Goal: Transaction & Acquisition: Purchase product/service

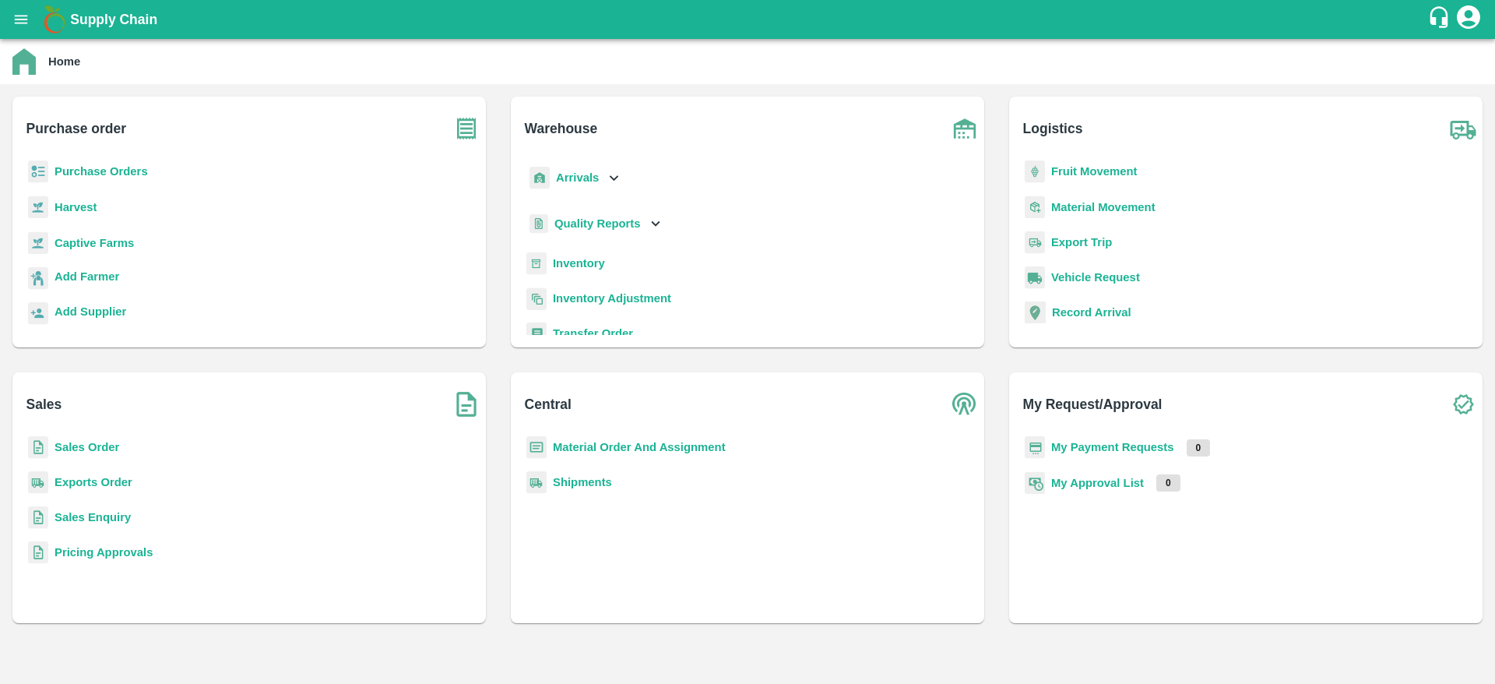
click at [142, 178] on p "Purchase Orders" at bounding box center [101, 171] width 93 height 17
click at [130, 176] on b "Purchase Orders" at bounding box center [101, 171] width 93 height 12
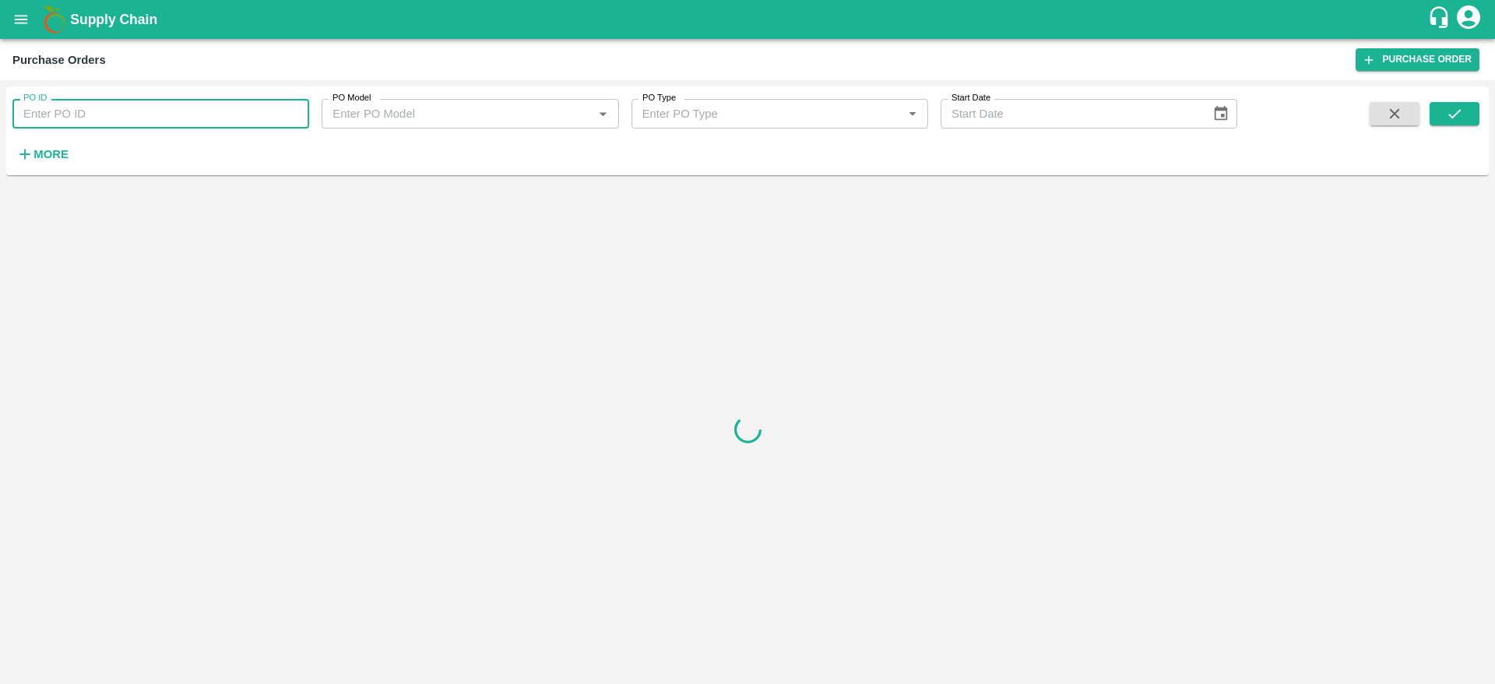
click at [185, 103] on input "PO ID" at bounding box center [160, 114] width 297 height 30
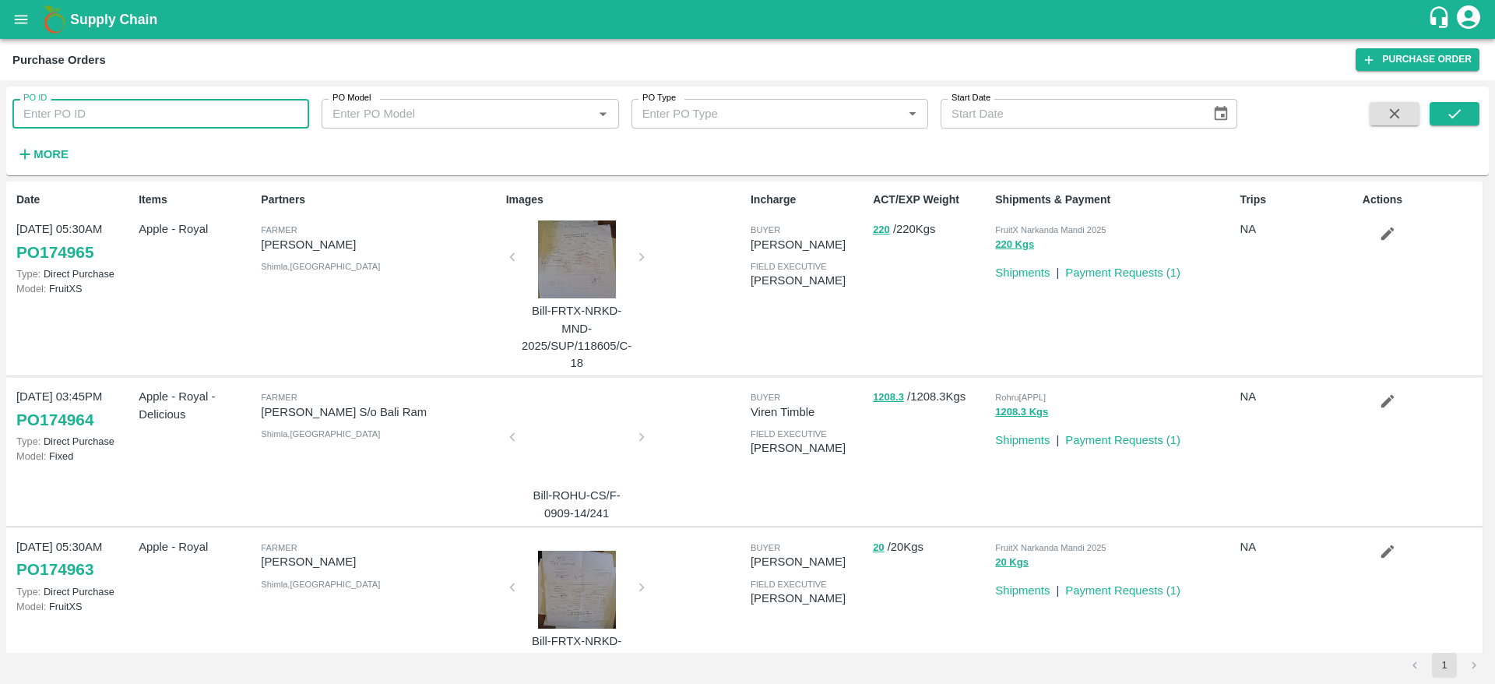
paste input "174390"
type input "174390"
click at [1469, 122] on button "submit" at bounding box center [1455, 113] width 50 height 23
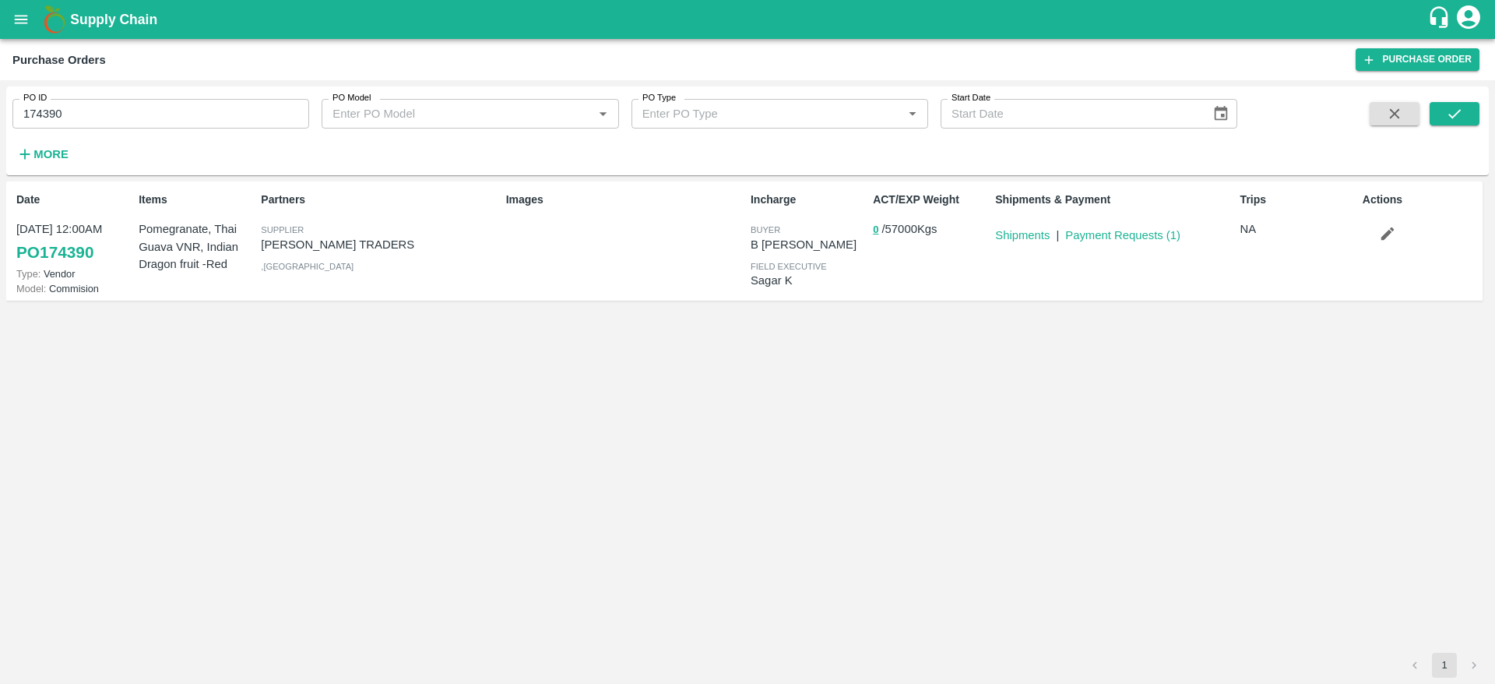
click at [64, 244] on link "PO 174390" at bounding box center [54, 252] width 77 height 28
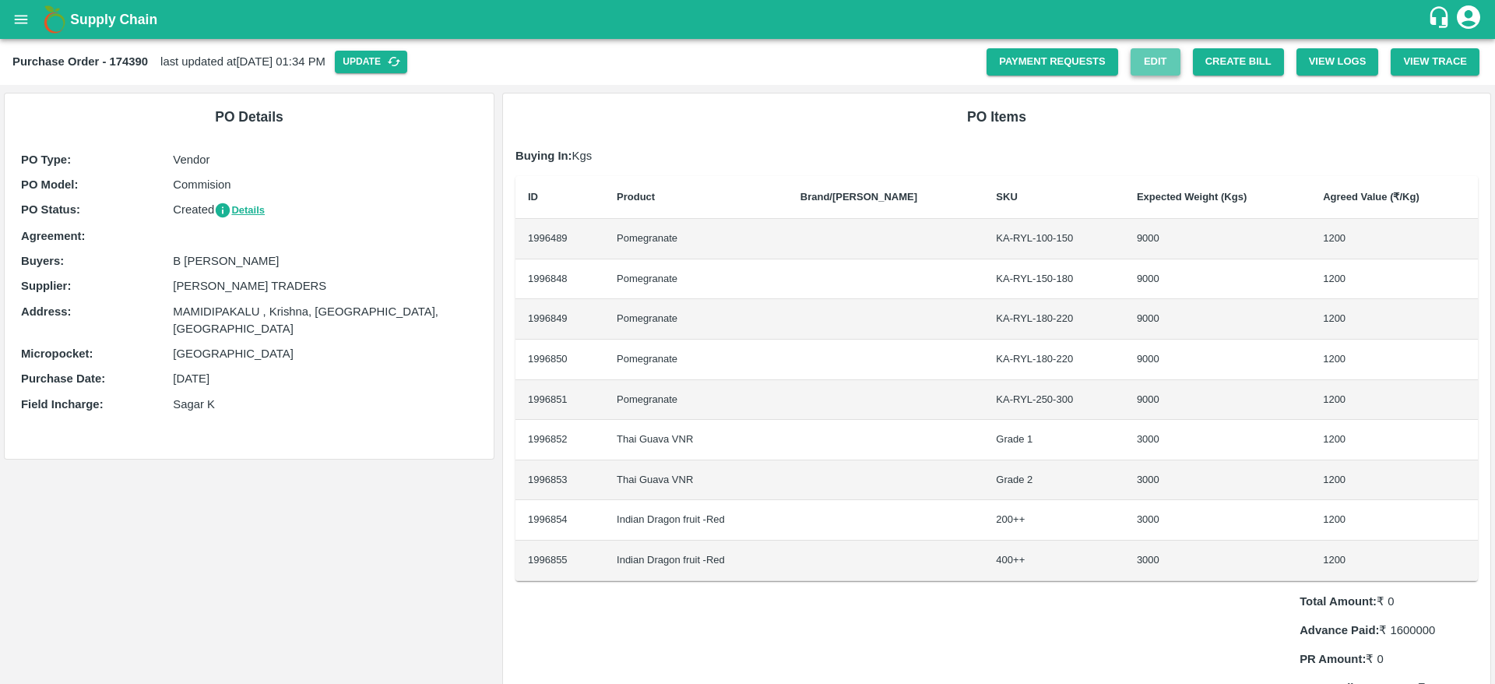
click at [1171, 68] on link "Edit" at bounding box center [1156, 61] width 50 height 27
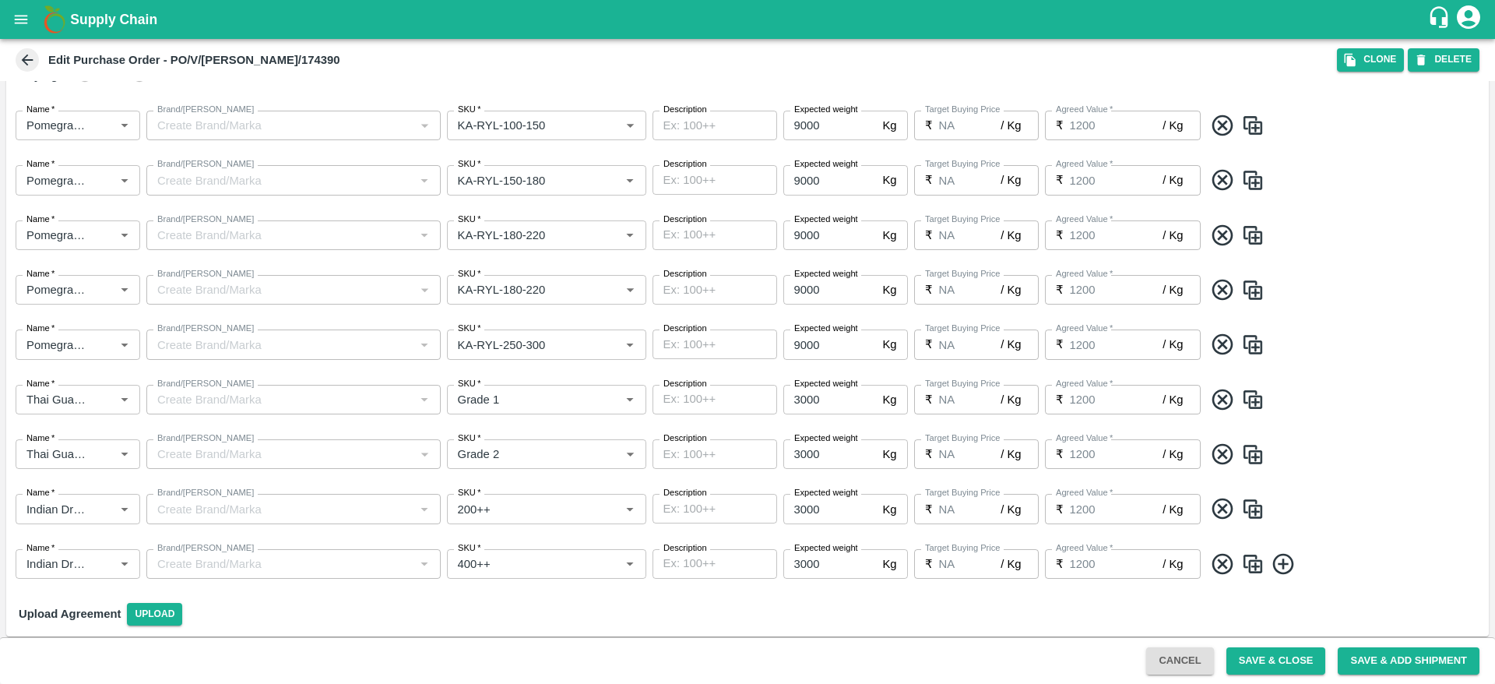
scroll to position [58, 0]
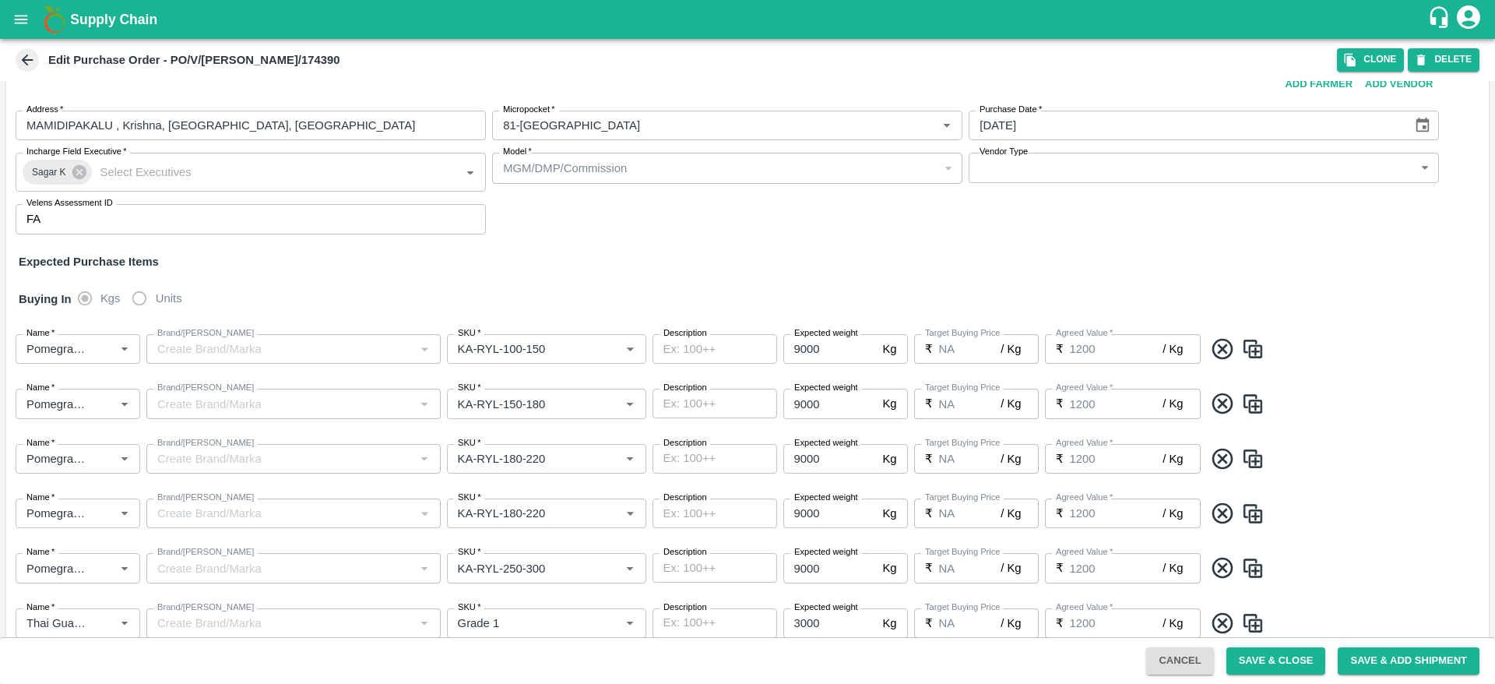
click at [151, 302] on label "Units" at bounding box center [153, 298] width 58 height 31
click at [141, 298] on label "Units" at bounding box center [153, 298] width 58 height 31
click at [245, 289] on div "Buying In Kgs Units" at bounding box center [747, 298] width 1483 height 45
click at [874, 177] on div "MGM/DMP/Commission" at bounding box center [727, 168] width 470 height 30
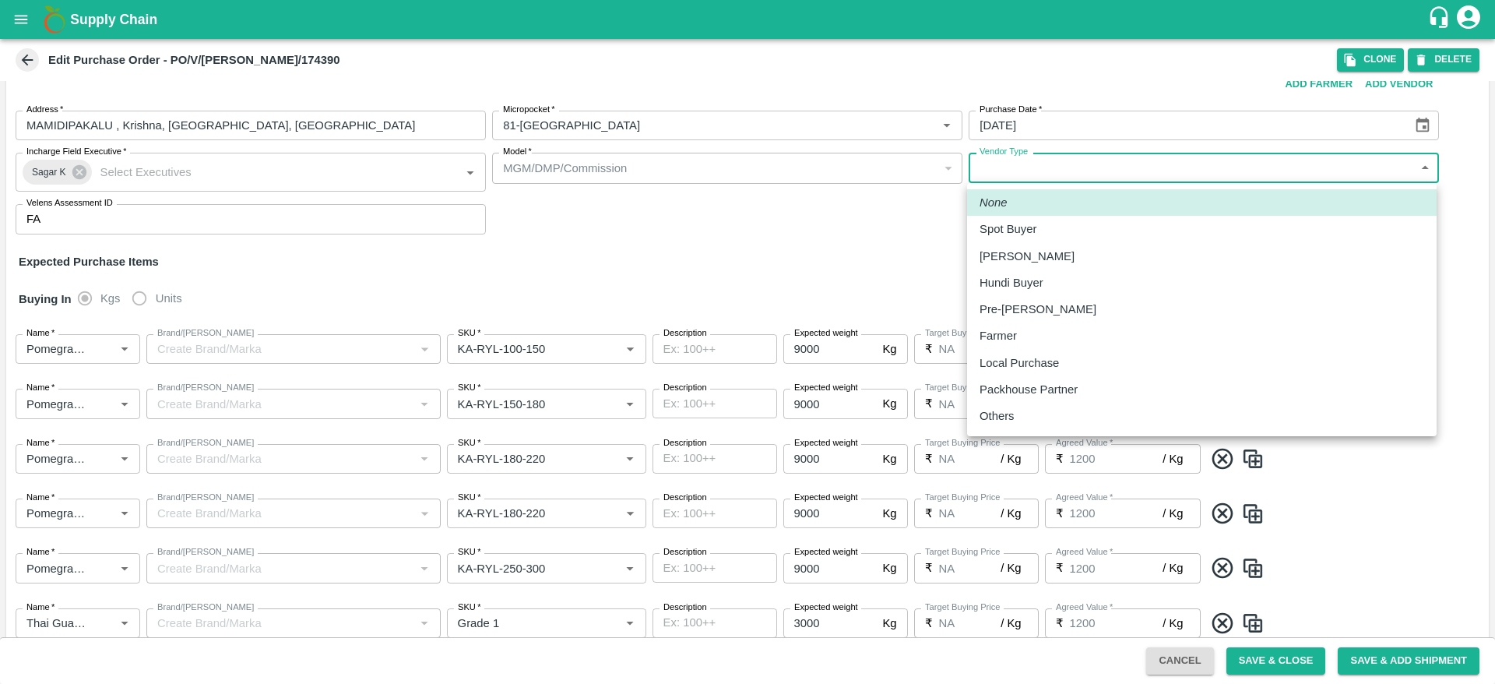
click at [1075, 177] on body "Supply Chain Edit Purchase Order - PO/V/VASAVI/174390 Clone DELETE PO Type   * …" at bounding box center [747, 342] width 1495 height 684
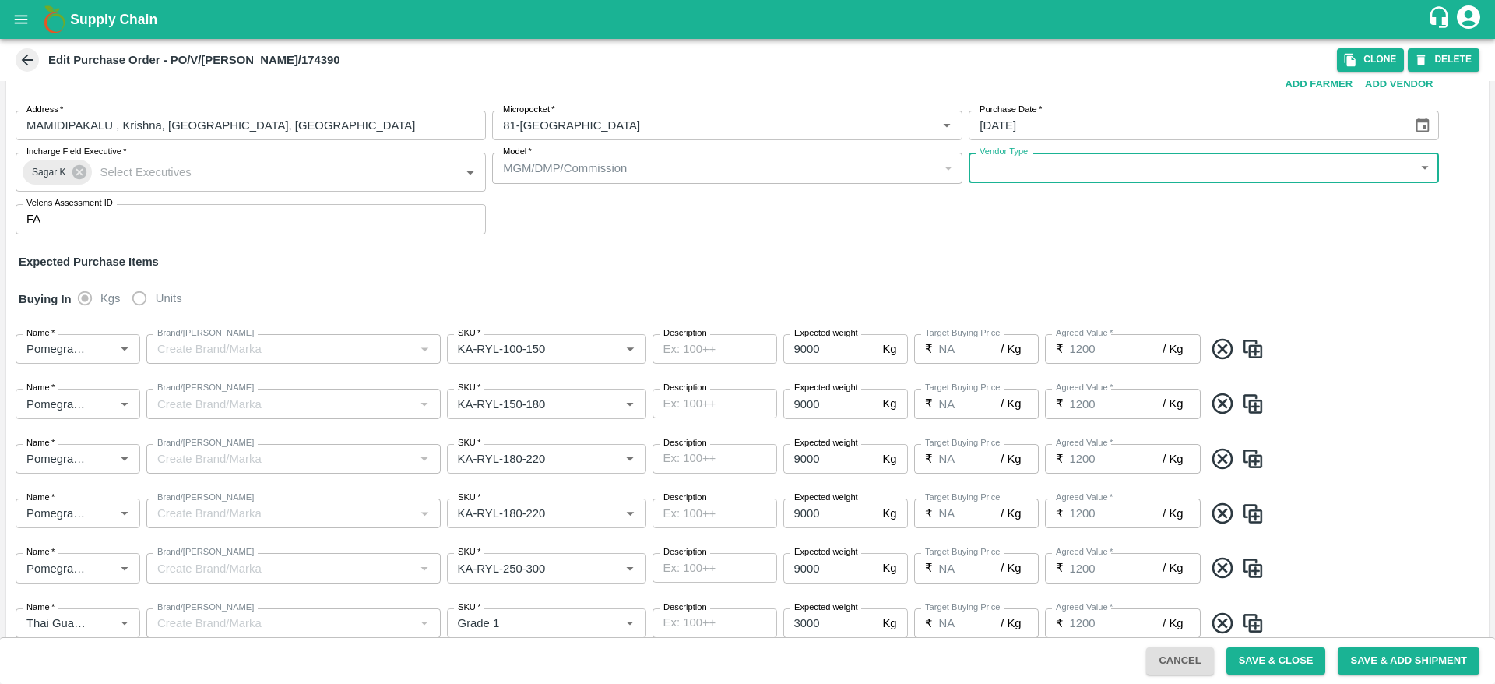
scroll to position [2, 0]
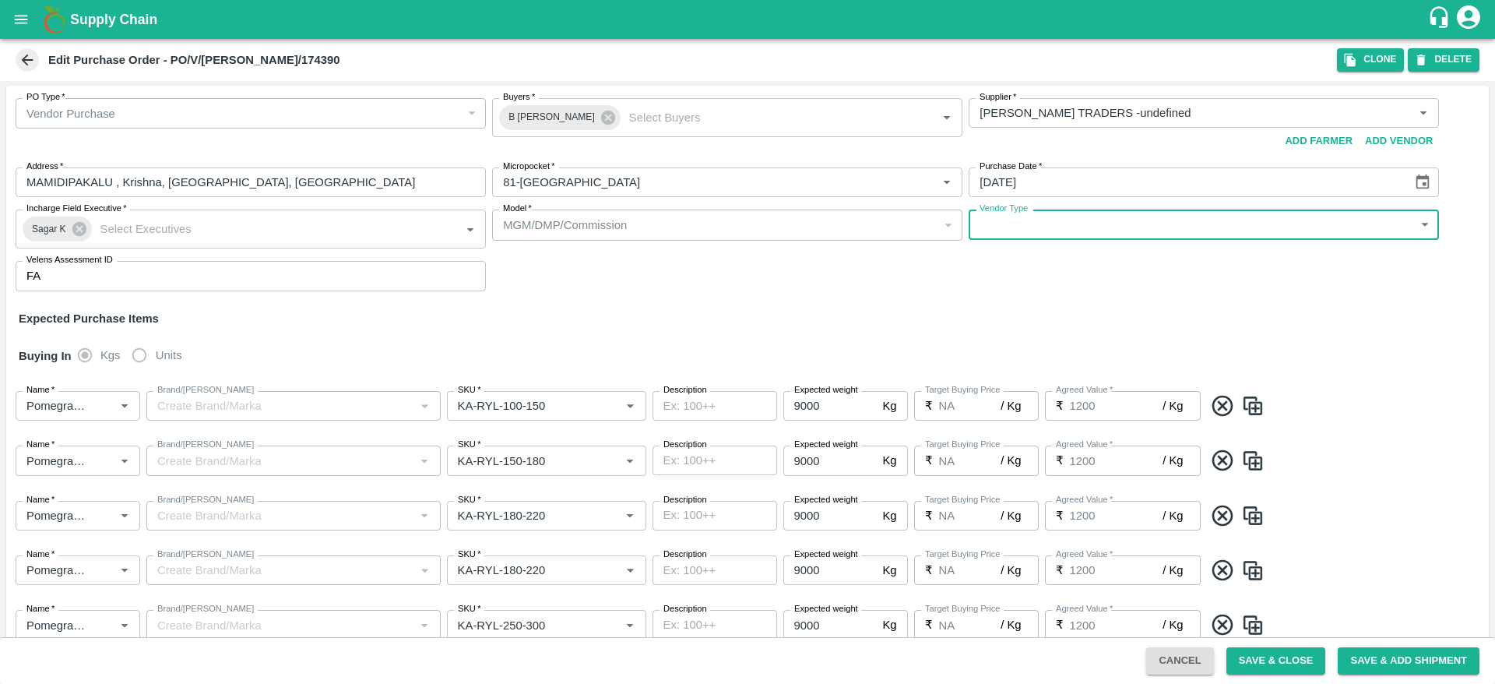
click at [145, 355] on label "Units" at bounding box center [153, 355] width 58 height 31
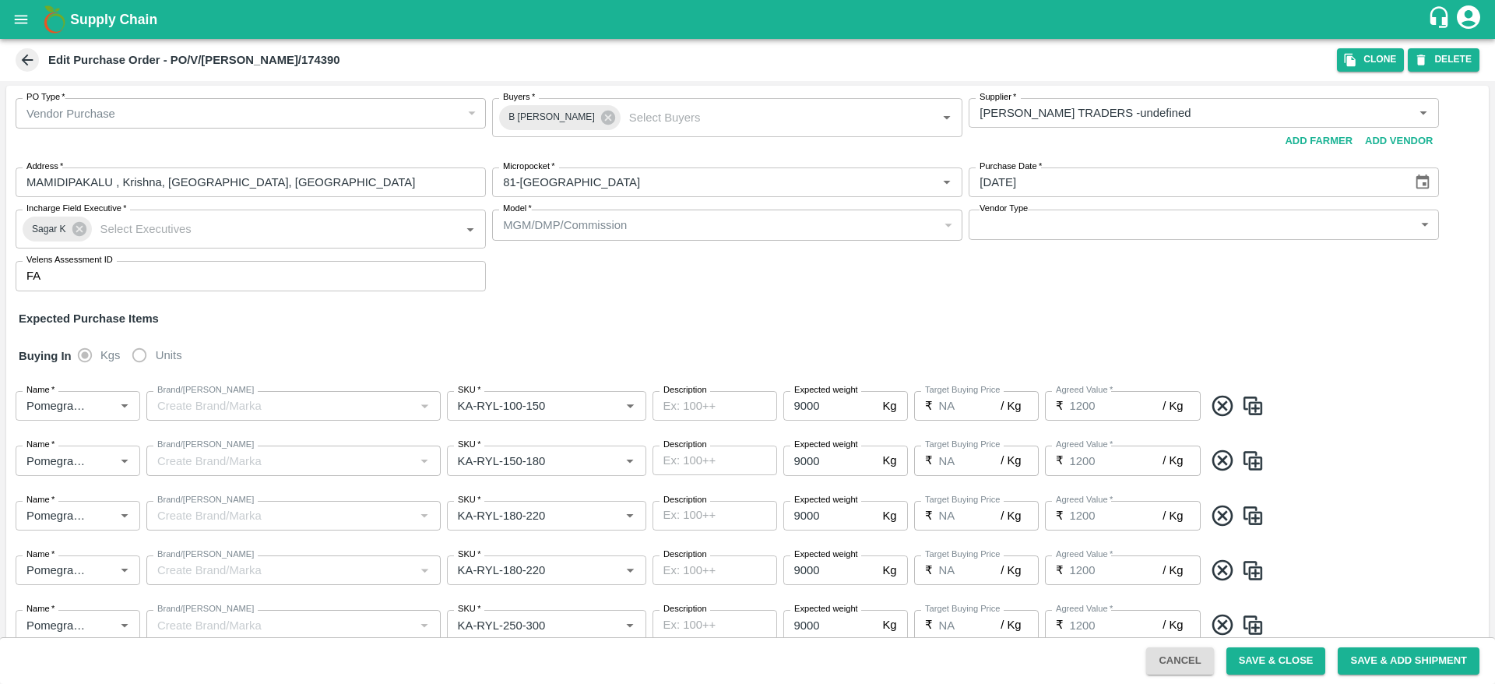
click at [145, 355] on label "Units" at bounding box center [153, 355] width 58 height 31
click at [249, 341] on div "Buying In Kgs Units" at bounding box center [747, 355] width 1483 height 45
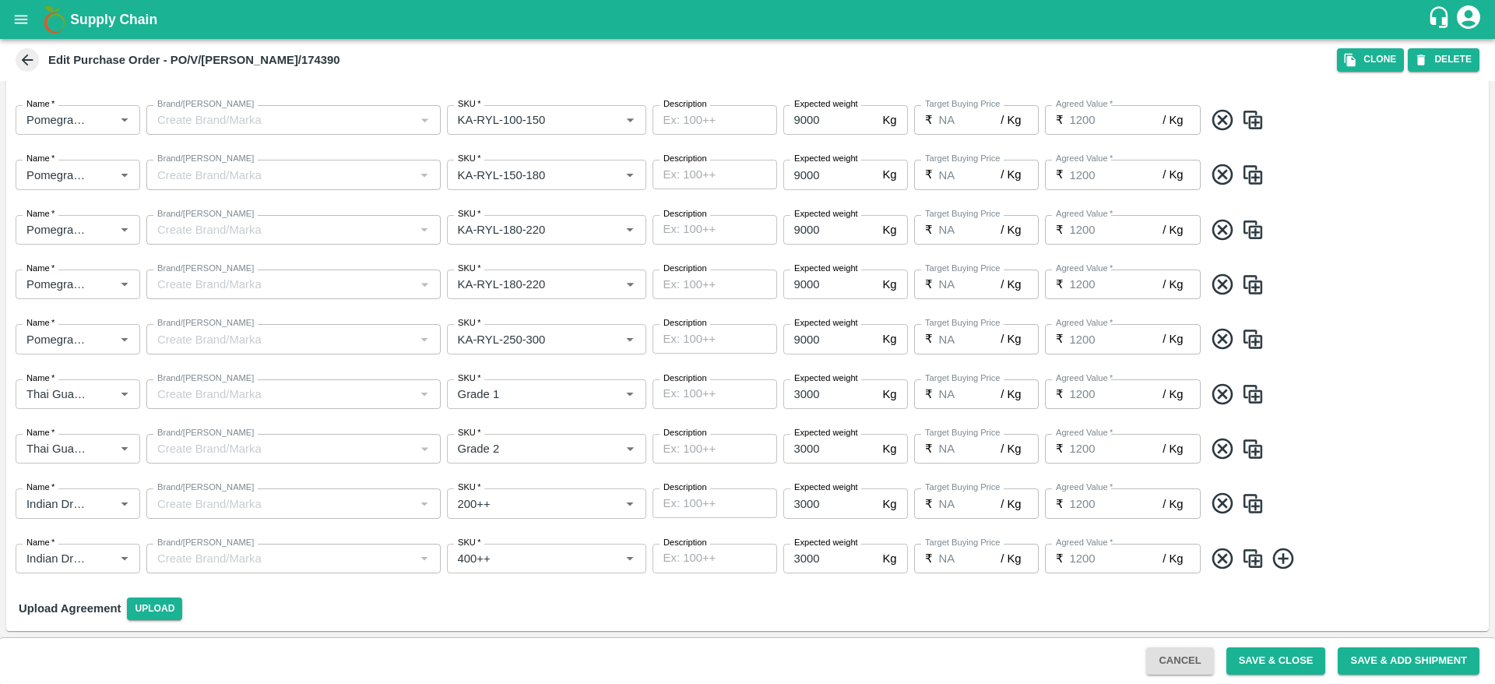
scroll to position [0, 0]
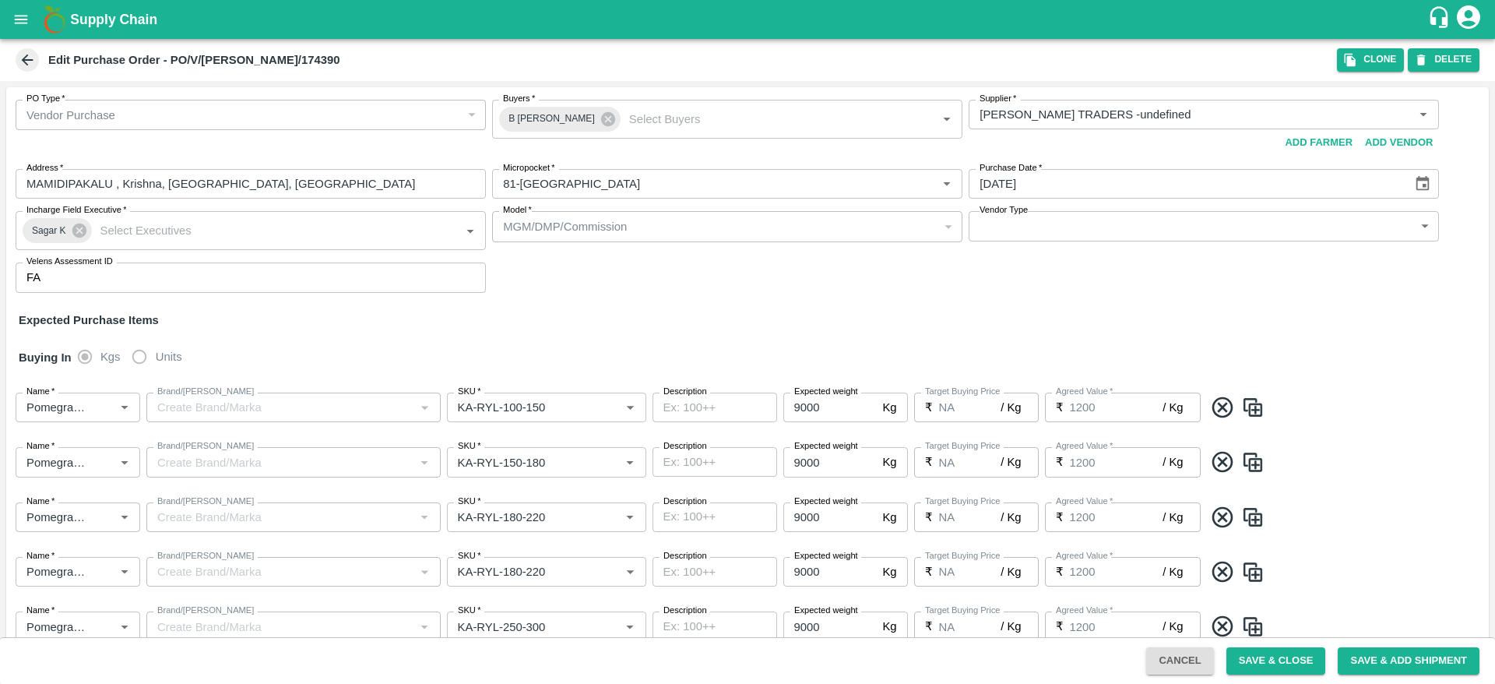
click at [192, 111] on div "Vendor Purchase" at bounding box center [243, 115] width 435 height 17
click at [632, 118] on input "Buyers   *" at bounding box center [768, 119] width 290 height 20
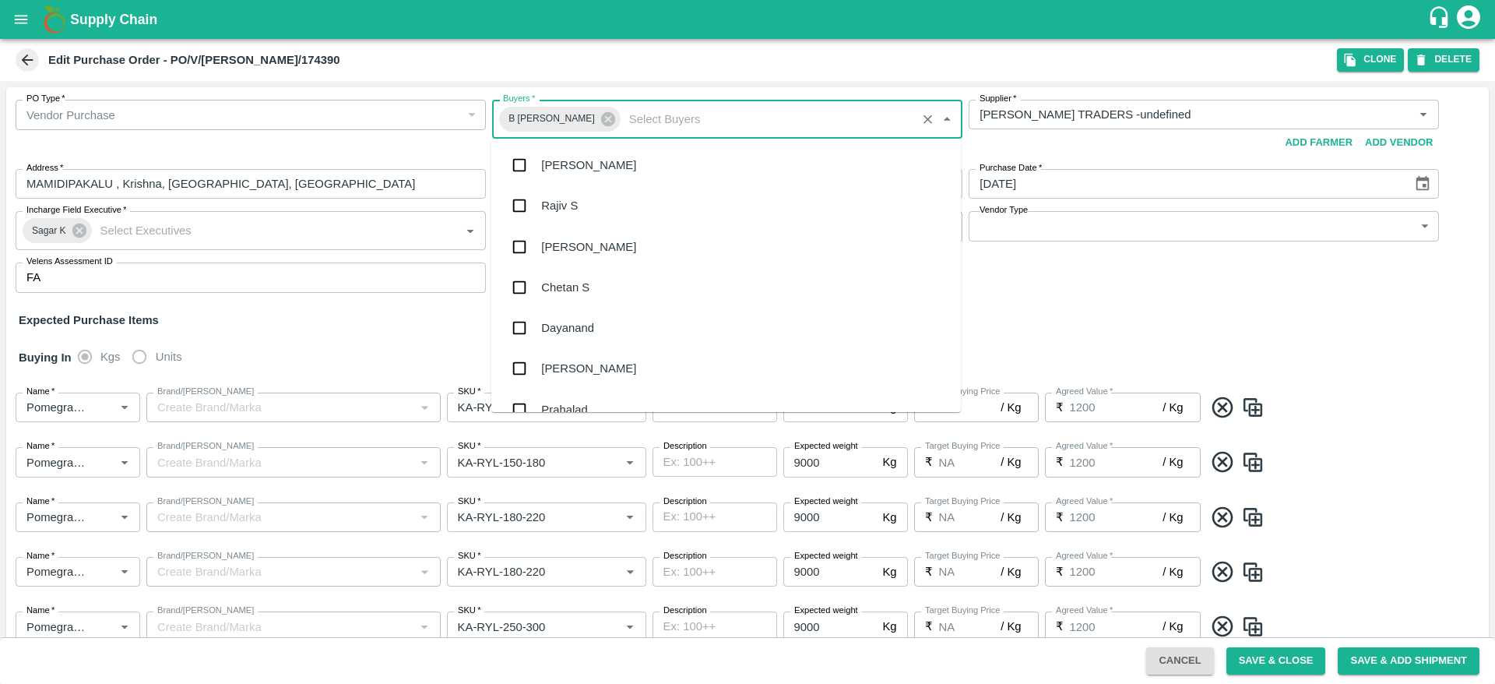
click at [1052, 364] on div "Buying In Kgs Units" at bounding box center [747, 357] width 1483 height 45
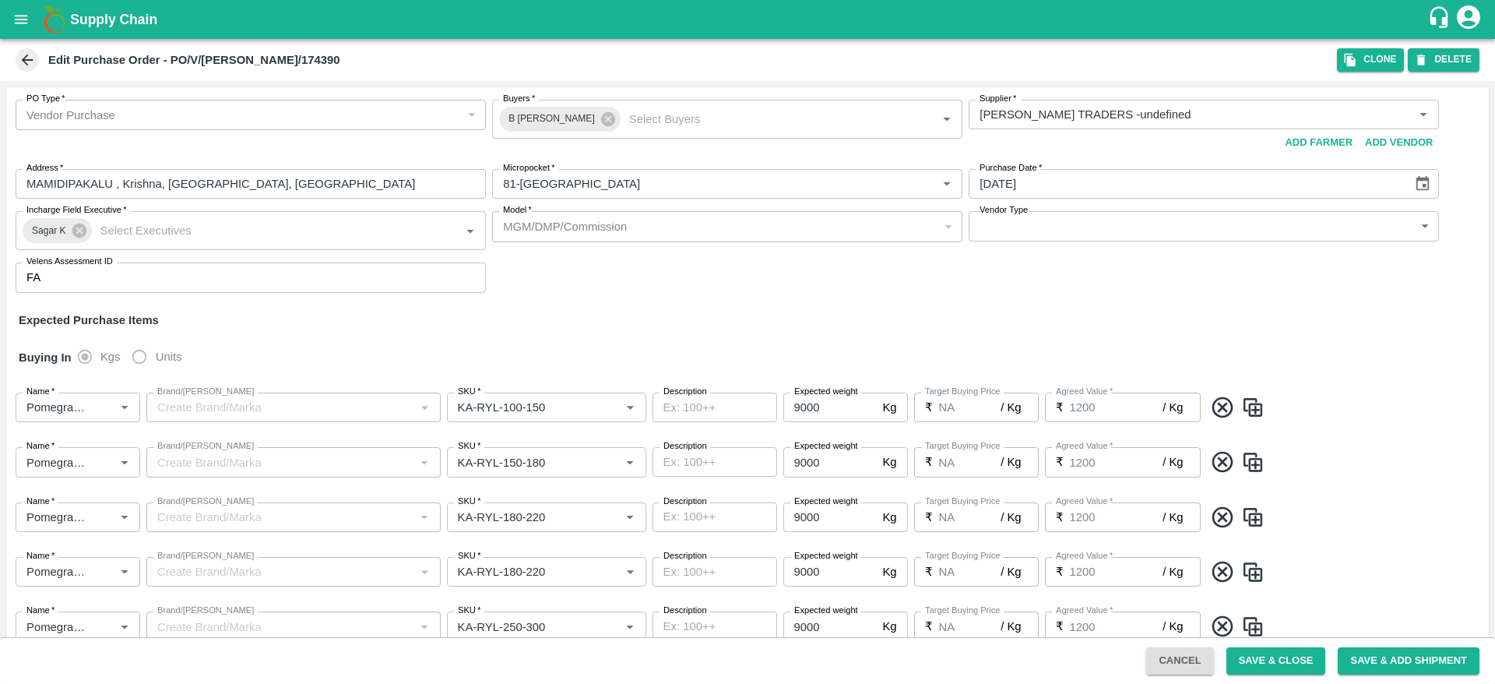
click at [1359, 73] on div "Edit Purchase Order - PO/V/VASAVI/174390 Clone DELETE" at bounding box center [747, 60] width 1495 height 42
click at [1376, 62] on button "Clone" at bounding box center [1370, 59] width 67 height 23
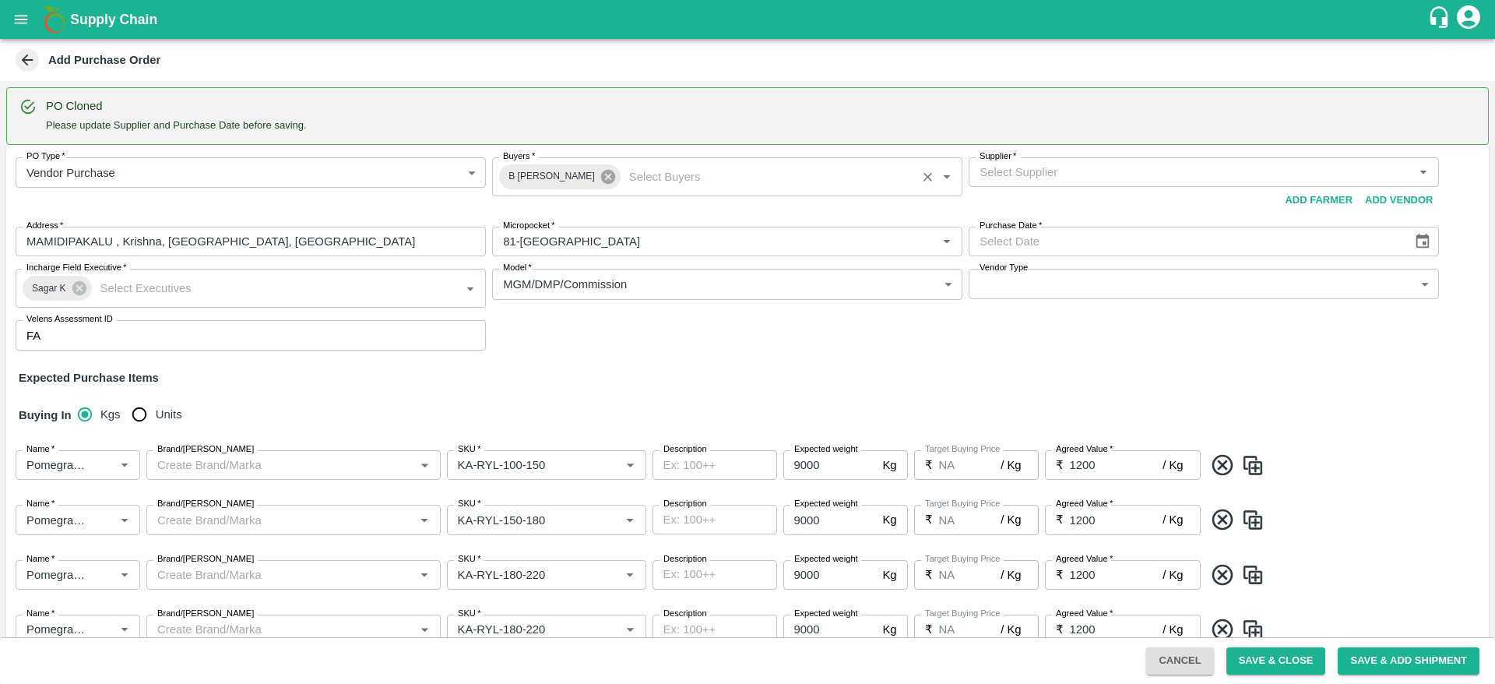
click at [601, 174] on icon at bounding box center [608, 177] width 14 height 14
click at [642, 180] on input "Buyers   *" at bounding box center [714, 172] width 435 height 20
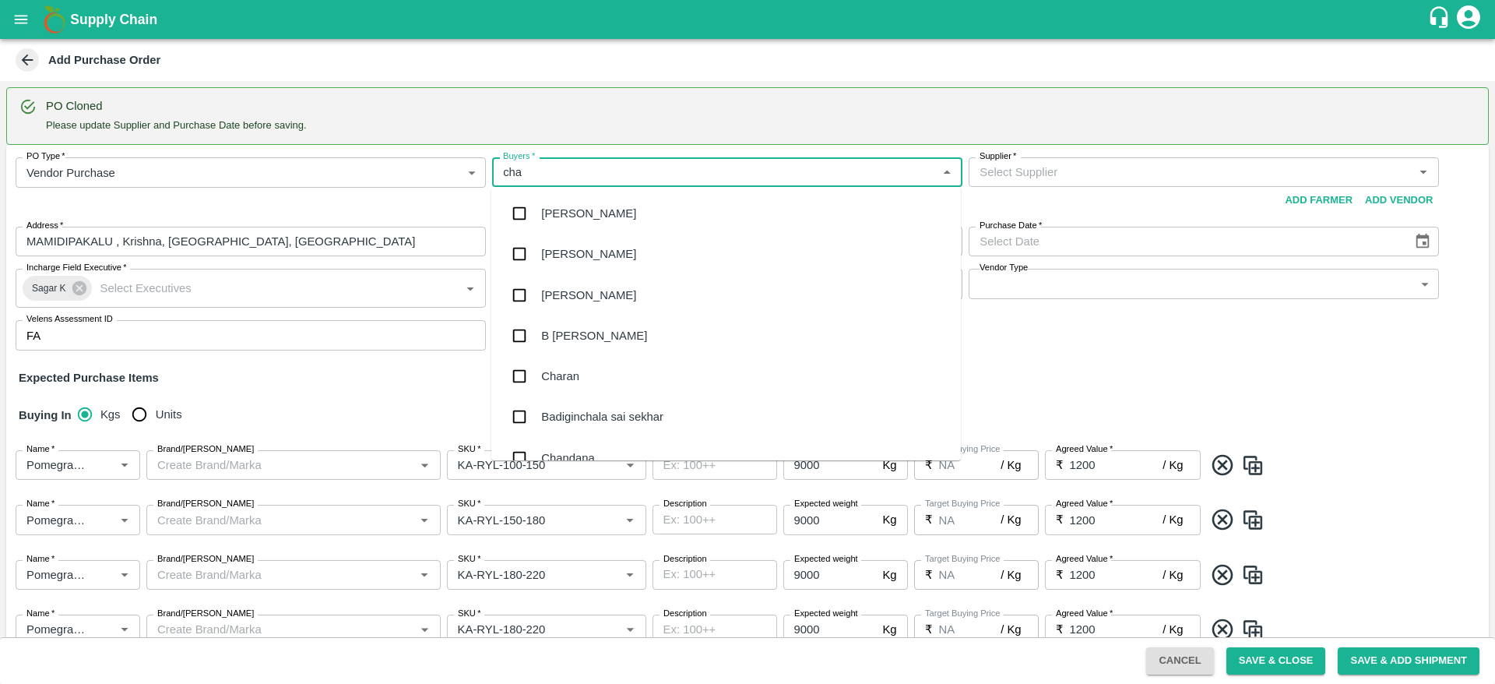
type input "chan"
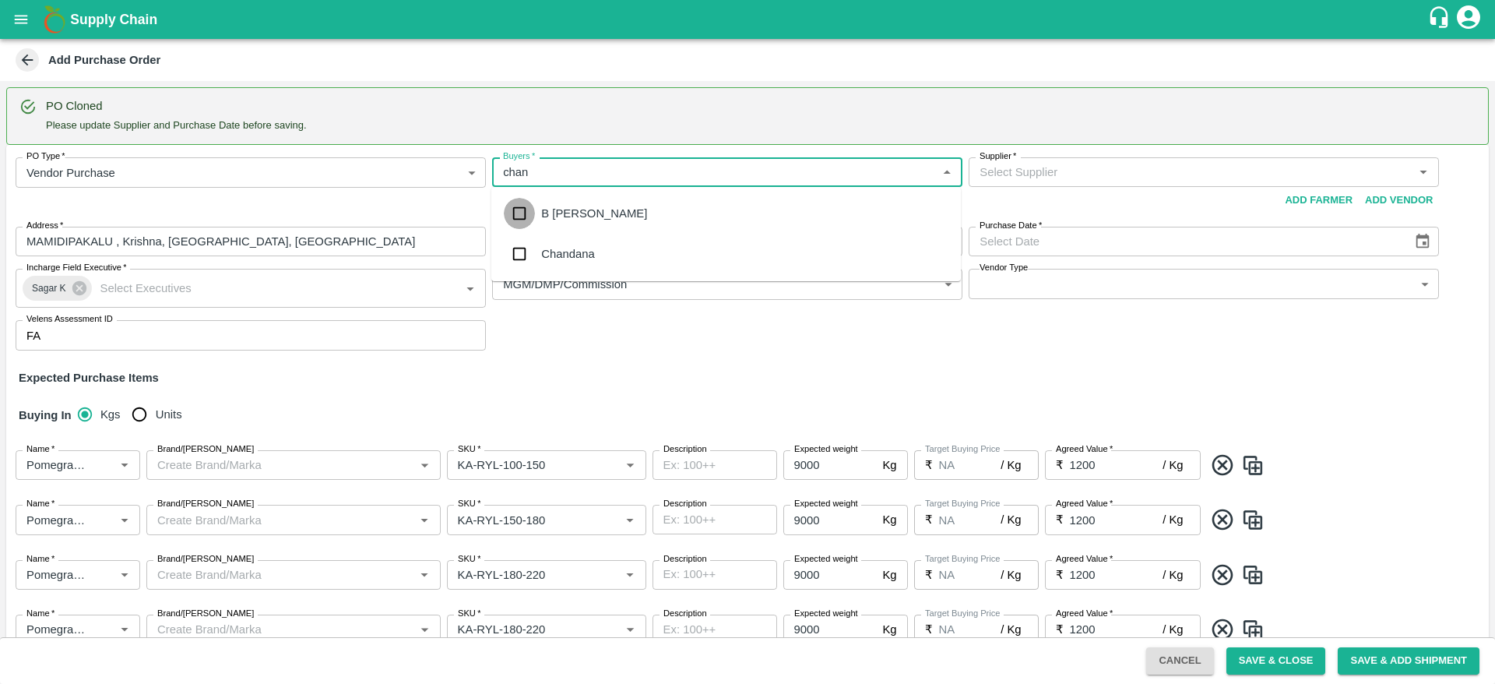
click at [507, 204] on input "checkbox" at bounding box center [519, 213] width 31 height 31
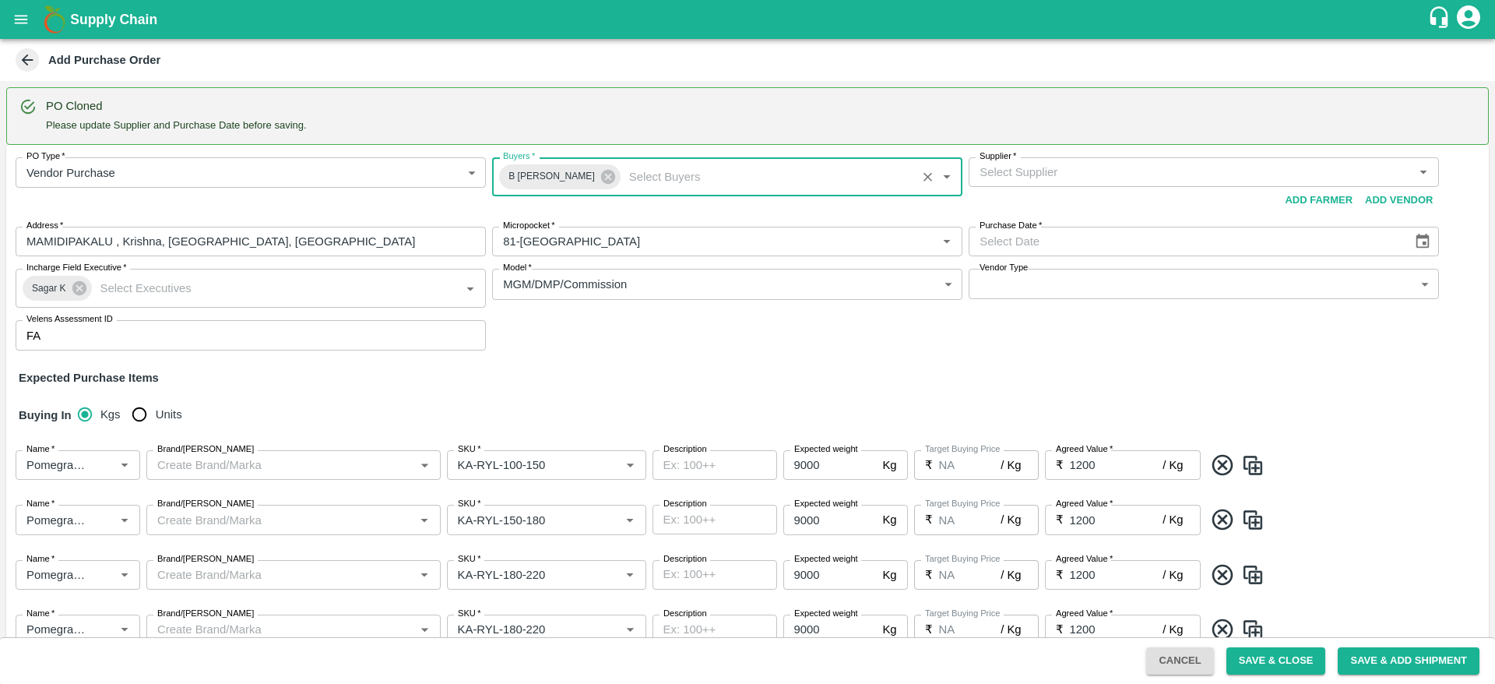
click at [1088, 169] on input "Supplier   *" at bounding box center [1191, 172] width 435 height 20
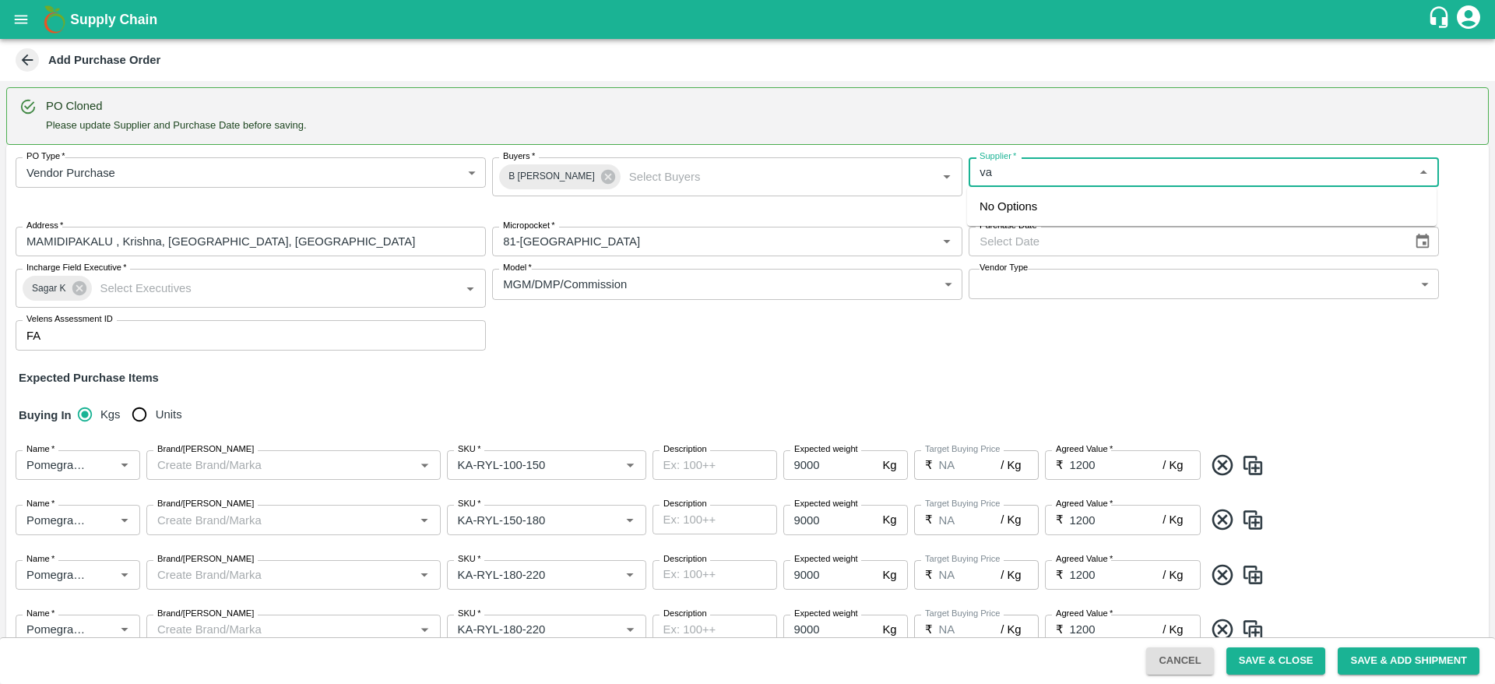
type input "v"
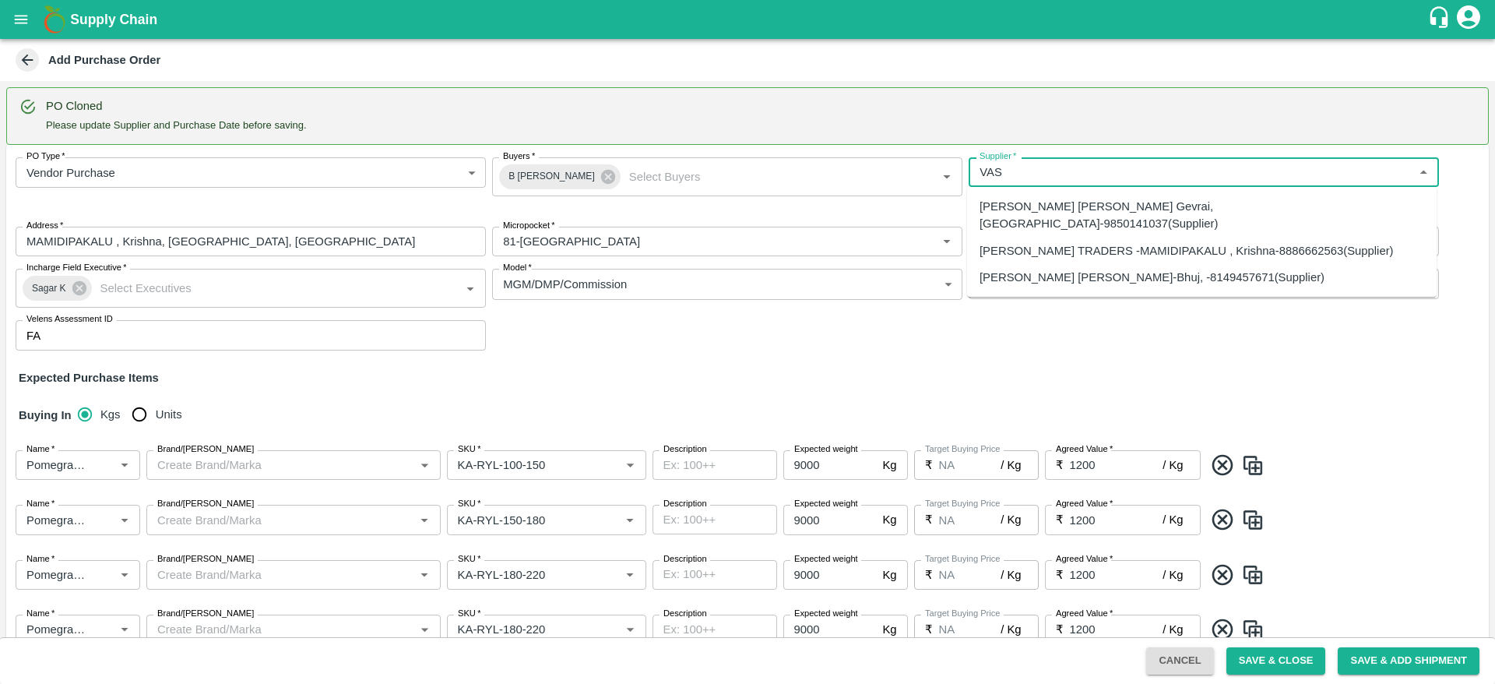
click at [1047, 242] on div "VASAVI TRADERS -MAMIDIPAKALU , Krishna-8886662563(Supplier)" at bounding box center [1187, 250] width 414 height 17
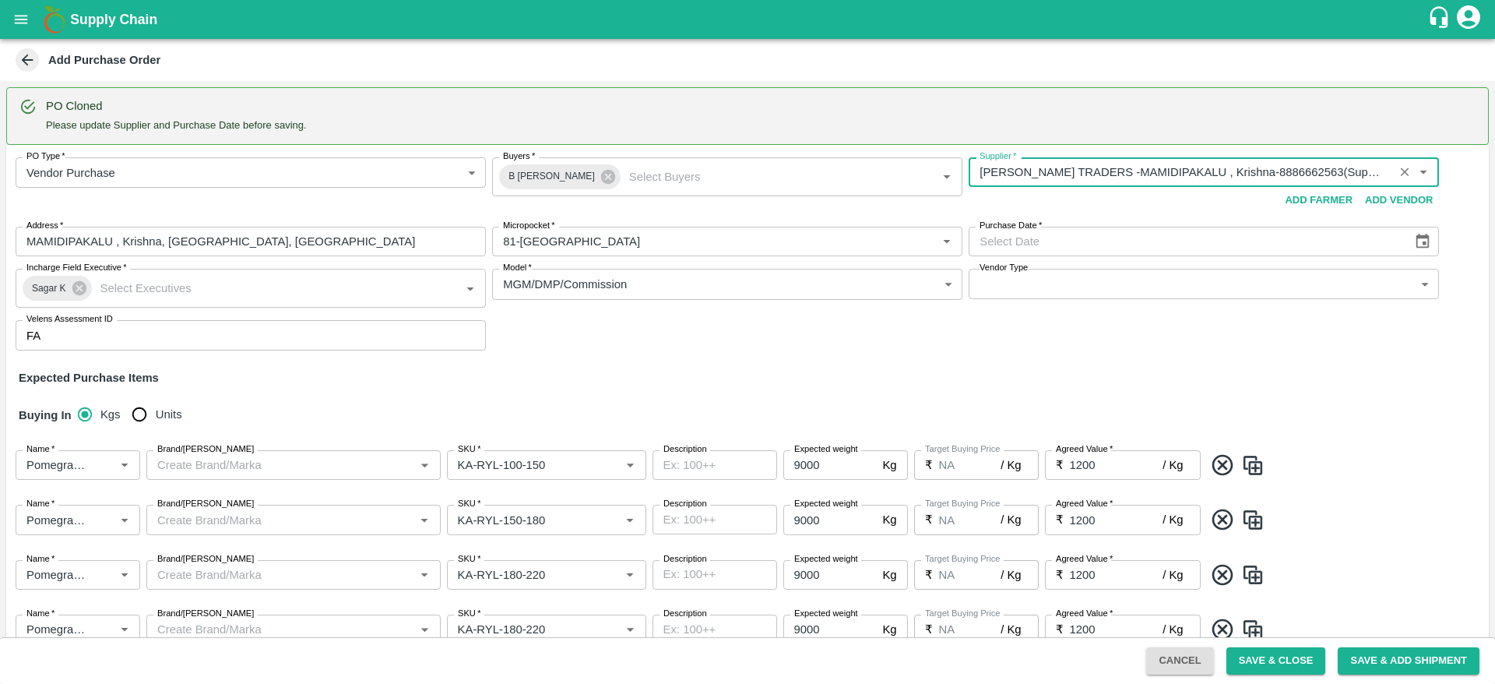
type input "VASAVI TRADERS -MAMIDIPAKALU , Krishna-8886662563(Supplier)"
click at [1427, 238] on icon "Choose date" at bounding box center [1422, 241] width 17 height 17
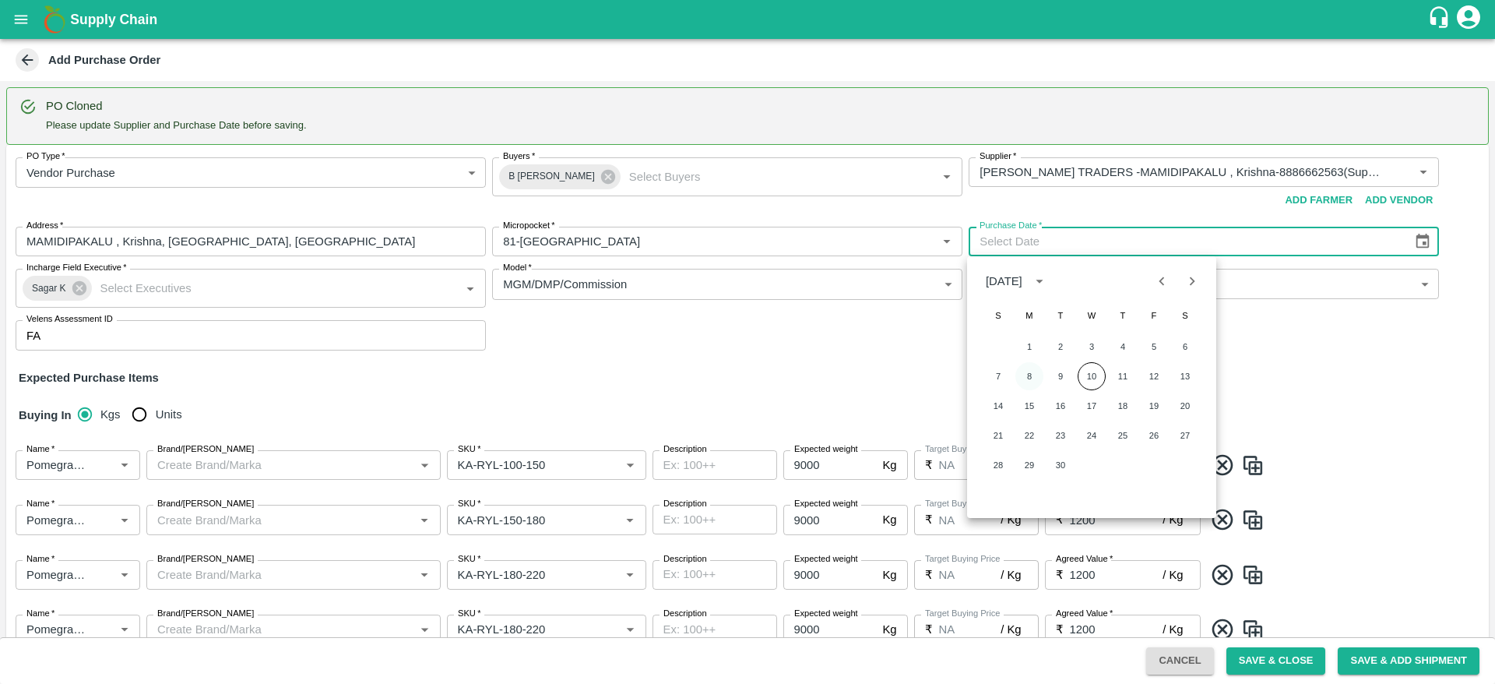
click at [1031, 372] on button "8" at bounding box center [1030, 376] width 28 height 28
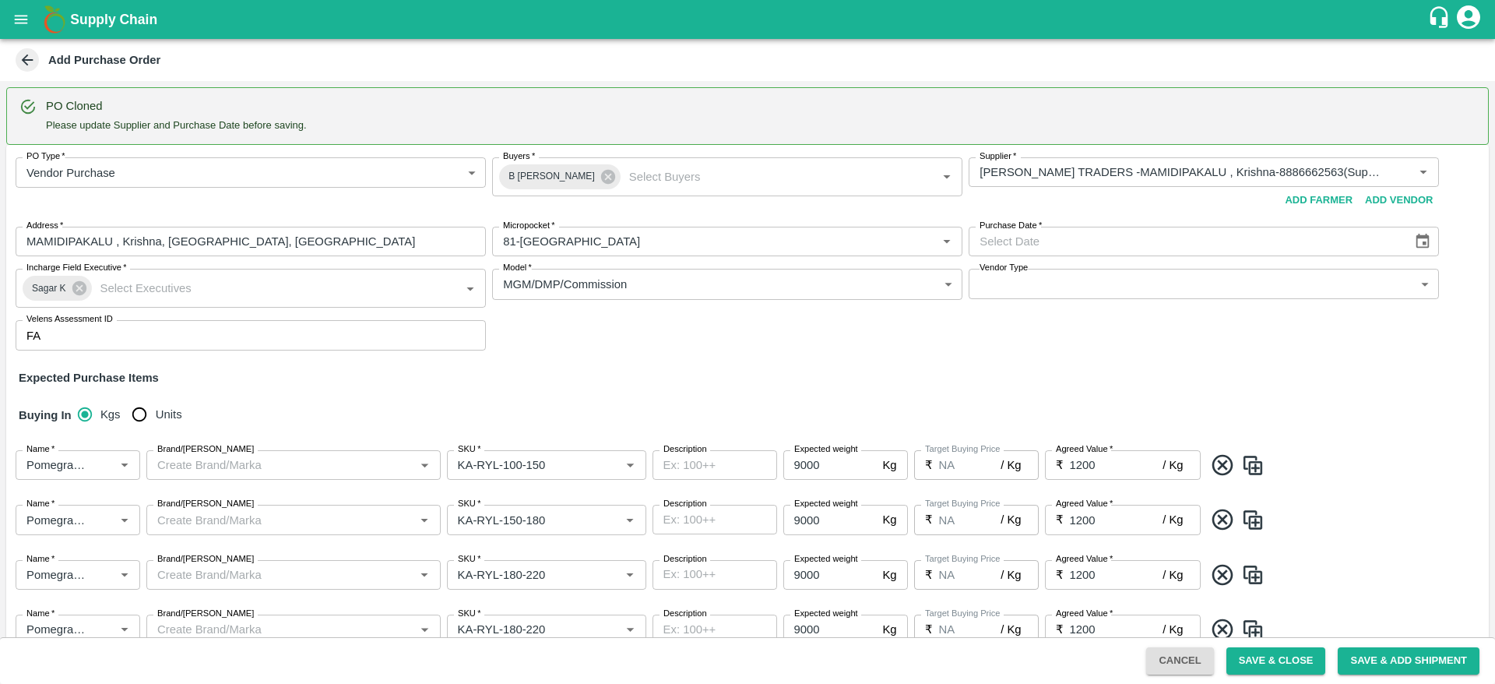
type input "08/09/2025"
click at [575, 350] on div "PO Type   * Vendor Purchase 2 PO Type Buyers   * B Chandra Sekhar Buyers   * Su…" at bounding box center [747, 254] width 1483 height 218
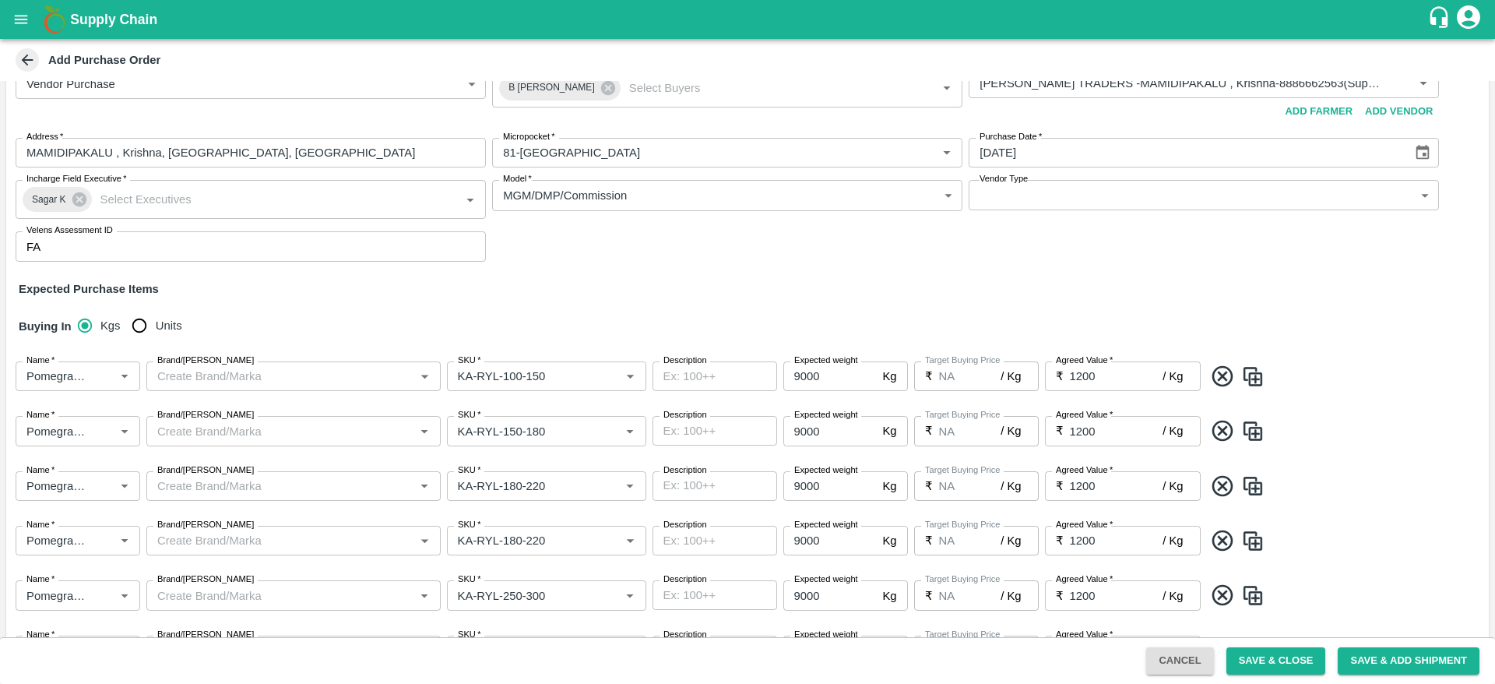
click at [139, 321] on input "Units" at bounding box center [139, 325] width 31 height 31
radio input "true"
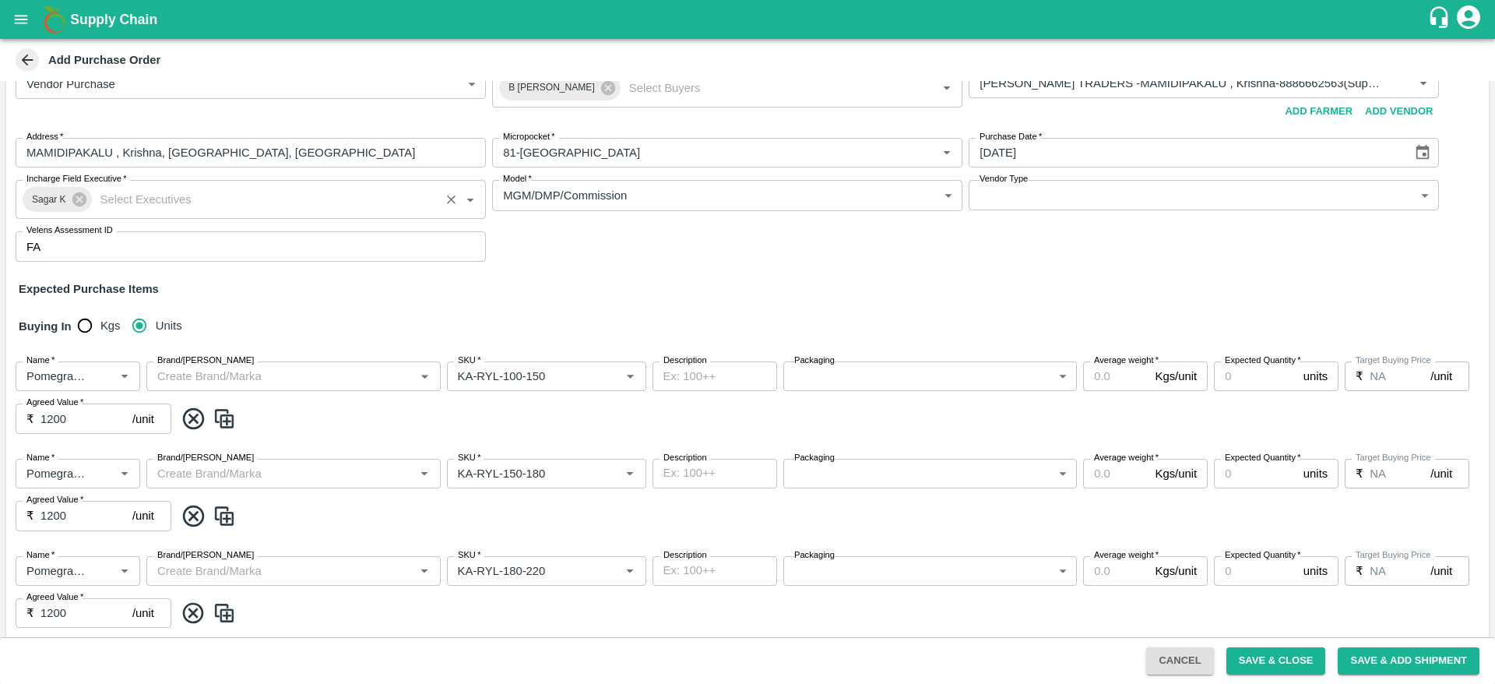
click at [149, 197] on input "Incharge Field Executive   *" at bounding box center [265, 199] width 342 height 20
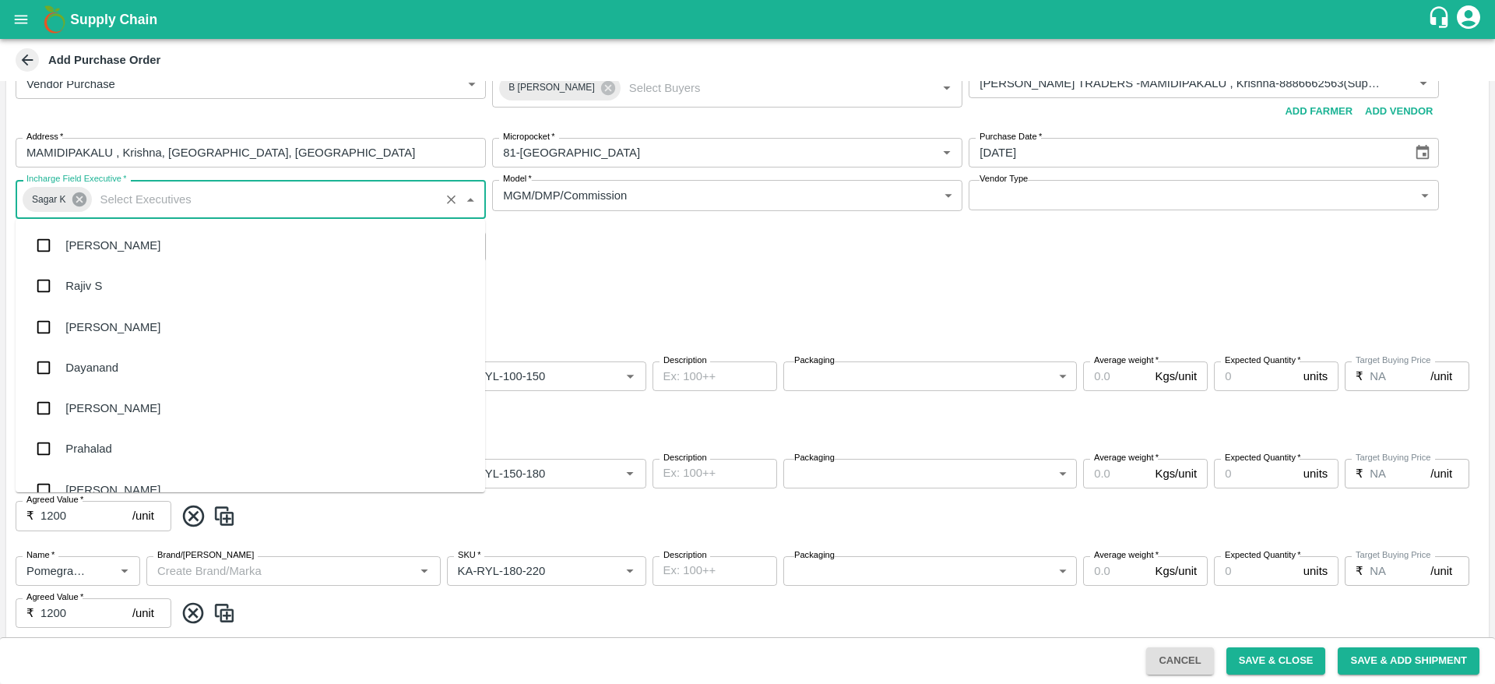
click at [86, 201] on icon at bounding box center [79, 199] width 17 height 17
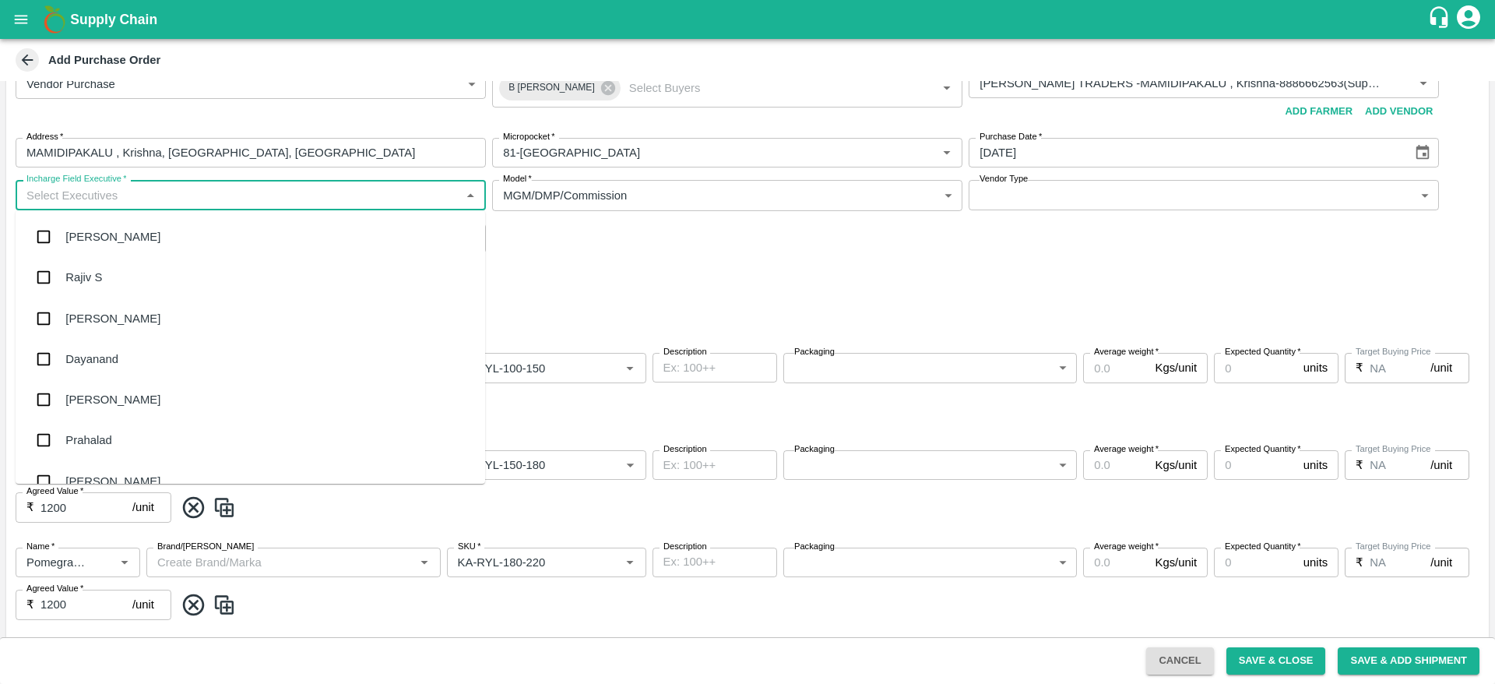
checkbox input "false"
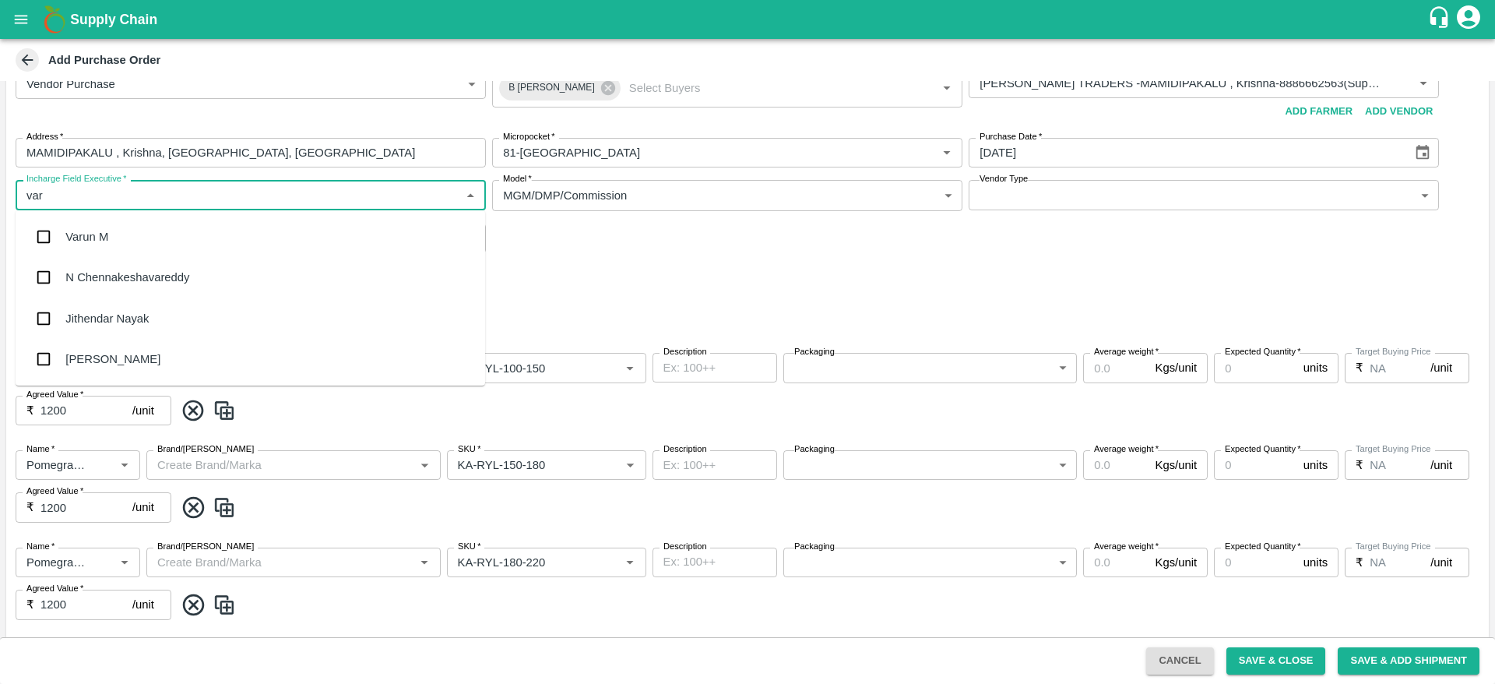
scroll to position [0, 0]
type input "varun"
click at [45, 233] on input "checkbox" at bounding box center [43, 236] width 31 height 31
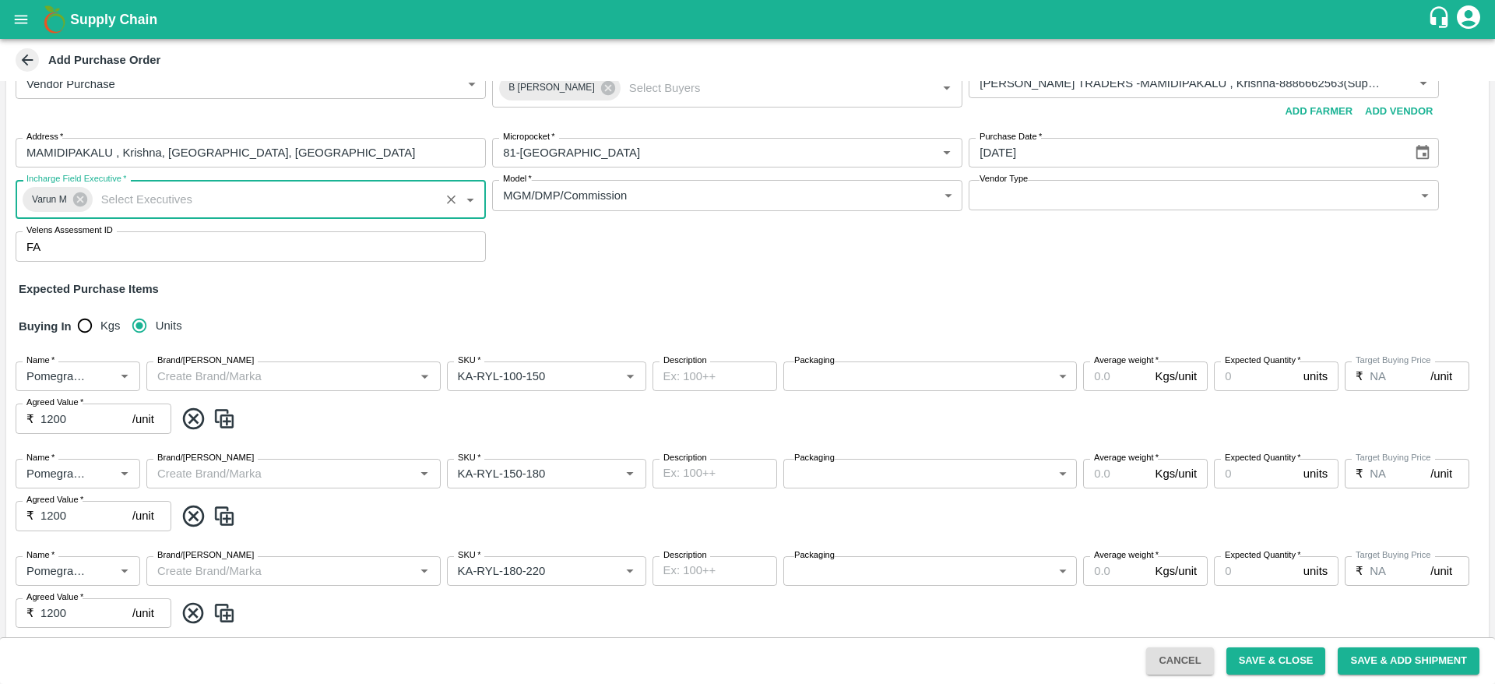
click at [463, 305] on div "Buying In Kgs Units" at bounding box center [747, 326] width 1483 height 45
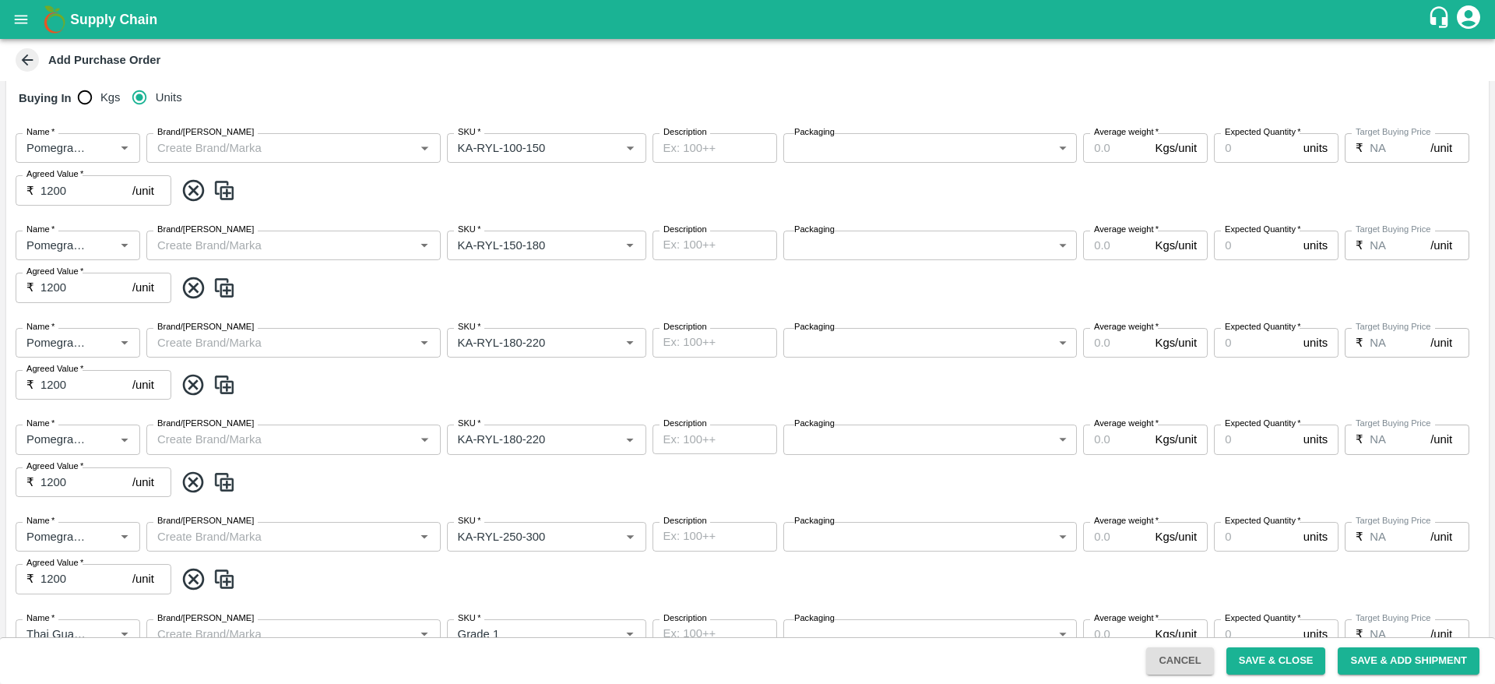
scroll to position [315, 0]
click at [220, 144] on input "Brand/Marka" at bounding box center [280, 150] width 259 height 20
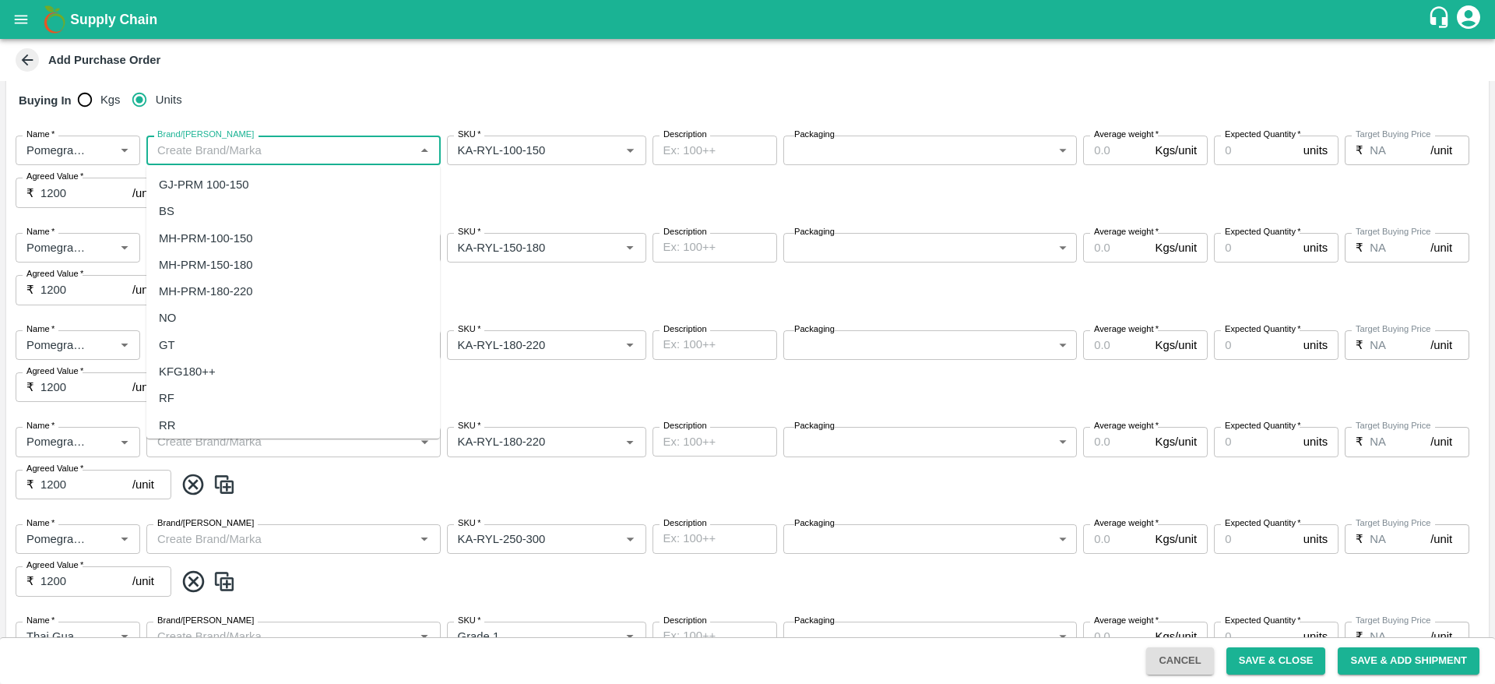
click at [265, 140] on input "Brand/Marka" at bounding box center [280, 150] width 259 height 20
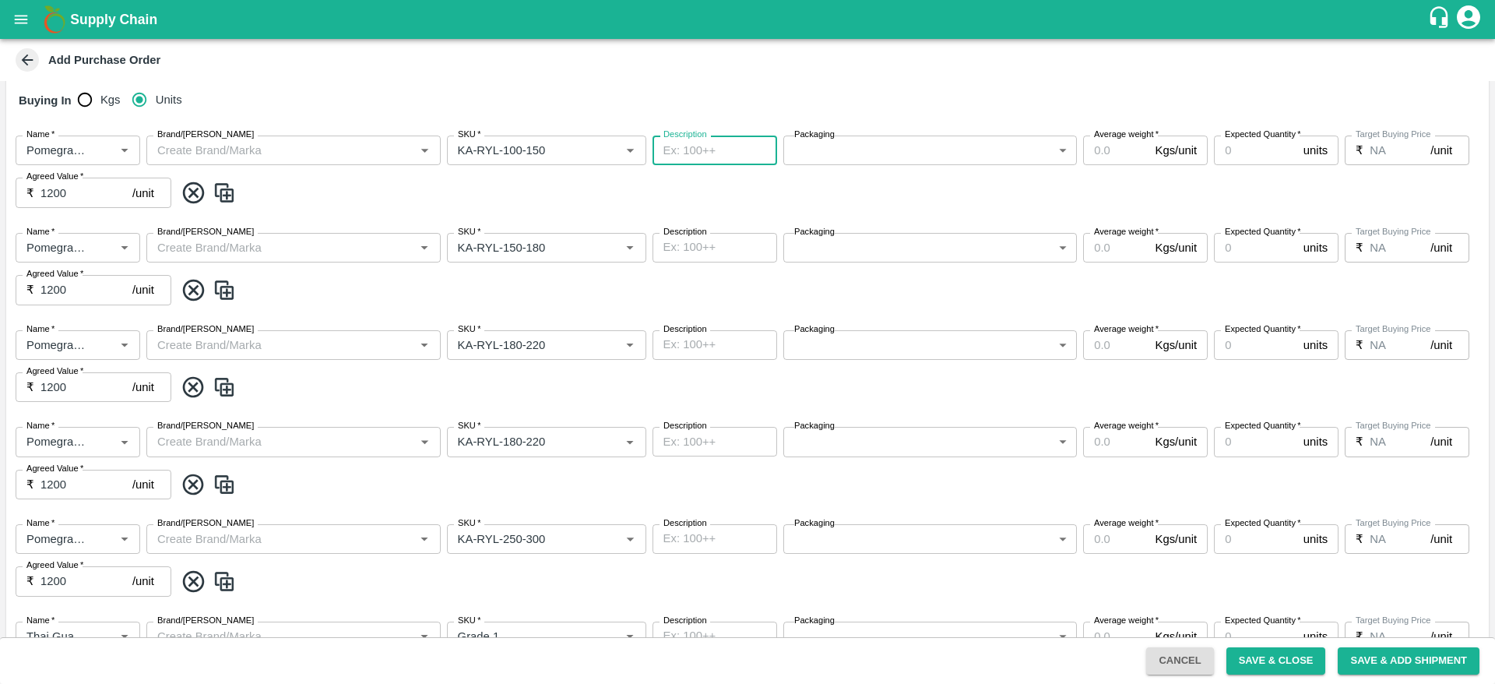
click at [717, 157] on textarea "Description" at bounding box center [715, 151] width 103 height 16
click at [826, 139] on label "Packaging" at bounding box center [814, 135] width 41 height 12
click at [858, 156] on body "Supply Chain Add Purchase Order PO Cloned Please update Supplier and Purchase D…" at bounding box center [747, 342] width 1495 height 684
type input "276"
click at [1112, 153] on input "Average weight   *" at bounding box center [1115, 151] width 65 height 30
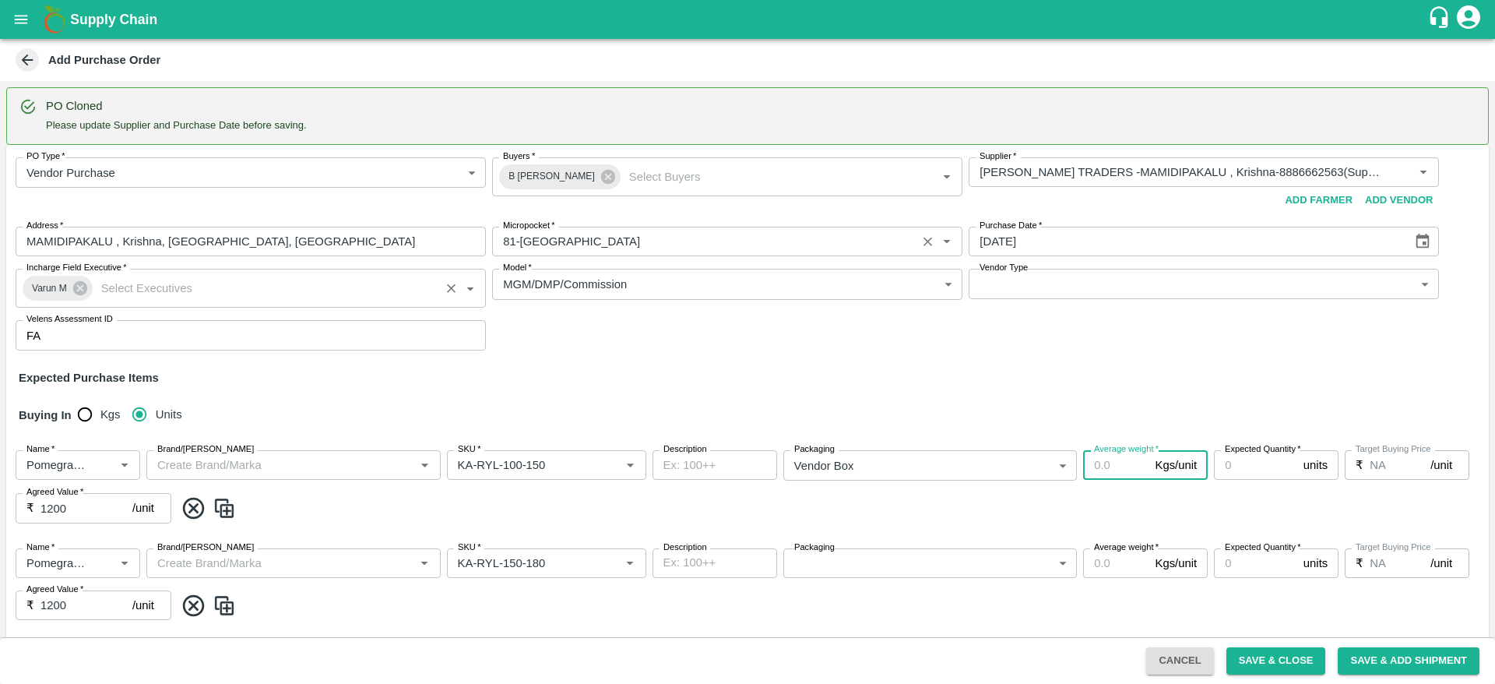
scroll to position [67, 0]
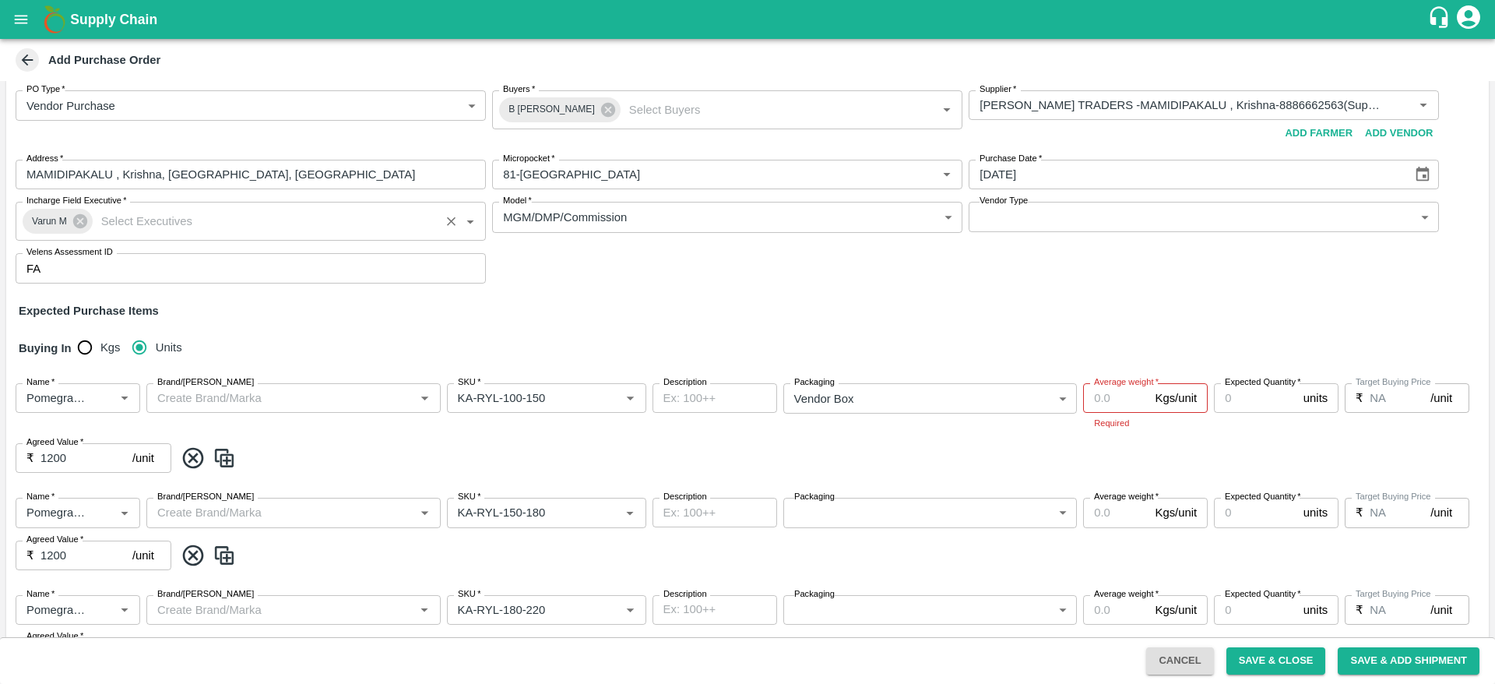
click at [1380, 399] on div "Target Buying Price ₹ NA /unit Target Buying Price" at bounding box center [1407, 398] width 125 height 30
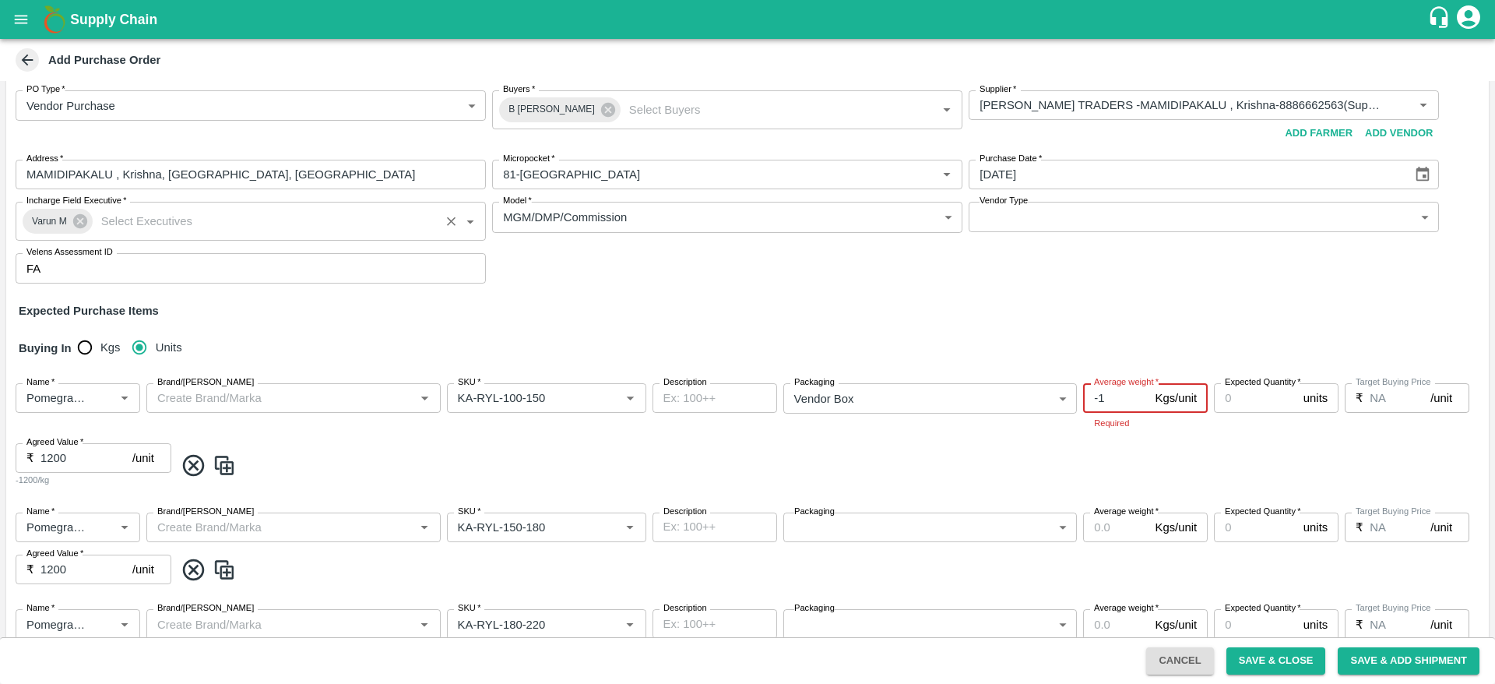
click at [1142, 400] on input "-1" at bounding box center [1115, 398] width 65 height 30
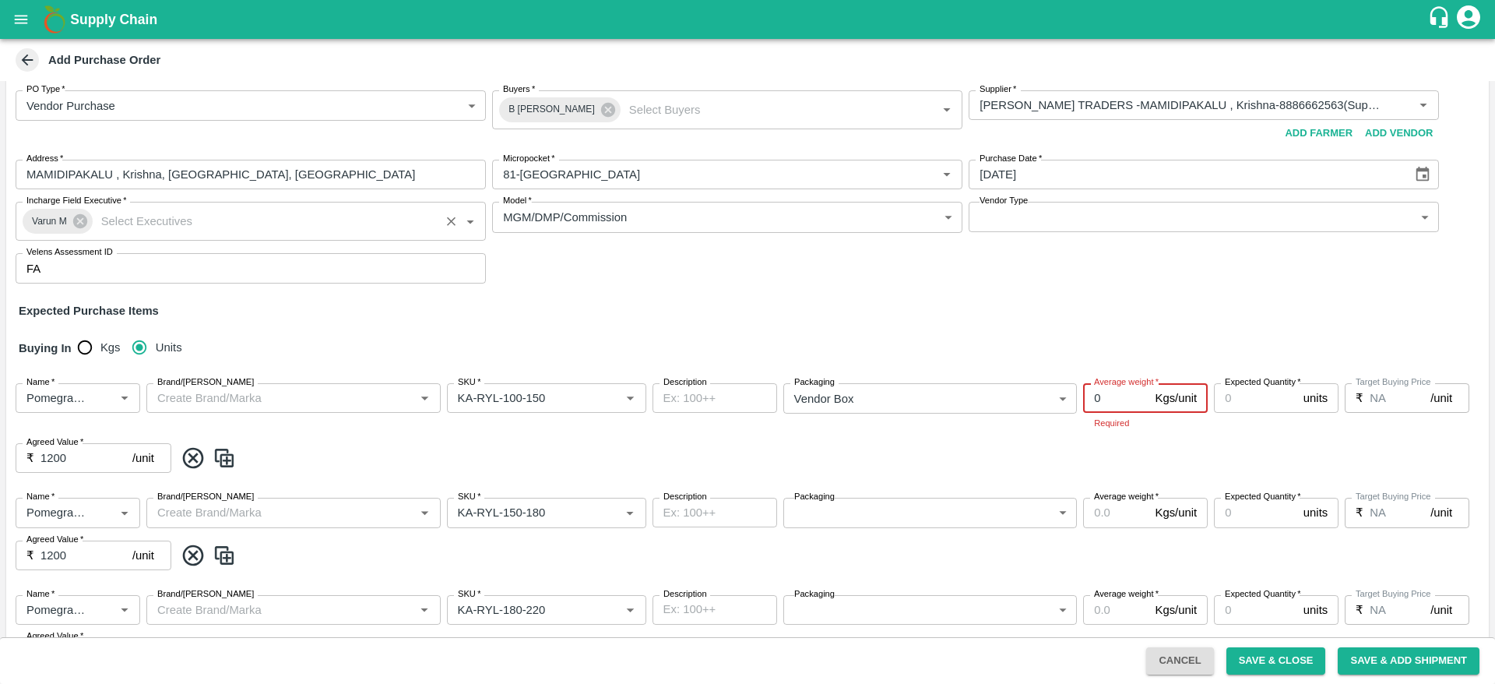
click at [1143, 396] on input "0" at bounding box center [1115, 398] width 65 height 30
click at [1143, 396] on input "1" at bounding box center [1115, 398] width 65 height 30
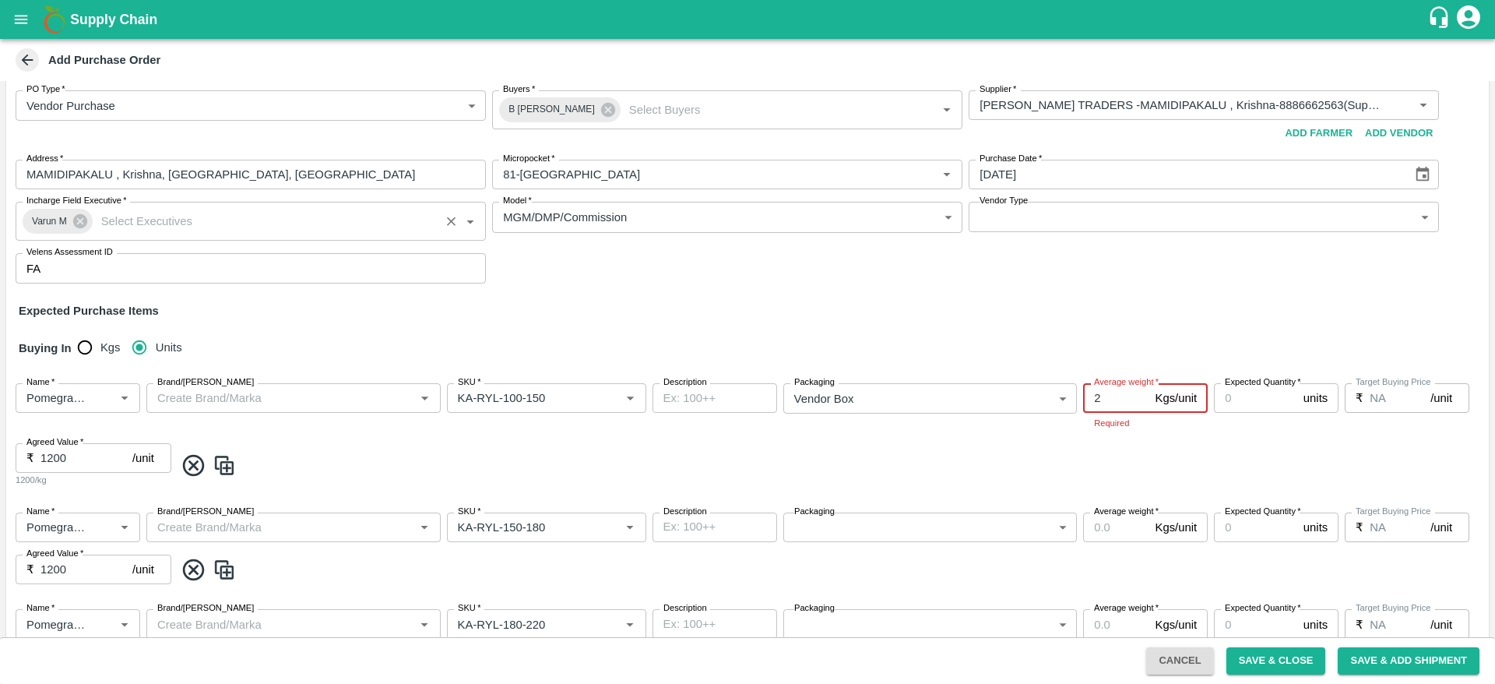
click at [1143, 396] on input "2" at bounding box center [1115, 398] width 65 height 30
type input "3"
click at [1143, 396] on input "3" at bounding box center [1115, 398] width 65 height 30
click at [835, 316] on div "Expected Purchase Items" at bounding box center [748, 310] width 1458 height 17
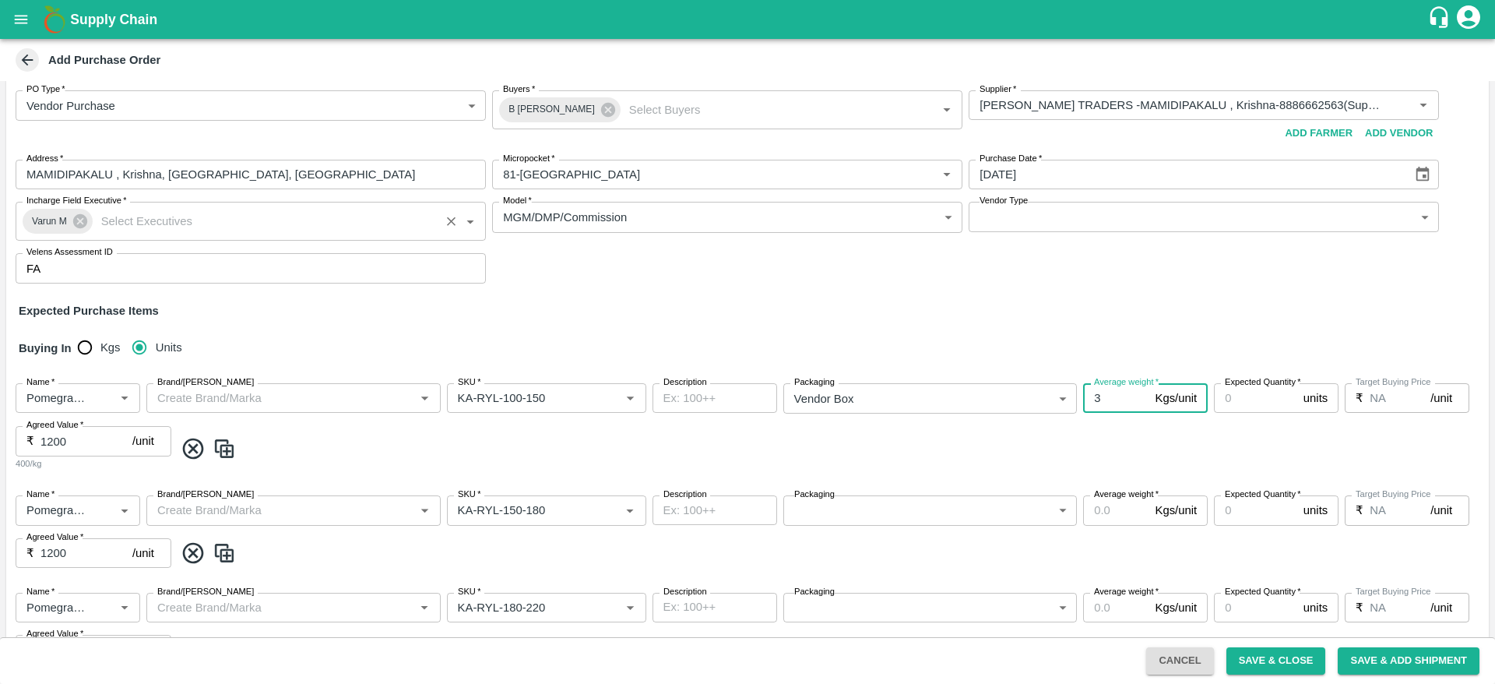
click at [1108, 396] on input "3" at bounding box center [1115, 398] width 65 height 30
type input "18"
click at [1137, 347] on div "Buying In Kgs Units" at bounding box center [747, 348] width 1483 height 45
click at [962, 441] on span at bounding box center [828, 449] width 1308 height 26
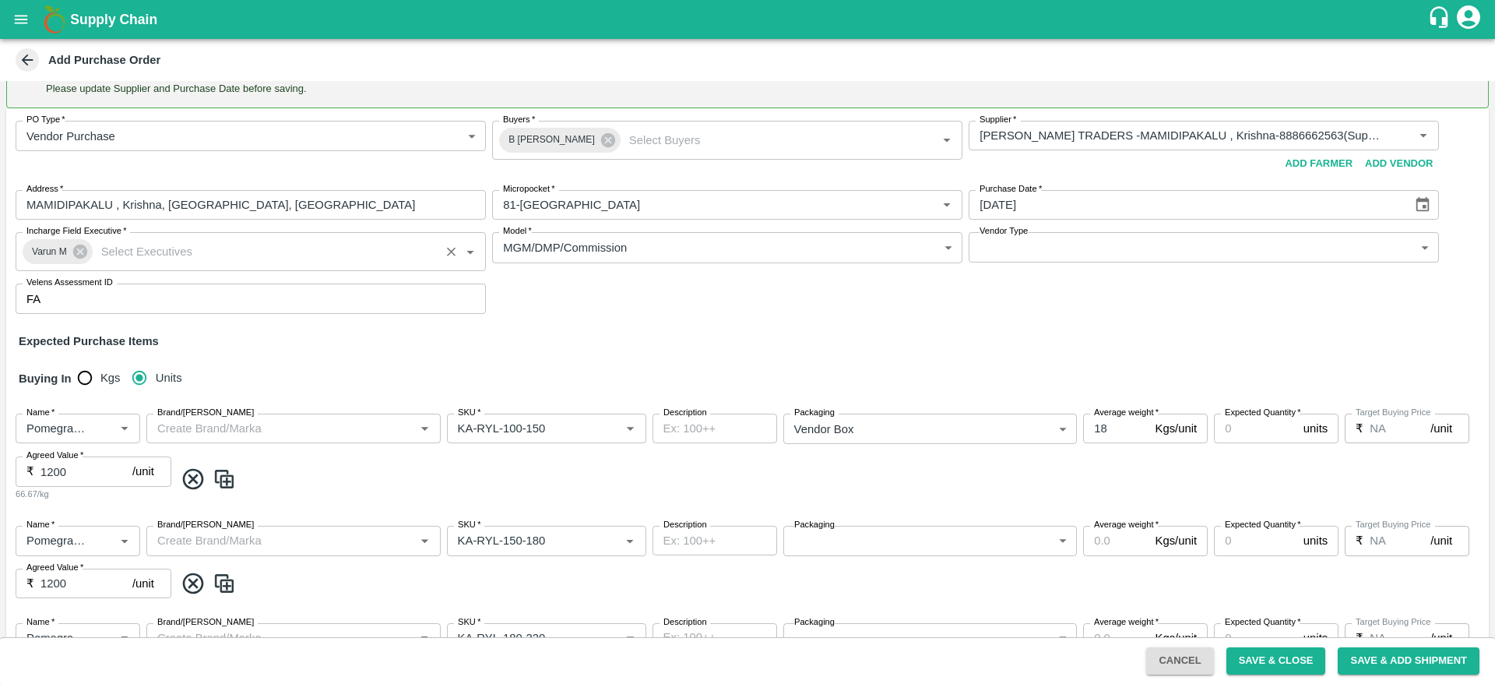
scroll to position [245, 0]
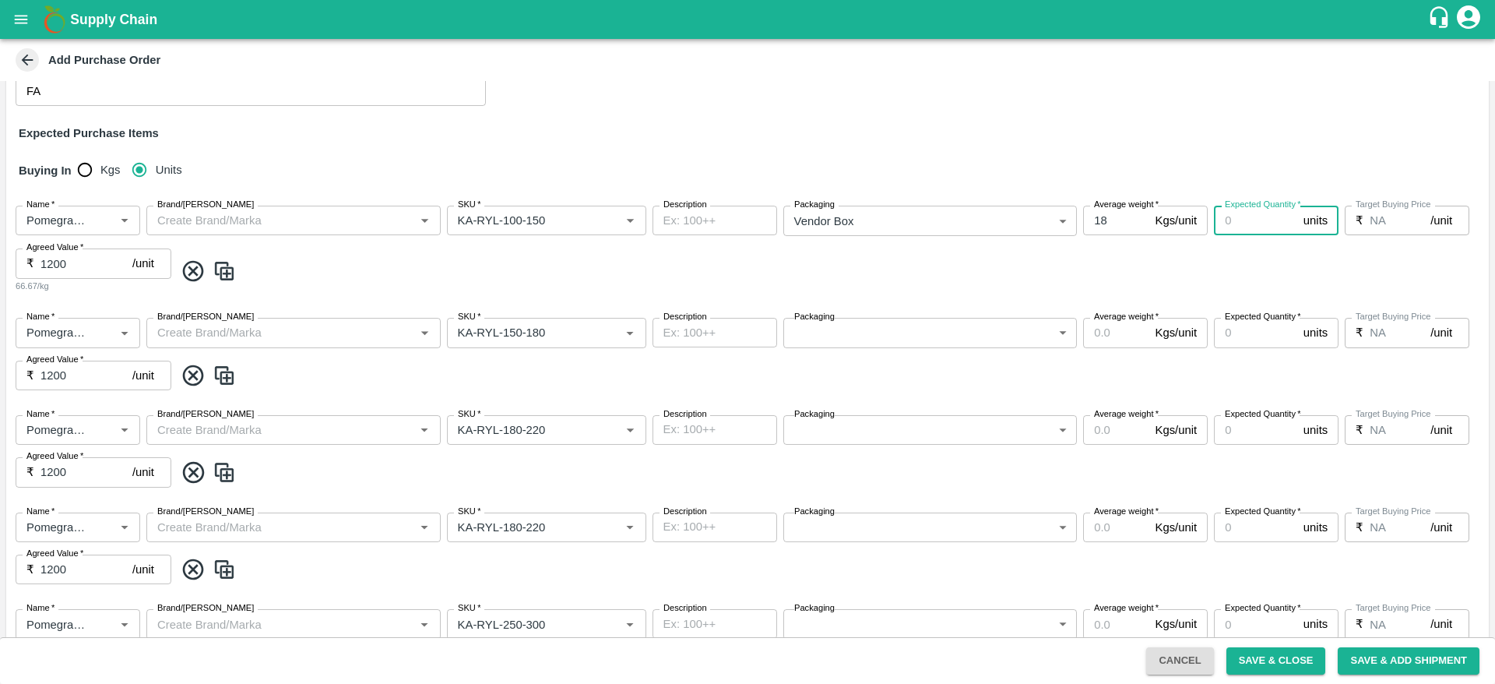
click at [1251, 224] on input "Expected Quantity   *" at bounding box center [1255, 221] width 83 height 30
type input "5"
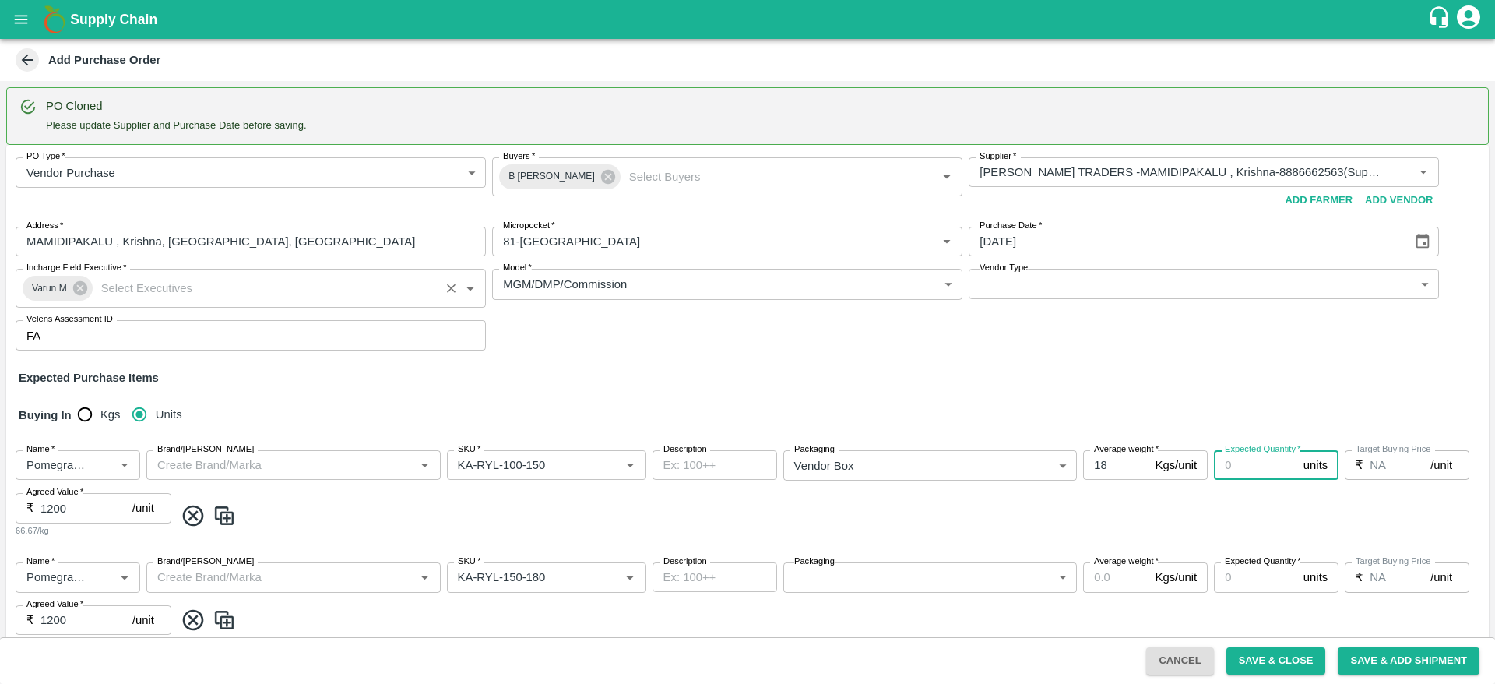
scroll to position [143, 0]
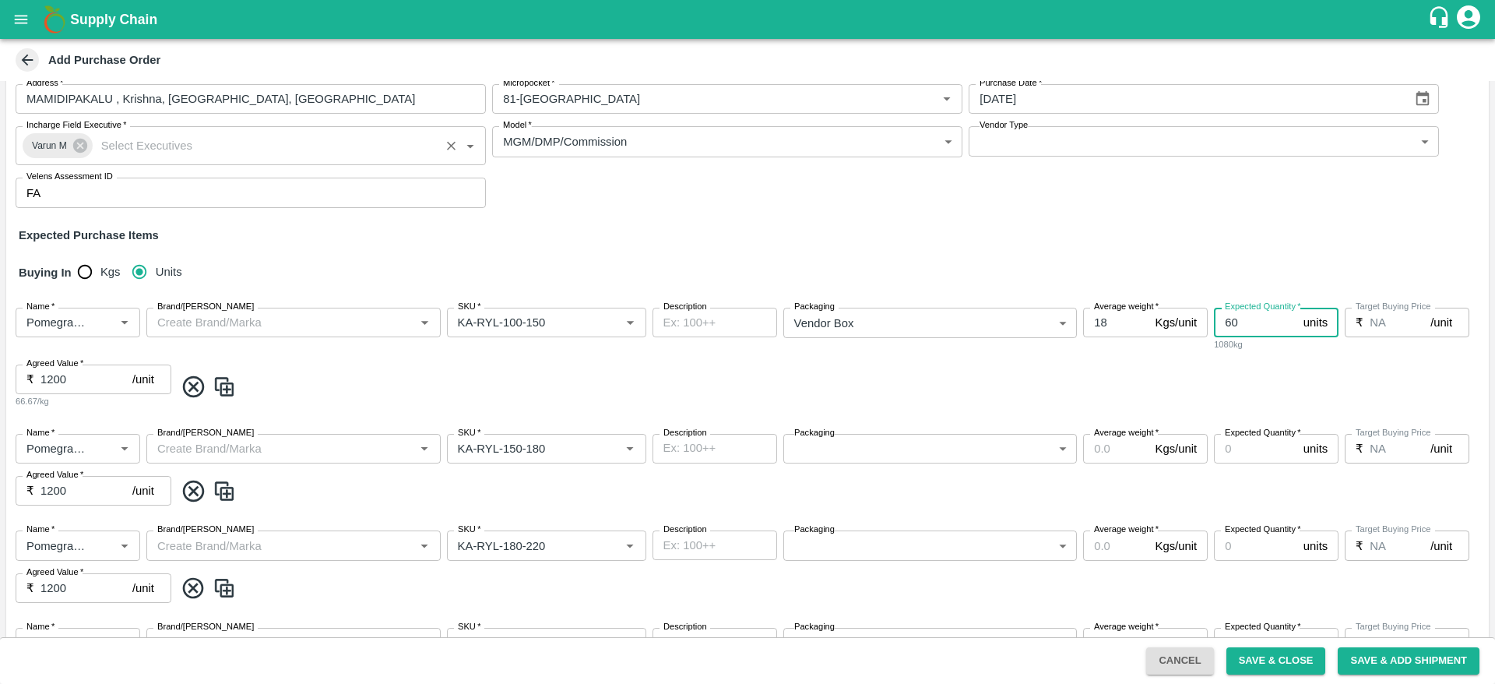
type input "60"
click at [1234, 460] on input "Expected Quantity   *" at bounding box center [1255, 449] width 83 height 30
type input "60"
click at [1225, 549] on input "Expected Quantity   *" at bounding box center [1255, 545] width 83 height 30
type input "60"
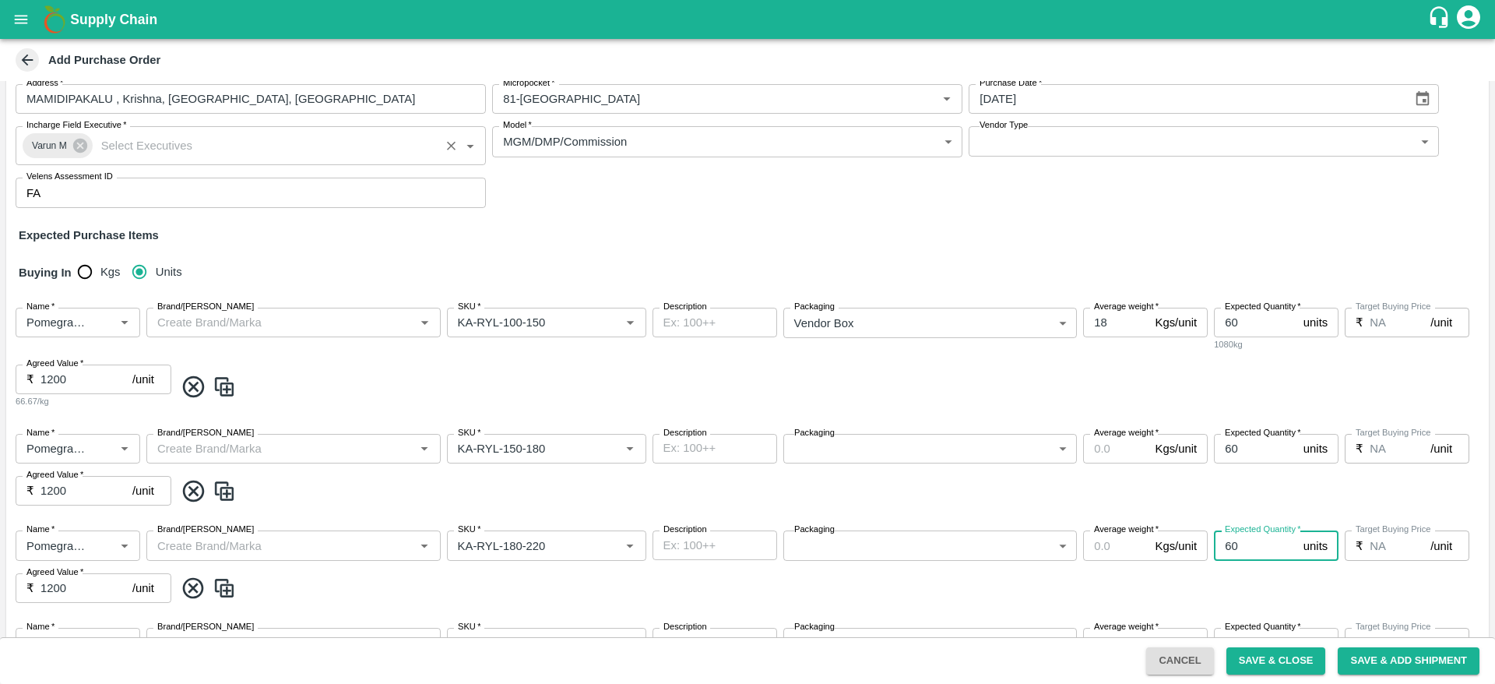
click at [1237, 568] on div "Name   * Name   * Brand/Marka Brand/Marka SKU   * SKU   * Description x Descrip…" at bounding box center [747, 566] width 1483 height 97
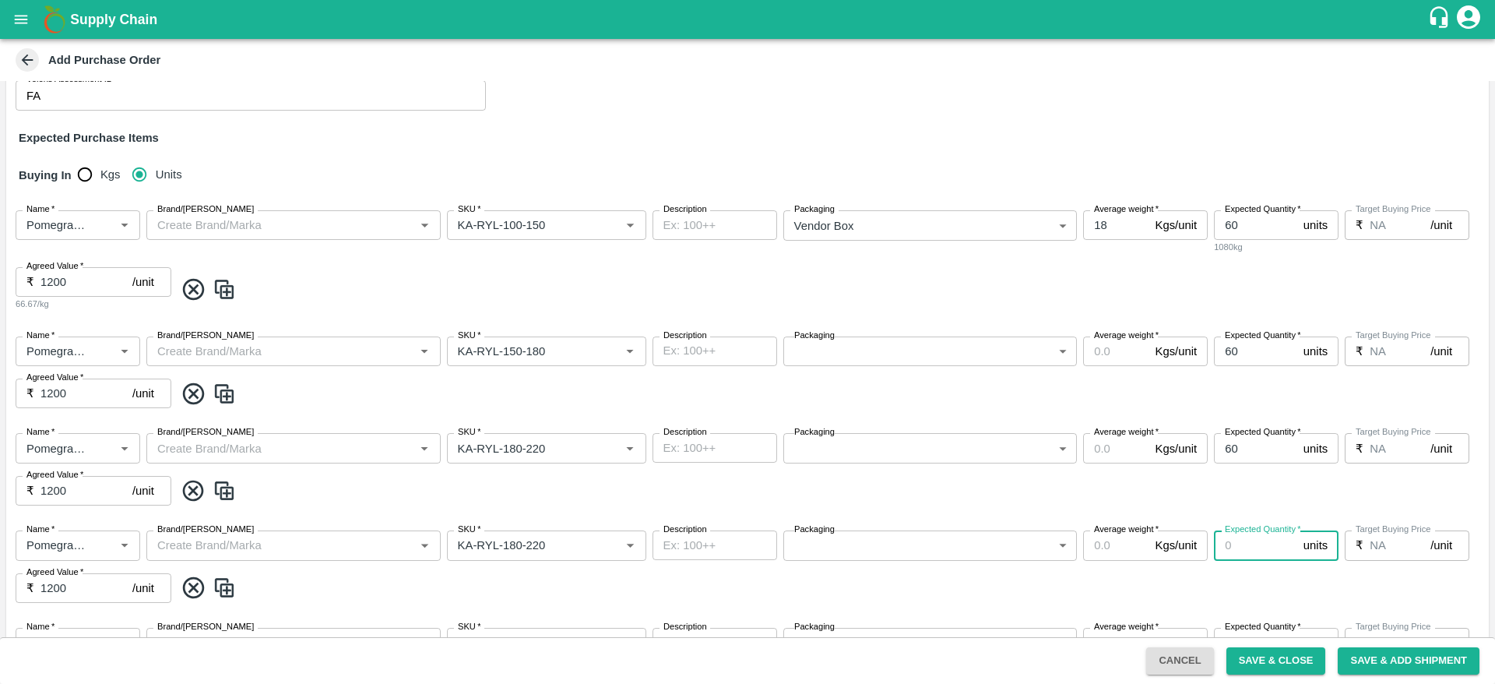
click at [1242, 555] on input "Expected Quantity   *" at bounding box center [1255, 545] width 83 height 30
type input "60"
click at [1266, 496] on span at bounding box center [828, 491] width 1308 height 26
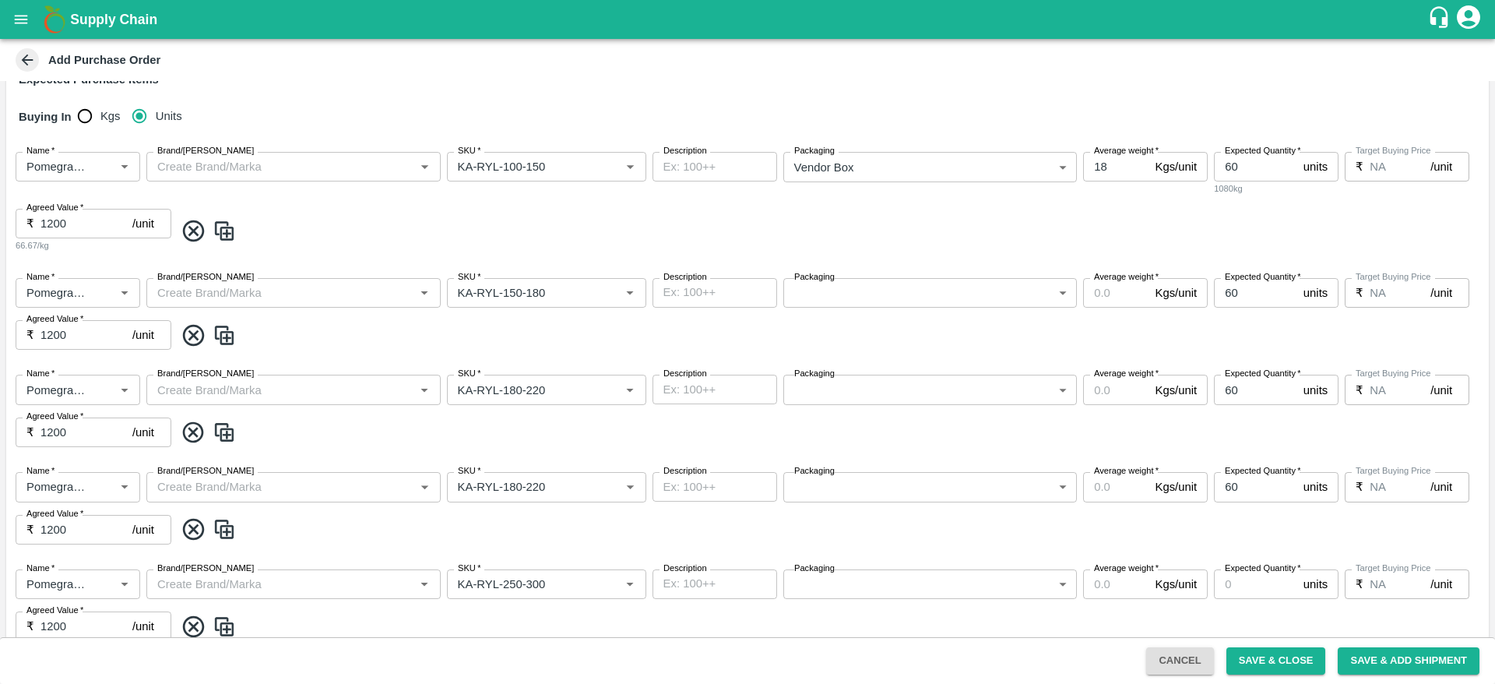
scroll to position [386, 0]
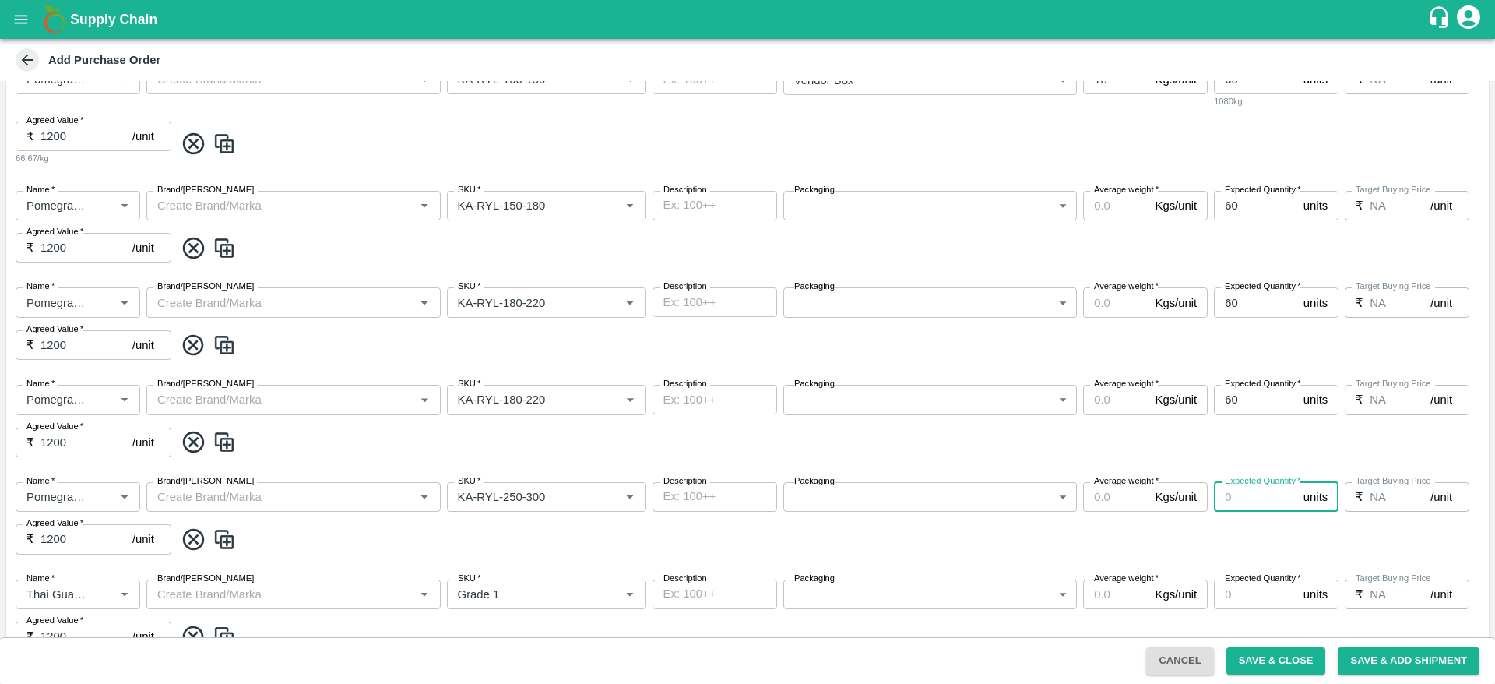
click at [1250, 497] on input "Expected Quantity   *" at bounding box center [1255, 497] width 83 height 30
type input "60"
click at [1270, 442] on span at bounding box center [828, 442] width 1308 height 26
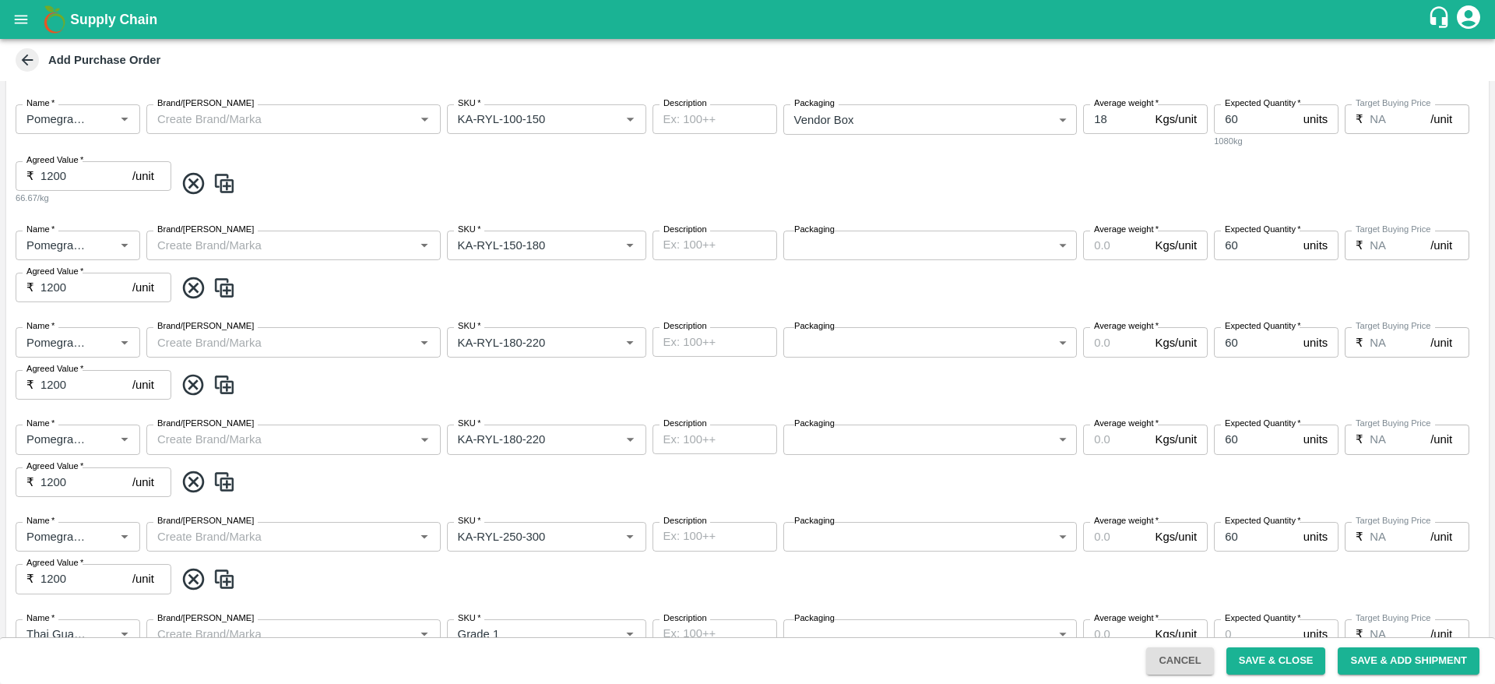
scroll to position [233, 0]
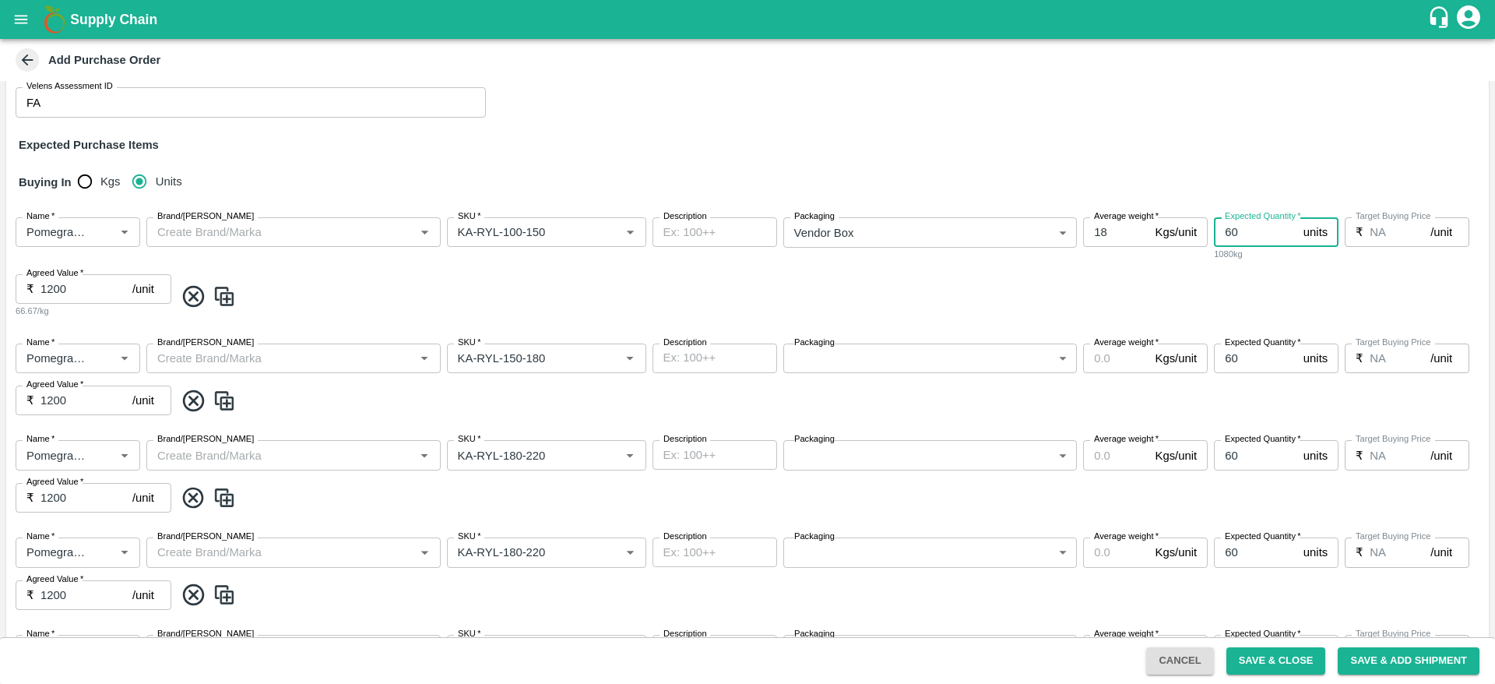
drag, startPoint x: 1246, startPoint y: 235, endPoint x: 1182, endPoint y: 222, distance: 66.0
click at [1182, 222] on div "Name   * Name   * Brand/Marka Brand/Marka SKU   * SKU   * Description x Descrip…" at bounding box center [747, 268] width 1483 height 126
type input "100"
drag, startPoint x: 1236, startPoint y: 351, endPoint x: 1187, endPoint y: 355, distance: 49.2
click at [1187, 355] on div "Name   * Name   * Brand/Marka Brand/Marka SKU   * SKU   * Description x Descrip…" at bounding box center [747, 379] width 1483 height 97
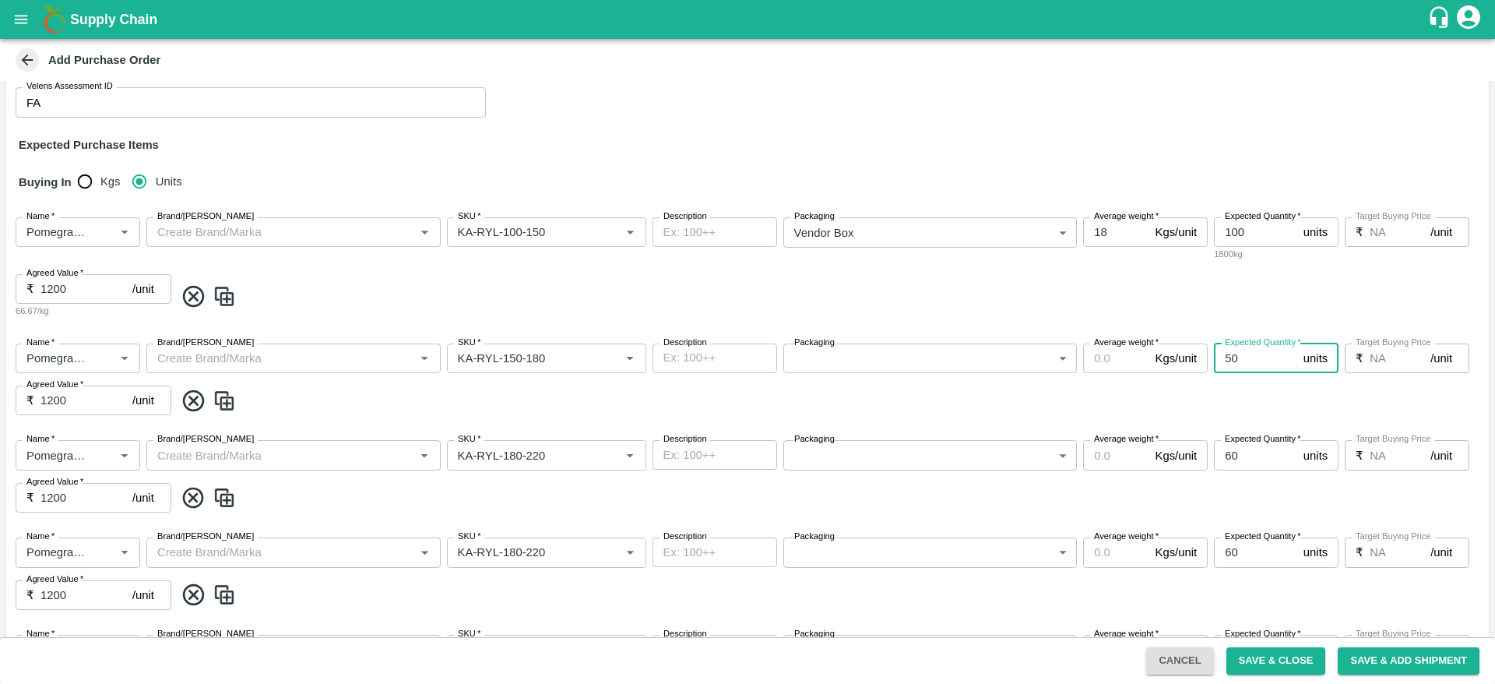
type input "50"
click at [1157, 445] on div "Name   * Name   * Brand/Marka Brand/Marka SKU   * SKU   * Description x Descrip…" at bounding box center [747, 476] width 1483 height 97
type input "50"
click at [1209, 400] on span at bounding box center [828, 401] width 1308 height 26
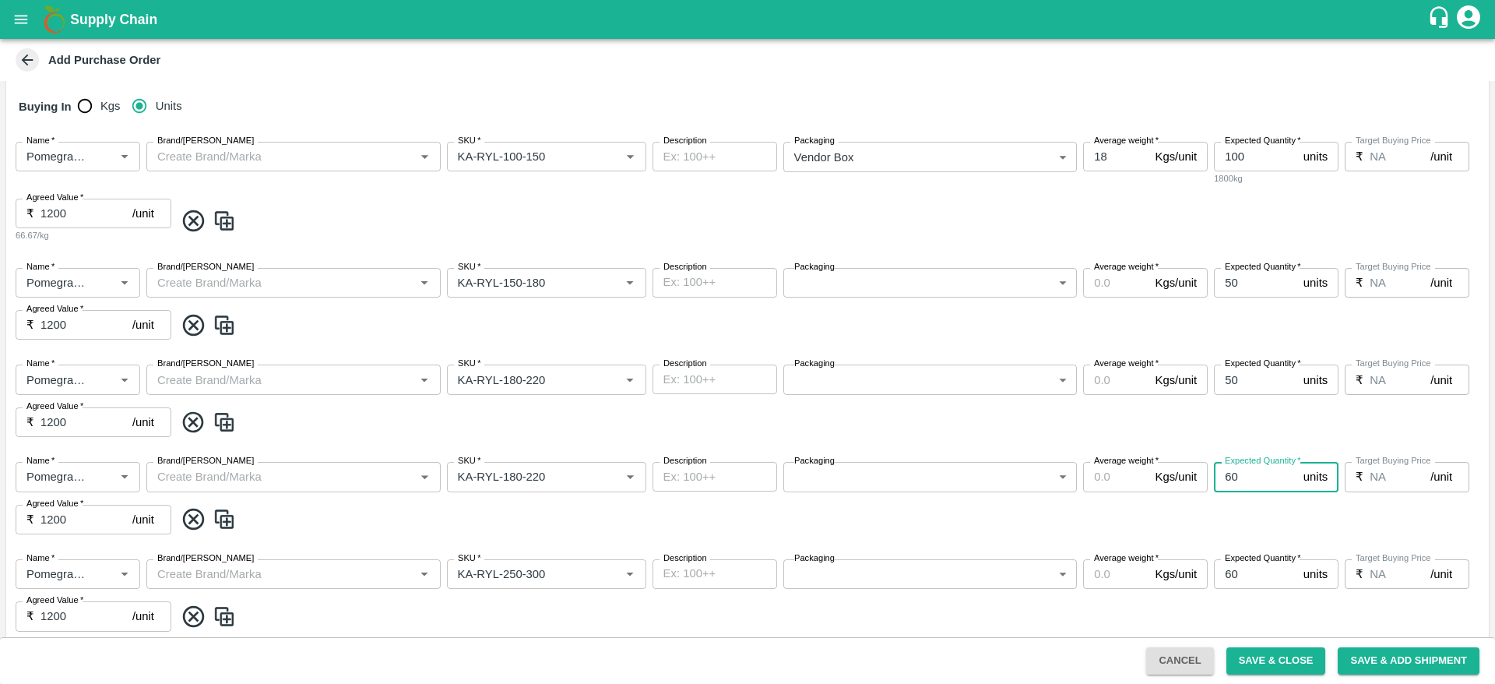
drag, startPoint x: 1254, startPoint y: 490, endPoint x: 1124, endPoint y: 474, distance: 131.1
click at [1124, 474] on div "Name   * Name   * Brand/Marka Brand/Marka SKU   * SKU   * Description x Descrip…" at bounding box center [747, 497] width 1483 height 97
type input "50"
drag, startPoint x: 1259, startPoint y: 572, endPoint x: 1153, endPoint y: 578, distance: 106.8
click at [1153, 578] on div "Name   * Name   * Brand/Marka Brand/Marka SKU   * SKU   * Description x Descrip…" at bounding box center [747, 595] width 1483 height 97
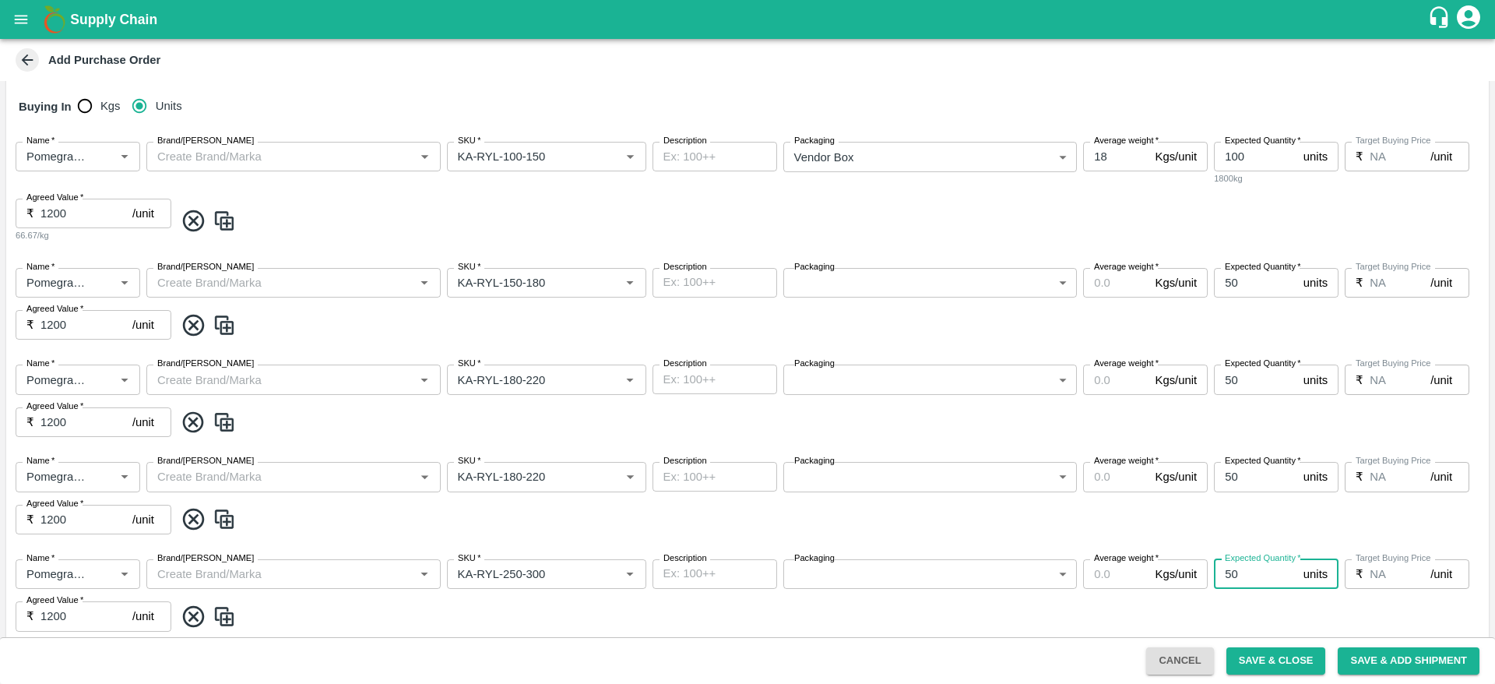
type input "50"
click at [1258, 534] on div "Name   * Name   * Brand/Marka Brand/Marka SKU   * SKU   * Description x Descrip…" at bounding box center [747, 497] width 1483 height 97
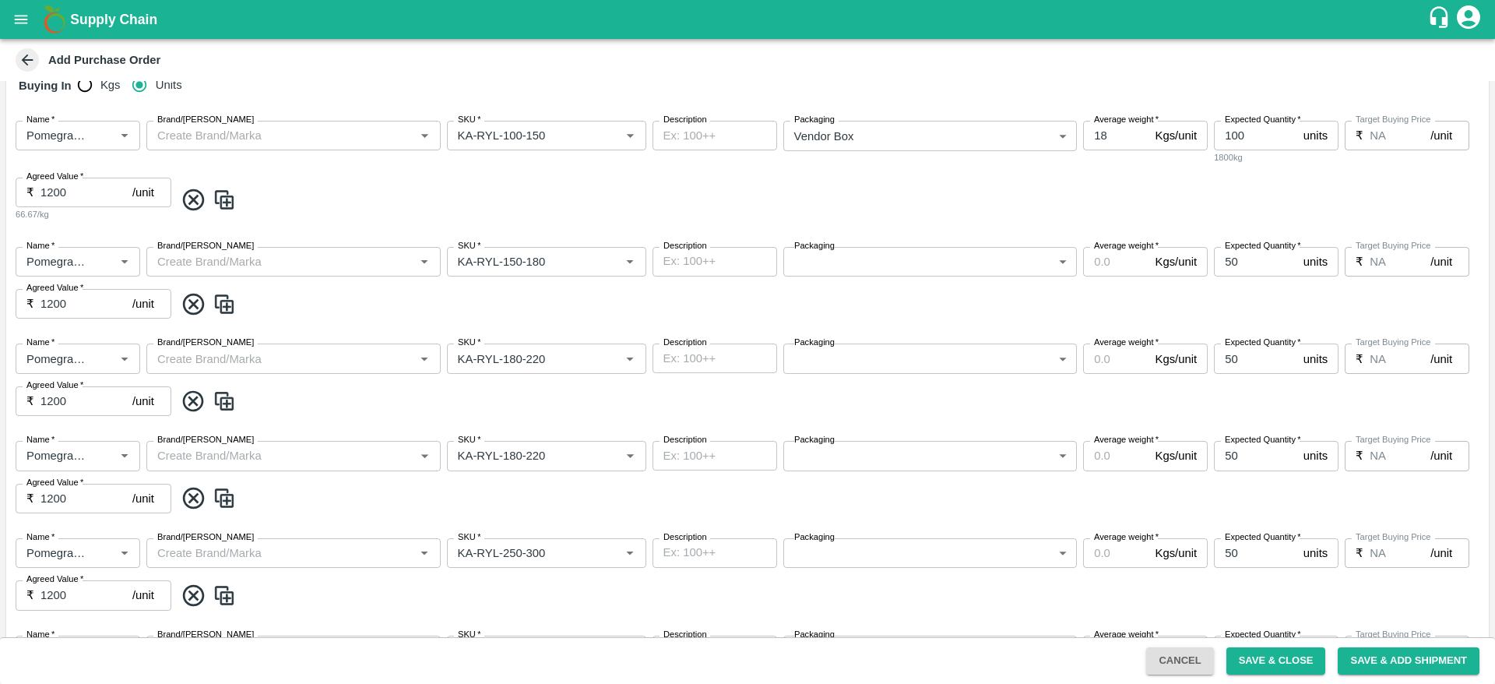
scroll to position [322, 0]
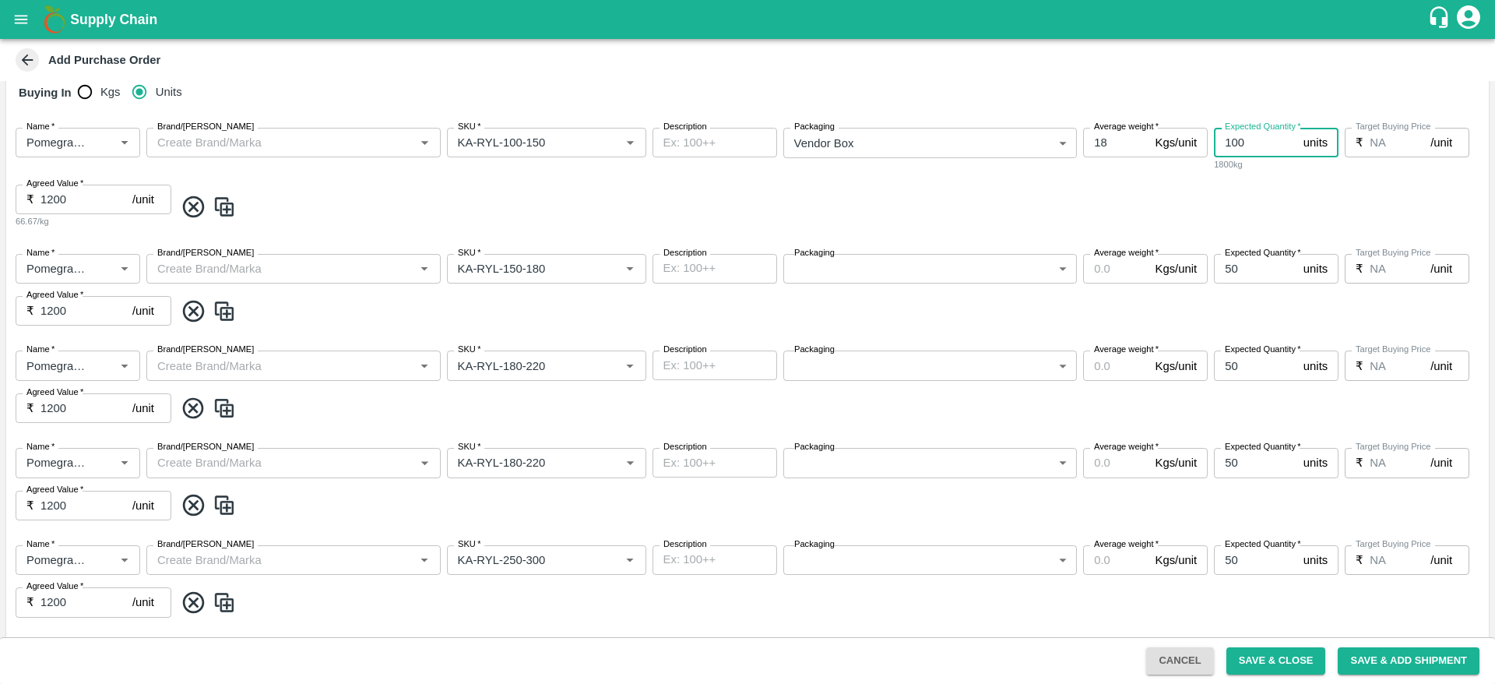
click at [1249, 136] on input "100" at bounding box center [1255, 143] width 83 height 30
type input "129"
click at [1240, 199] on span at bounding box center [828, 207] width 1308 height 26
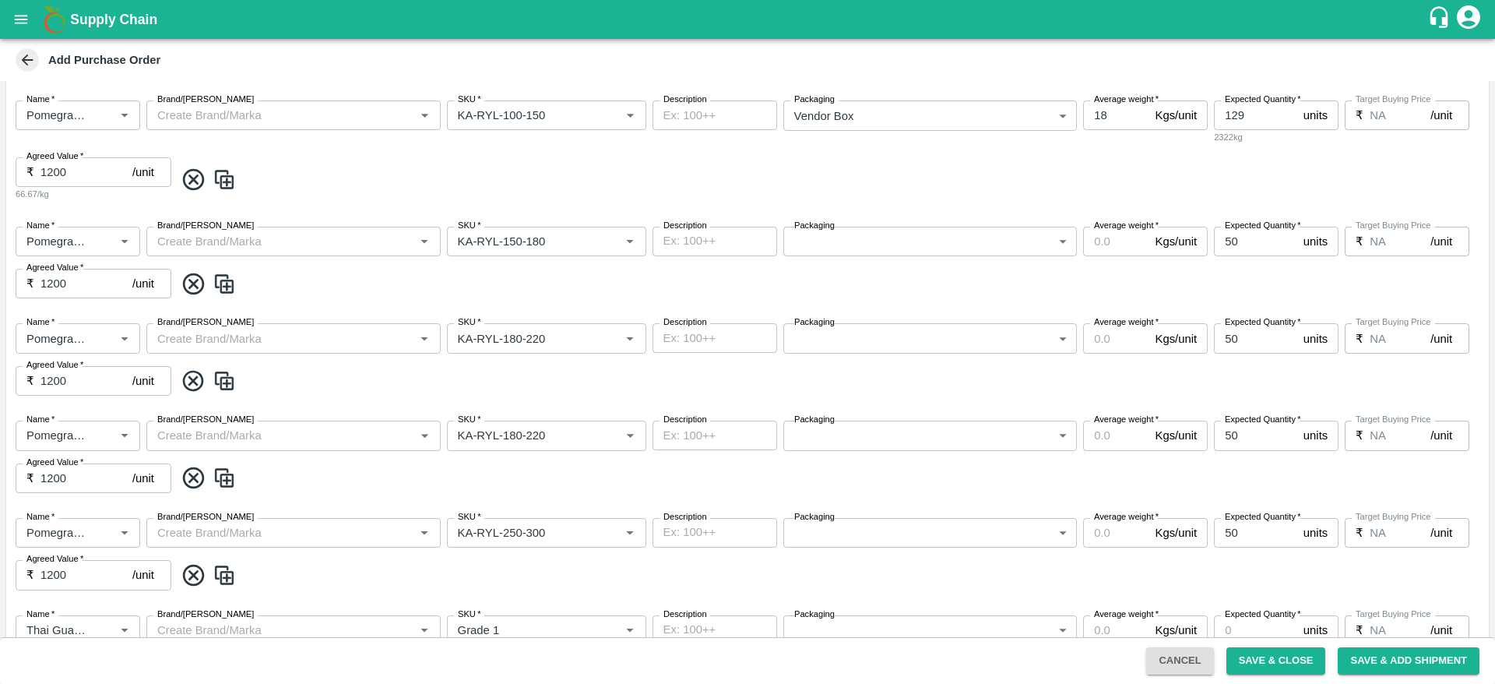
scroll to position [350, 0]
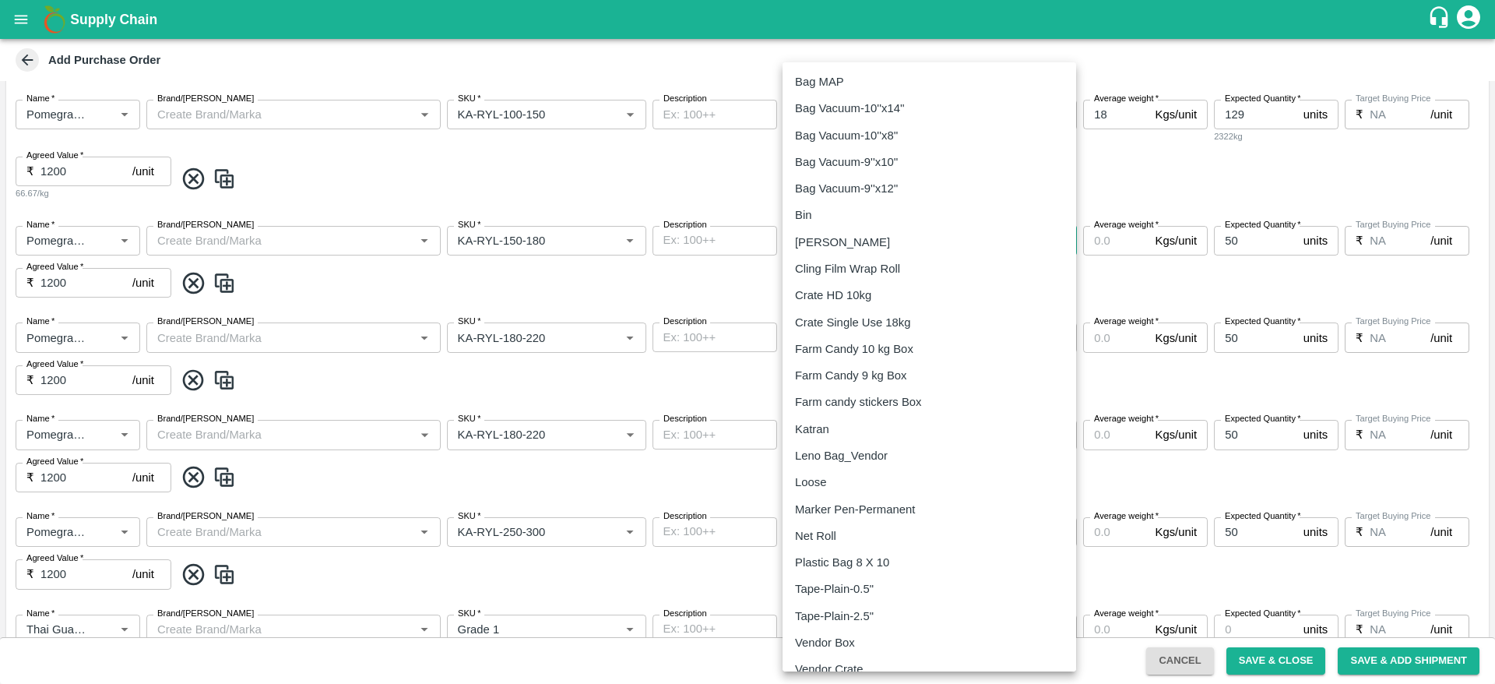
click at [885, 238] on body "Supply Chain Add Purchase Order PO Cloned Please update Supplier and Purchase D…" at bounding box center [747, 342] width 1495 height 684
click at [827, 647] on p "Vendor Box" at bounding box center [825, 642] width 60 height 17
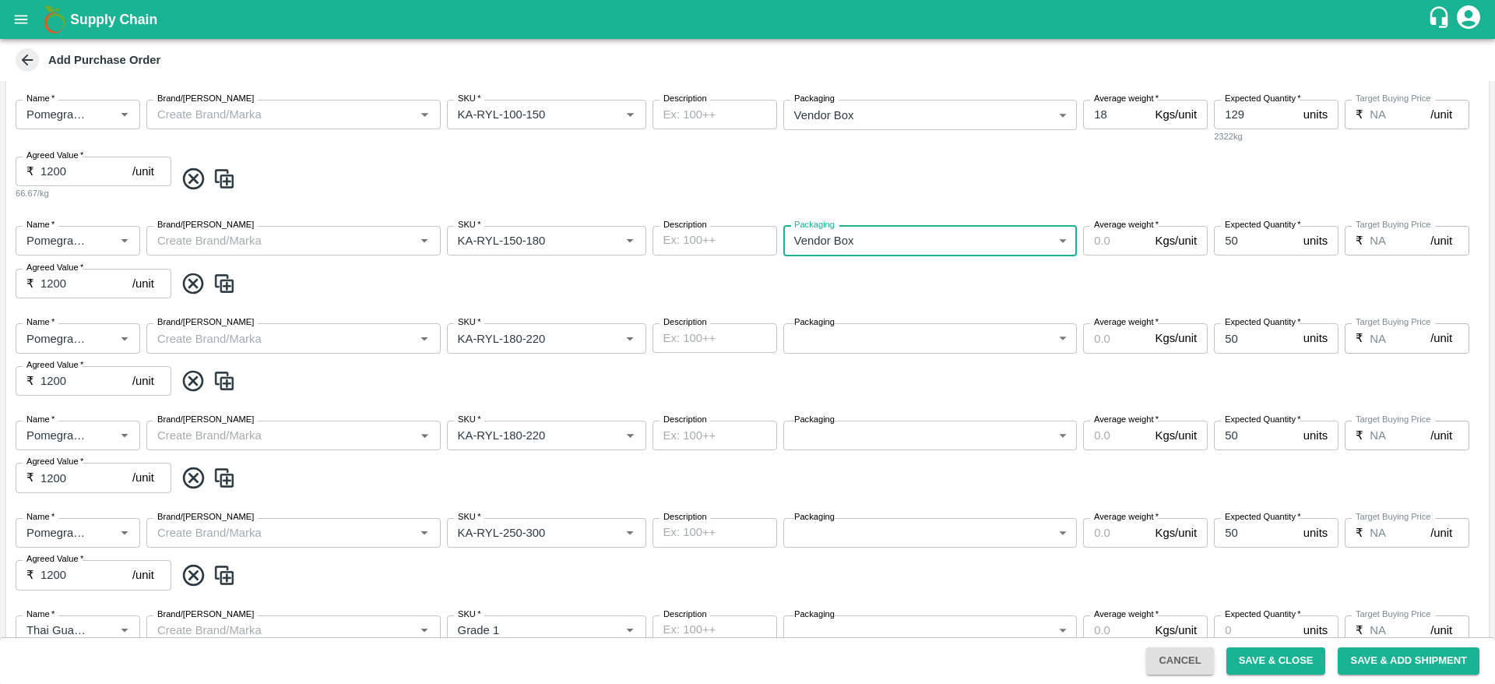
type input "276"
click at [969, 322] on body "Supply Chain Add Purchase Order PO Cloned Please update Supplier and Purchase D…" at bounding box center [747, 342] width 1495 height 684
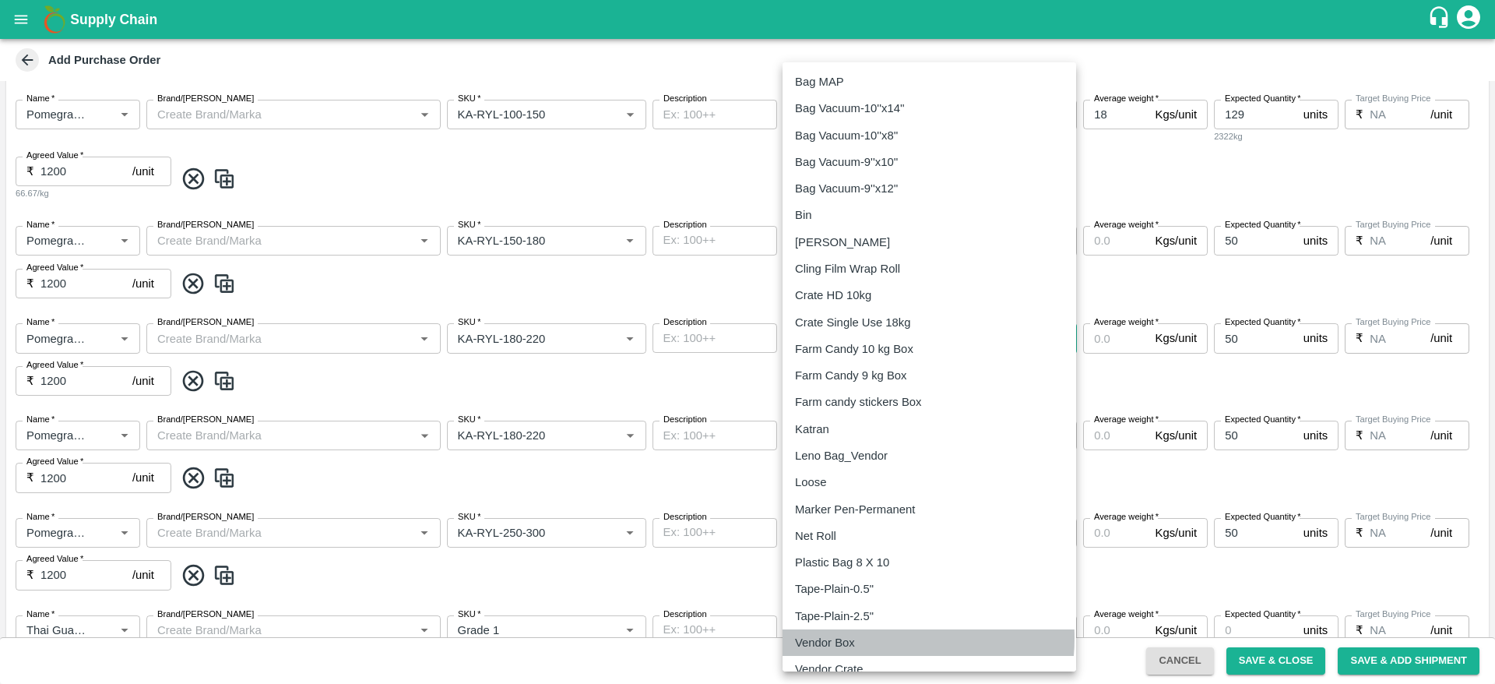
click at [867, 638] on div "Vendor Box" at bounding box center [929, 642] width 269 height 17
type input "276"
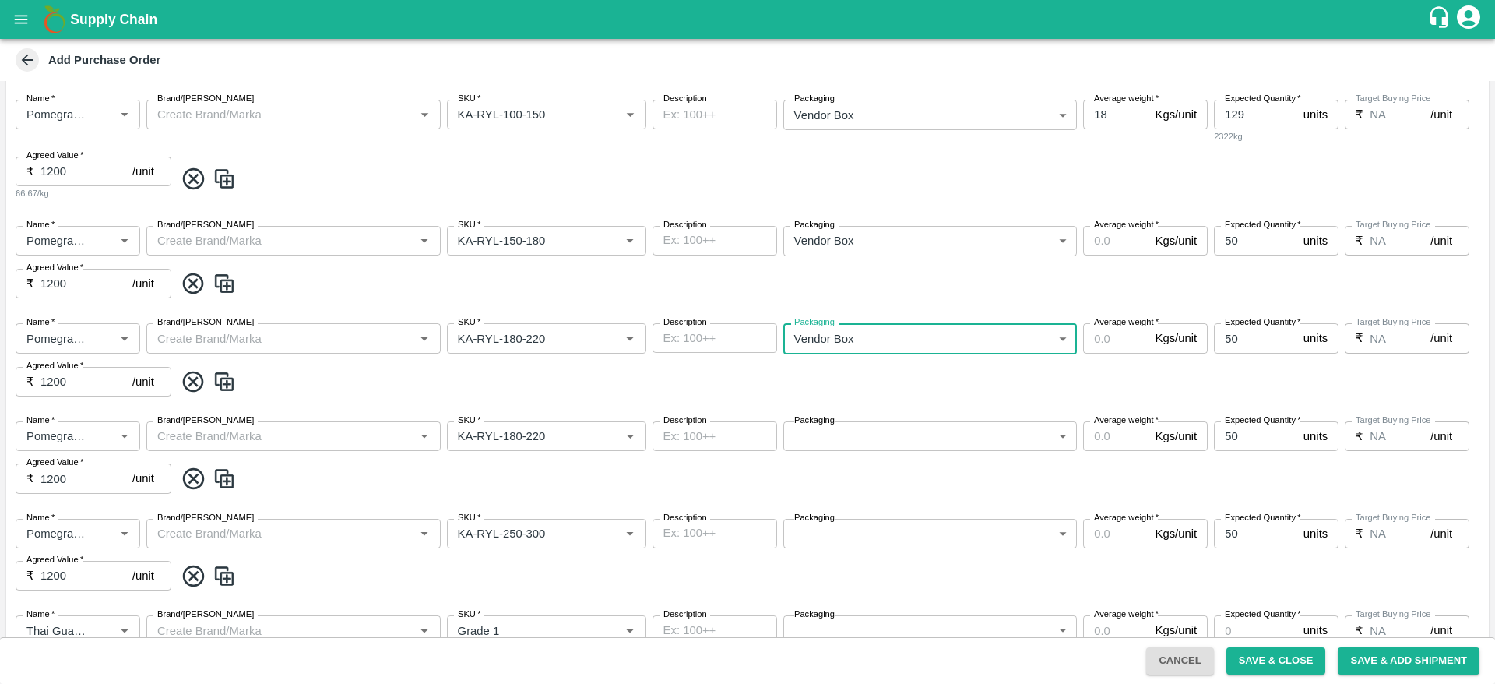
click at [939, 456] on div "Name   * Name   * Brand/Marka Brand/Marka SKU   * SKU   * Description x Descrip…" at bounding box center [747, 457] width 1483 height 97
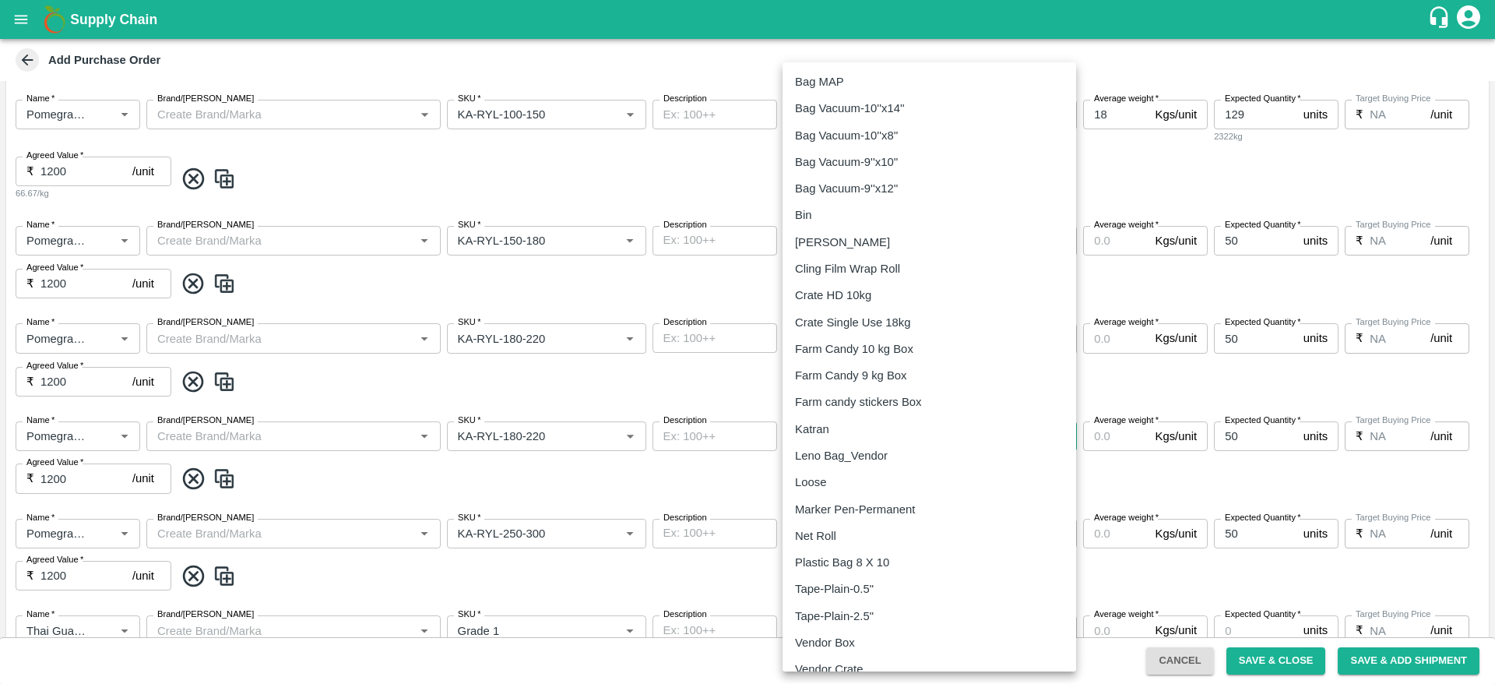
click at [941, 439] on body "Supply Chain Add Purchase Order PO Cloned Please update Supplier and Purchase D…" at bounding box center [747, 342] width 1495 height 684
click at [868, 637] on div "Vendor Box" at bounding box center [929, 642] width 269 height 17
type input "276"
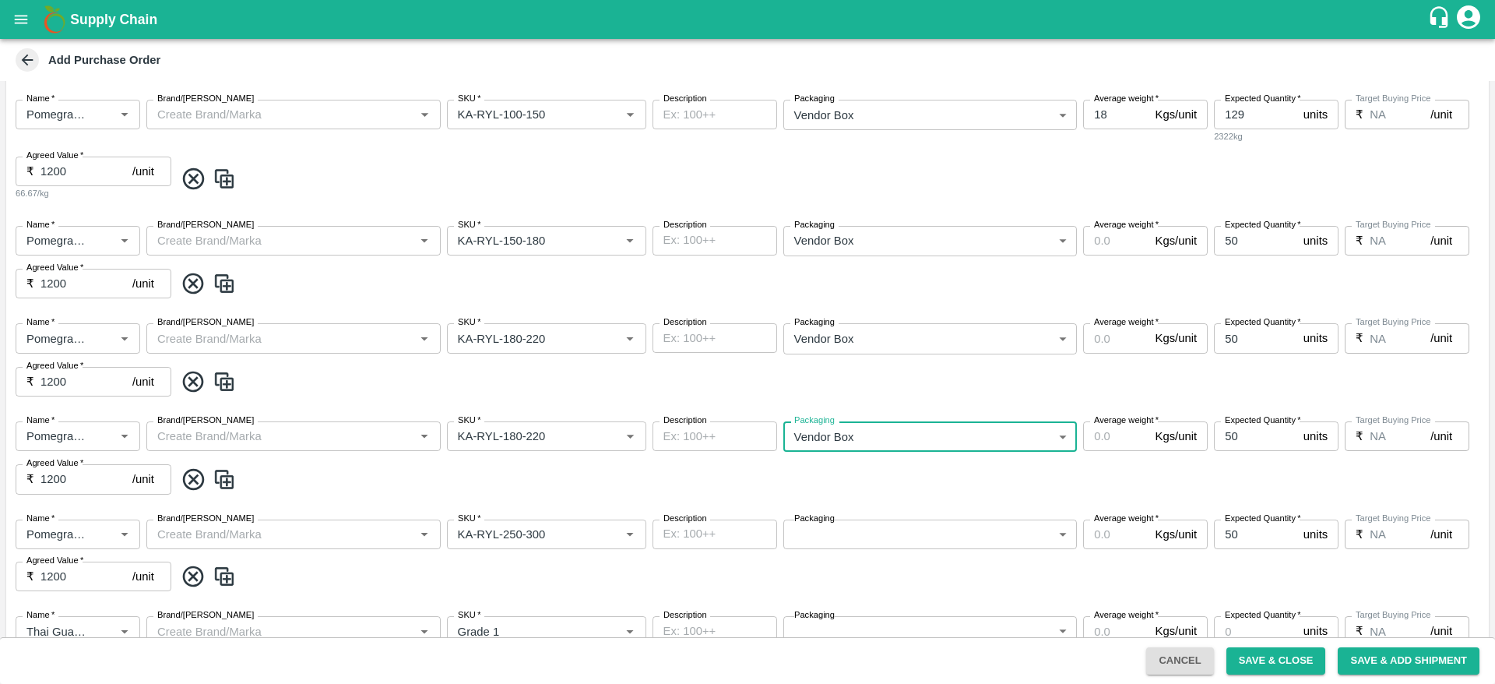
click at [896, 538] on body "Supply Chain Add Purchase Order PO Cloned Please update Supplier and Purchase D…" at bounding box center [747, 342] width 1495 height 684
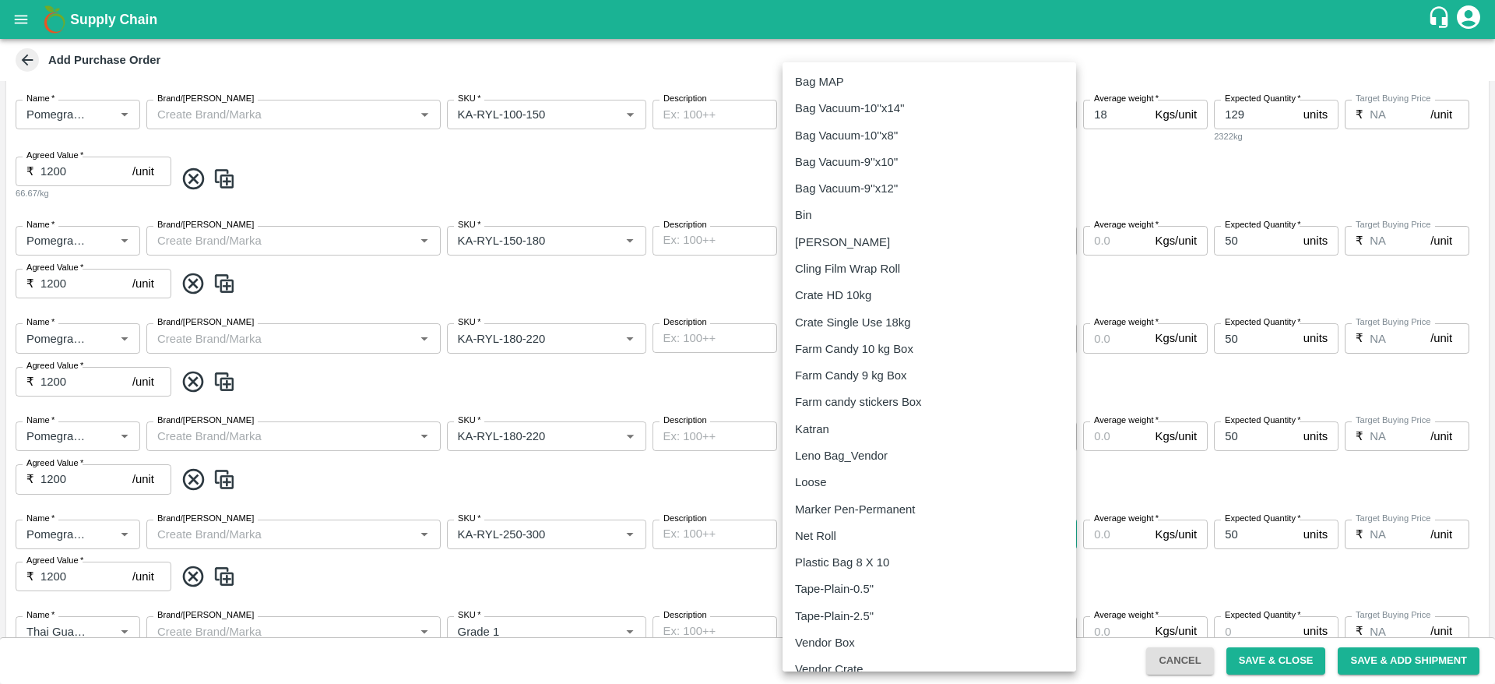
click at [861, 649] on div "Vendor Box" at bounding box center [829, 642] width 68 height 17
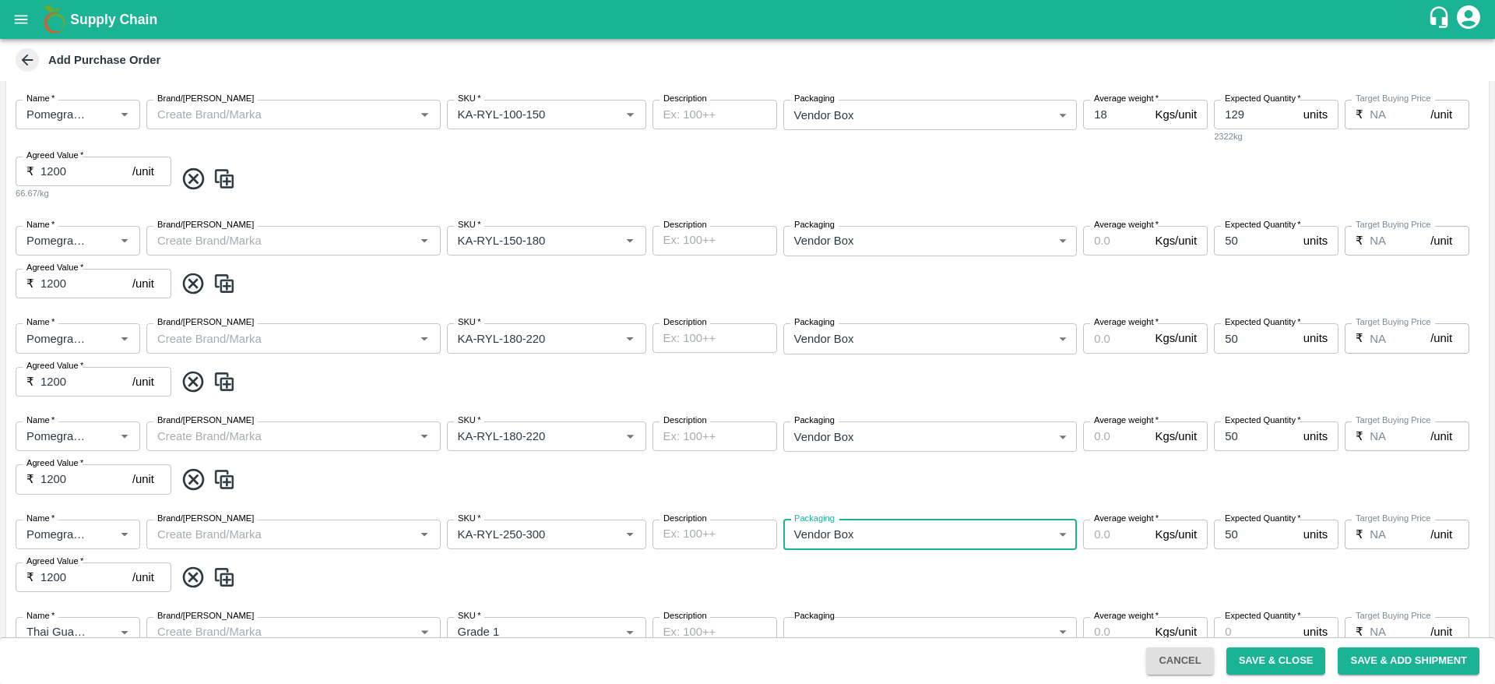
type input "276"
click at [919, 477] on span at bounding box center [828, 480] width 1308 height 26
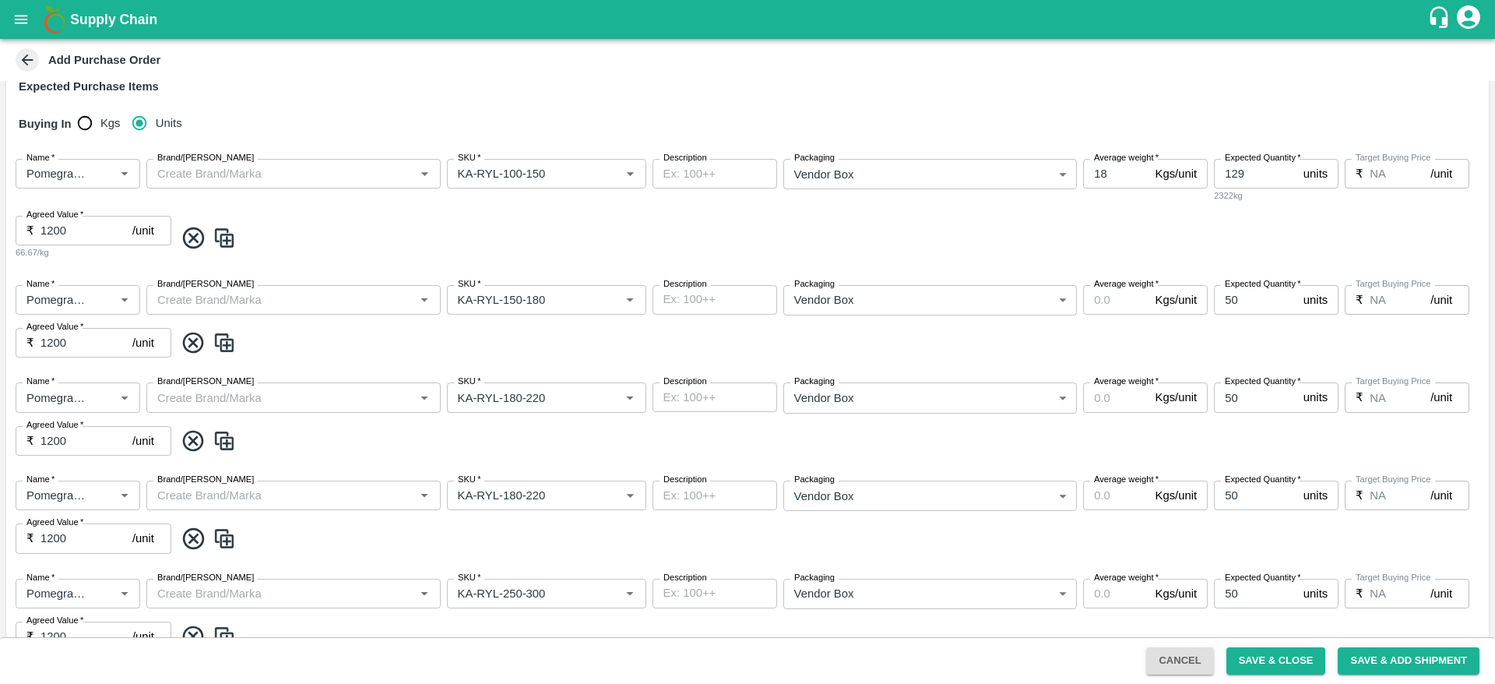
scroll to position [290, 0]
click at [1114, 308] on input "Average weight   *" at bounding box center [1115, 302] width 65 height 30
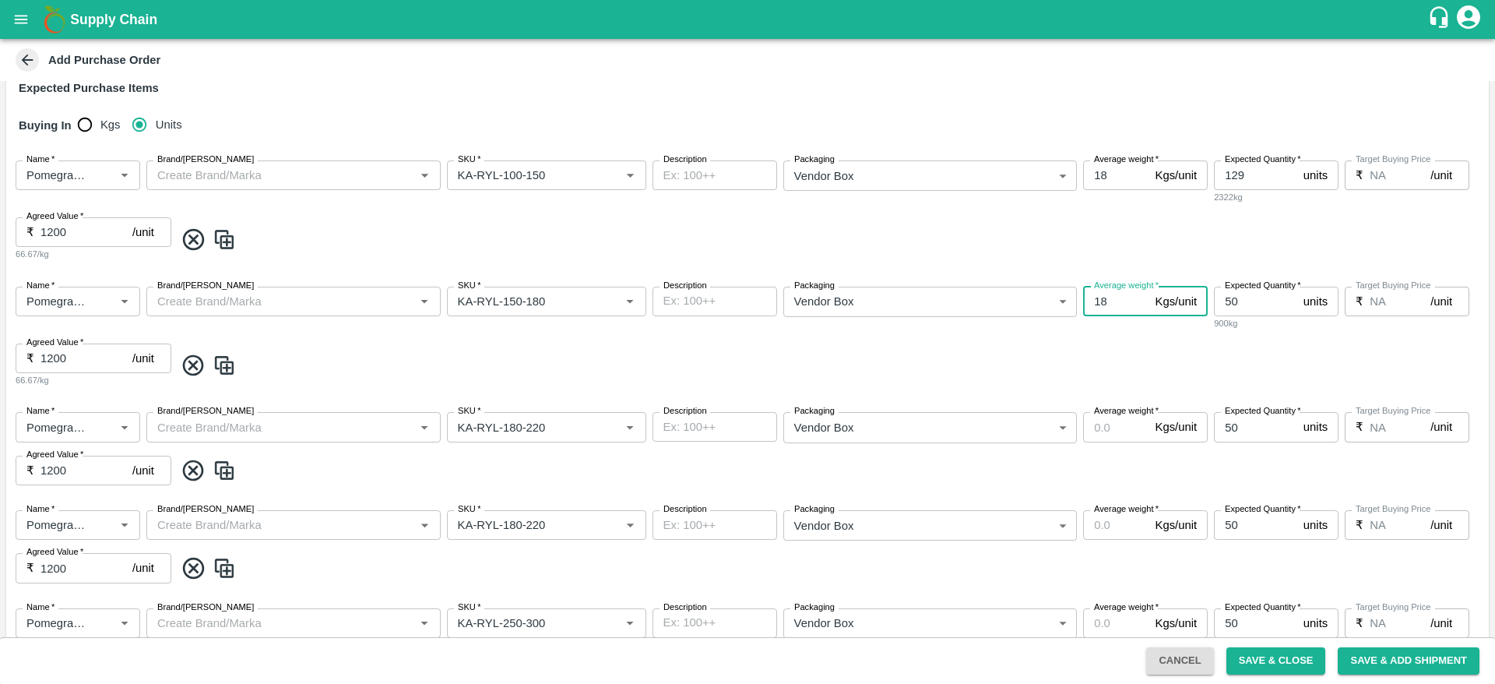
type input "18"
click at [1108, 425] on input "Average weight   *" at bounding box center [1115, 427] width 65 height 30
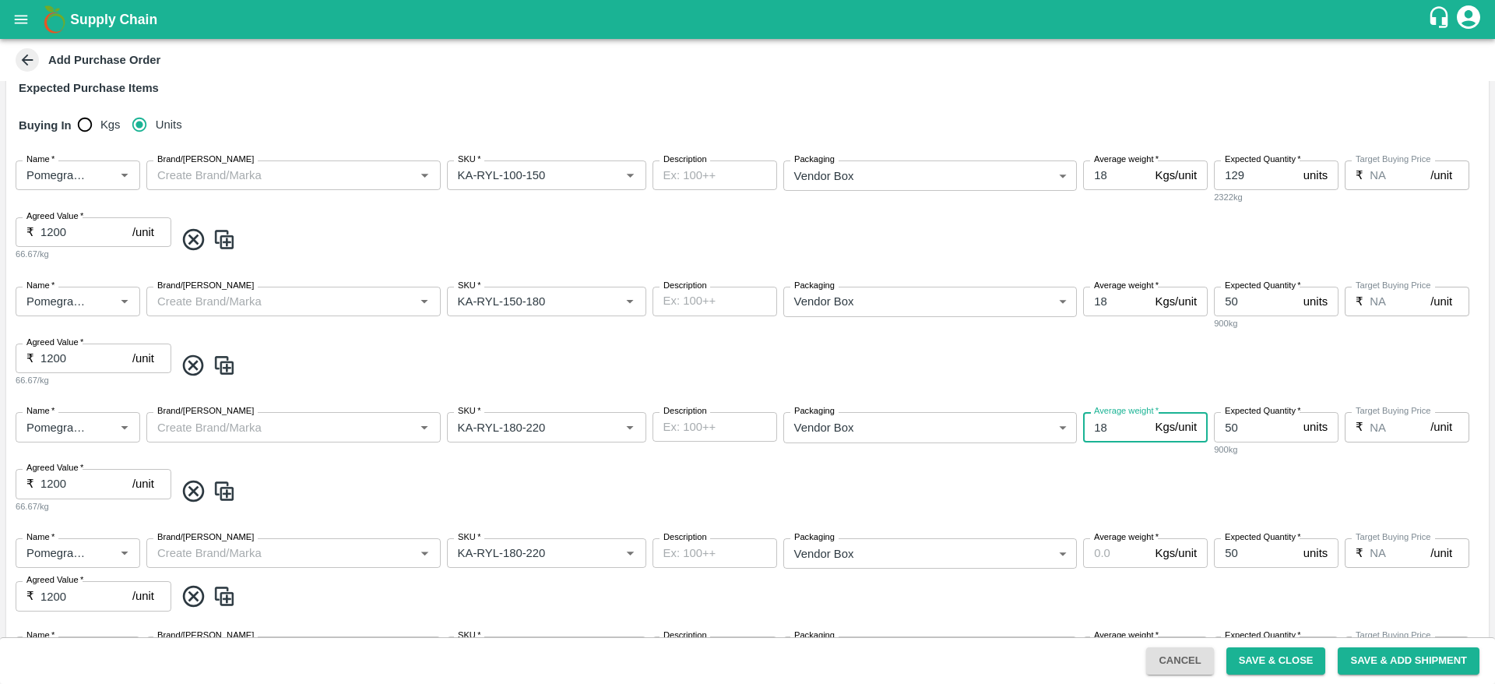
type input "18"
click at [1125, 558] on input "Average weight   *" at bounding box center [1115, 553] width 65 height 30
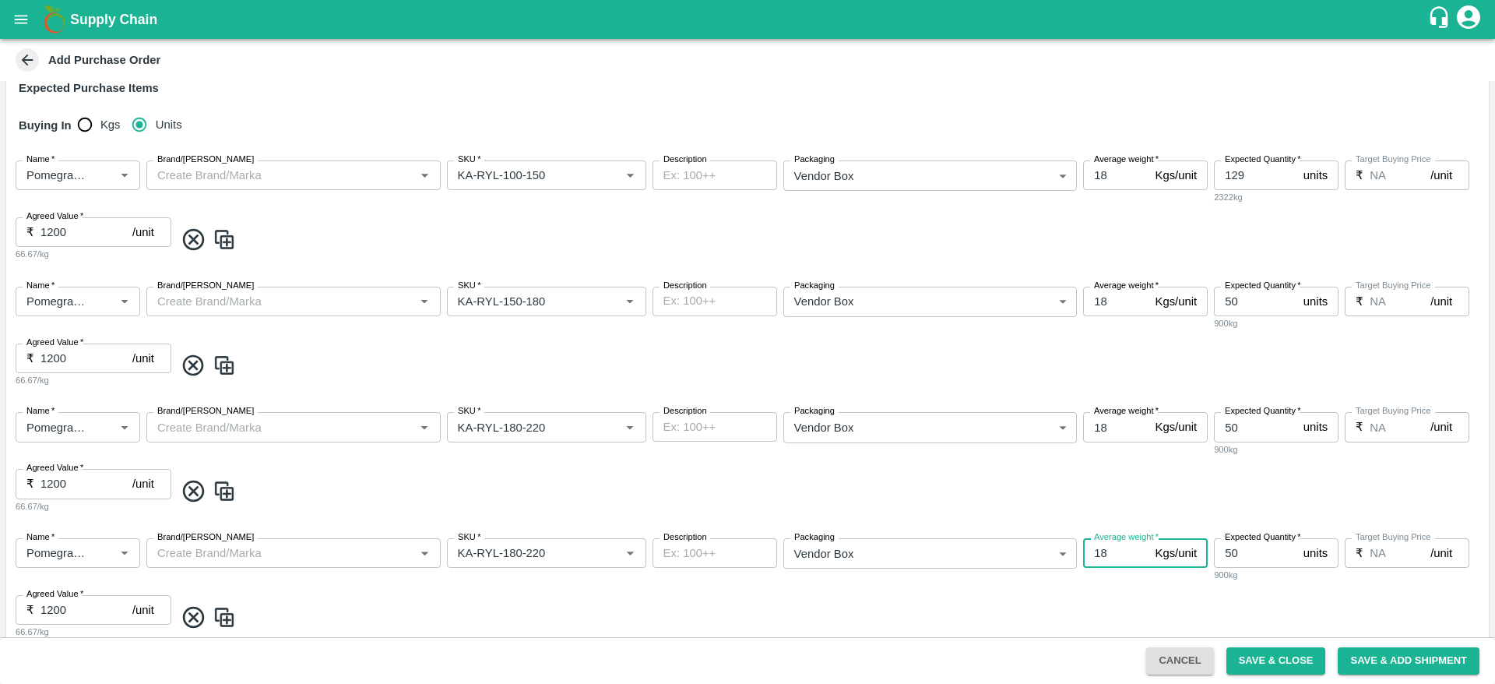
type input "18"
click at [1042, 516] on div "Name   * Name   * Brand/Marka Brand/Marka SKU   * SKU   * Description x Descrip…" at bounding box center [747, 463] width 1483 height 126
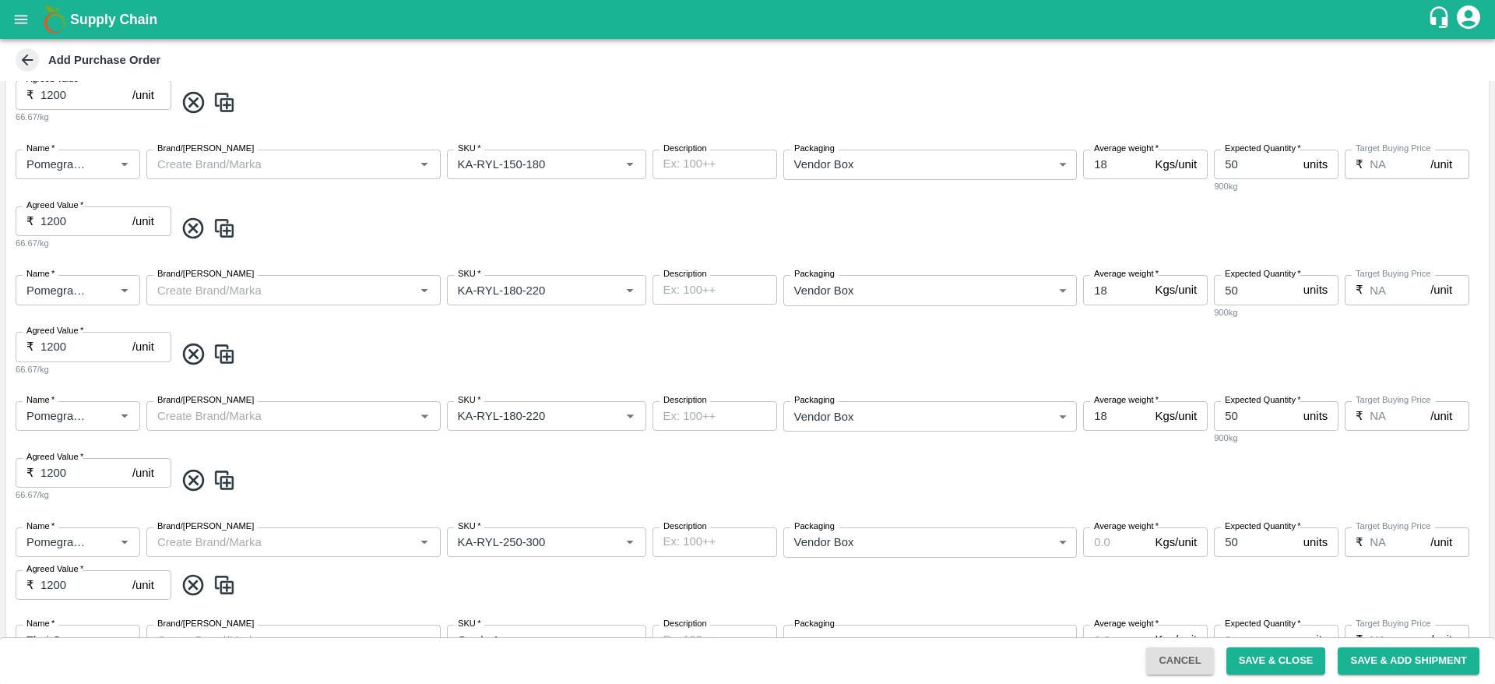
scroll to position [450, 0]
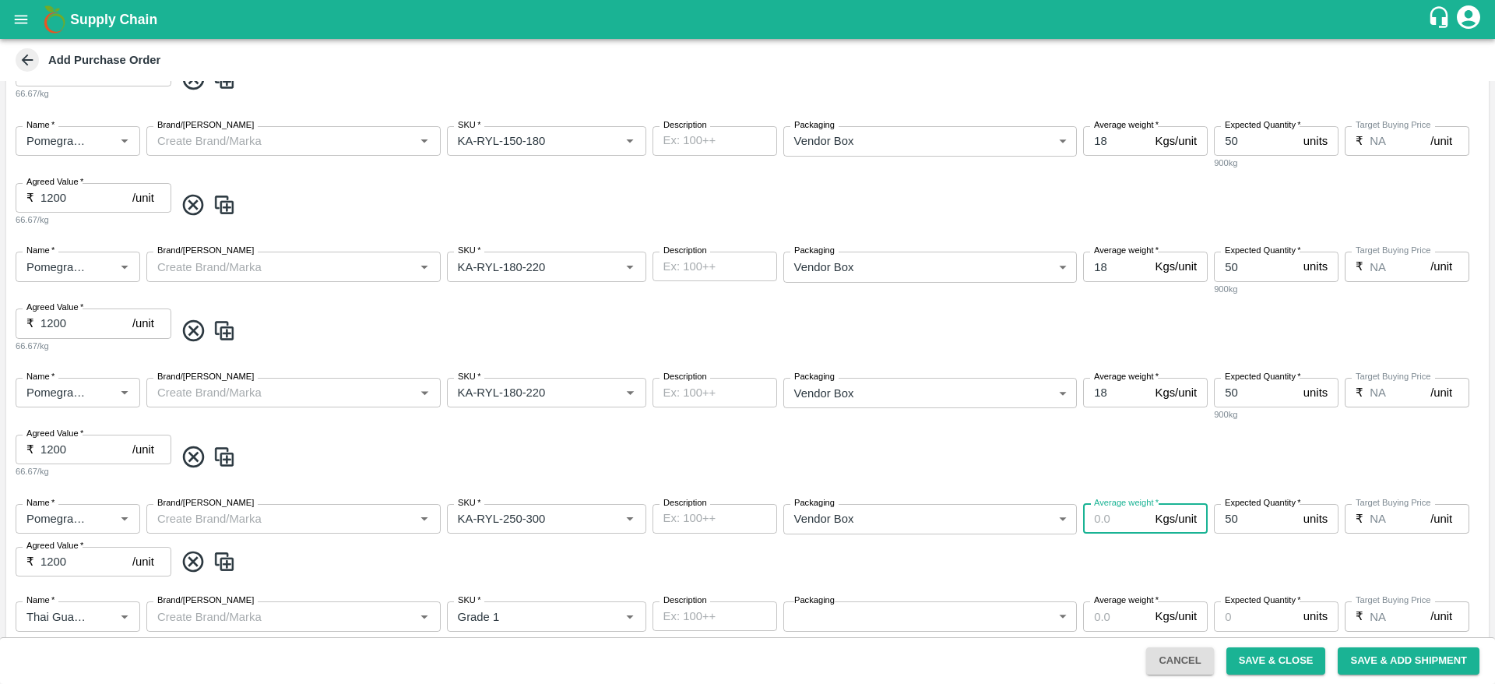
click at [1094, 510] on input "Average weight   *" at bounding box center [1115, 519] width 65 height 30
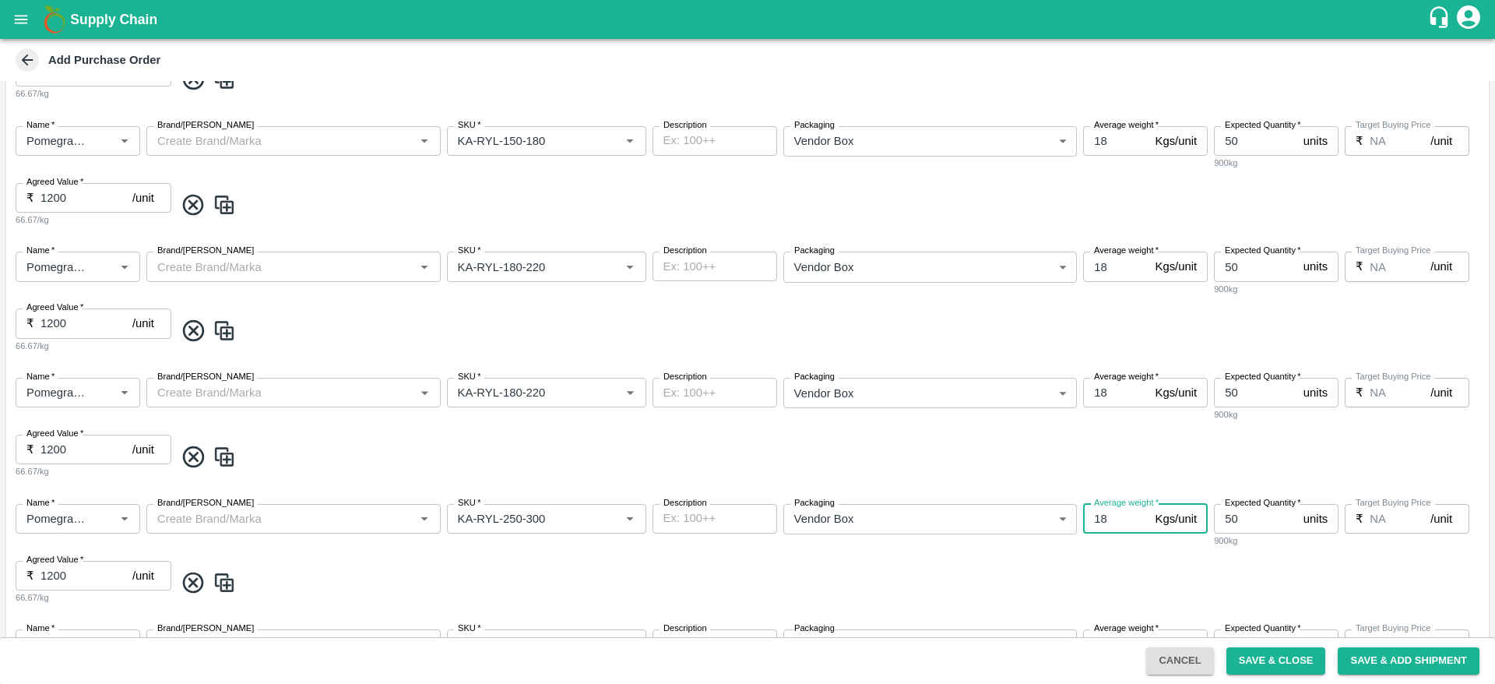
type input "18"
click at [1117, 463] on span at bounding box center [828, 457] width 1308 height 26
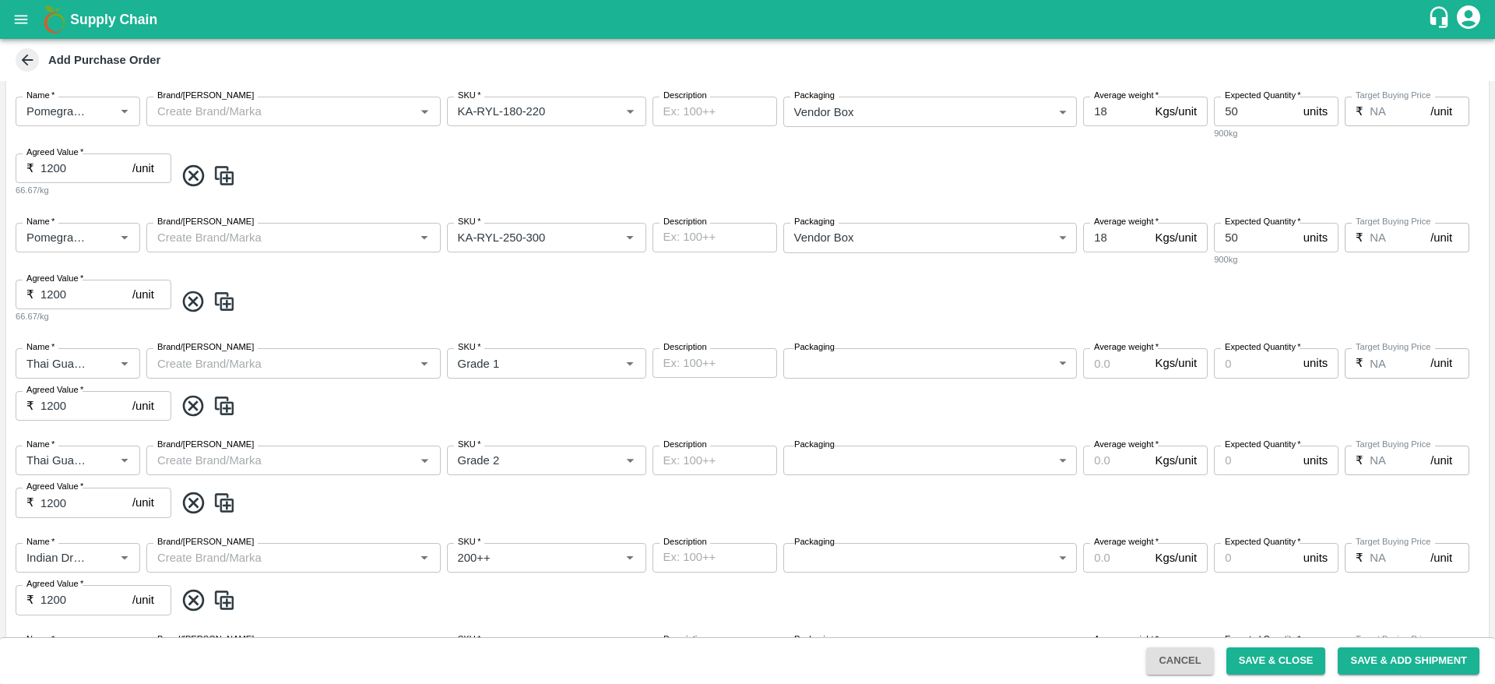
scroll to position [755, 0]
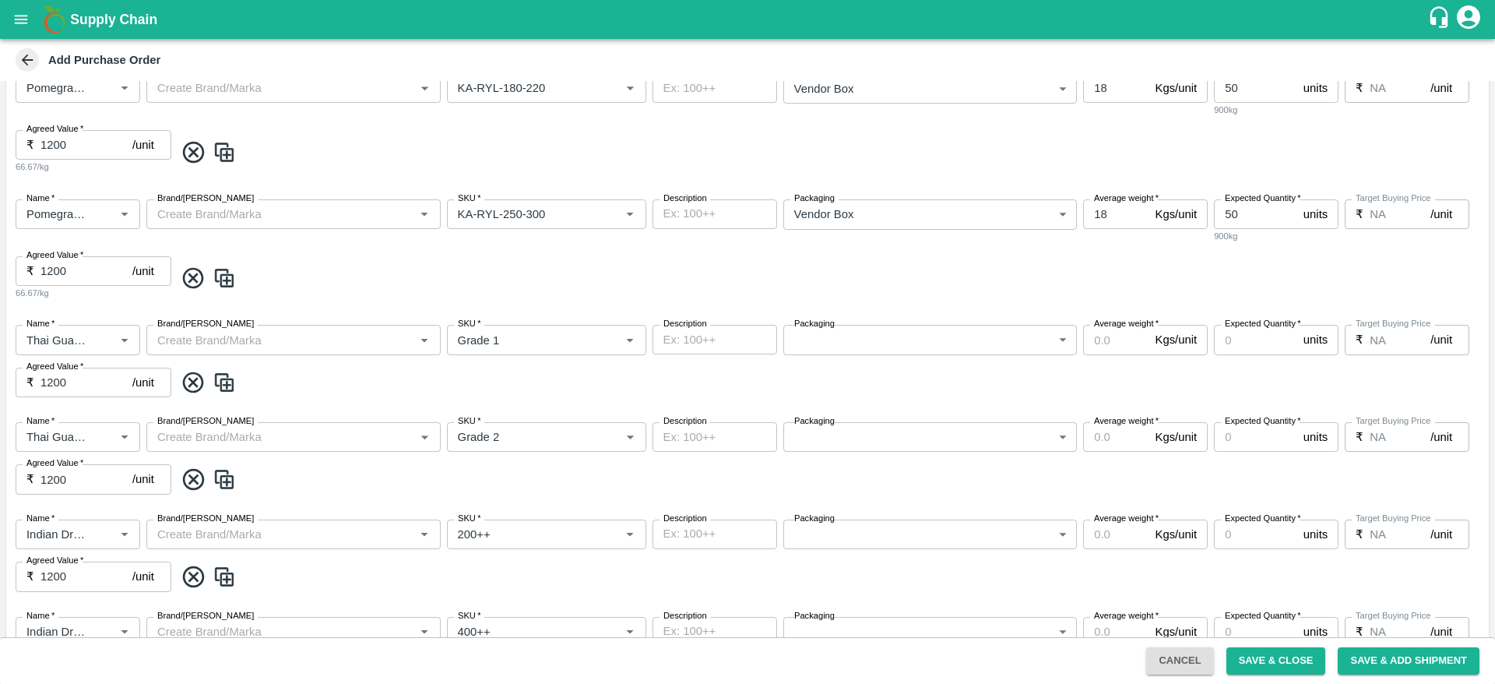
click at [973, 347] on body "Supply Chain Add Purchase Order PO Cloned Please update Supplier and Purchase D…" at bounding box center [747, 342] width 1495 height 684
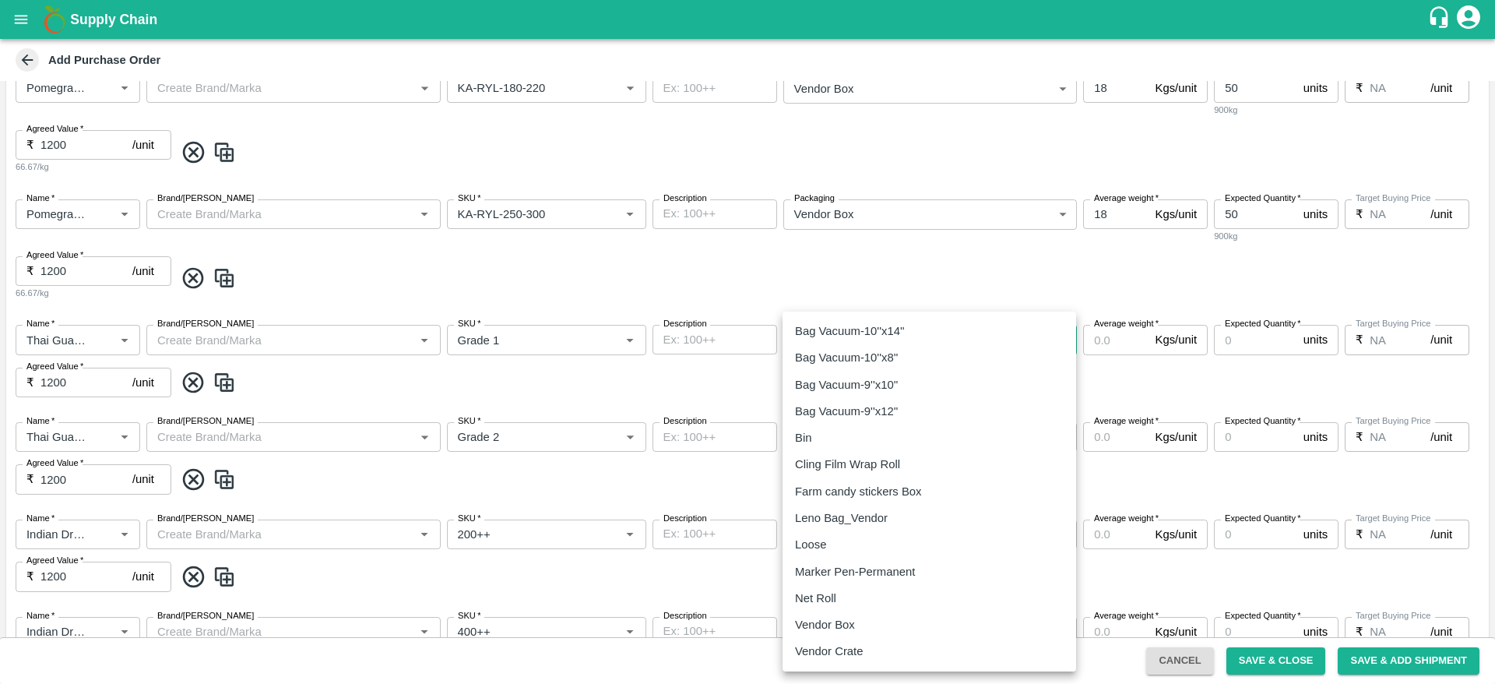
click at [852, 611] on li "Vendor Box" at bounding box center [930, 624] width 294 height 26
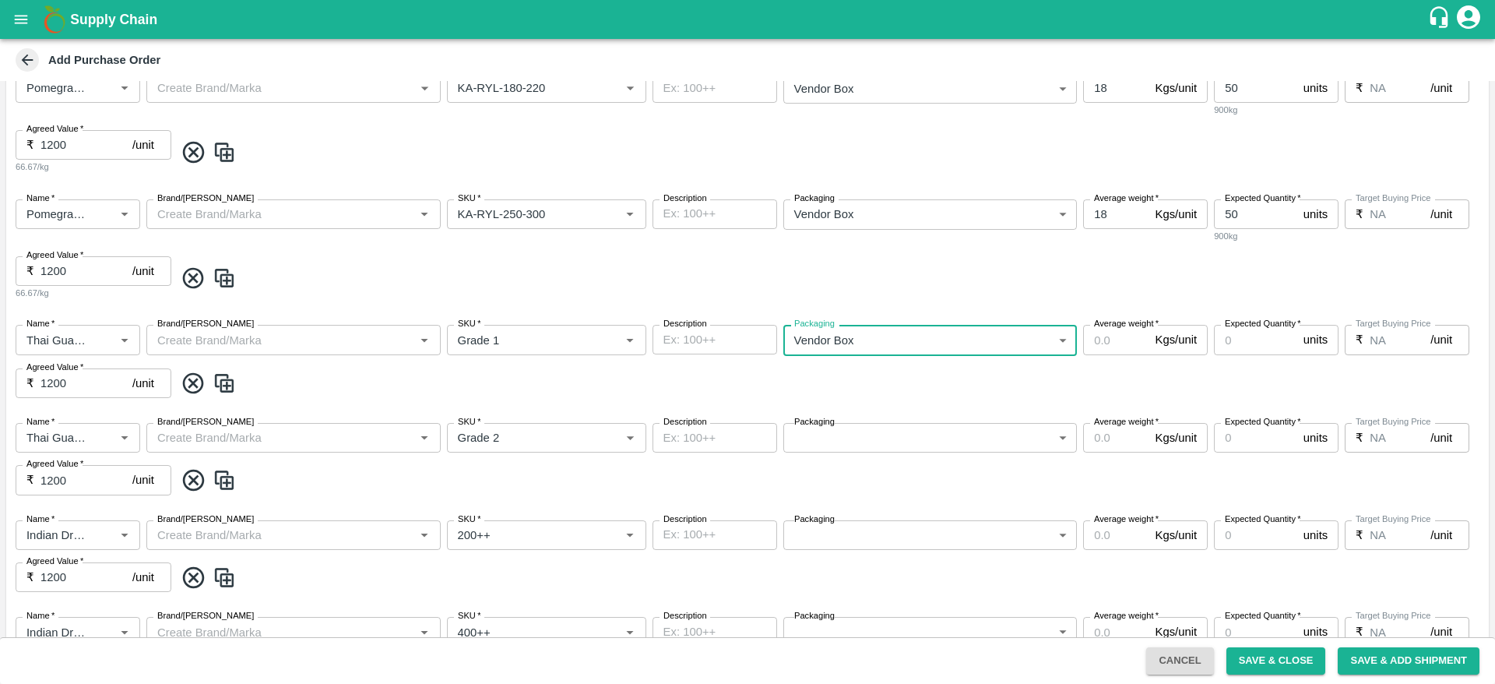
type input "276"
click at [896, 442] on body "Supply Chain Add Purchase Order PO Cloned Please update Supplier and Purchase D…" at bounding box center [747, 342] width 1495 height 684
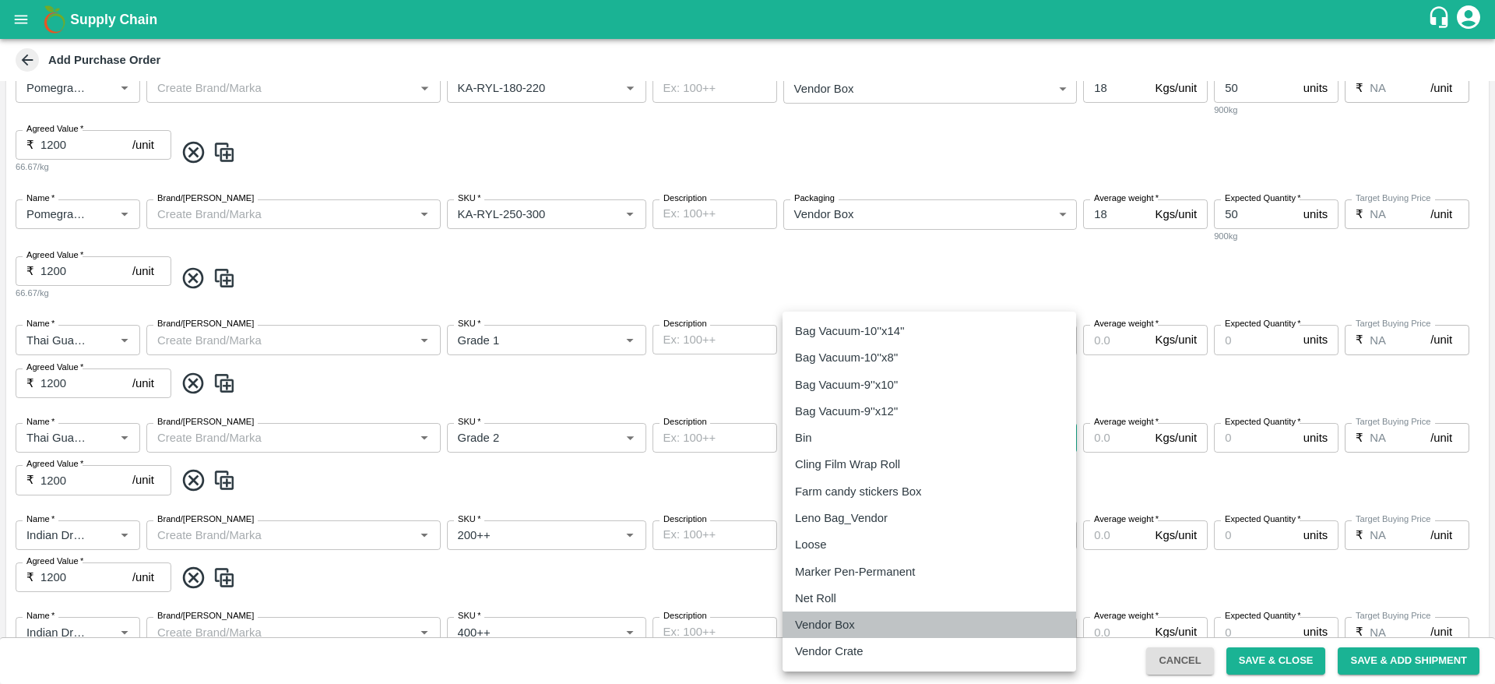
click at [862, 616] on div "Vendor Box" at bounding box center [829, 624] width 68 height 17
type input "276"
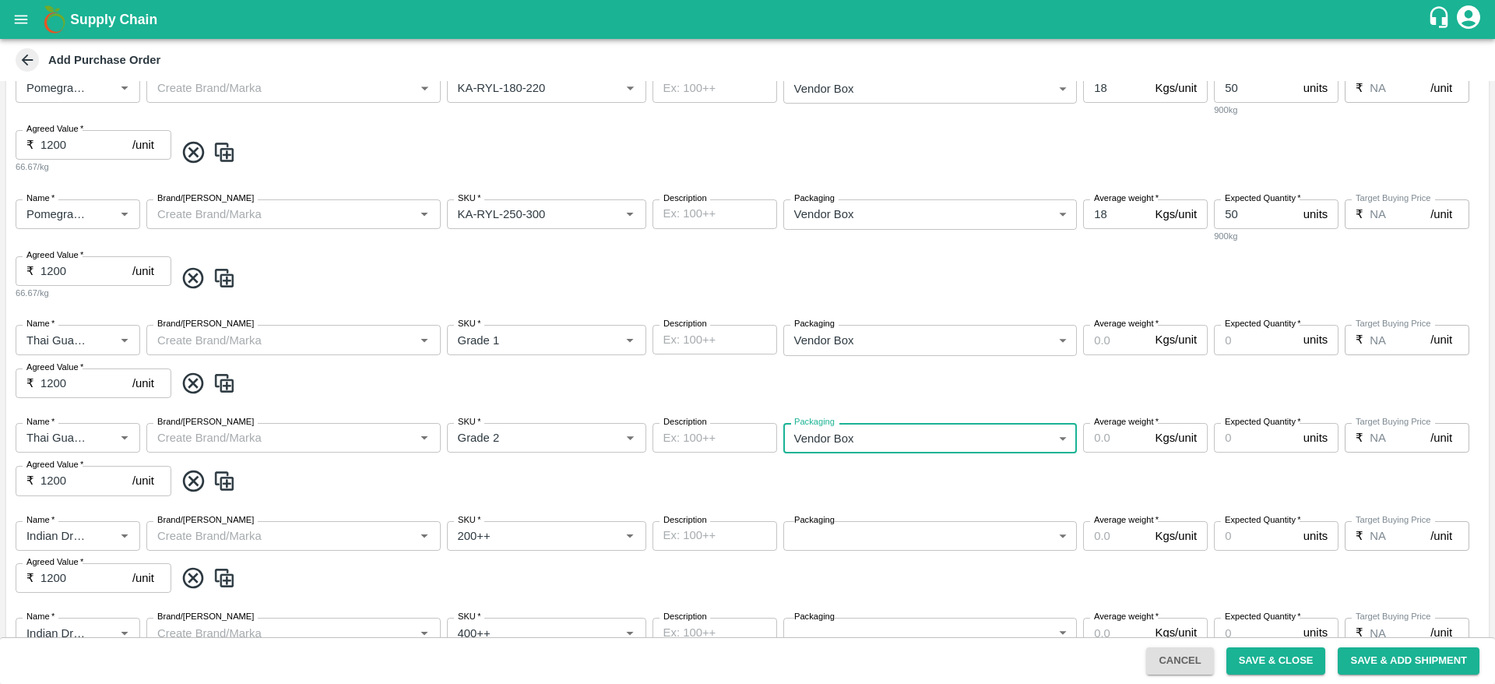
click at [1046, 422] on body "Supply Chain Add Purchase Order PO Cloned Please update Supplier and Purchase D…" at bounding box center [747, 342] width 1495 height 684
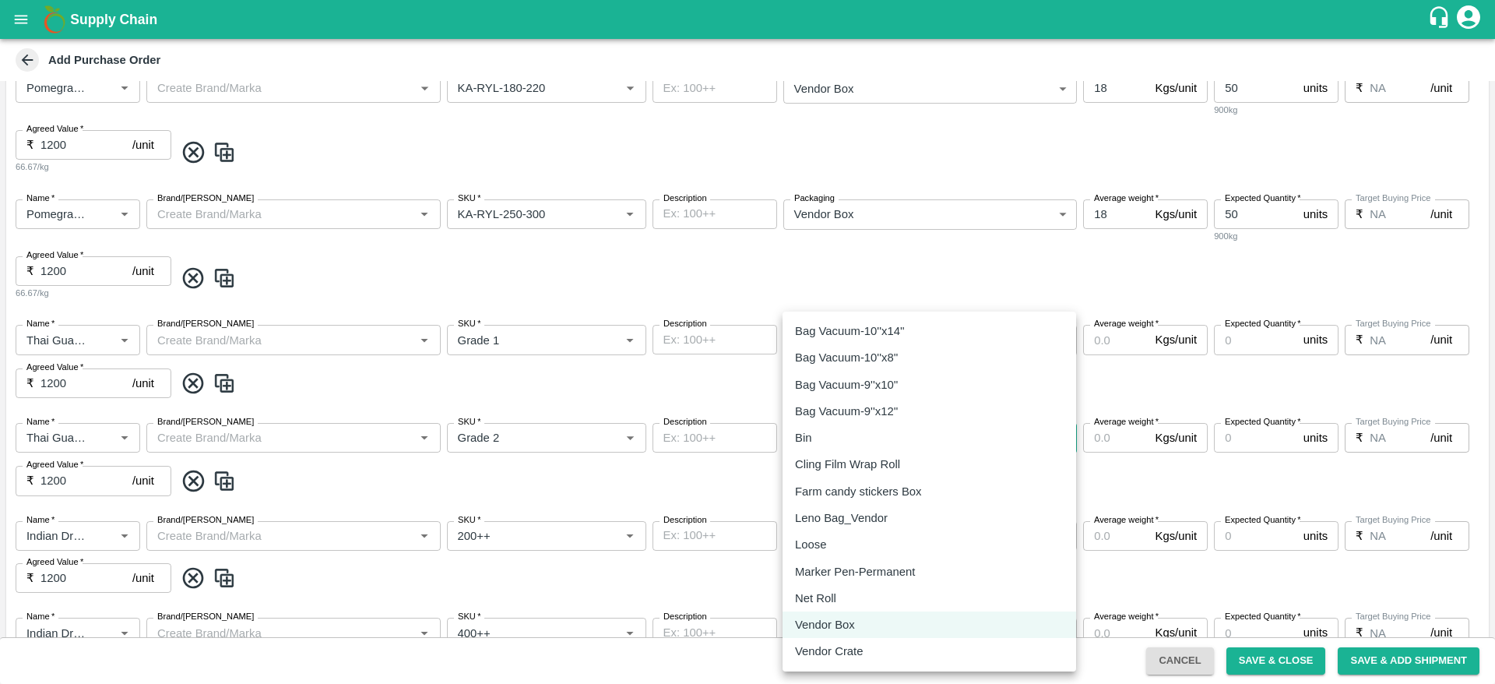
click at [1259, 341] on div at bounding box center [747, 342] width 1495 height 684
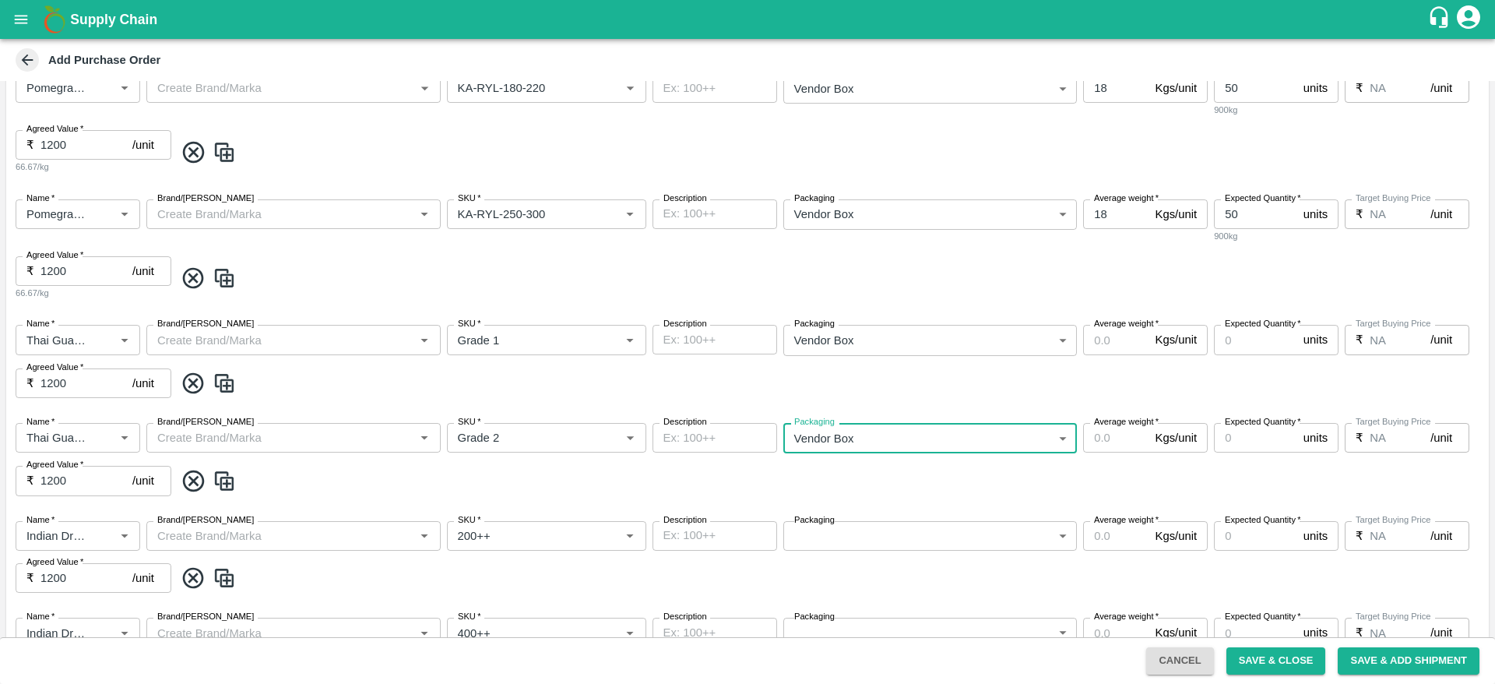
click at [1259, 341] on input "Expected Quantity   *" at bounding box center [1255, 340] width 83 height 30
type input "200"
click at [1251, 430] on input "Expected Quantity   *" at bounding box center [1255, 438] width 83 height 30
type input "200"
click at [1263, 386] on span at bounding box center [828, 384] width 1308 height 26
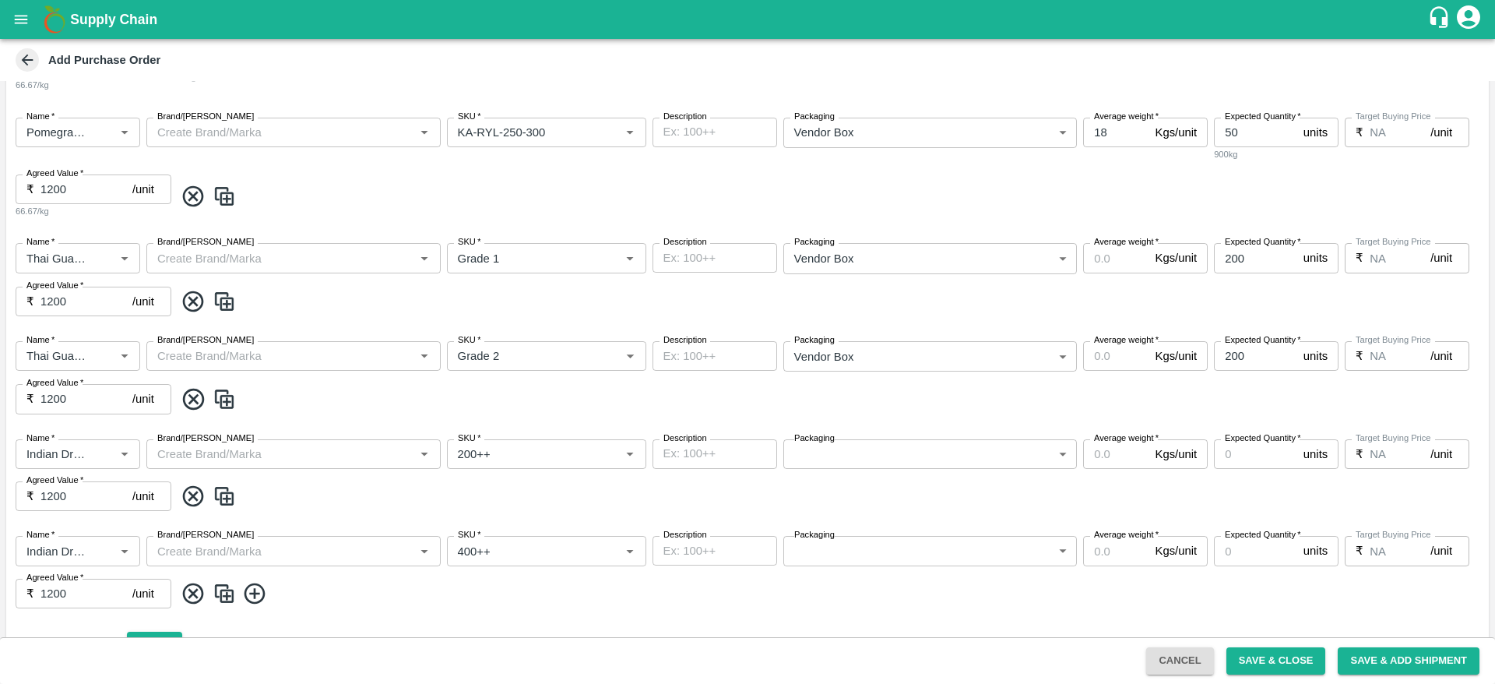
scroll to position [926, 0]
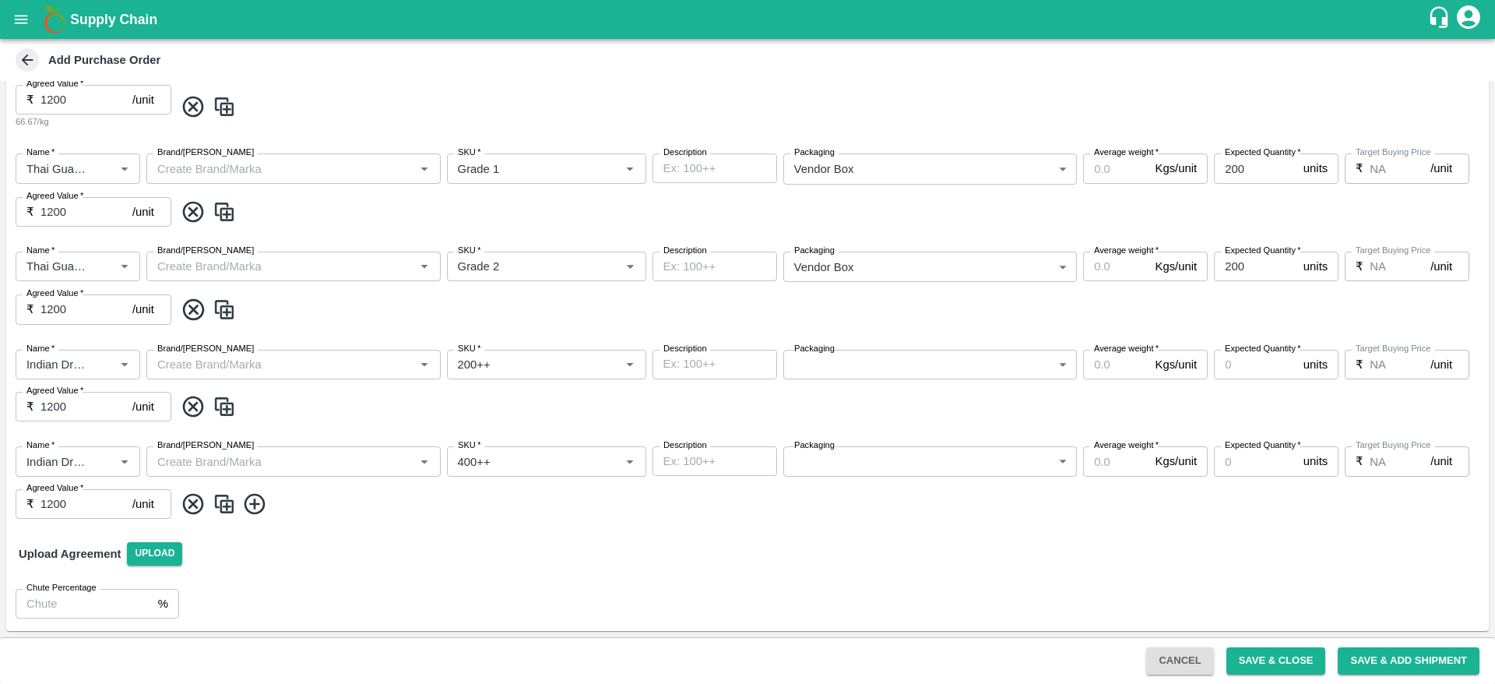
click at [849, 350] on body "Supply Chain Add Purchase Order PO Cloned Please update Supplier and Purchase D…" at bounding box center [747, 342] width 1495 height 684
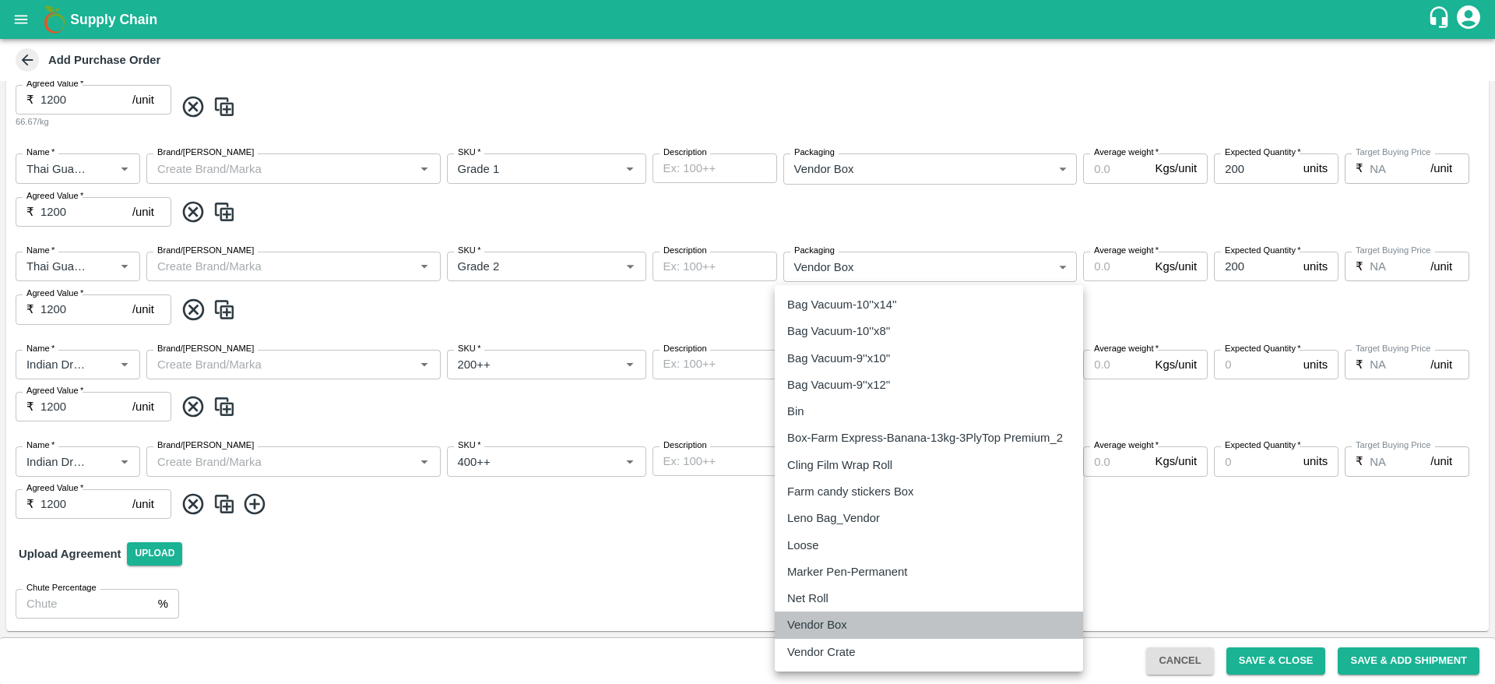
click at [861, 622] on div "Vendor Box" at bounding box center [929, 624] width 284 height 17
type input "276"
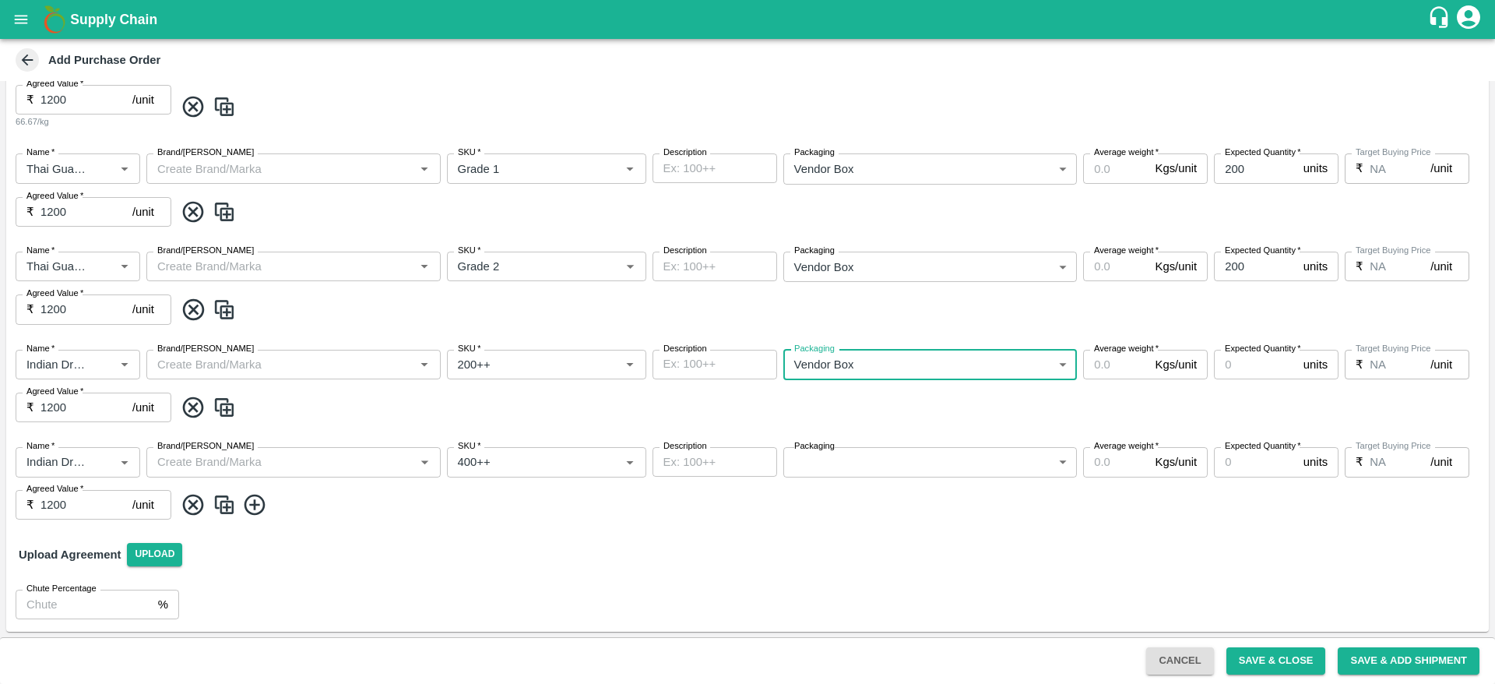
click at [956, 452] on body "Supply Chain Add Purchase Order PO Cloned Please update Supplier and Purchase D…" at bounding box center [747, 342] width 1495 height 684
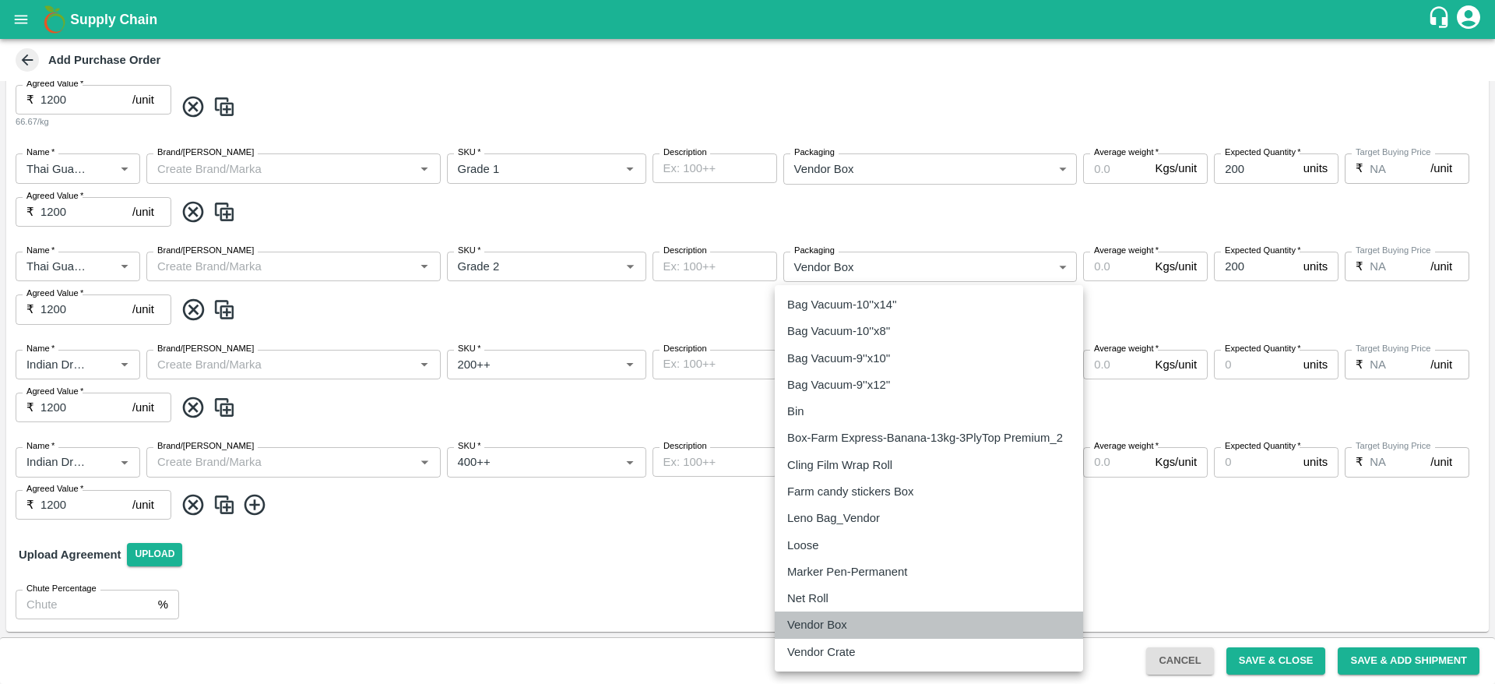
click at [876, 616] on div "Vendor Box" at bounding box center [929, 624] width 284 height 17
type input "276"
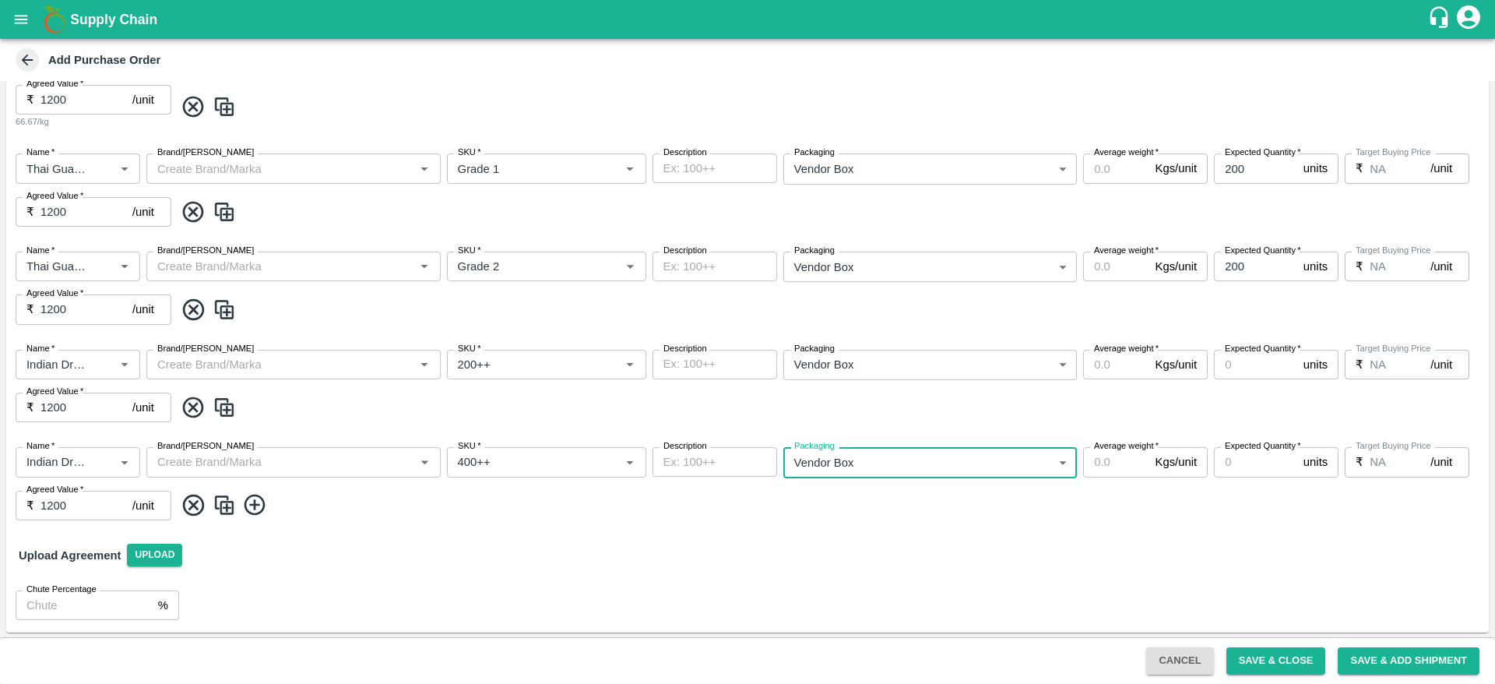
click at [1227, 372] on input "Expected Quantity   *" at bounding box center [1255, 365] width 83 height 30
type input "35"
click at [1239, 454] on input "Expected Quantity   *" at bounding box center [1255, 462] width 83 height 30
type input "35"
click at [1229, 561] on div "Upload Agreement Upload" at bounding box center [747, 555] width 1483 height 45
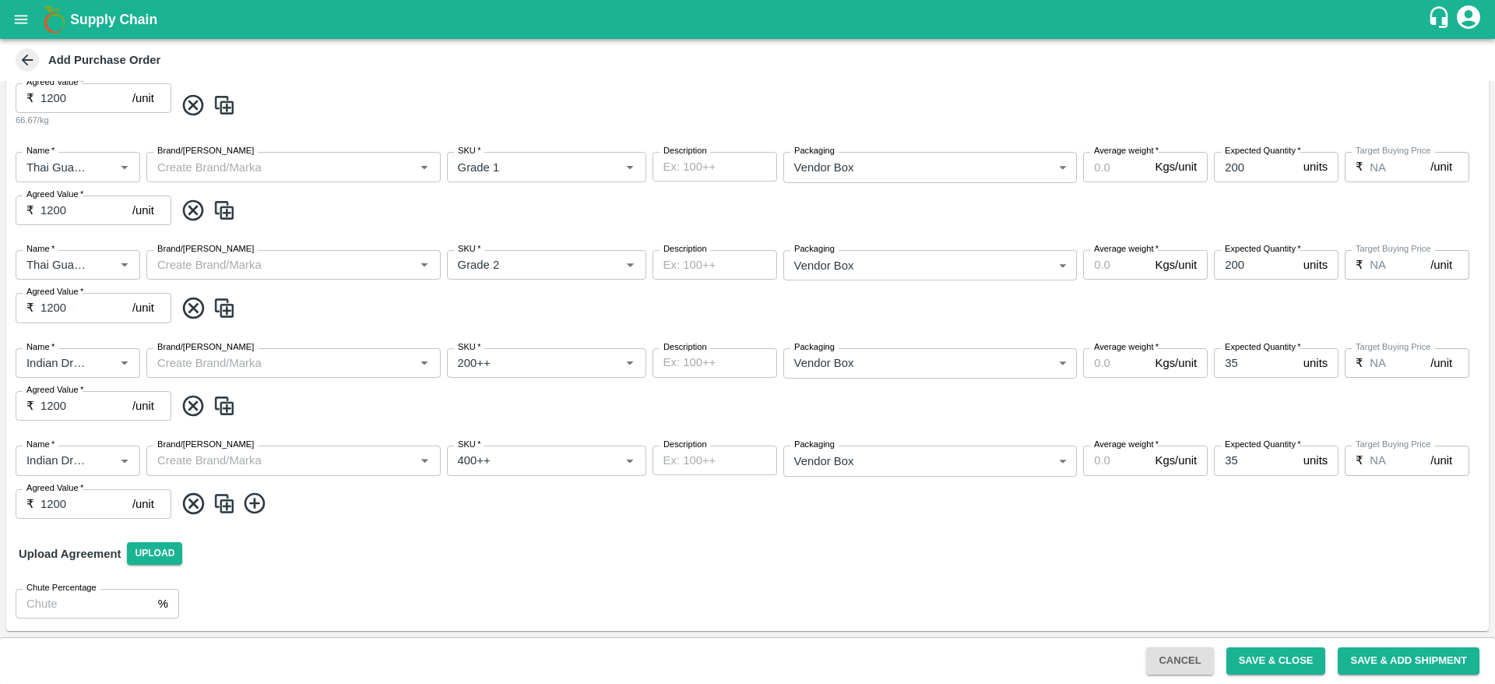
scroll to position [928, 0]
click at [480, 310] on span at bounding box center [828, 308] width 1308 height 26
click at [1165, 555] on div "Upload Agreement Upload" at bounding box center [747, 553] width 1483 height 45
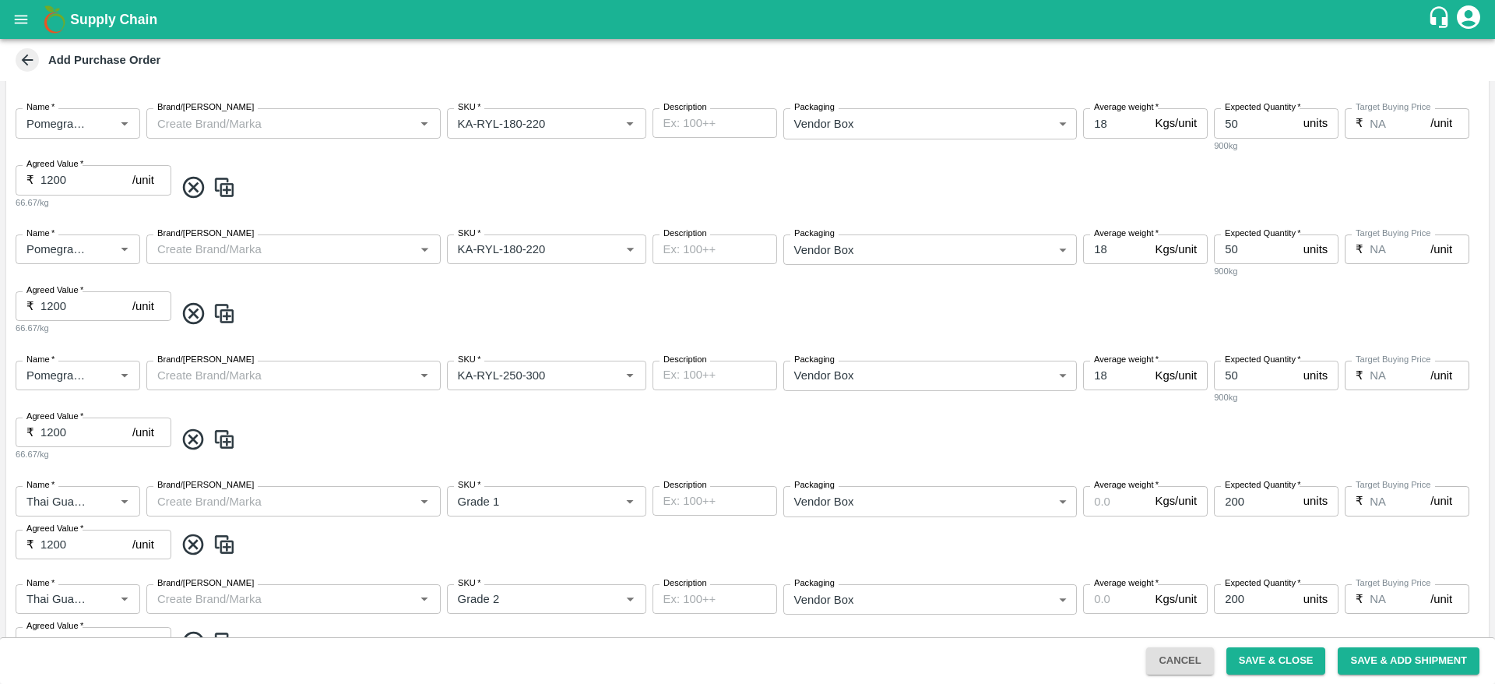
click at [1088, 321] on span at bounding box center [828, 314] width 1308 height 26
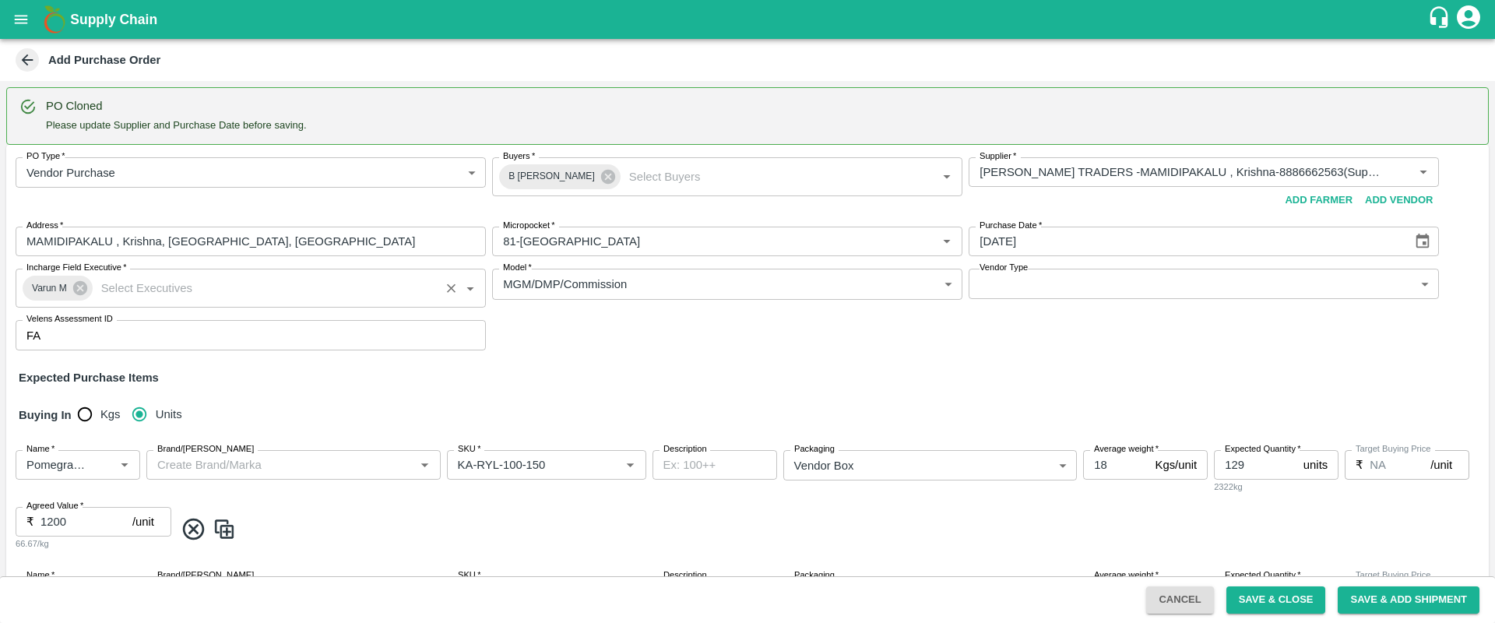
scroll to position [119, 0]
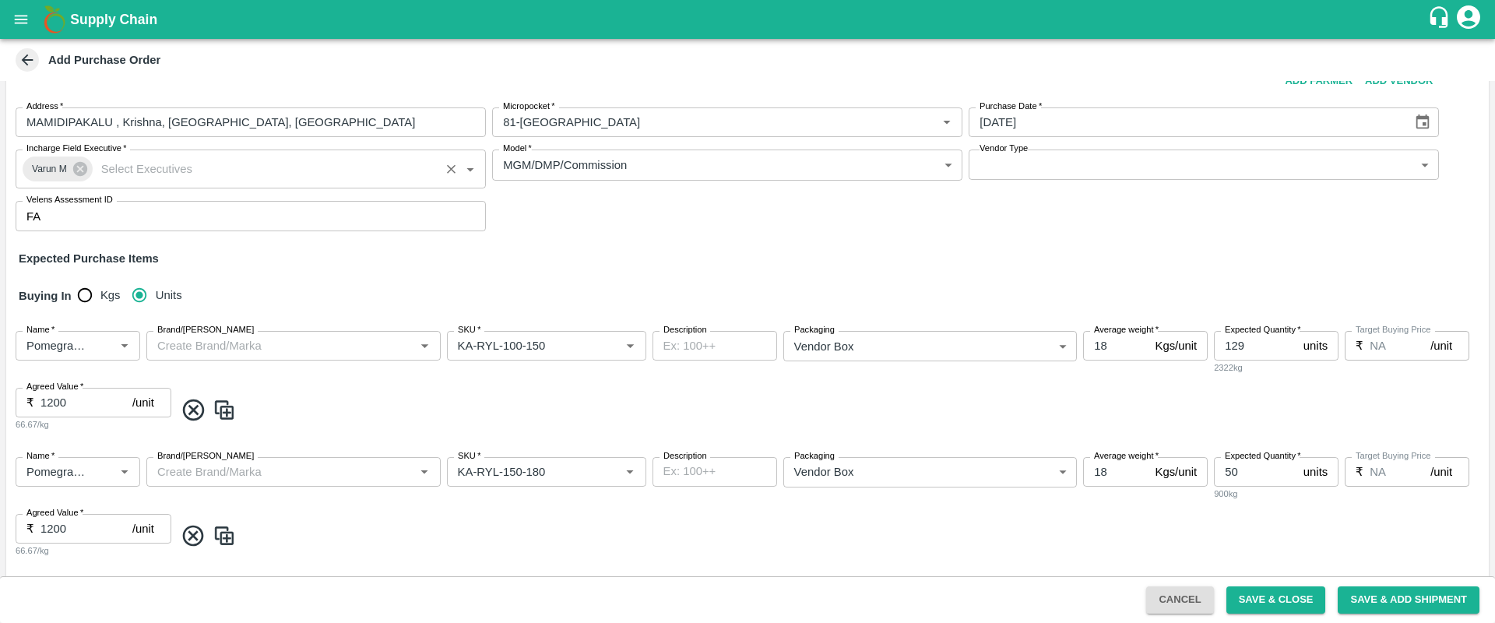
click at [742, 391] on div "Name   * Name   * Brand/Marka Brand/Marka SKU   * SKU   * Description x Descrip…" at bounding box center [747, 382] width 1483 height 126
click at [1109, 349] on input "18" at bounding box center [1115, 346] width 65 height 30
click at [1108, 372] on div "Average weight   * 18 Kgs/unit Average weight" at bounding box center [1145, 353] width 125 height 44
click at [1153, 382] on div "Name   * Name   * Brand/Marka Brand/Marka SKU   * SKU   * Description x Descrip…" at bounding box center [747, 382] width 1483 height 126
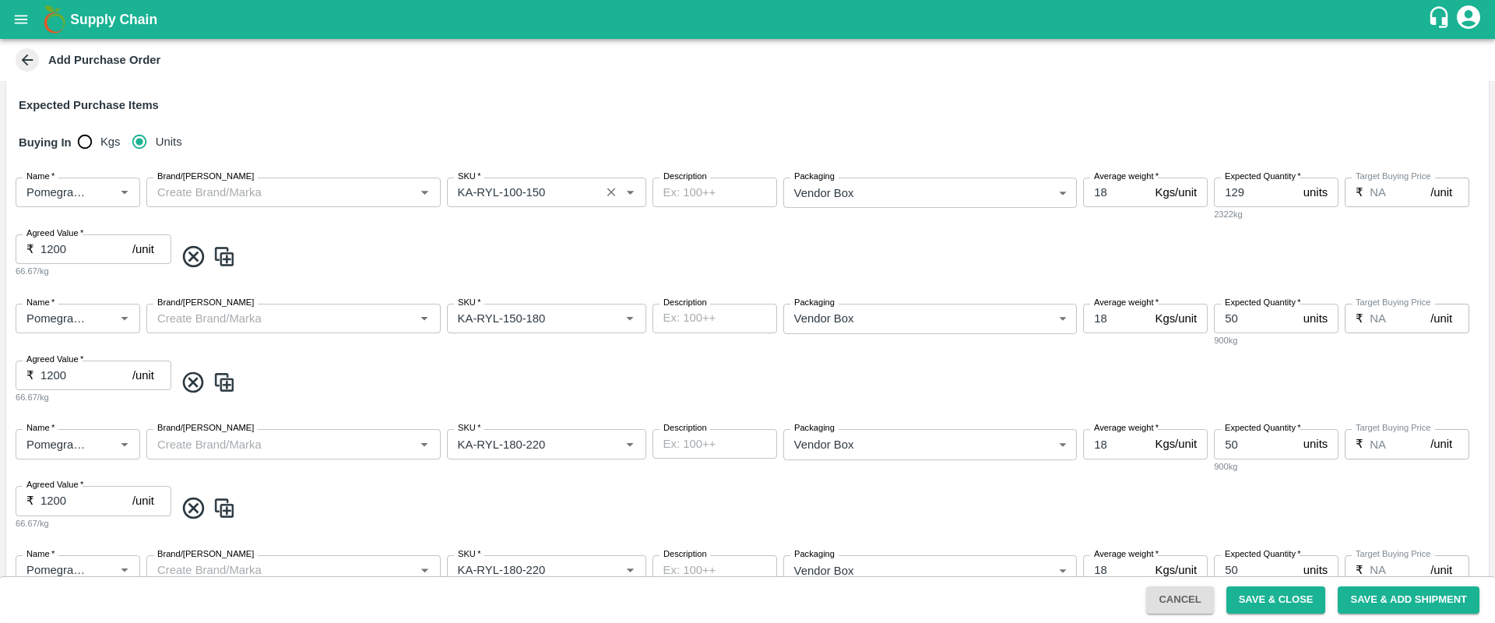
scroll to position [259, 0]
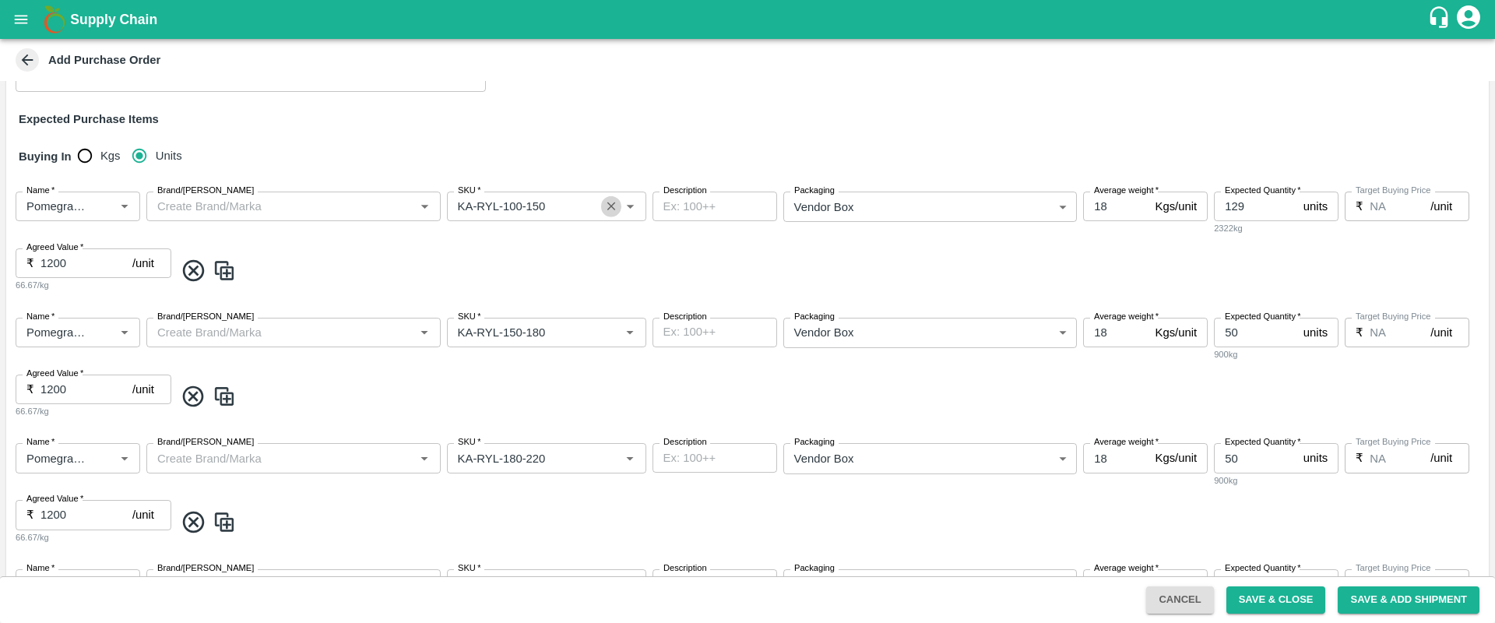
click at [615, 203] on icon "Clear" at bounding box center [612, 207] width 9 height 9
click at [605, 267] on span at bounding box center [828, 271] width 1308 height 26
click at [634, 206] on icon "Open" at bounding box center [630, 206] width 17 height 17
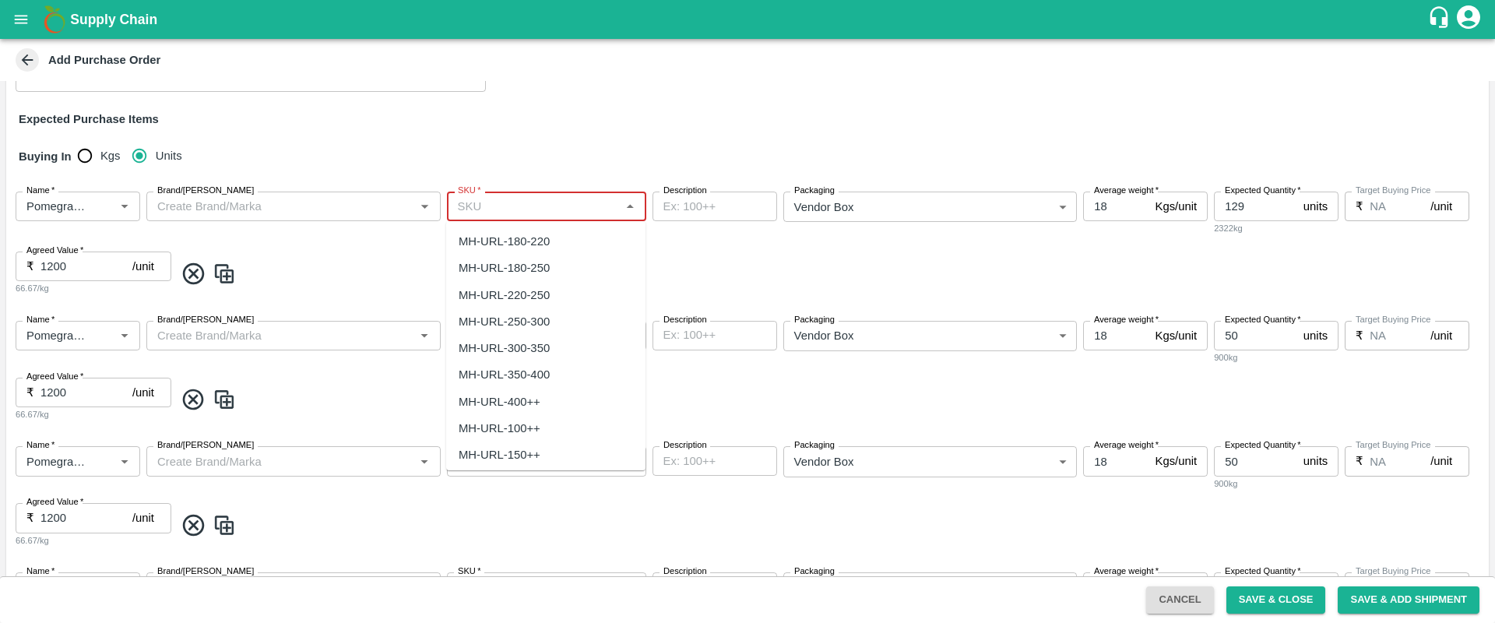
scroll to position [714, 0]
click at [776, 261] on span at bounding box center [828, 274] width 1308 height 26
click at [484, 201] on input "SKU   *" at bounding box center [534, 206] width 164 height 20
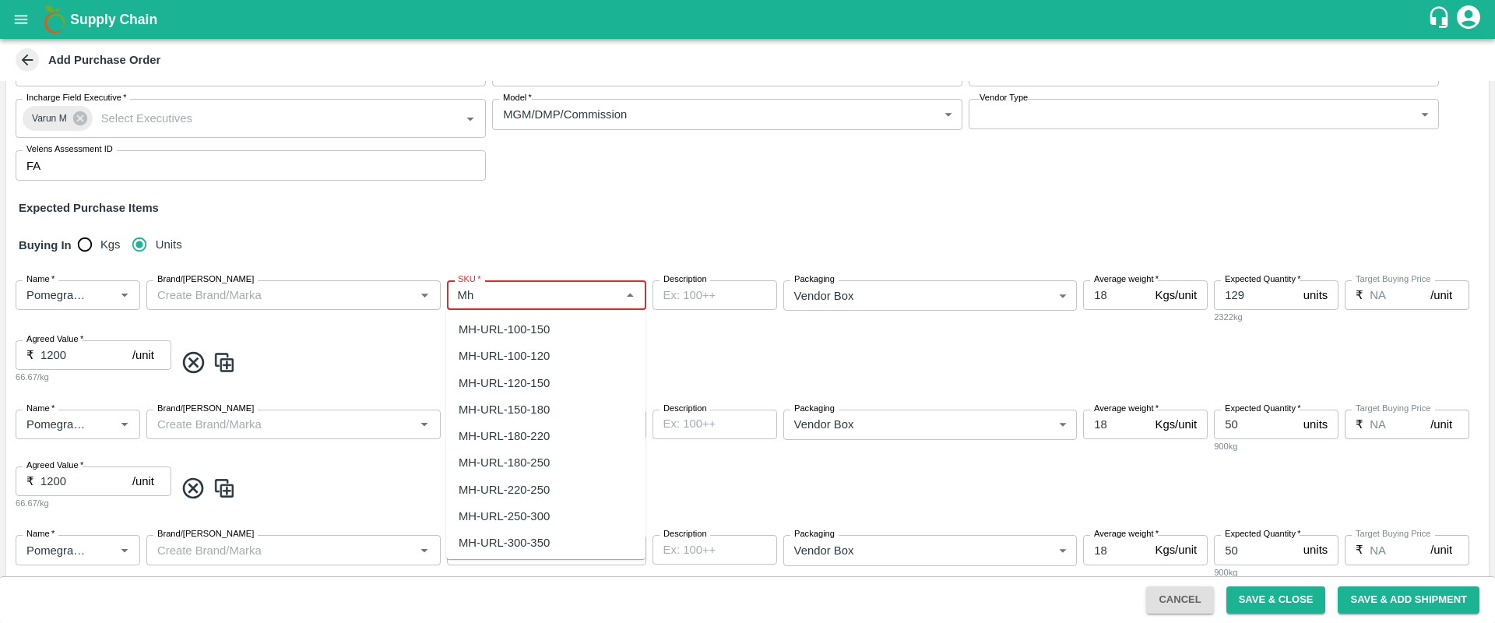
type input "M"
click at [534, 449] on div "KA-RYL-250++" at bounding box center [498, 457] width 78 height 17
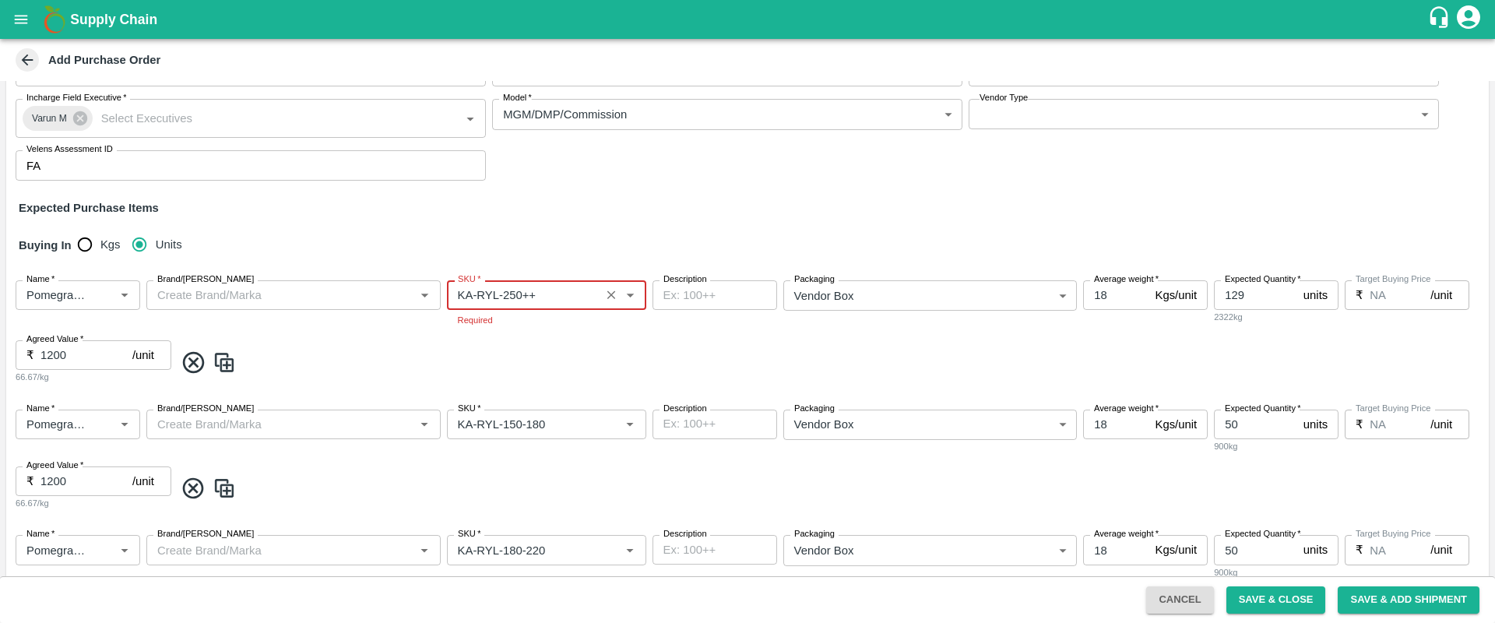
type input "KA-RYL-250++"
click at [562, 371] on span at bounding box center [828, 363] width 1308 height 26
click at [186, 481] on icon at bounding box center [194, 486] width 26 height 26
type input "KA-RYL-180-220"
type input "KA-RYL-250-300"
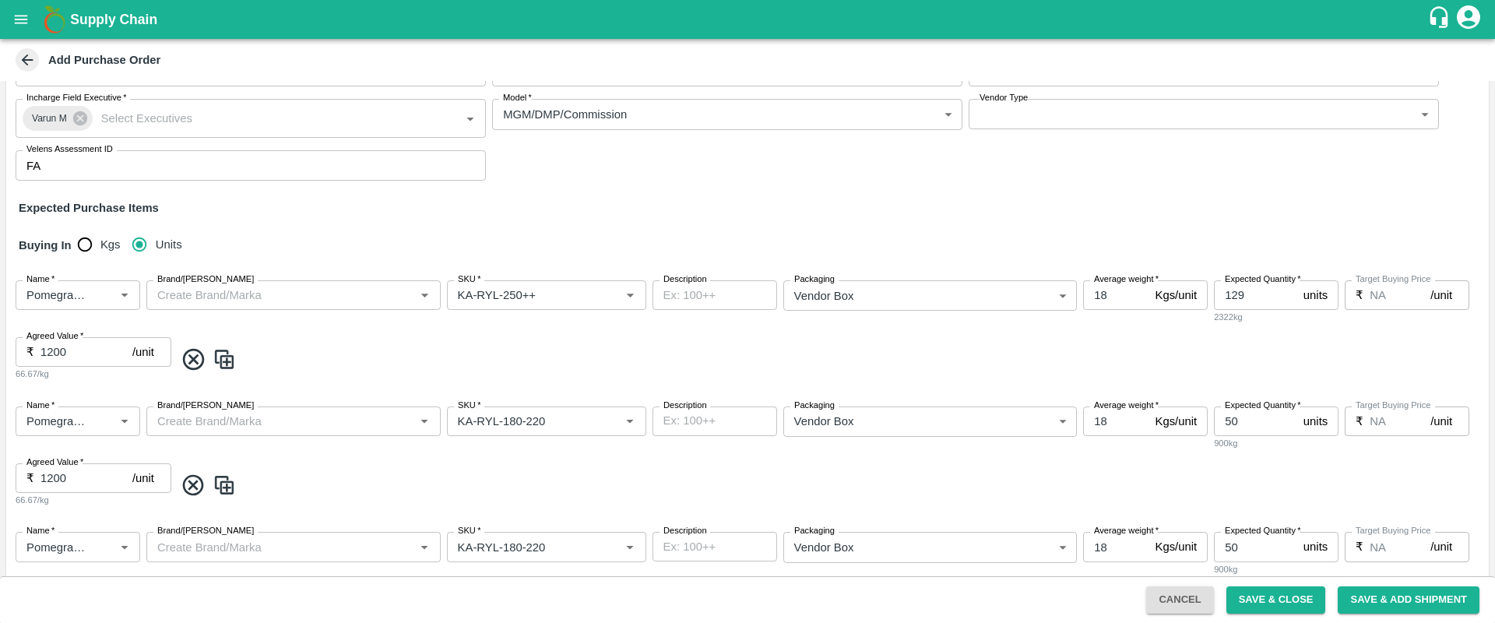
type input "Thai Guava VNR"
type input "Grade 1"
type input "200"
type input "Grade 2"
type input "Indian Dragon fruit -Red"
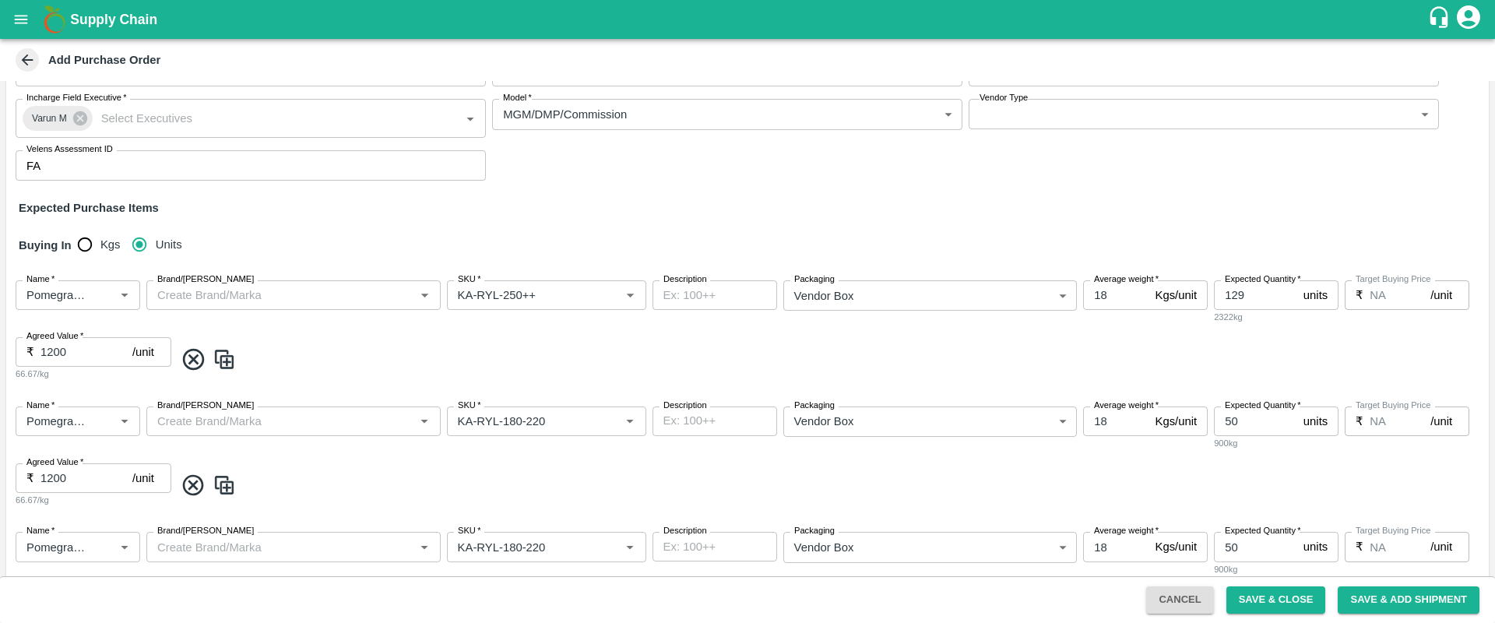
type input "200++"
type input "35"
type input "400++"
click at [186, 481] on icon at bounding box center [194, 486] width 26 height 26
type input "200"
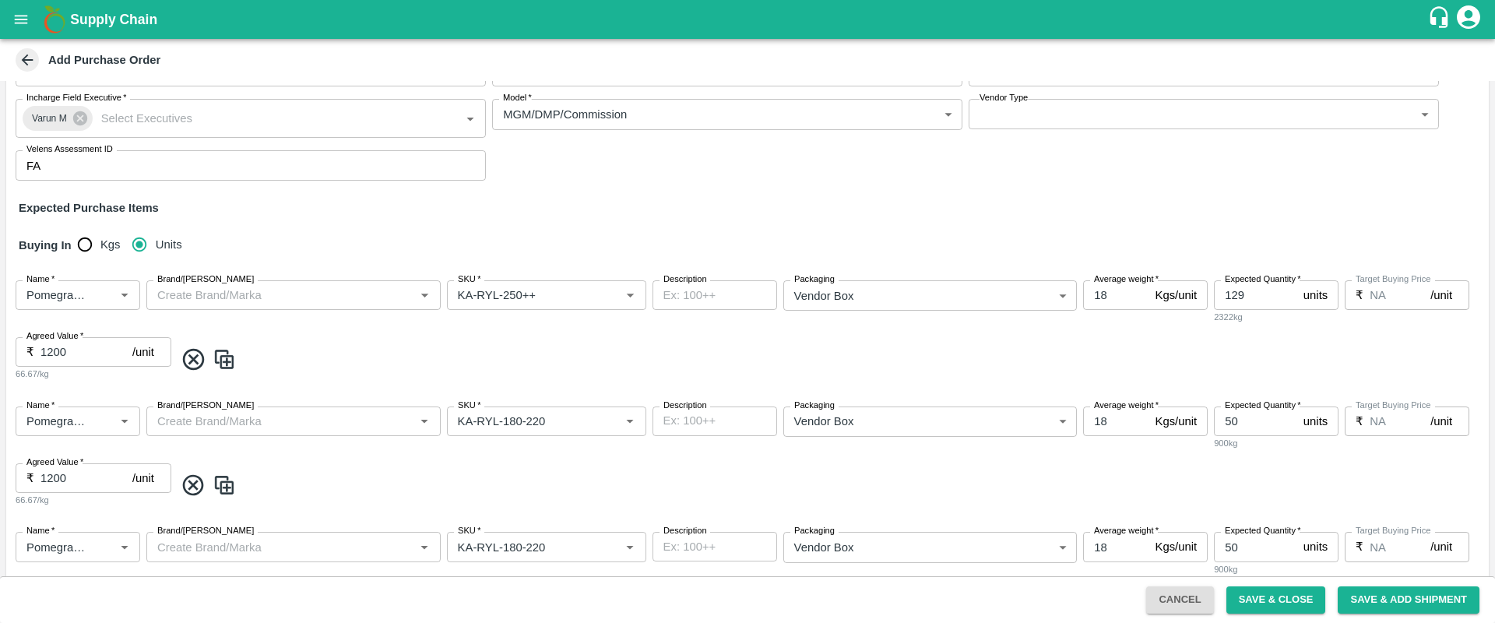
type input "35"
type input "KA-RYL-250-300"
type input "Thai Guava VNR"
type input "Grade 1"
type input "Grade 2"
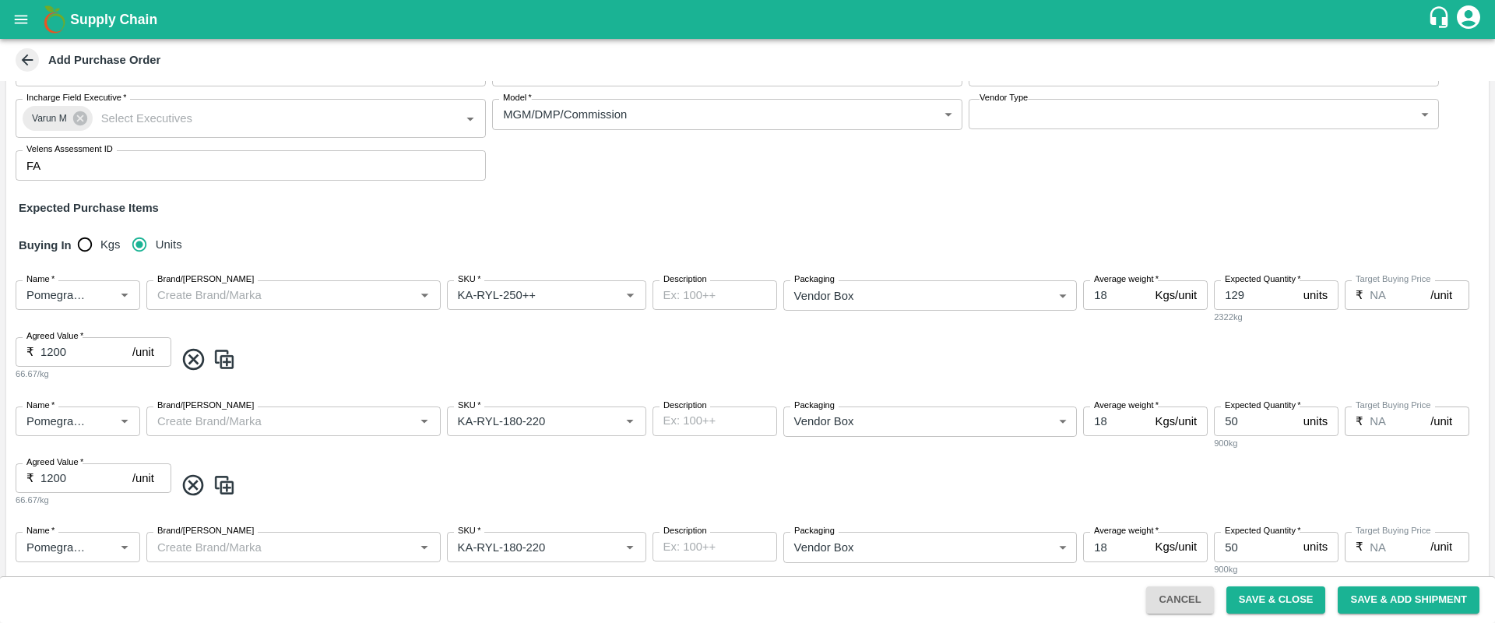
type input "Indian Dragon fruit -Red"
type input "200++"
type input "400++"
click at [186, 481] on icon at bounding box center [194, 486] width 26 height 26
type input "KA-RYL-250-300"
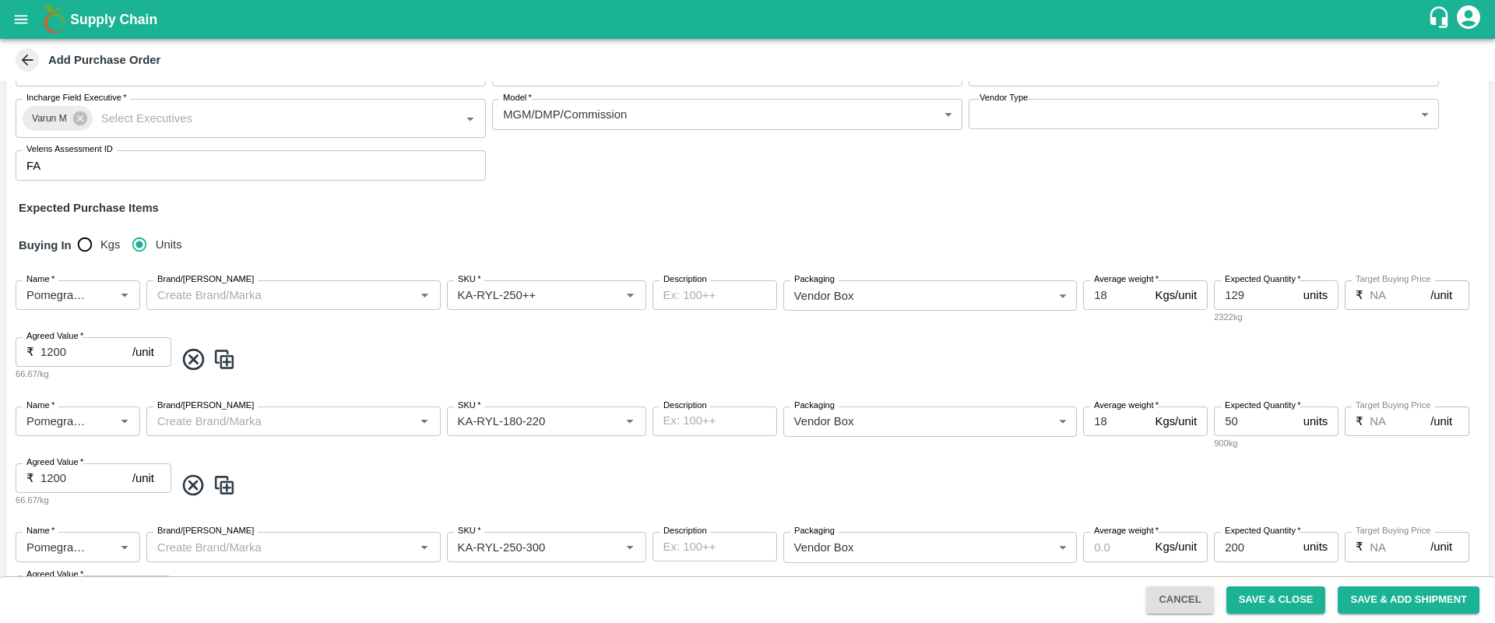
type input "Thai Guava VNR"
type input "Grade 1"
type input "200"
type input "Grade 2"
type input "Indian Dragon fruit -Red"
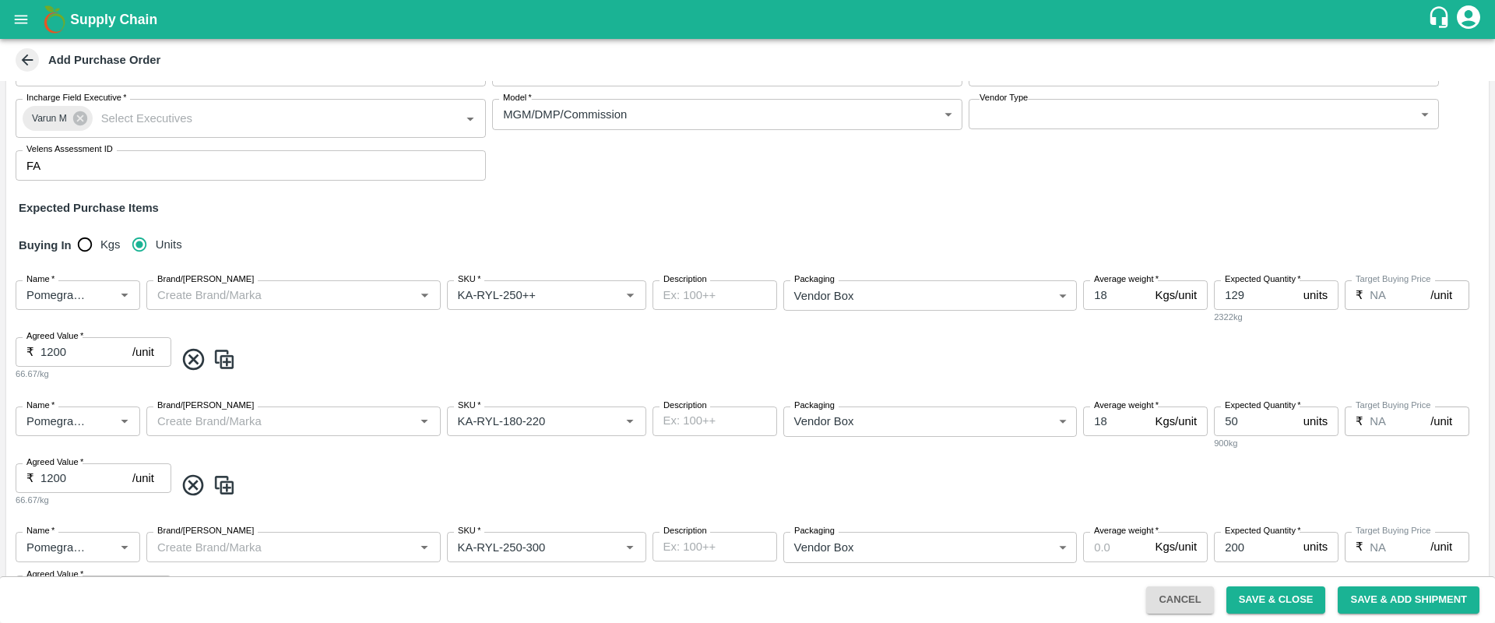
type input "200++"
type input "35"
type input "400++"
click at [195, 481] on icon at bounding box center [194, 486] width 26 height 26
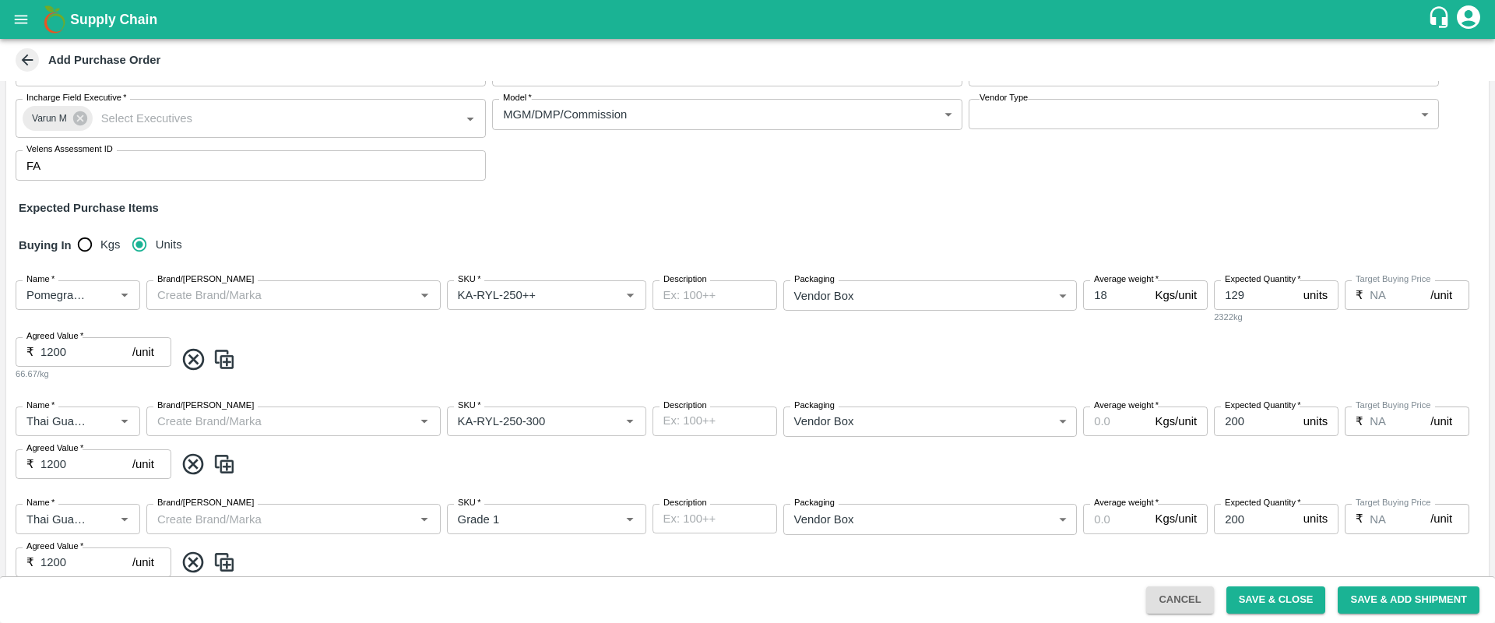
type input "Thai Guava VNR"
type input "Grade 1"
type input "200"
type input "Grade 2"
type input "Indian Dragon fruit -Red"
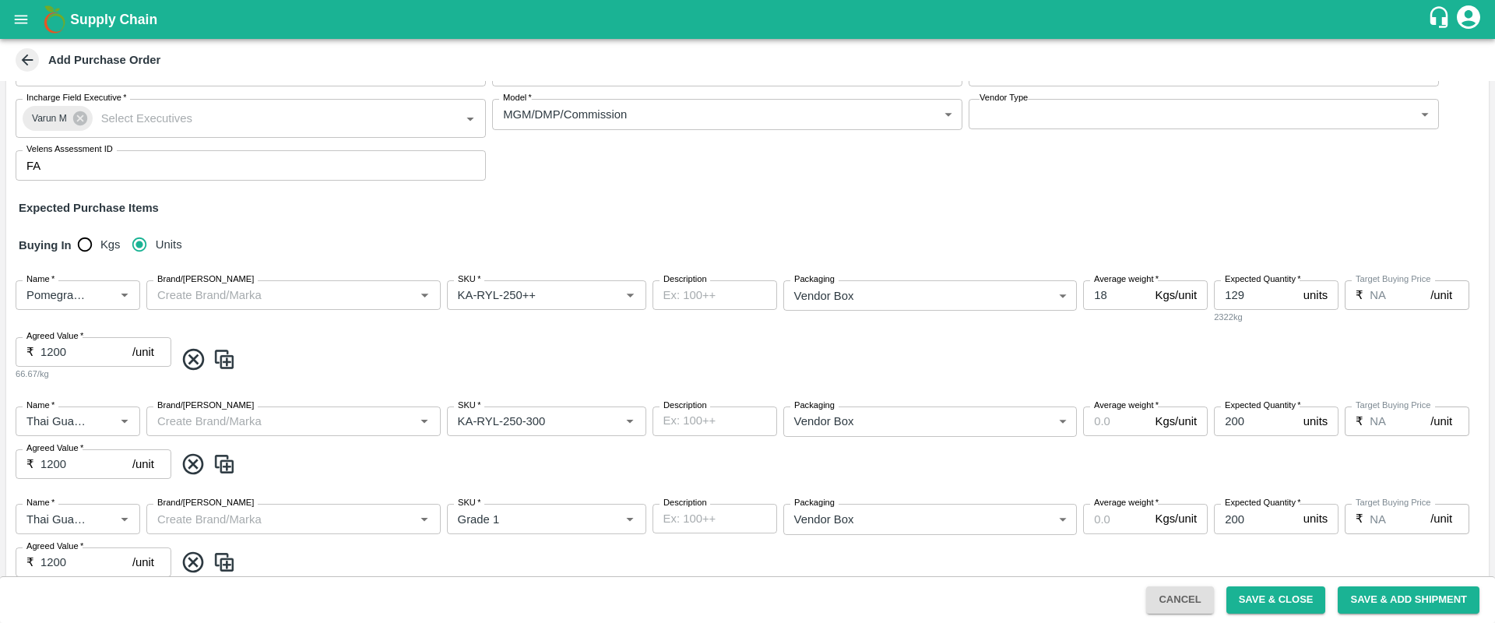
type input "200++"
type input "35"
type input "400++"
drag, startPoint x: 1245, startPoint y: 292, endPoint x: 1220, endPoint y: 296, distance: 24.5
click at [1220, 296] on input "129" at bounding box center [1255, 295] width 83 height 30
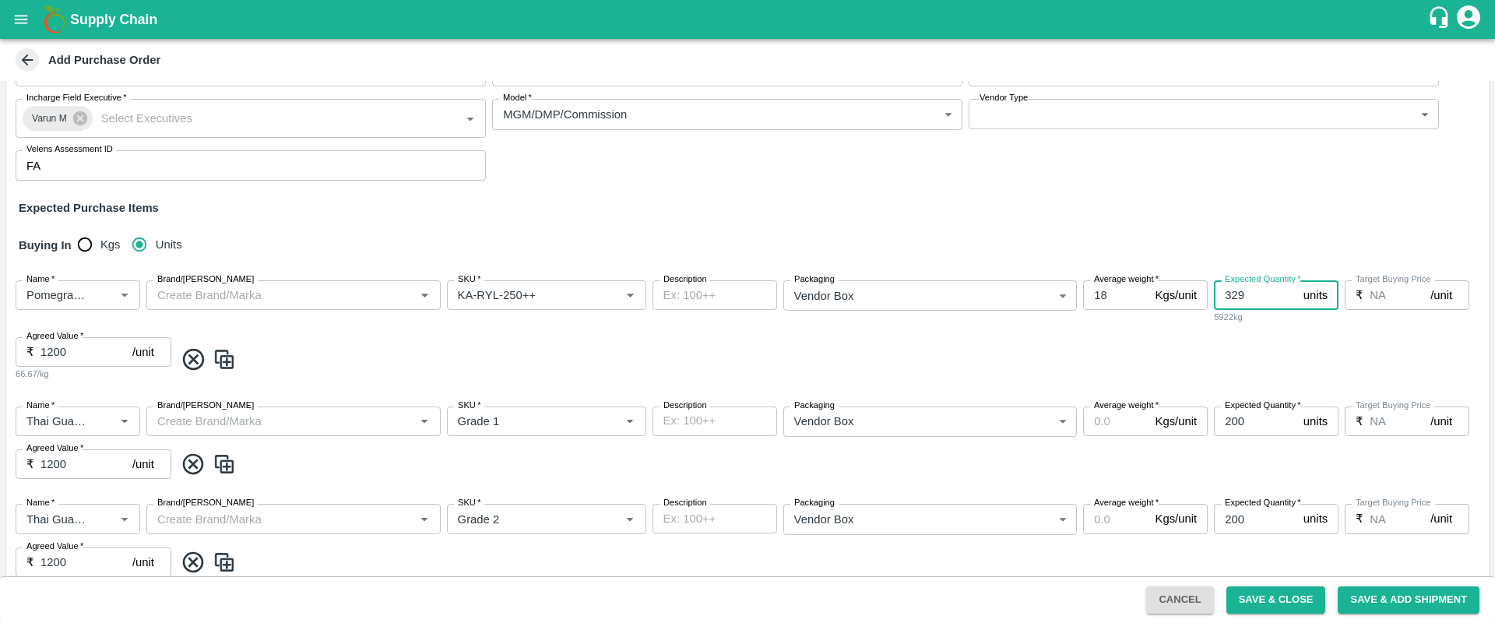
type input "329"
click at [1328, 377] on div "Name   * Name   * Brand/Marka Brand/Marka SKU   * SKU   * Description x Descrip…" at bounding box center [747, 331] width 1483 height 126
click at [949, 199] on div "Expected Purchase Items" at bounding box center [748, 207] width 1458 height 17
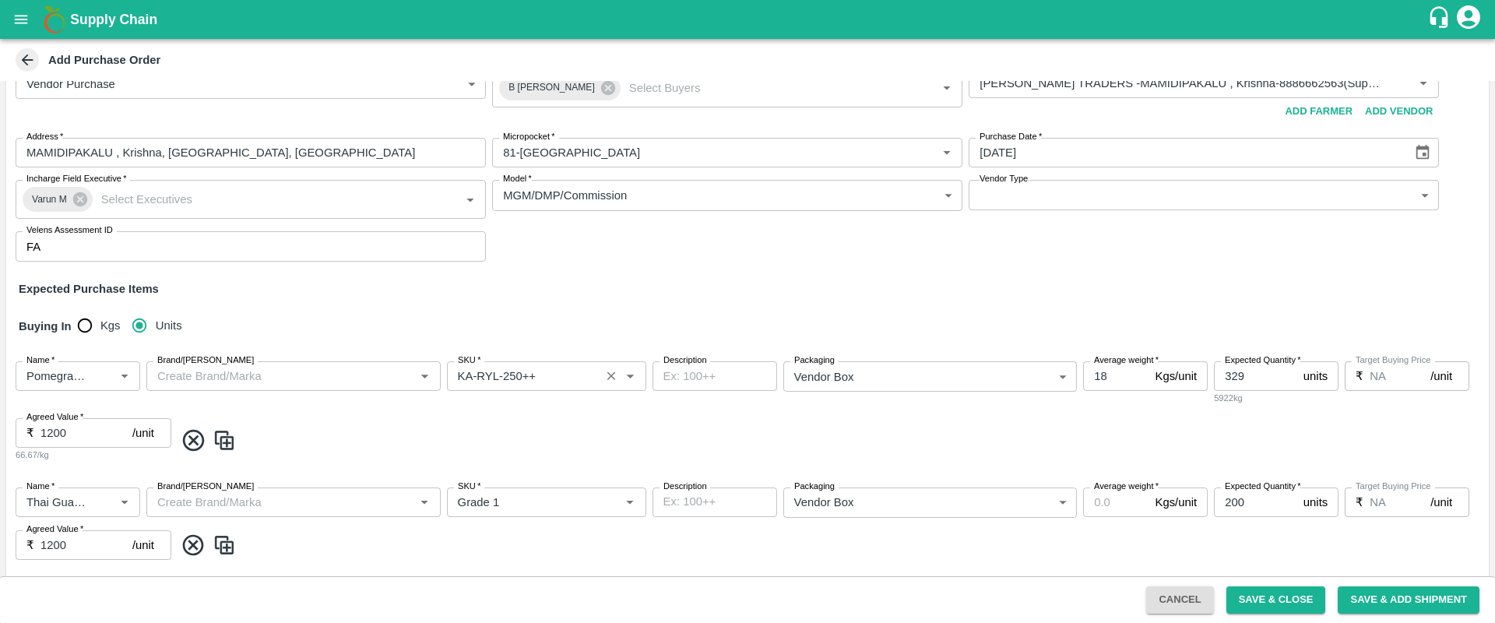
scroll to position [110, 0]
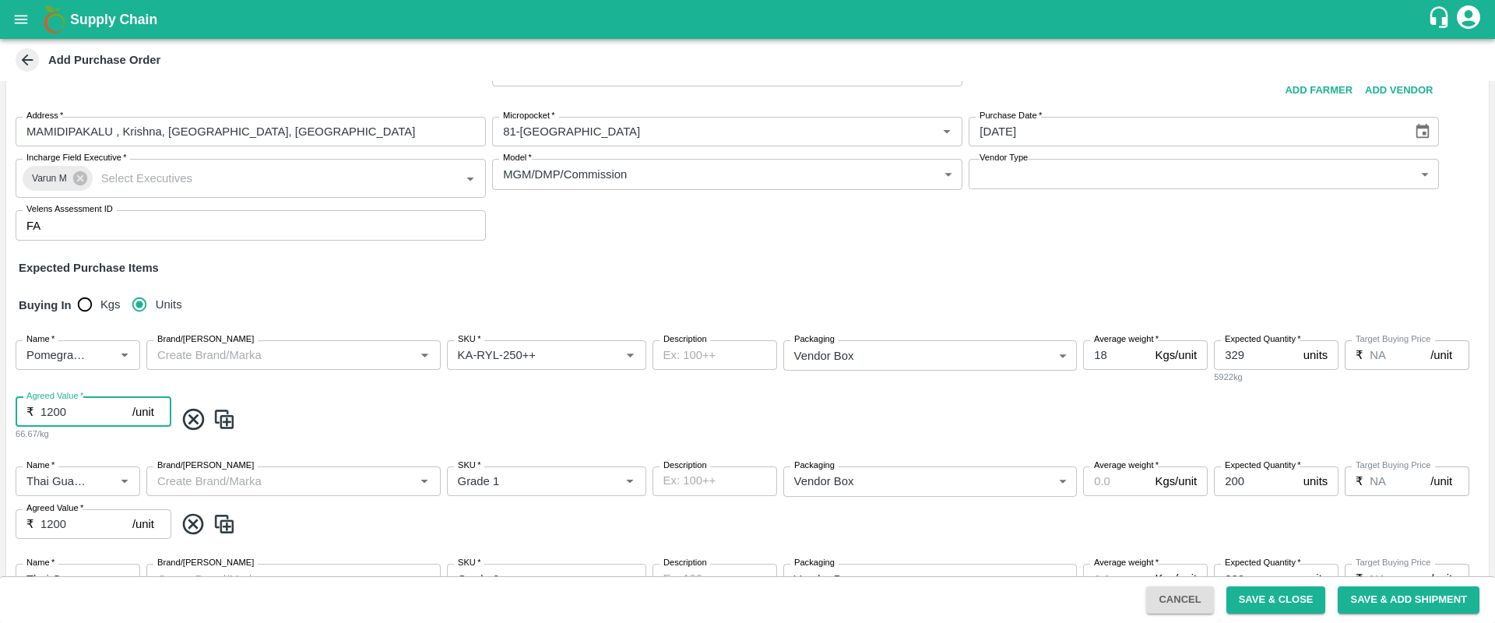
drag, startPoint x: 94, startPoint y: 417, endPoint x: 0, endPoint y: 415, distance: 94.3
click at [0, 415] on div "PO Cloned Please update Supplier and Purchase Date before saving. PO Type   * V…" at bounding box center [747, 328] width 1495 height 495
type input "1950"
click at [420, 410] on span at bounding box center [828, 420] width 1308 height 26
click at [127, 484] on icon "Open" at bounding box center [124, 481] width 17 height 17
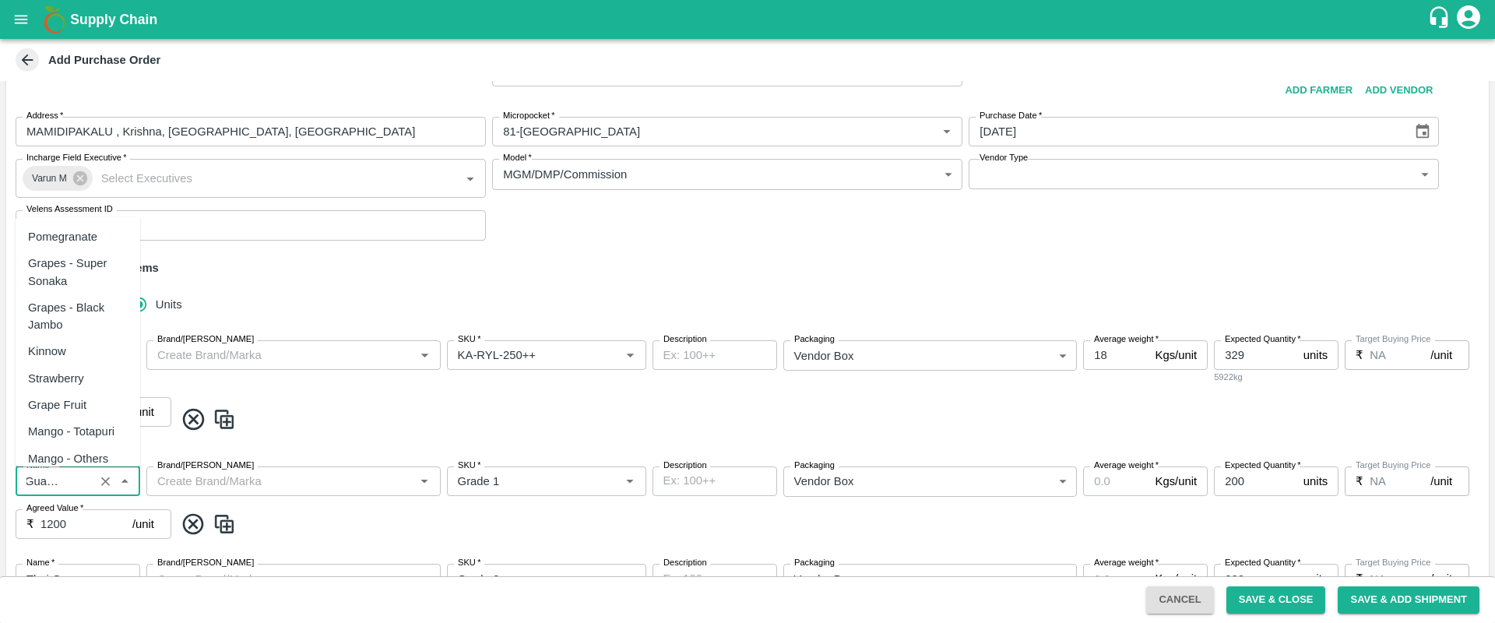
scroll to position [1981, 0]
click at [366, 430] on span at bounding box center [828, 420] width 1308 height 26
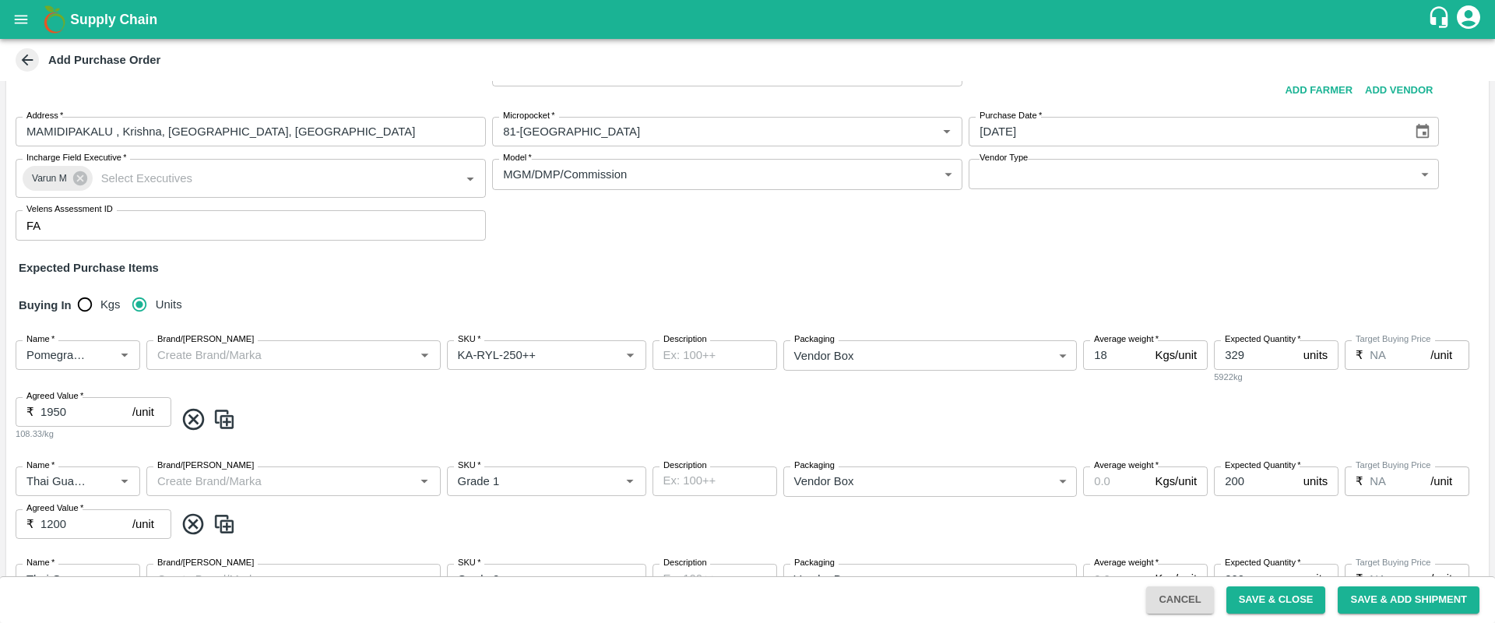
scroll to position [180, 0]
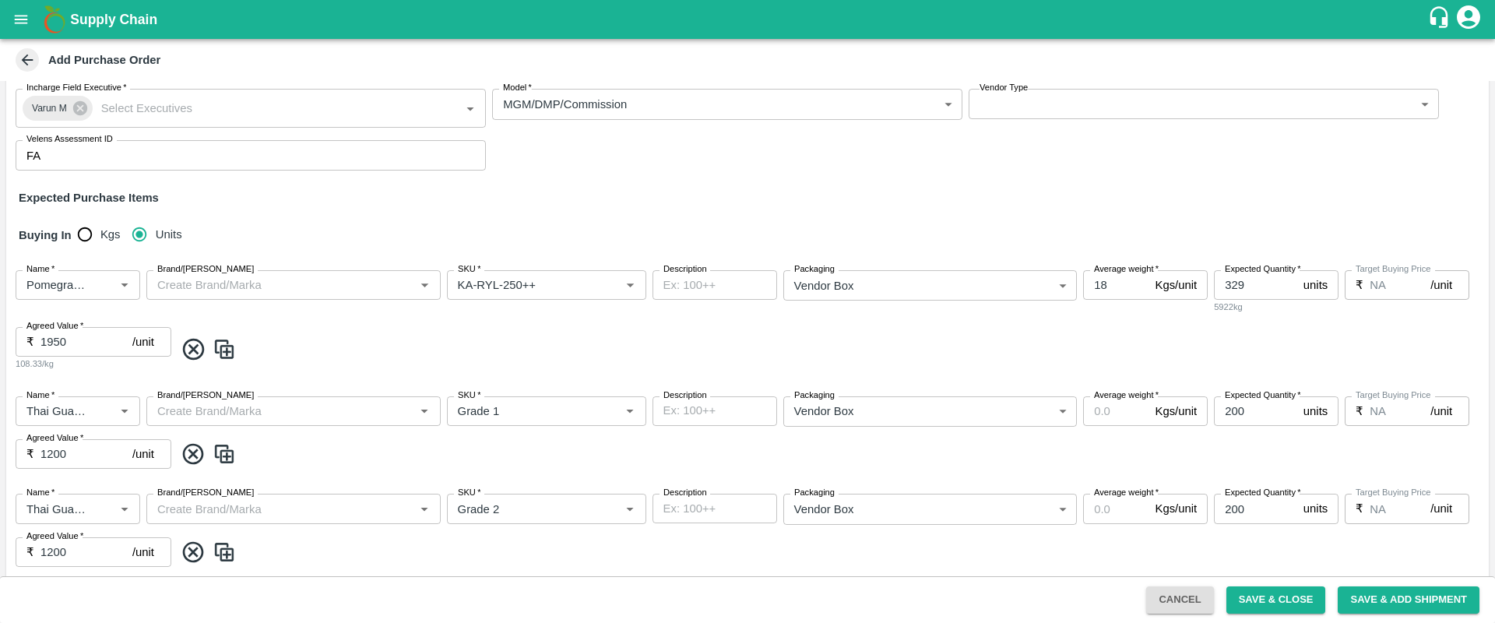
click at [1400, 400] on label "Target Buying Price" at bounding box center [1394, 395] width 76 height 12
click at [1370, 438] on div "Name   * Name   * Brand/Marka Brand/Marka SKU   * SKU   * Description x Descrip…" at bounding box center [747, 433] width 1483 height 98
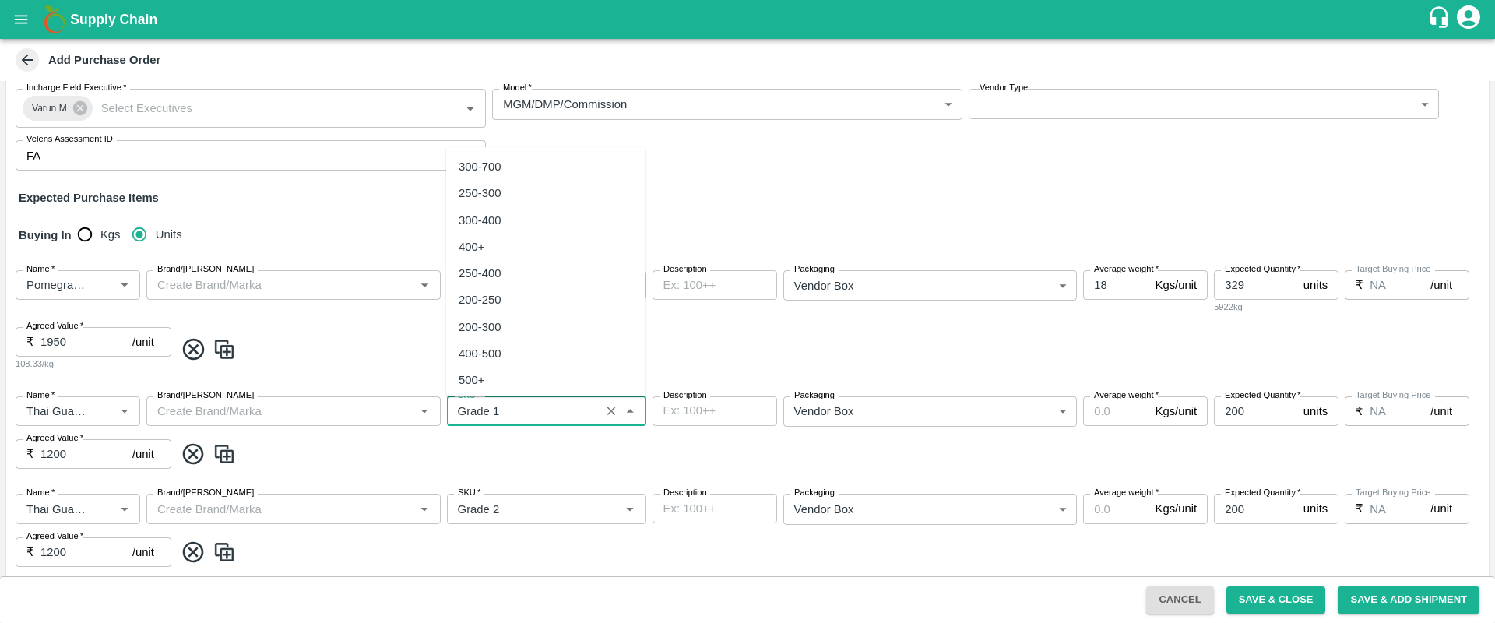
click at [557, 414] on input "SKU   *" at bounding box center [524, 411] width 144 height 20
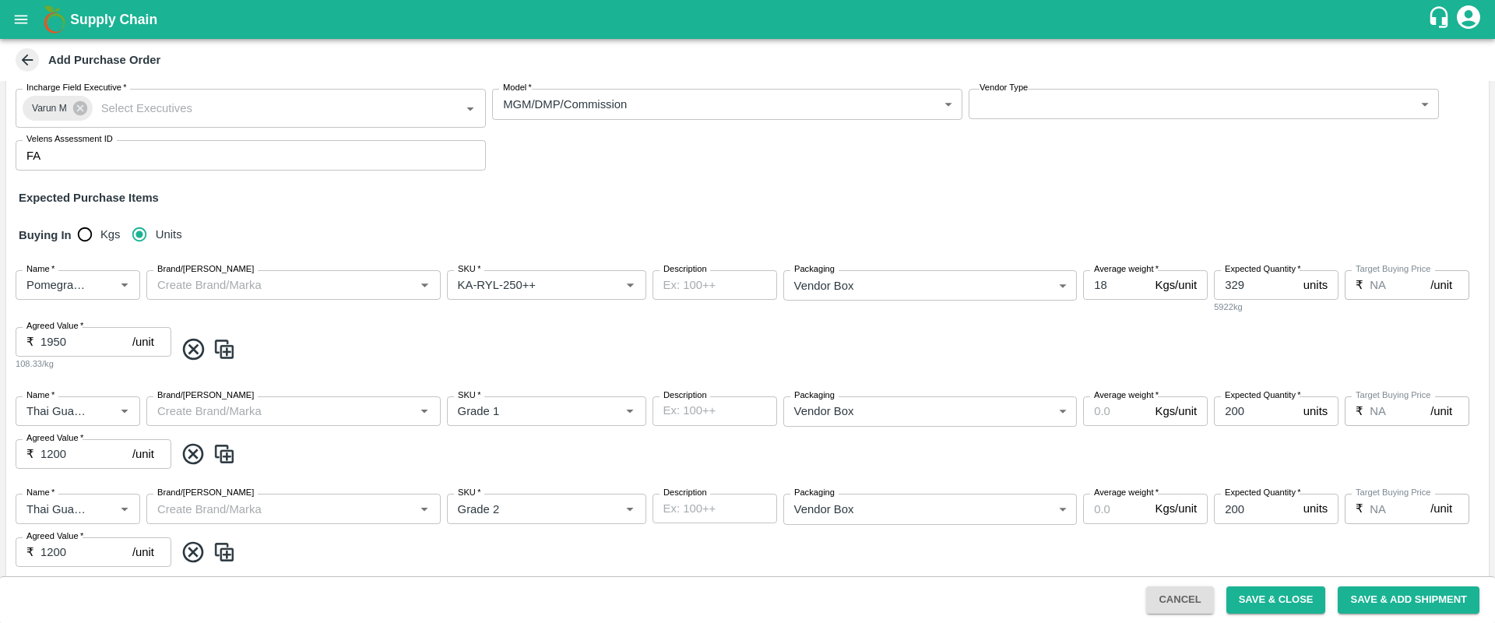
click at [564, 465] on span at bounding box center [828, 455] width 1308 height 26
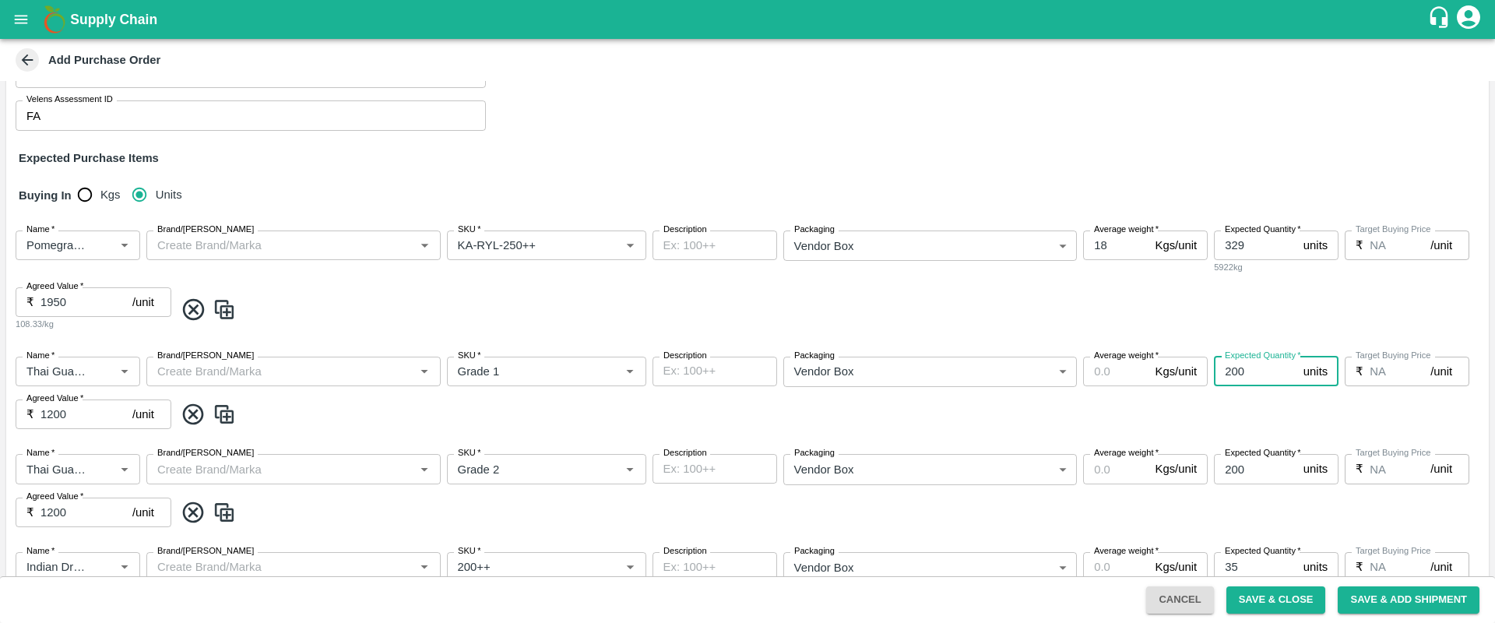
drag, startPoint x: 1259, startPoint y: 368, endPoint x: 1182, endPoint y: 371, distance: 77.1
click at [1182, 371] on div "Name   * Name   * Brand/Marka Brand/Marka SKU   * SKU   * Description x Descrip…" at bounding box center [747, 393] width 1483 height 98
type input "400"
click at [1192, 411] on span at bounding box center [828, 415] width 1308 height 26
click at [186, 513] on icon at bounding box center [194, 513] width 26 height 26
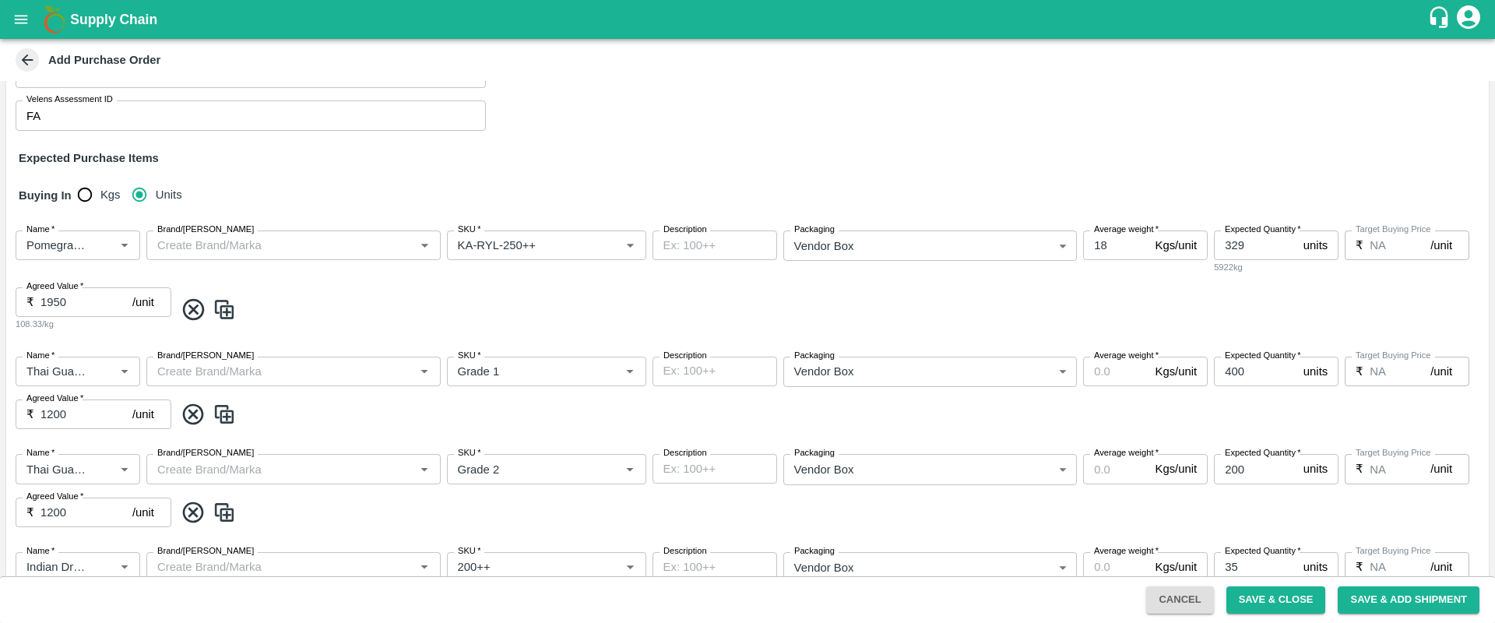
type input "Indian Dragon fruit -Red"
type input "200++"
type input "35"
type input "400++"
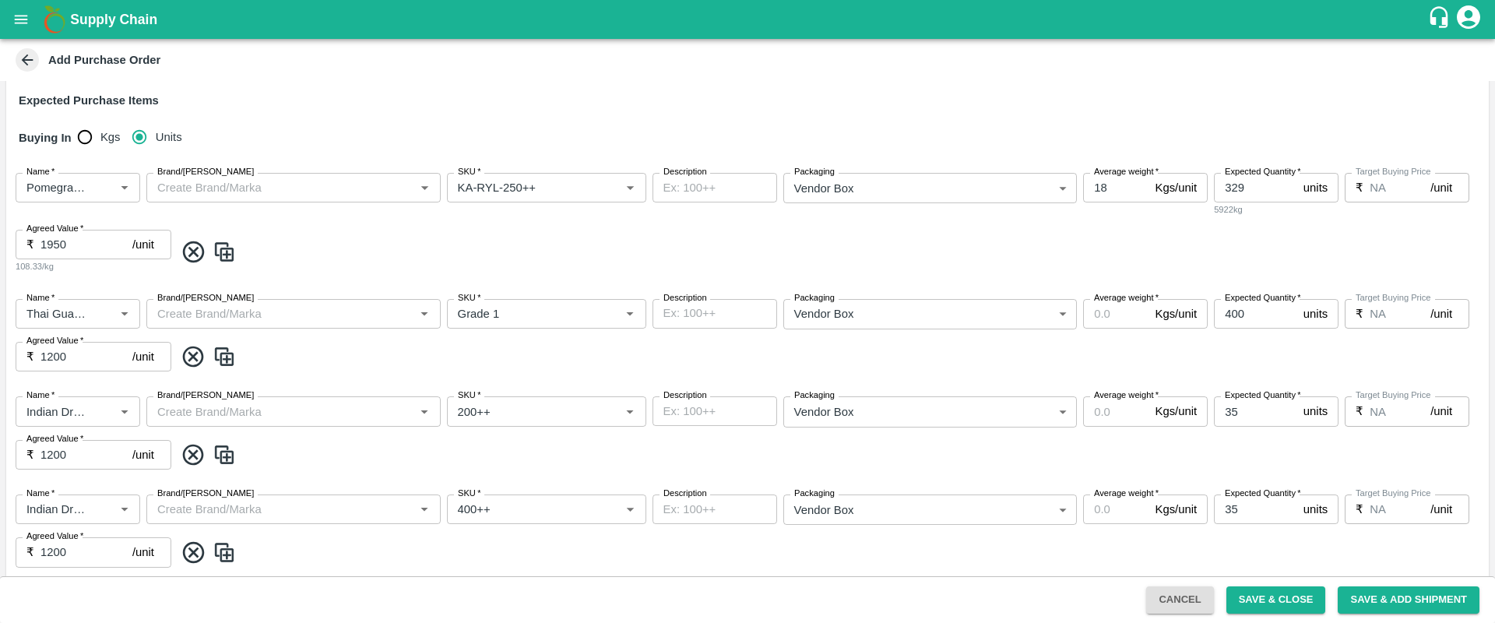
scroll to position [278, 0]
click at [130, 405] on icon "Open" at bounding box center [124, 410] width 17 height 17
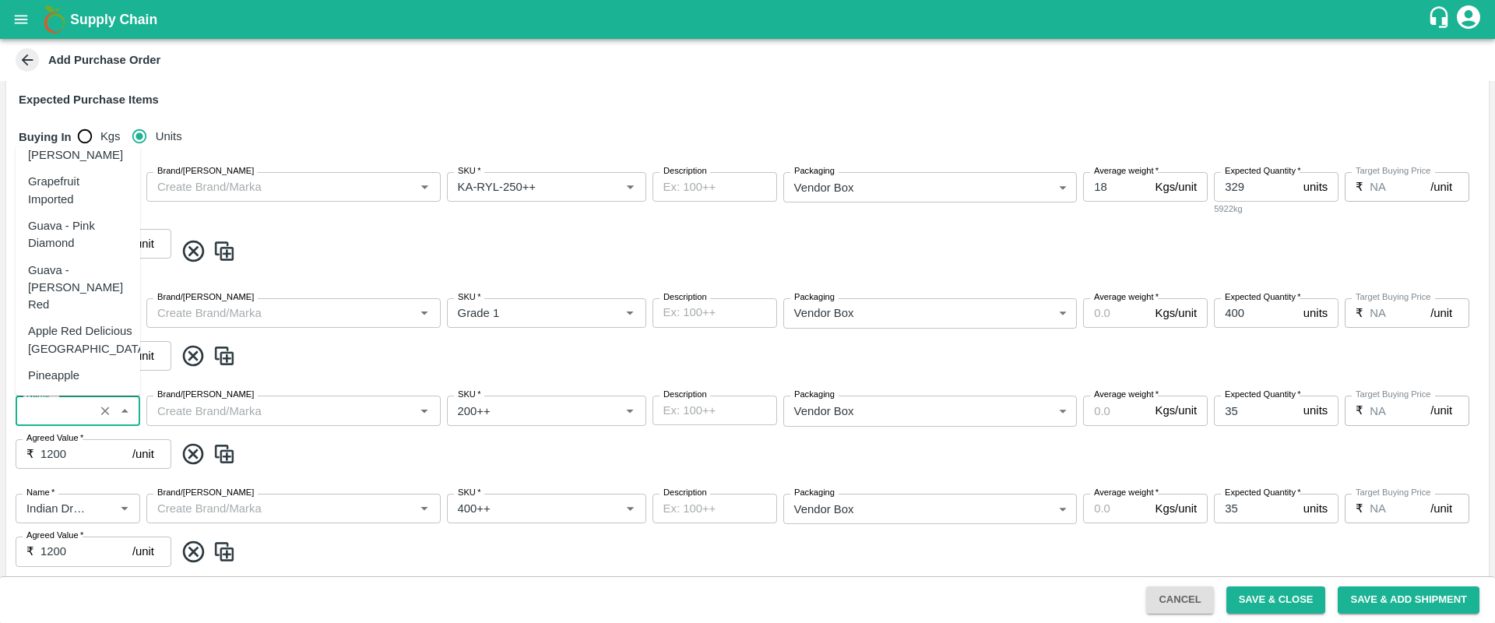
click at [314, 370] on div "Name   * Name   * Brand/Marka Brand/Marka SKU   * SKU   * Description x Descrip…" at bounding box center [747, 335] width 1483 height 98
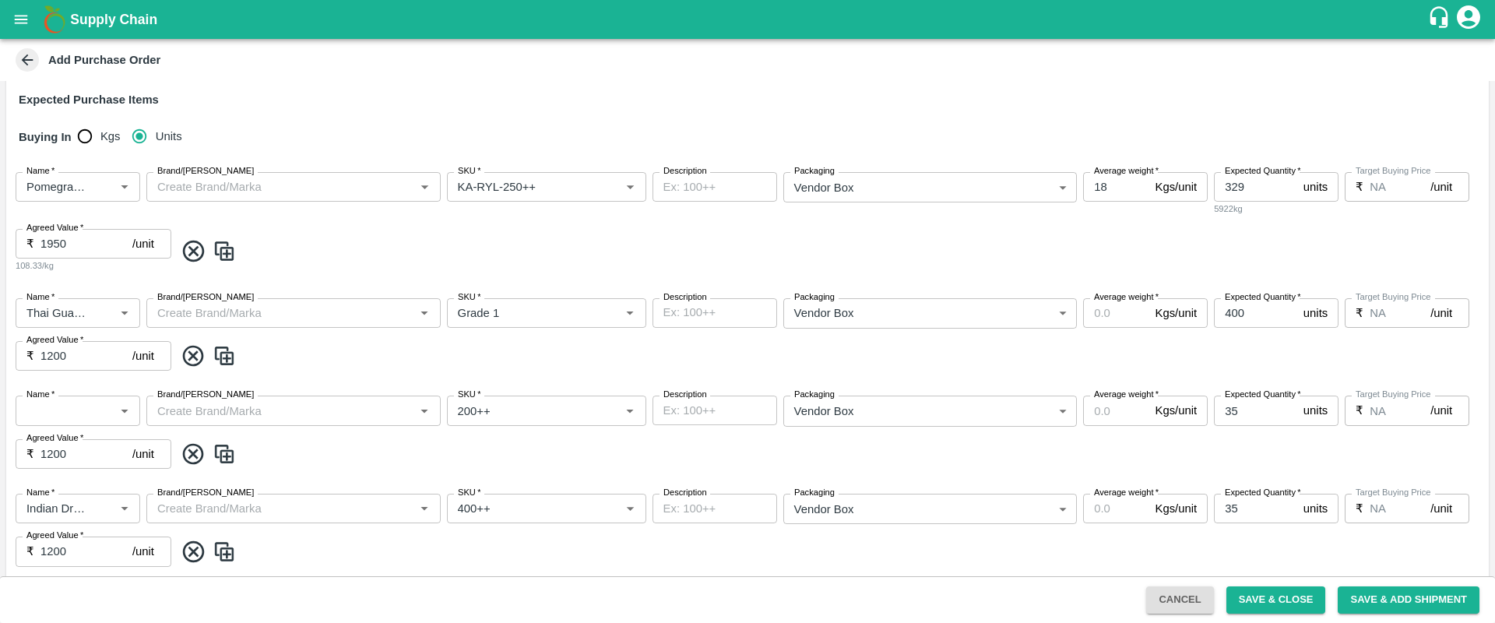
scroll to position [0, 0]
click at [627, 408] on icon "Open" at bounding box center [630, 410] width 17 height 17
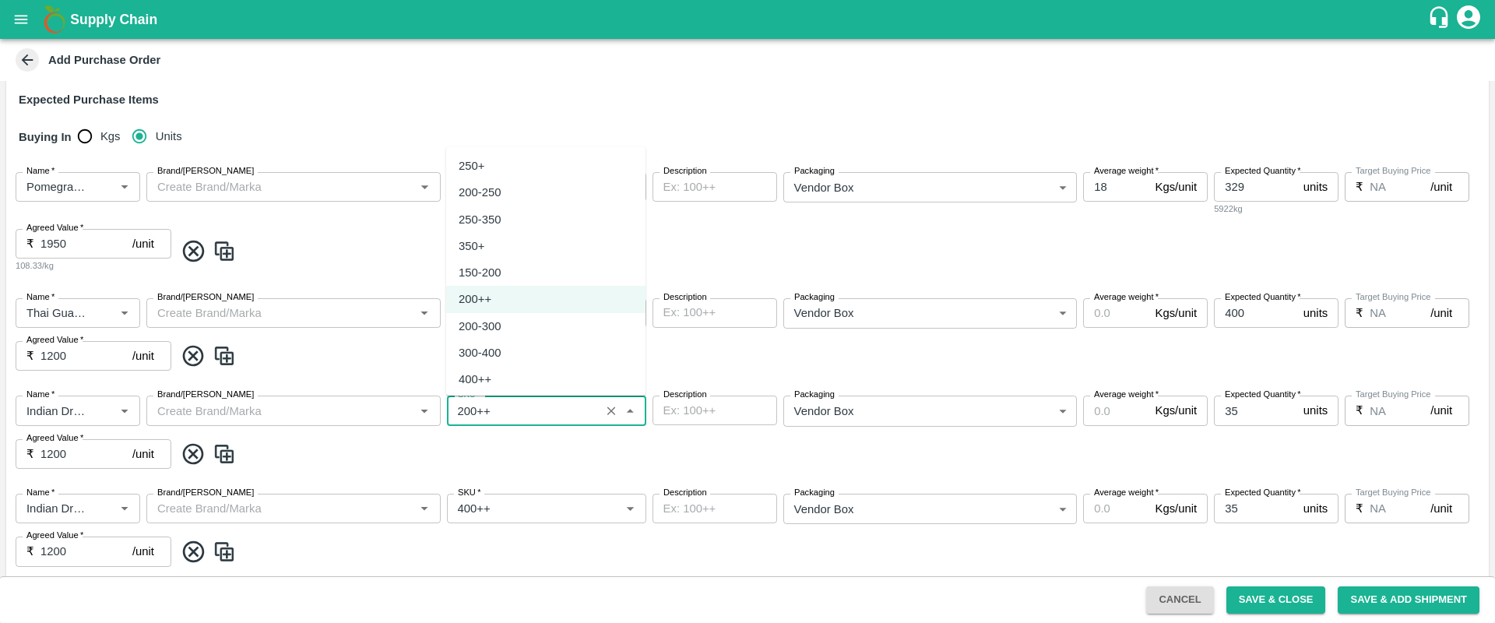
click at [678, 357] on span at bounding box center [828, 356] width 1308 height 26
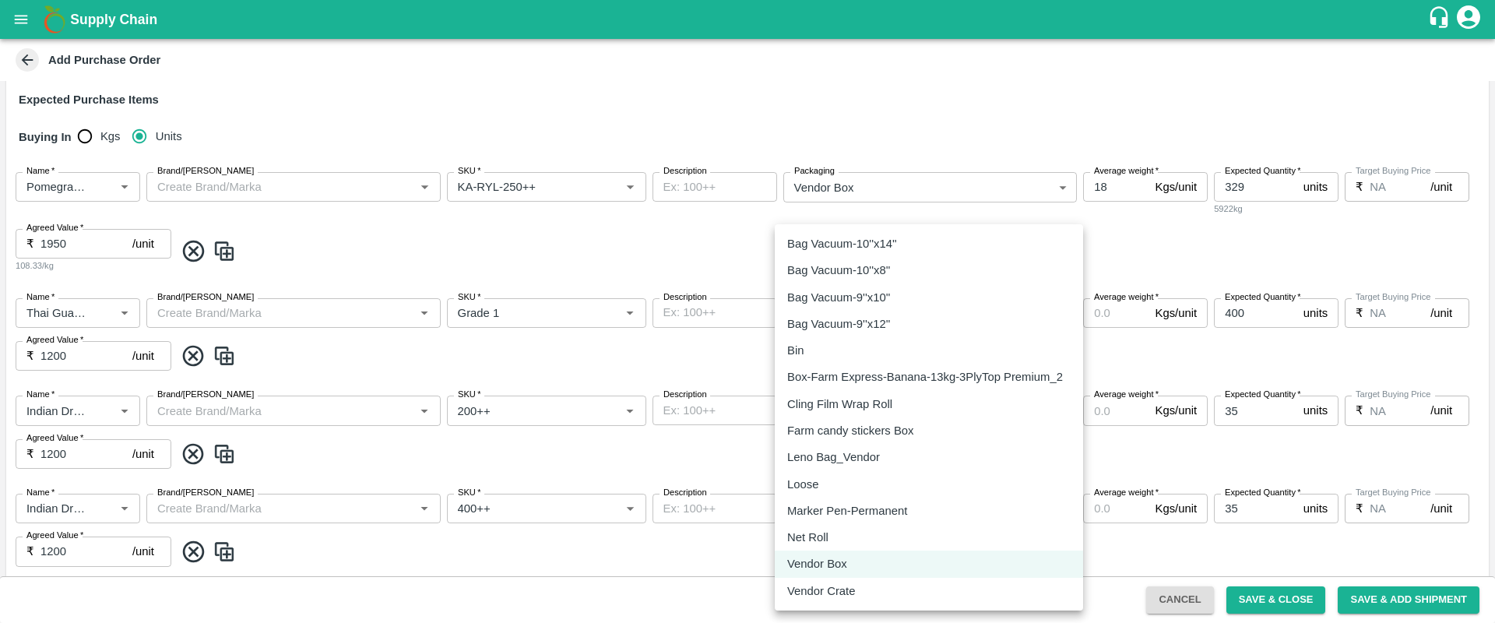
click at [920, 424] on body "Supply Chain Add Purchase Order PO Cloned Please update Supplier and Purchase D…" at bounding box center [747, 311] width 1495 height 623
click at [696, 458] on div at bounding box center [747, 311] width 1495 height 623
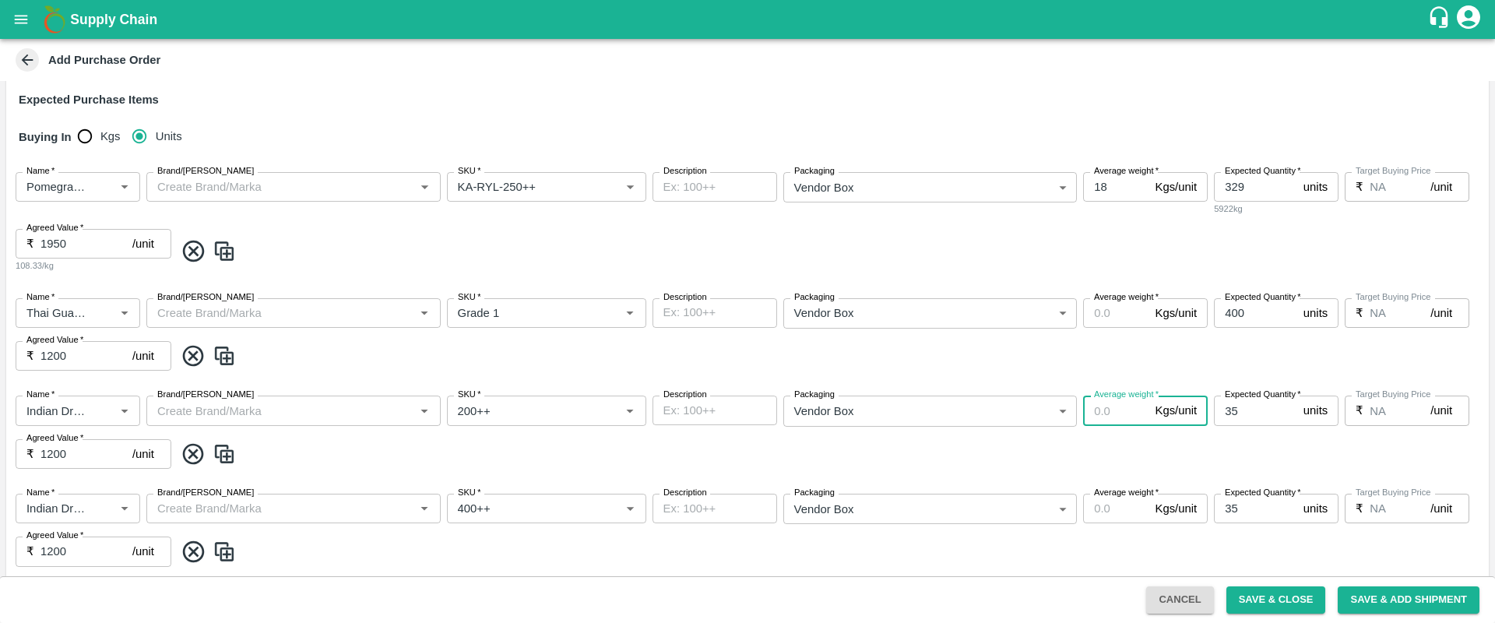
click at [1102, 407] on input "18" at bounding box center [1115, 411] width 65 height 30
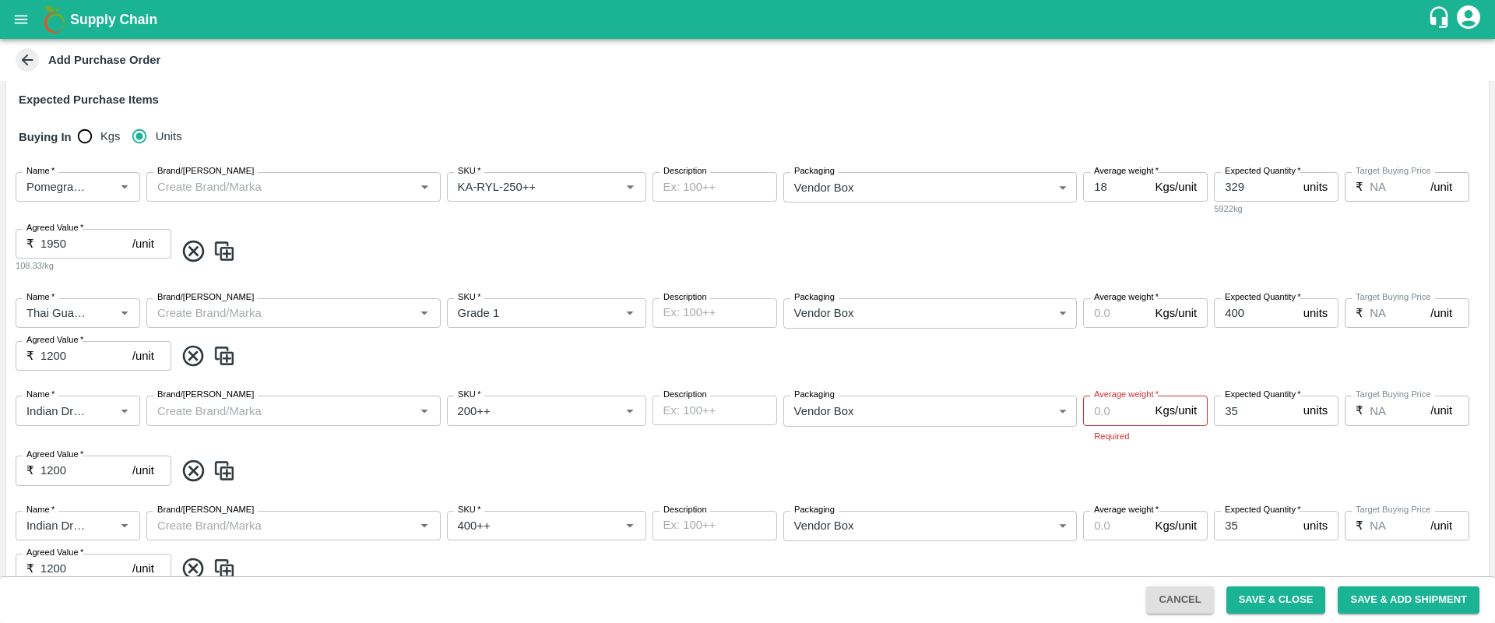
click at [1027, 466] on span at bounding box center [828, 471] width 1308 height 26
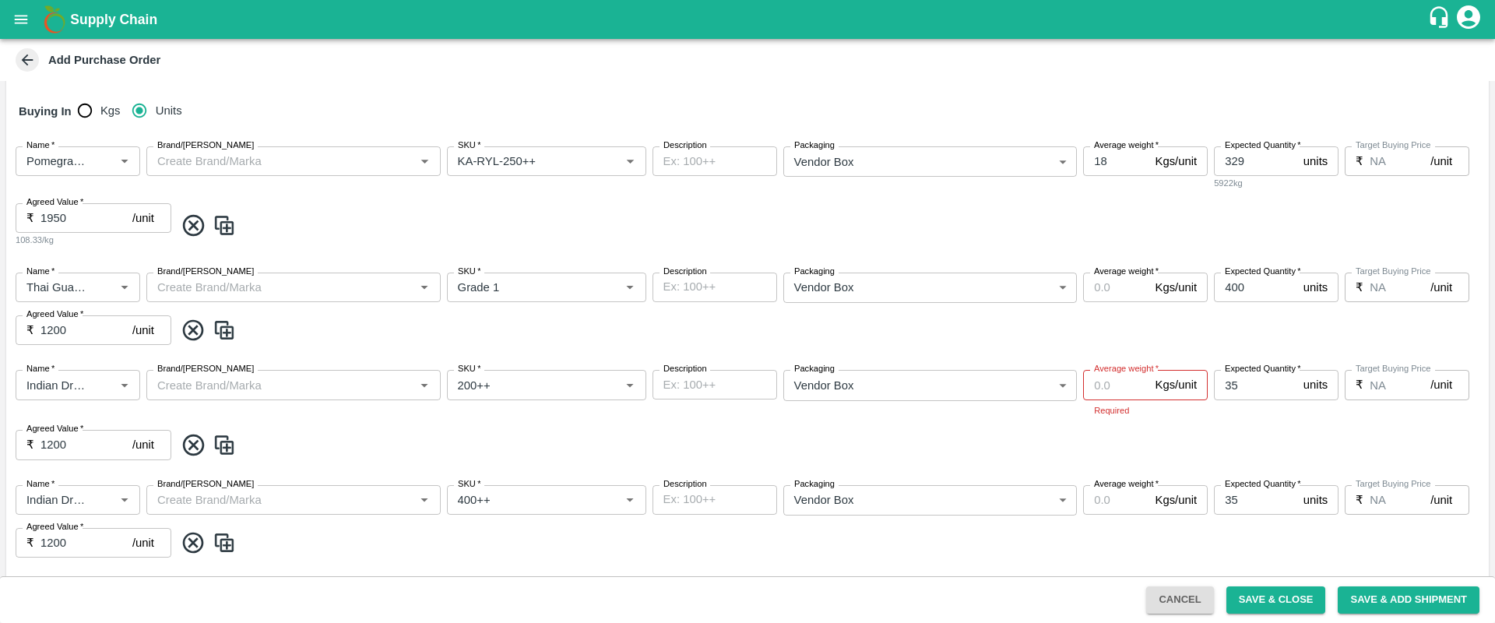
click at [195, 544] on icon at bounding box center [193, 542] width 21 height 21
click at [186, 546] on icon at bounding box center [194, 543] width 26 height 26
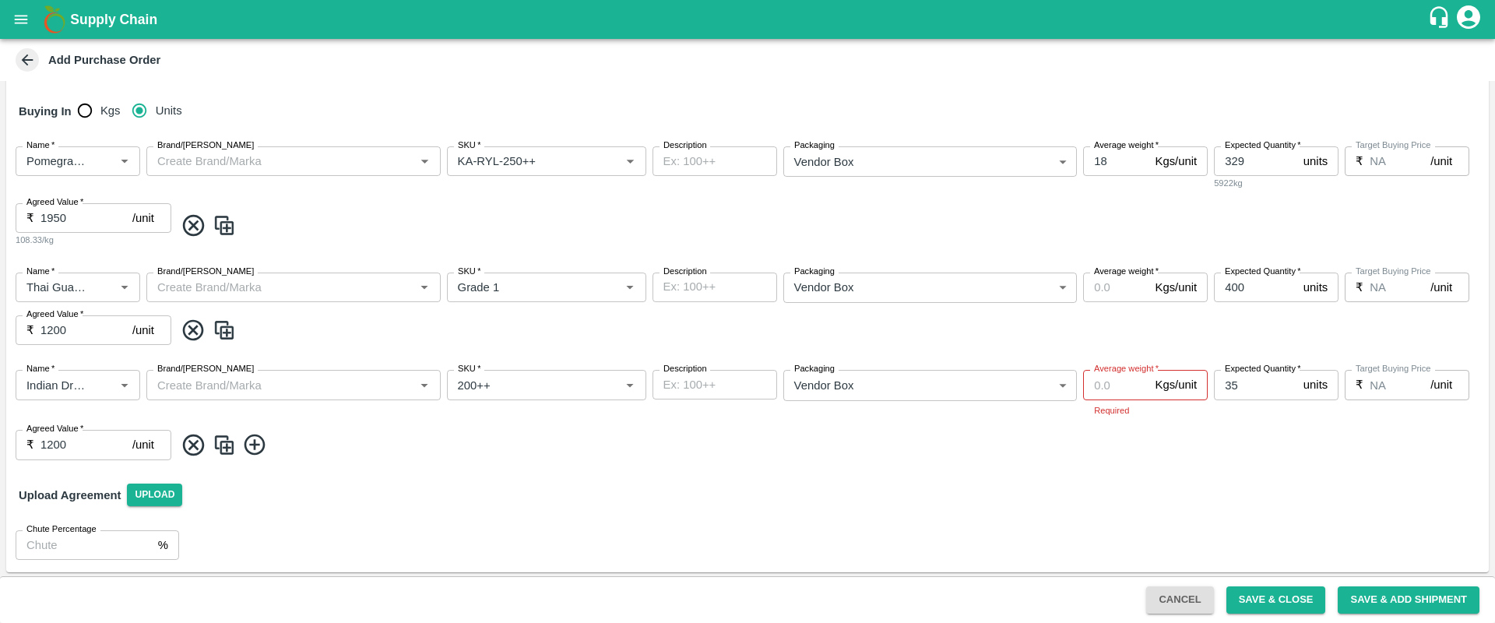
click at [415, 460] on div "Name   * Name   * Brand/Marka Brand/Marka SKU   * SKU   * Description x Descrip…" at bounding box center [747, 414] width 1483 height 114
click at [1114, 337] on span at bounding box center [828, 331] width 1308 height 26
click at [1262, 295] on input "400" at bounding box center [1255, 288] width 83 height 30
drag, startPoint x: 1124, startPoint y: 294, endPoint x: 1076, endPoint y: 291, distance: 48.4
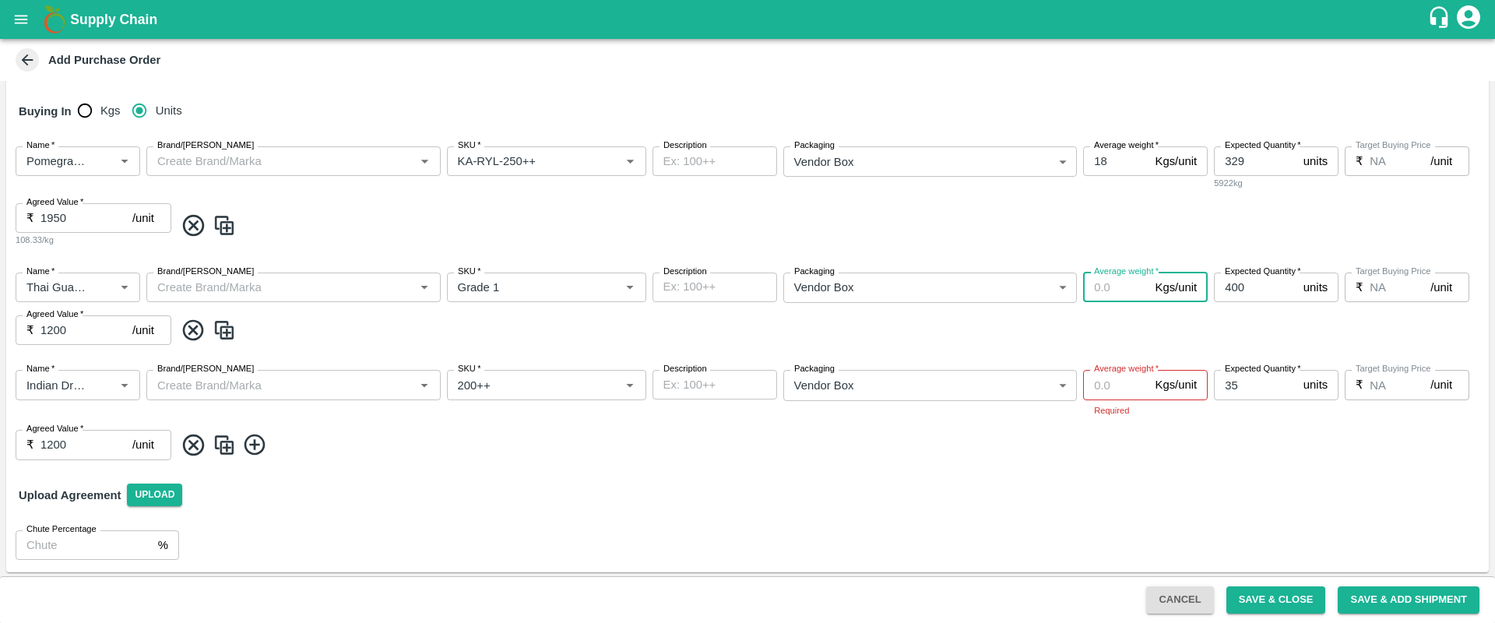
click at [1076, 291] on div "Name   * Name   * Brand/Marka Brand/Marka SKU   * SKU   * Description x Descrip…" at bounding box center [747, 309] width 1483 height 98
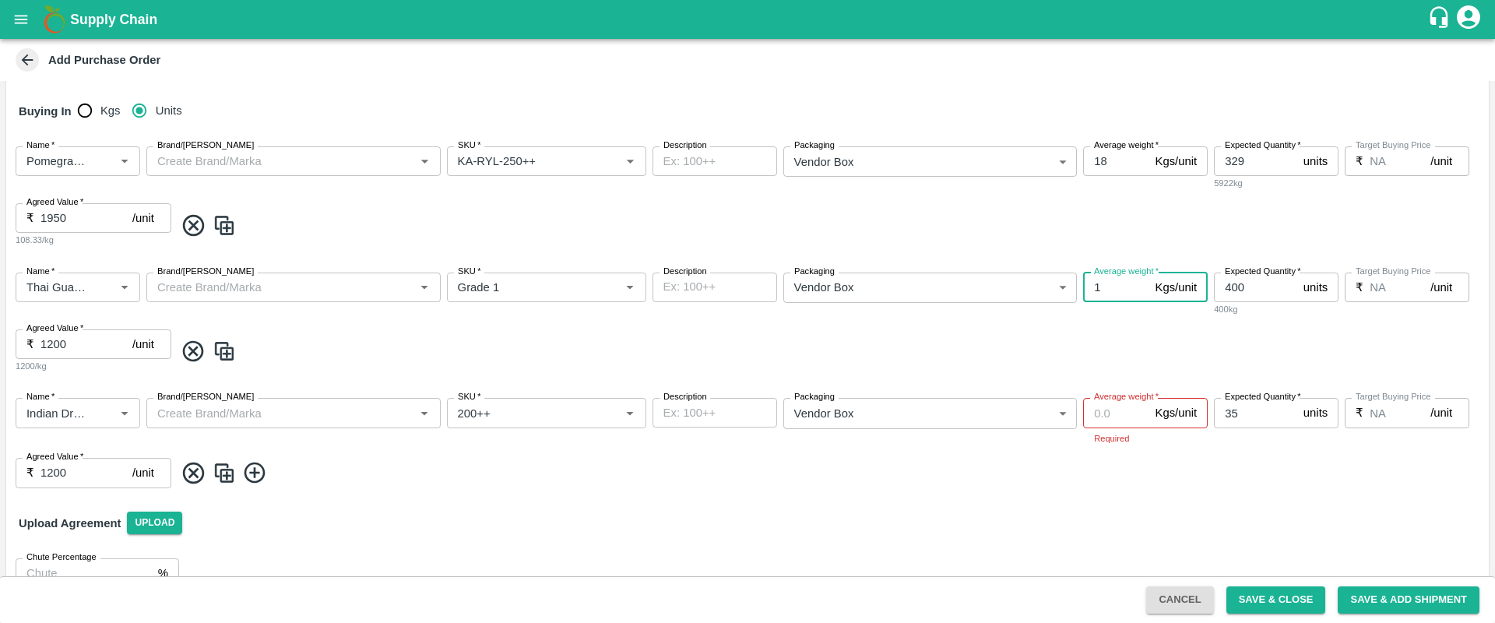
type input "18"
click at [1100, 326] on div "Name   * Name   * Brand/Marka Brand/Marka SKU   * SKU   * Description x Descrip…" at bounding box center [747, 323] width 1483 height 126
drag, startPoint x: 94, startPoint y: 347, endPoint x: 12, endPoint y: 348, distance: 81.8
click at [12, 348] on div "Name   * Name   * Brand/Marka Brand/Marka SKU   * SKU   * Description x Descrip…" at bounding box center [747, 323] width 1483 height 126
type input "460"
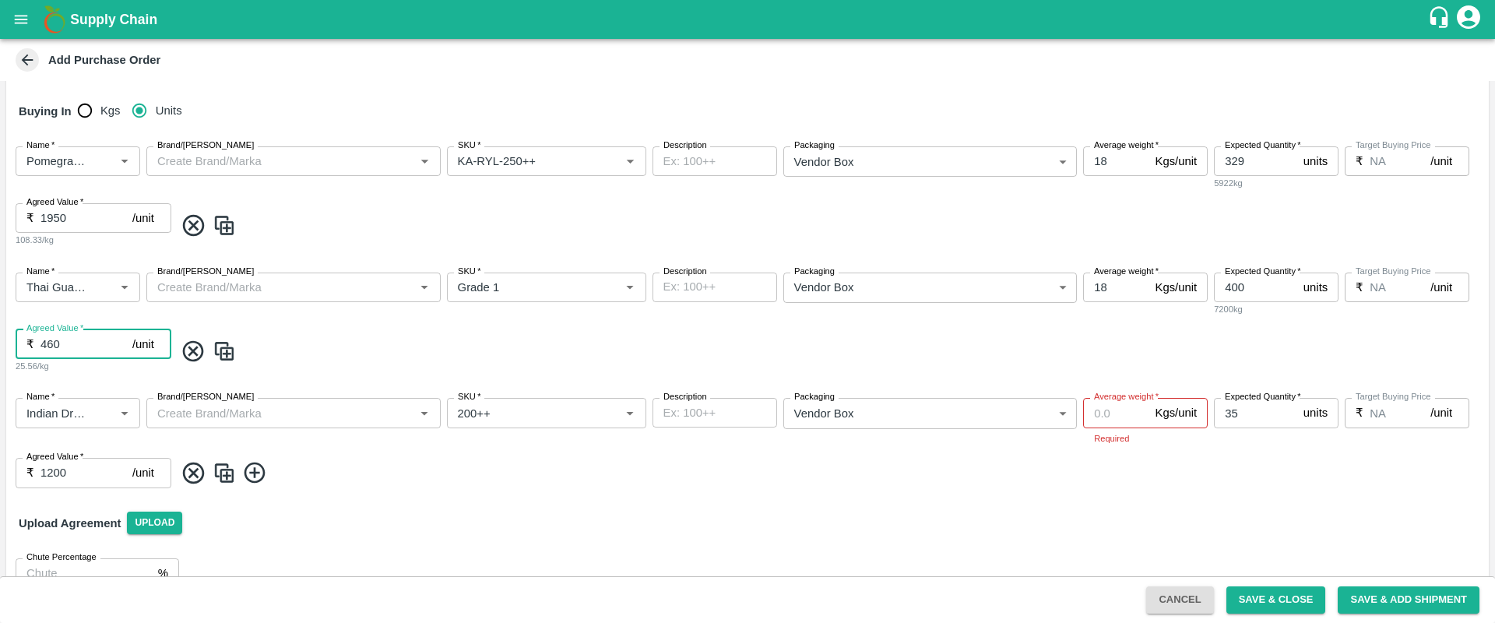
click at [350, 332] on div "Name   * Name   * Brand/Marka Brand/Marka SKU   * SKU   * Description x Descrip…" at bounding box center [747, 323] width 1483 height 126
click at [622, 412] on icon "Open" at bounding box center [630, 412] width 17 height 17
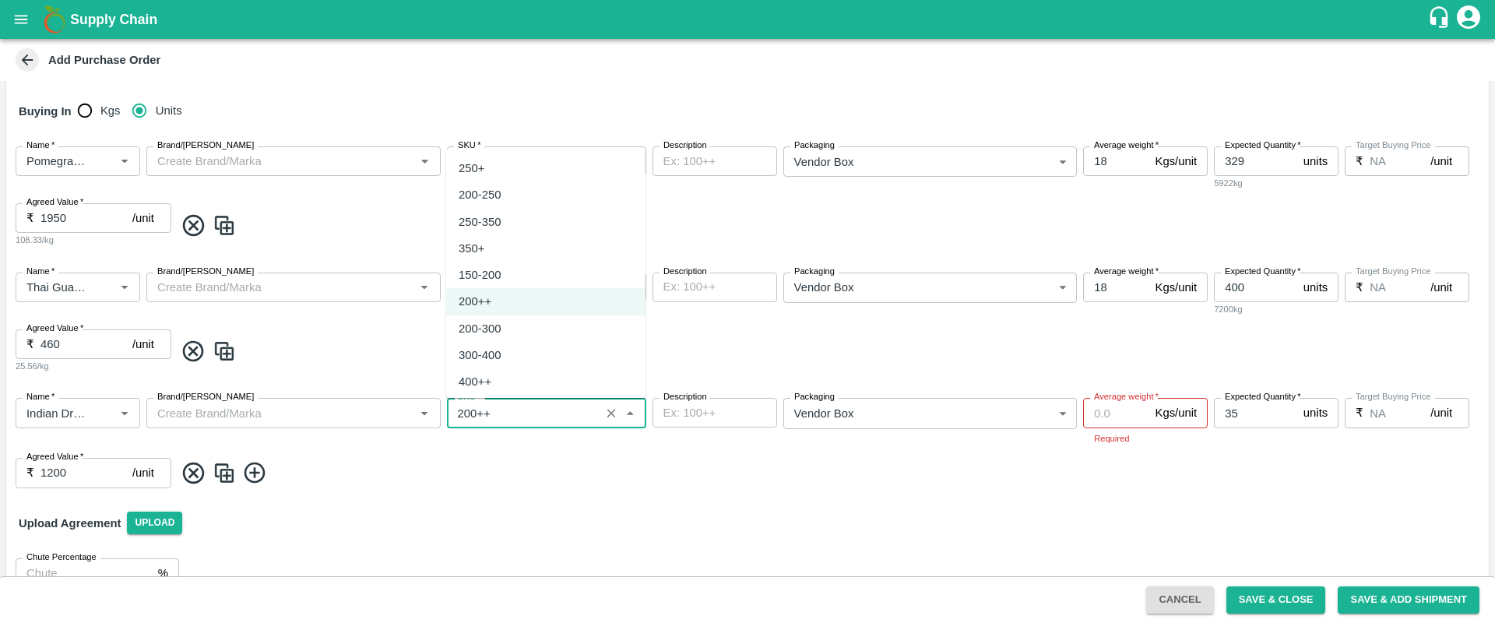
scroll to position [2, 0]
click at [515, 167] on div "250+" at bounding box center [545, 166] width 199 height 26
type input "250+"
click at [632, 457] on div "Name   * Name   * Brand/Marka Brand/Marka SKU   * SKU   * Description x Descrip…" at bounding box center [747, 443] width 1483 height 114
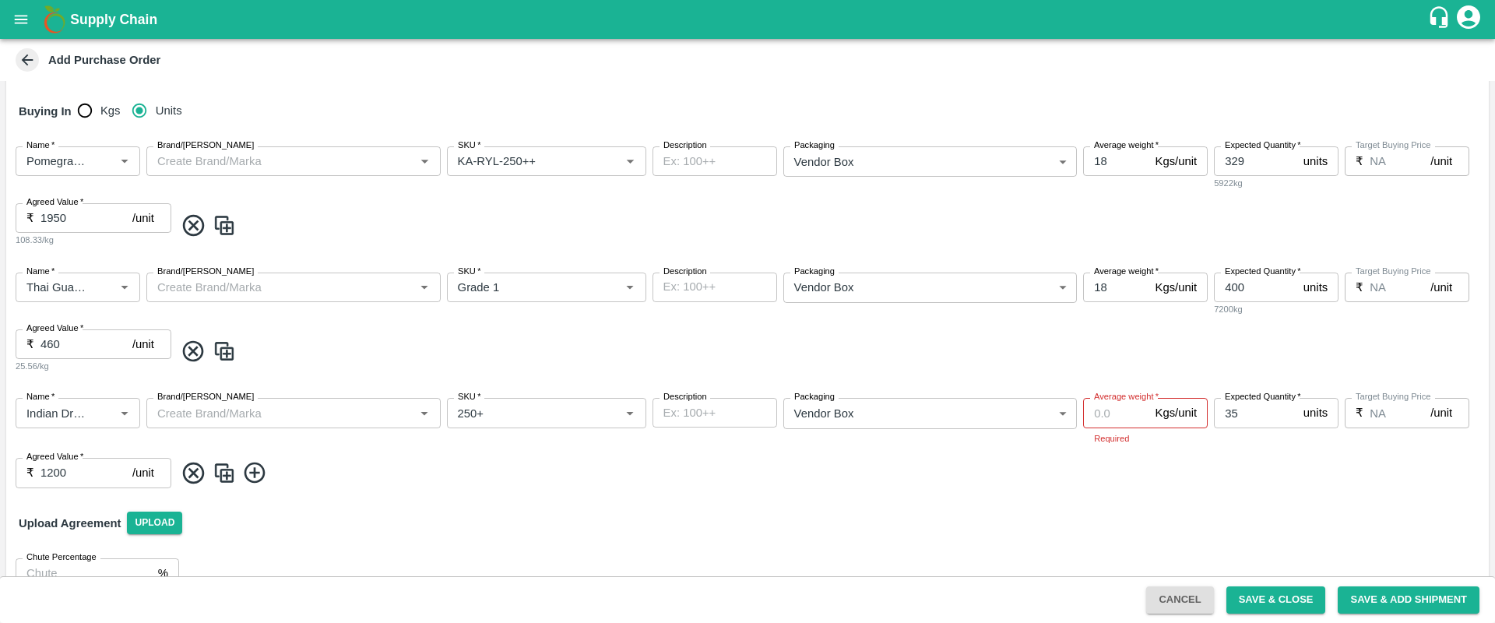
click at [1106, 510] on div "Upload Agreement Upload" at bounding box center [747, 523] width 1483 height 45
drag, startPoint x: 1249, startPoint y: 419, endPoint x: 1203, endPoint y: 421, distance: 46.8
click at [1203, 421] on div "Name   * Name   * Brand/Marka Brand/Marka SKU   * SKU   * Description x Descrip…" at bounding box center [747, 443] width 1483 height 114
type input "70"
click at [1187, 516] on div "Upload Agreement Upload" at bounding box center [747, 523] width 1483 height 45
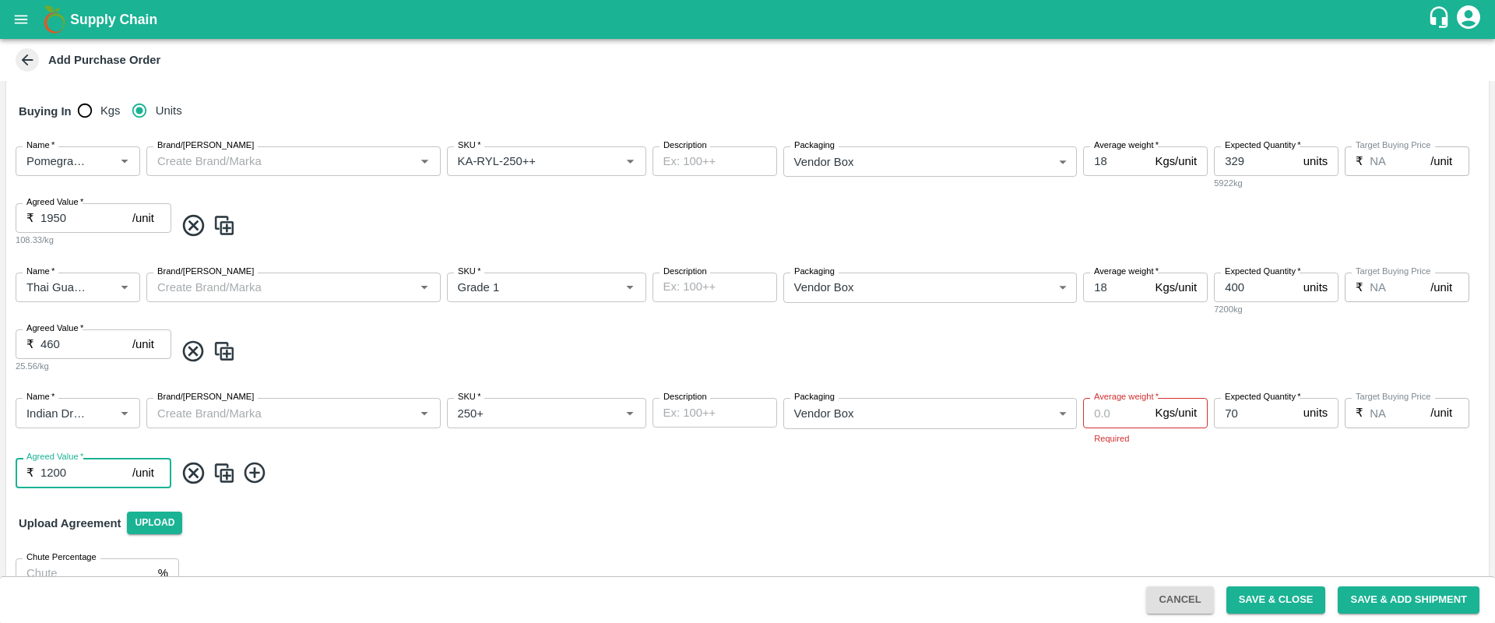
drag, startPoint x: 99, startPoint y: 463, endPoint x: 1, endPoint y: 475, distance: 98.9
click at [1, 475] on div "PO Cloned Please update Supplier and Purchase Date before saving. PO Type   * V…" at bounding box center [747, 328] width 1495 height 495
type input "1765"
click at [468, 526] on div "Upload Agreement Upload" at bounding box center [747, 523] width 1483 height 45
drag, startPoint x: 1118, startPoint y: 416, endPoint x: 1078, endPoint y: 415, distance: 40.5
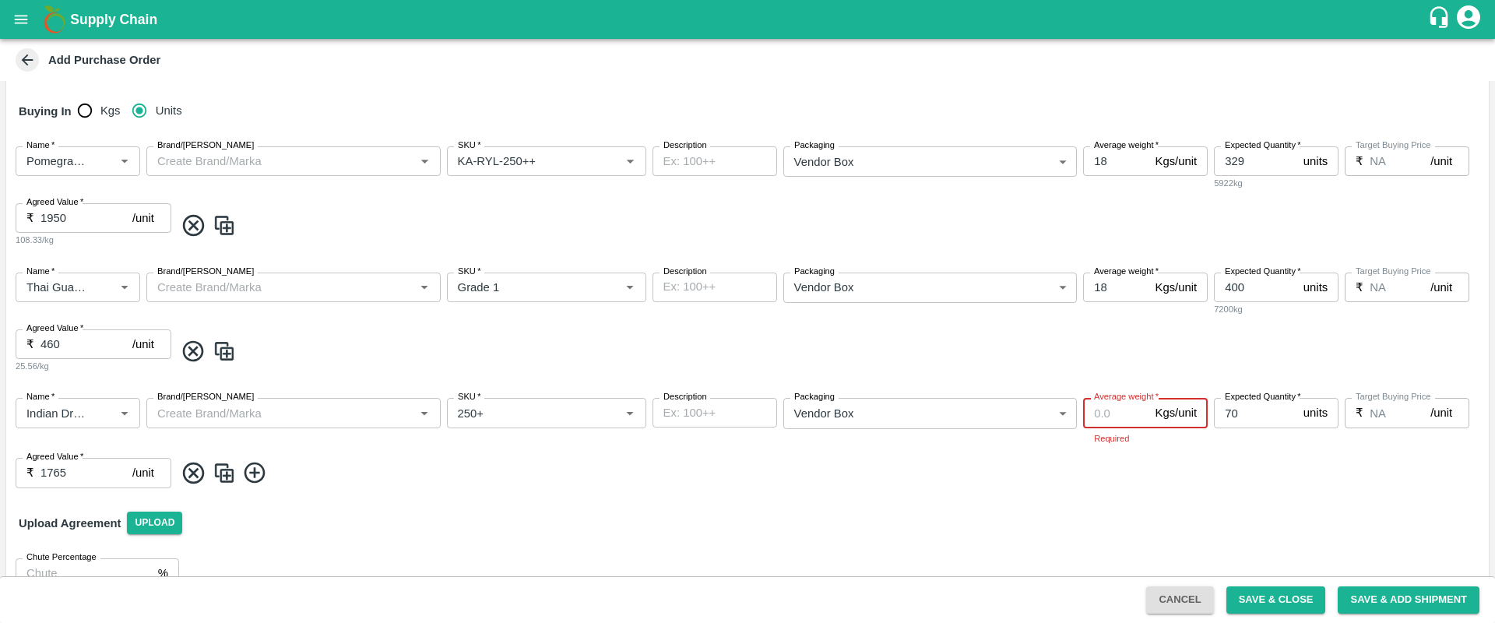
click at [1078, 415] on div "Name   * Name   * Brand/Marka Brand/Marka SKU   * SKU   * Description x Descrip…" at bounding box center [747, 443] width 1483 height 114
type input "17"
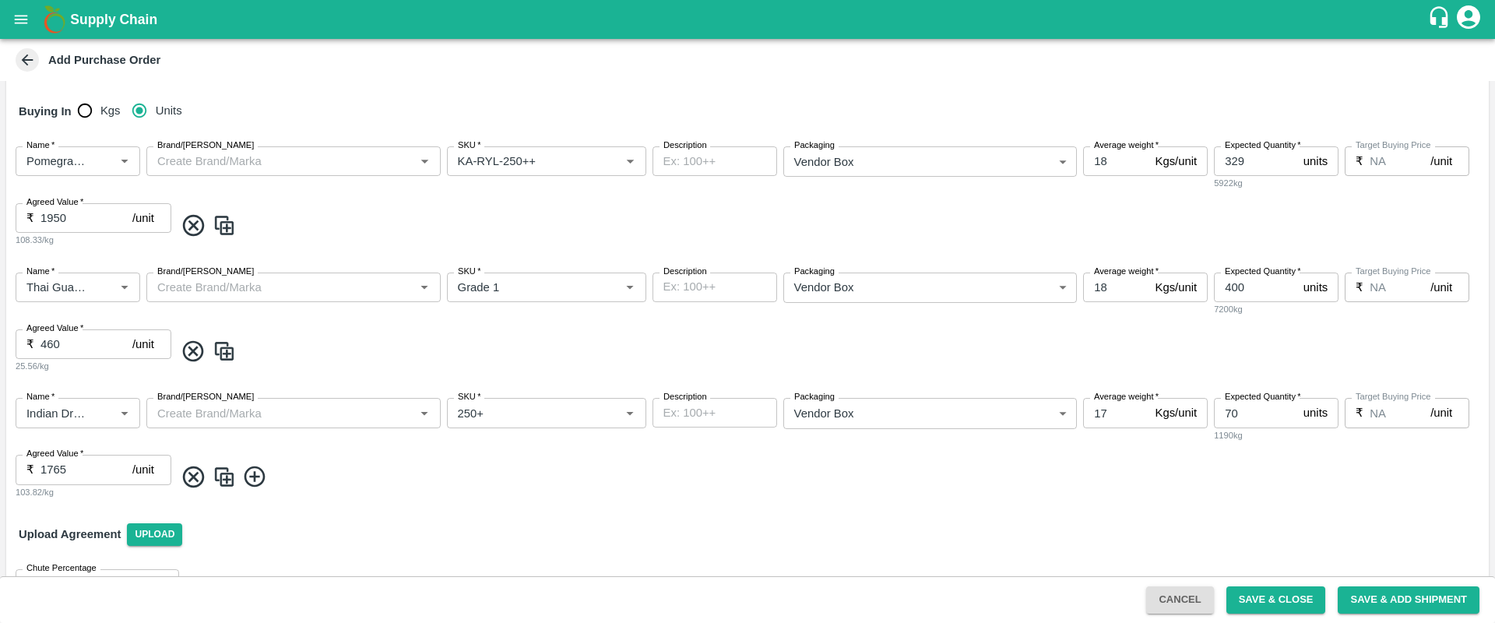
click at [1097, 523] on div "Upload Agreement Upload" at bounding box center [747, 534] width 1483 height 45
click at [1226, 474] on span at bounding box center [828, 477] width 1308 height 26
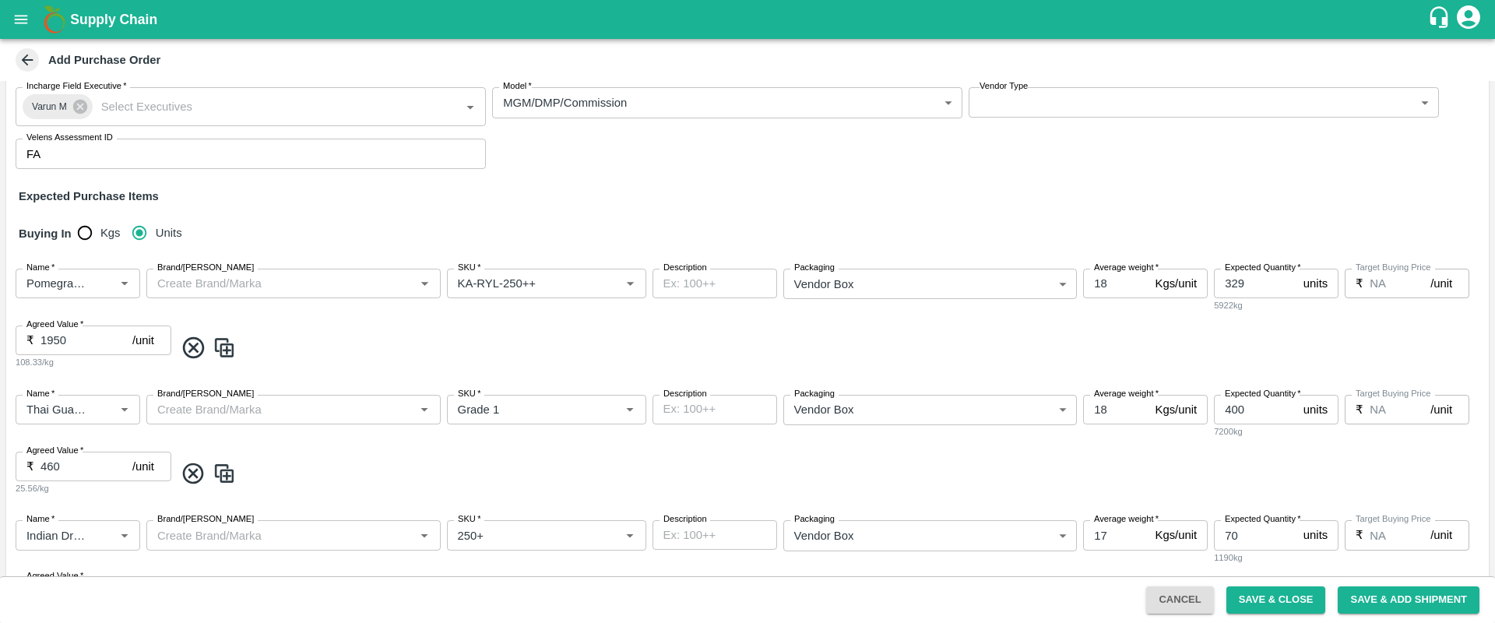
scroll to position [345, 0]
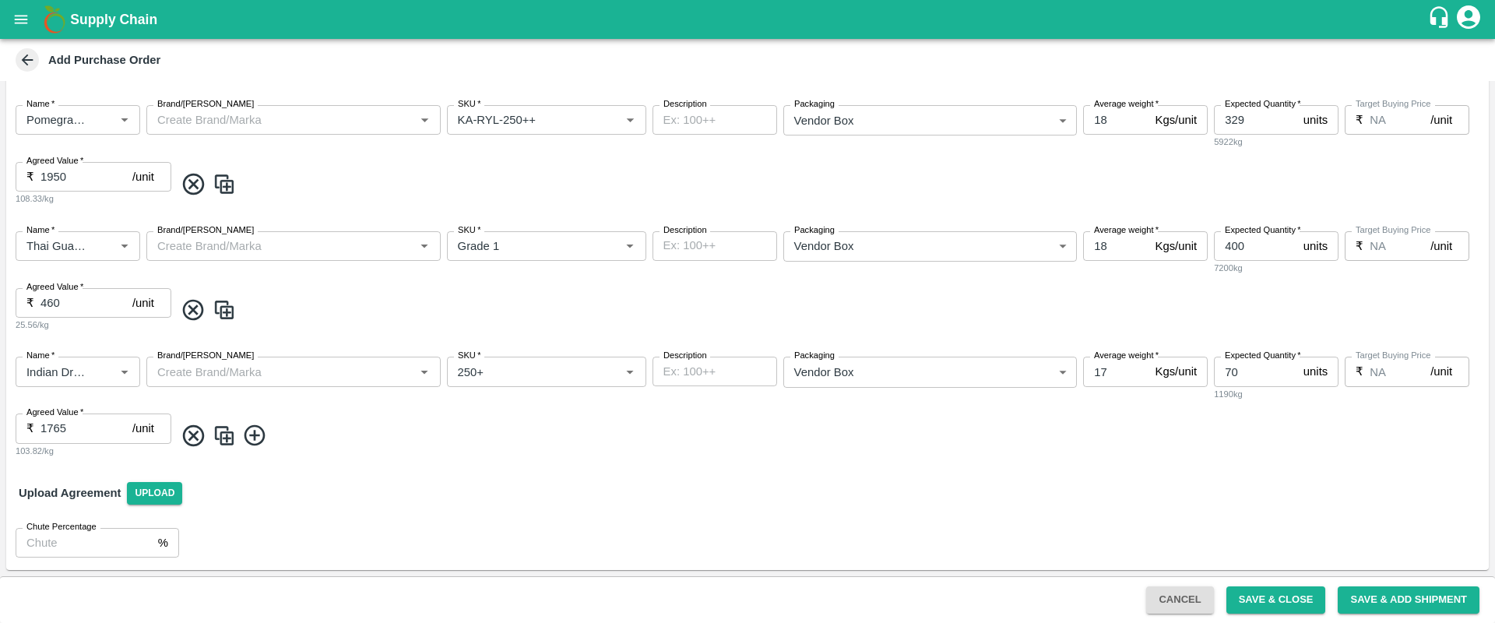
click at [907, 481] on div "Upload Agreement Upload" at bounding box center [747, 492] width 1483 height 45
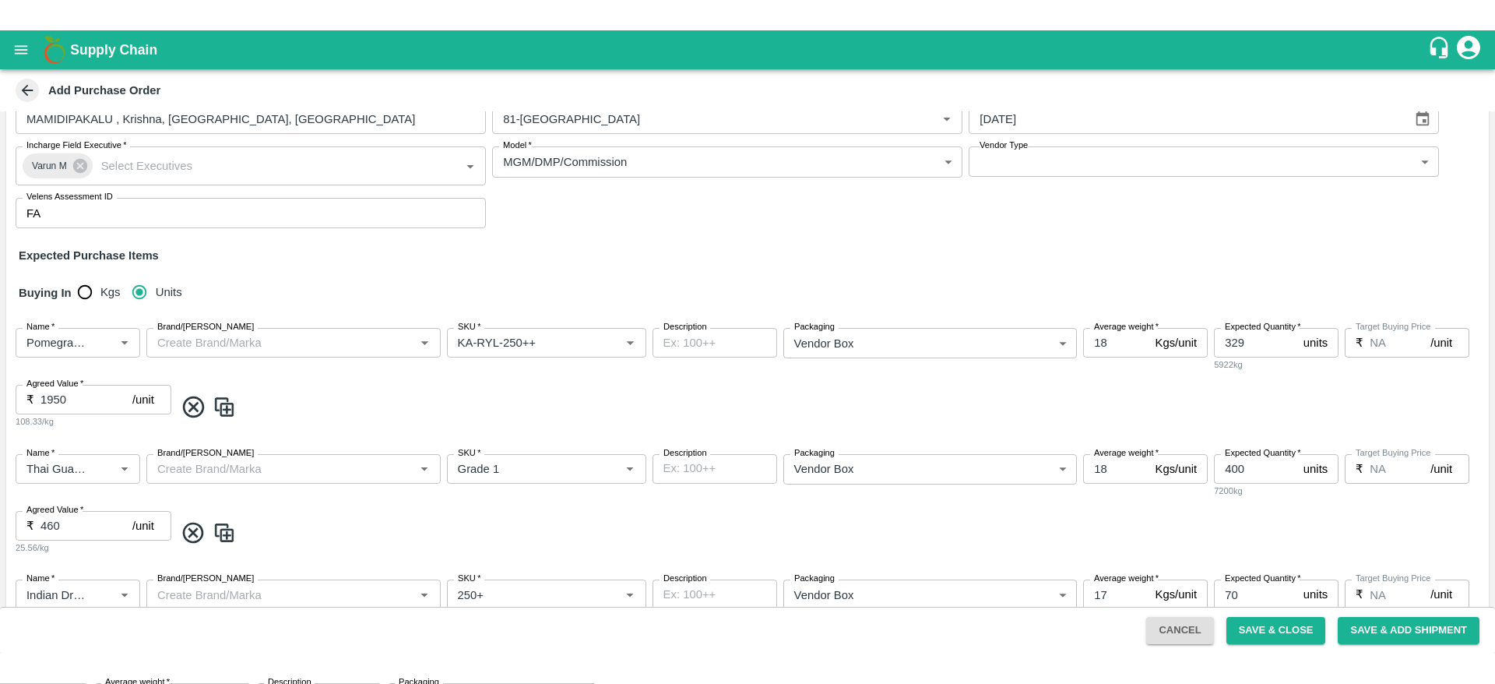
scroll to position [62, 0]
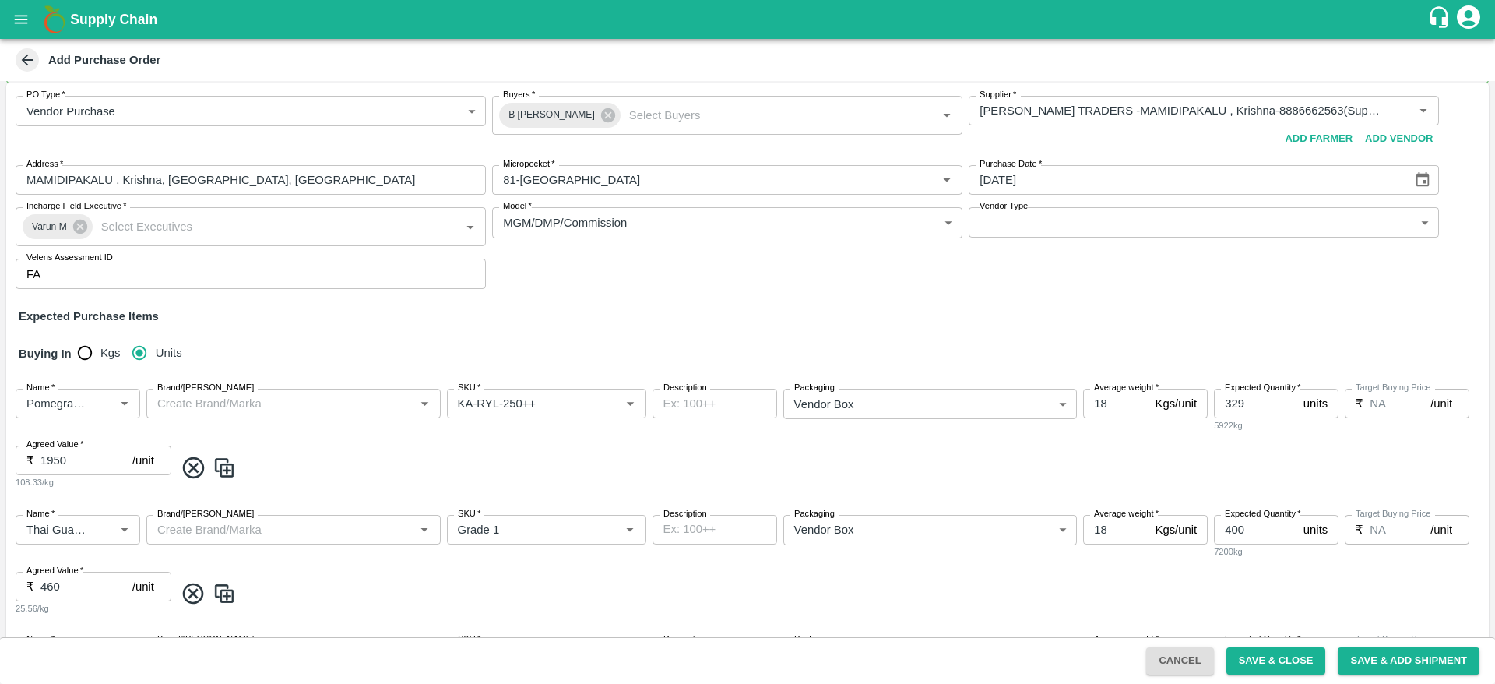
click at [748, 296] on div "PO Type   * Vendor Purchase 2 PO Type Buyers   * B Chandra Sekhar Buyers   * Su…" at bounding box center [747, 192] width 1483 height 218
click at [743, 298] on div "PO Type   * Vendor Purchase 2 PO Type Buyers   * B Chandra Sekhar Buyers   * Su…" at bounding box center [747, 192] width 1483 height 218
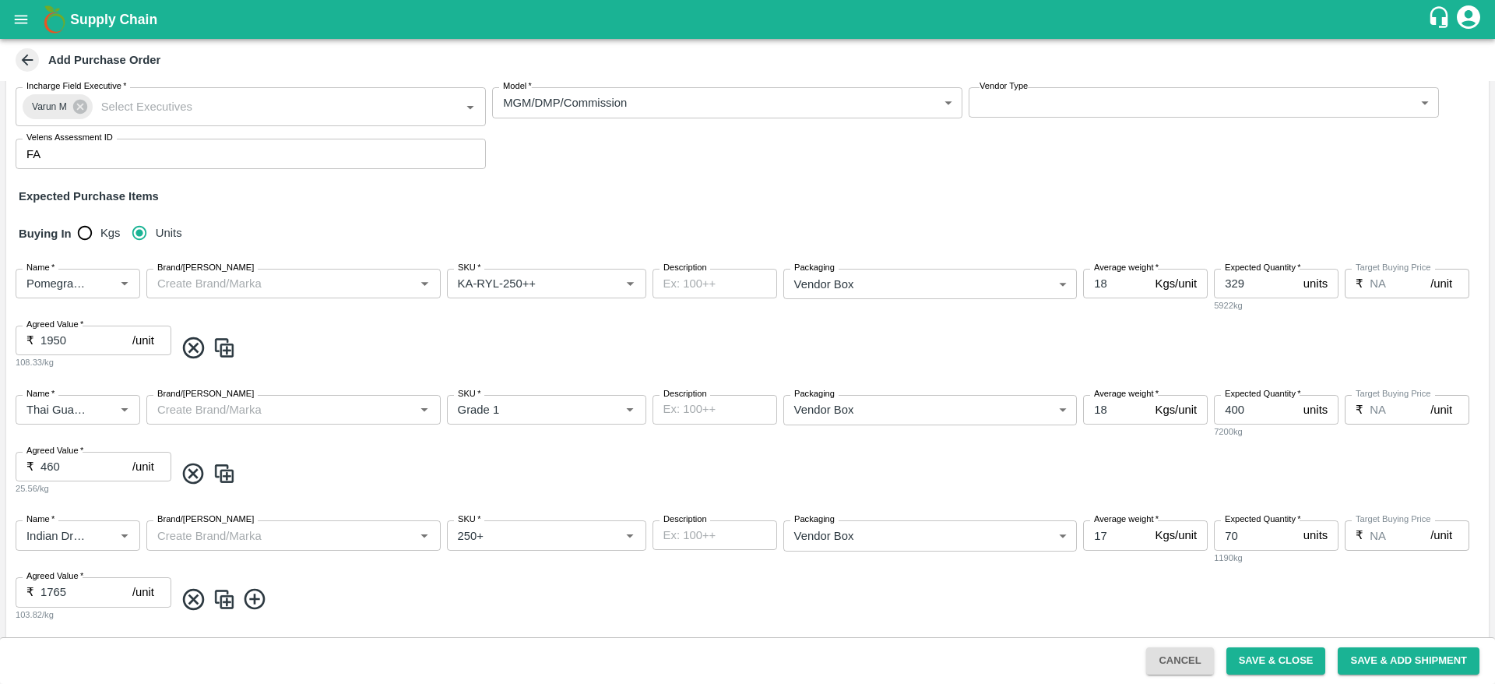
scroll to position [259, 0]
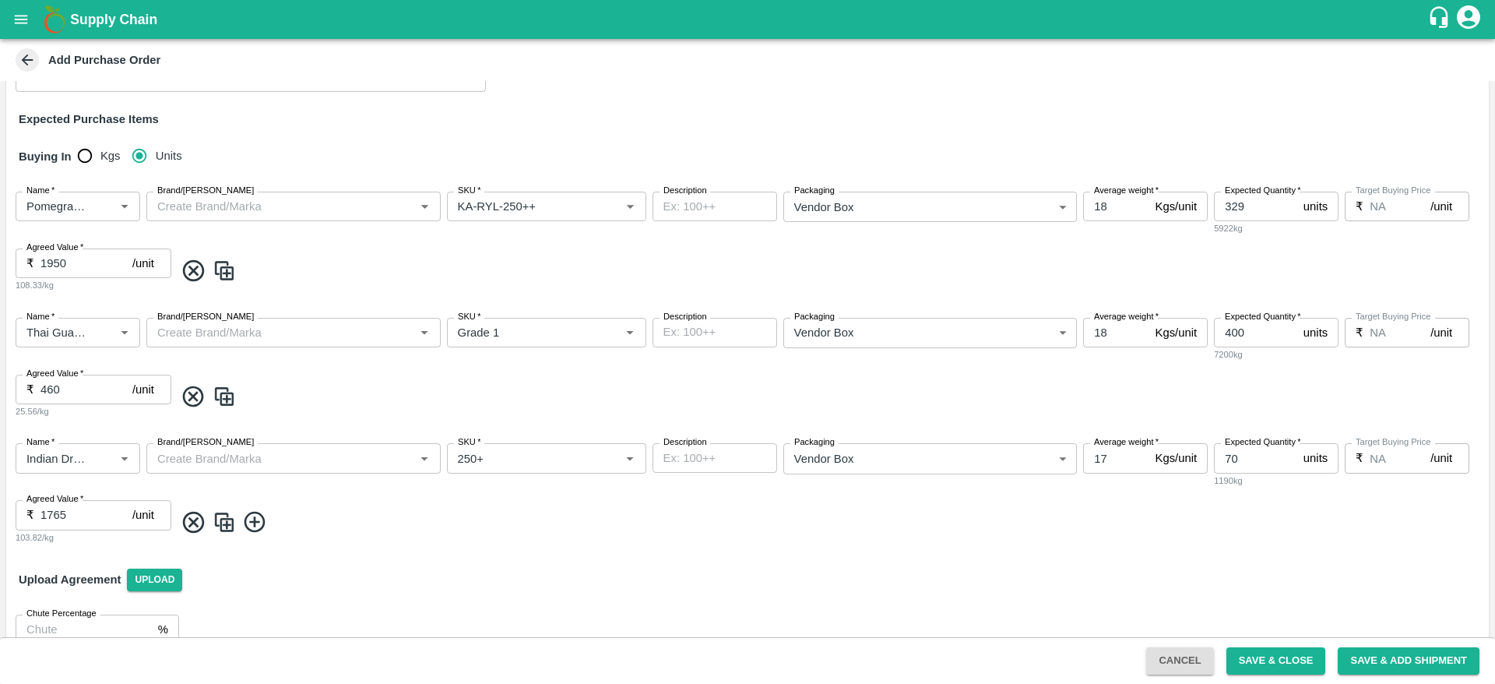
click at [1041, 584] on div "Upload Agreement Upload" at bounding box center [747, 579] width 1483 height 45
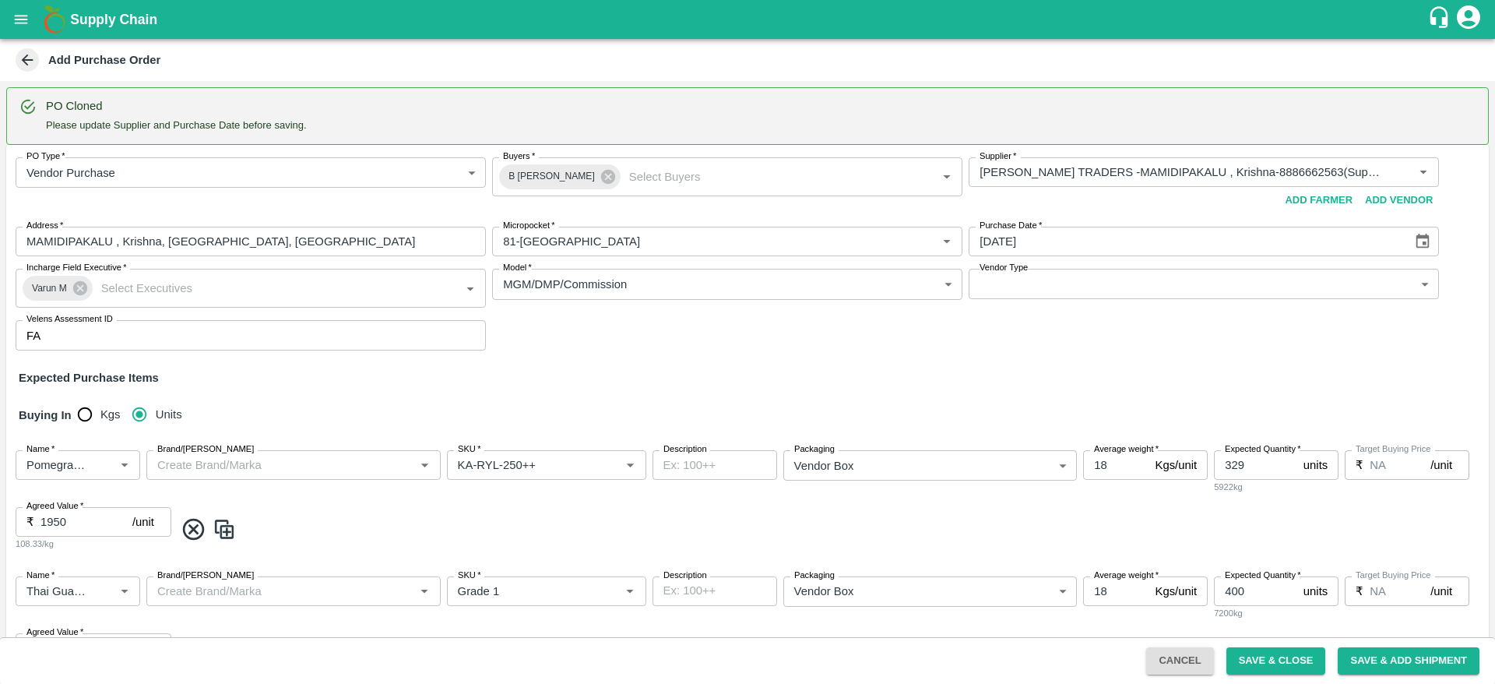
scroll to position [284, 0]
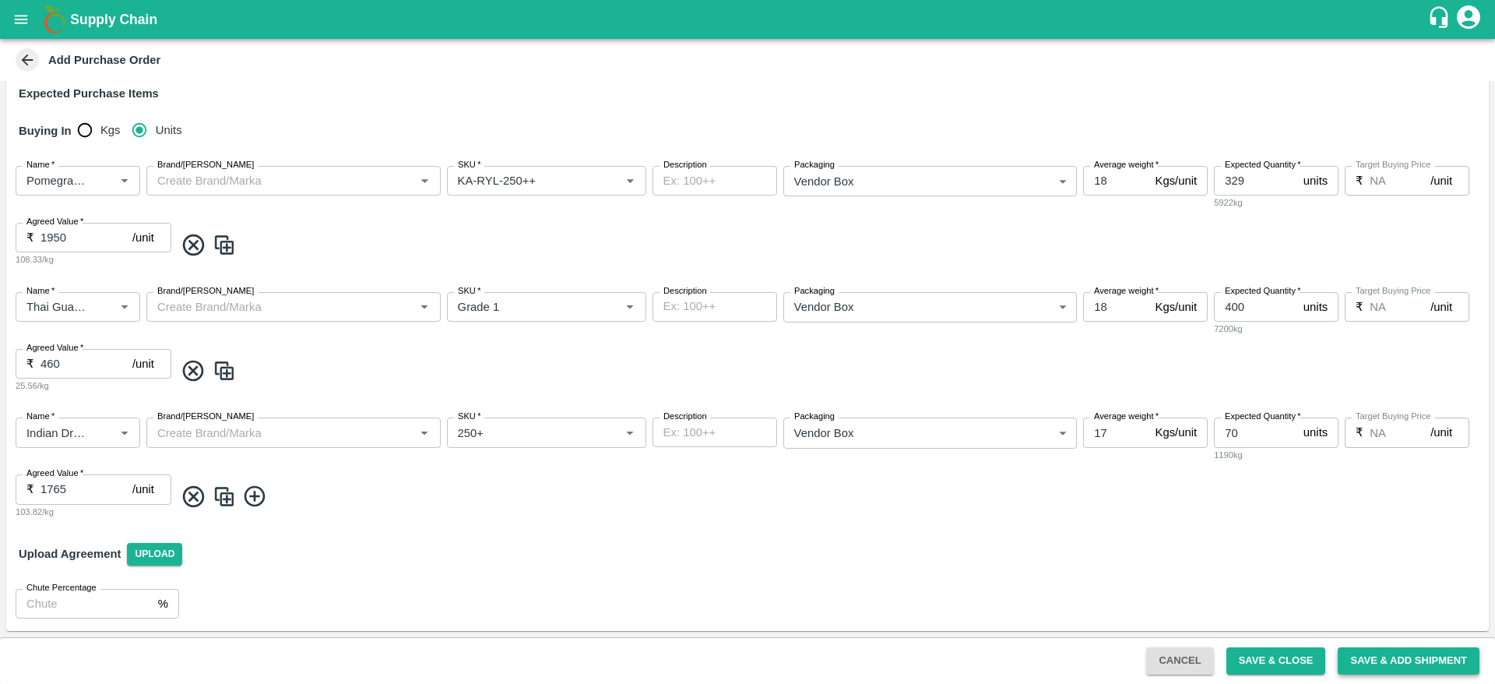
click at [1357, 622] on button "Save & Add Shipment" at bounding box center [1409, 660] width 142 height 27
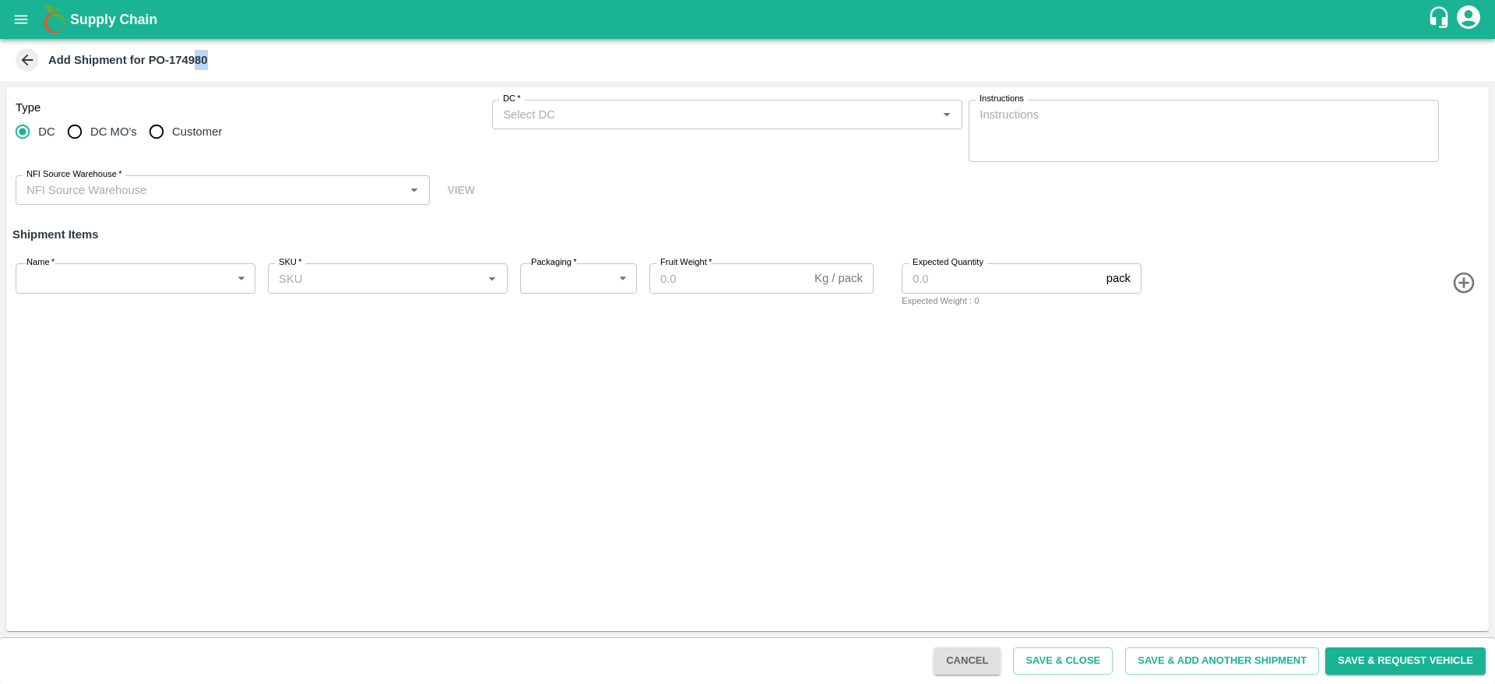
drag, startPoint x: 213, startPoint y: 59, endPoint x: 191, endPoint y: 69, distance: 23.7
click at [191, 69] on div "Add Shipment for PO-174980" at bounding box center [745, 59] width 1467 height 23
click at [191, 69] on h2 "Add Shipment for PO-174980" at bounding box center [128, 60] width 160 height 20
drag, startPoint x: 169, startPoint y: 58, endPoint x: 251, endPoint y: 58, distance: 81.8
click at [251, 58] on div "Add Shipment for PO-174980" at bounding box center [745, 59] width 1467 height 23
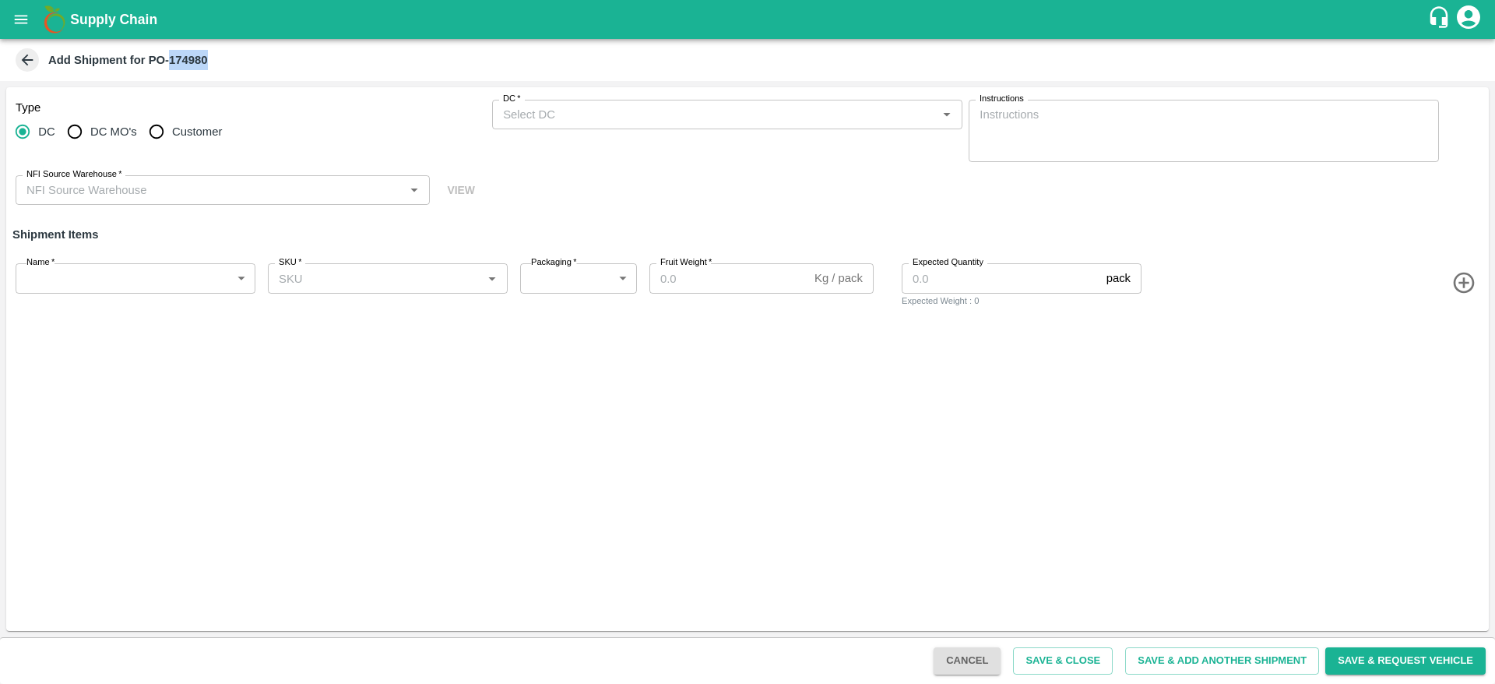
copy b "174980"
click at [741, 447] on div "Type DC DC MO's Customer DC   * DC   * Instructions x Instructions NFI Source W…" at bounding box center [747, 359] width 1483 height 544
drag, startPoint x: 150, startPoint y: 60, endPoint x: 213, endPoint y: 62, distance: 62.3
click at [213, 62] on div "Add Shipment for PO-174980" at bounding box center [745, 59] width 1467 height 23
copy b "PO-174980"
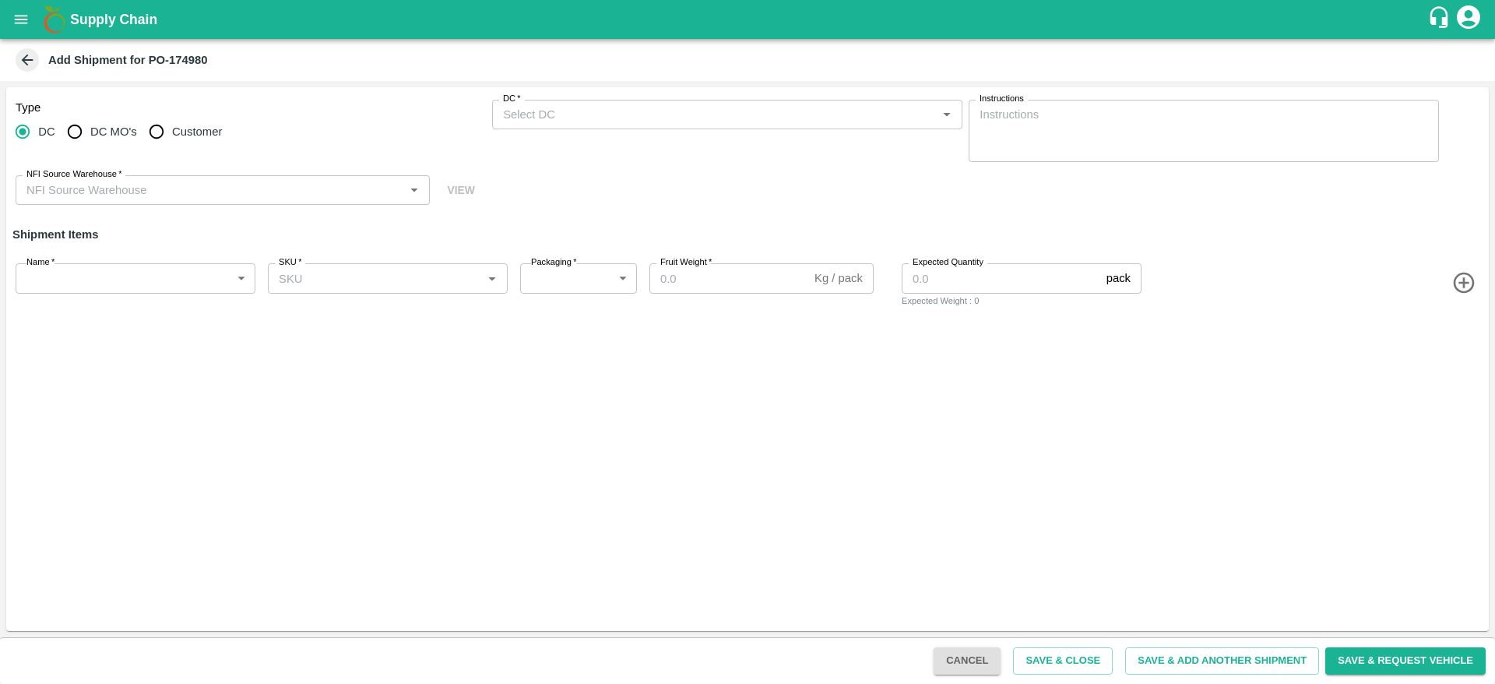
click at [352, 241] on h6 "Shipment Items" at bounding box center [747, 234] width 1483 height 33
click at [571, 128] on div "DC   *" at bounding box center [727, 115] width 470 height 30
click at [231, 457] on div "Type DC DC MO's Customer DC   * DC   * Instructions x Instructions NFI Source W…" at bounding box center [747, 359] width 1483 height 544
click at [694, 100] on div "DC   *" at bounding box center [727, 115] width 470 height 30
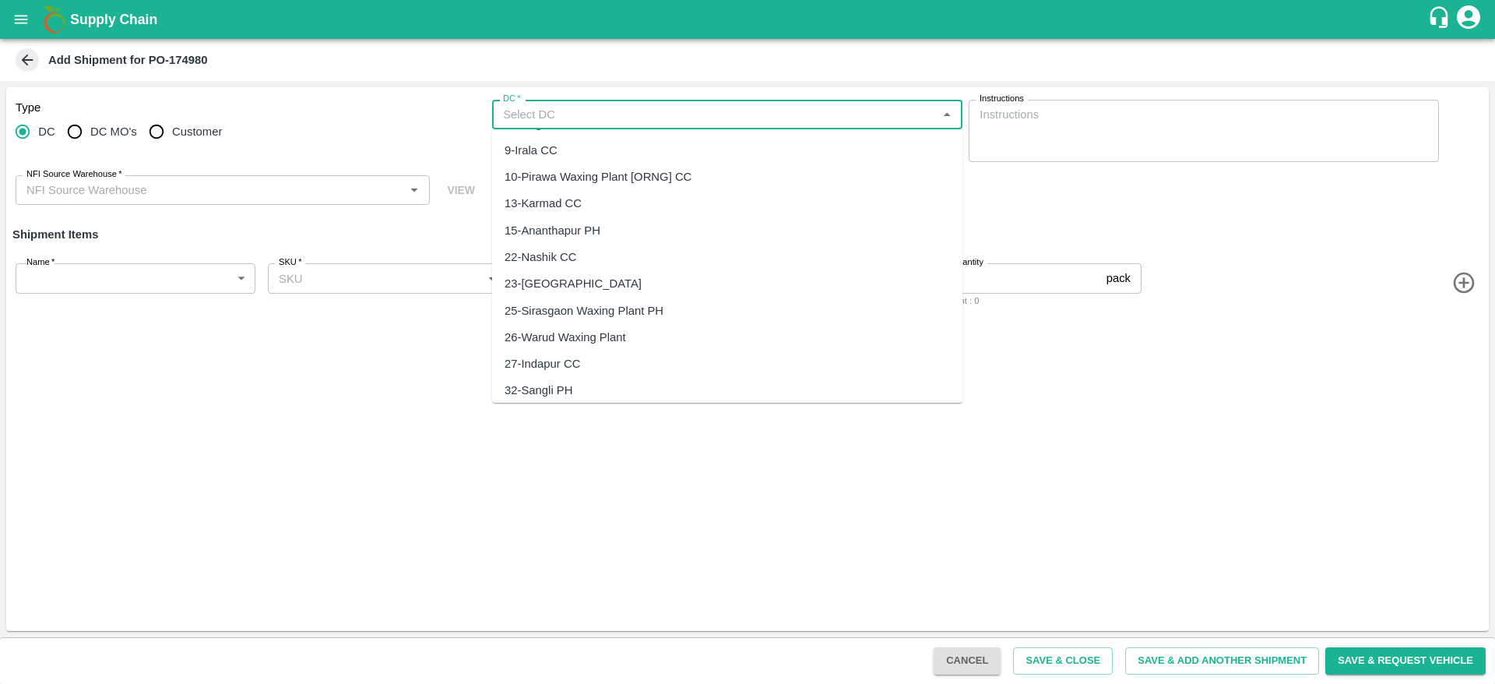
scroll to position [79, 0]
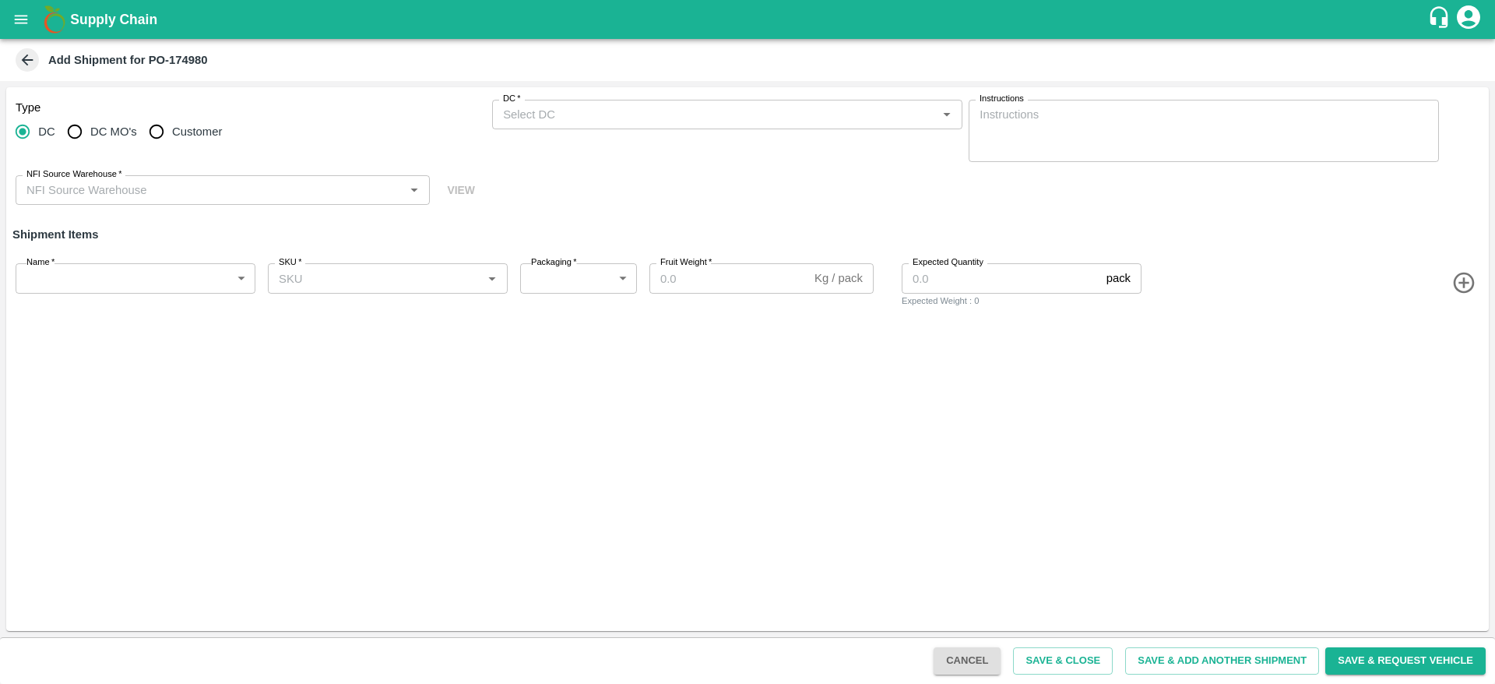
click at [749, 448] on div "Type DC DC MO's Customer DC   * DC   * Instructions x Instructions NFI Source W…" at bounding box center [747, 359] width 1483 height 544
click at [977, 414] on div "Type DC DC MO's Customer DC   * DC   * Instructions x Instructions NFI Source W…" at bounding box center [747, 359] width 1483 height 544
drag, startPoint x: 170, startPoint y: 58, endPoint x: 209, endPoint y: 61, distance: 39.1
click at [209, 61] on div "Add Shipment for PO-174980" at bounding box center [745, 59] width 1467 height 23
copy b "174980"
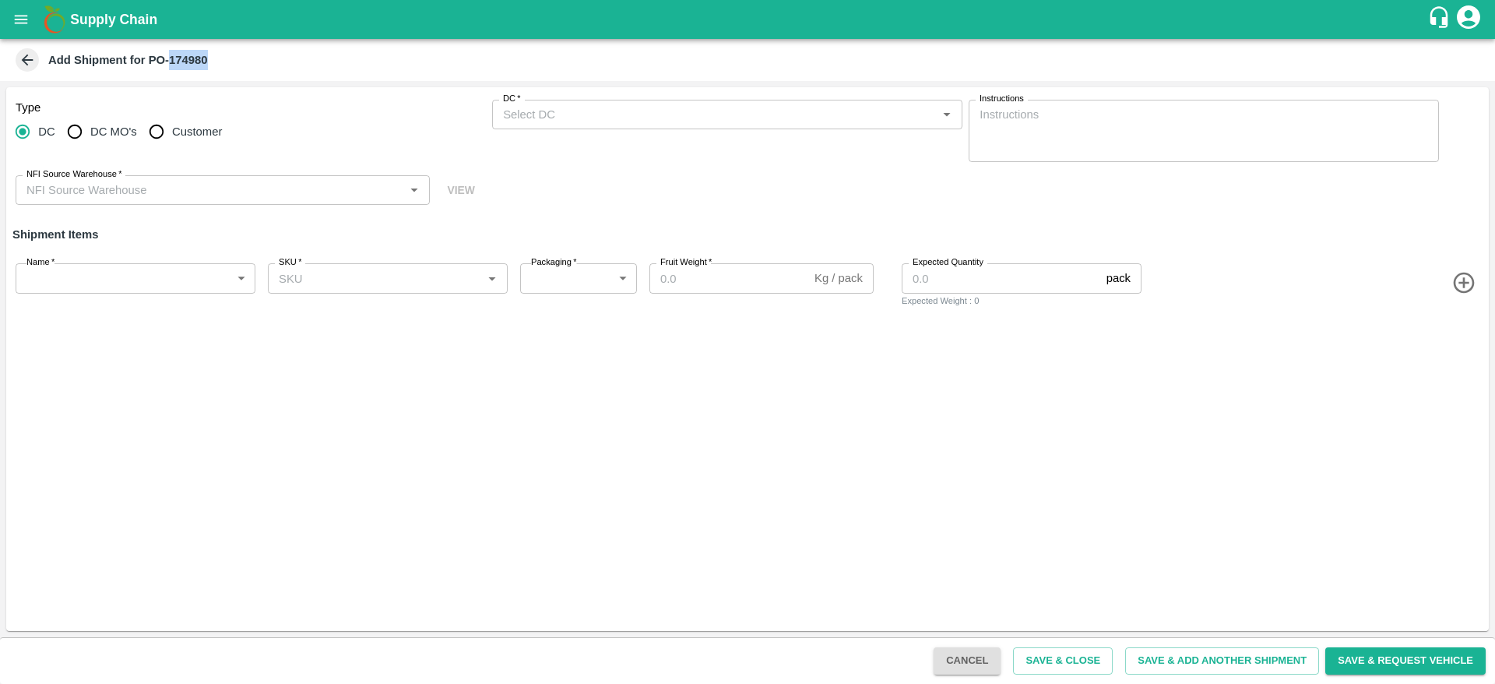
copy b "174980"
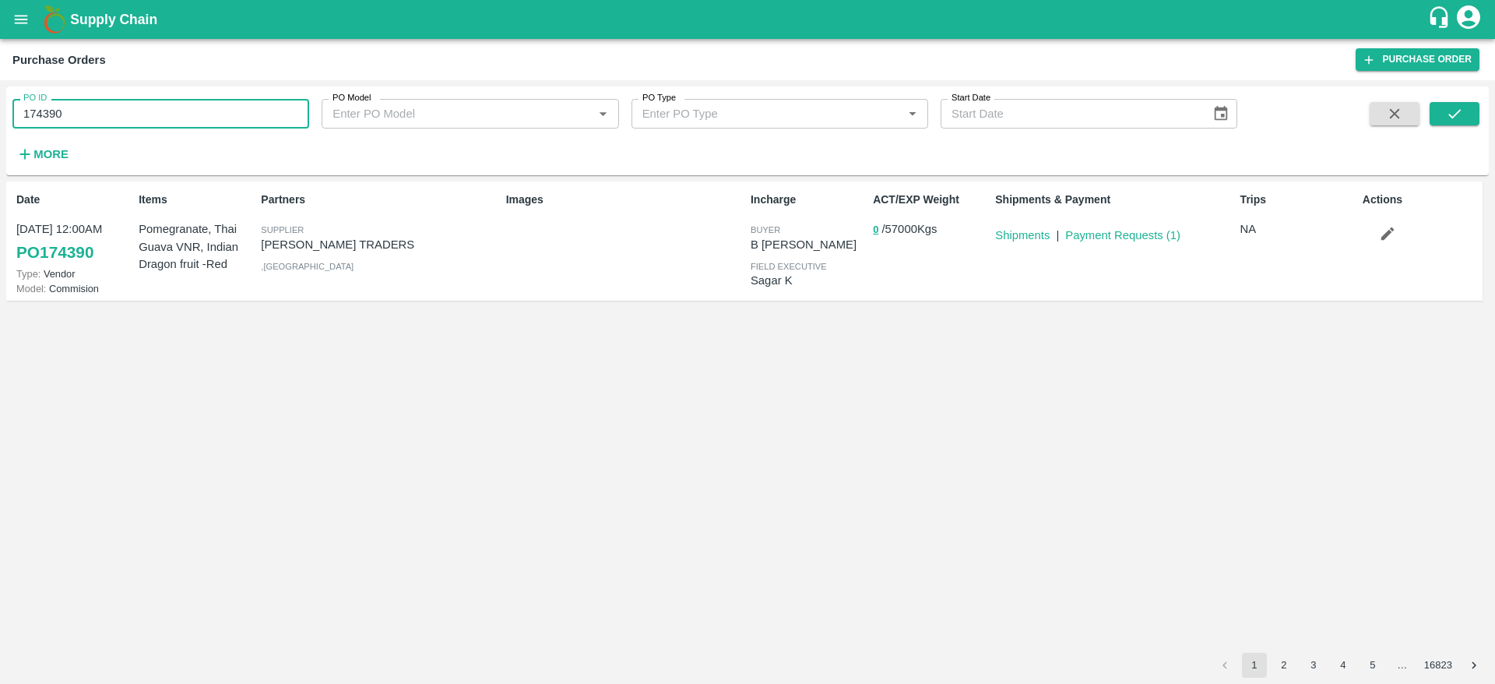
click at [210, 123] on input "174390" at bounding box center [160, 114] width 297 height 30
paste input "text"
type input "174980"
click at [1454, 111] on icon "submit" at bounding box center [1454, 113] width 17 height 17
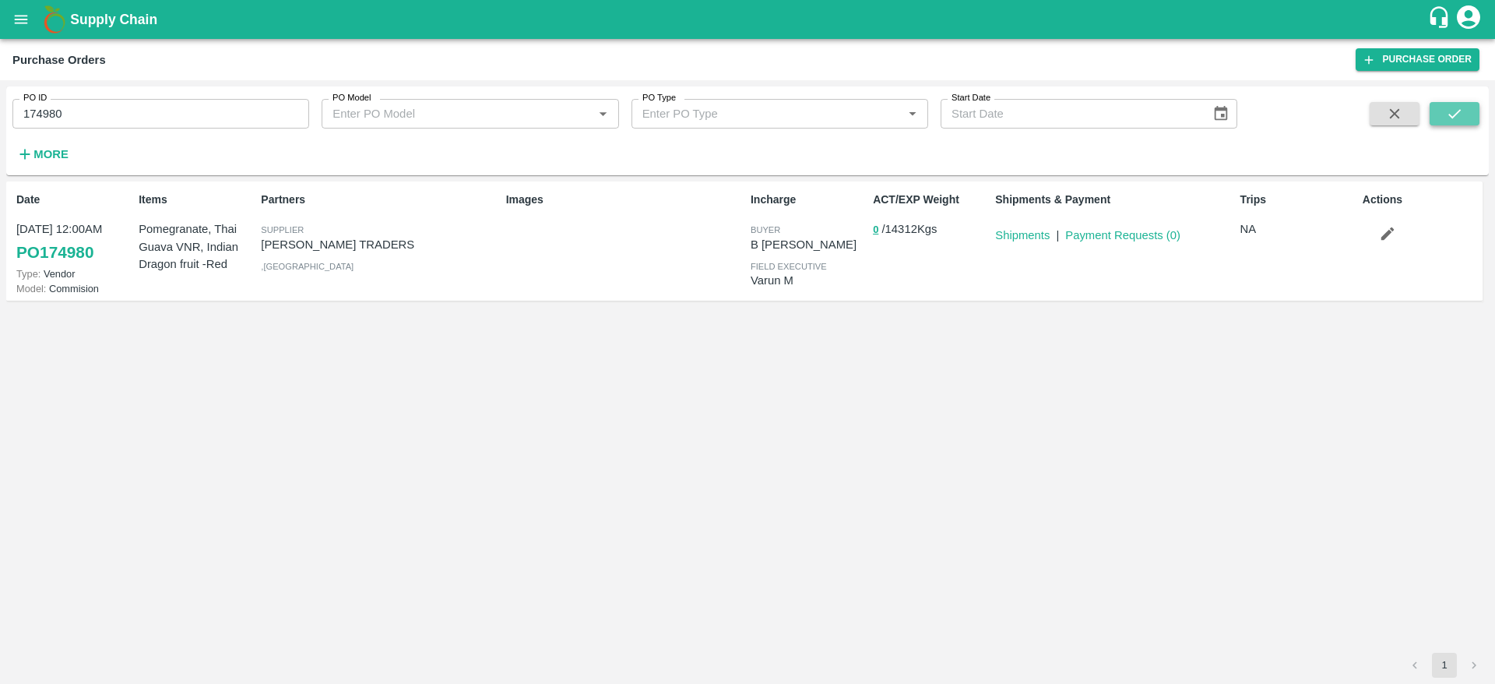
click at [1450, 111] on icon "submit" at bounding box center [1454, 113] width 17 height 17
click at [62, 239] on link "PO 174980" at bounding box center [54, 252] width 77 height 28
click at [65, 119] on input "174980" at bounding box center [160, 114] width 297 height 30
click at [684, 248] on div "Images" at bounding box center [622, 240] width 245 height 111
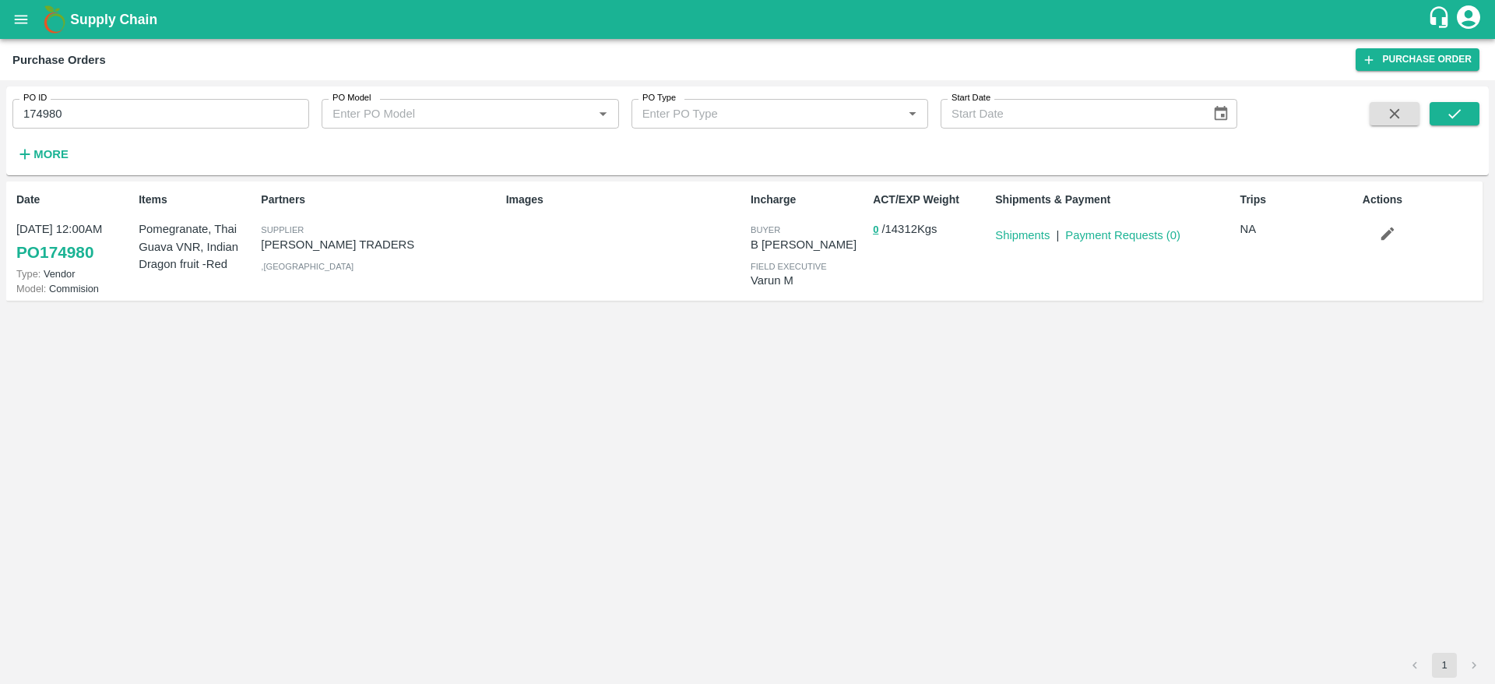
click at [45, 106] on input "174980" at bounding box center [160, 114] width 297 height 30
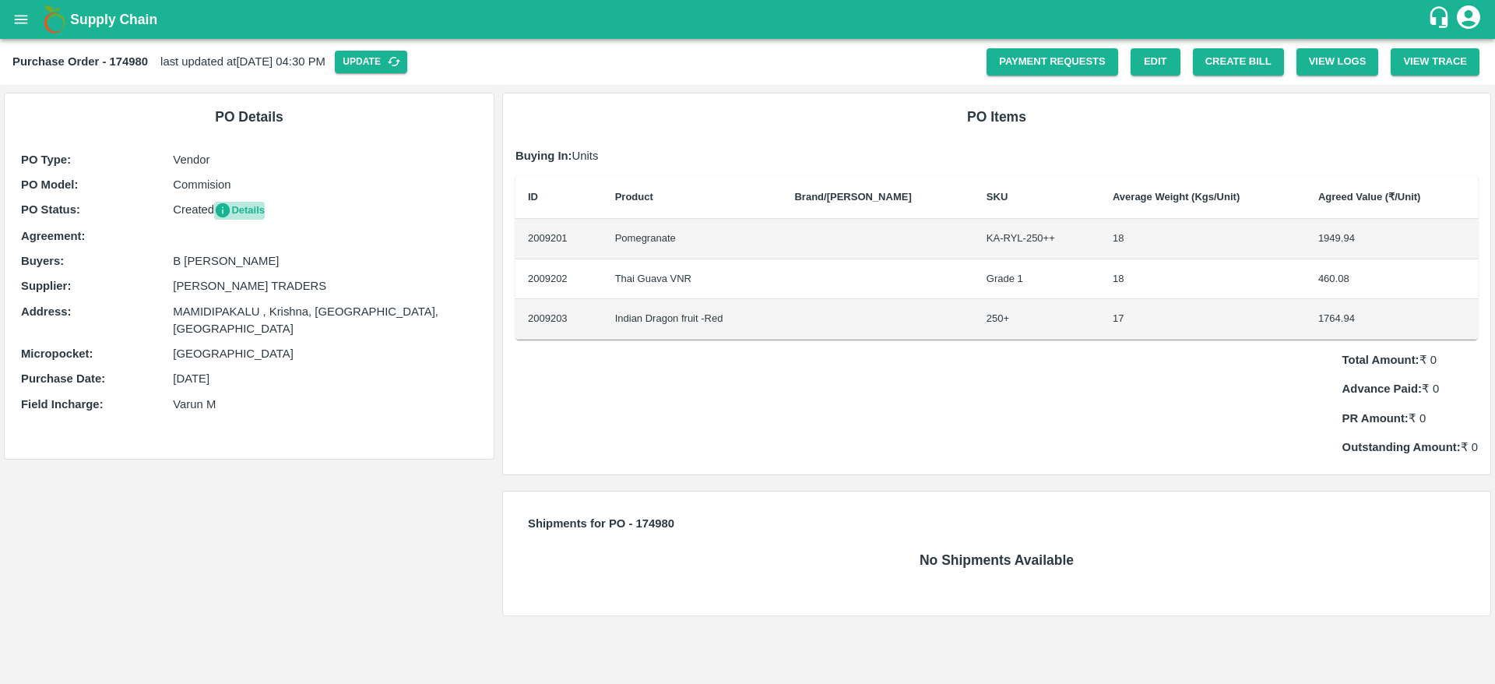
click at [248, 205] on button "Details" at bounding box center [239, 211] width 51 height 18
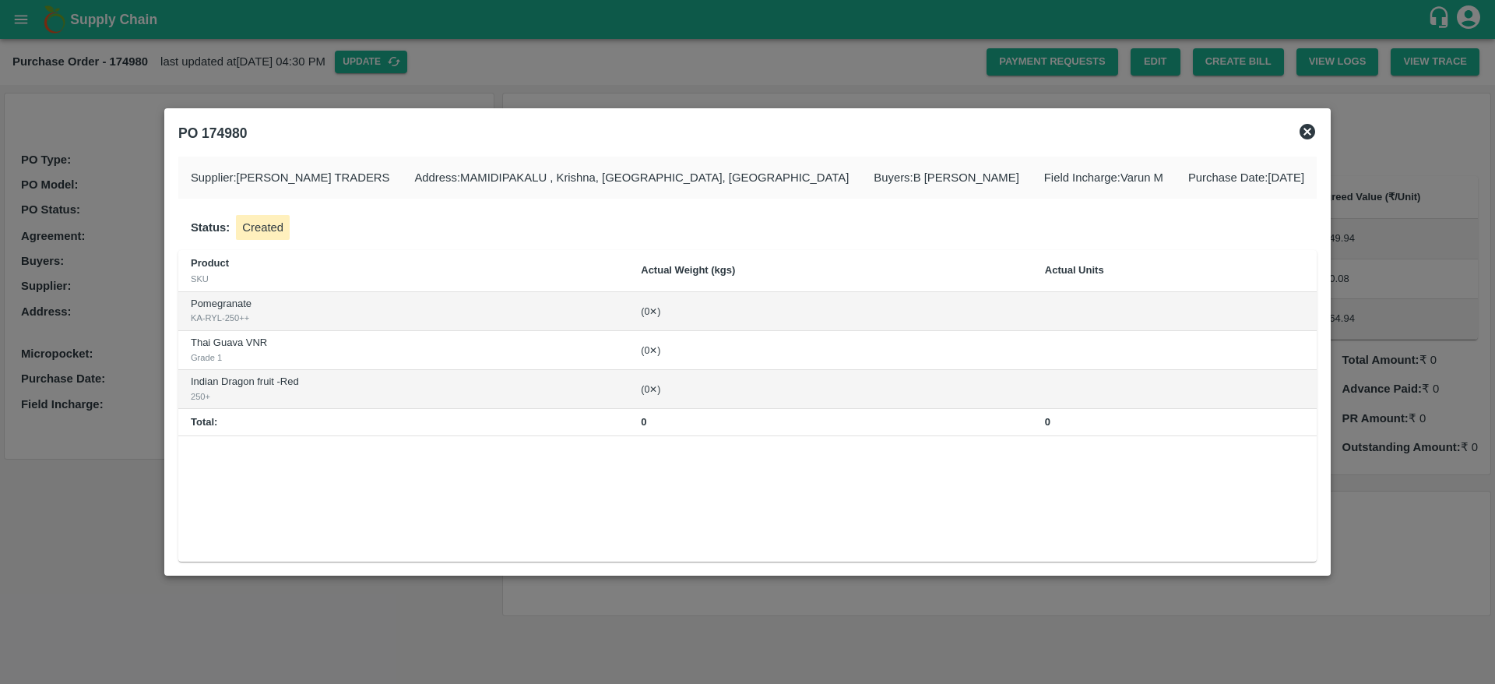
click at [1257, 132] on div "PO 174980" at bounding box center [747, 133] width 1151 height 34
click at [1300, 132] on icon at bounding box center [1308, 132] width 16 height 16
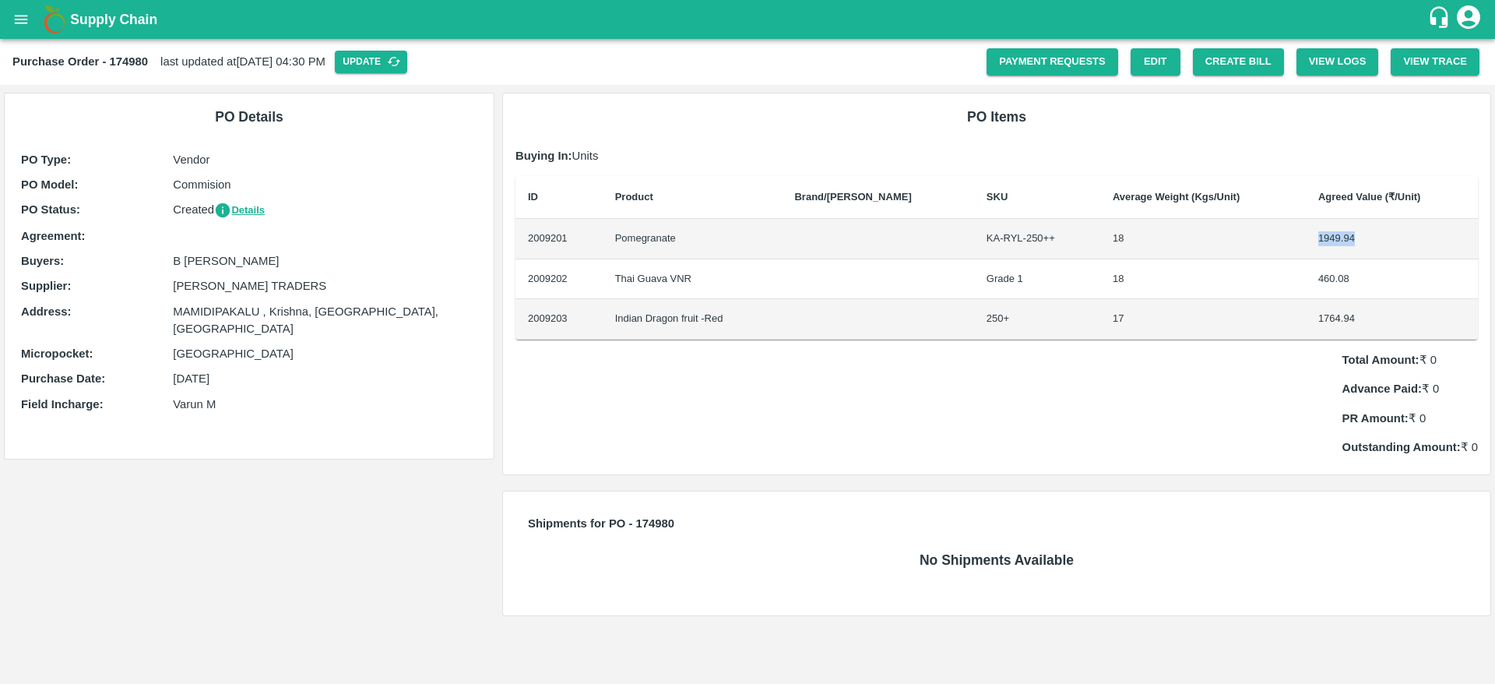
drag, startPoint x: 1305, startPoint y: 238, endPoint x: 1358, endPoint y: 238, distance: 52.2
click at [1358, 238] on td "1949.94" at bounding box center [1392, 239] width 172 height 41
click at [898, 453] on div "Total Amount: ₹ 0 Advance Paid: ₹ 0 PR Amount: ₹ 0 Outstanding Amount: ₹ 0" at bounding box center [997, 398] width 963 height 116
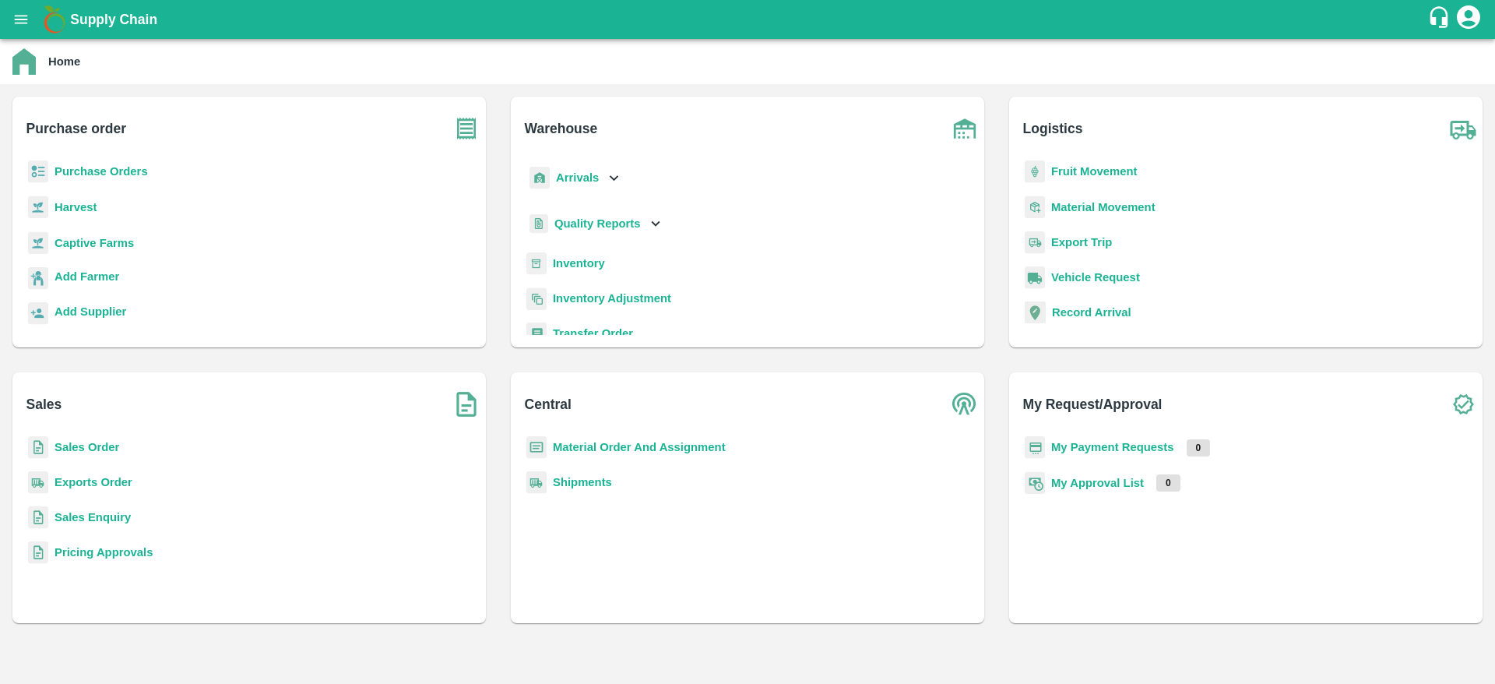
click at [653, 449] on b "Material Order And Assignment" at bounding box center [639, 447] width 173 height 12
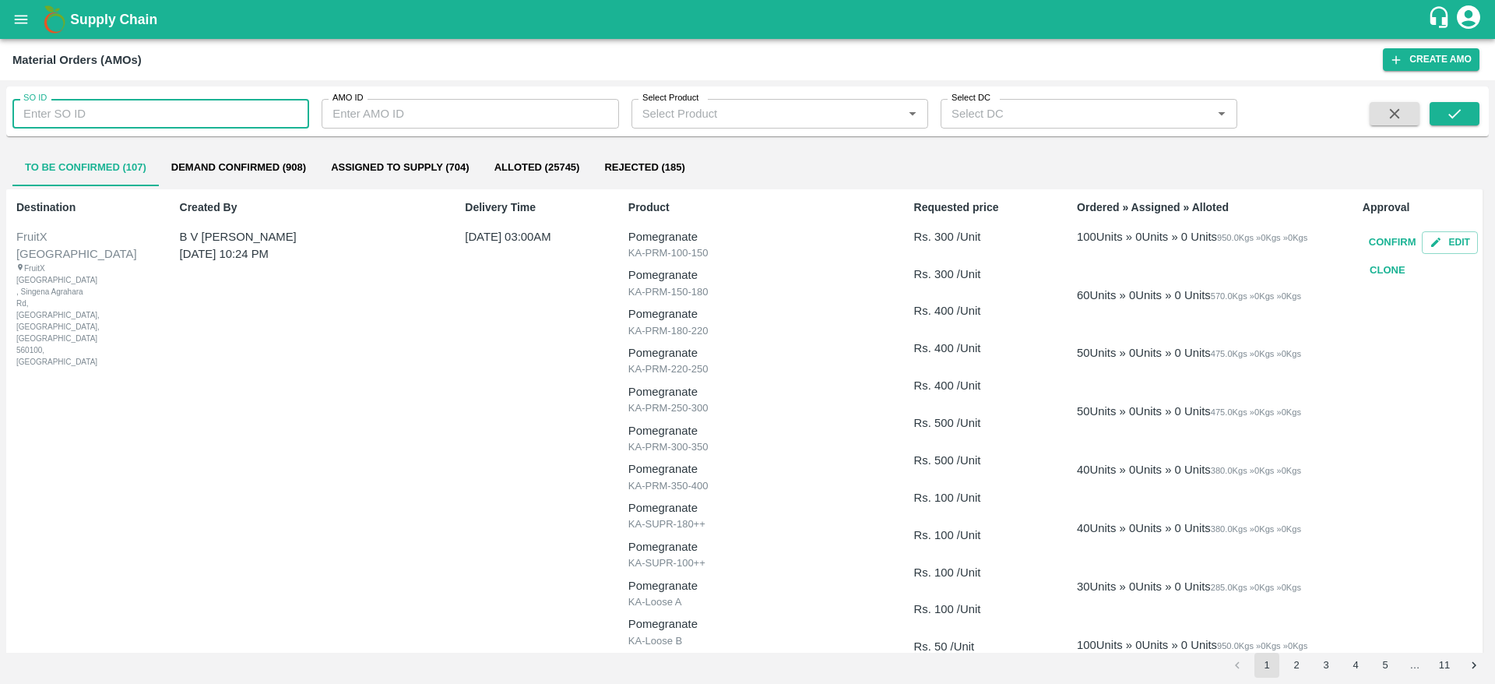
click at [263, 111] on input "SO ID" at bounding box center [160, 114] width 297 height 30
type input "604501"
click at [1452, 121] on icon "submit" at bounding box center [1454, 113] width 17 height 17
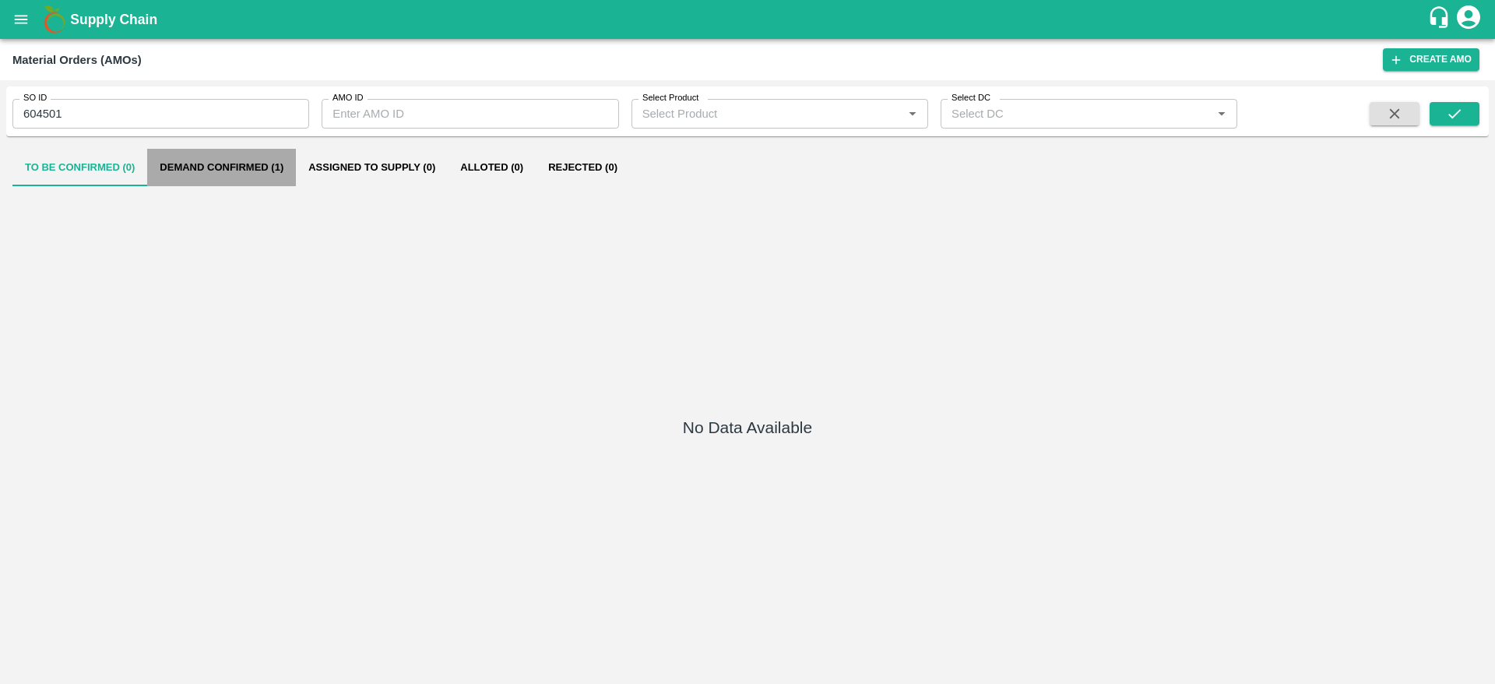
click at [253, 171] on button "Demand Confirmed (1)" at bounding box center [221, 167] width 149 height 37
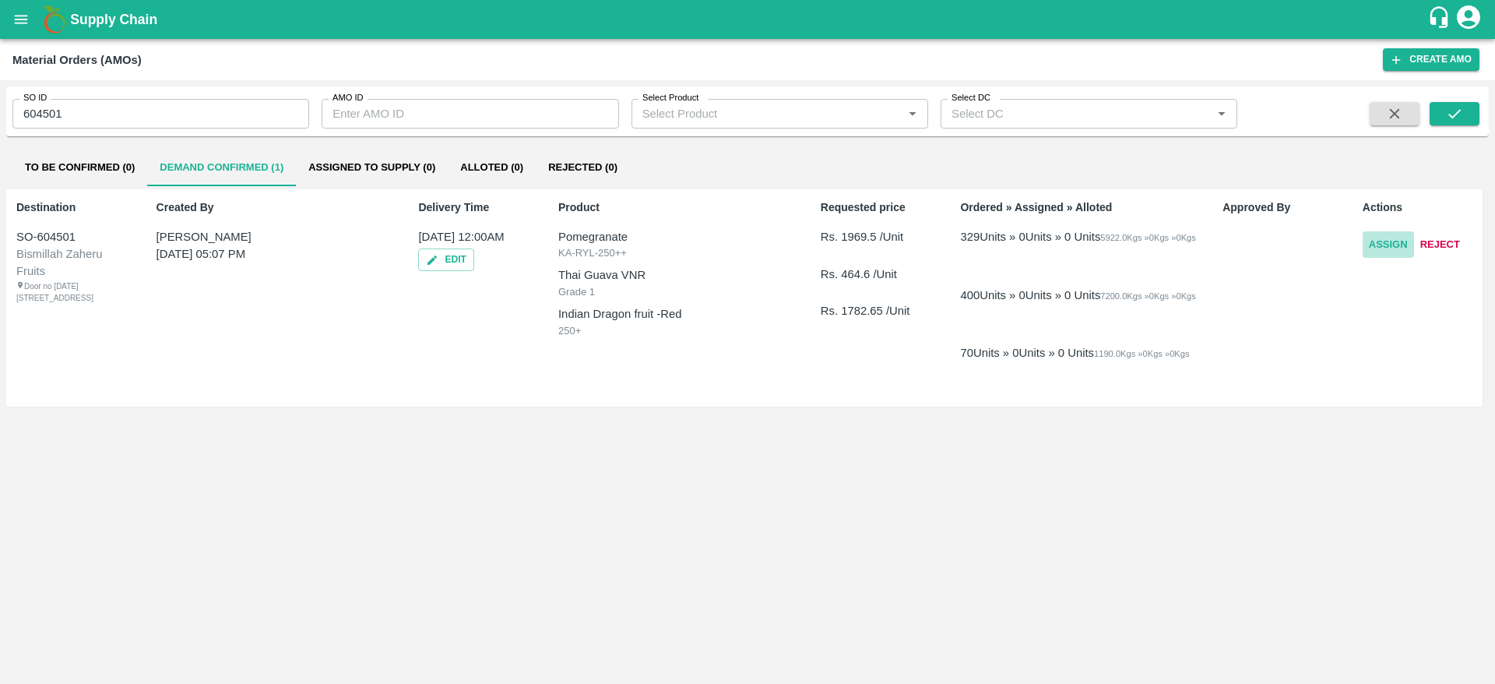
click at [1389, 249] on button "Assign" at bounding box center [1388, 244] width 51 height 27
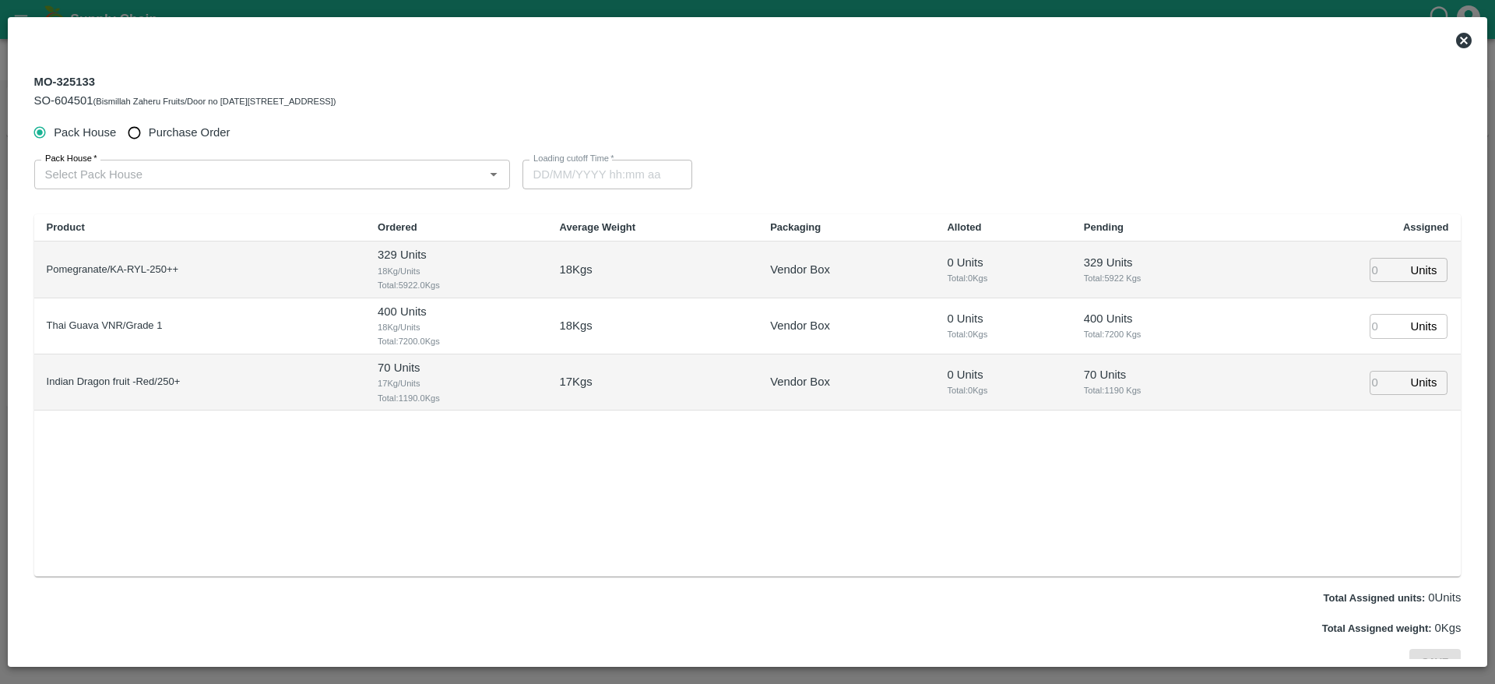
type input "[DATE] 12:00 AM"
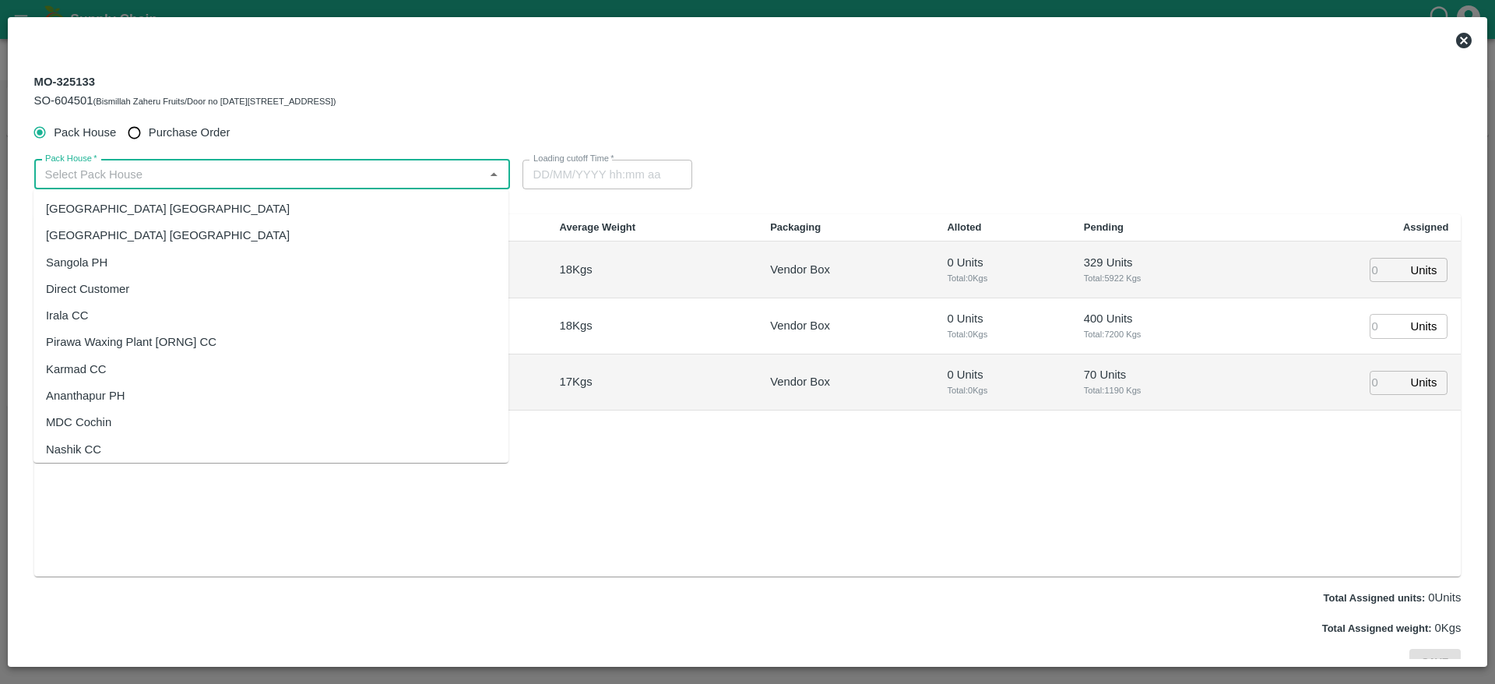
click at [189, 173] on input "Pack House   *" at bounding box center [259, 174] width 441 height 20
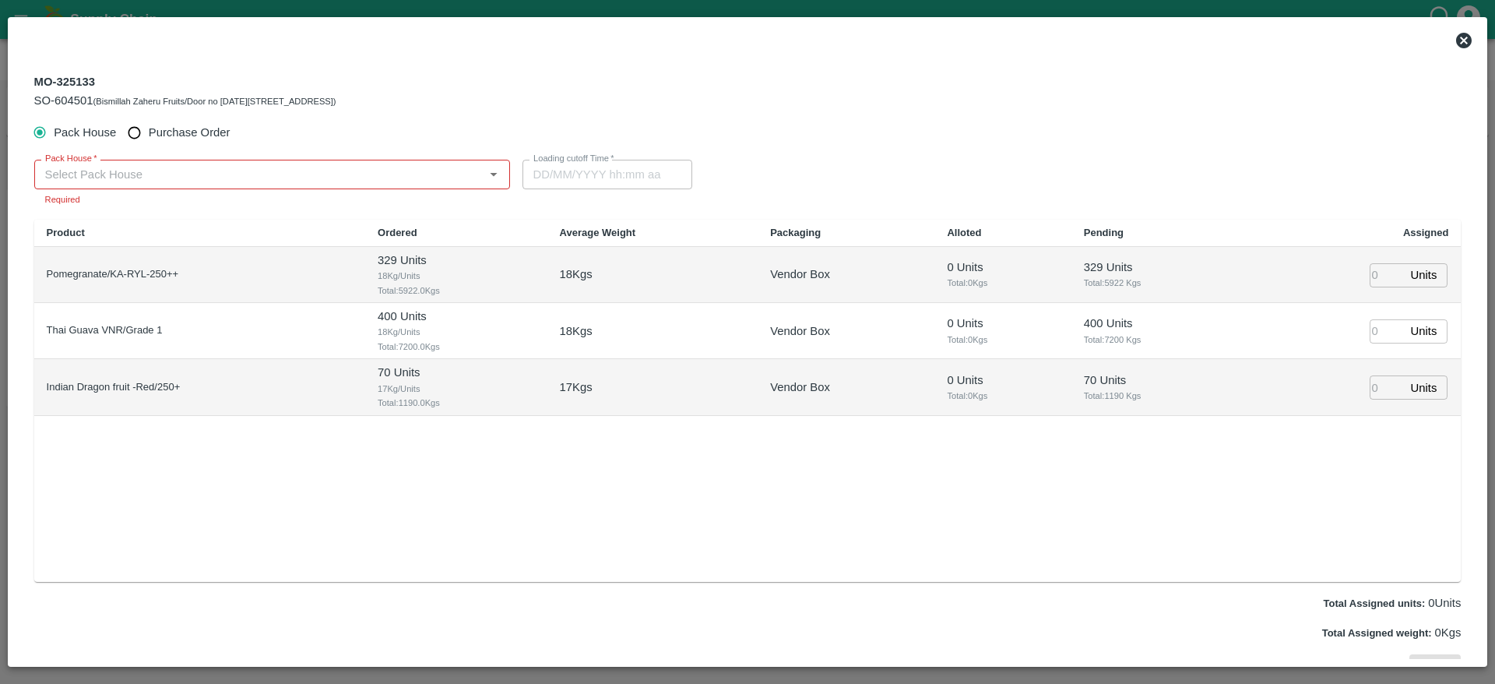
click at [522, 121] on div "Pack House Purchase Order" at bounding box center [748, 132] width 1428 height 29
click at [136, 138] on input "Purchase Order" at bounding box center [134, 132] width 29 height 29
radio input "true"
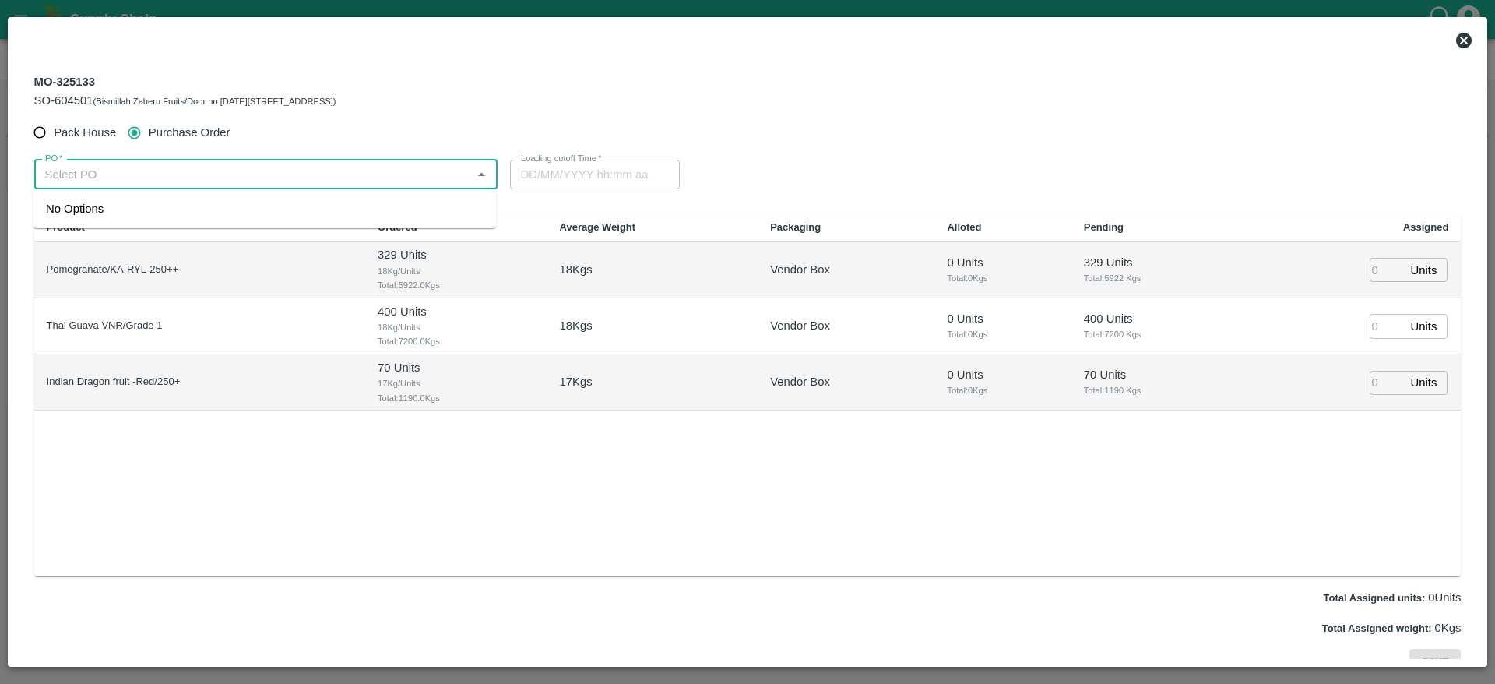
click at [225, 178] on input "PO   *" at bounding box center [253, 174] width 428 height 20
paste input "174980"
click at [280, 203] on div "PO-174980([PERSON_NAME] TRADERS -8886662563)" at bounding box center [191, 208] width 291 height 17
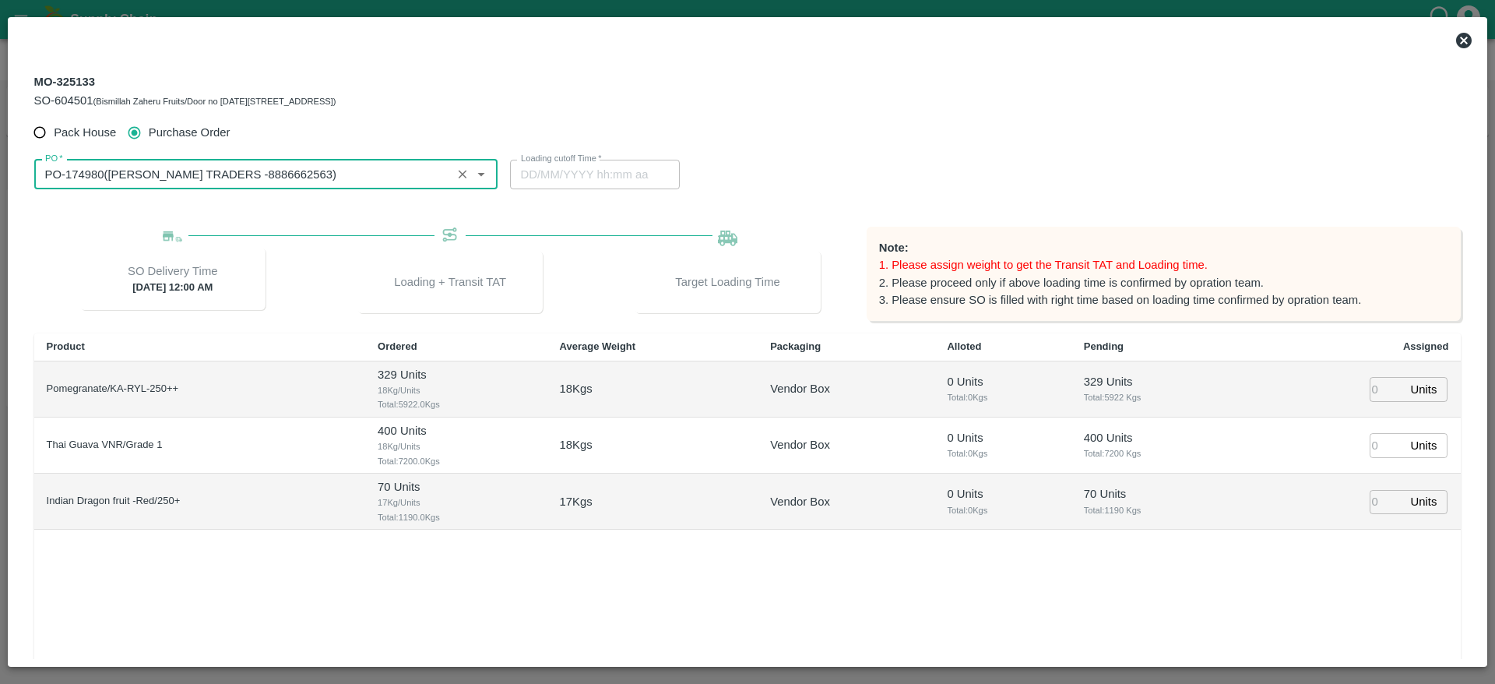
type input "PO-174980([PERSON_NAME] TRADERS -8886662563)"
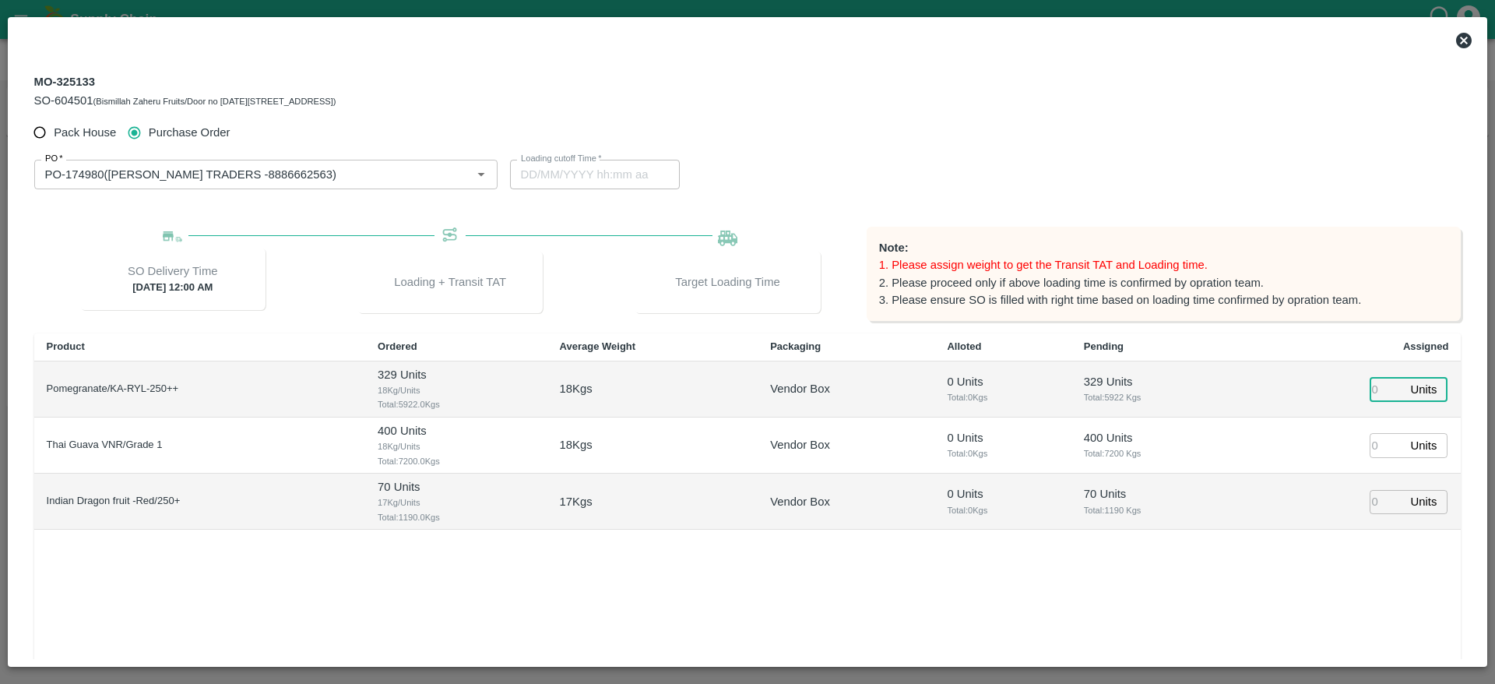
click at [1374, 393] on input "number" at bounding box center [1387, 389] width 34 height 24
type input "329"
type input "[DATE] 09:00 PM"
type input "329"
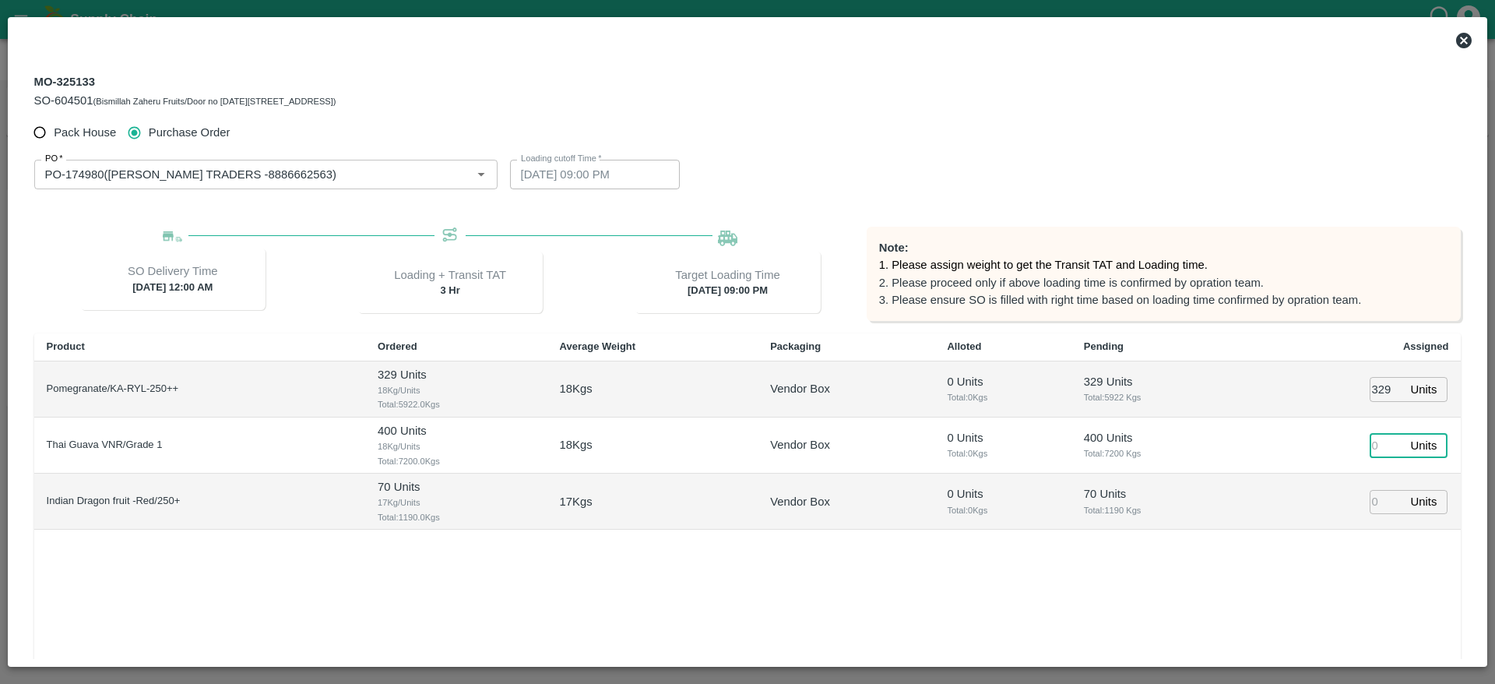
click at [1375, 446] on input "number" at bounding box center [1387, 445] width 34 height 24
type input "400"
click at [1388, 508] on input "number" at bounding box center [1387, 502] width 34 height 24
type input "70"
click at [1329, 555] on div "Product Ordered Average Weight Packaging Alloted Pending Assigned Pomegranate/K…" at bounding box center [748, 514] width 1428 height 362
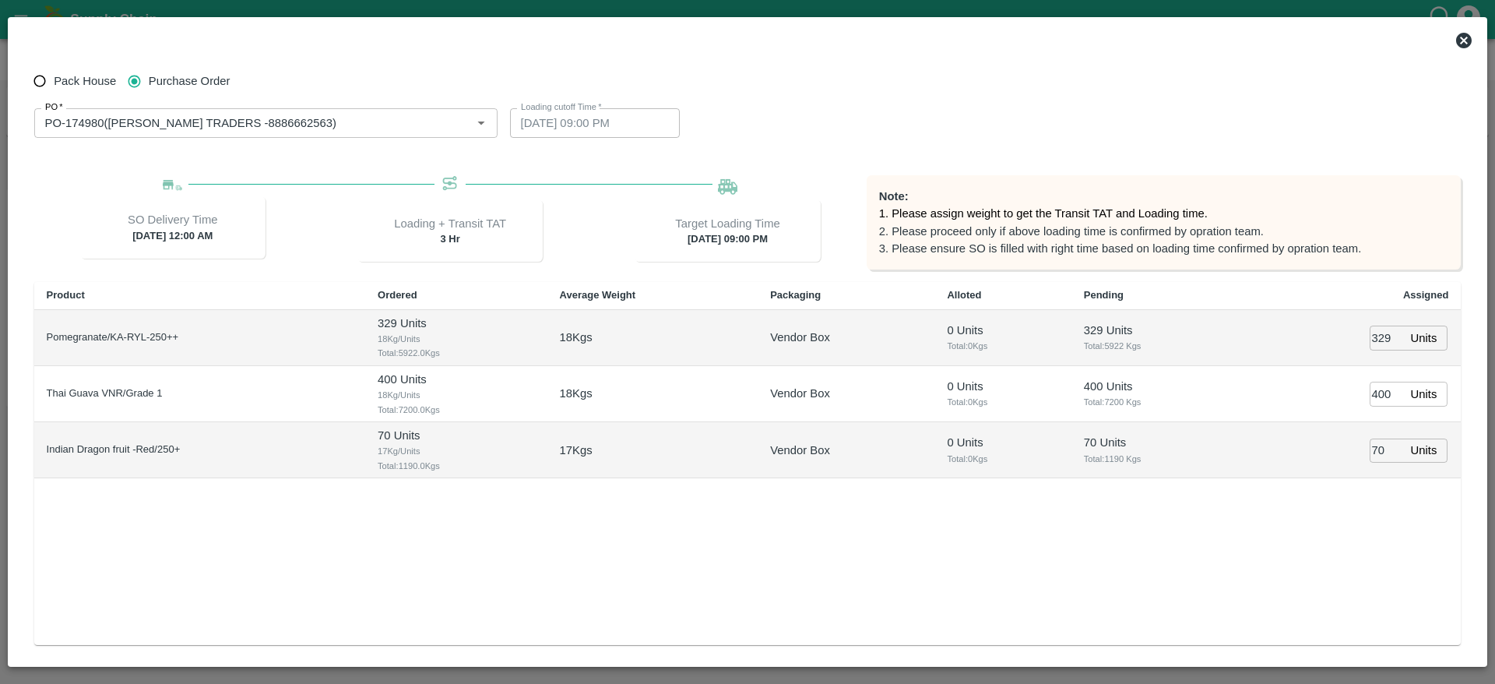
scroll to position [136, 0]
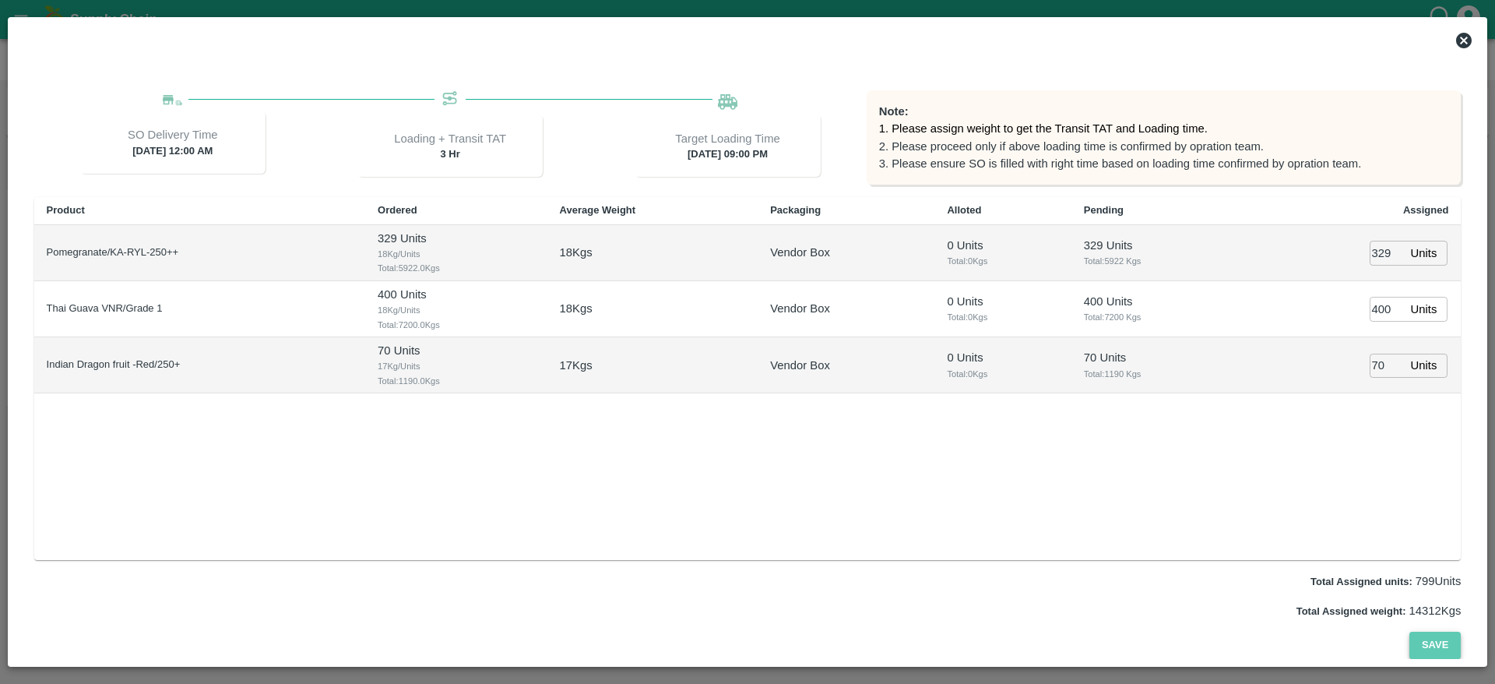
click at [1428, 634] on button "Save" at bounding box center [1435, 645] width 51 height 27
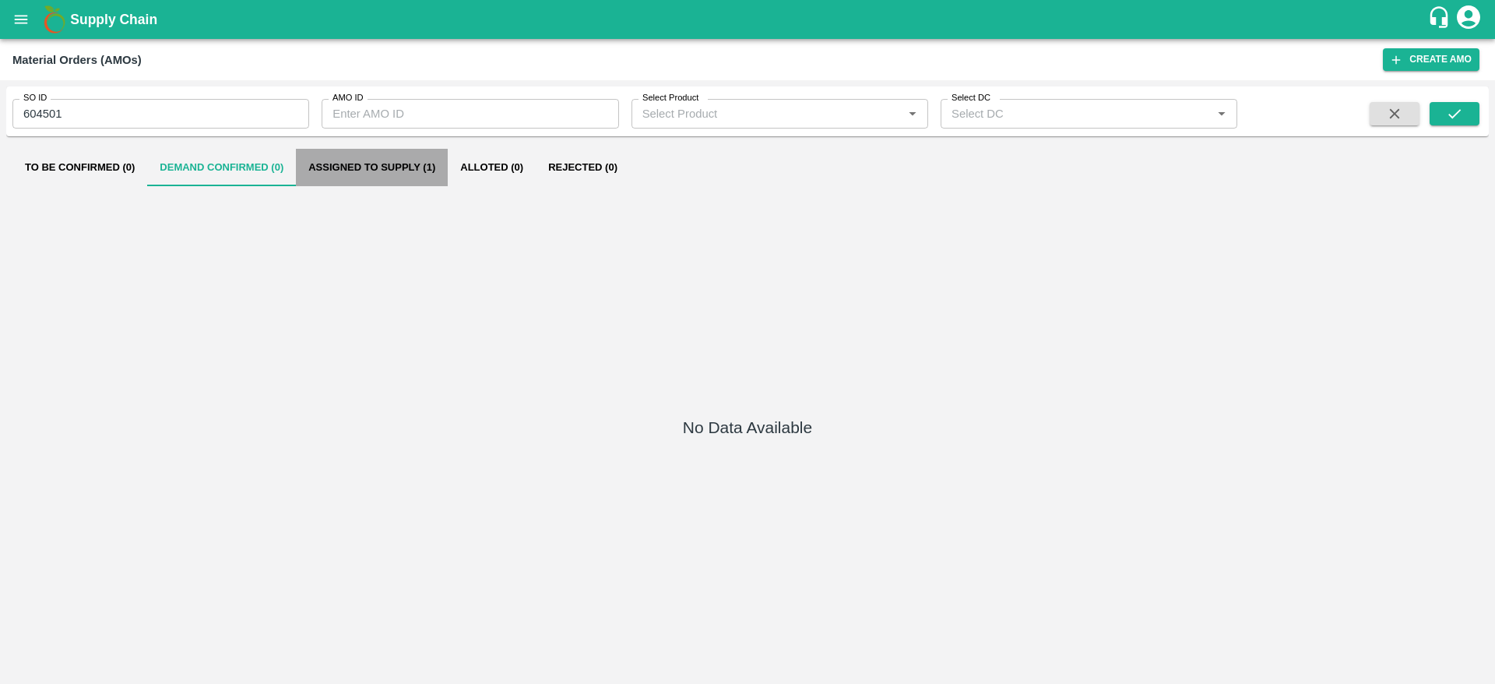
click at [367, 154] on button "Assigned to Supply (1)" at bounding box center [372, 167] width 152 height 37
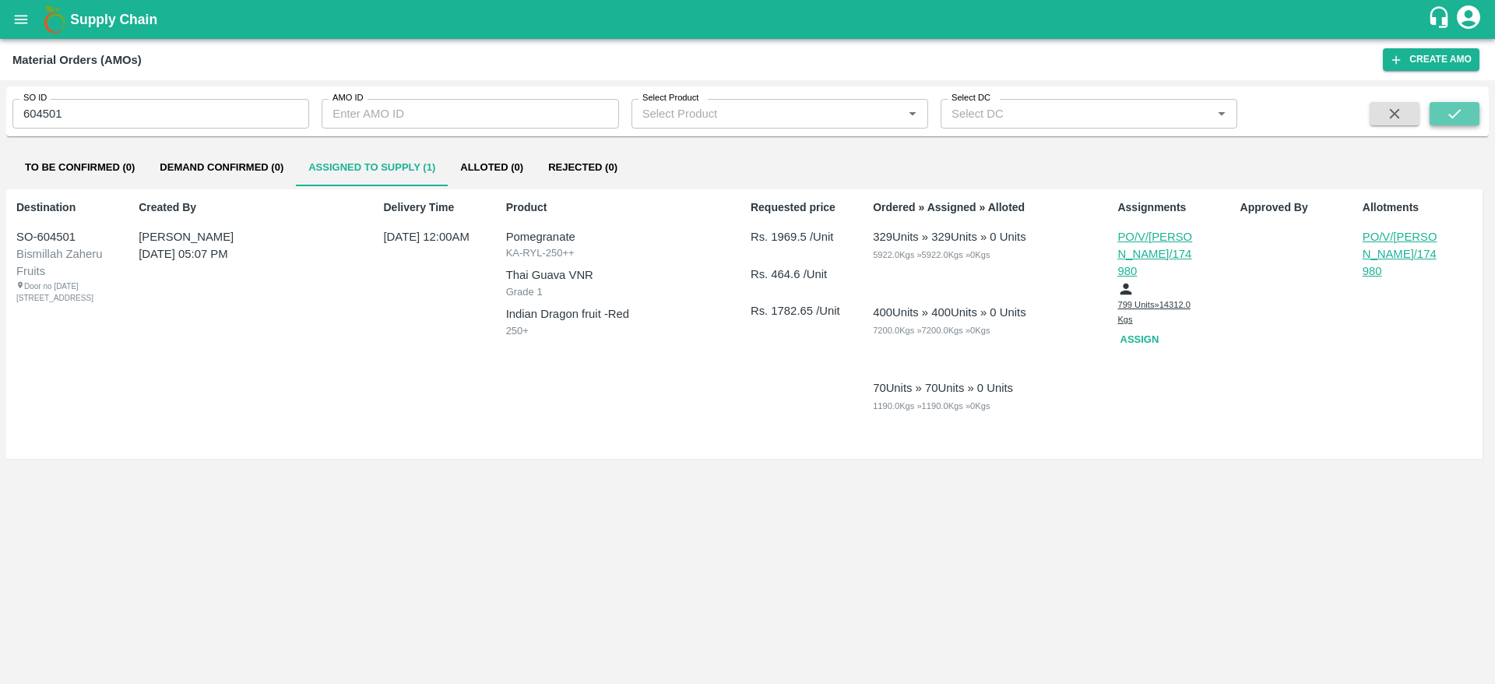
click at [1452, 110] on icon "submit" at bounding box center [1454, 113] width 17 height 17
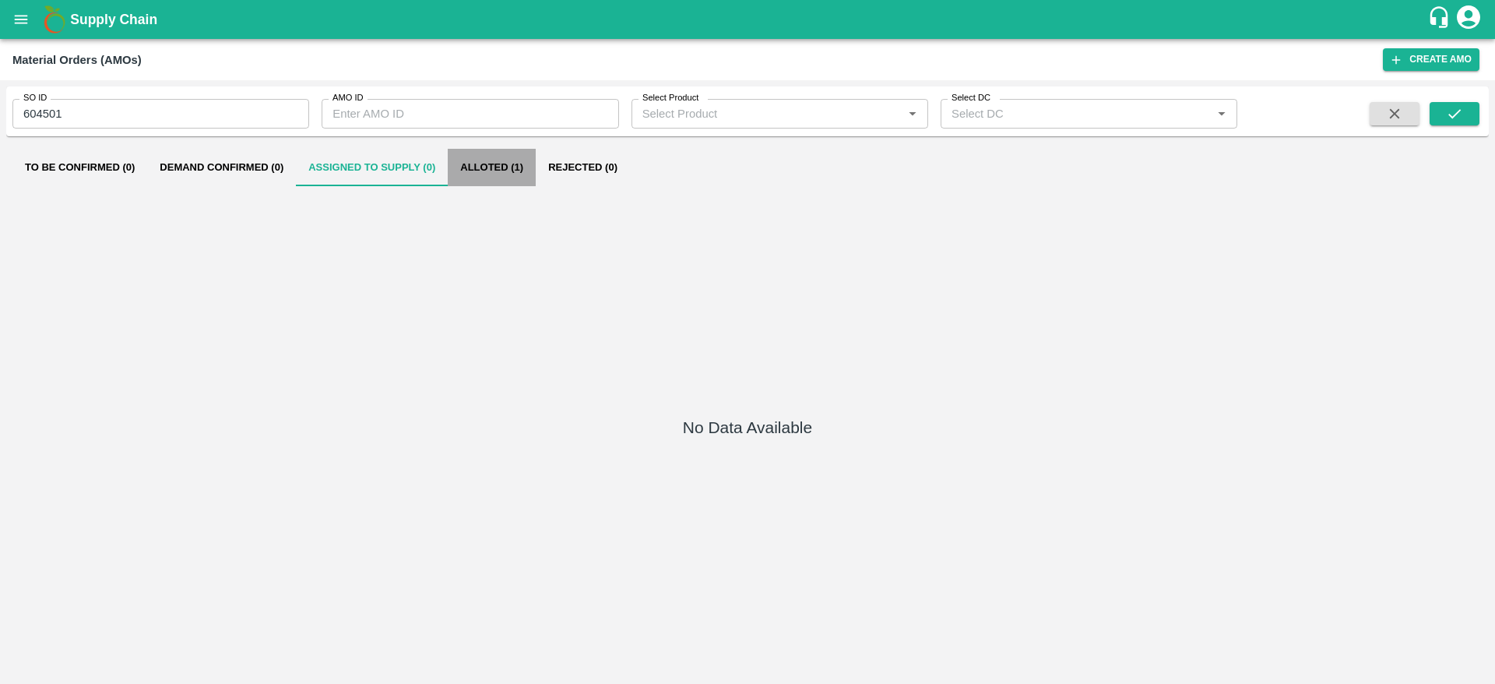
click at [494, 168] on button "Alloted (1)" at bounding box center [492, 167] width 88 height 37
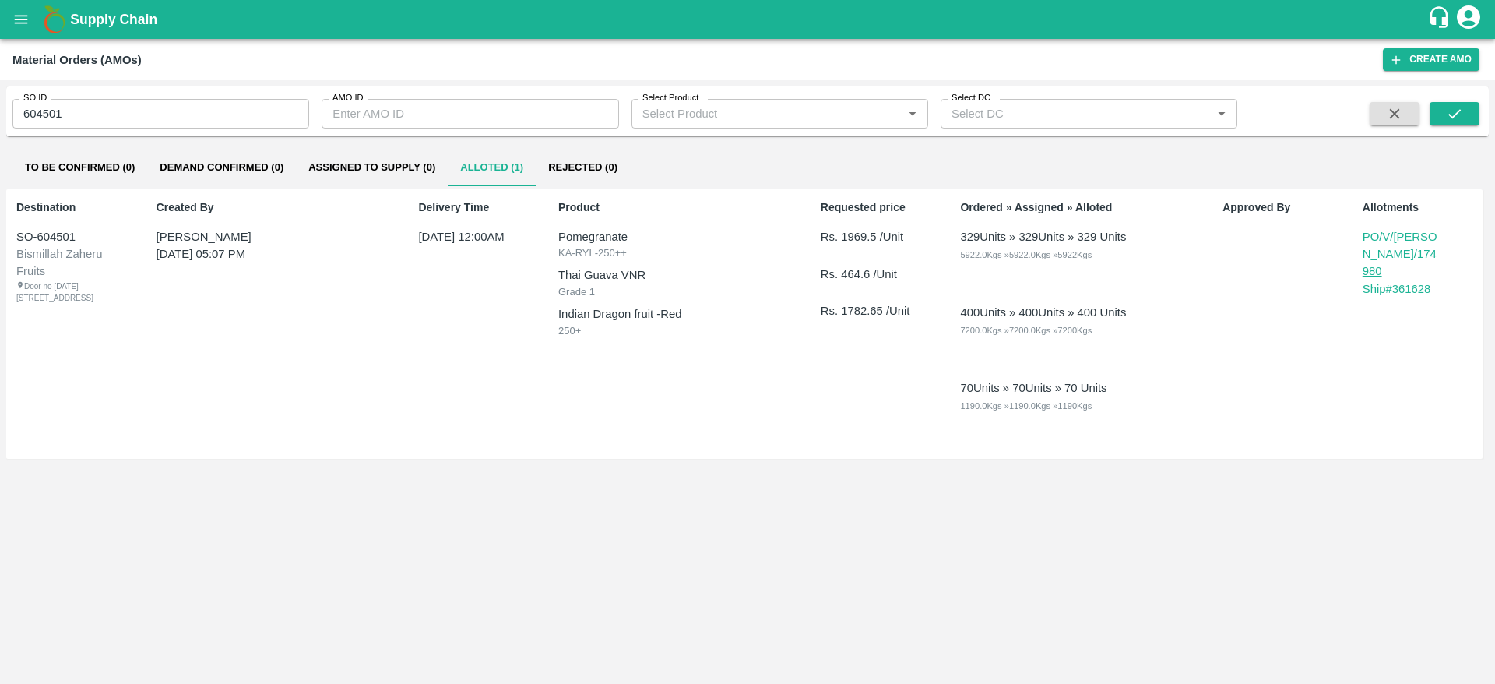
click at [1158, 433] on p "70 Units » 70 Units » 70 Units 1190.0 Kgs » 1190.0 Kgs » 1190 Kgs" at bounding box center [1079, 413] width 238 height 69
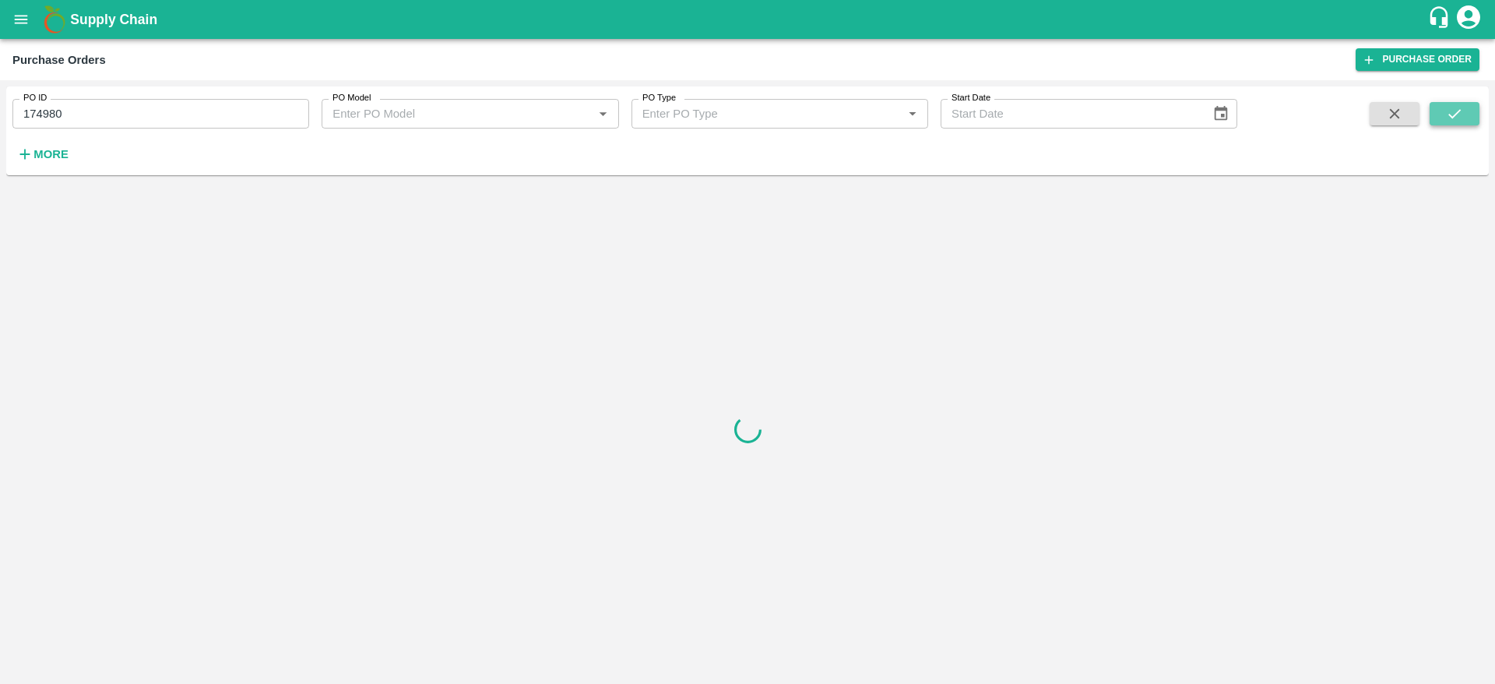
click at [1468, 110] on button "submit" at bounding box center [1455, 113] width 50 height 23
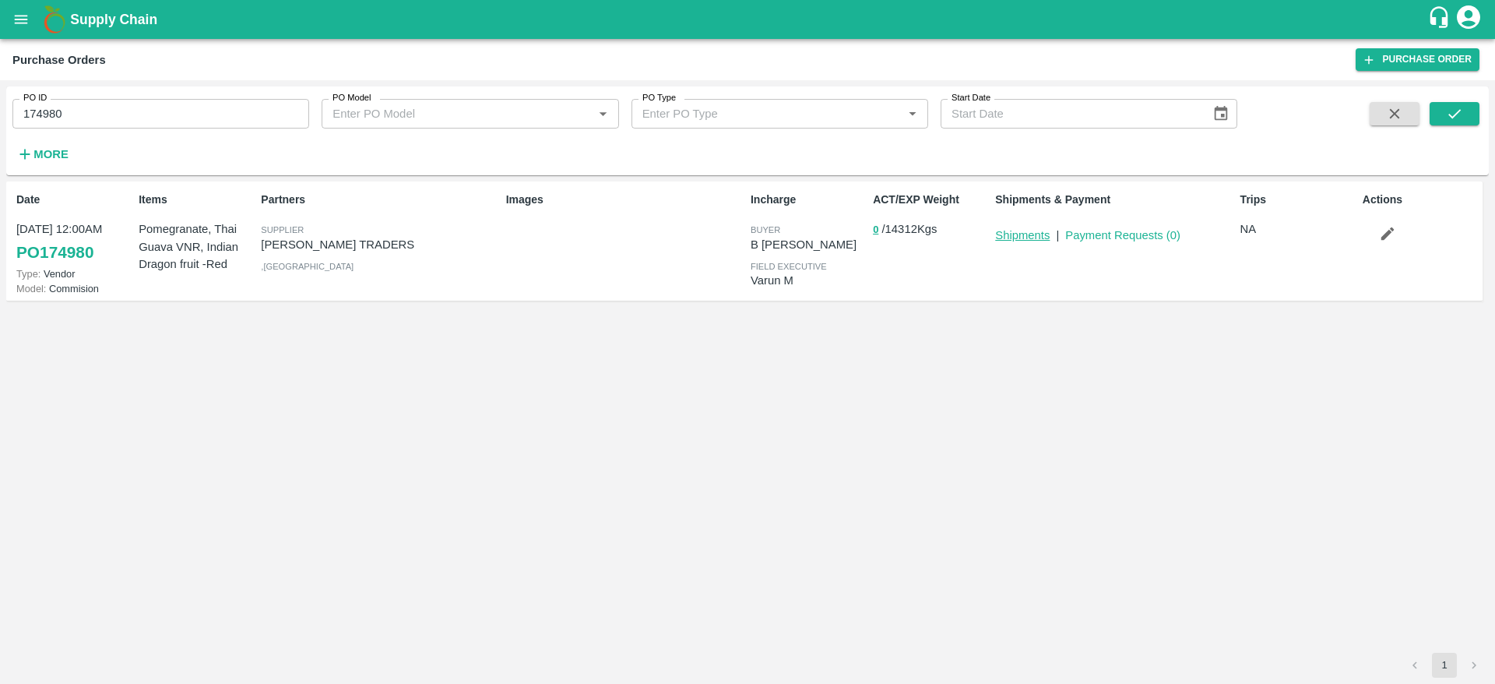
click at [1042, 237] on link "Shipments" at bounding box center [1022, 235] width 55 height 12
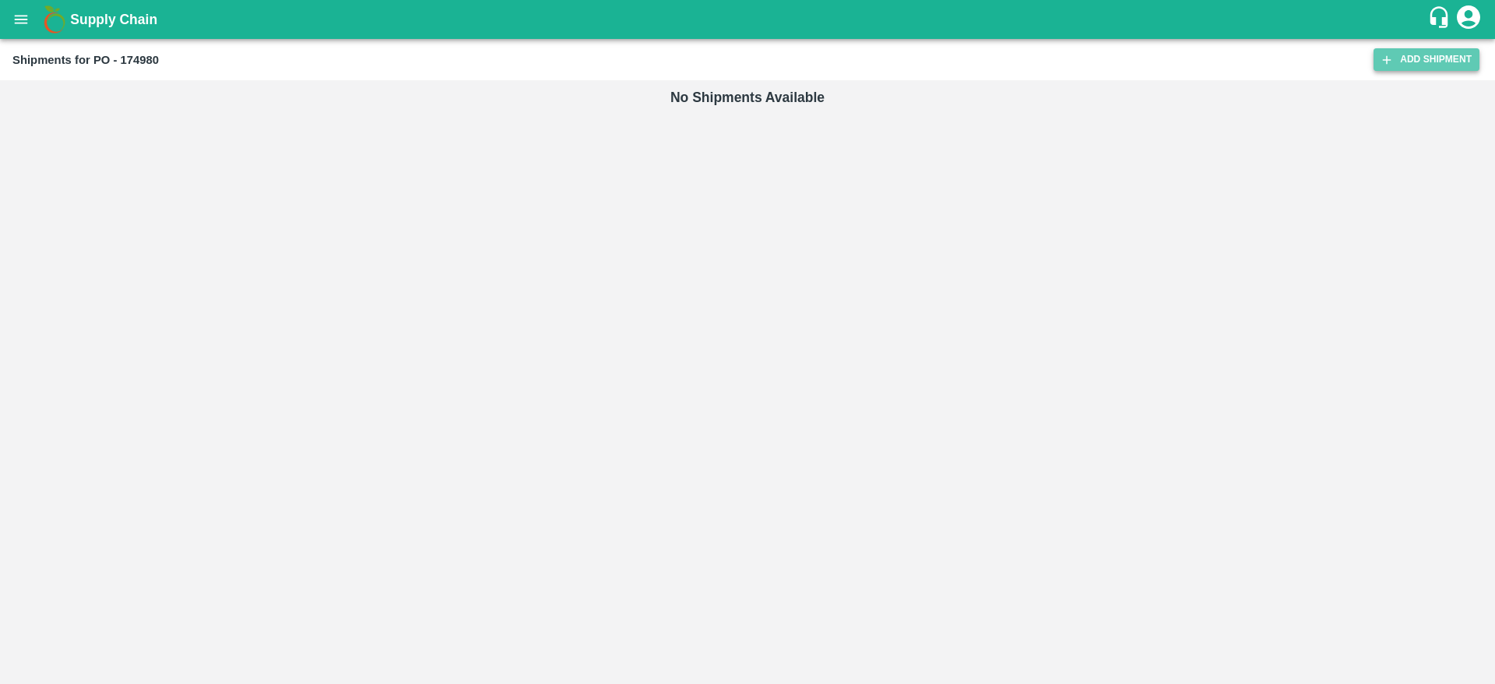
click at [1421, 58] on link "Add Shipment" at bounding box center [1427, 59] width 106 height 23
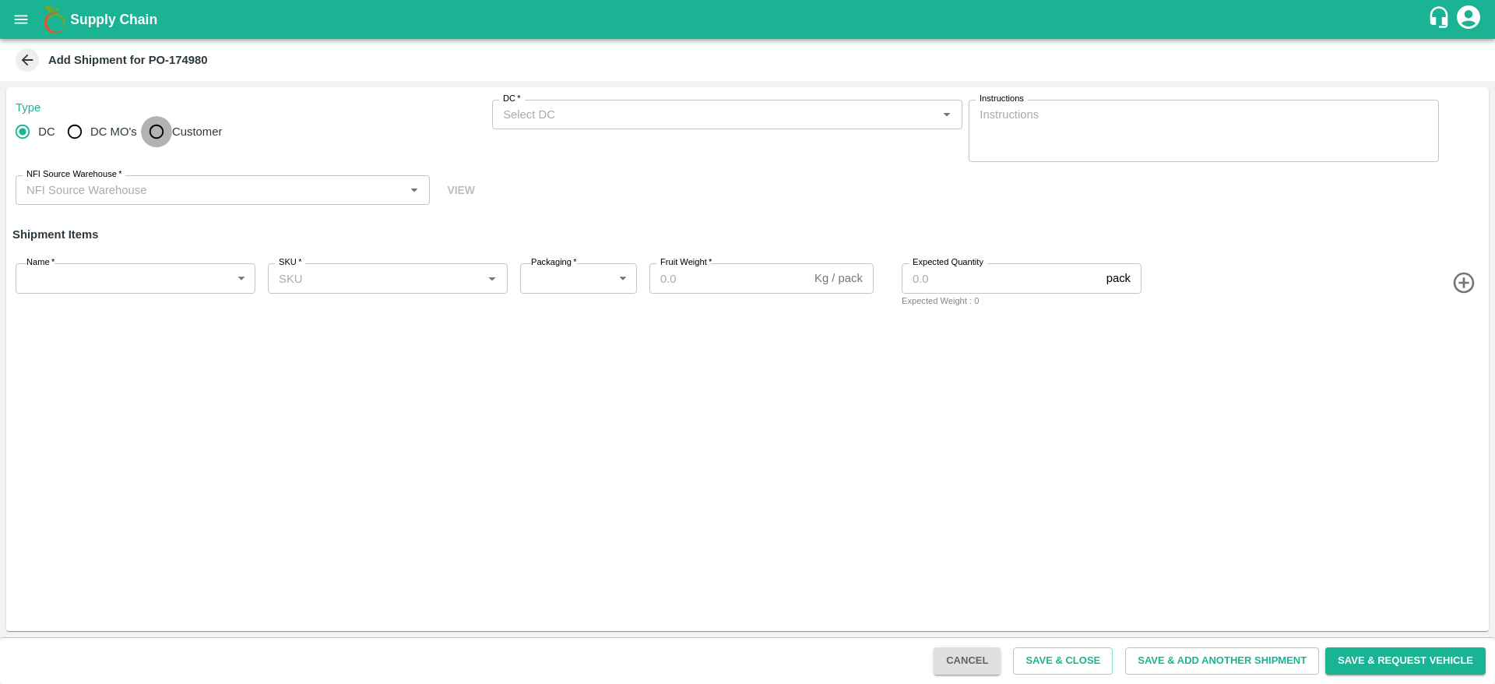
click at [157, 134] on input "Customer" at bounding box center [156, 131] width 31 height 31
radio input "true"
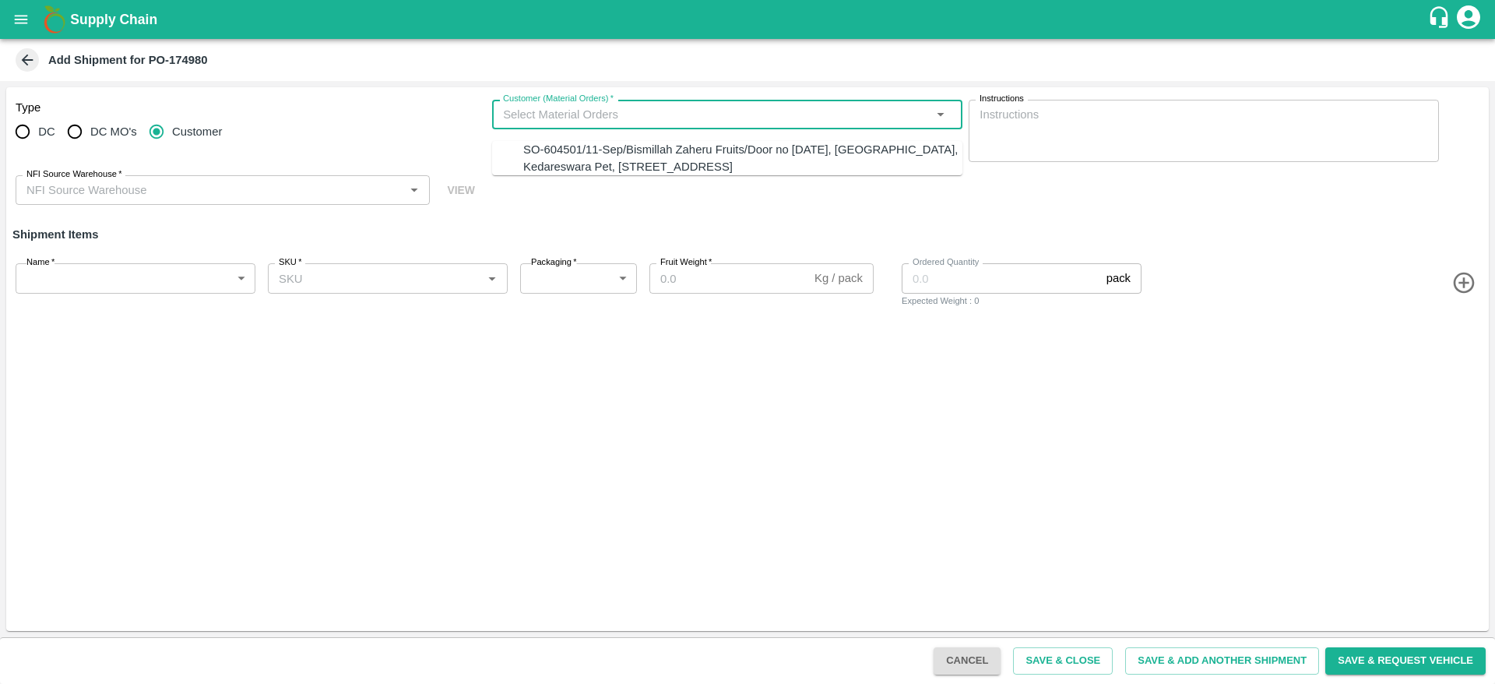
click at [766, 122] on input "Customer (Material Orders)   *" at bounding box center [714, 114] width 435 height 20
click at [702, 167] on div "SO-604501/11-Sep/Bismillah Zaheru Fruits/Door no [DATE], [GEOGRAPHIC_DATA], Ked…" at bounding box center [742, 158] width 439 height 35
type input "SO-604501/11-Sep/Bismillah Zaheru Fruits/Door no [DATE], [GEOGRAPHIC_DATA], Ked…"
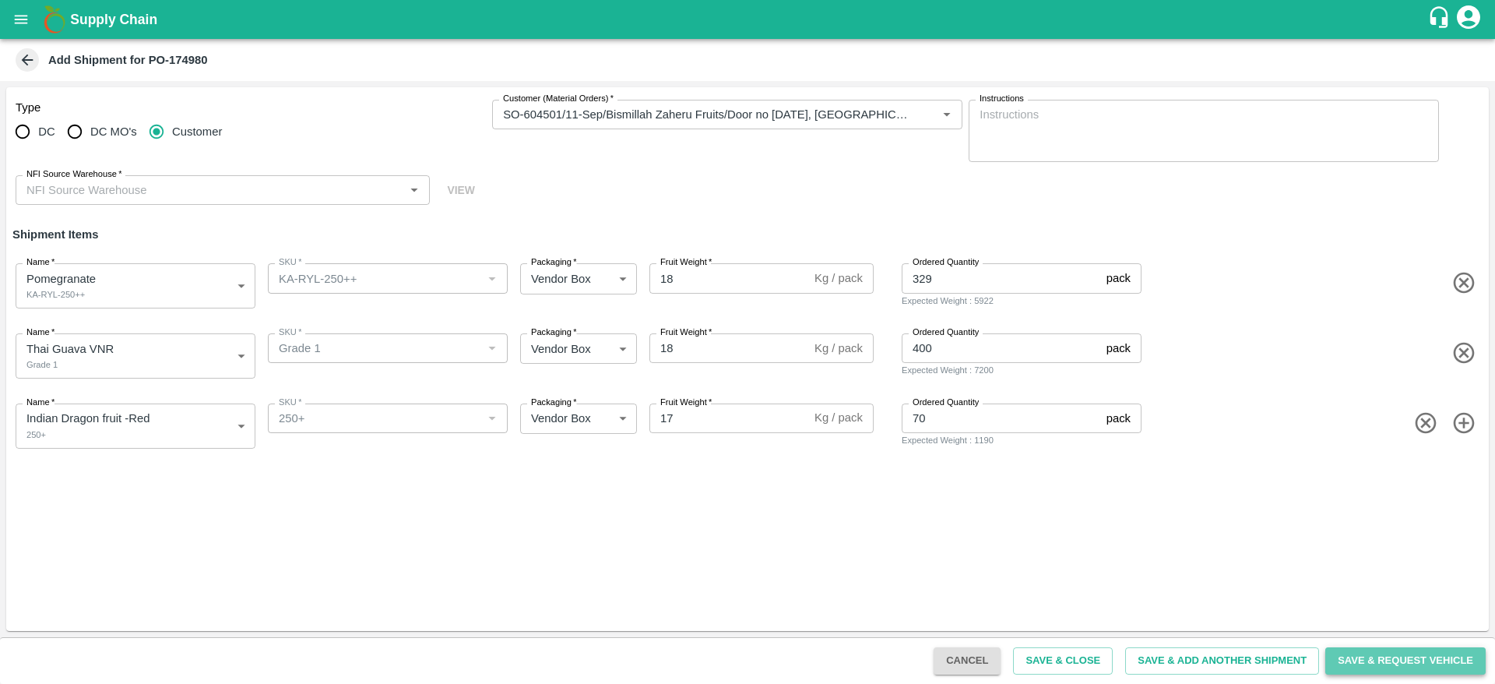
click at [1359, 659] on button "Save & Request Vehicle" at bounding box center [1406, 660] width 160 height 27
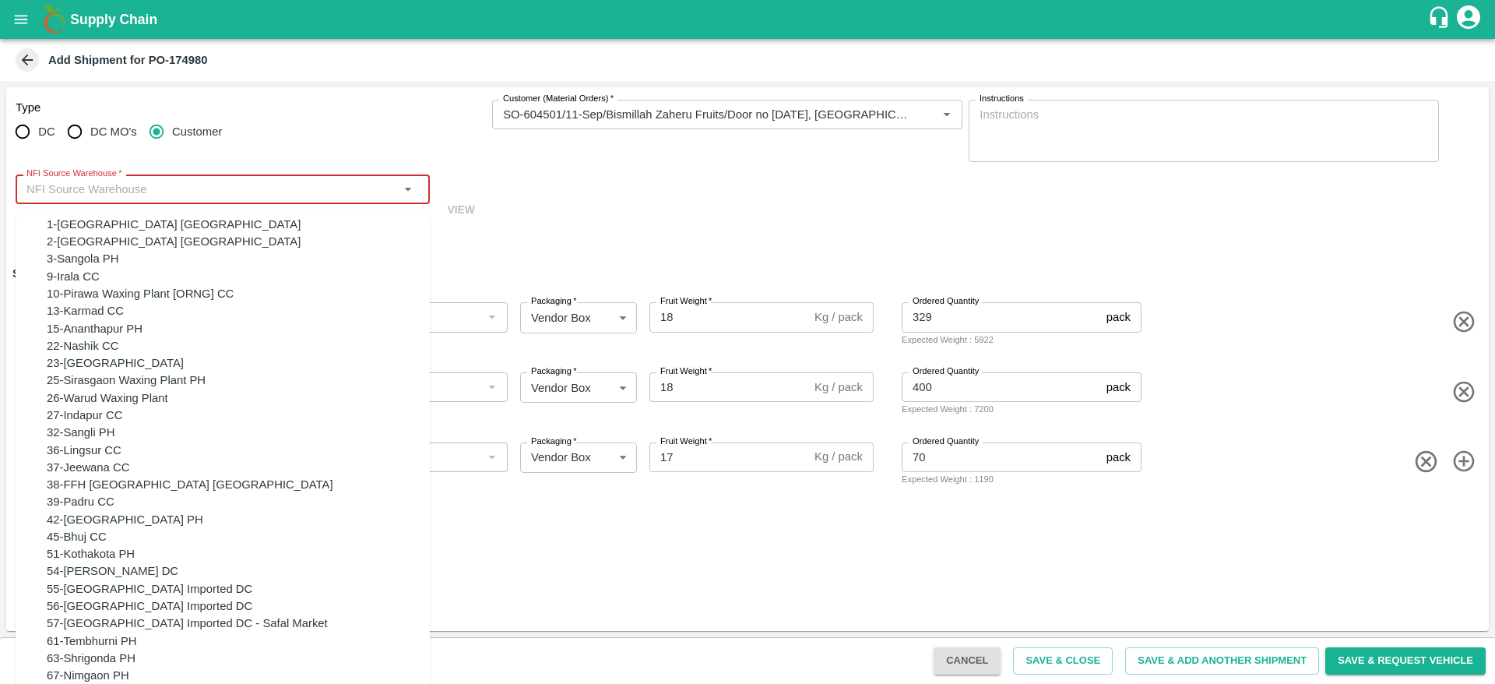
click at [236, 183] on input "NFI Source Warehouse   *" at bounding box center [209, 189] width 379 height 20
click at [186, 372] on div "23-Chennai DC" at bounding box center [238, 362] width 383 height 17
type input "23-Chennai DC"
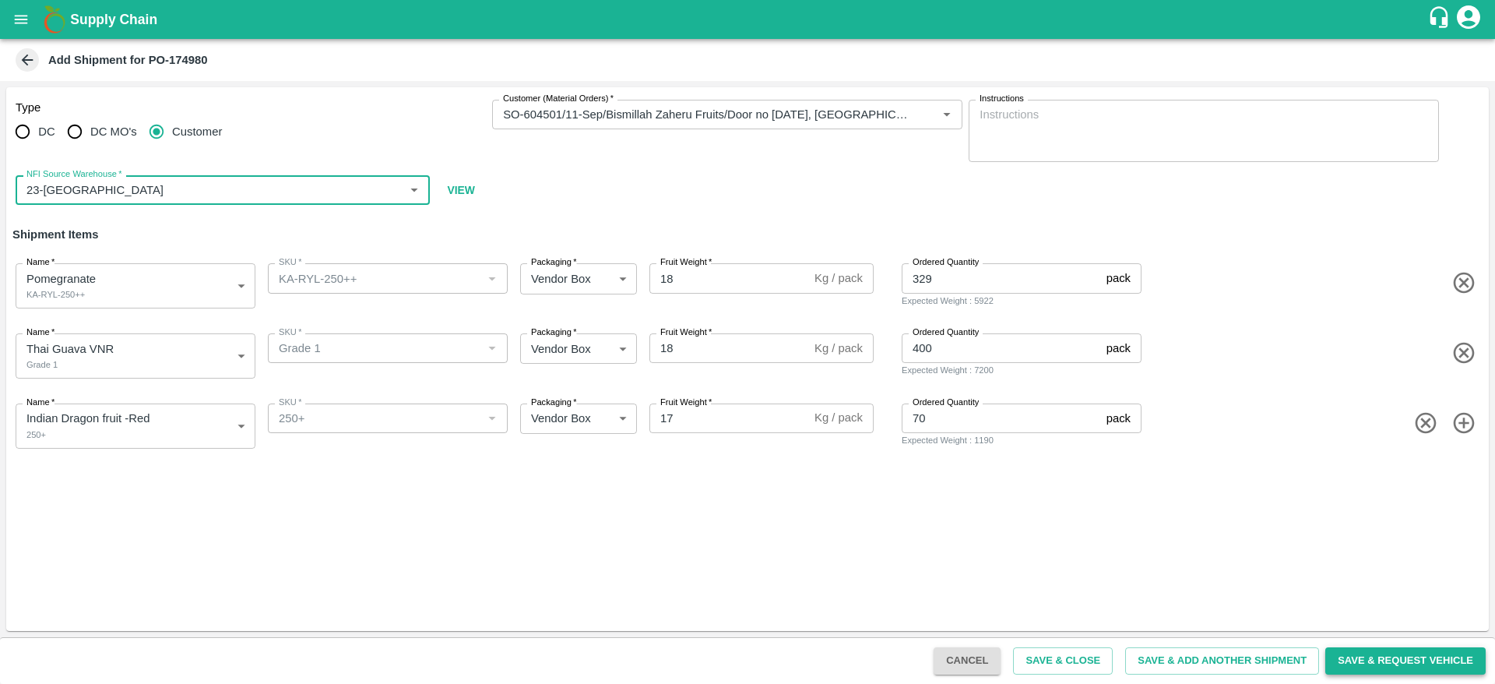
click at [1375, 666] on button "Save & Request Vehicle" at bounding box center [1406, 660] width 160 height 27
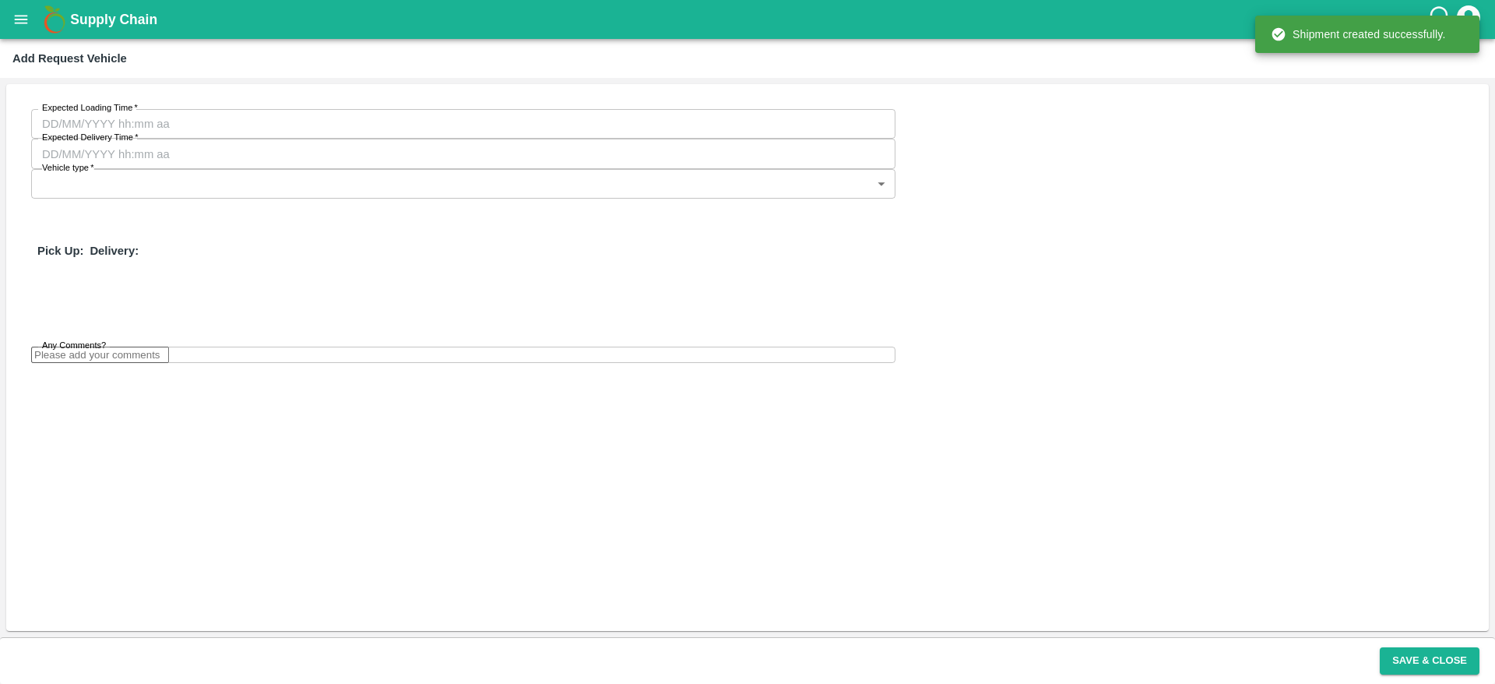
type input "10/09/2025 09:00 PM"
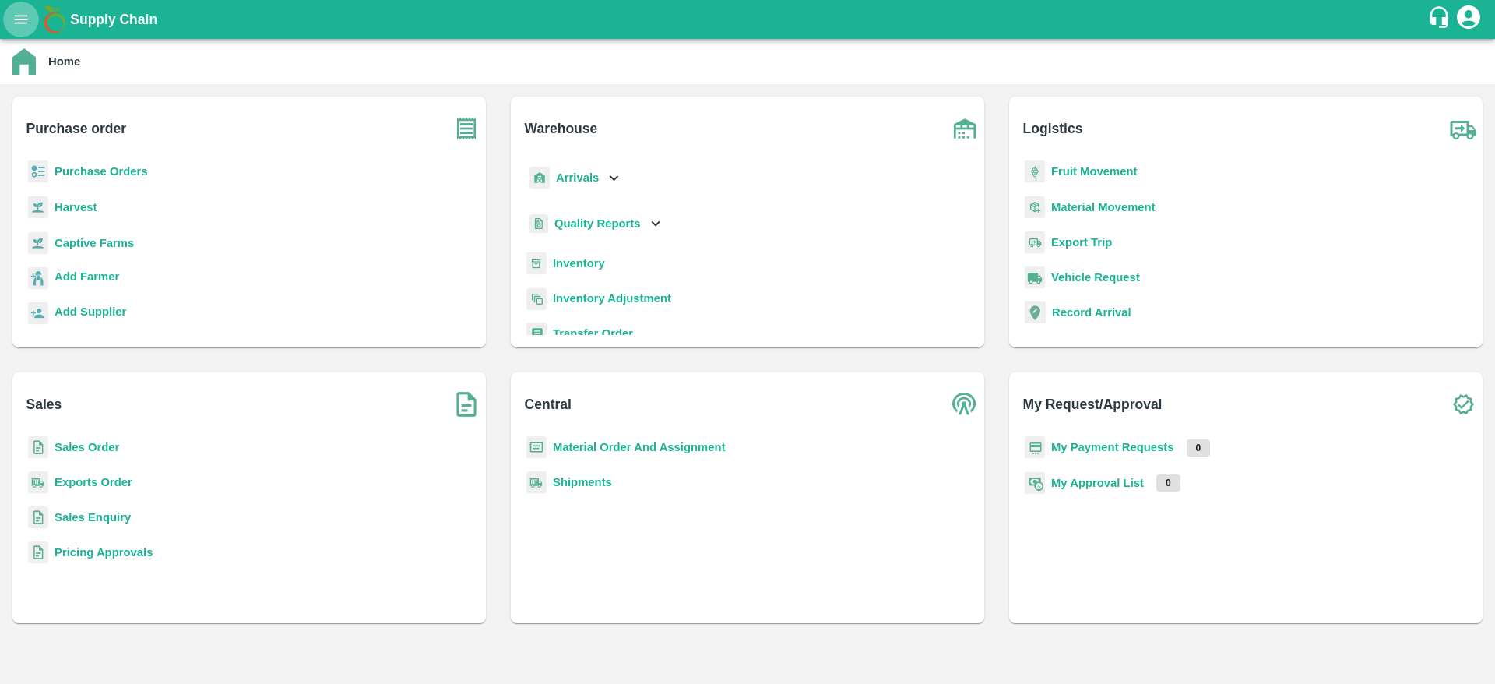
click at [12, 17] on button "open drawer" at bounding box center [21, 20] width 36 height 36
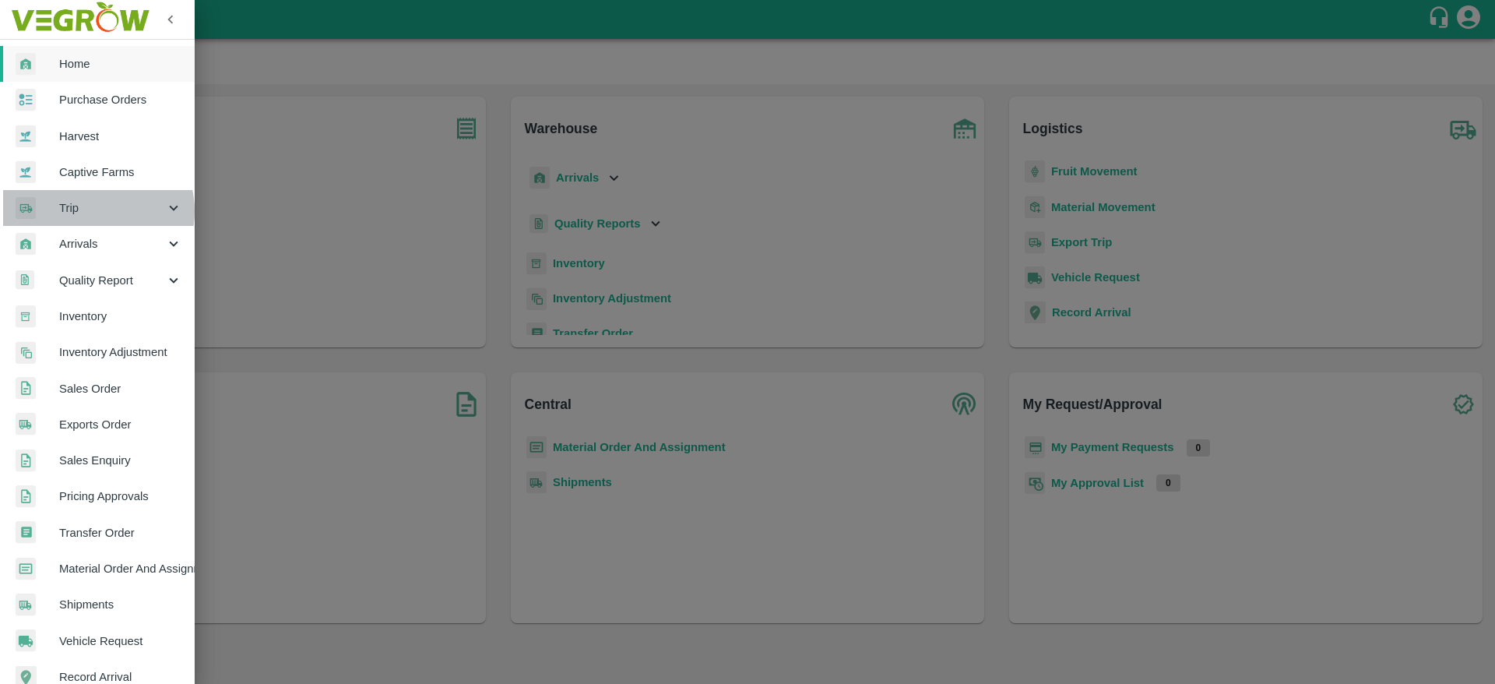
click at [93, 211] on span "Trip" at bounding box center [112, 207] width 106 height 17
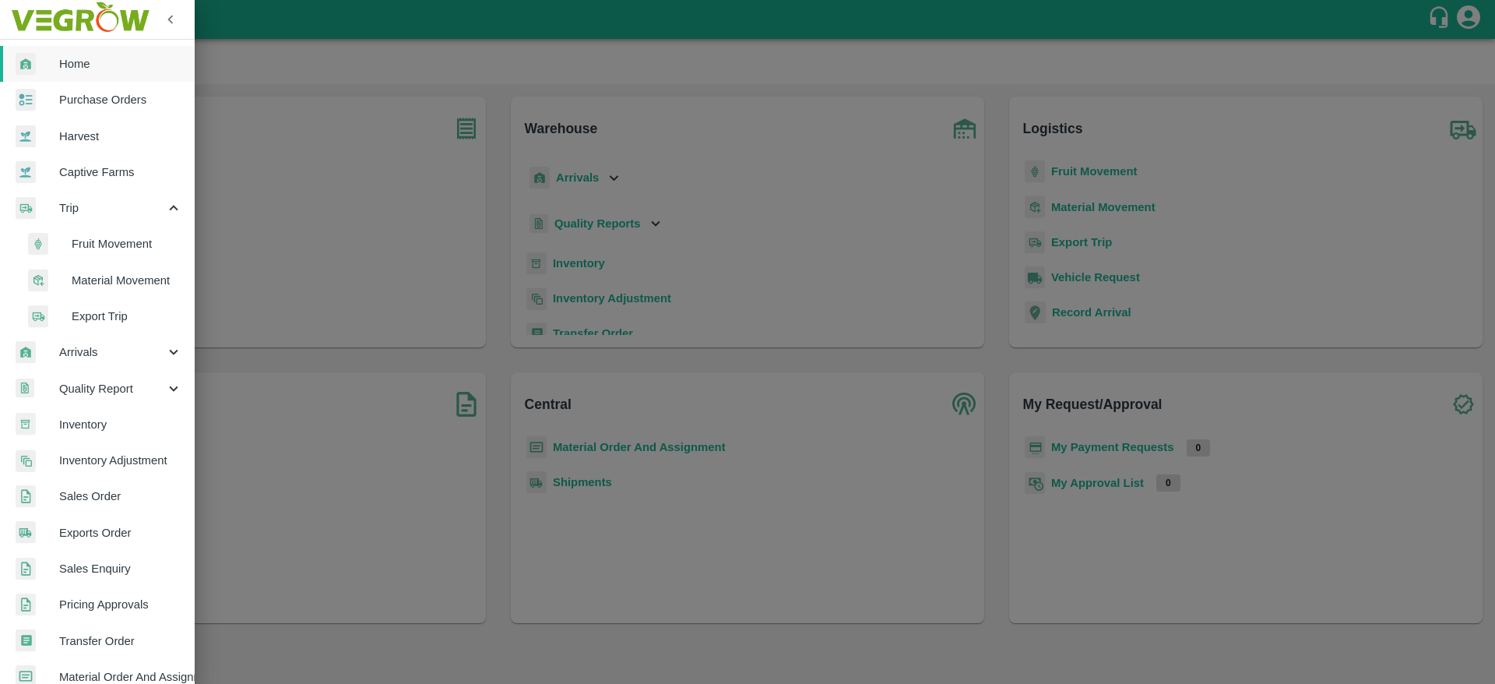
click at [117, 245] on span "Fruit Movement" at bounding box center [127, 243] width 111 height 17
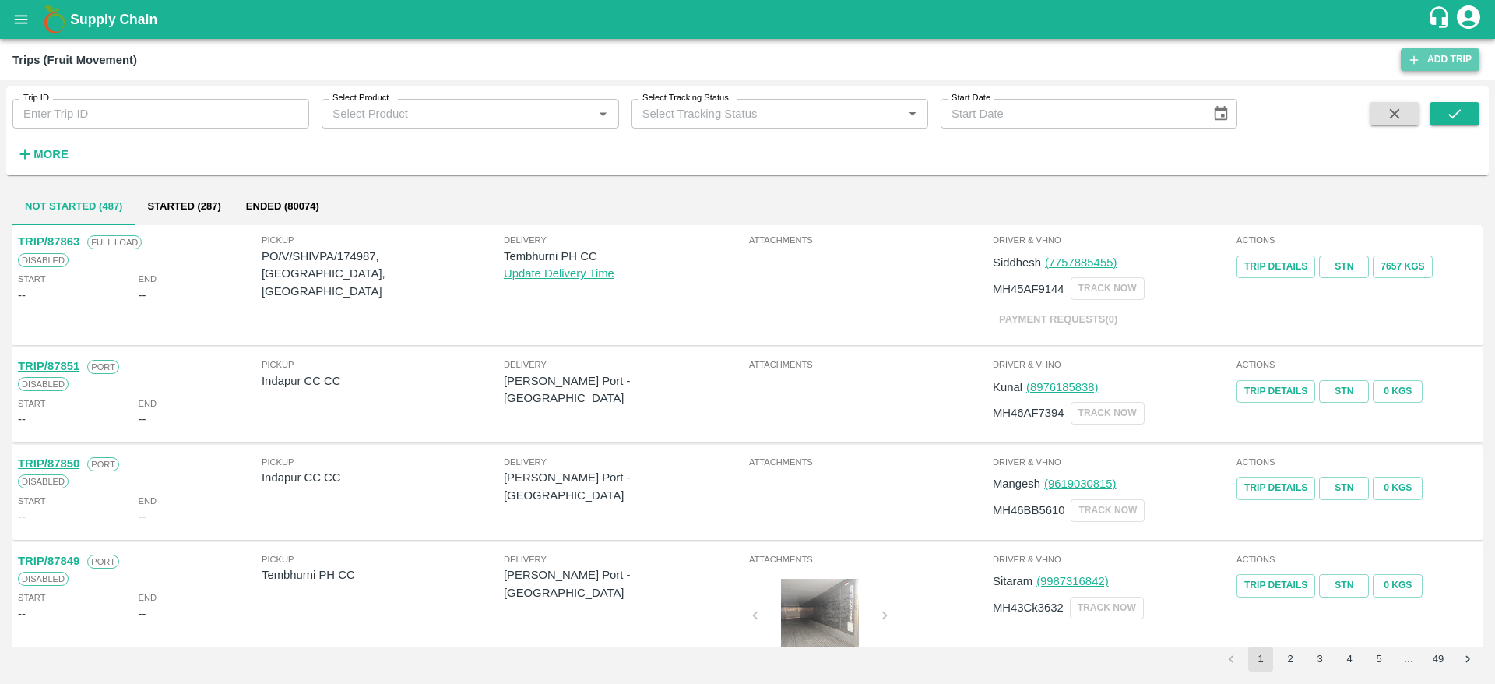
click at [1446, 55] on link "Add Trip" at bounding box center [1440, 59] width 79 height 23
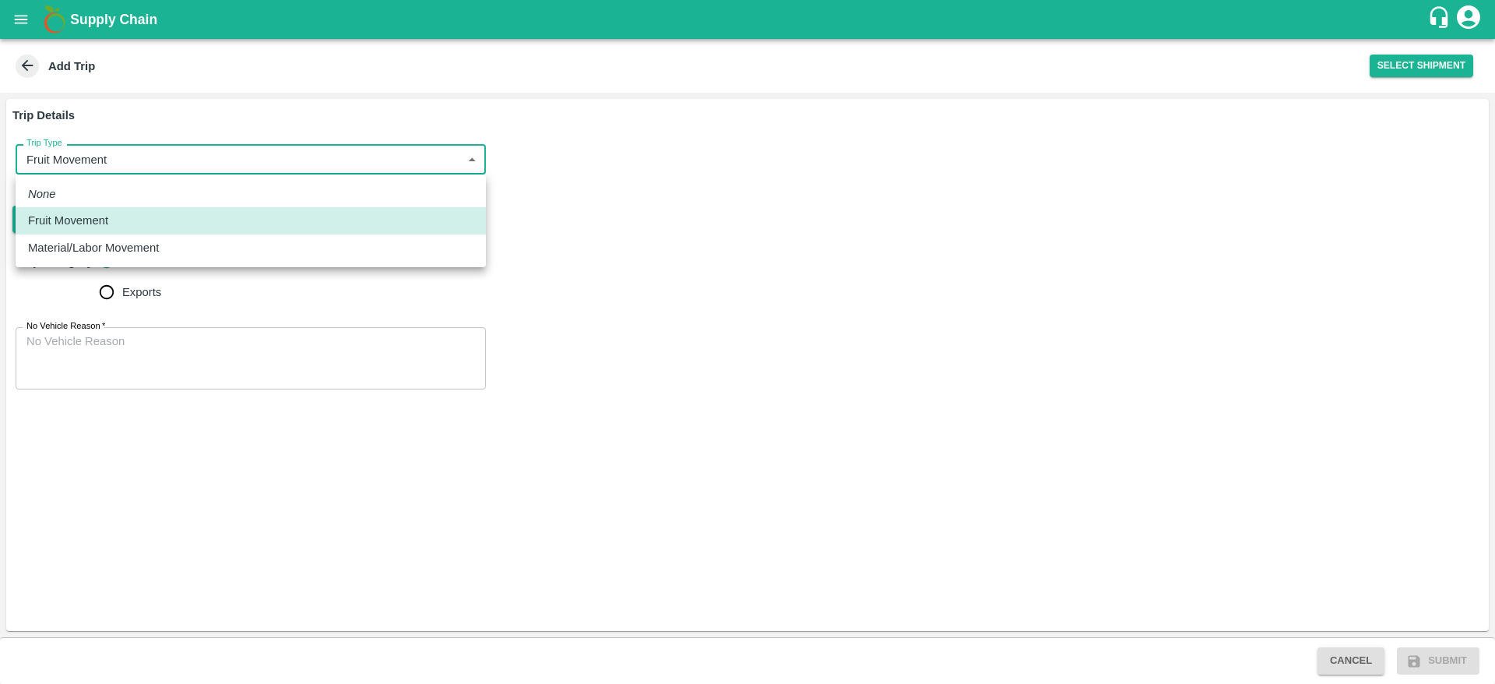
click at [135, 165] on body "Supply Chain Add Trip Select Shipment Trip Details Trip Type Fruit Movement 1 T…" at bounding box center [747, 342] width 1495 height 684
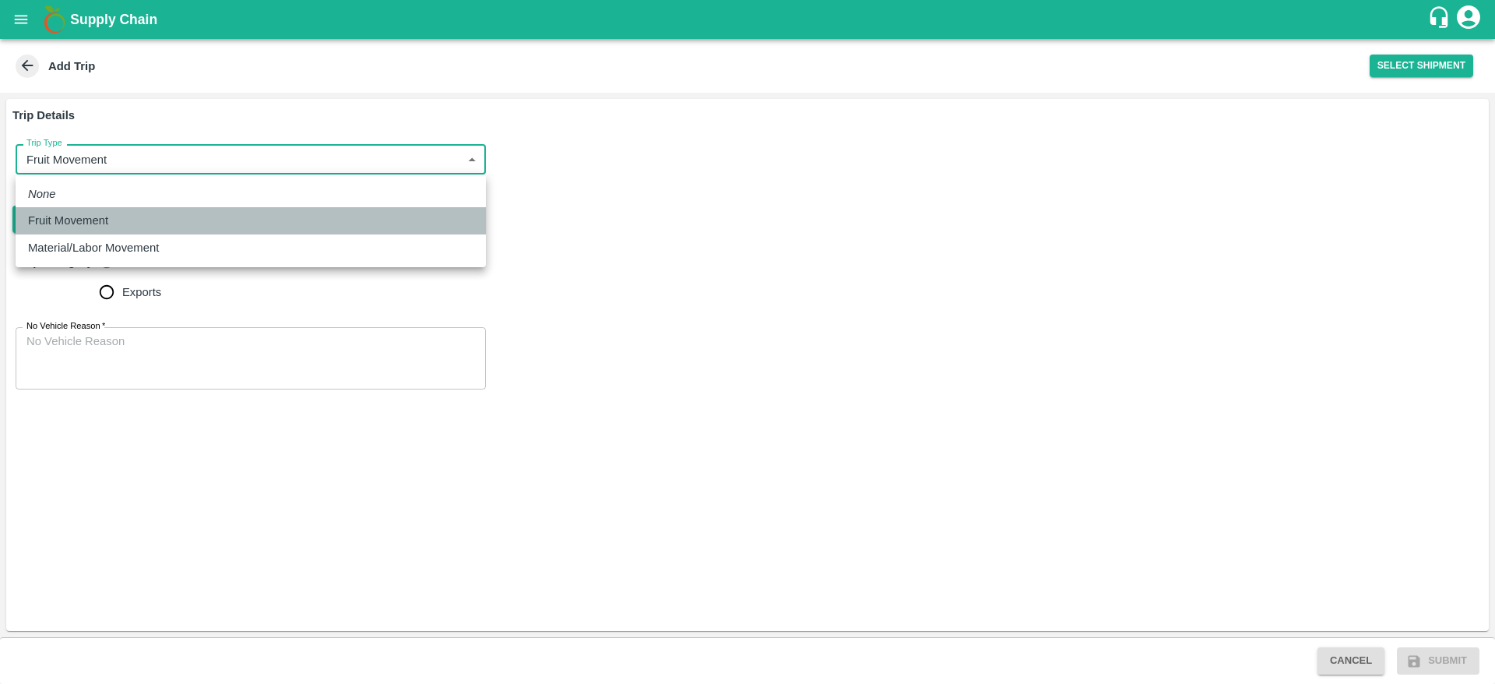
click at [281, 214] on div "Fruit Movement" at bounding box center [251, 220] width 446 height 17
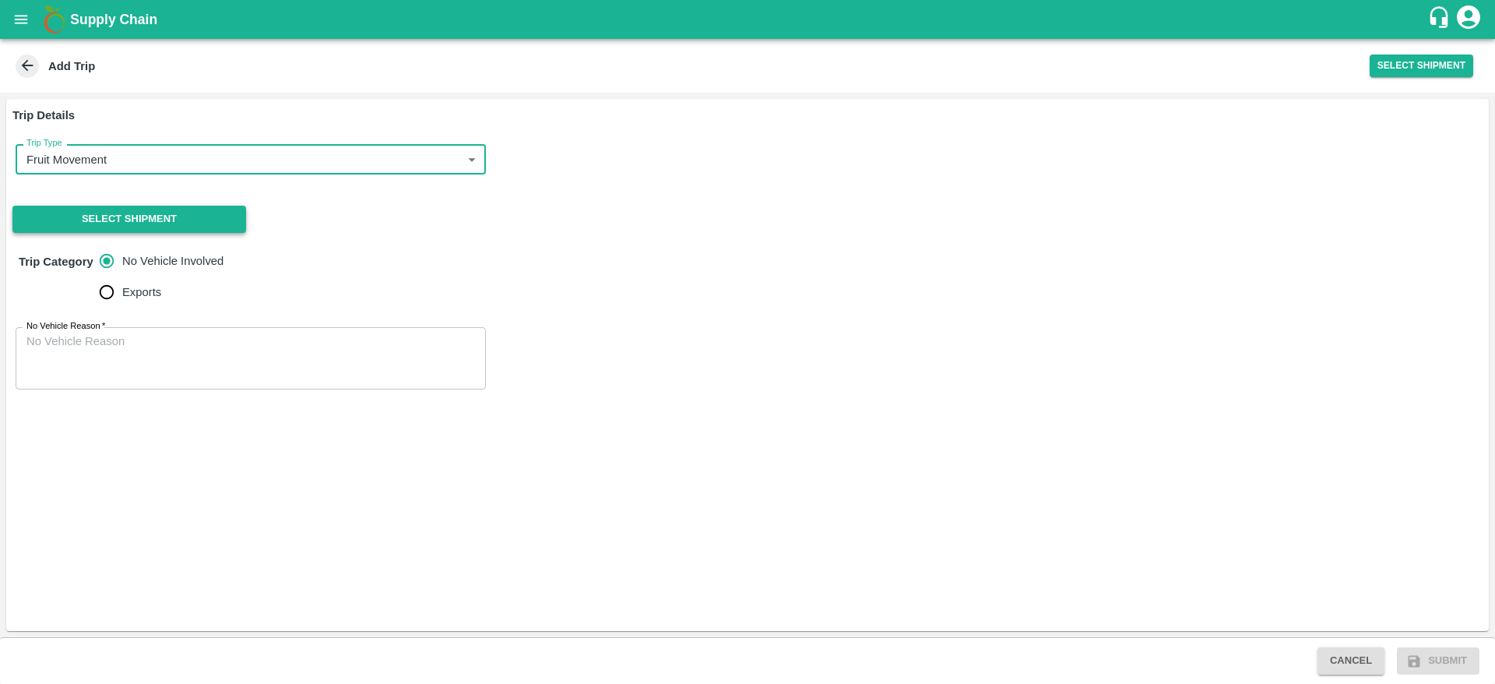
click at [230, 227] on button "Select Shipment" at bounding box center [129, 219] width 234 height 27
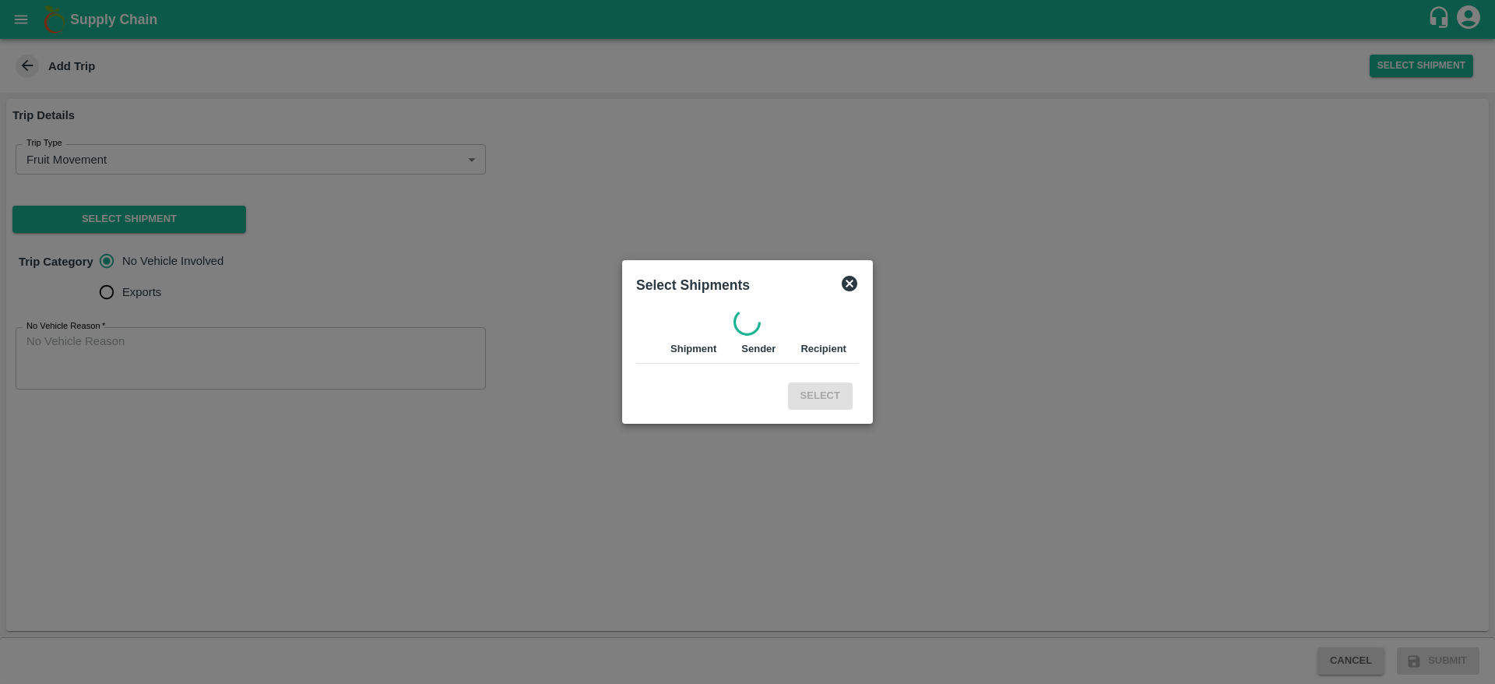
click at [857, 280] on icon at bounding box center [849, 283] width 19 height 19
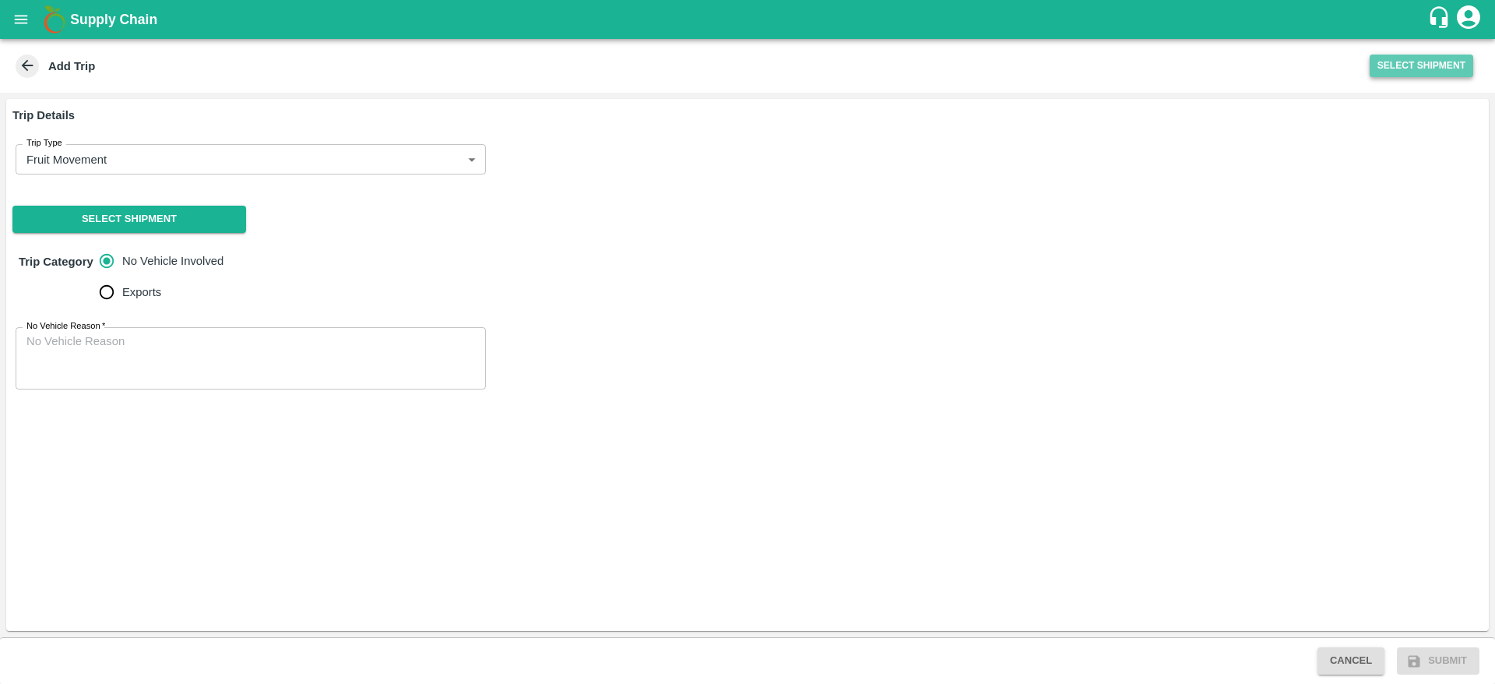
click at [1414, 73] on button "Select Shipment" at bounding box center [1422, 66] width 104 height 23
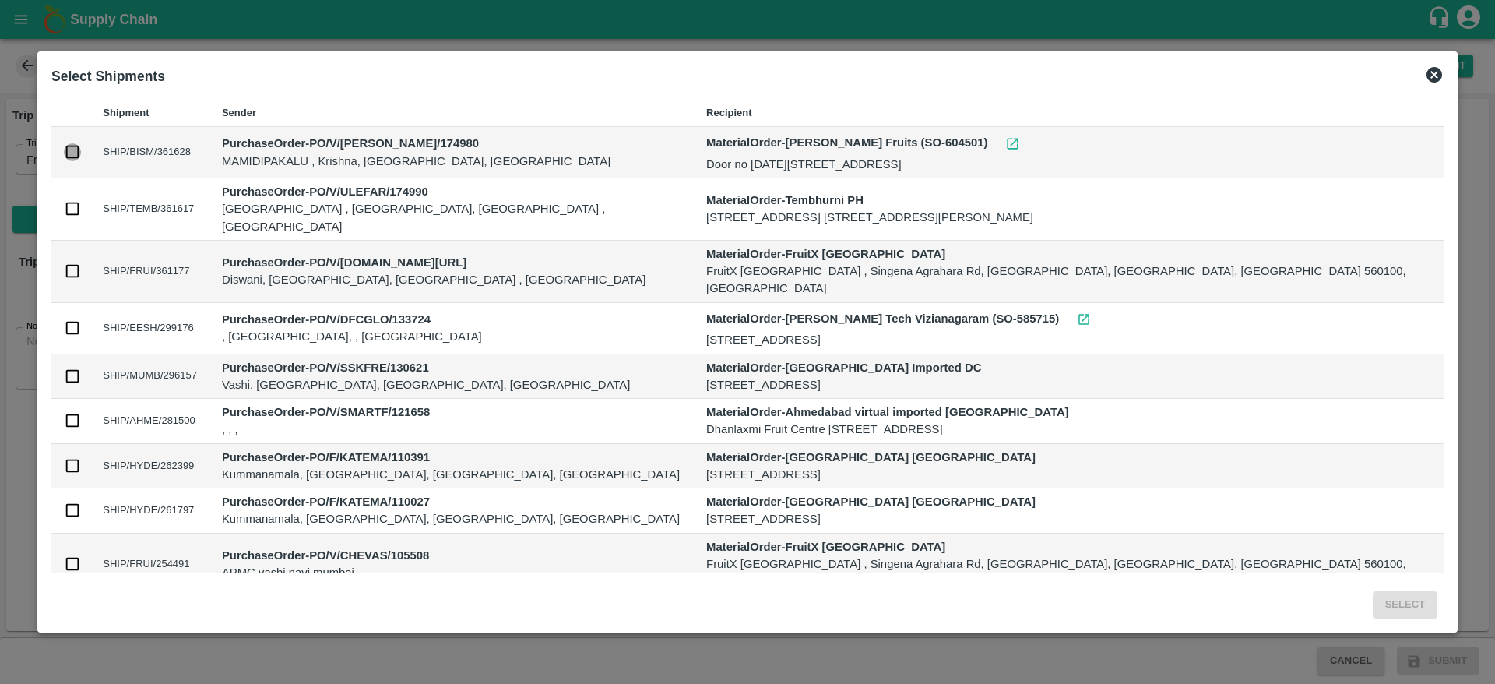
click at [81, 150] on input "checkbox" at bounding box center [72, 151] width 17 height 17
checkbox input "true"
click at [1377, 594] on button "Select" at bounding box center [1405, 604] width 65 height 27
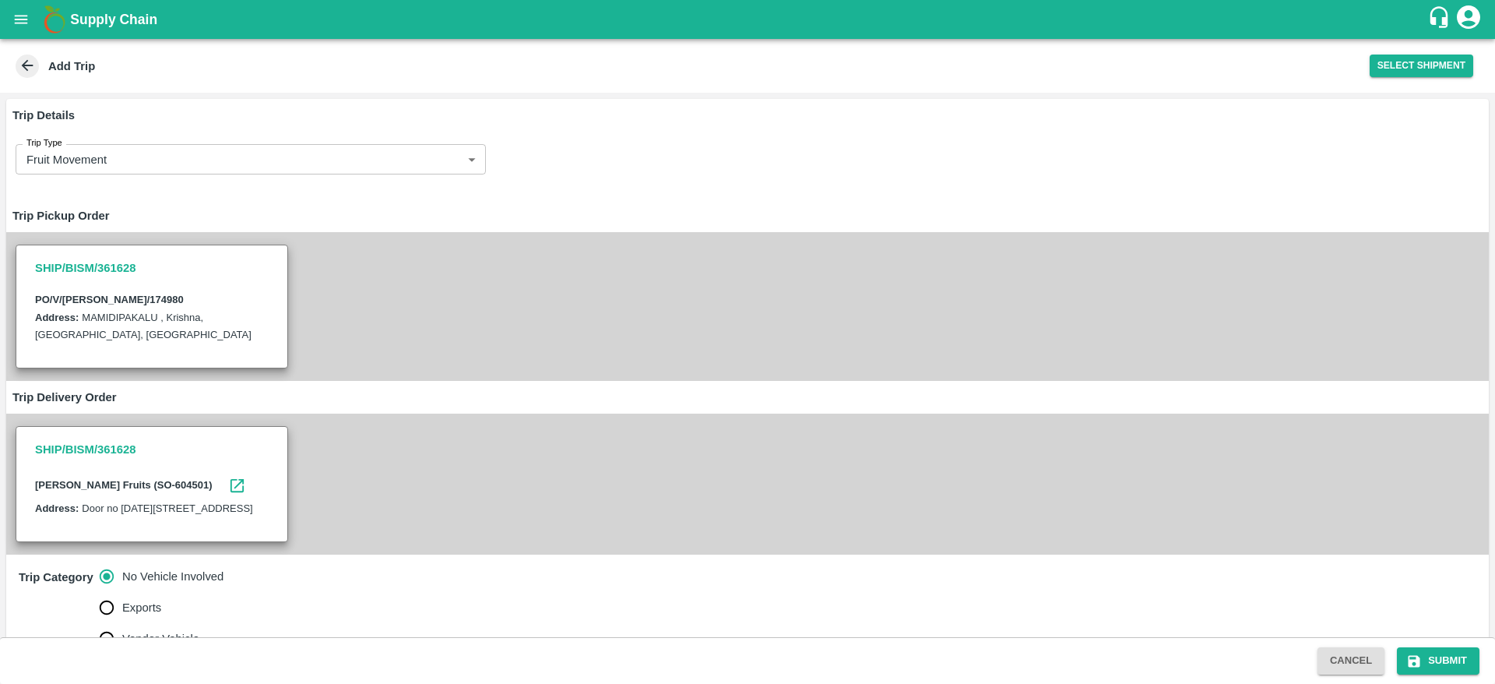
scroll to position [169, 0]
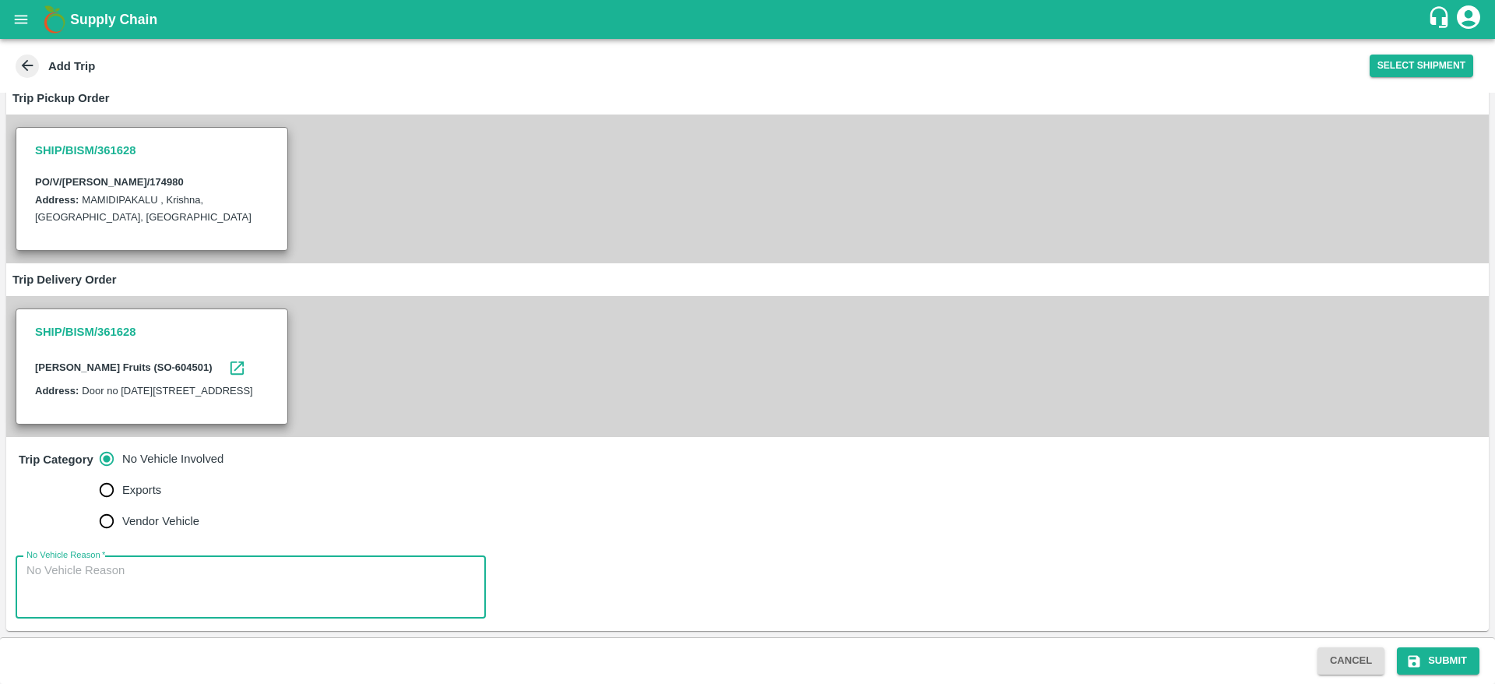
click at [204, 586] on textarea "No Vehicle Reason   *" at bounding box center [250, 586] width 449 height 49
type textarea "Vendor delivery"
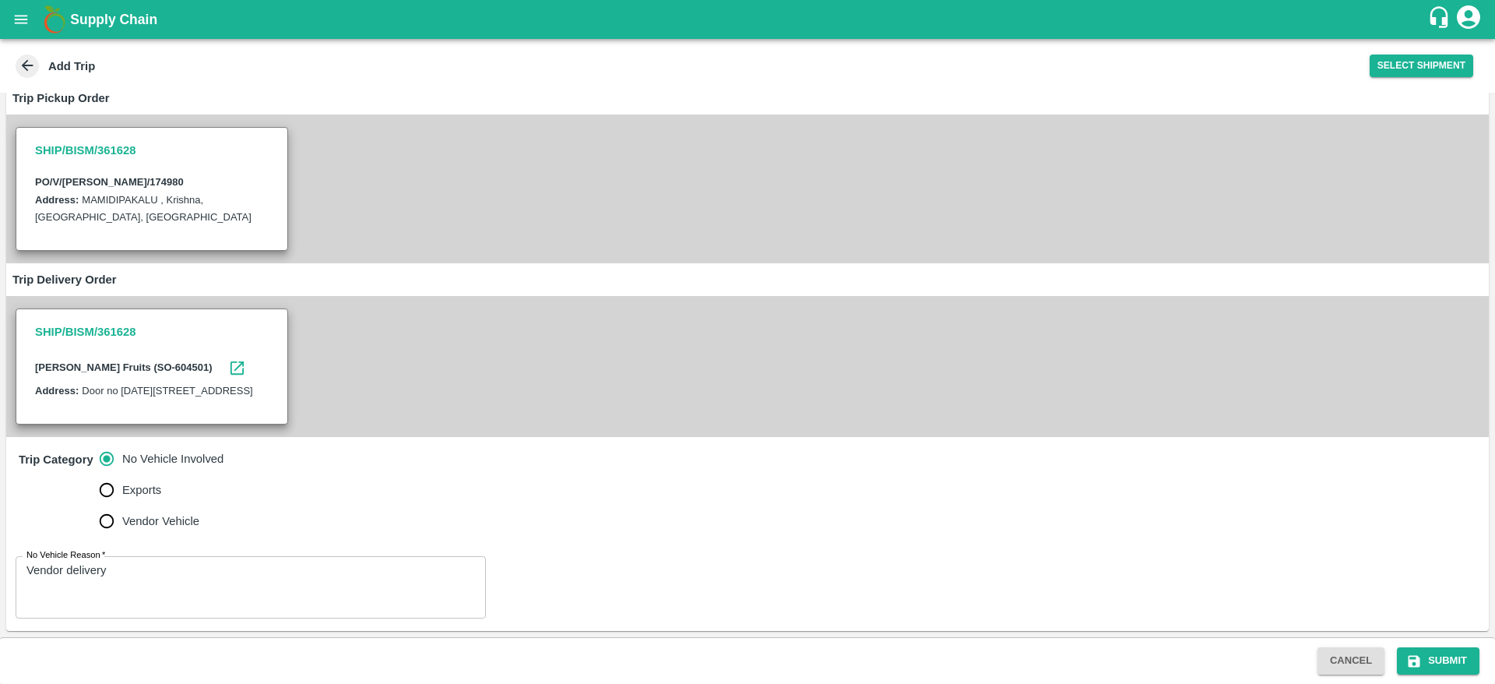
click at [787, 573] on div "No Vehicle Reason   * Vendor delivery x No Vehicle Reason" at bounding box center [747, 587] width 1483 height 87
click at [1438, 674] on div "Cancel Submit" at bounding box center [747, 660] width 1495 height 47
click at [1424, 655] on button "Submit" at bounding box center [1438, 660] width 83 height 27
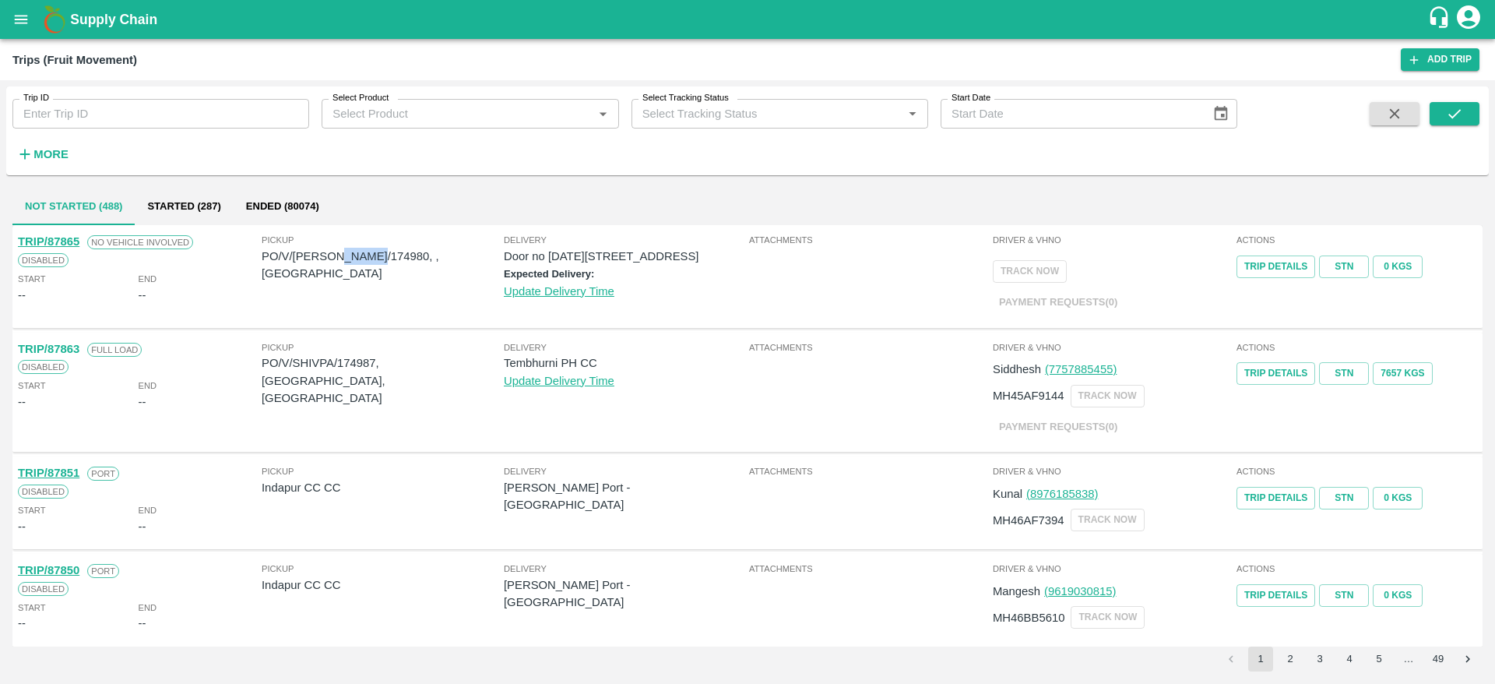
drag, startPoint x: 336, startPoint y: 254, endPoint x: 372, endPoint y: 257, distance: 36.0
click at [372, 257] on p "PO/V/VASAVI/174980, , Andhra Pradesh" at bounding box center [383, 265] width 242 height 35
copy p "174980"
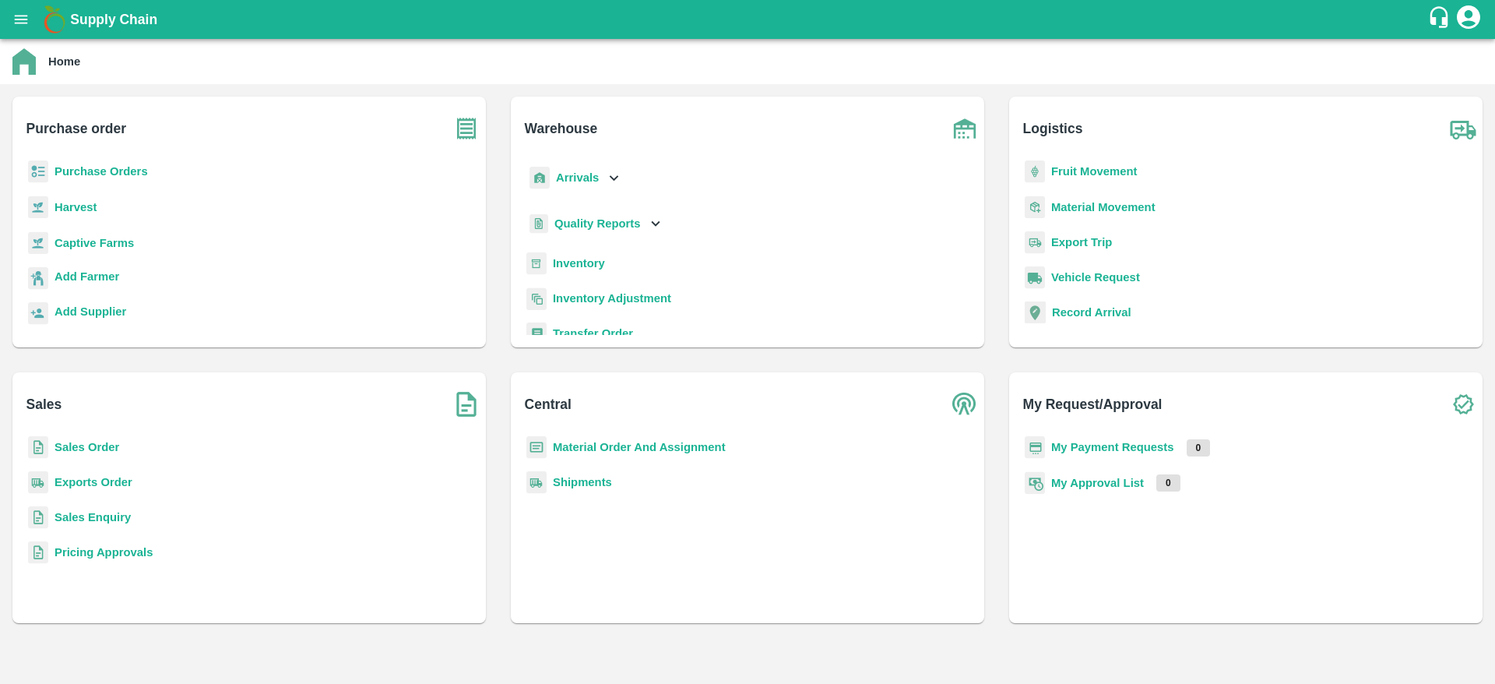
click at [132, 177] on b "Purchase Orders" at bounding box center [101, 171] width 93 height 12
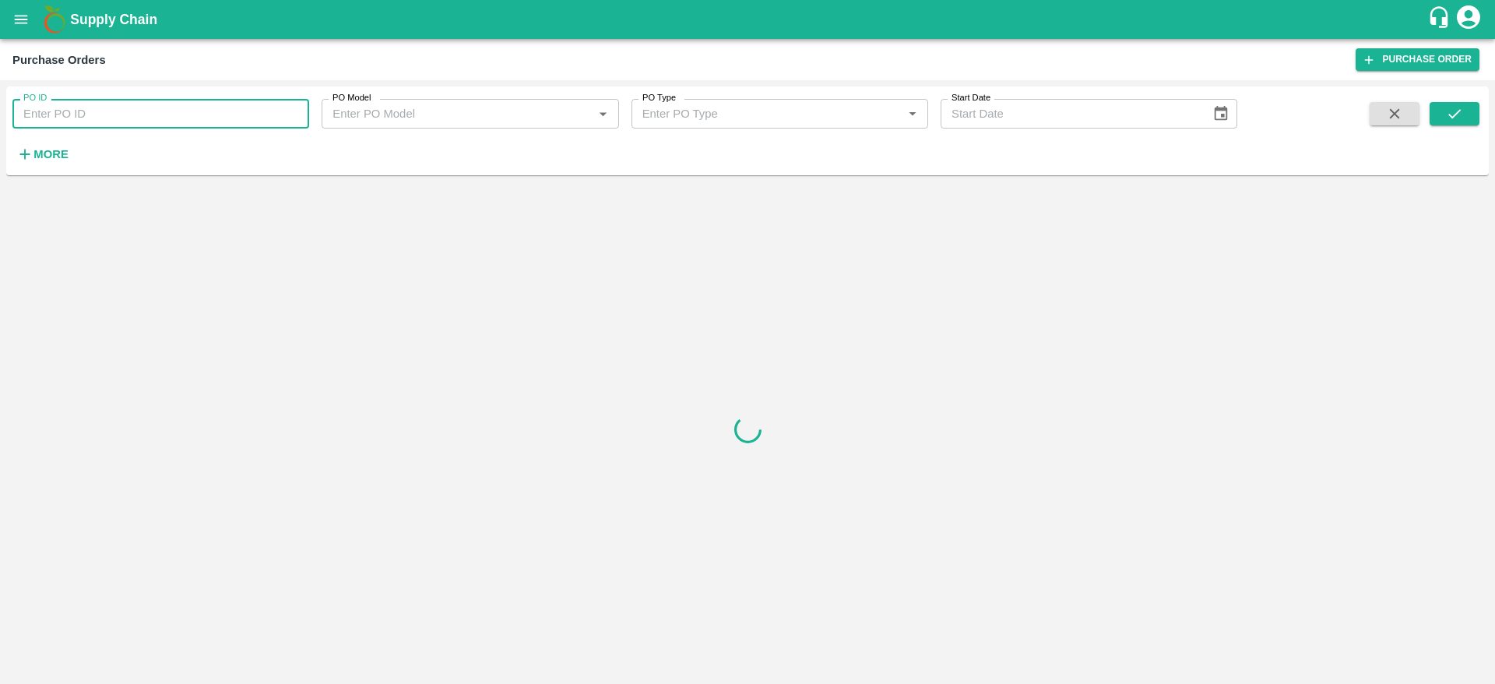
click at [190, 125] on input "PO ID" at bounding box center [160, 114] width 297 height 30
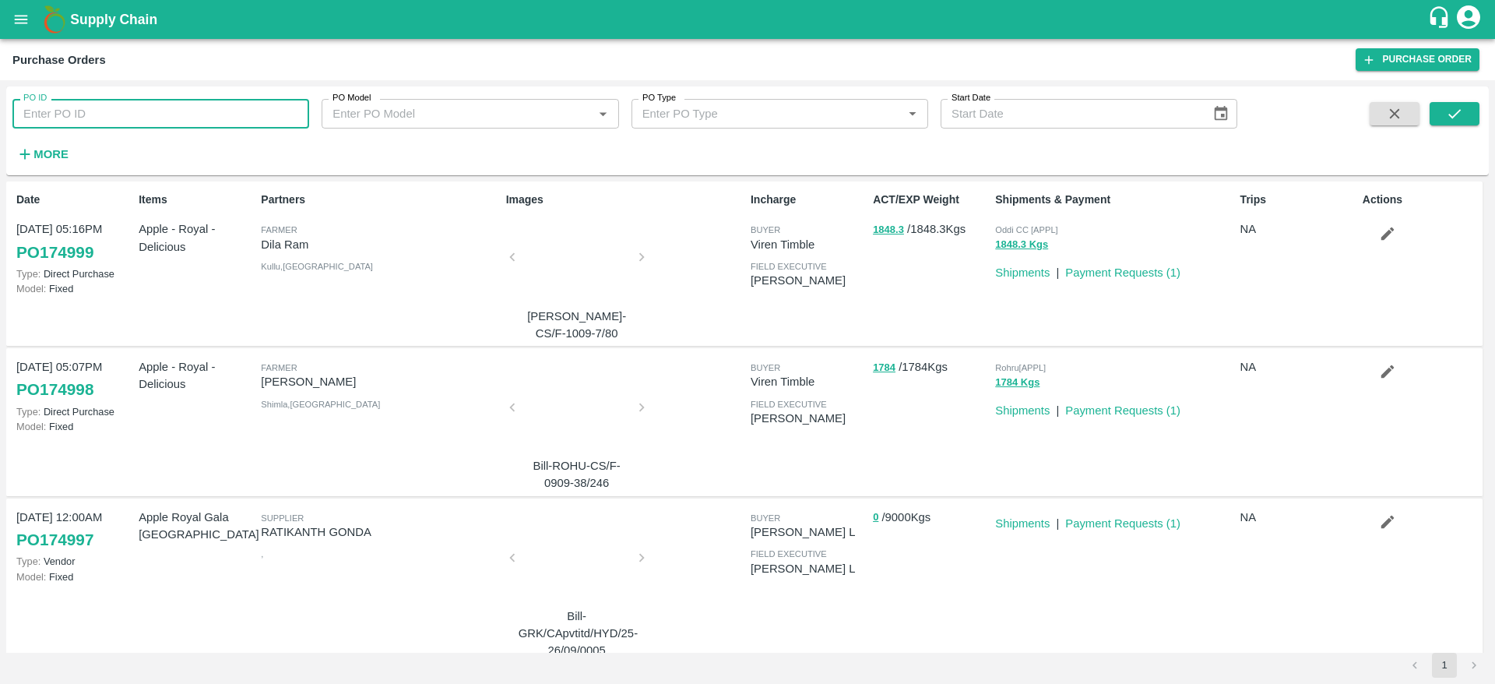
click at [207, 106] on input "PO ID" at bounding box center [160, 114] width 297 height 30
paste input "174980"
type input "174980"
click at [1435, 108] on button "submit" at bounding box center [1455, 113] width 50 height 23
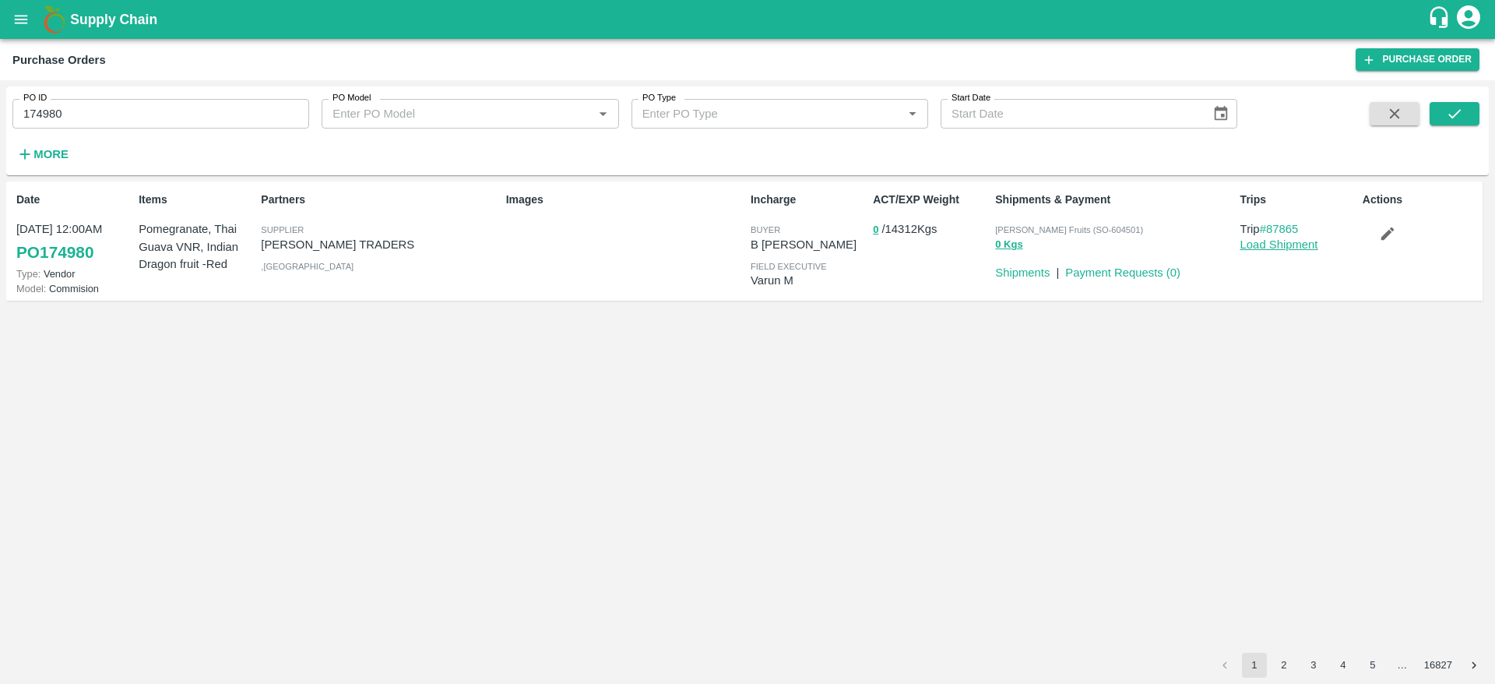
click at [1273, 239] on link "Load Shipment" at bounding box center [1280, 244] width 78 height 12
click at [1264, 250] on link "Load Shipment" at bounding box center [1280, 244] width 78 height 12
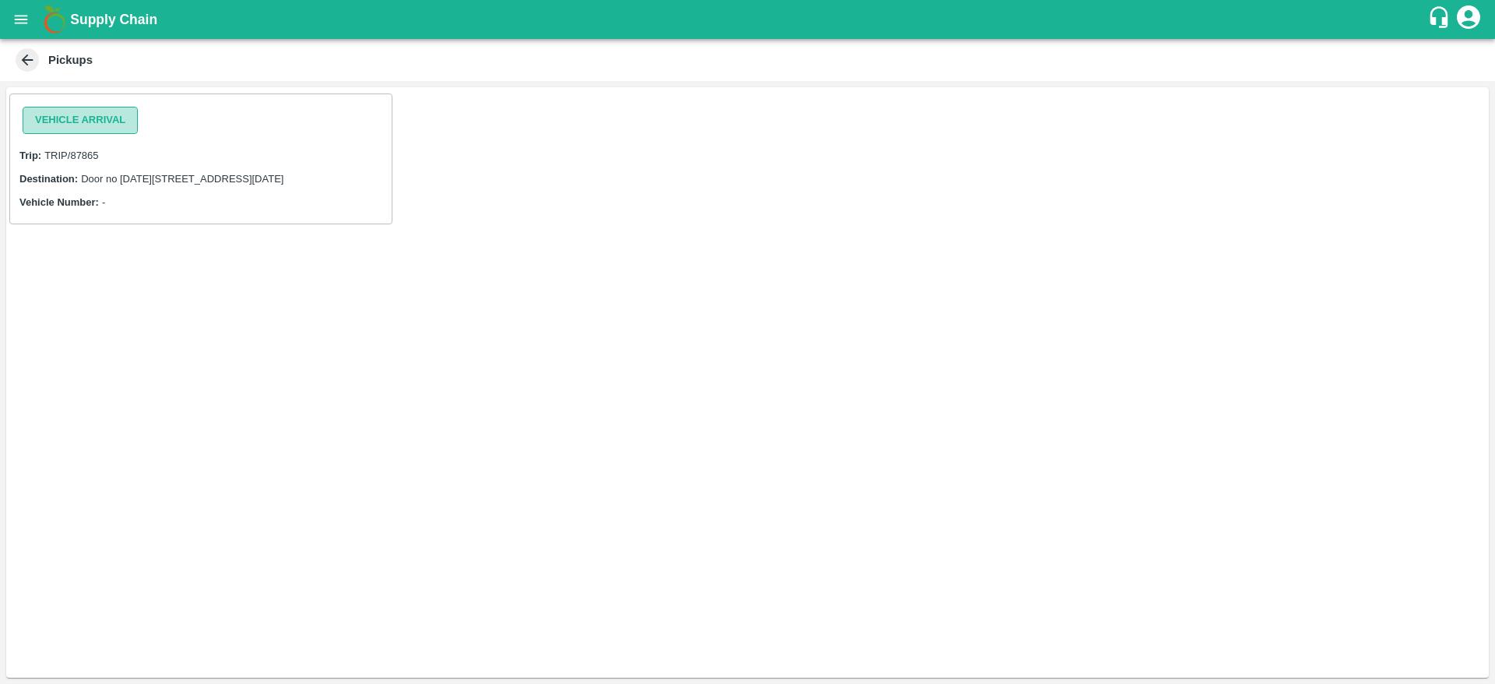
click at [111, 122] on button "Vehicle Arrival" at bounding box center [80, 120] width 115 height 27
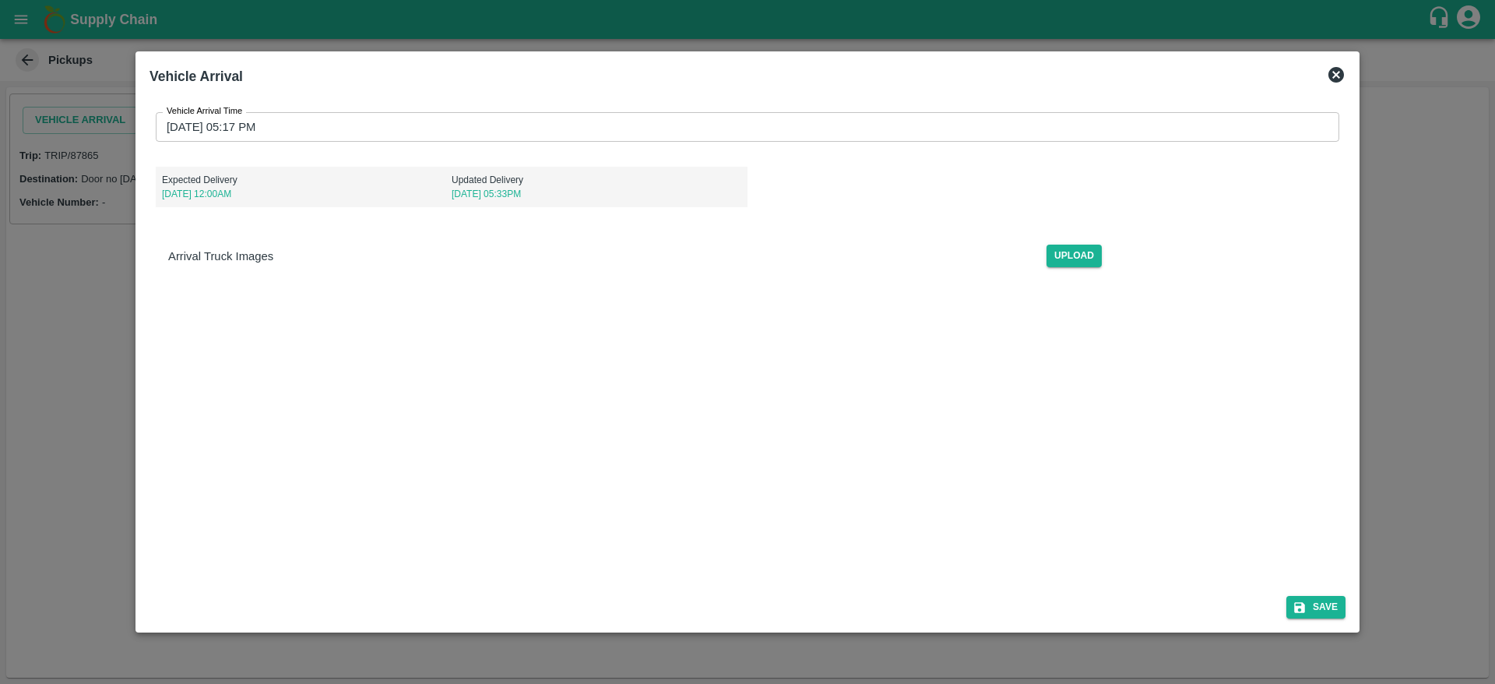
click at [461, 193] on p "[DATE] 05:33PM" at bounding box center [597, 194] width 290 height 14
drag, startPoint x: 218, startPoint y: 182, endPoint x: 368, endPoint y: 101, distance: 170.1
click at [368, 101] on div "Vehicle Arrival Time [DATE] 05:17 PM Vehicle Arrival Time Expected Delivery [DA…" at bounding box center [748, 196] width 1196 height 192
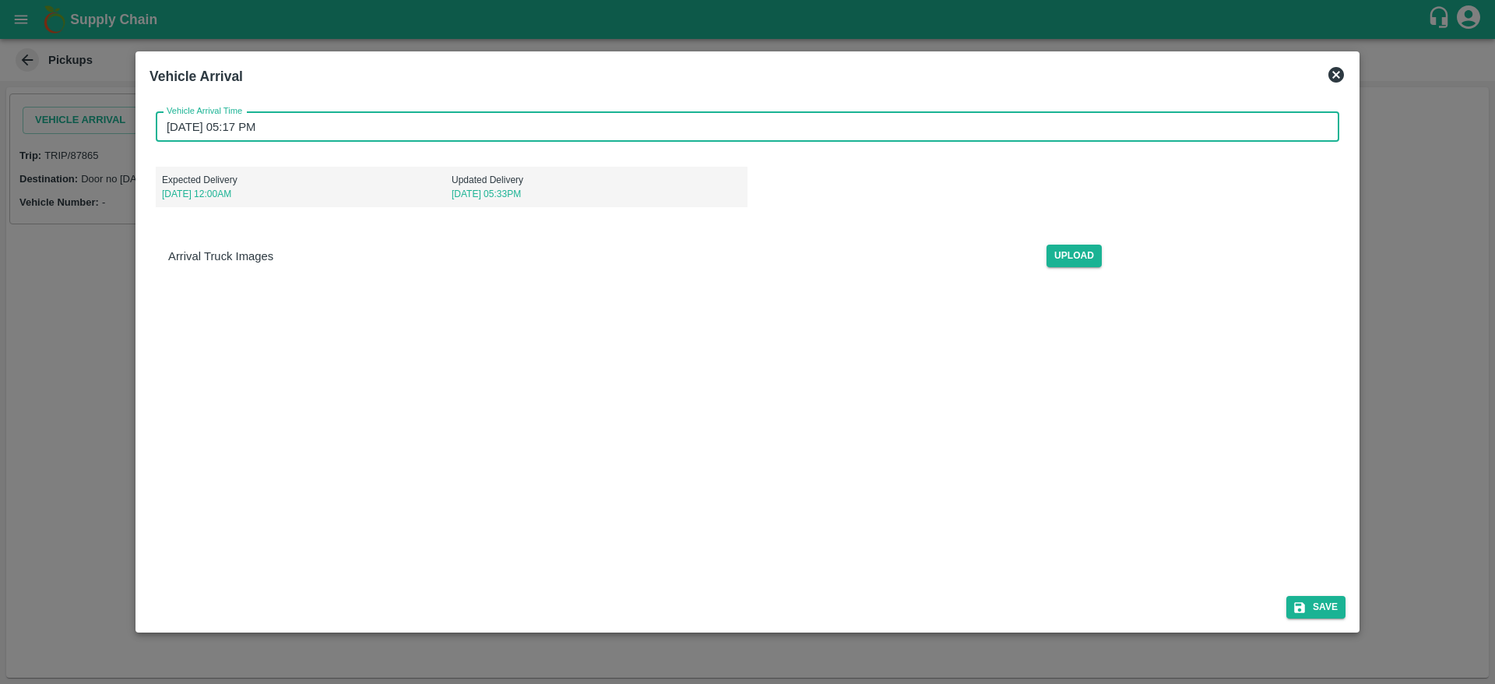
click at [345, 131] on input "[DATE] 05:17 PM" at bounding box center [742, 127] width 1173 height 30
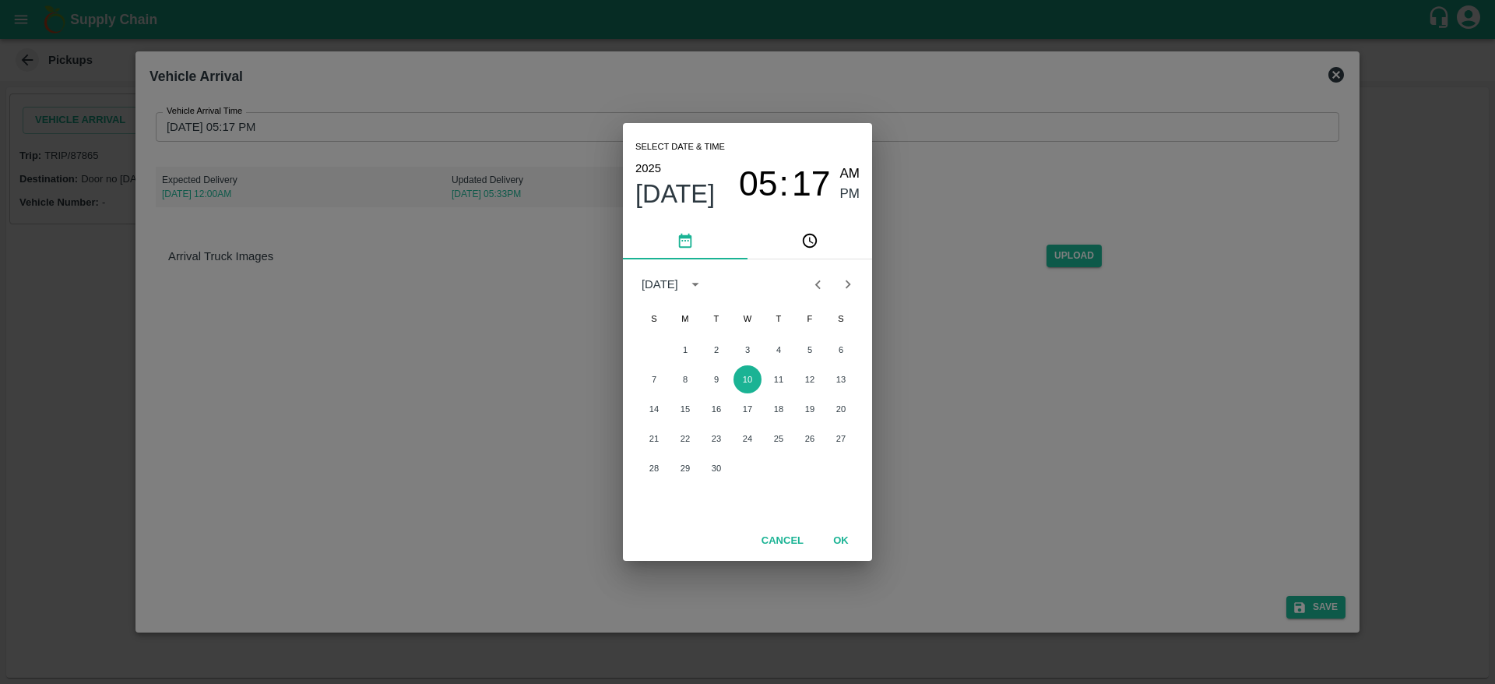
click at [1029, 430] on div "Select date & time [DATE] 05 : 17 AM PM [DATE] S M T W T F S 1 2 3 4 5 6 7 8 9 …" at bounding box center [747, 342] width 1495 height 684
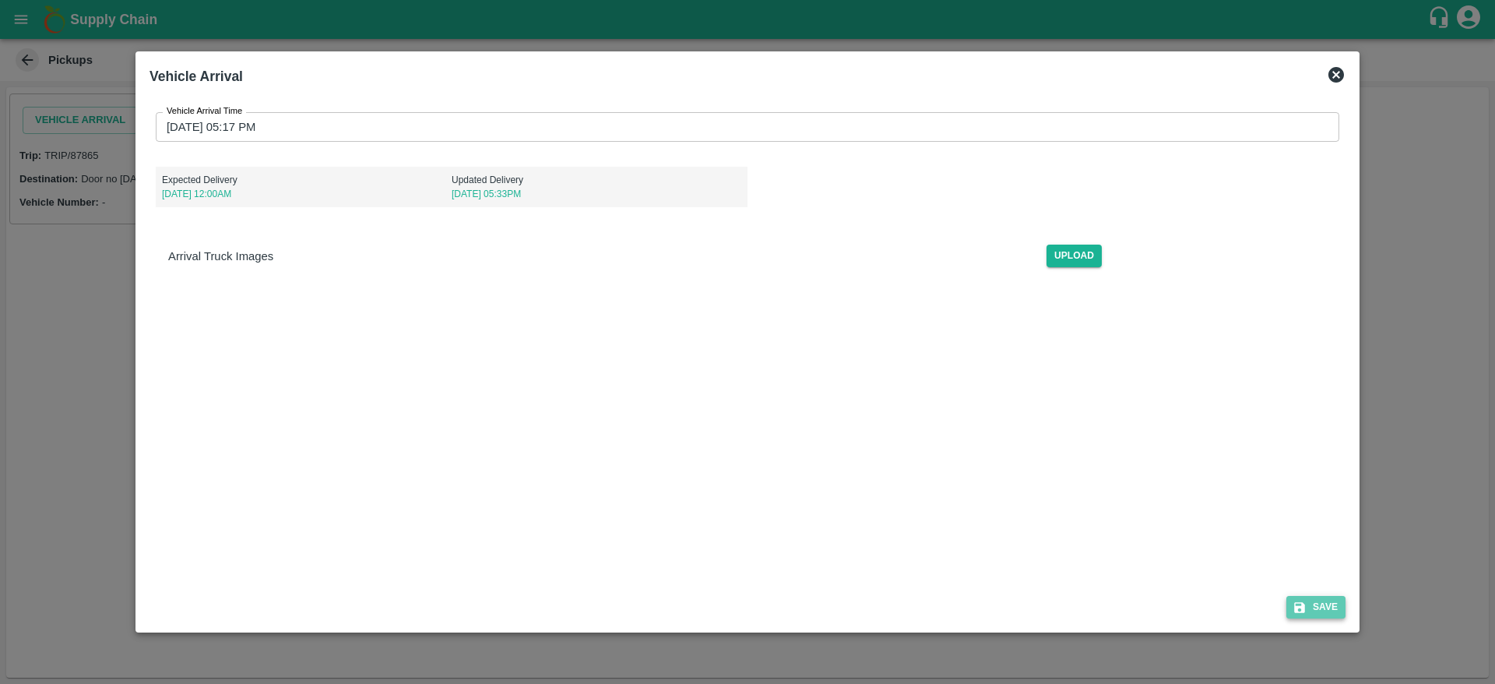
click at [1317, 608] on button "Save" at bounding box center [1316, 607] width 59 height 23
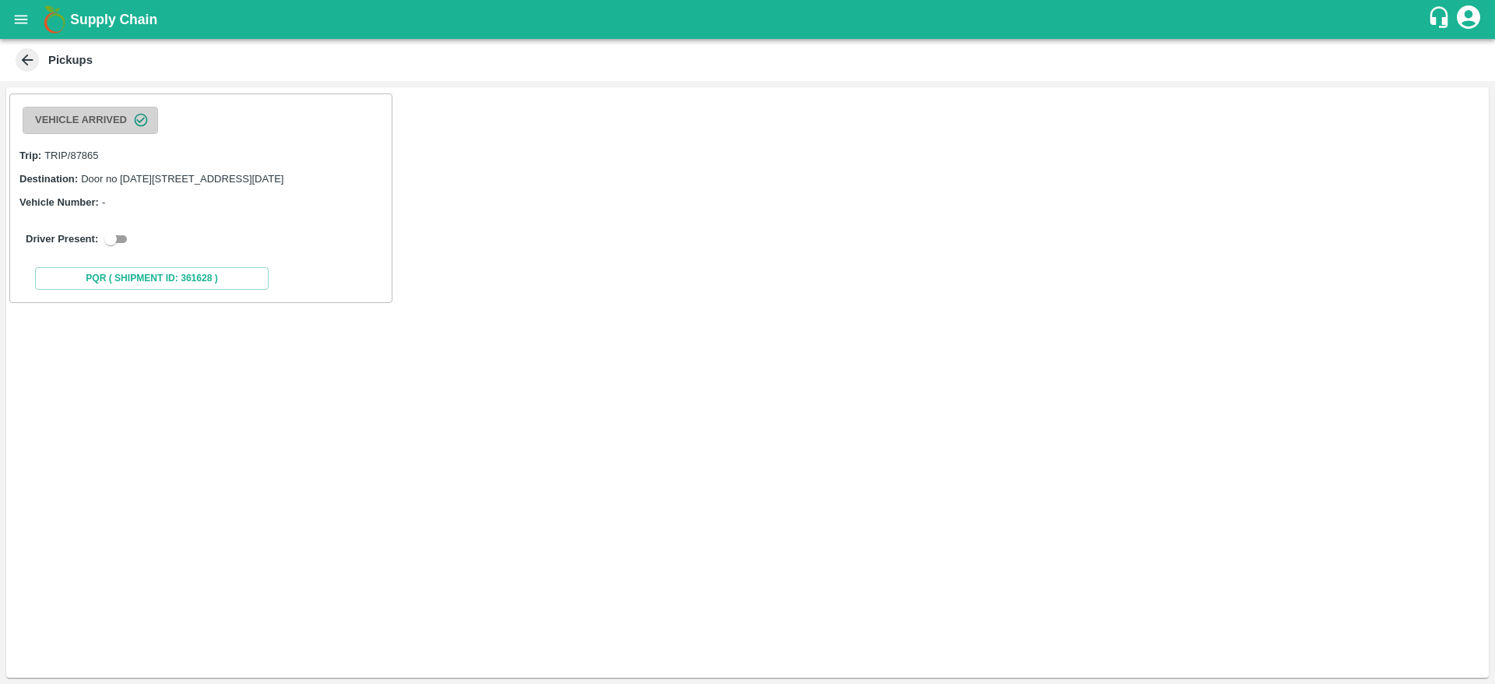
click at [109, 131] on button "Vehicle Arrived" at bounding box center [91, 120] width 136 height 27
click at [125, 248] on input "checkbox" at bounding box center [111, 239] width 56 height 19
checkbox input "true"
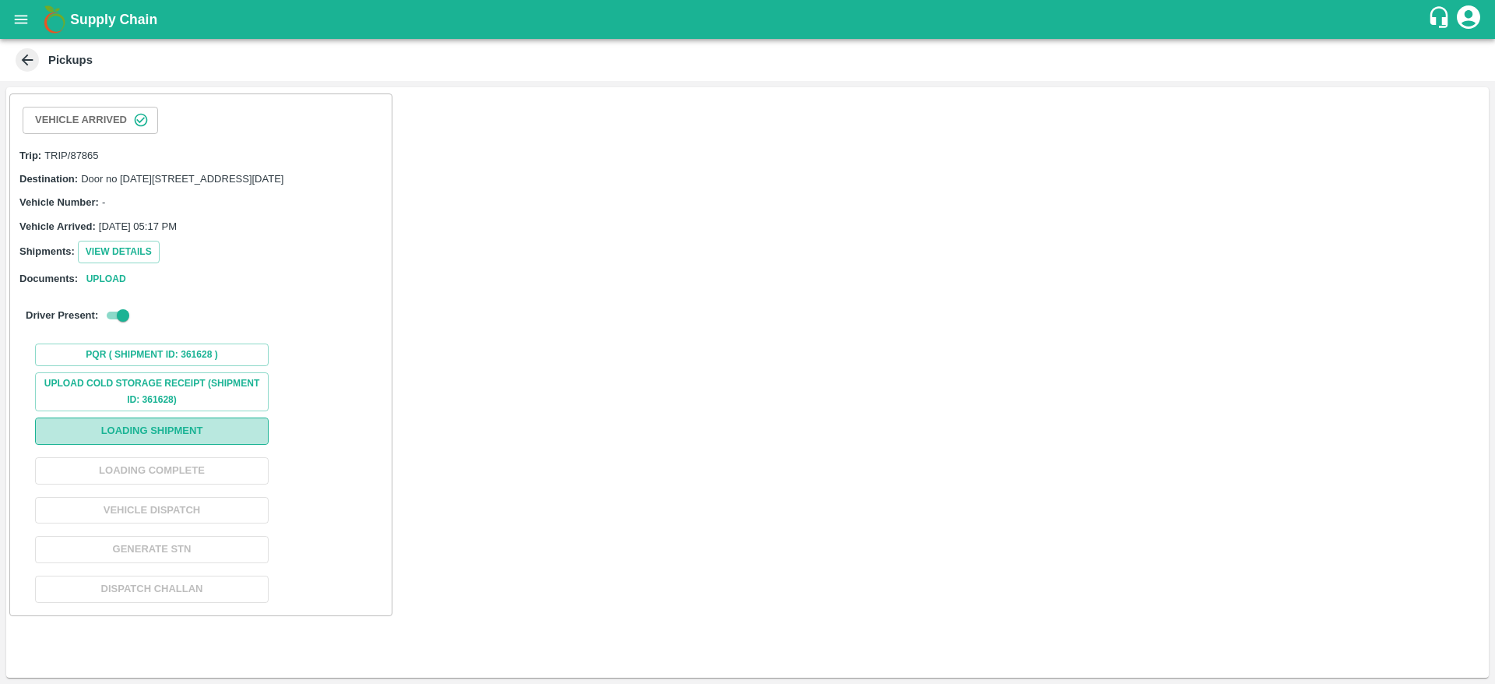
click at [173, 445] on button "Loading Shipment" at bounding box center [152, 430] width 234 height 27
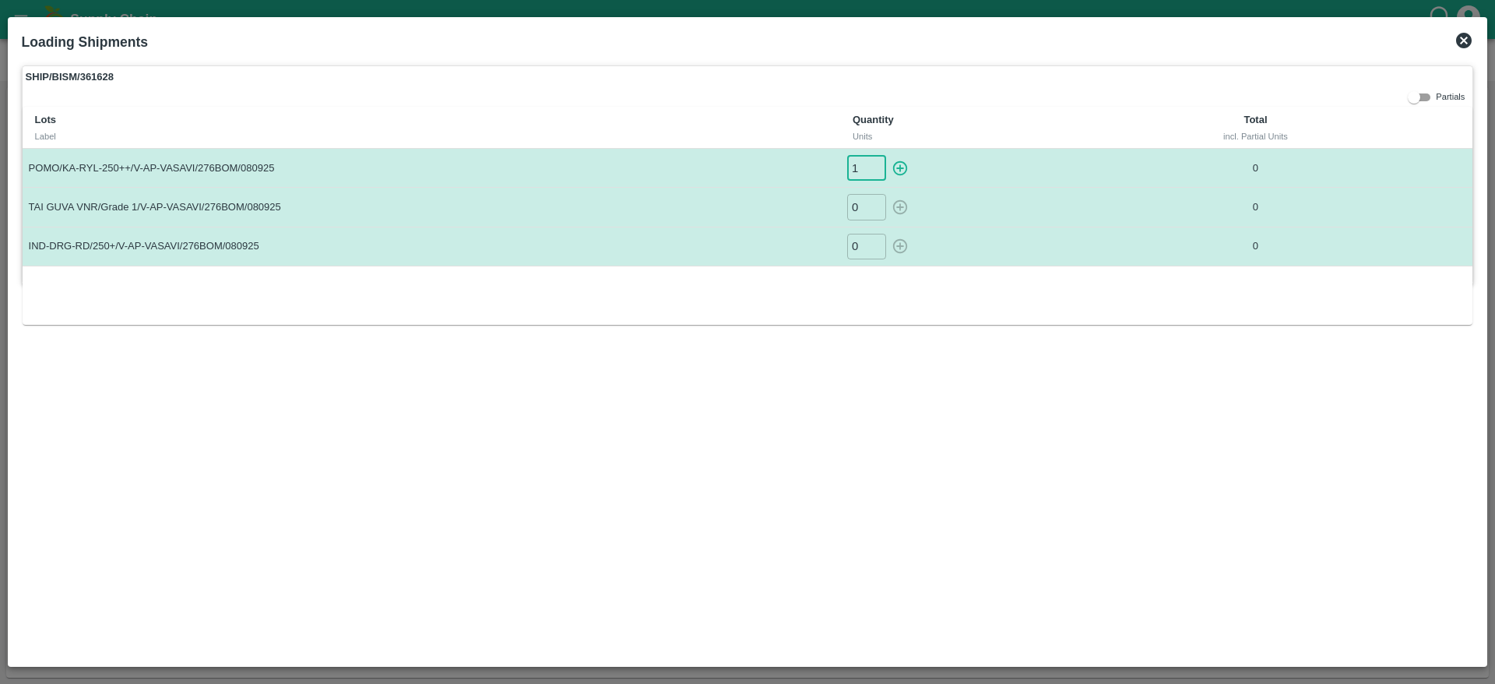
click at [875, 164] on input "1" at bounding box center [866, 168] width 39 height 26
click at [875, 164] on input "2" at bounding box center [866, 168] width 39 height 26
drag, startPoint x: 858, startPoint y: 172, endPoint x: 833, endPoint y: 174, distance: 25.0
click at [833, 174] on tr "POMO/KA-RYL-250++/V-AP-VASAVI/276BOM/080925 2 ​ 0" at bounding box center [748, 168] width 1451 height 39
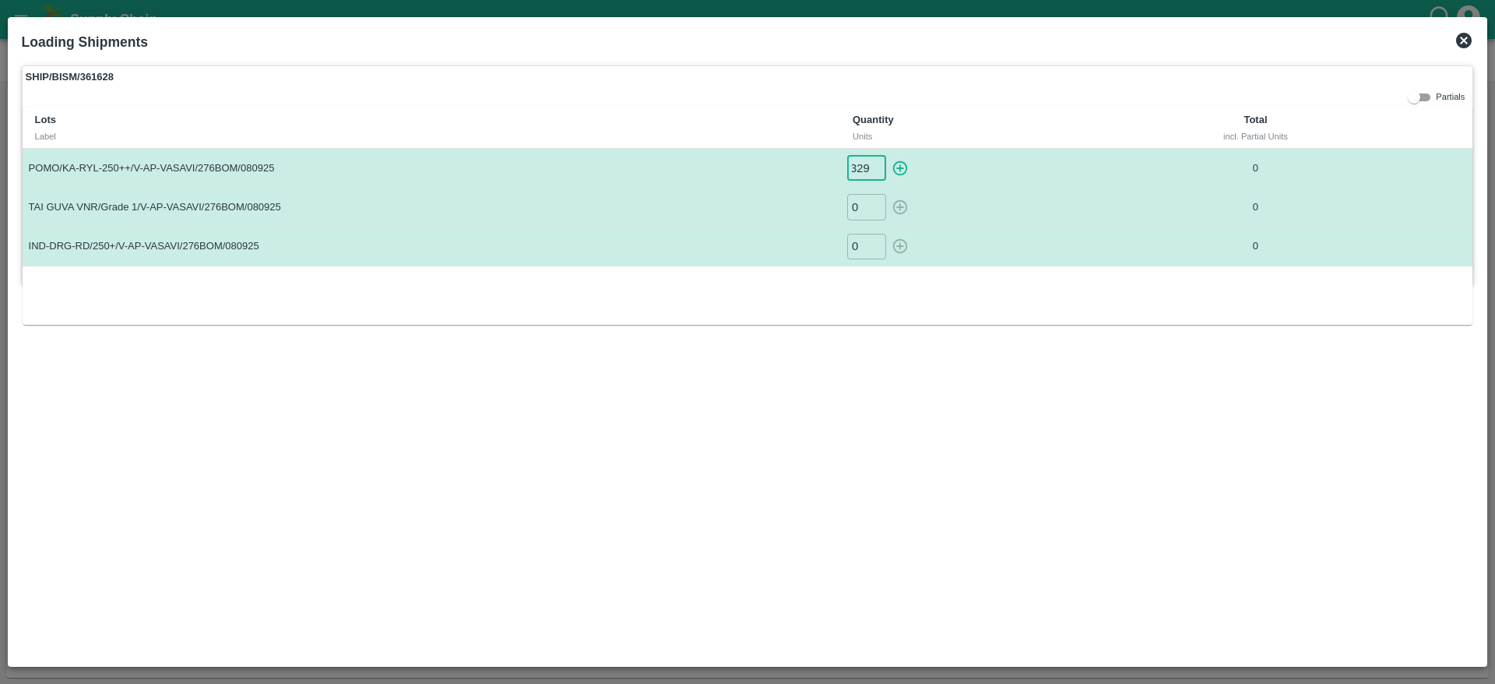
type input "329"
drag, startPoint x: 858, startPoint y: 204, endPoint x: 836, endPoint y: 206, distance: 21.9
click at [836, 206] on tr "TAI GUVA VNR/Grade 1/V-AP-VASAVI/276BOM/080925 0 ​ 0" at bounding box center [748, 207] width 1451 height 39
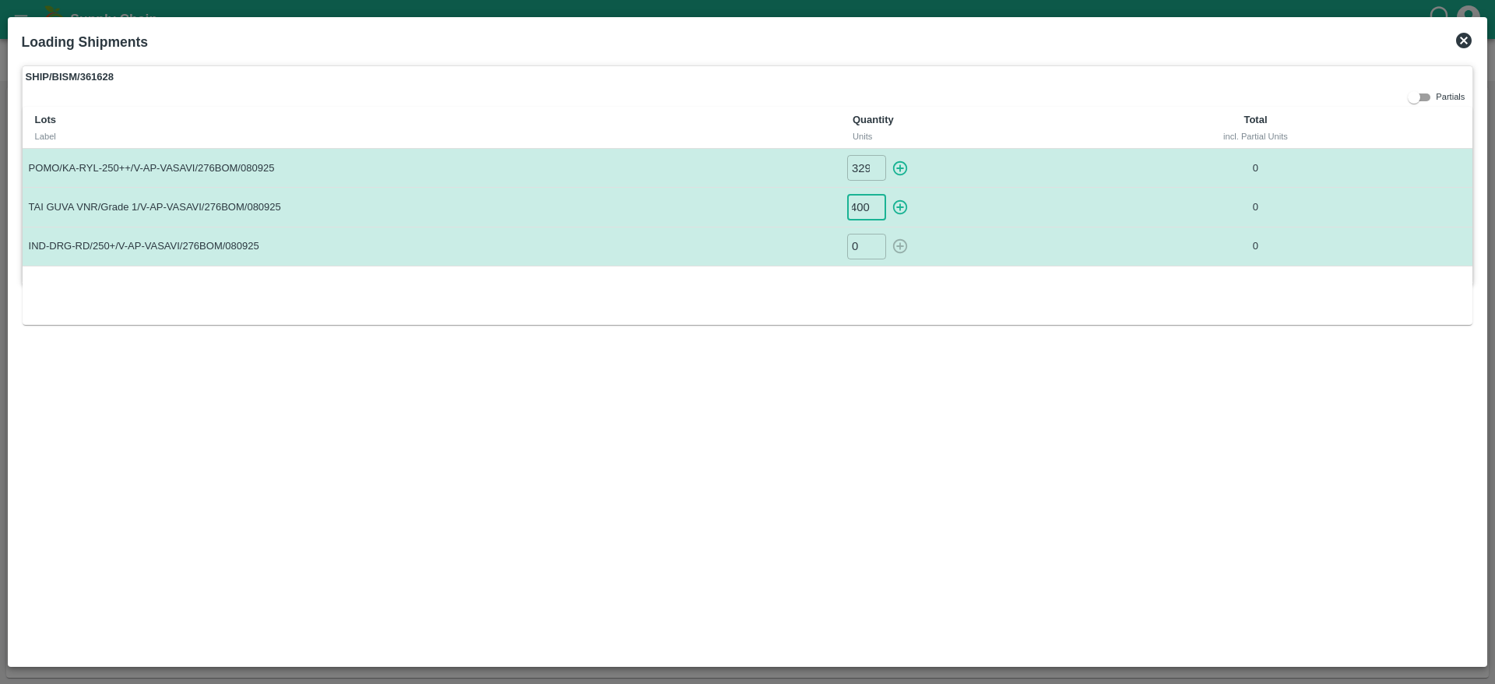
type input "400"
drag, startPoint x: 861, startPoint y: 249, endPoint x: 844, endPoint y: 248, distance: 16.4
click at [844, 248] on td "0 ​" at bounding box center [984, 246] width 288 height 39
type input "70"
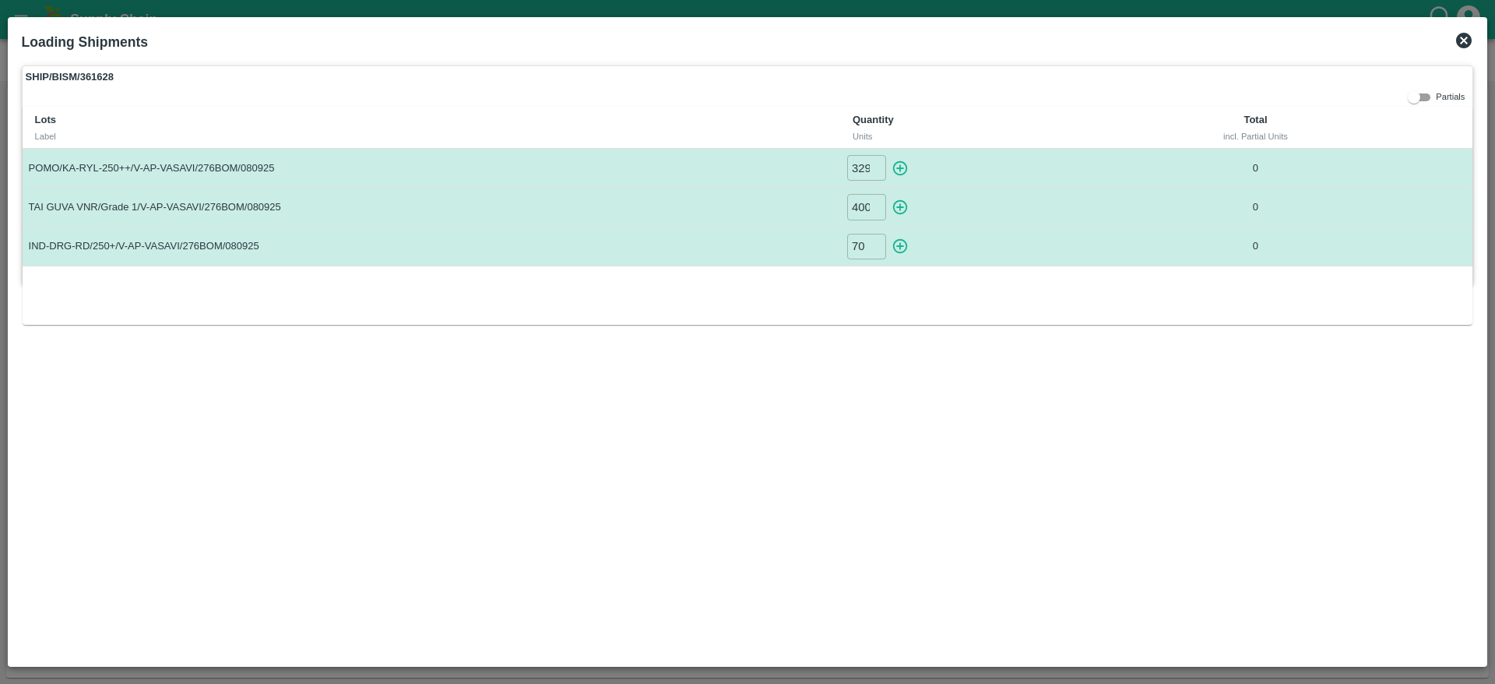
click at [991, 276] on div "Lots Label Quantity Units Total incl. Partial Units POMO/KA-RYL-250++/V-AP-VASA…" at bounding box center [748, 216] width 1451 height 218
click at [1139, 349] on div "SHIP/BISM/361628 Partials Lots Label Quantity Units Total incl. Partial Units P…" at bounding box center [748, 359] width 1465 height 600
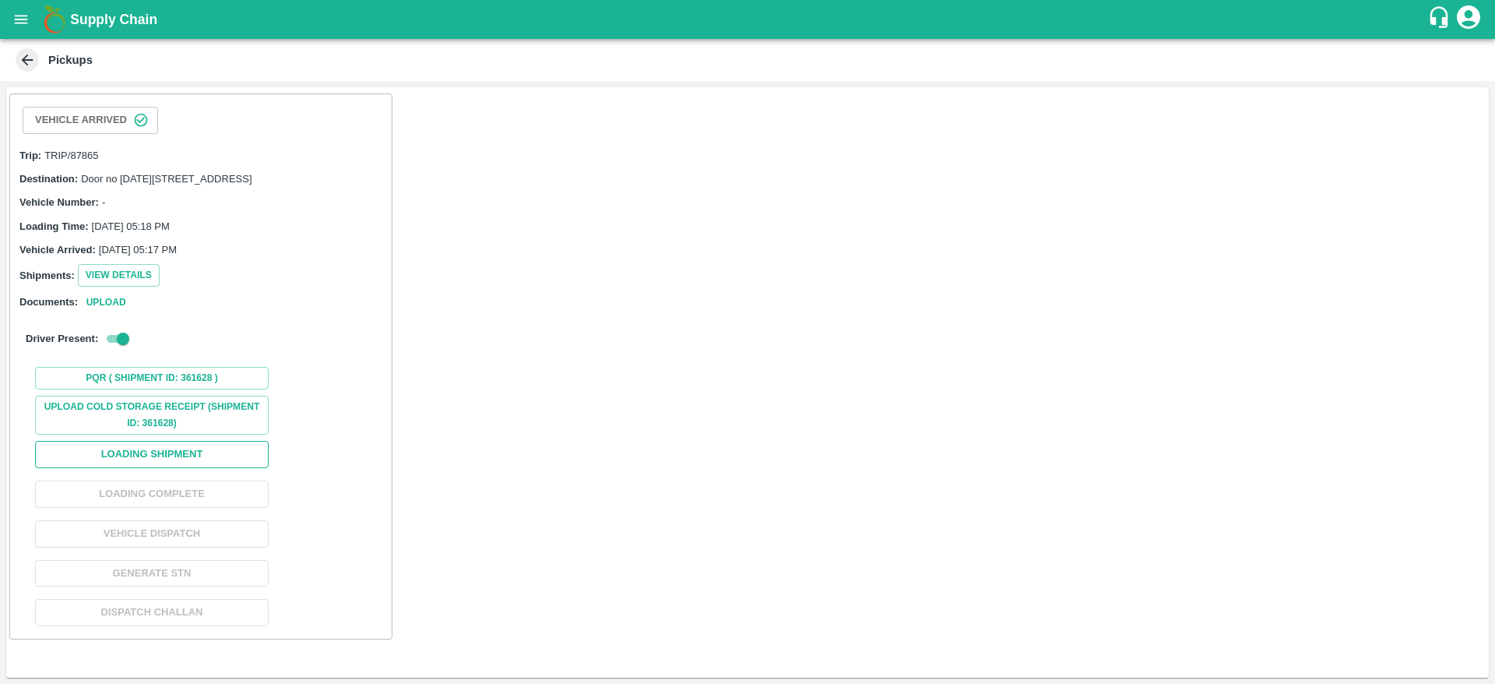
click at [194, 468] on button "Loading Shipment" at bounding box center [152, 454] width 234 height 27
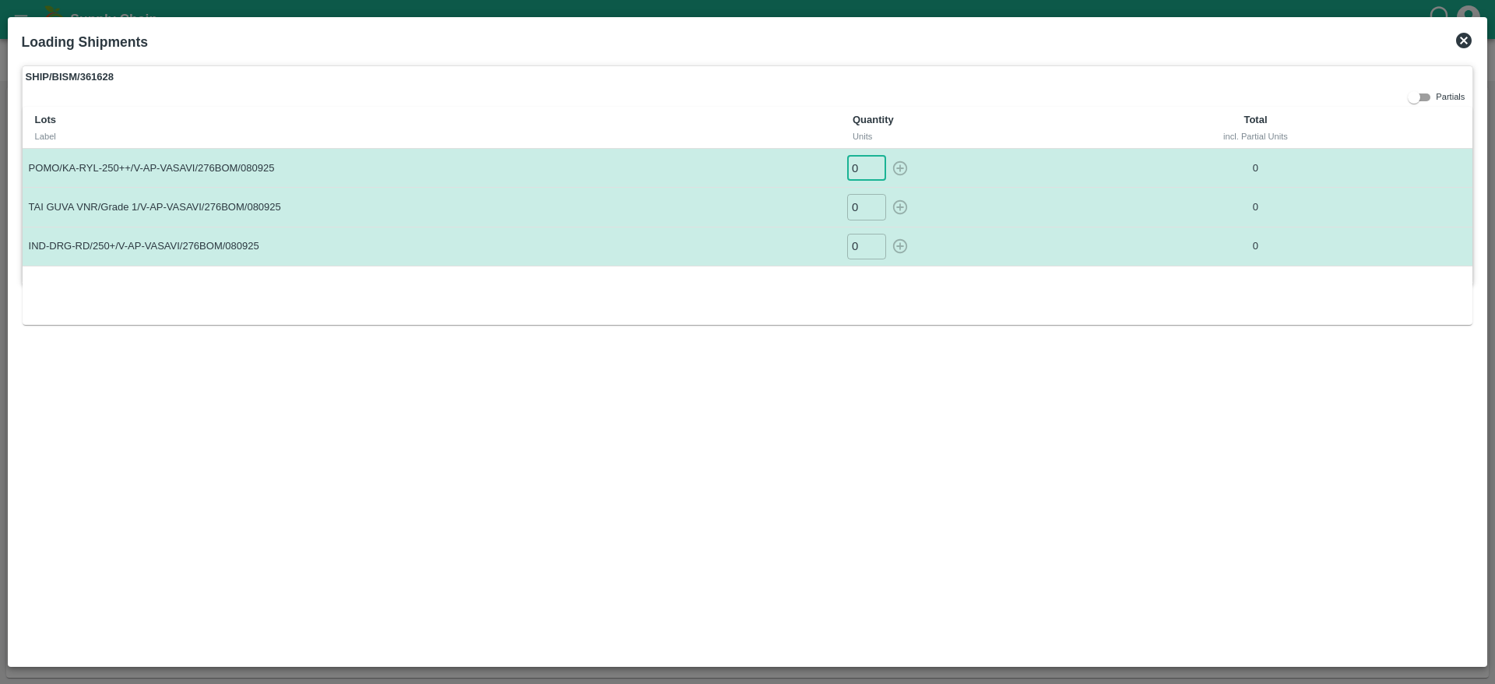
drag, startPoint x: 860, startPoint y: 168, endPoint x: 791, endPoint y: 176, distance: 69.0
click at [791, 176] on tr "POMO/KA-RYL-250++/V-AP-VASAVI/276BOM/080925 0 ​ 0" at bounding box center [748, 168] width 1451 height 39
type input "329"
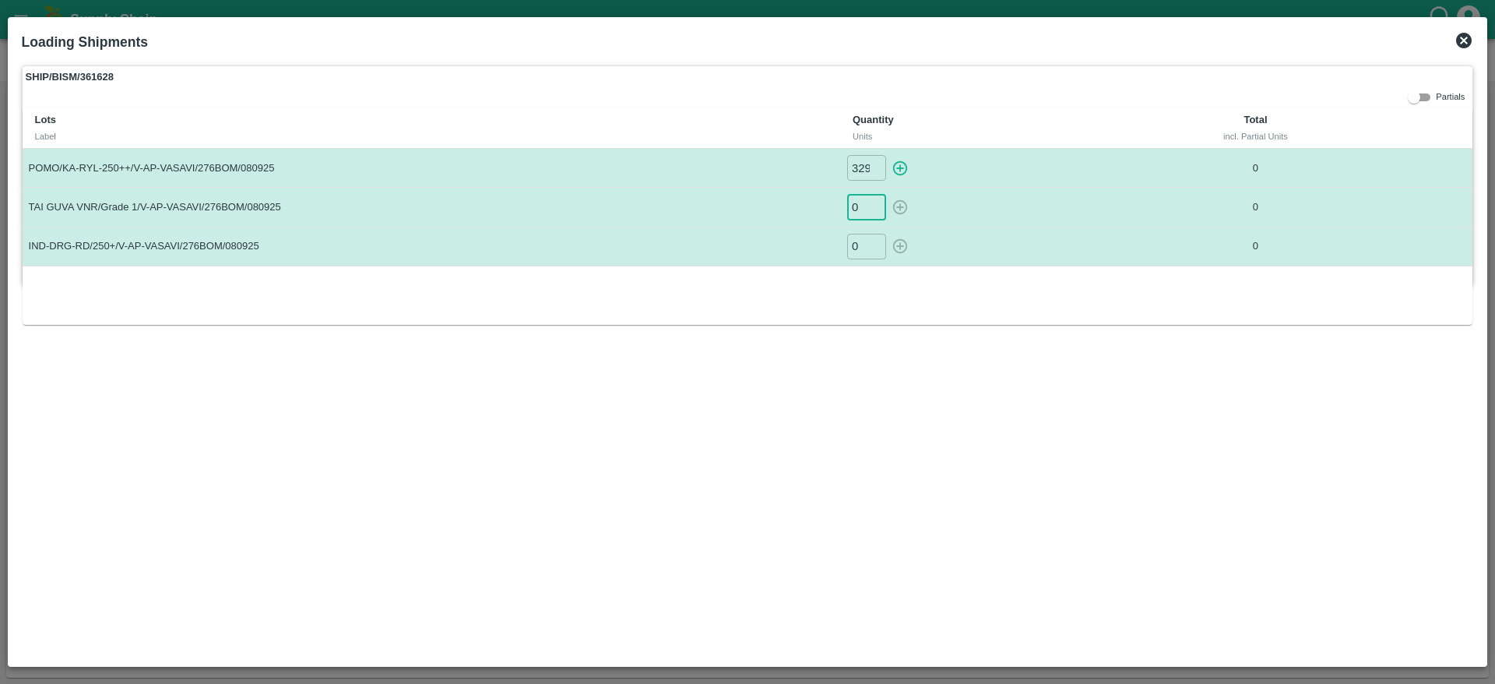
drag, startPoint x: 856, startPoint y: 202, endPoint x: 825, endPoint y: 204, distance: 31.2
click at [825, 204] on tr "TAI GUVA VNR/Grade 1/V-AP-VASAVI/276BOM/080925 0 ​ 0" at bounding box center [748, 207] width 1451 height 39
type input "400"
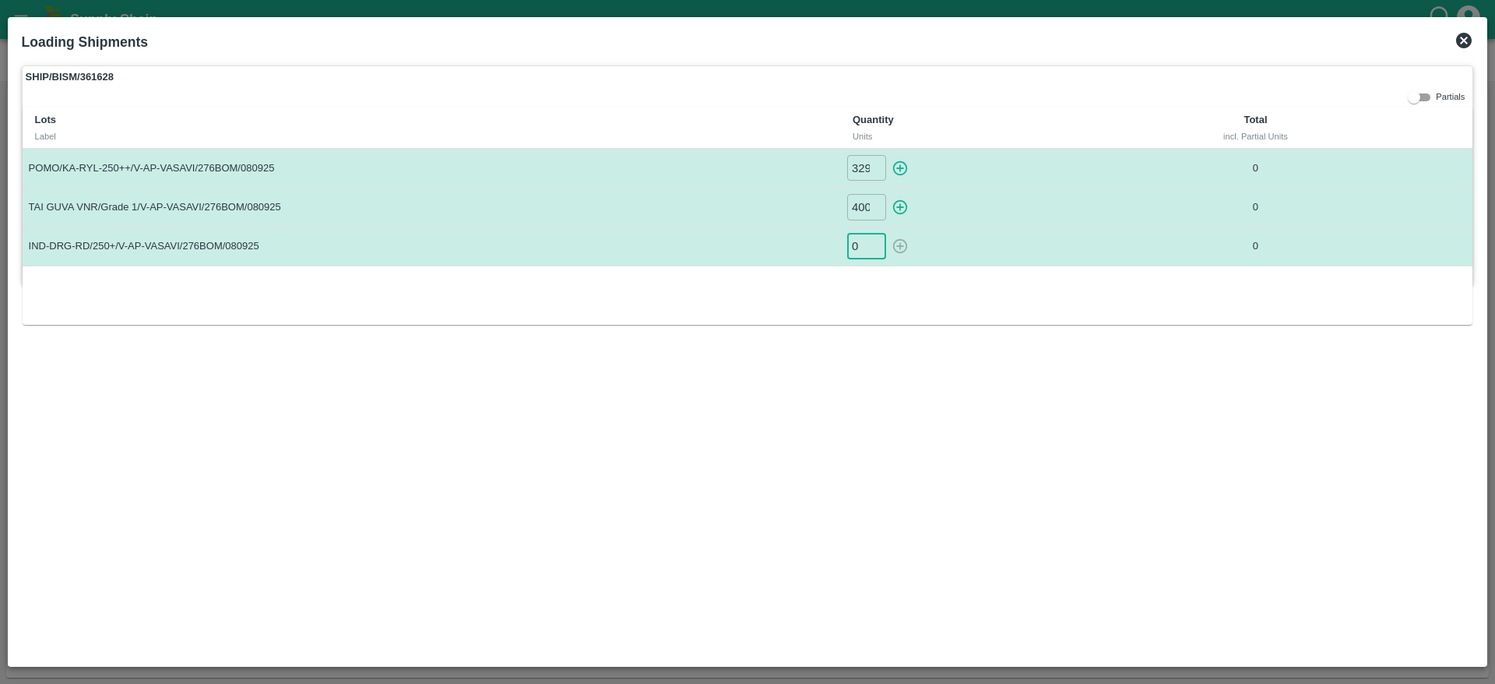
drag, startPoint x: 861, startPoint y: 246, endPoint x: 826, endPoint y: 252, distance: 34.7
click at [826, 252] on tr "IND-DRG-RD/250+/V-AP-VASAVI/276BOM/080925 0 ​ 0" at bounding box center [748, 246] width 1451 height 39
type input "70"
click at [1468, 43] on icon at bounding box center [1464, 40] width 19 height 19
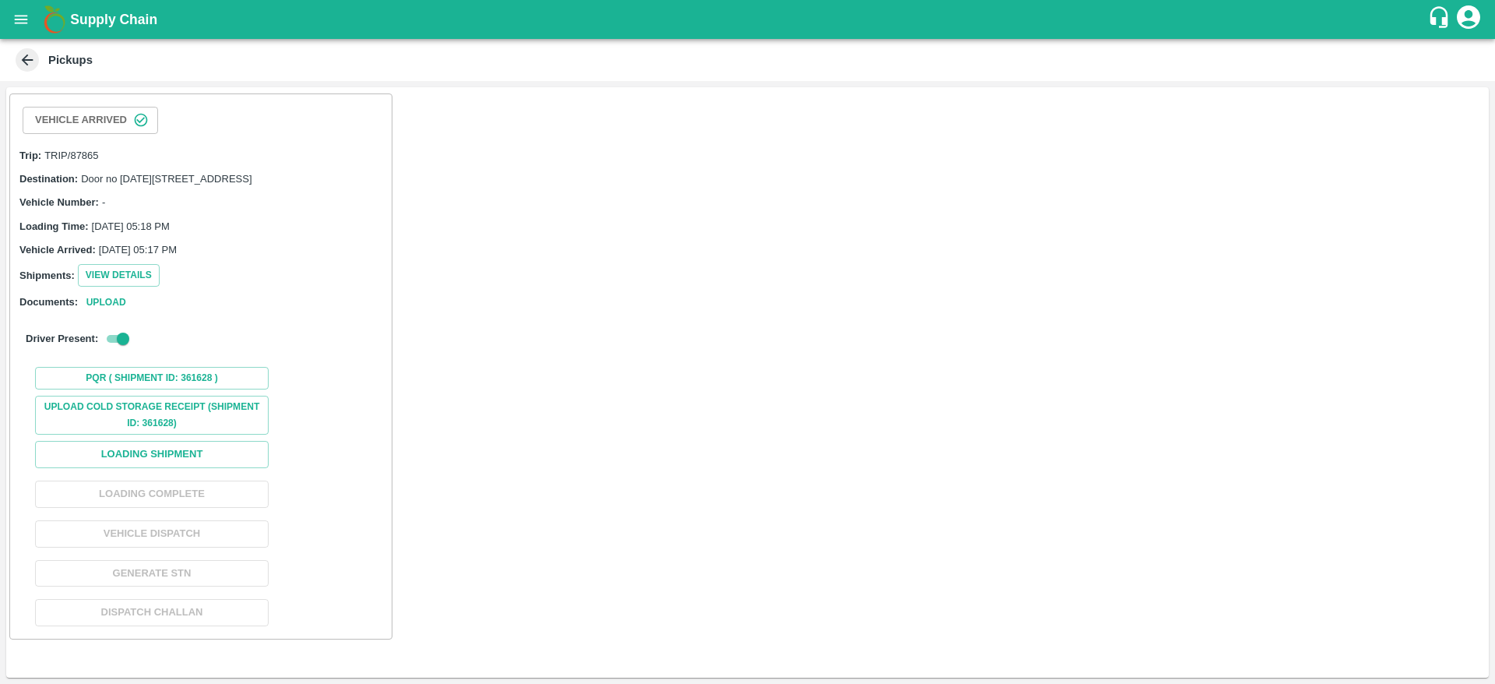
scroll to position [3, 0]
click at [147, 287] on button "View Details" at bounding box center [119, 275] width 82 height 23
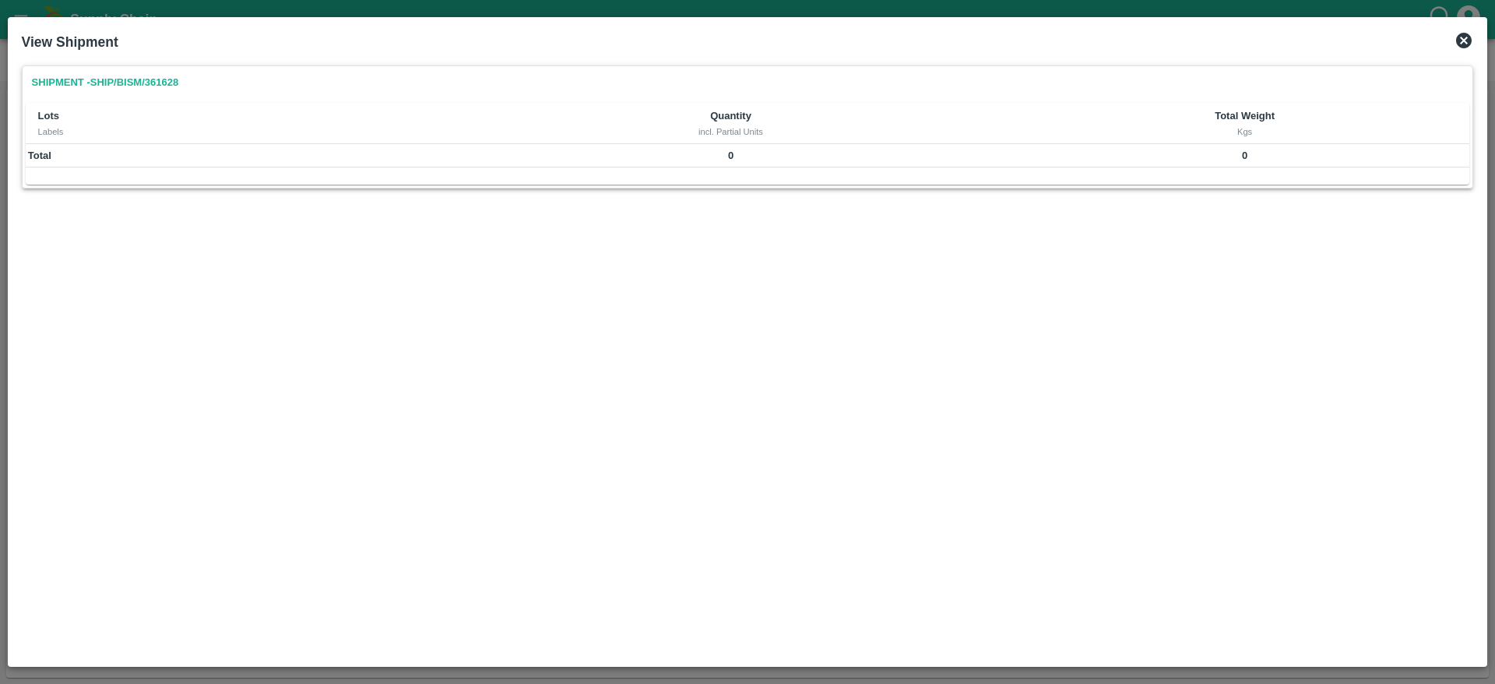
click at [1471, 39] on icon at bounding box center [1464, 41] width 16 height 16
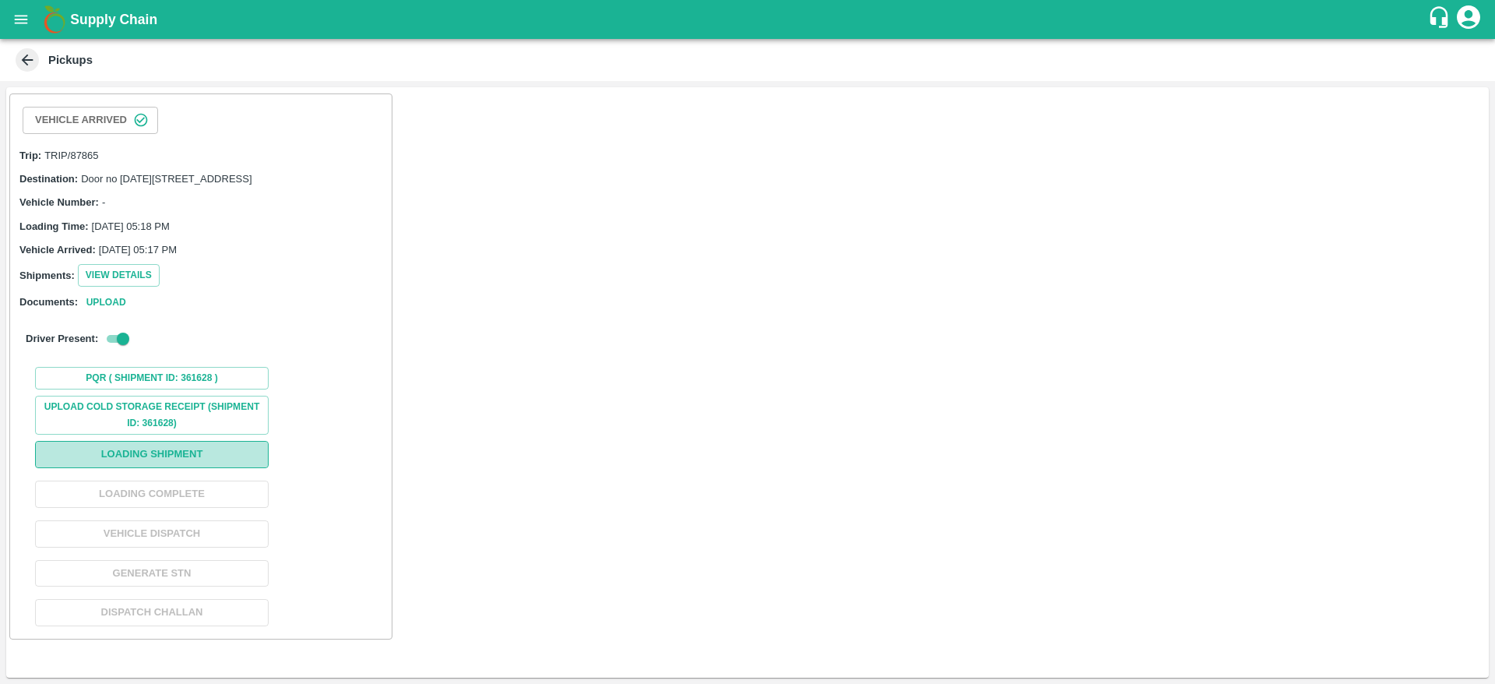
click at [207, 468] on button "Loading Shipment" at bounding box center [152, 454] width 234 height 27
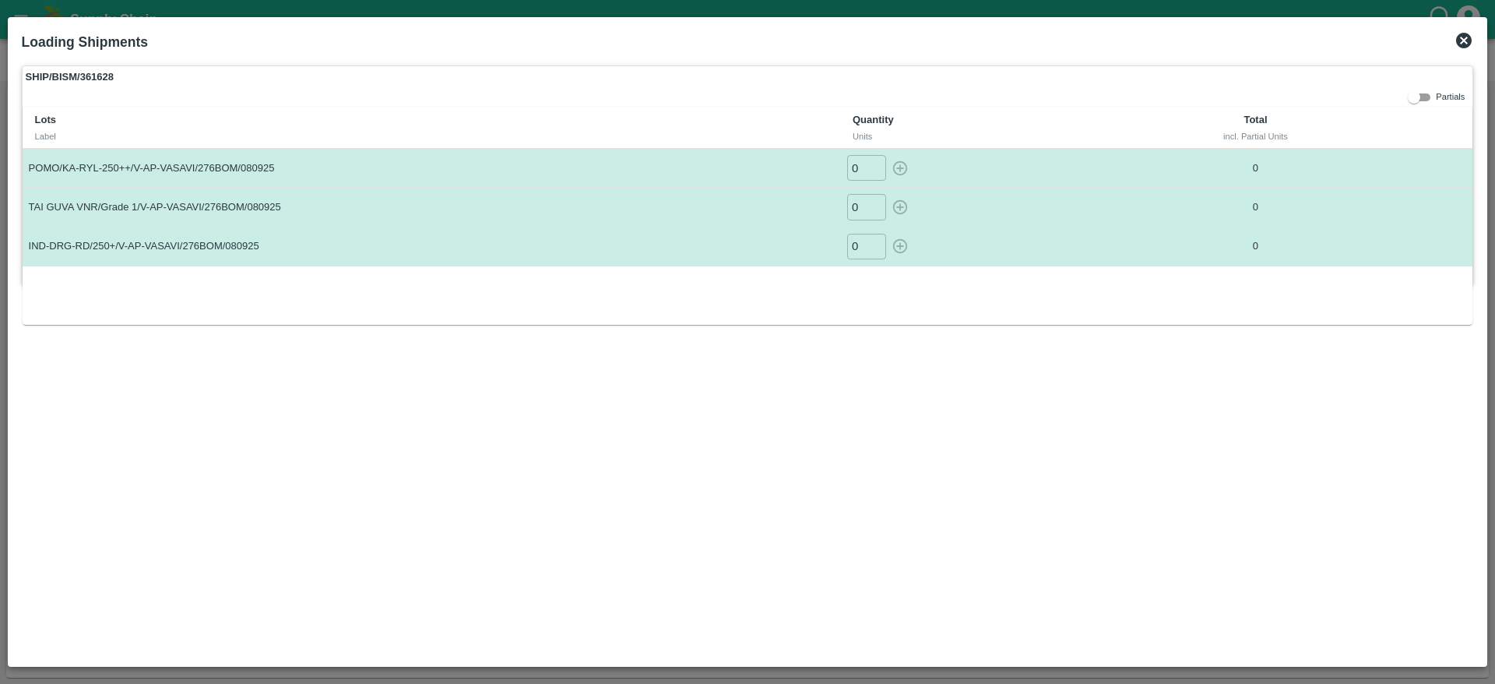
click at [903, 164] on div "0 ​" at bounding box center [985, 168] width 276 height 26
drag, startPoint x: 856, startPoint y: 172, endPoint x: 821, endPoint y: 165, distance: 35.7
click at [821, 165] on tr "POMO/KA-RYL-250++/V-AP-VASAVI/276BOM/080925 0 ​ 0" at bounding box center [748, 168] width 1451 height 39
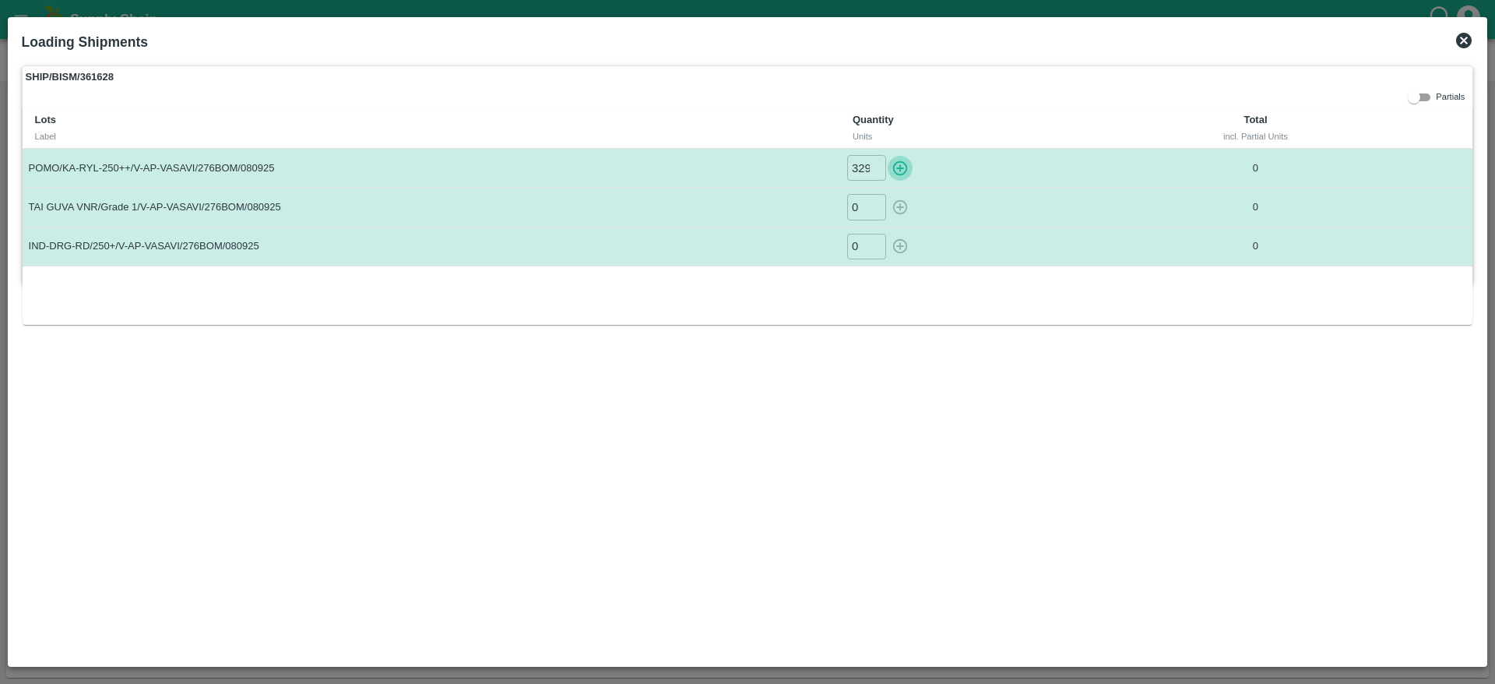
click at [901, 167] on icon "button" at bounding box center [900, 168] width 15 height 15
type input "0"
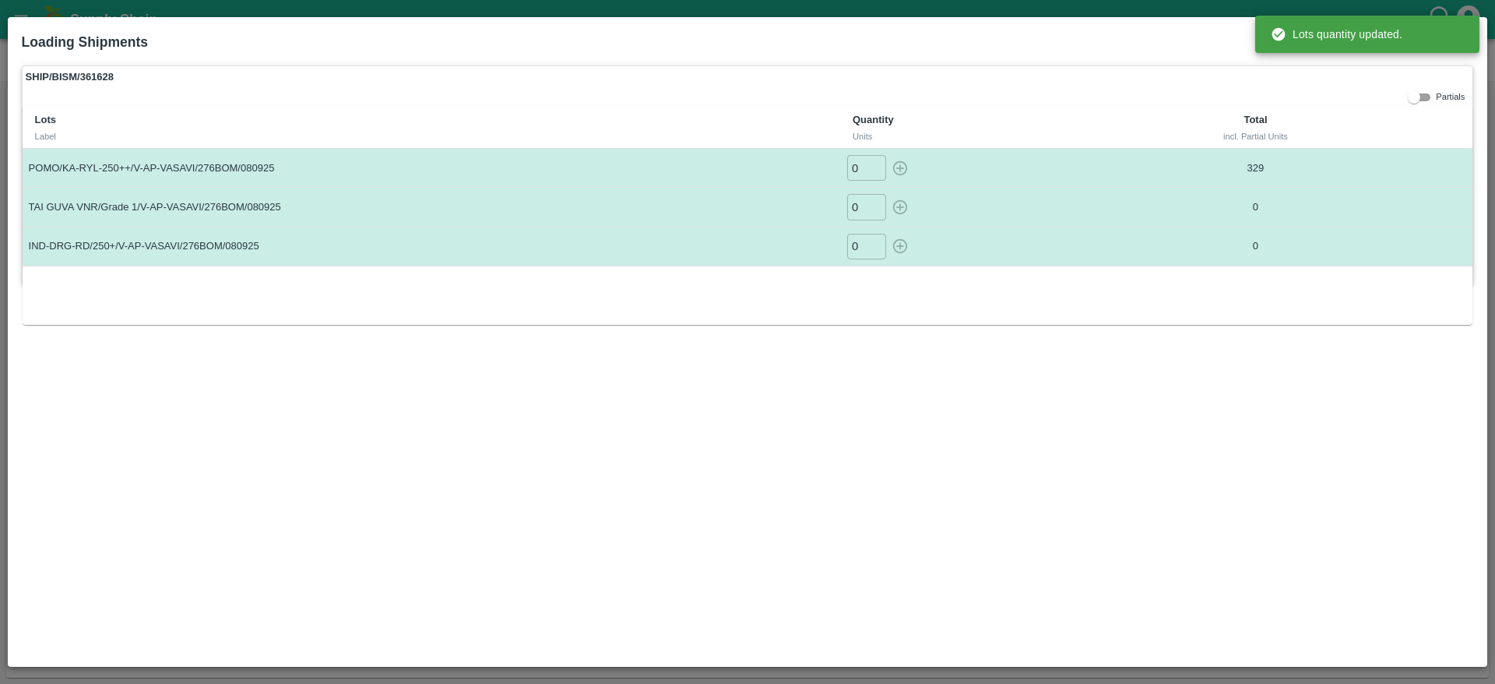
drag, startPoint x: 865, startPoint y: 205, endPoint x: 819, endPoint y: 207, distance: 46.8
click at [819, 207] on tr "TAI GUVA VNR/Grade 1/V-AP-VASAVI/276BOM/080925 0 ​ 0" at bounding box center [748, 207] width 1451 height 39
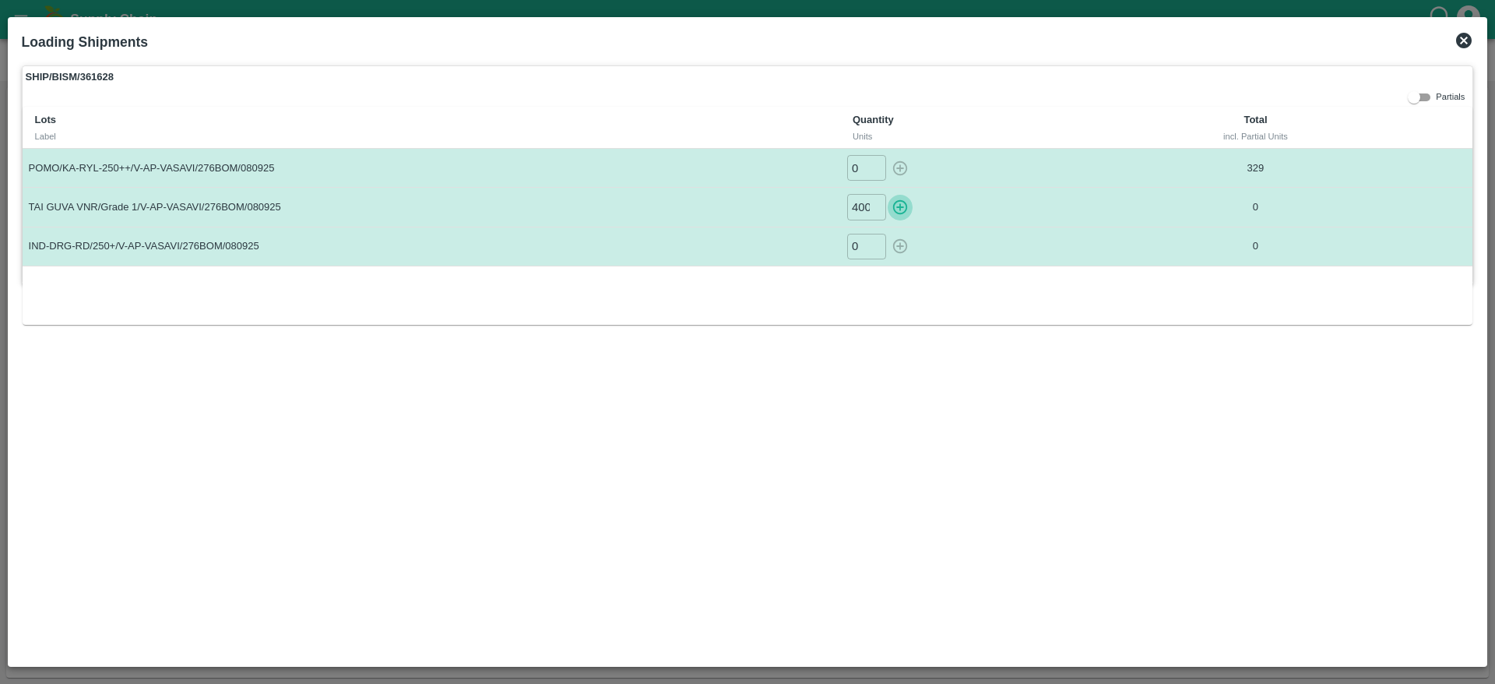
click at [907, 206] on icon "button" at bounding box center [900, 207] width 15 height 15
type input "0"
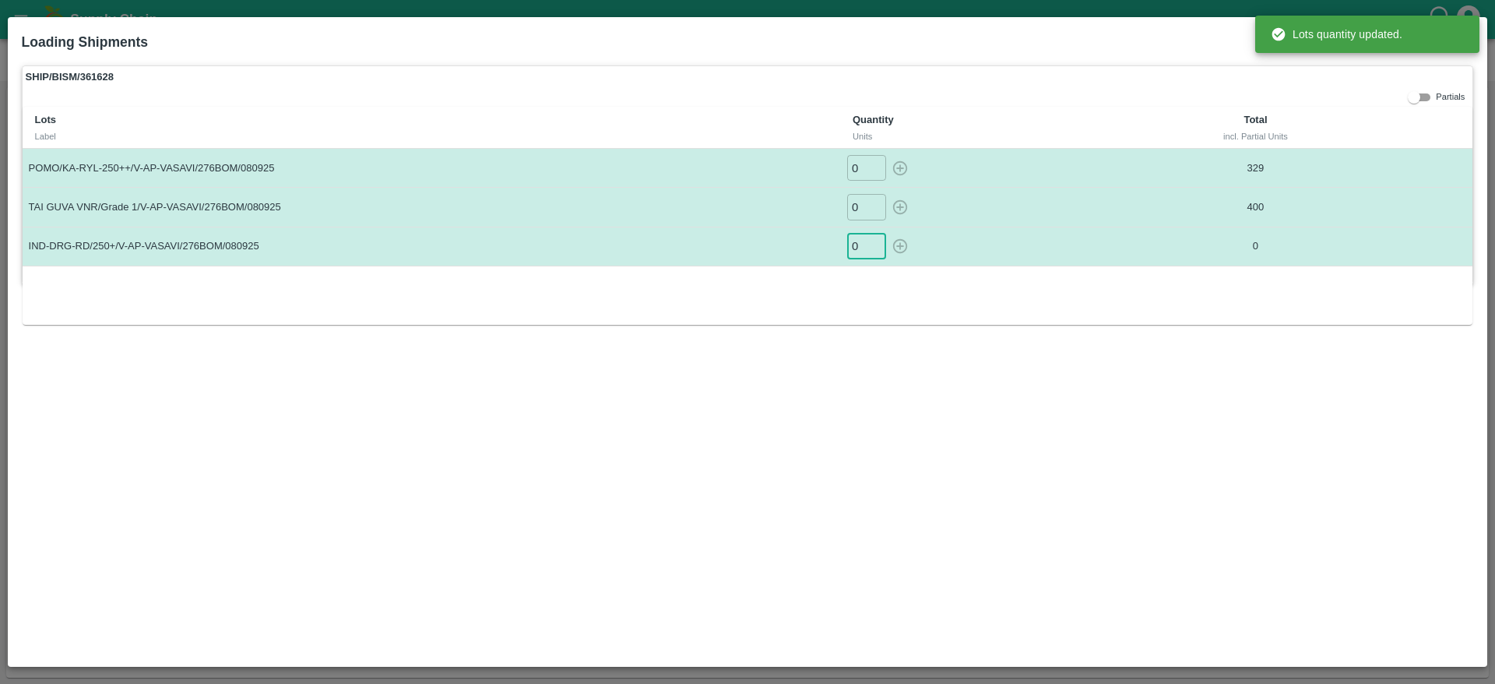
drag, startPoint x: 864, startPoint y: 251, endPoint x: 833, endPoint y: 251, distance: 30.4
click at [833, 251] on tr "IND-DRG-RD/250+/V-AP-VASAVI/276BOM/080925 0 ​ 0" at bounding box center [748, 246] width 1451 height 39
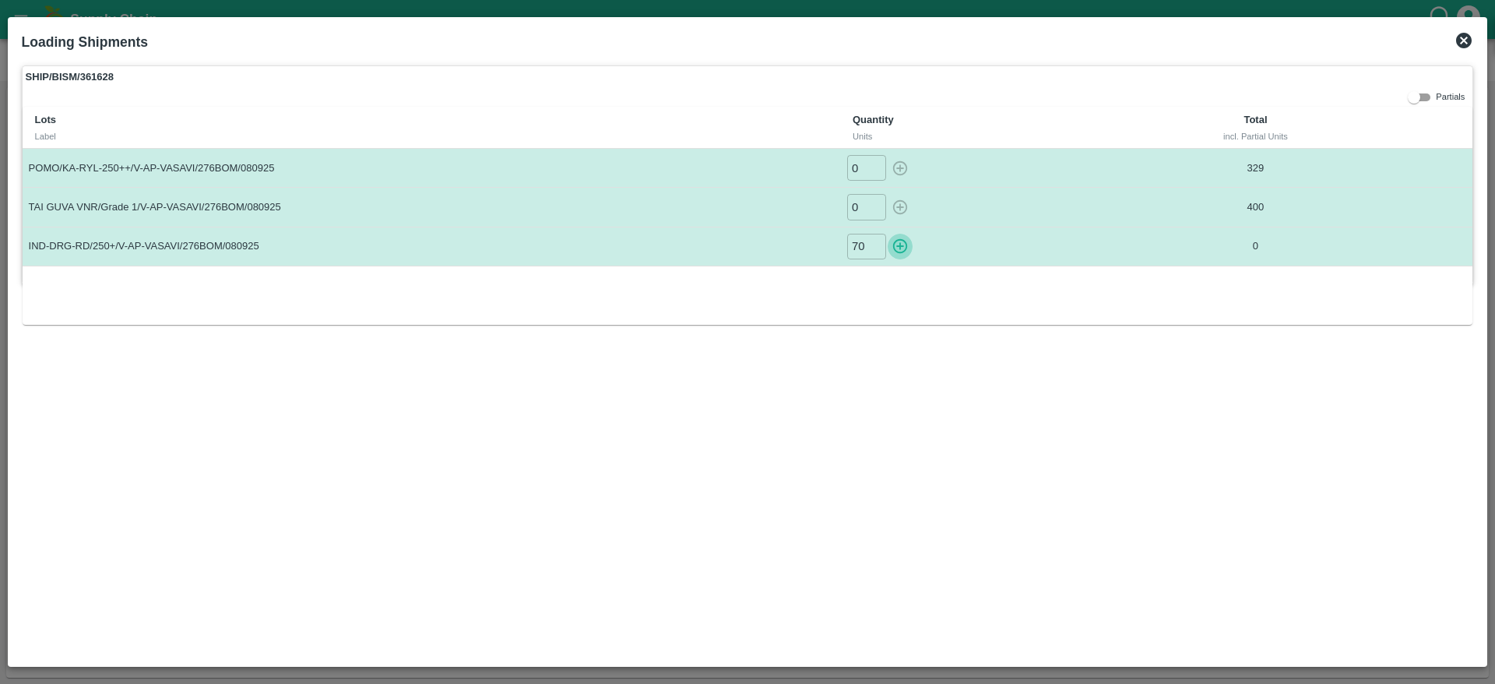
click at [907, 246] on icon "button" at bounding box center [900, 246] width 15 height 15
type input "0"
click at [1464, 39] on icon at bounding box center [1464, 40] width 19 height 19
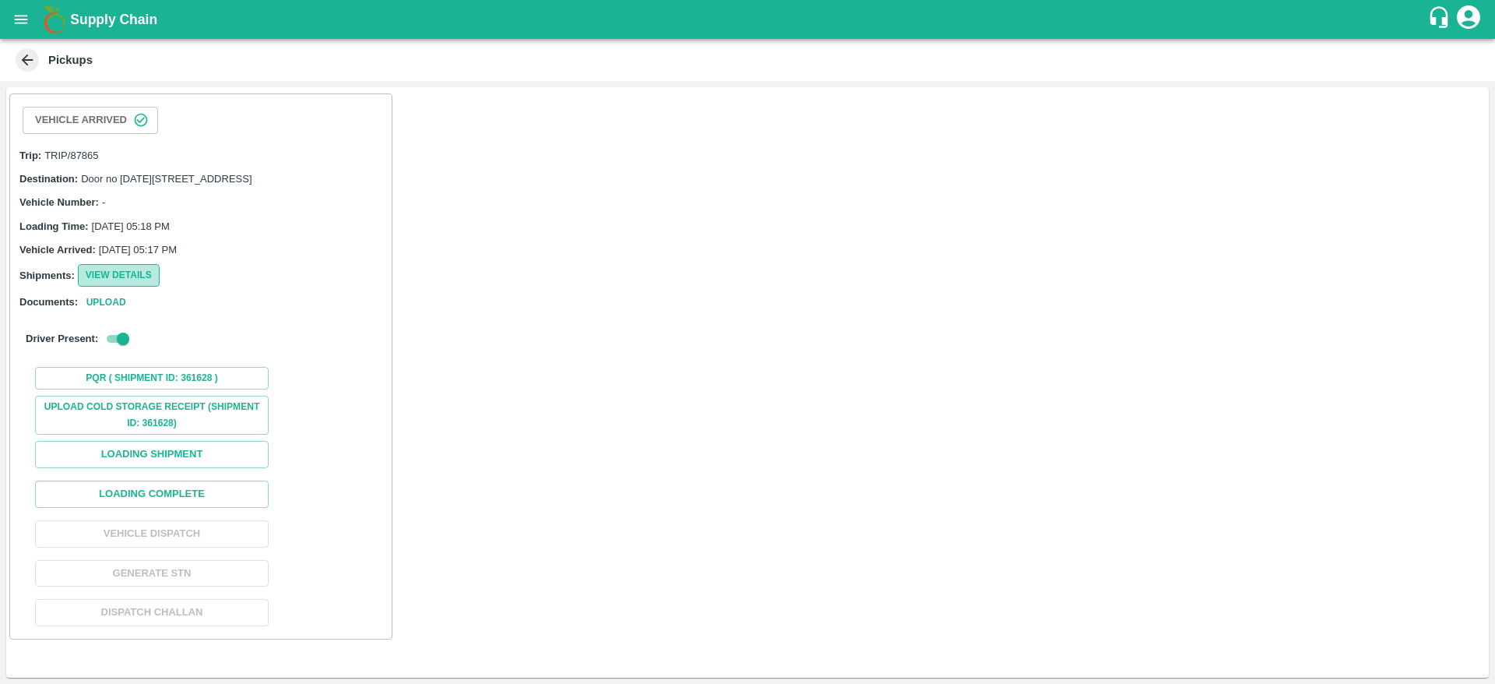
click at [149, 287] on button "View Details" at bounding box center [119, 275] width 82 height 23
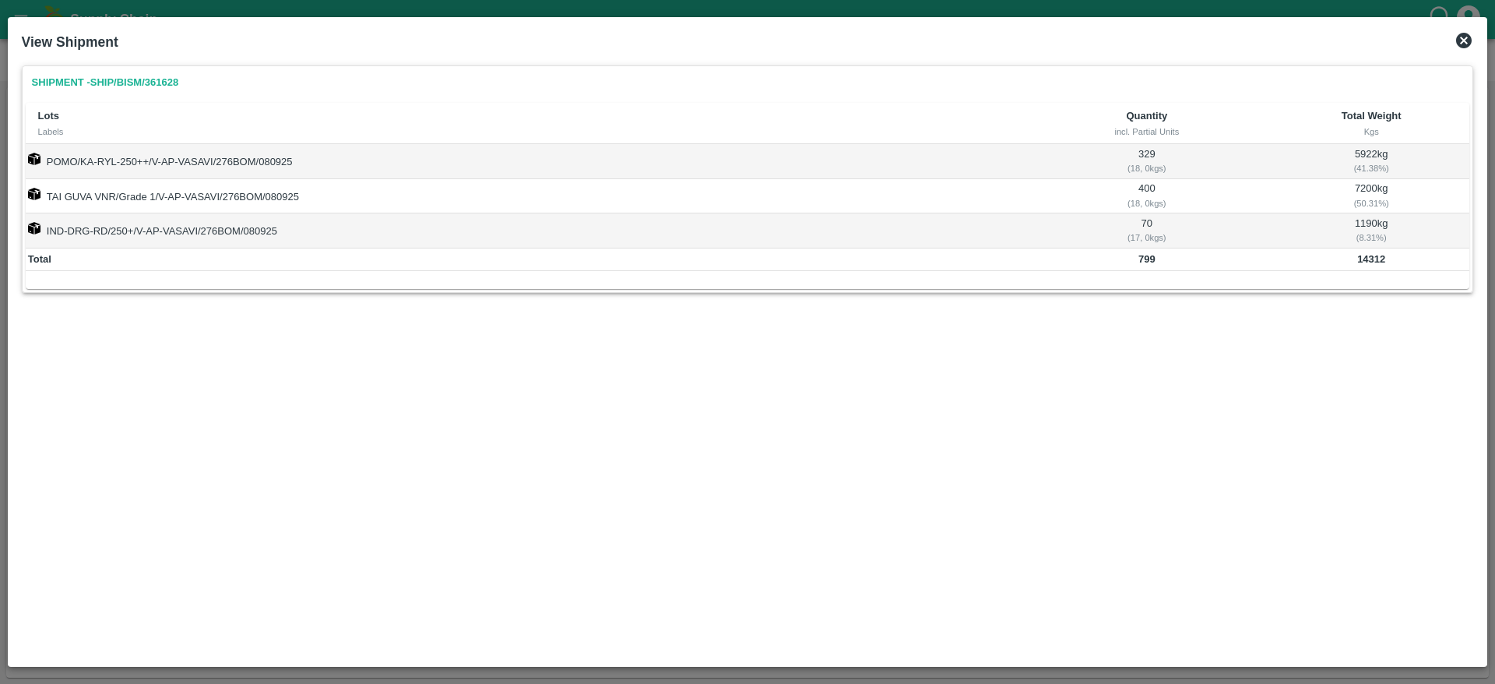
click at [1462, 44] on icon at bounding box center [1464, 40] width 19 height 19
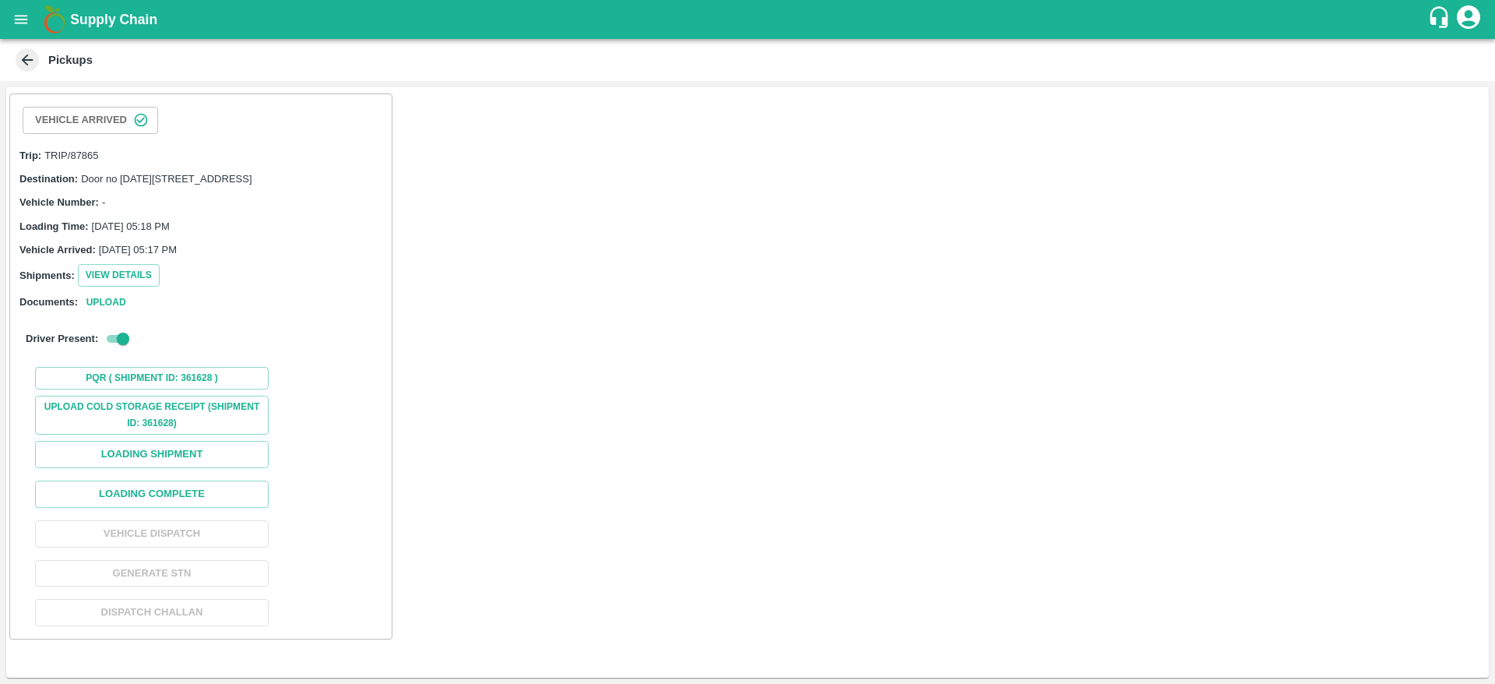
scroll to position [3, 0]
click at [224, 508] on button "Loading Complete" at bounding box center [152, 494] width 234 height 27
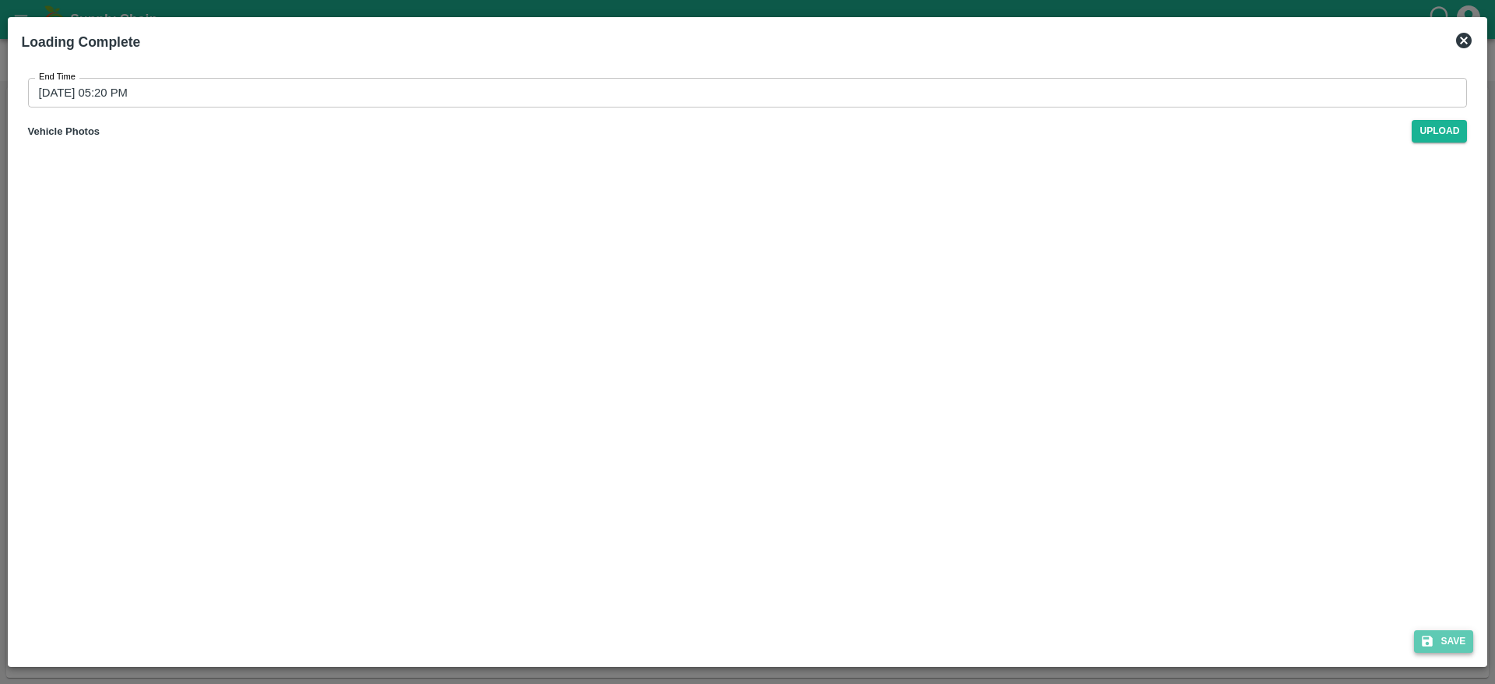
click at [1437, 634] on button "Save" at bounding box center [1443, 641] width 59 height 23
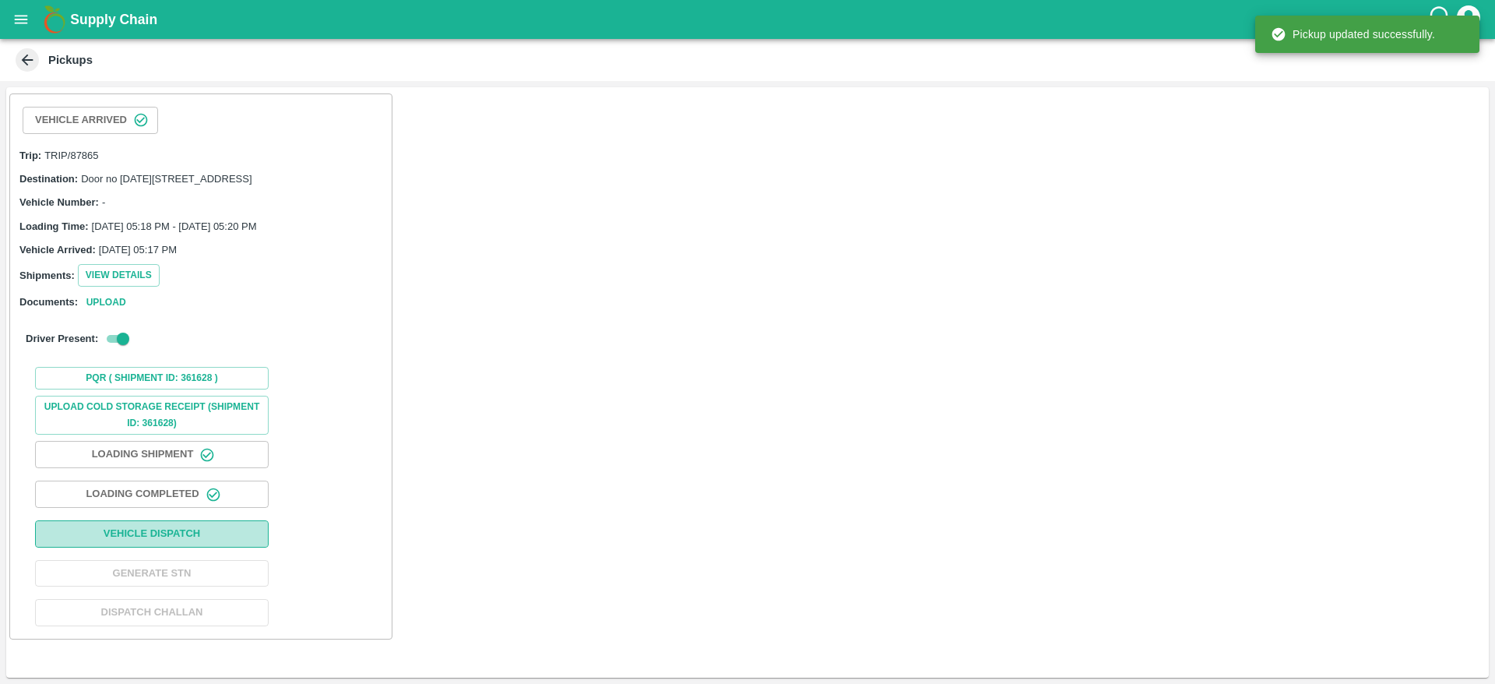
click at [151, 548] on button "Vehicle Dispatch" at bounding box center [152, 533] width 234 height 27
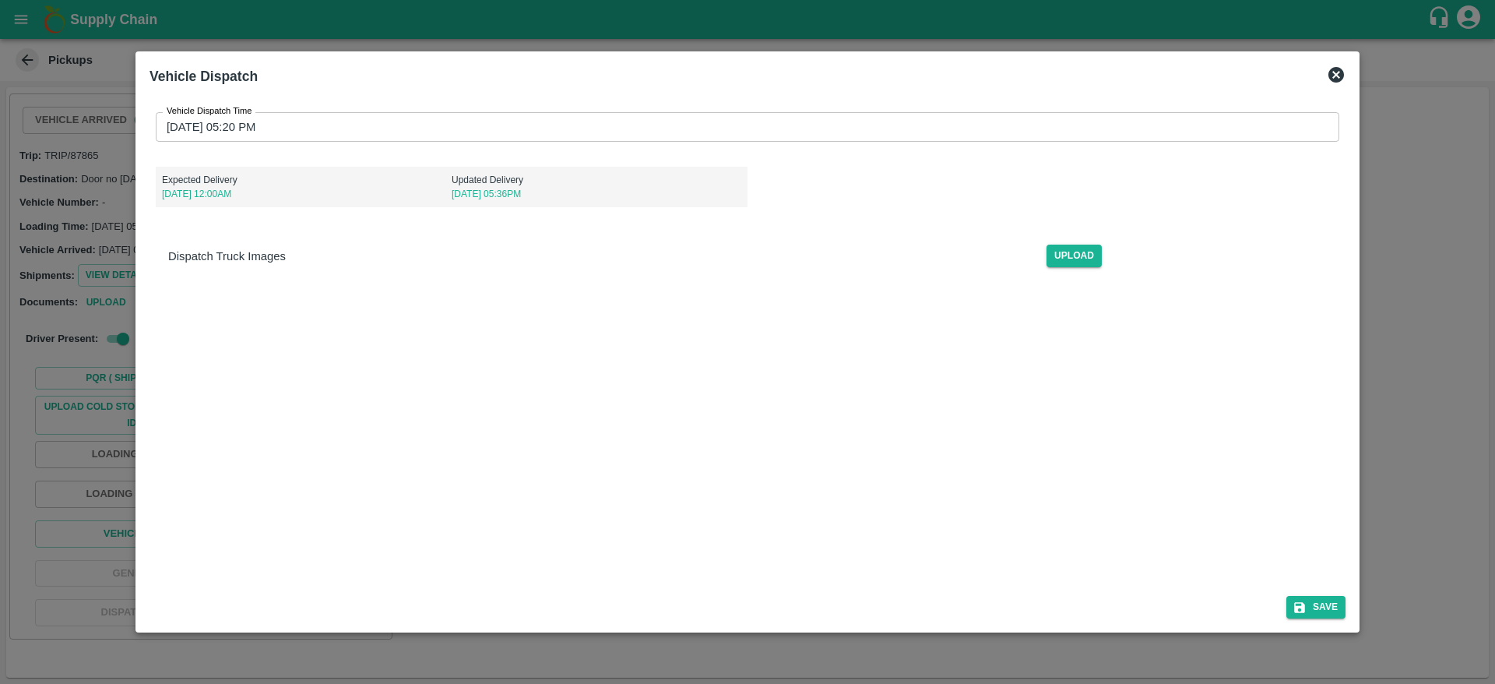
click at [1335, 591] on div "Save" at bounding box center [747, 603] width 1209 height 41
click at [1322, 600] on button "Save" at bounding box center [1316, 607] width 59 height 23
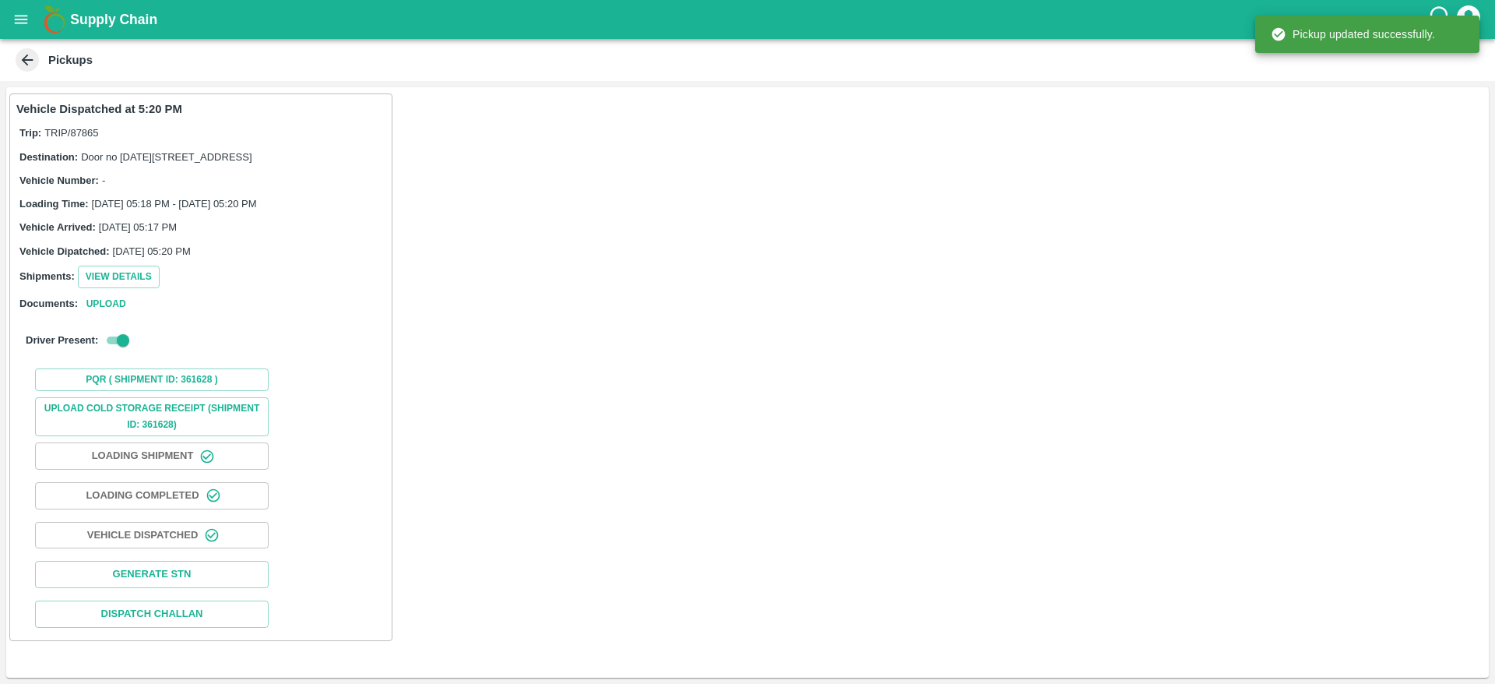
scroll to position [5, 0]
drag, startPoint x: 510, startPoint y: 2, endPoint x: 863, endPoint y: 98, distance: 365.8
click at [863, 98] on div "Vehicle Dispatched at 5:20 PM Trip: TRIP/87865 Destination: Door no 18-1-55, Ma…" at bounding box center [747, 382] width 1483 height 590
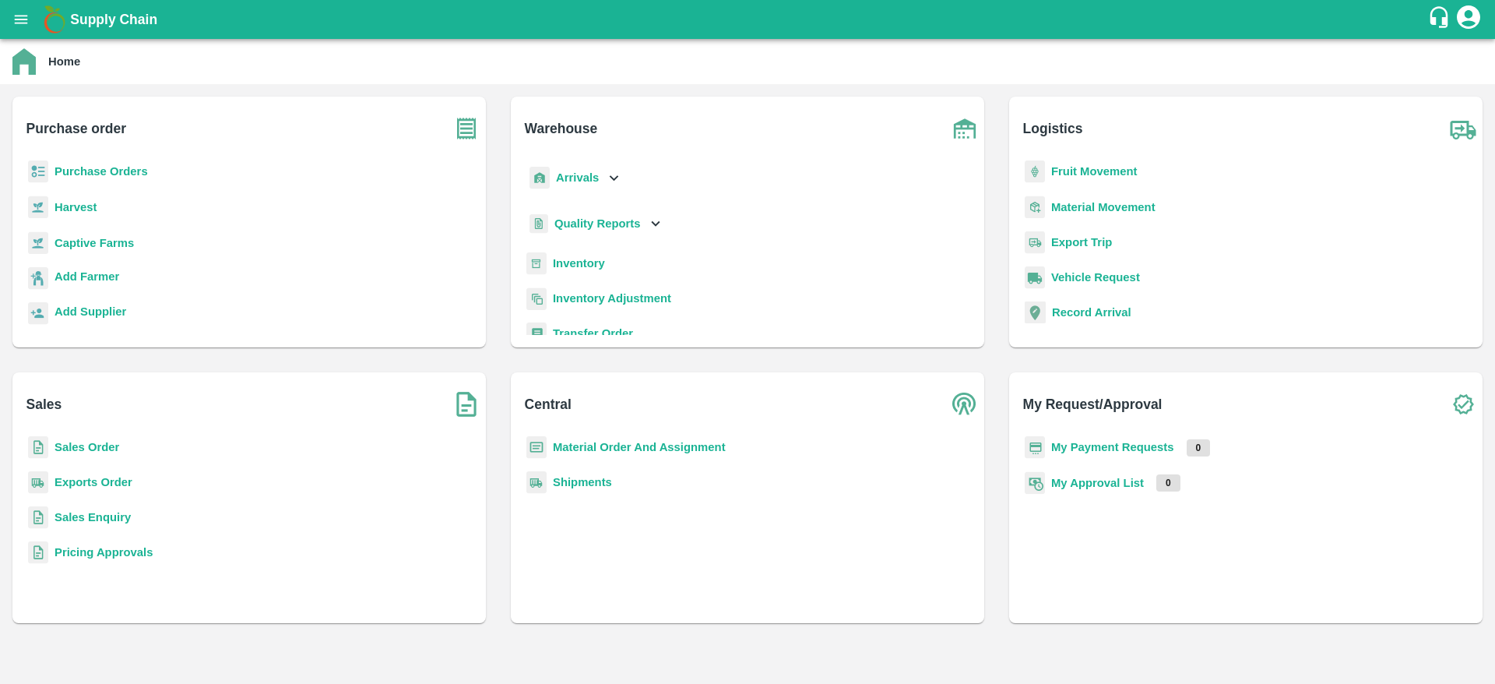
click at [119, 171] on b "Purchase Orders" at bounding box center [101, 171] width 93 height 12
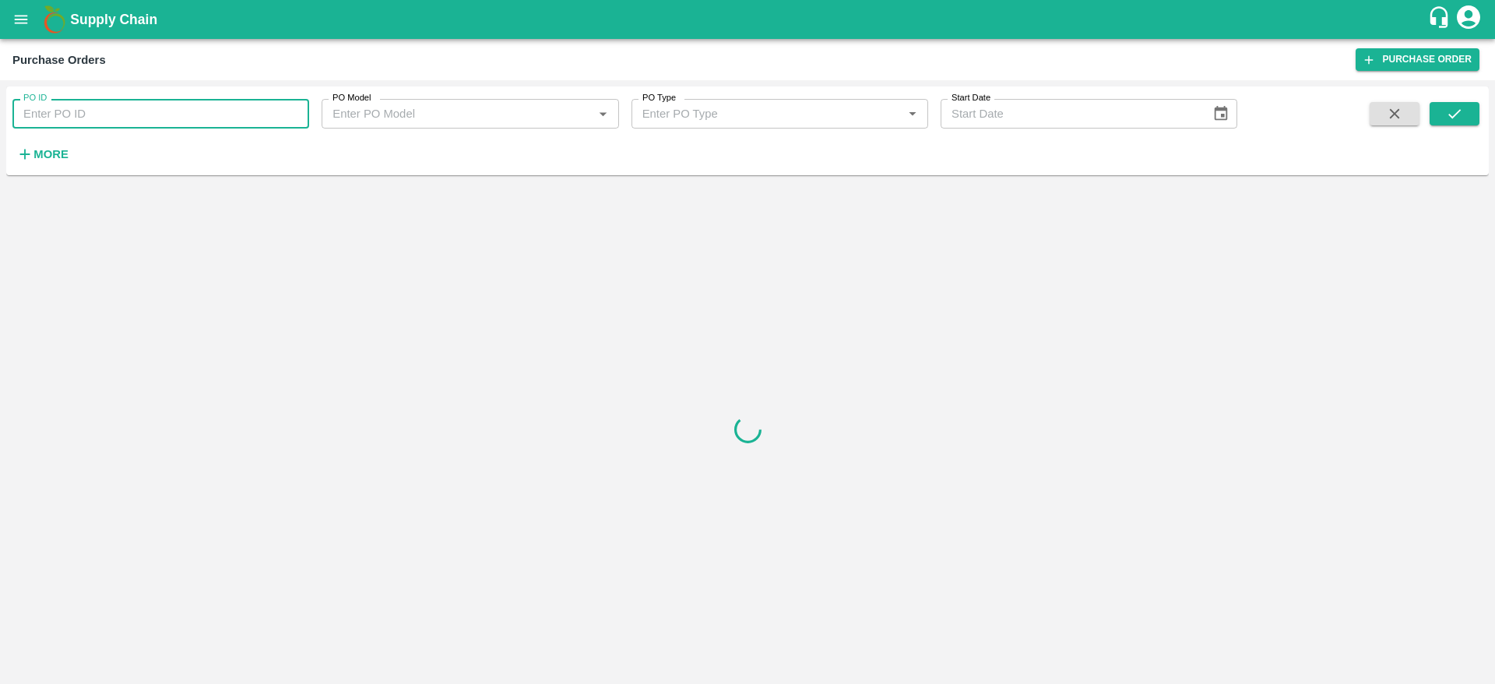
click at [174, 119] on input "PO ID" at bounding box center [160, 114] width 297 height 30
paste input "174980"
type input "174980"
click at [1456, 113] on icon "submit" at bounding box center [1455, 113] width 12 height 9
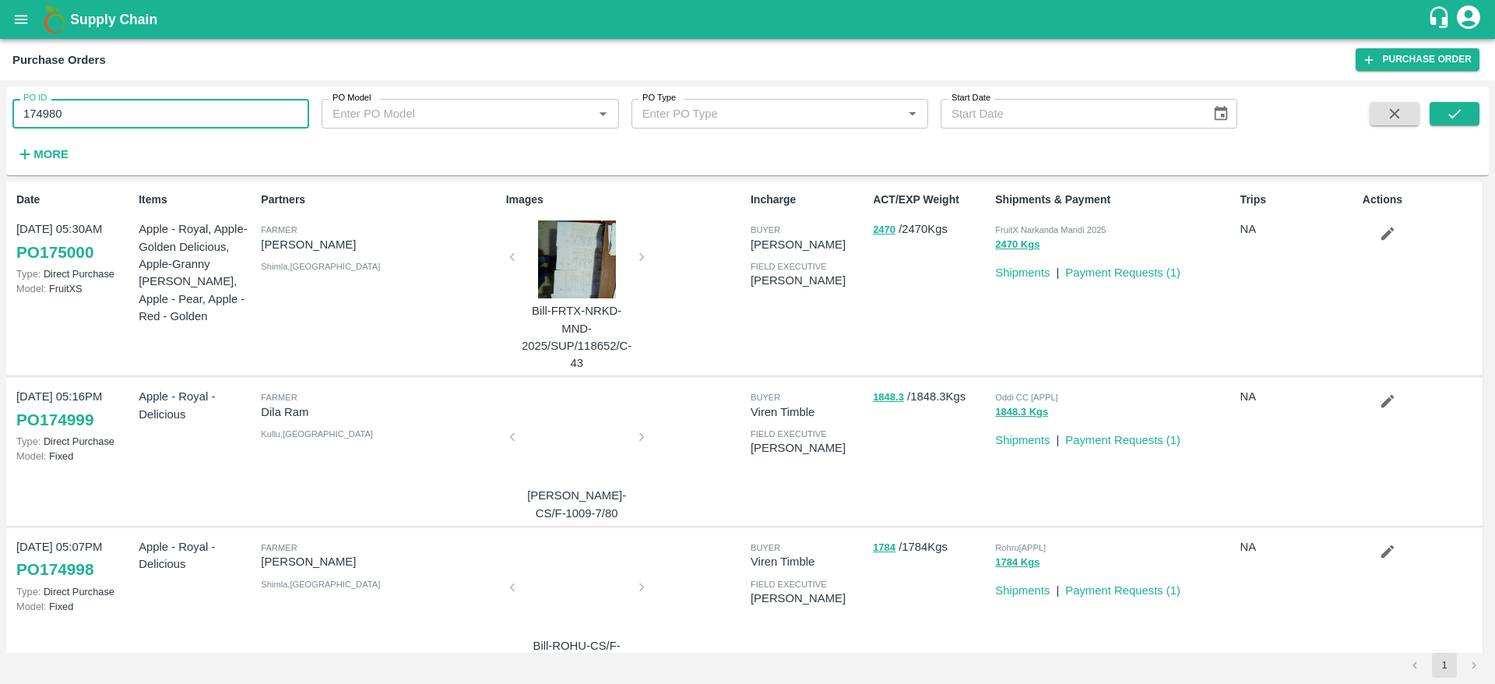
click at [271, 106] on input "174980" at bounding box center [160, 114] width 297 height 30
click at [1449, 116] on icon "submit" at bounding box center [1454, 113] width 17 height 17
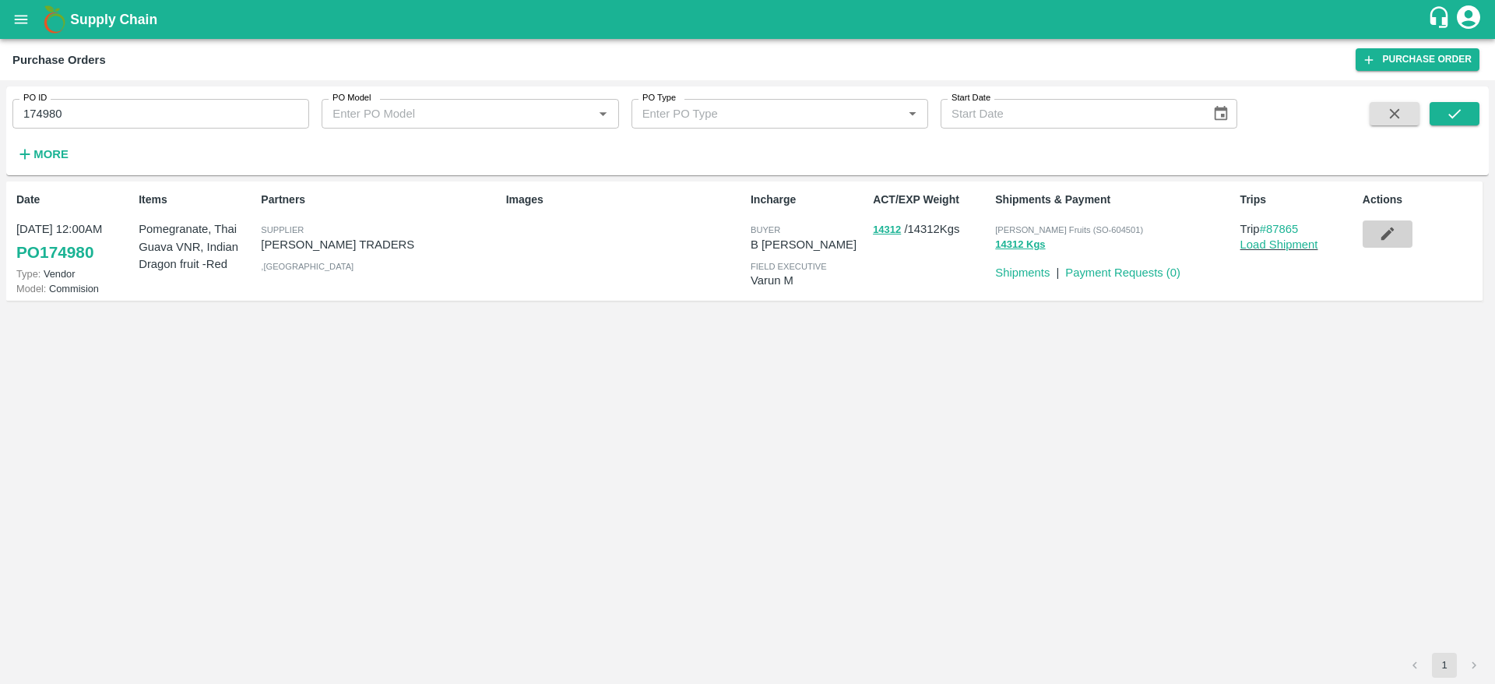
click at [1385, 238] on icon "button" at bounding box center [1387, 233] width 13 height 13
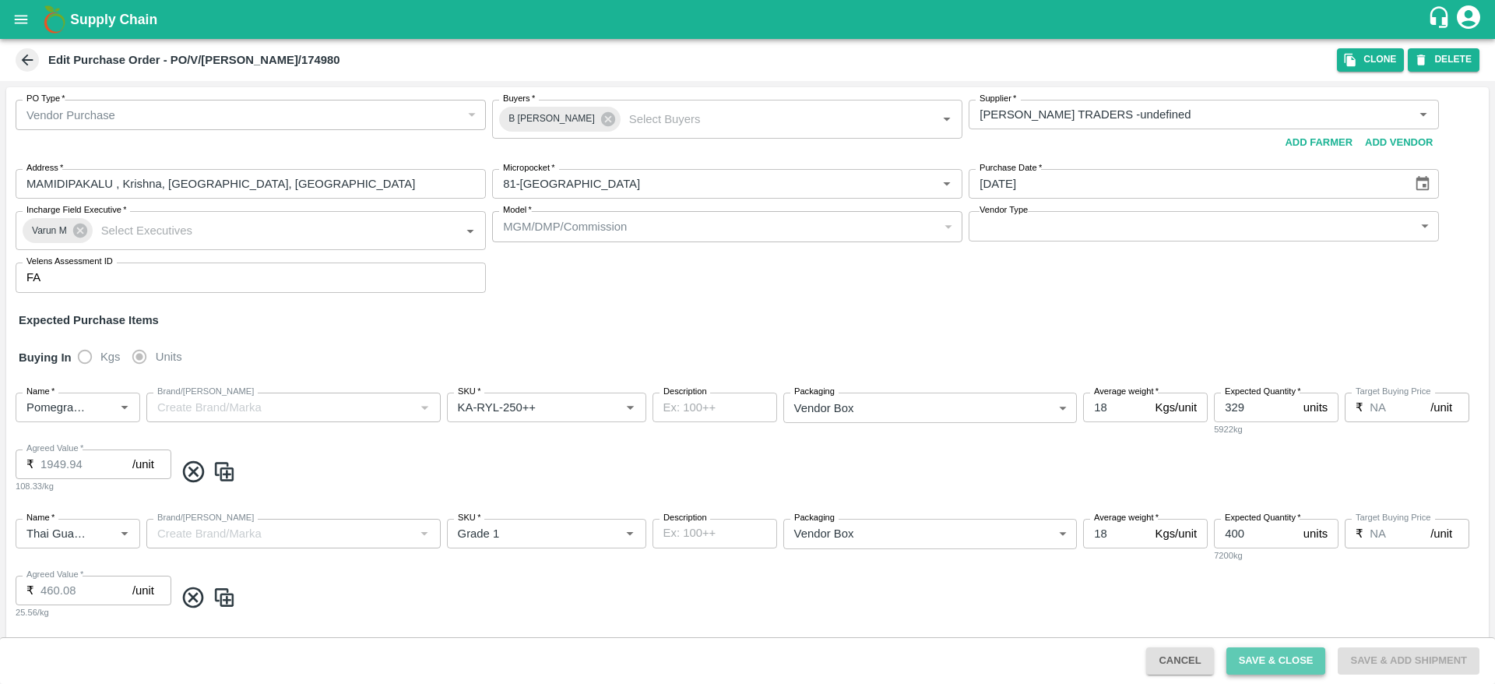
click at [1283, 670] on button "Save & Close" at bounding box center [1277, 660] width 100 height 27
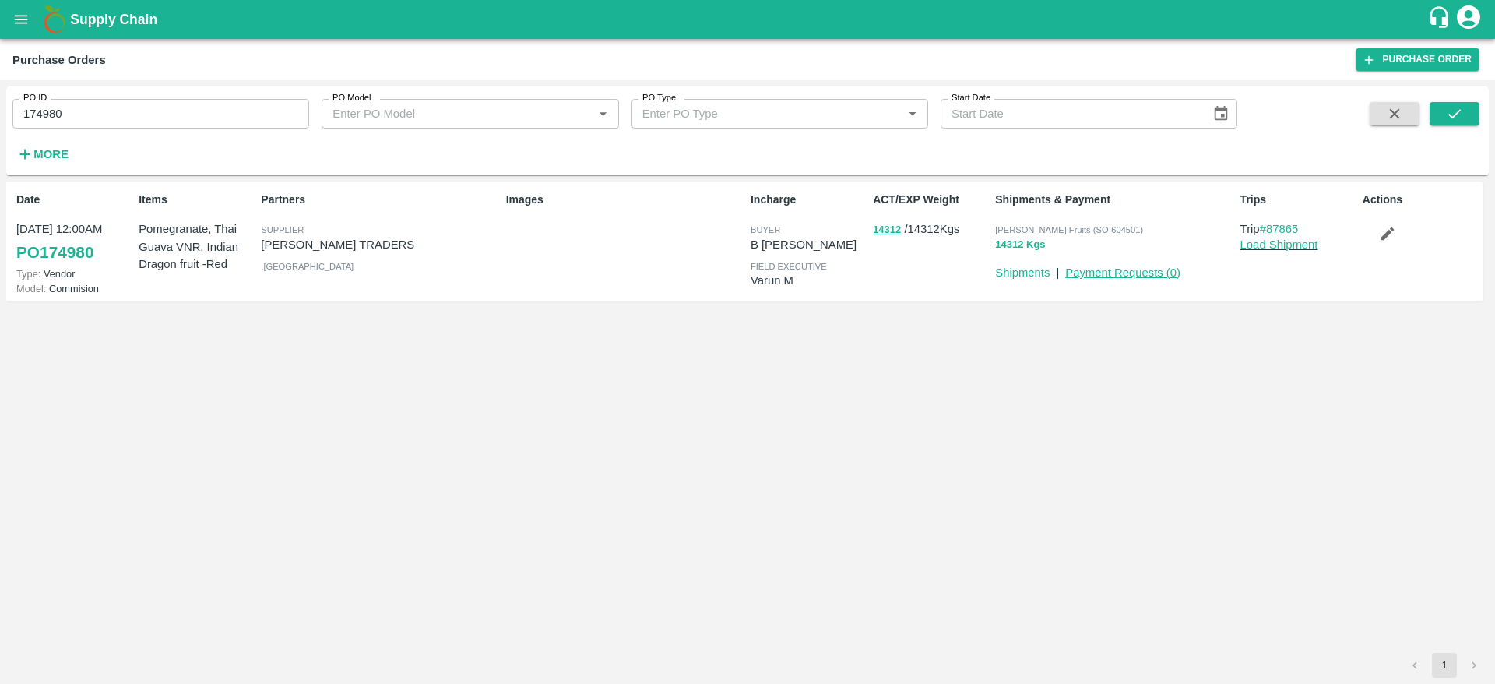
click at [1097, 276] on link "Payment Requests ( 0 )" at bounding box center [1122, 272] width 115 height 12
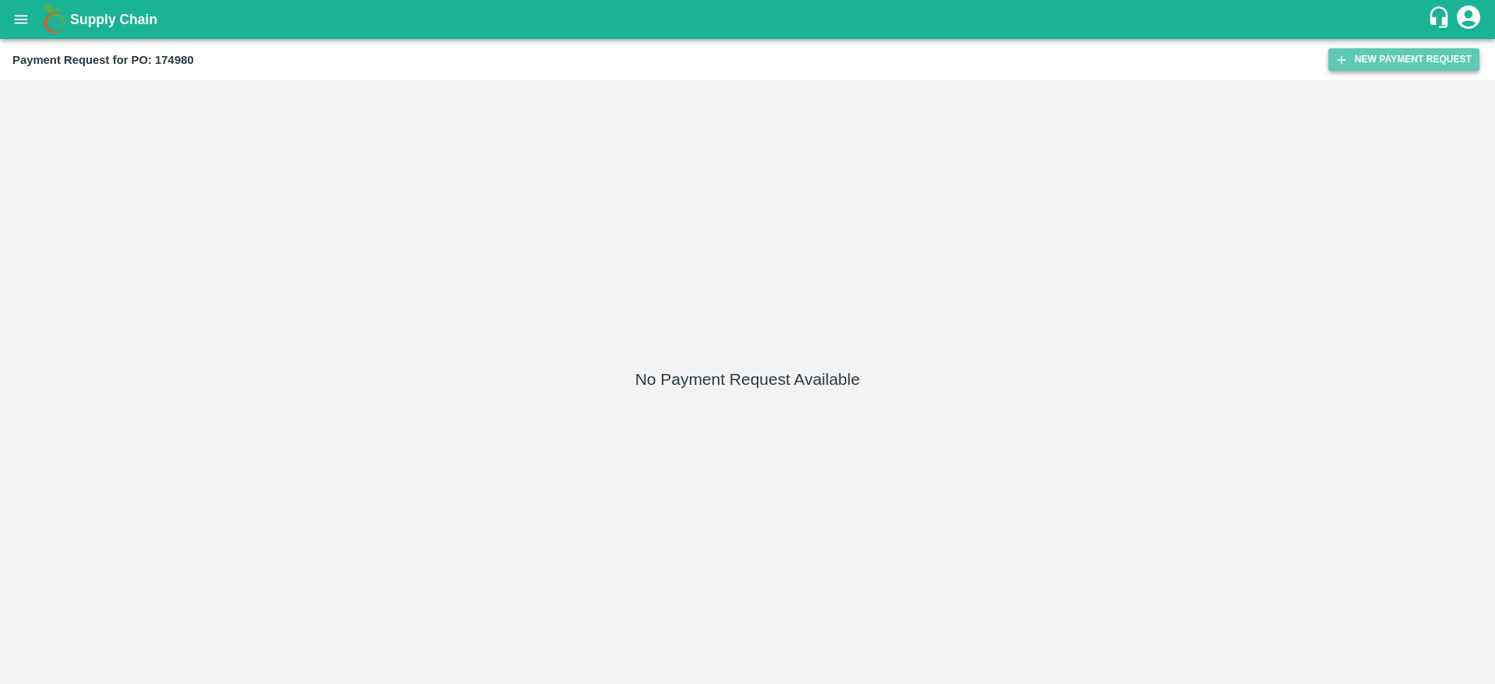
click at [1375, 62] on button "New Payment Request" at bounding box center [1404, 59] width 151 height 23
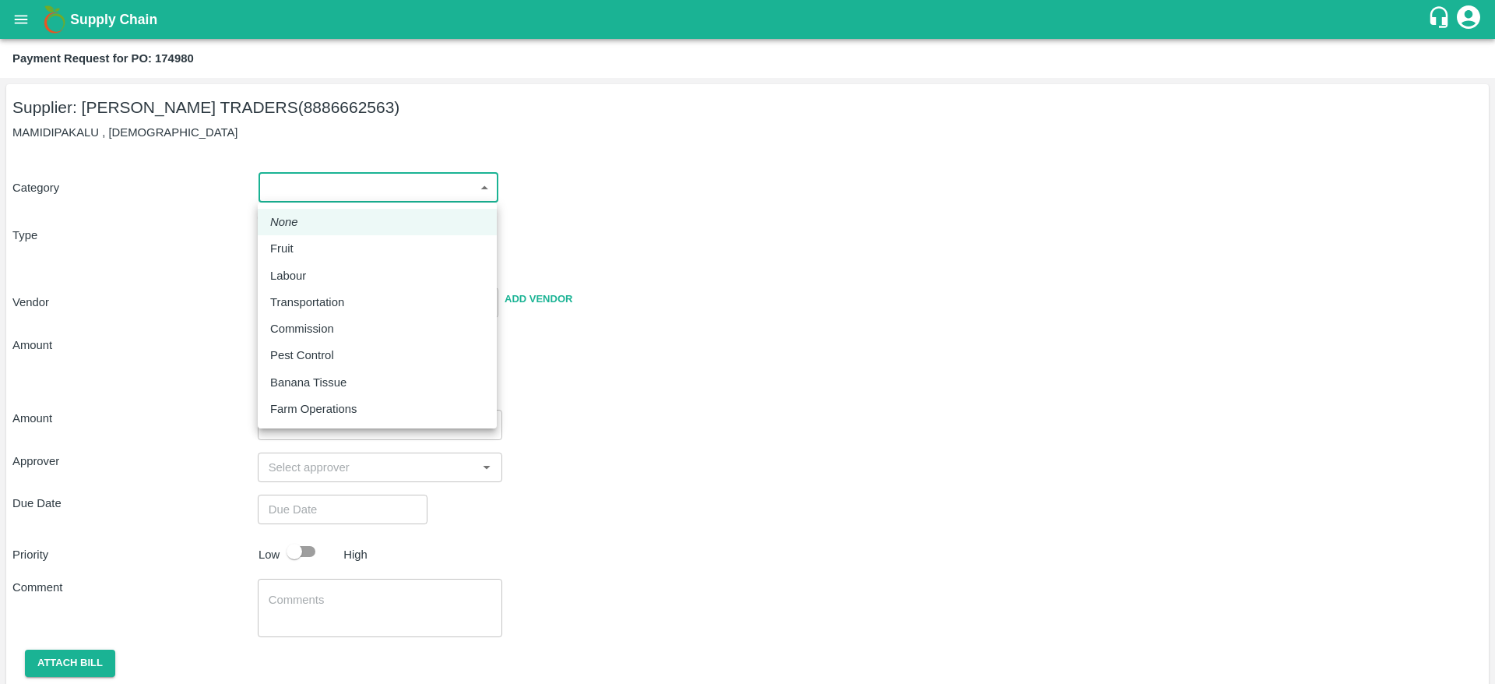
click at [463, 179] on body "Supply Chain Payment Request for PO: 174980 Supplier: VASAVI TRADERS (888666256…" at bounding box center [747, 342] width 1495 height 684
click at [666, 358] on div at bounding box center [747, 342] width 1495 height 684
click at [480, 193] on body "Supply Chain Payment Request for PO: 174980 Supplier: VASAVI TRADERS (888666256…" at bounding box center [747, 342] width 1495 height 684
click at [394, 257] on div "Fruit" at bounding box center [377, 248] width 214 height 17
type input "1"
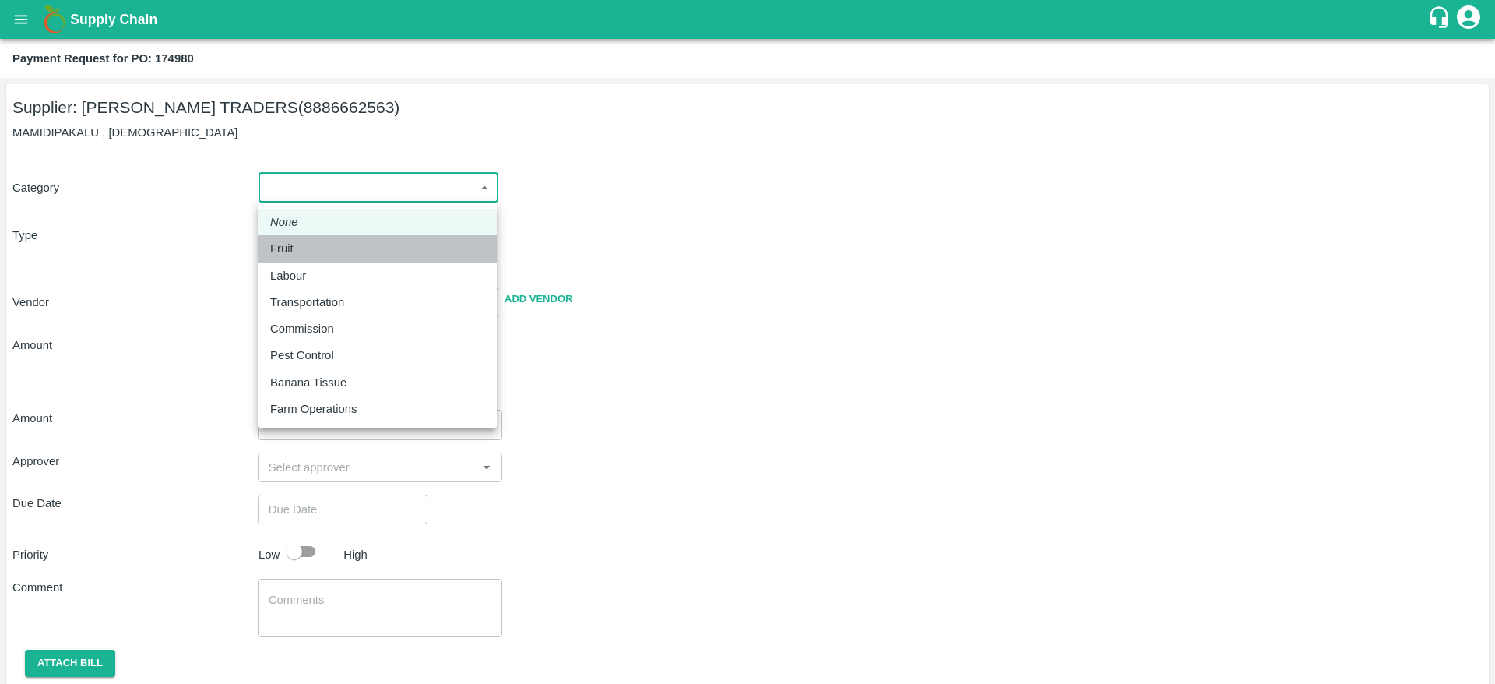
type input "[PERSON_NAME] TRADERS - 8886662563(Supplier)"
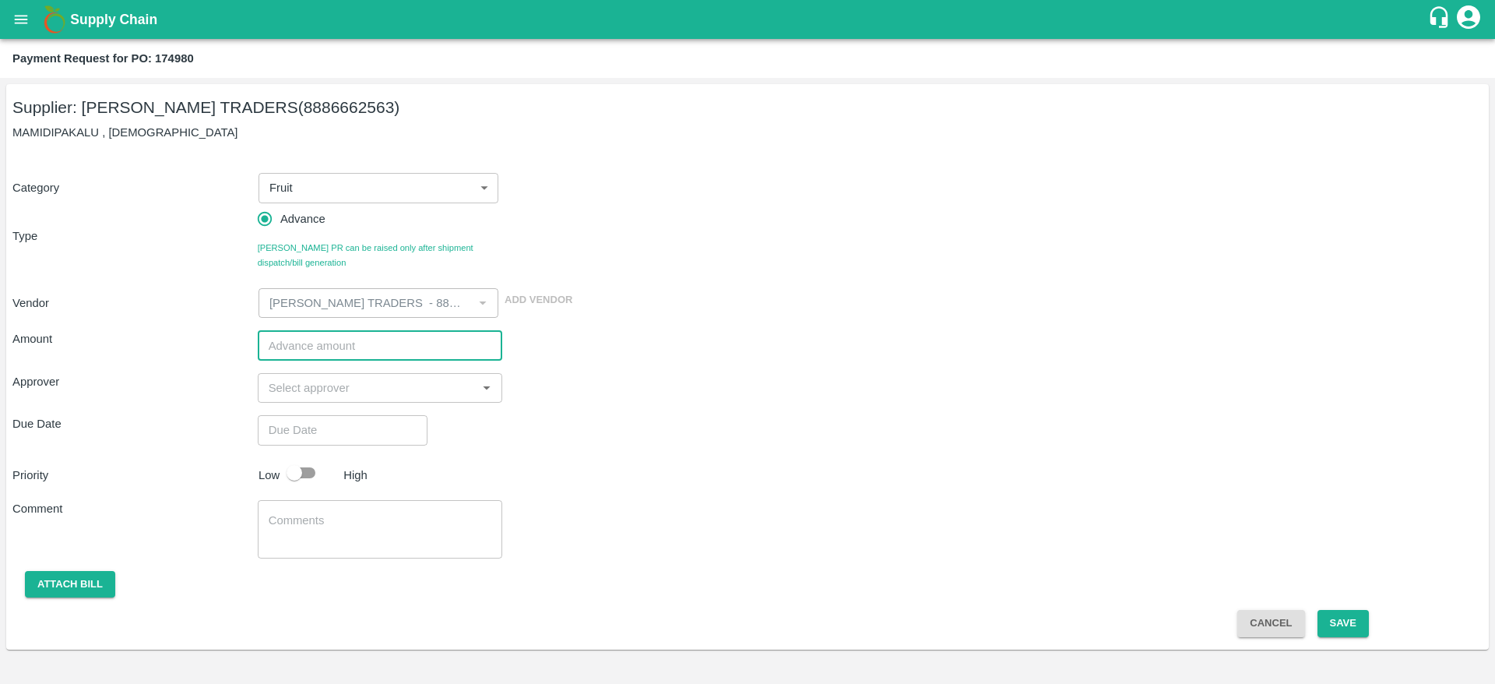
click at [428, 351] on input "number" at bounding box center [380, 345] width 245 height 30
click at [615, 420] on div "Due Date ​" at bounding box center [747, 430] width 1470 height 30
click at [345, 352] on input "number" at bounding box center [380, 345] width 245 height 30
click at [470, 454] on div "Amount ​ Approver ​ Due Date ​ Priority Low High Comment x ​ Attach bill Cancel…" at bounding box center [747, 477] width 1470 height 319
click at [424, 188] on body "Supply Chain Payment Request for PO: 174980 Supplier: VASAVI TRADERS (888666256…" at bounding box center [747, 342] width 1495 height 684
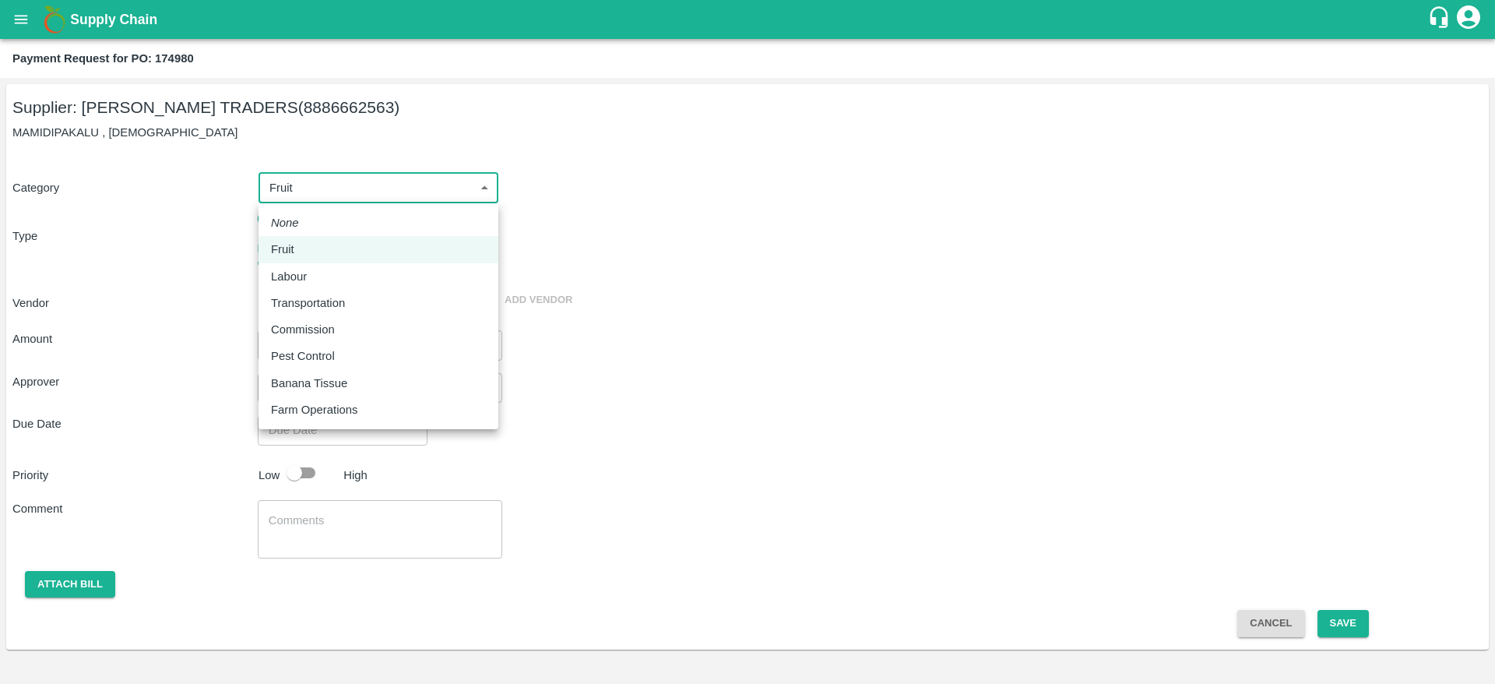
click at [639, 310] on div at bounding box center [747, 342] width 1495 height 684
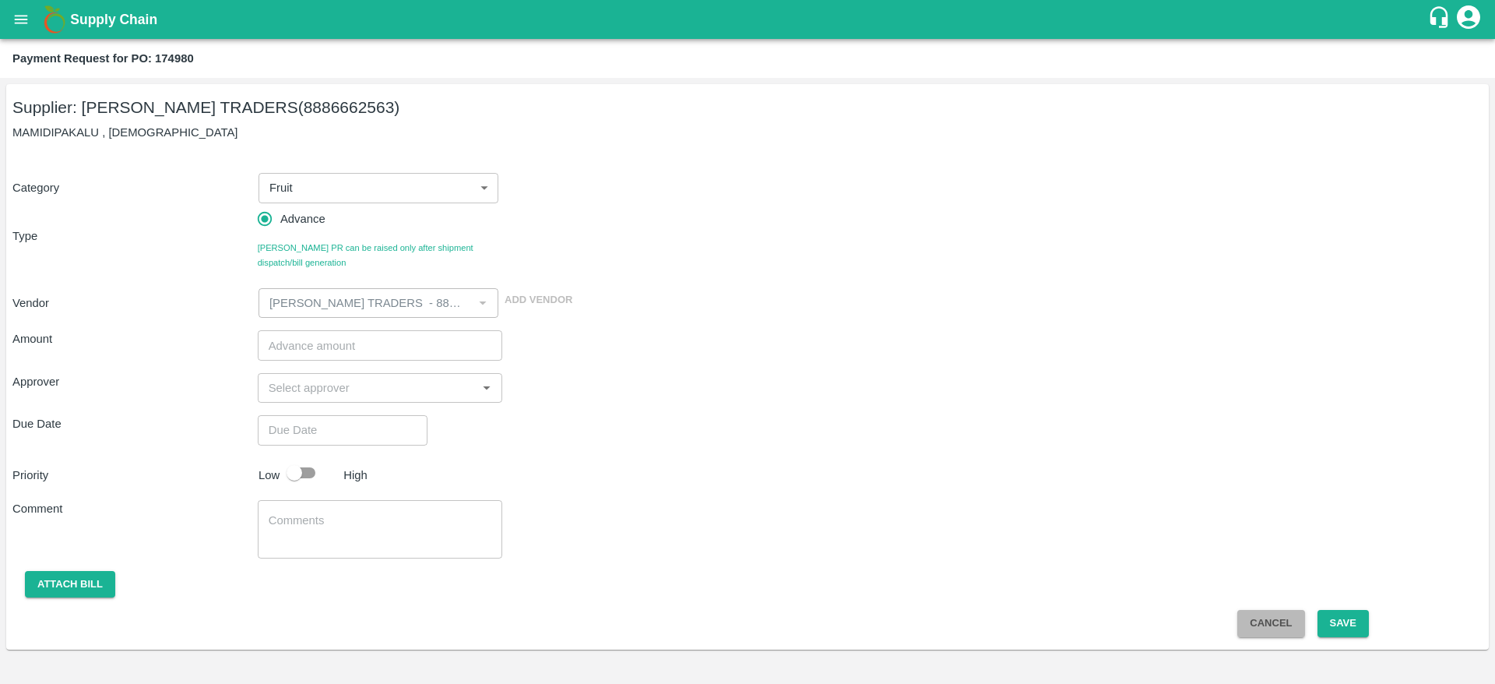
click at [1280, 629] on button "Cancel" at bounding box center [1271, 623] width 67 height 27
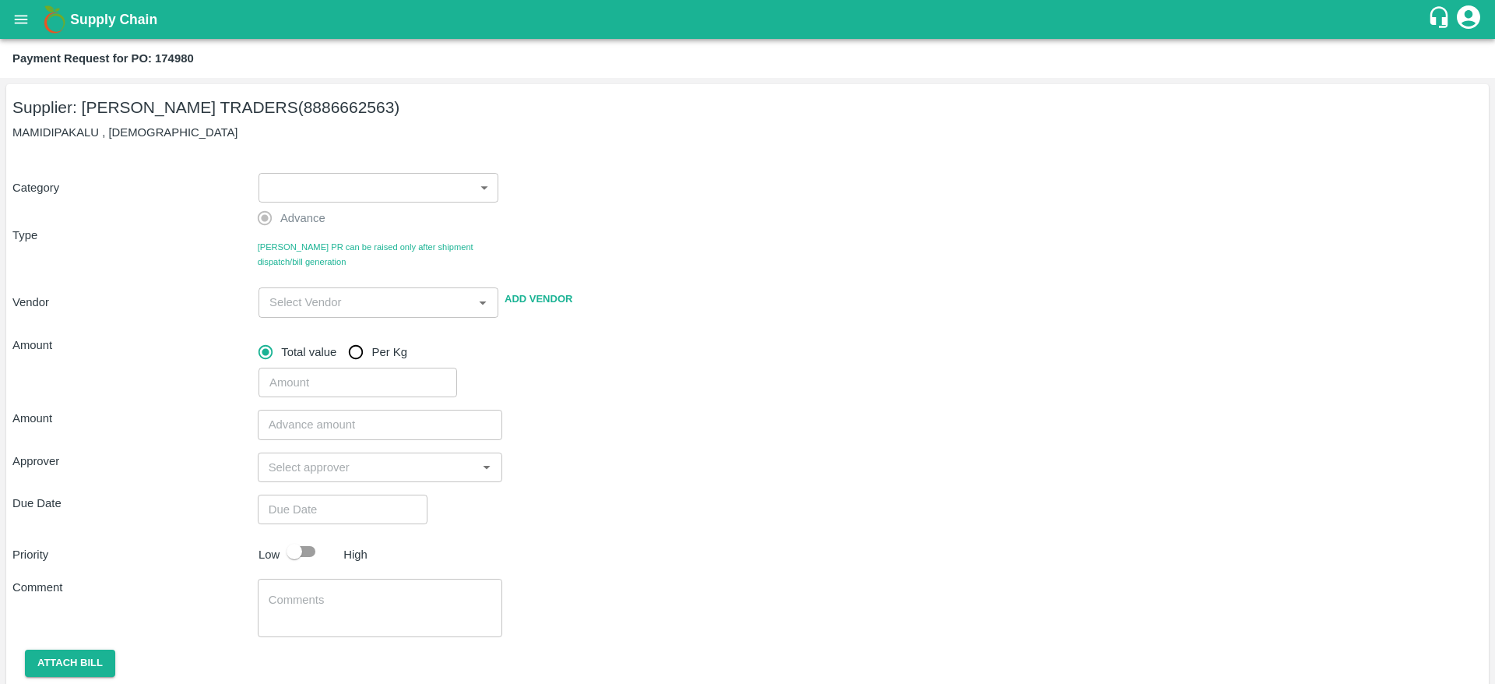
scroll to position [16, 0]
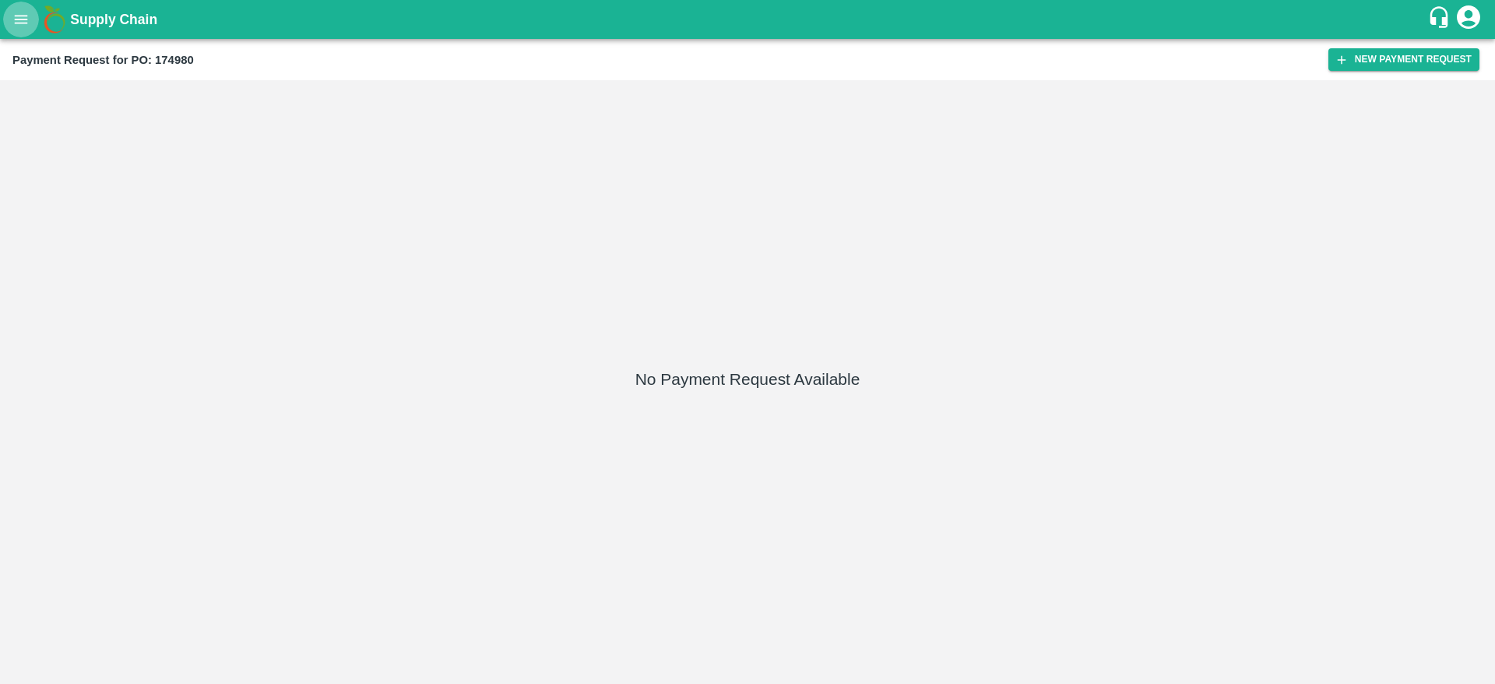
click at [16, 27] on icon "open drawer" at bounding box center [20, 19] width 17 height 17
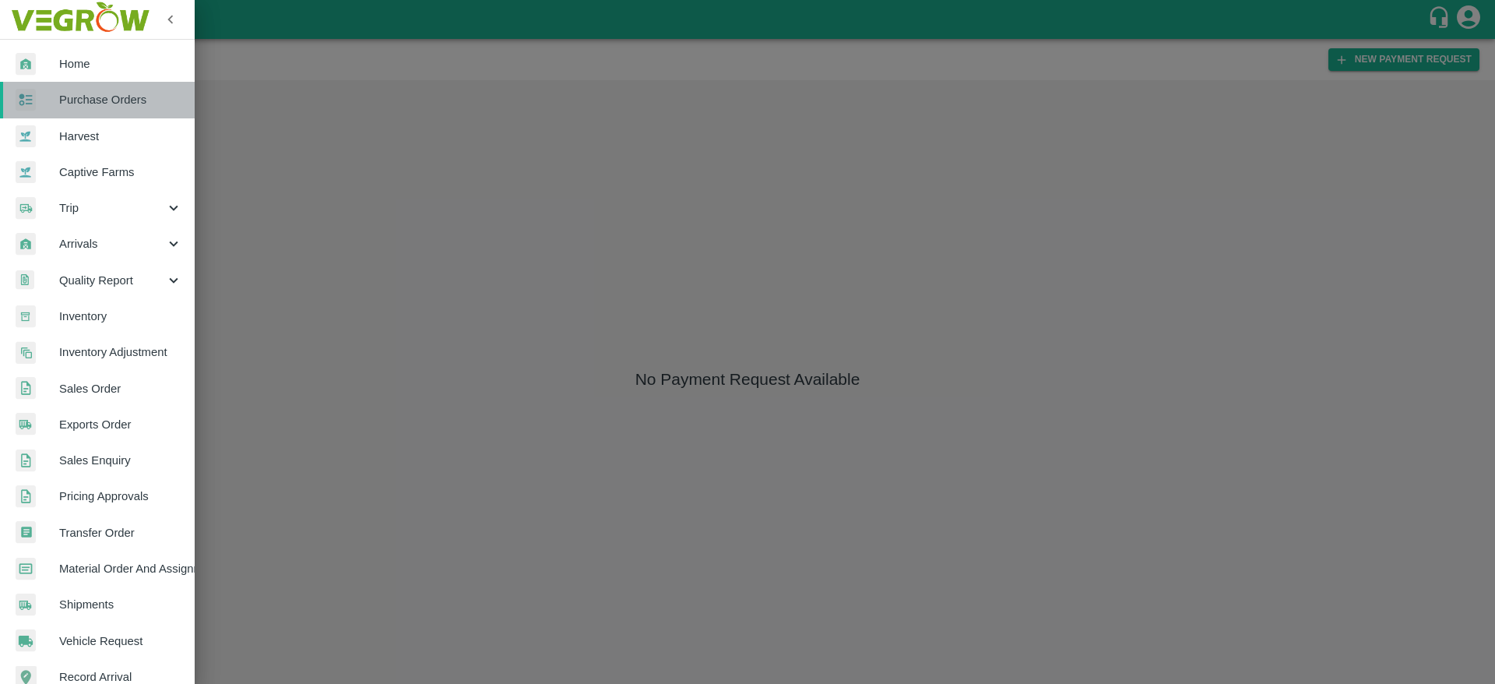
click at [132, 84] on link "Purchase Orders" at bounding box center [97, 100] width 195 height 36
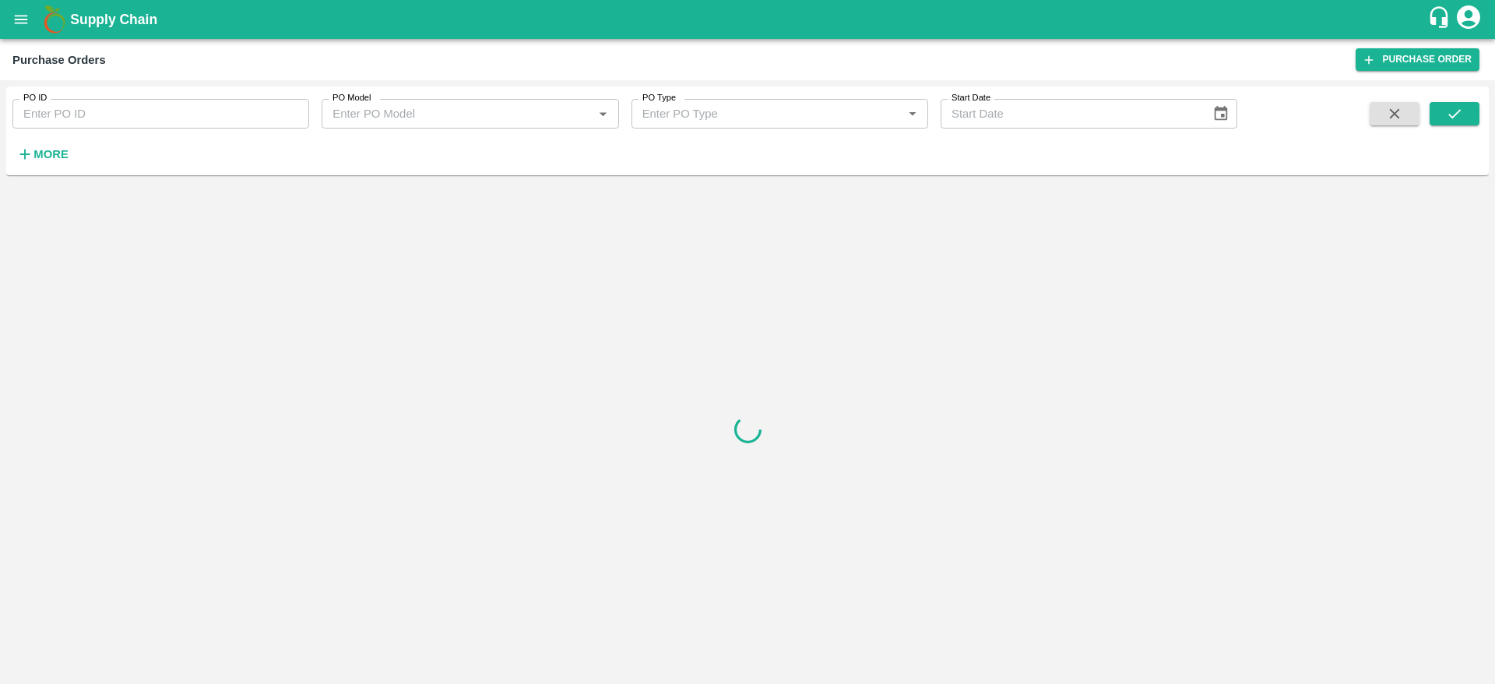
click at [158, 132] on div "PO ID PO ID PO Model PO Model   * PO Type PO Type   * Start Date Start Date More" at bounding box center [619, 126] width 1238 height 81
click at [167, 124] on input "PO ID" at bounding box center [160, 114] width 297 height 30
click at [497, 180] on div "PO ID PO ID PO Model PO Model   * PO Type PO Type   * Start Date Start Date More" at bounding box center [747, 133] width 1483 height 95
click at [134, 103] on input "PO ID" at bounding box center [160, 114] width 297 height 30
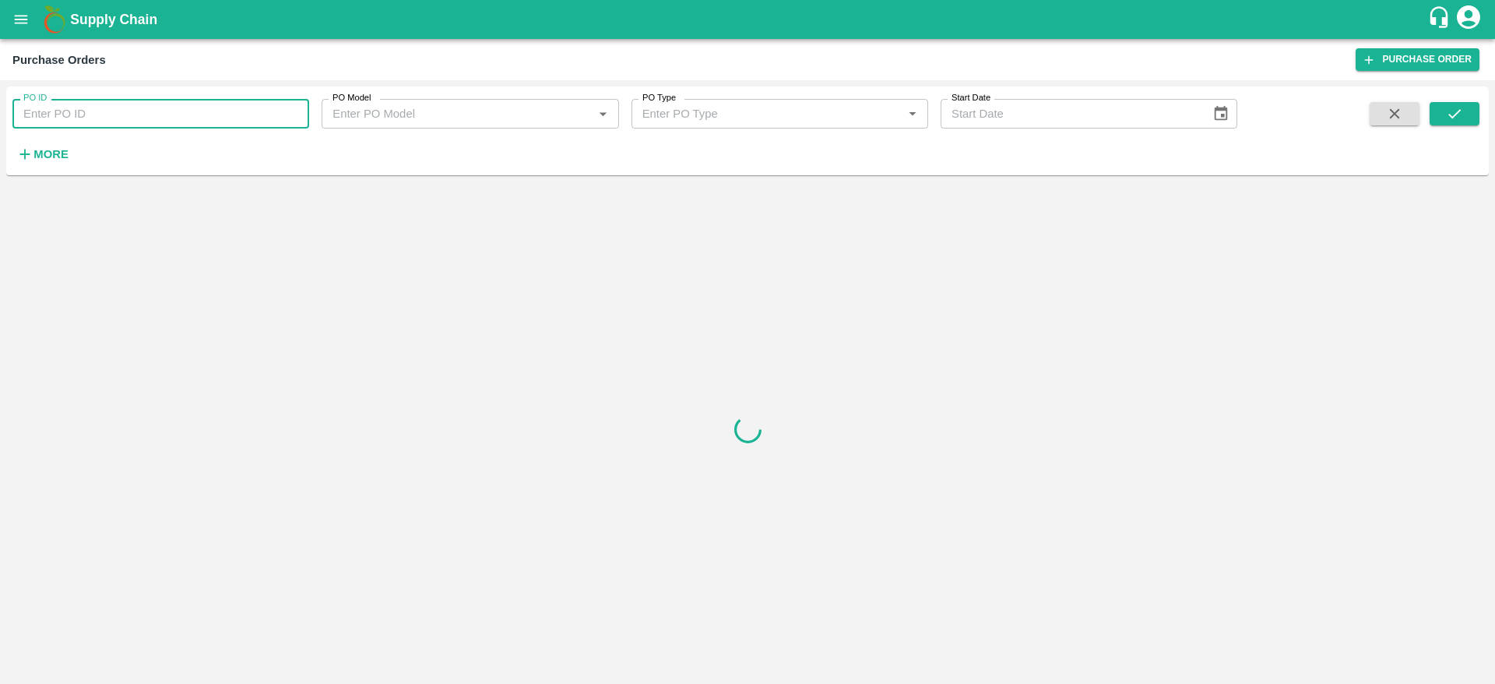
paste input "174980"
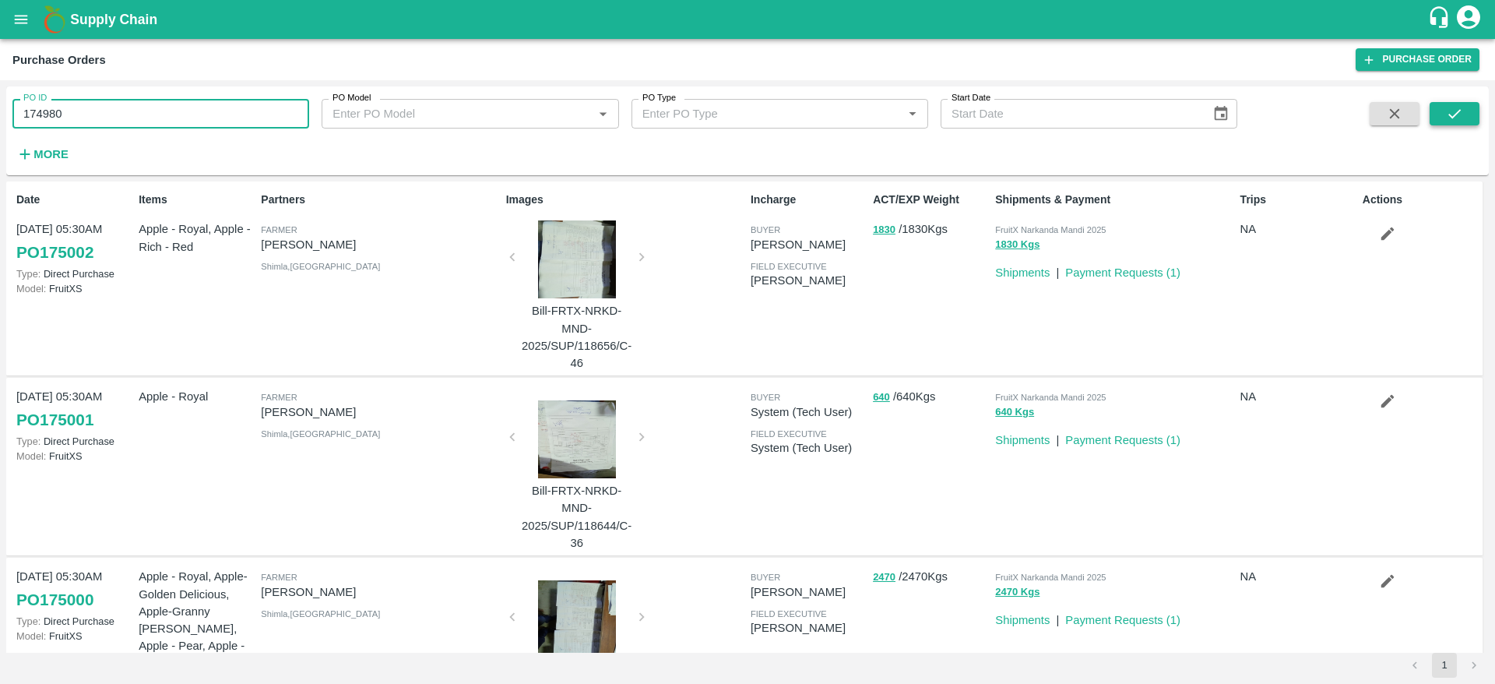
type input "174980"
click at [1474, 118] on button "submit" at bounding box center [1455, 113] width 50 height 23
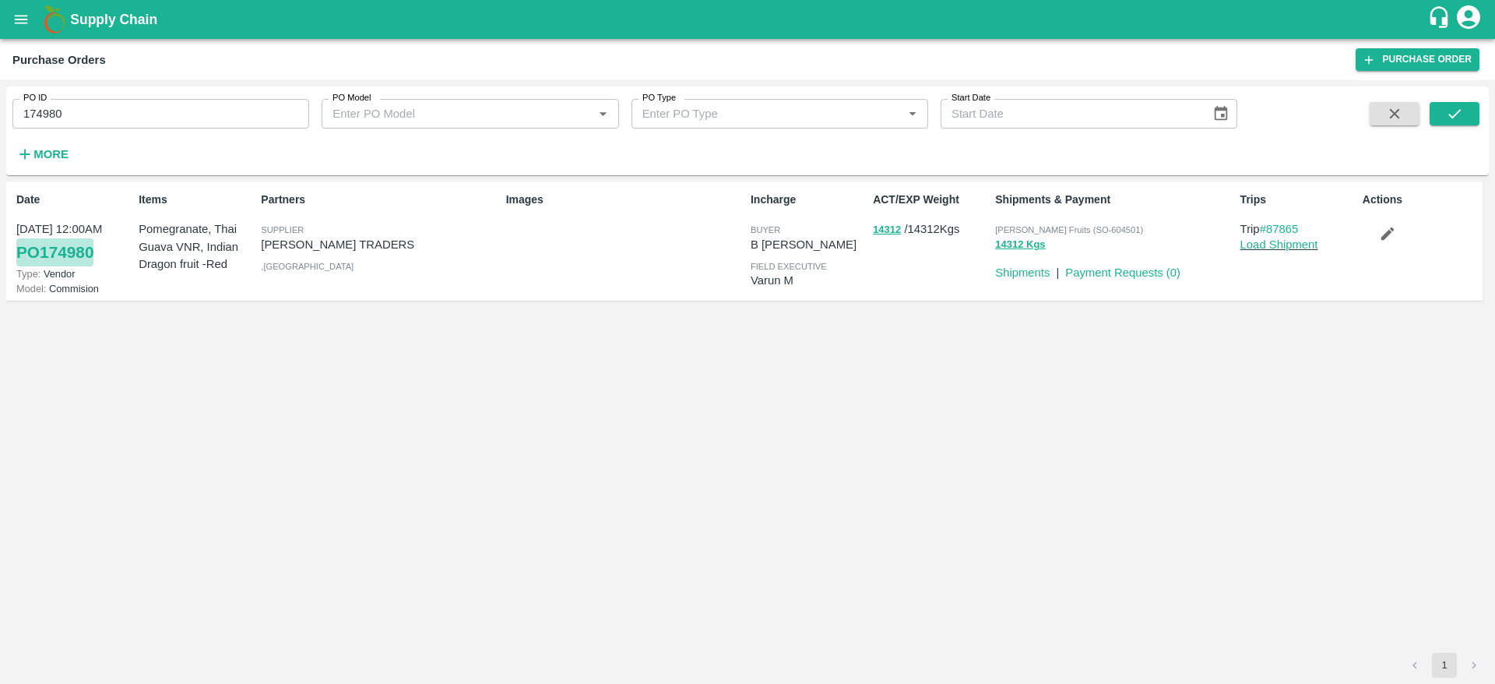
click at [79, 248] on link "PO 174980" at bounding box center [54, 252] width 77 height 28
click at [70, 252] on link "PO 174980" at bounding box center [54, 252] width 77 height 28
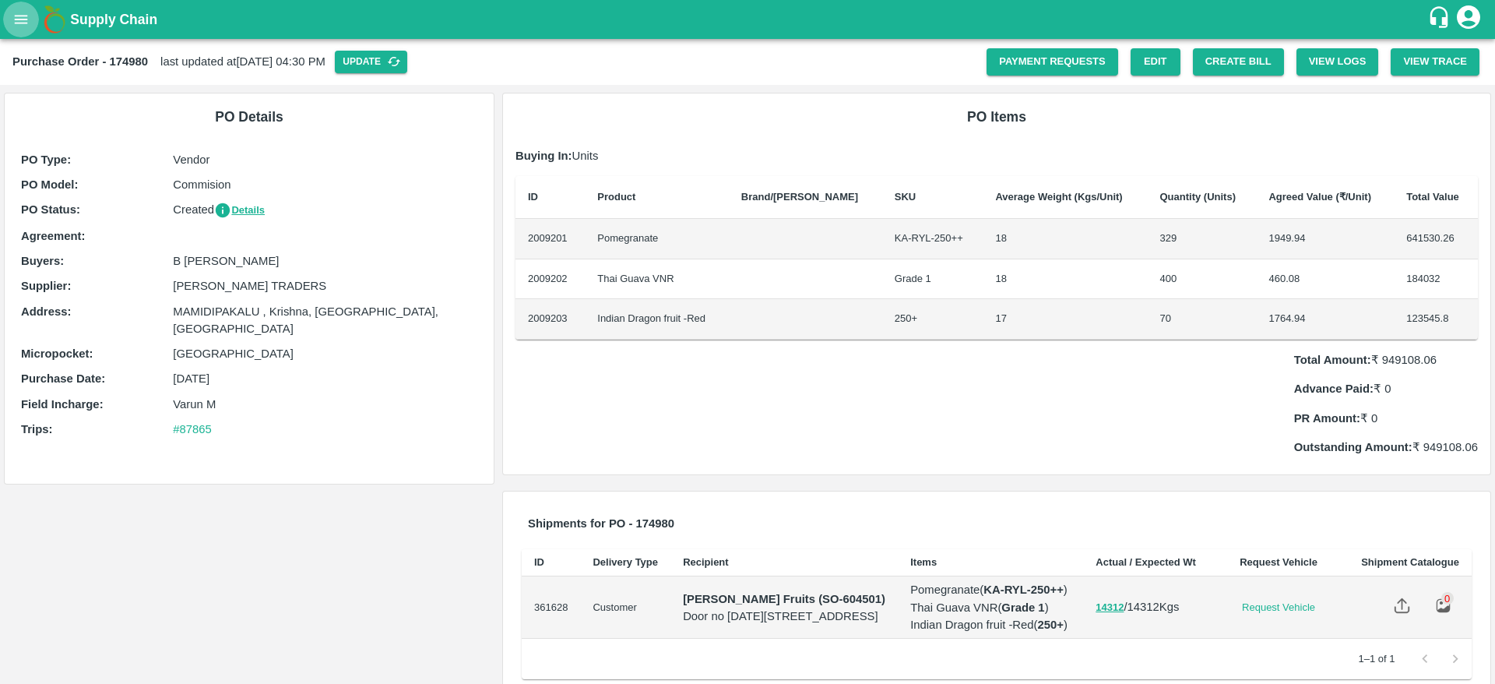
click at [15, 20] on icon "open drawer" at bounding box center [20, 19] width 17 height 17
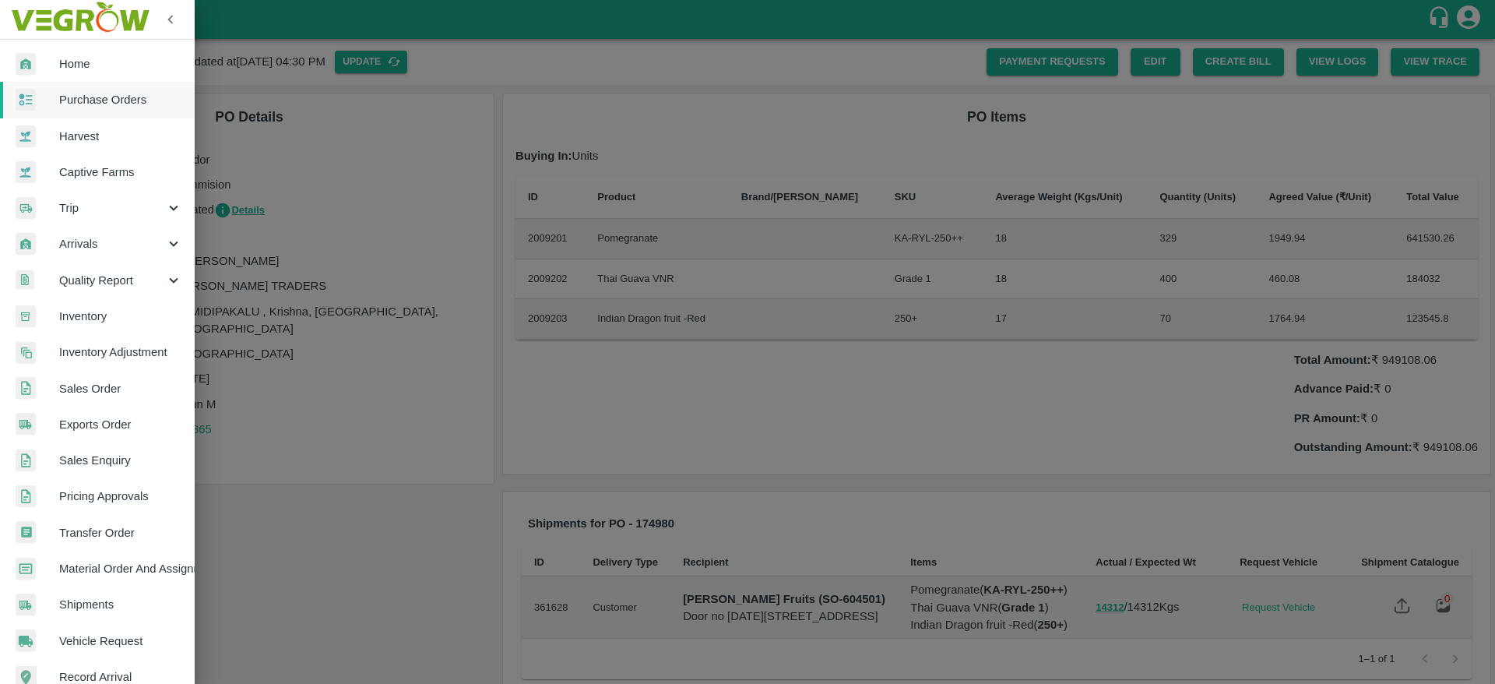
click at [804, 44] on div at bounding box center [747, 342] width 1495 height 684
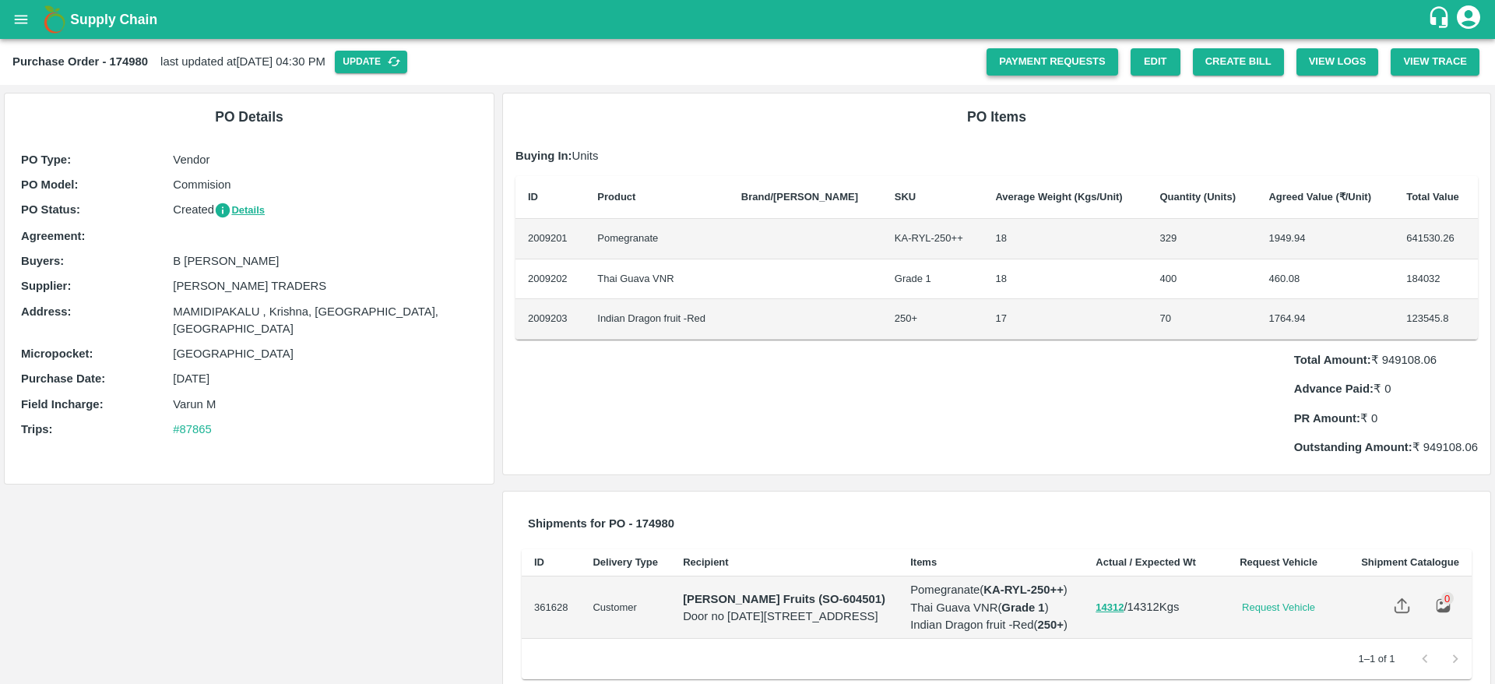
click at [1037, 66] on link "Payment Requests" at bounding box center [1053, 61] width 132 height 27
click at [385, 57] on button "Update" at bounding box center [371, 62] width 72 height 23
click at [1259, 56] on button "Create Bill" at bounding box center [1238, 61] width 91 height 27
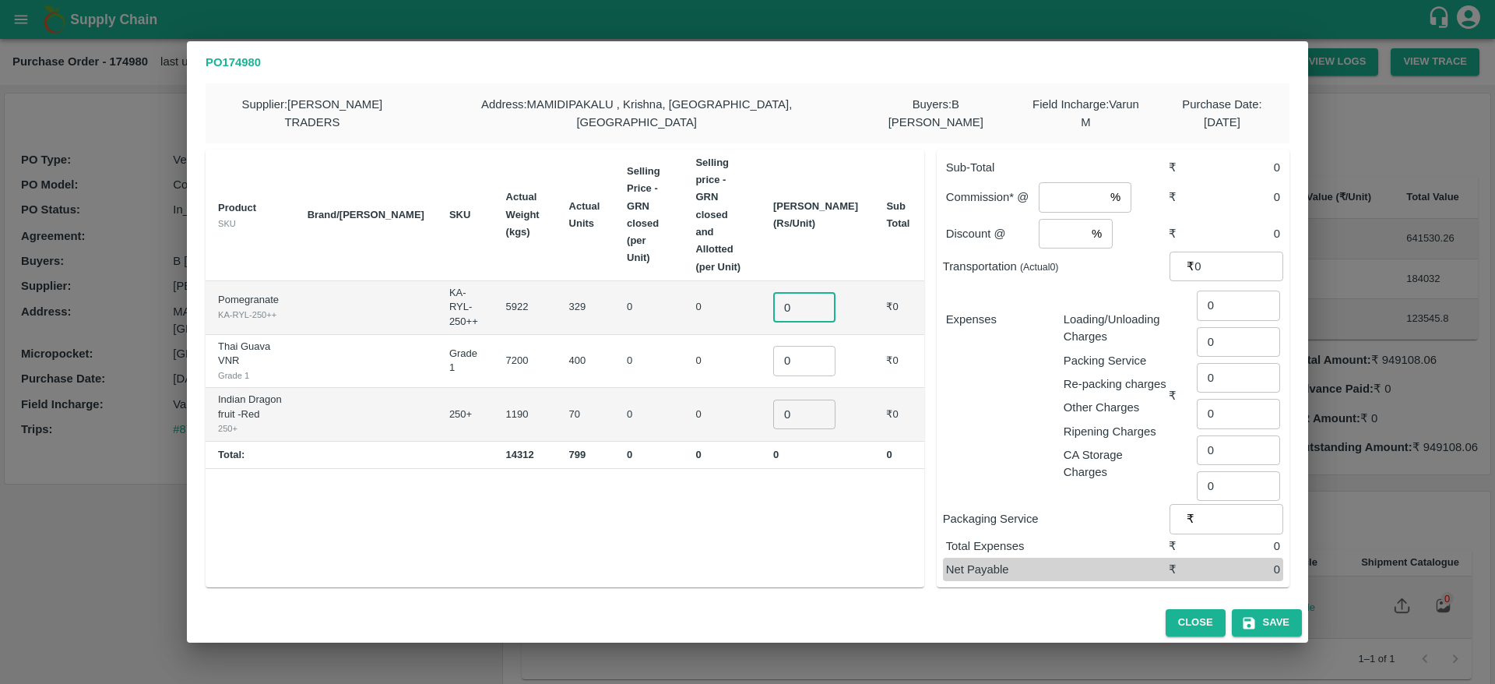
drag, startPoint x: 816, startPoint y: 252, endPoint x: 780, endPoint y: 255, distance: 36.0
click at [780, 281] on tr "Pomegranate KA-RYL-250++ KA-RYL-250++ 5922 329 0 0 0 ​ ₹0" at bounding box center [565, 308] width 719 height 54
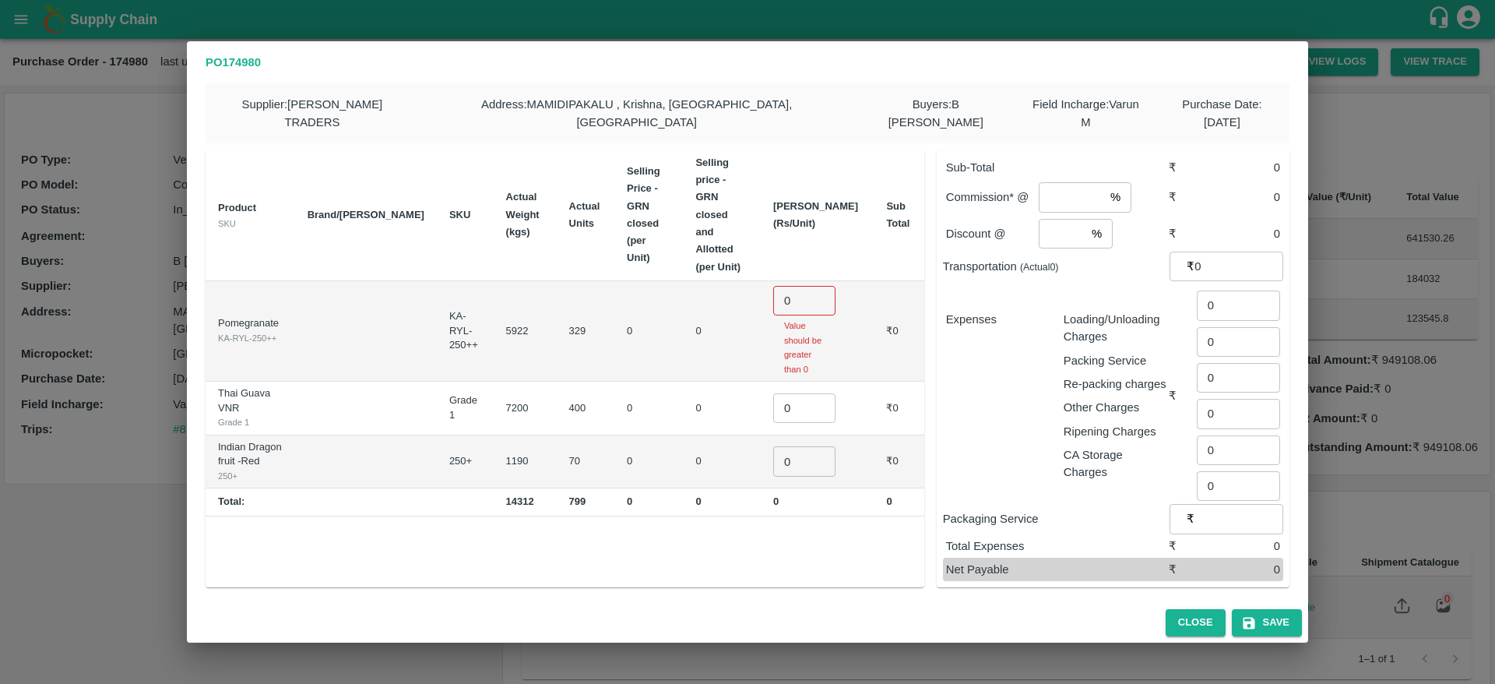
click at [805, 517] on div "Product SKU Brand/Marka SKU Actual Weight (kgs) Actual Units Selling Price - GR…" at bounding box center [565, 369] width 719 height 438
click at [1007, 311] on p "Expenses" at bounding box center [998, 319] width 105 height 17
drag, startPoint x: 822, startPoint y: 235, endPoint x: 759, endPoint y: 255, distance: 66.8
click at [759, 281] on tr "Pomegranate KA-RYL-250++ KA-RYL-250++ 5922 329 0 0 0 ​ Value should be greater …" at bounding box center [565, 331] width 719 height 100
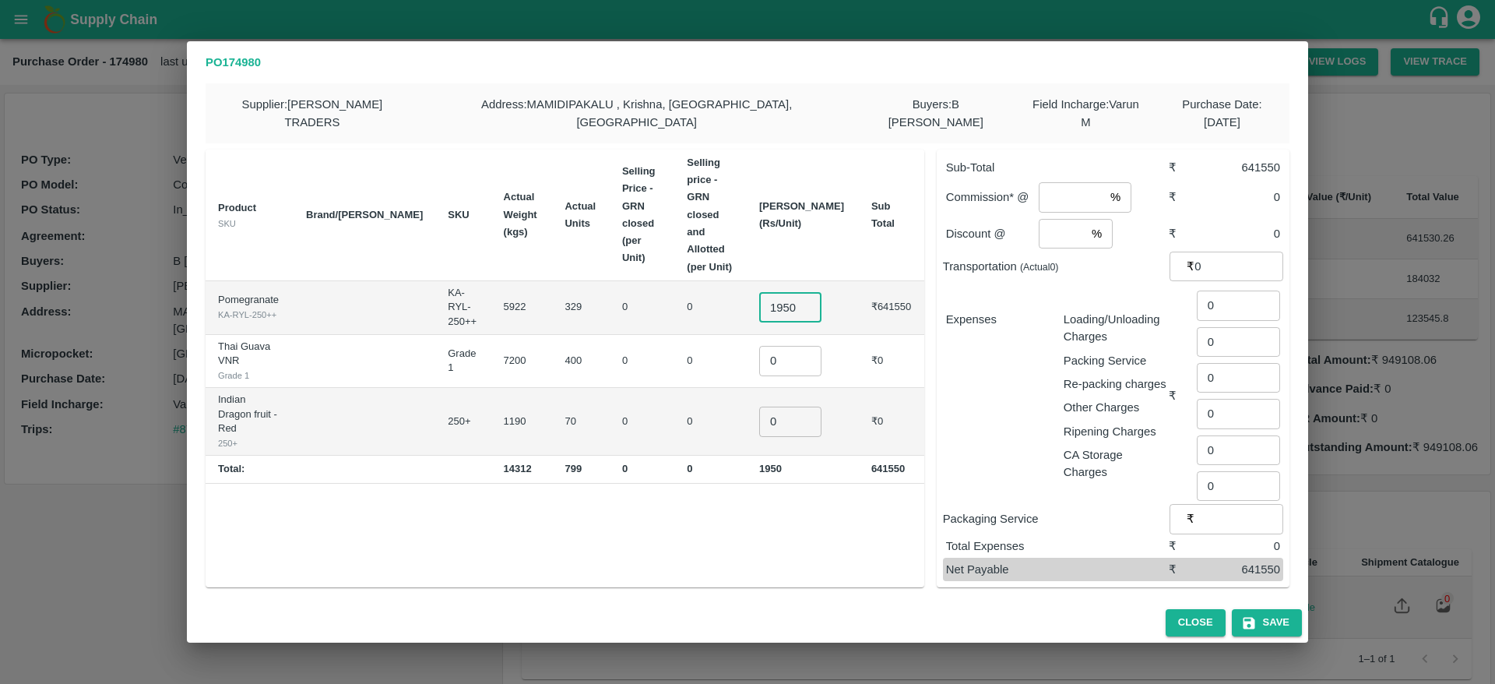
type input "1950"
drag, startPoint x: 819, startPoint y: 298, endPoint x: 760, endPoint y: 301, distance: 58.5
click at [760, 335] on tr "Thai Guava VNR Grade 1 Grade 1 7200 400 0 0 0 ​ ₹0" at bounding box center [565, 362] width 719 height 54
type input "460"
drag, startPoint x: 799, startPoint y: 360, endPoint x: 743, endPoint y: 360, distance: 56.1
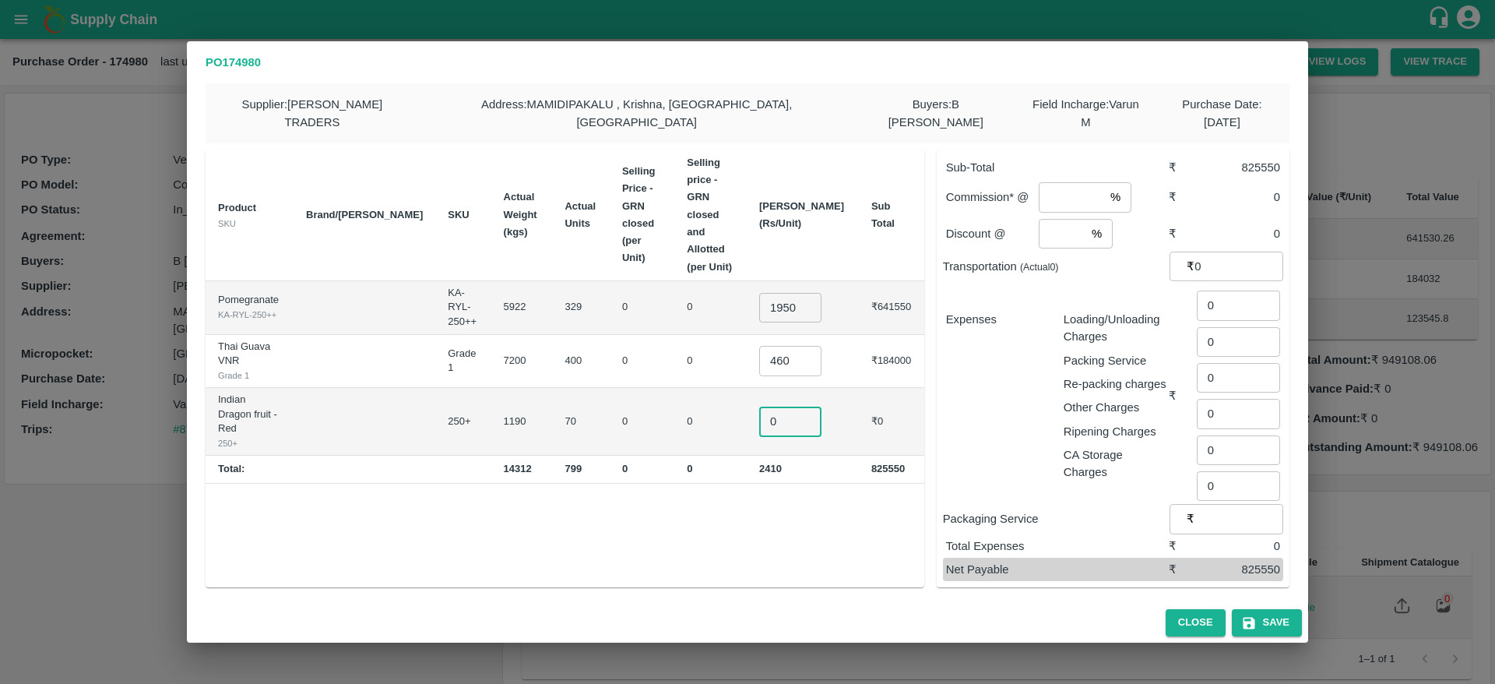
click at [743, 388] on tr "Indian Dragon fruit -Red 250+ 250+ 1190 70 0 0 0 ​ ₹0" at bounding box center [565, 422] width 719 height 68
type input "1765"
click at [794, 421] on div "Product SKU Brand/Marka SKU Actual Weight (kgs) Actual Units Selling Price - GR…" at bounding box center [565, 369] width 719 height 438
click at [879, 512] on div "Product SKU Brand/Marka SKU Actual Weight (kgs) Actual Units Selling Price - GR…" at bounding box center [565, 369] width 719 height 438
click at [822, 293] on input "1950" at bounding box center [790, 308] width 62 height 30
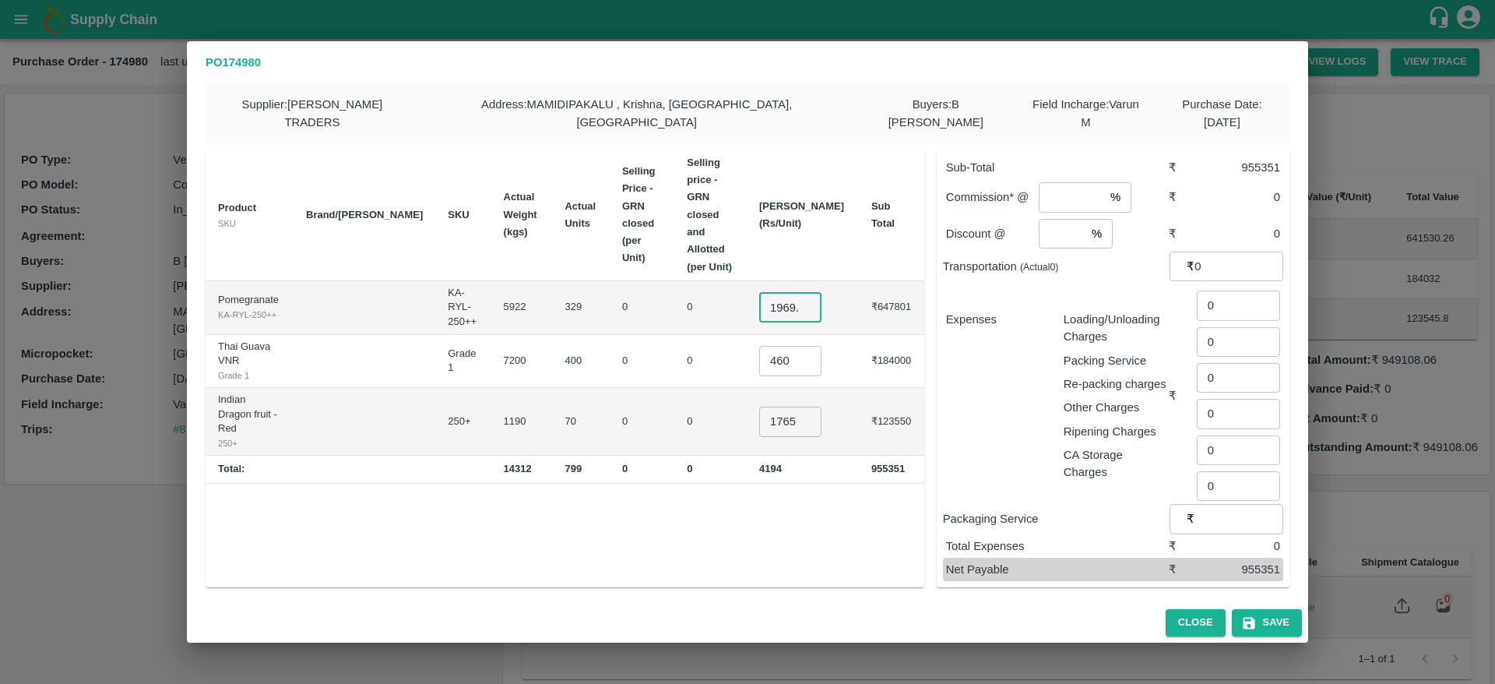
scroll to position [0, 6]
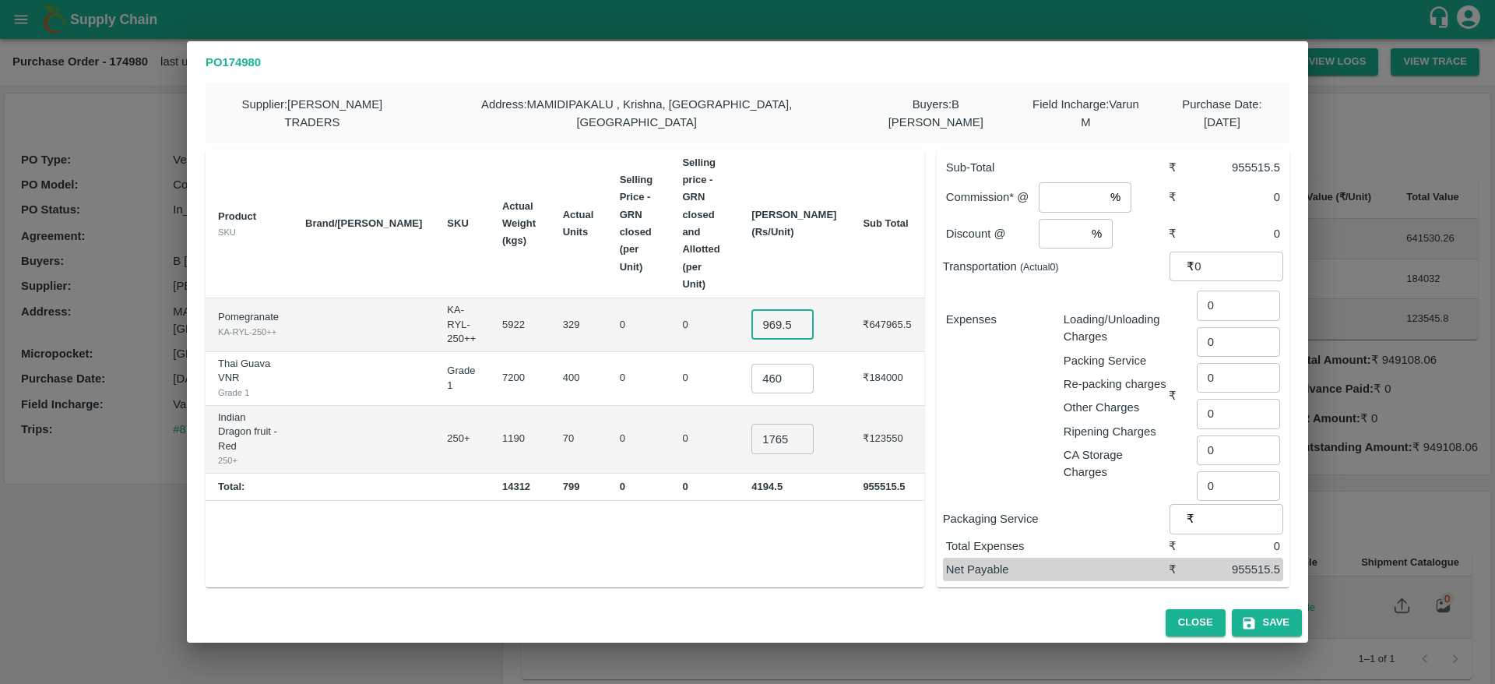
type input "1969.5"
click at [810, 364] on input "460" at bounding box center [783, 379] width 62 height 30
type input "464.6"
click at [808, 424] on input "1765" at bounding box center [783, 439] width 62 height 30
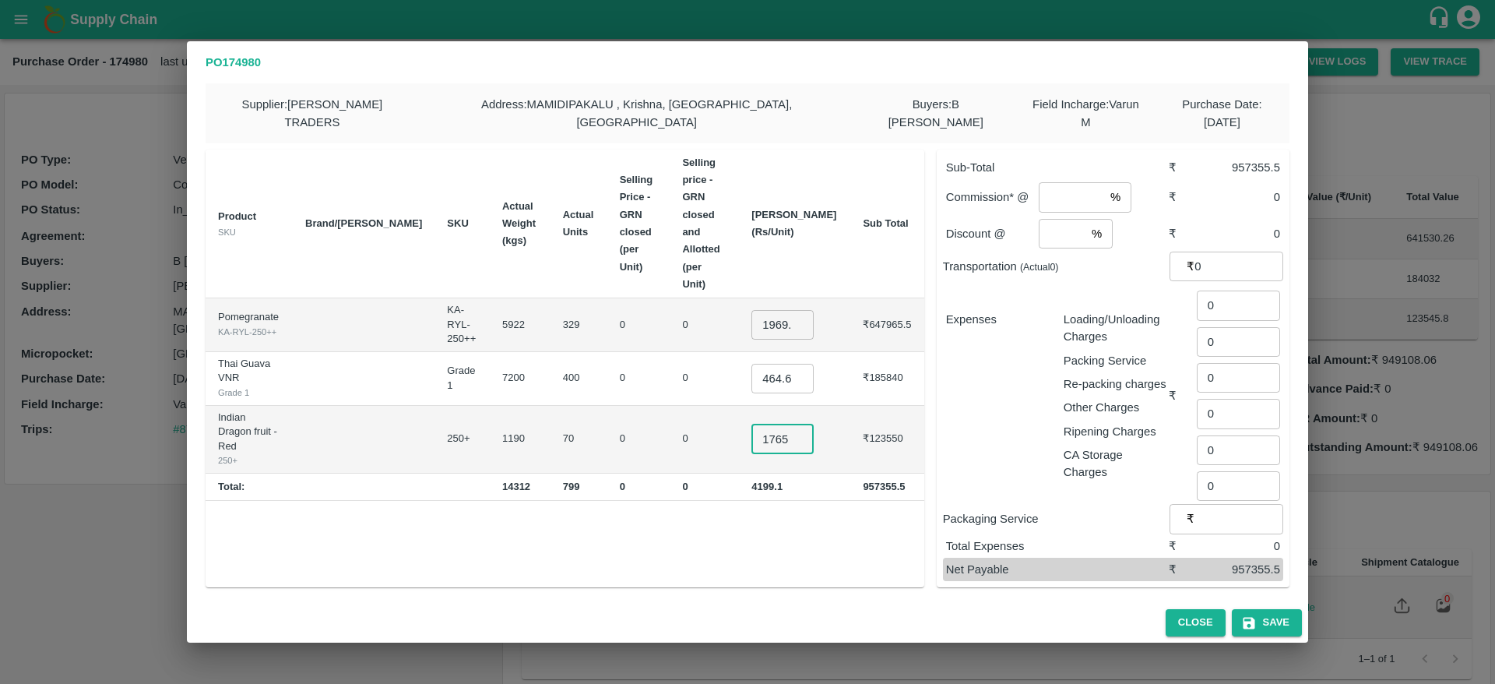
click at [808, 424] on input "1765" at bounding box center [783, 439] width 62 height 30
type input "1782.65"
click at [800, 457] on div "Product SKU Brand/Marka SKU Actual Weight (kgs) Actual Units Selling Price - GR…" at bounding box center [565, 369] width 719 height 438
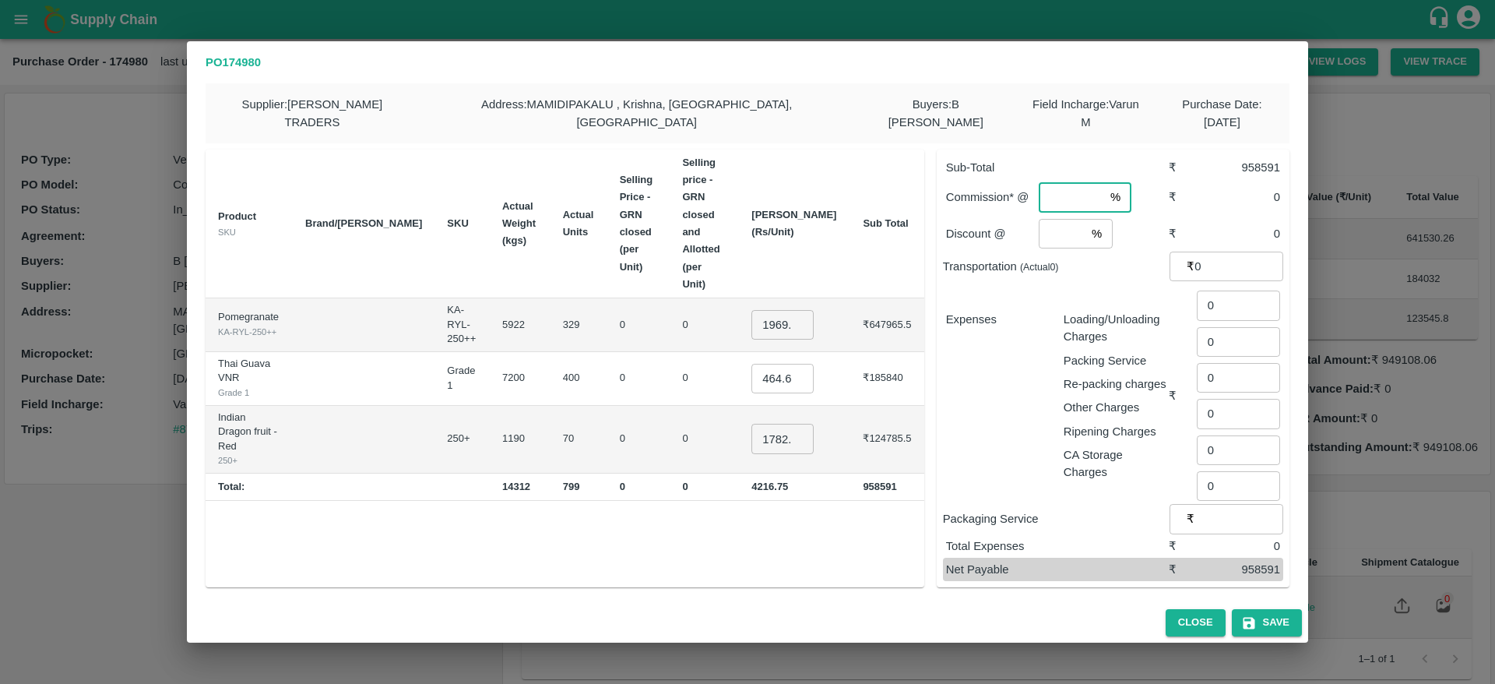
click at [1067, 182] on input "number" at bounding box center [1071, 197] width 65 height 30
type input "1"
click at [1060, 221] on input "number" at bounding box center [1062, 234] width 47 height 30
type input "0"
click at [977, 298] on div "Expenses" at bounding box center [993, 389] width 118 height 182
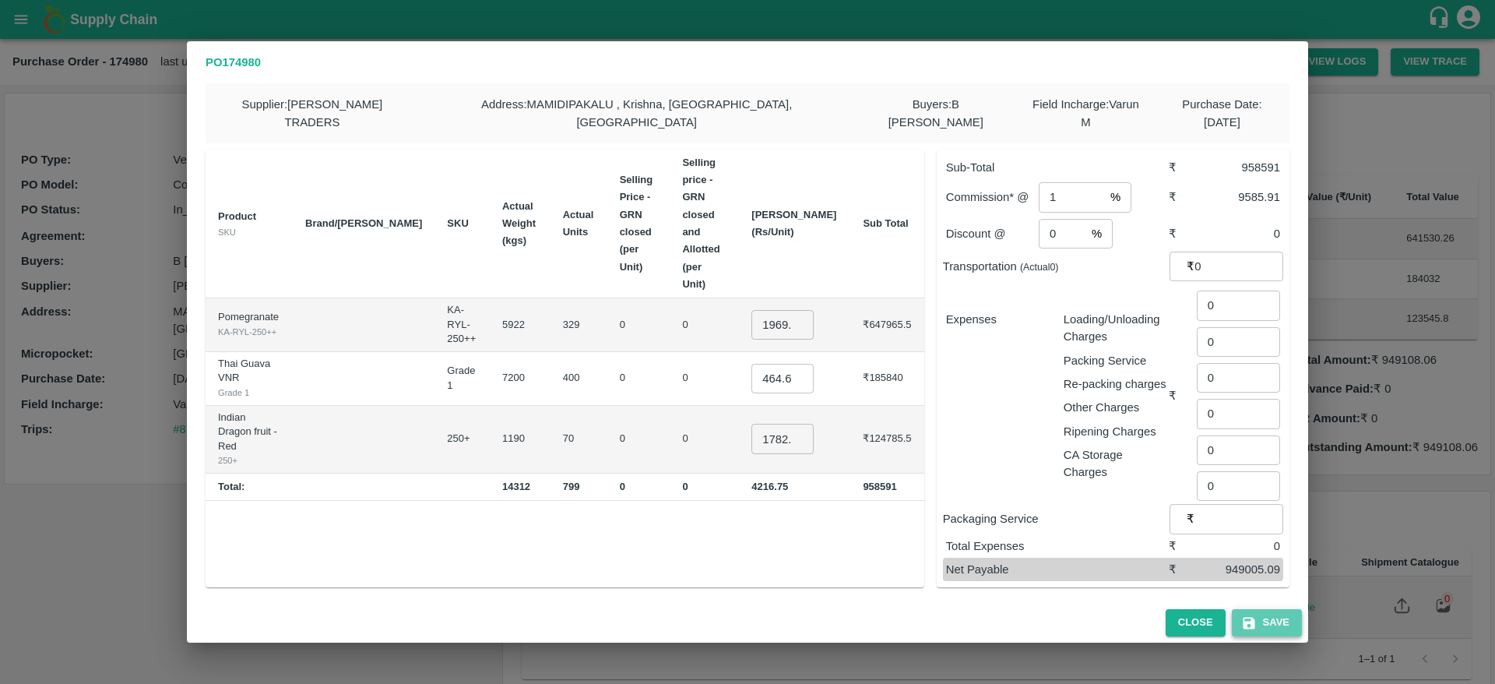
click at [1280, 618] on button "Save" at bounding box center [1267, 622] width 70 height 27
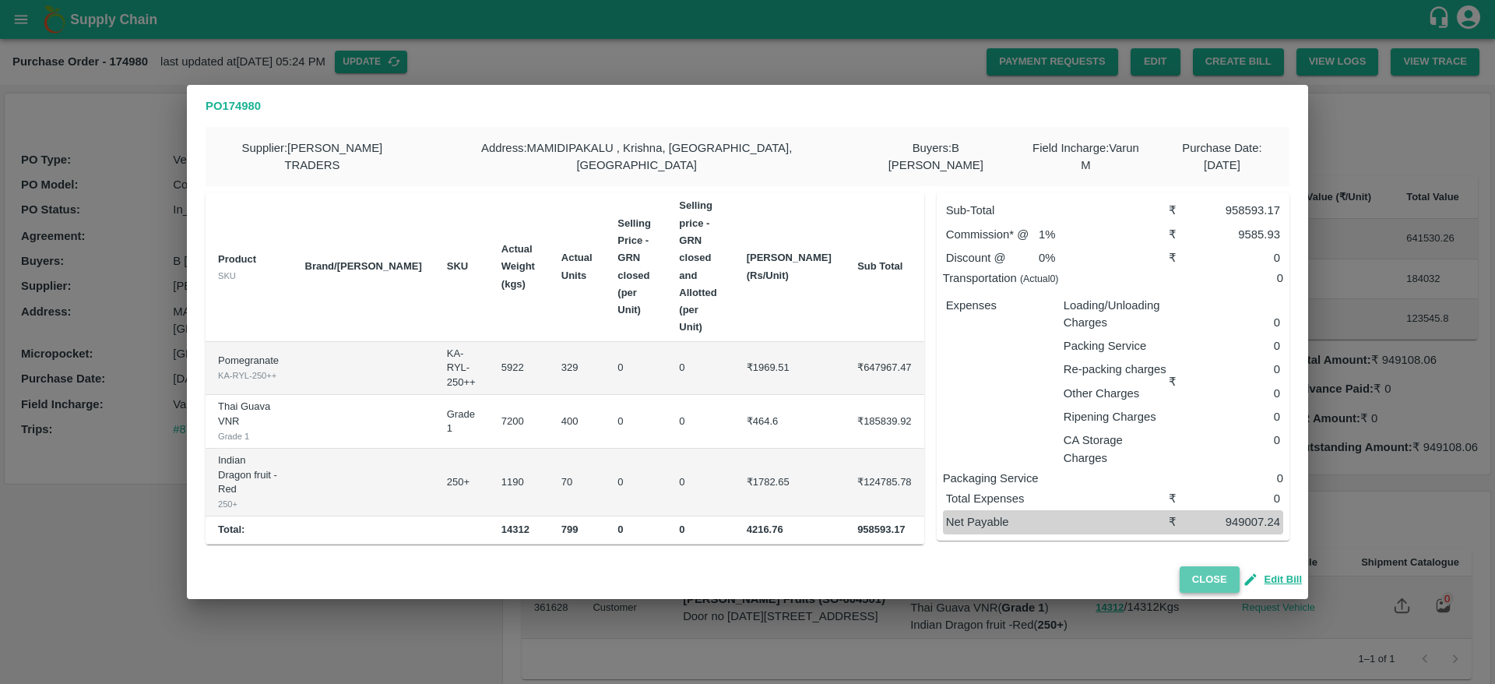
click at [1198, 571] on button "Close" at bounding box center [1210, 579] width 60 height 27
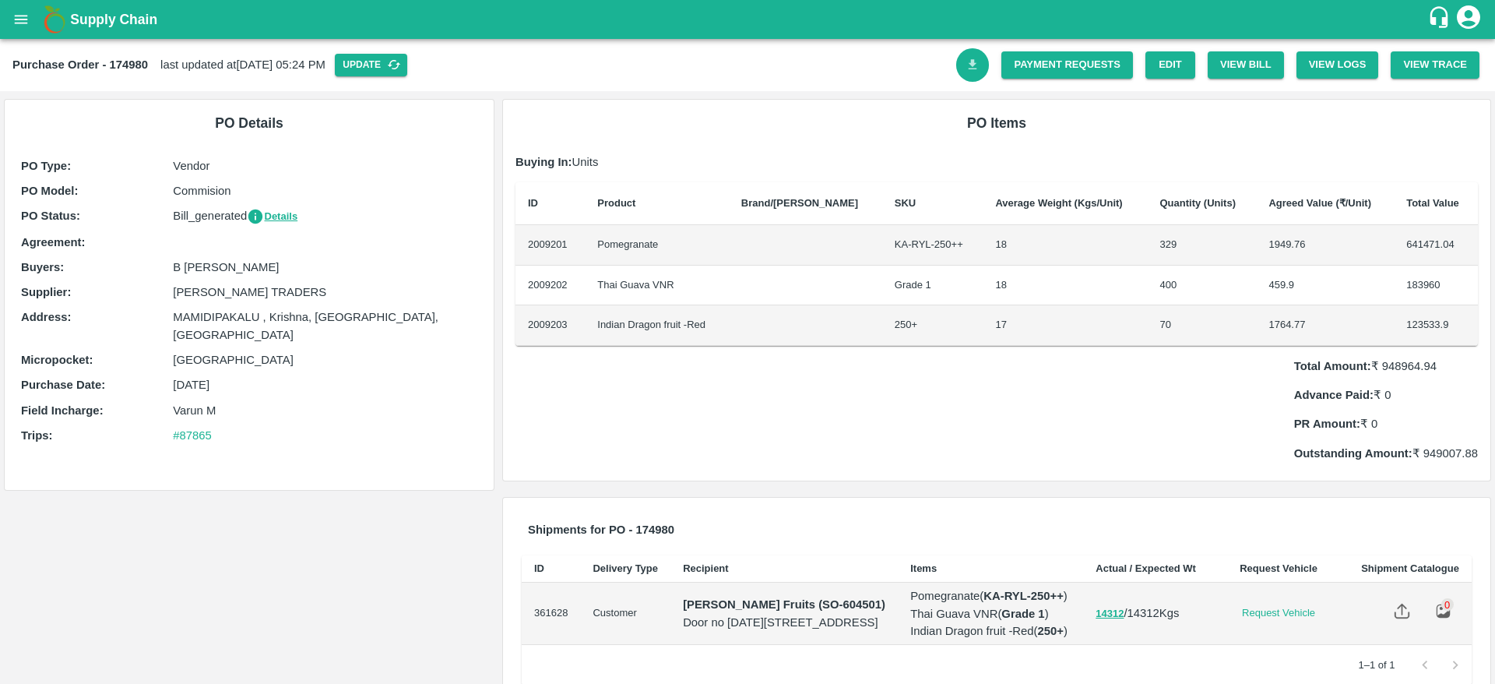
click at [968, 68] on icon "Download Bill" at bounding box center [973, 65] width 15 height 15
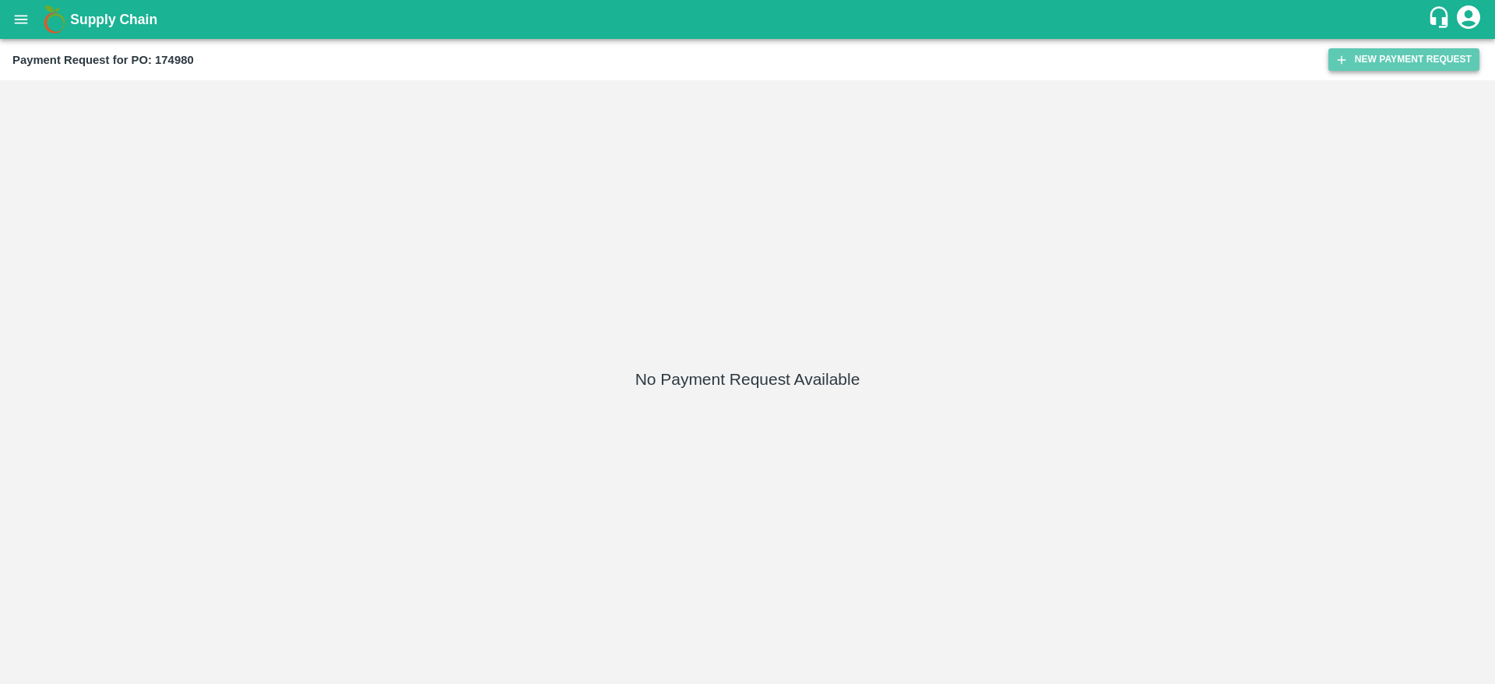
click at [1427, 55] on button "New Payment Request" at bounding box center [1404, 59] width 151 height 23
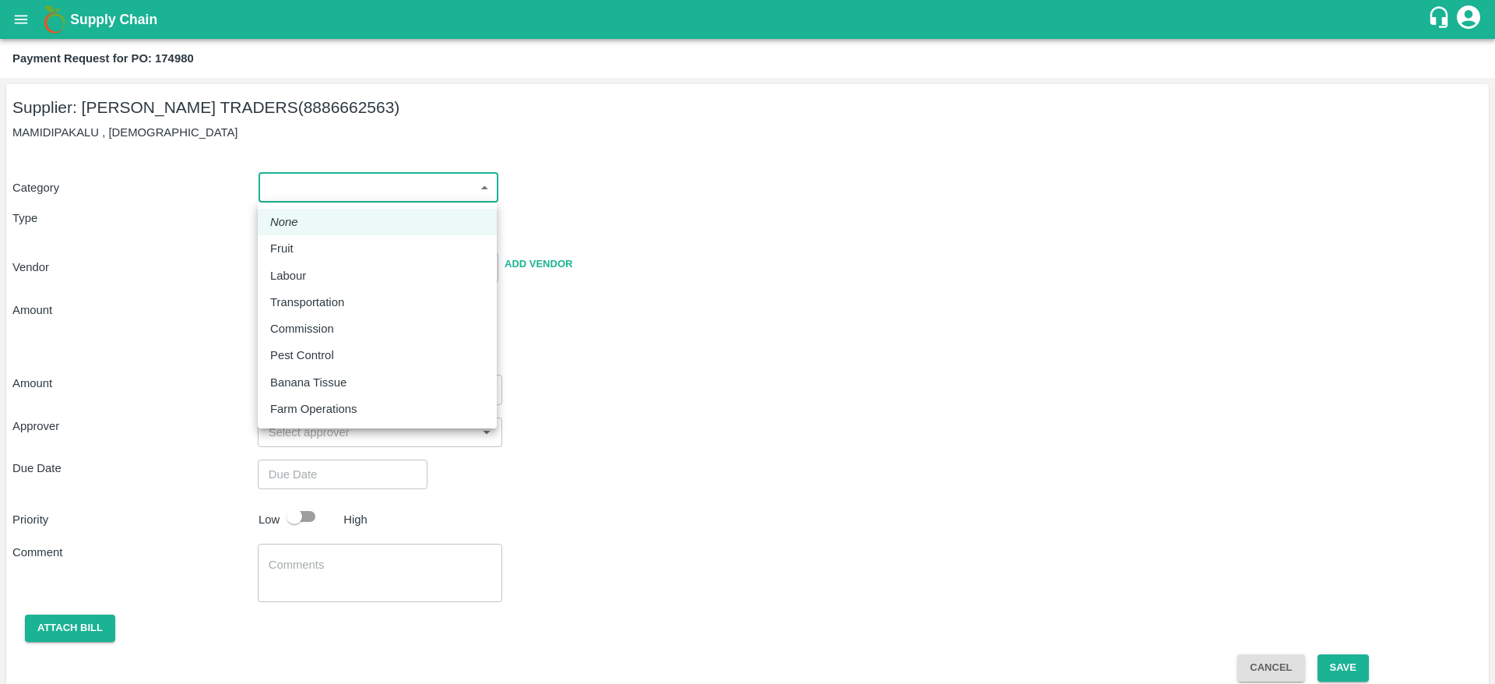
click at [436, 184] on body "Supply Chain Payment Request for PO: 174980 Supplier: [PERSON_NAME] TRADERS (88…" at bounding box center [747, 342] width 1495 height 684
click at [350, 254] on div "Fruit" at bounding box center [377, 248] width 214 height 17
type input "1"
type input "[PERSON_NAME] TRADERS - 8886662563(Supplier)"
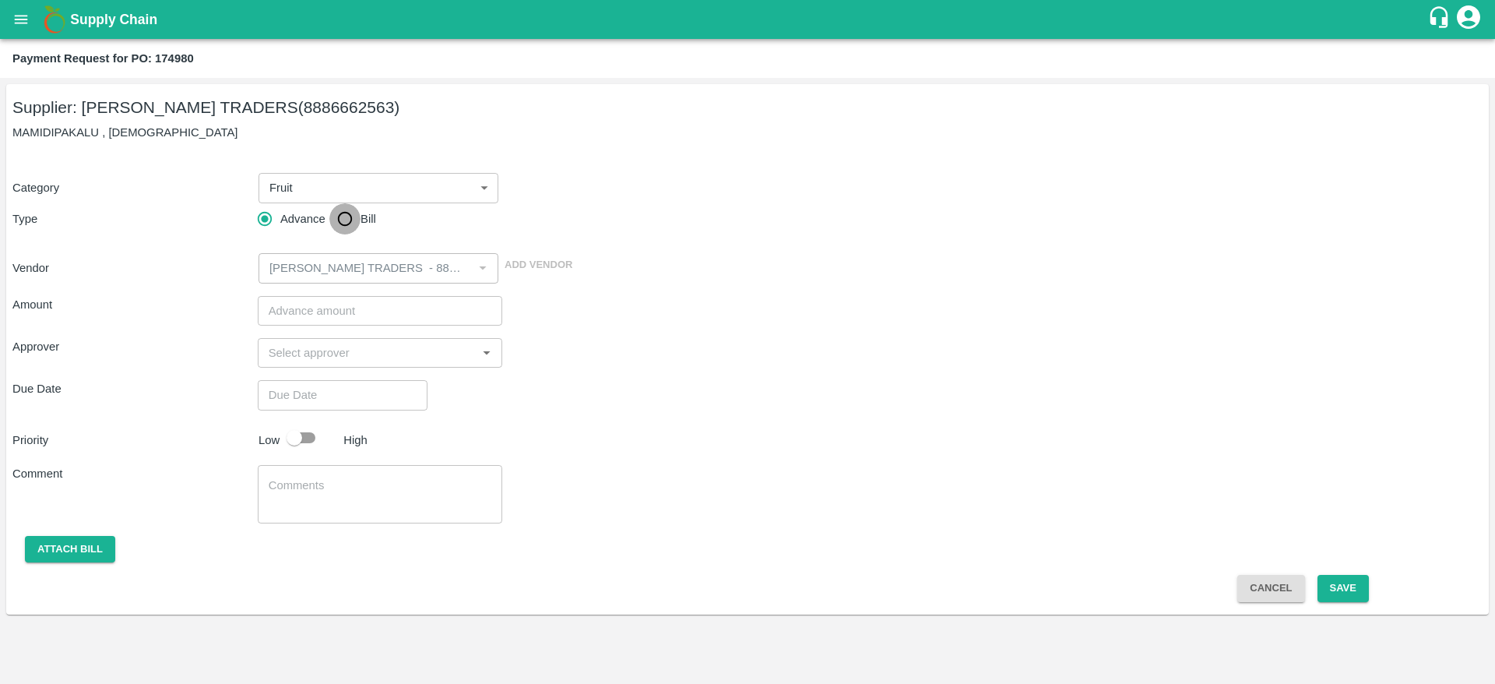
click at [347, 225] on input "Bill" at bounding box center [344, 218] width 31 height 31
radio input "true"
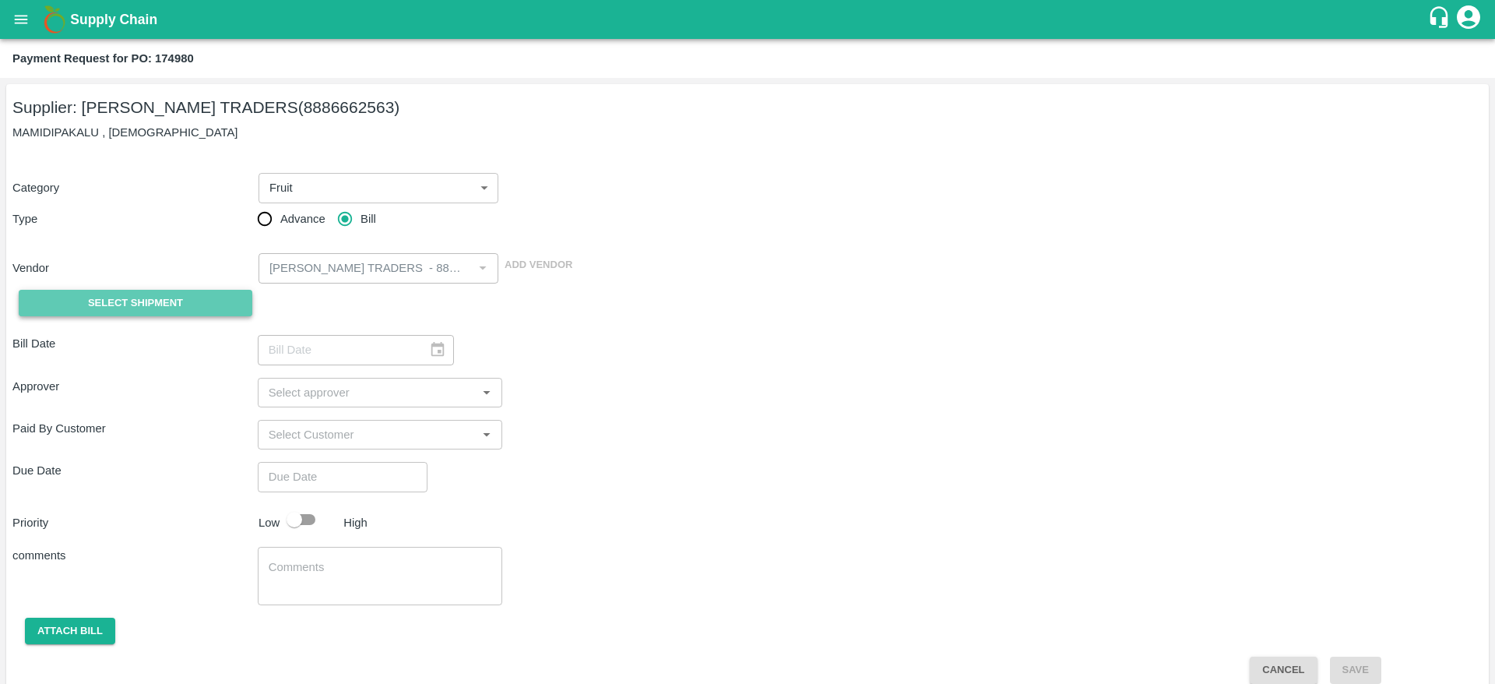
click at [188, 305] on button "Select Shipment" at bounding box center [136, 303] width 234 height 27
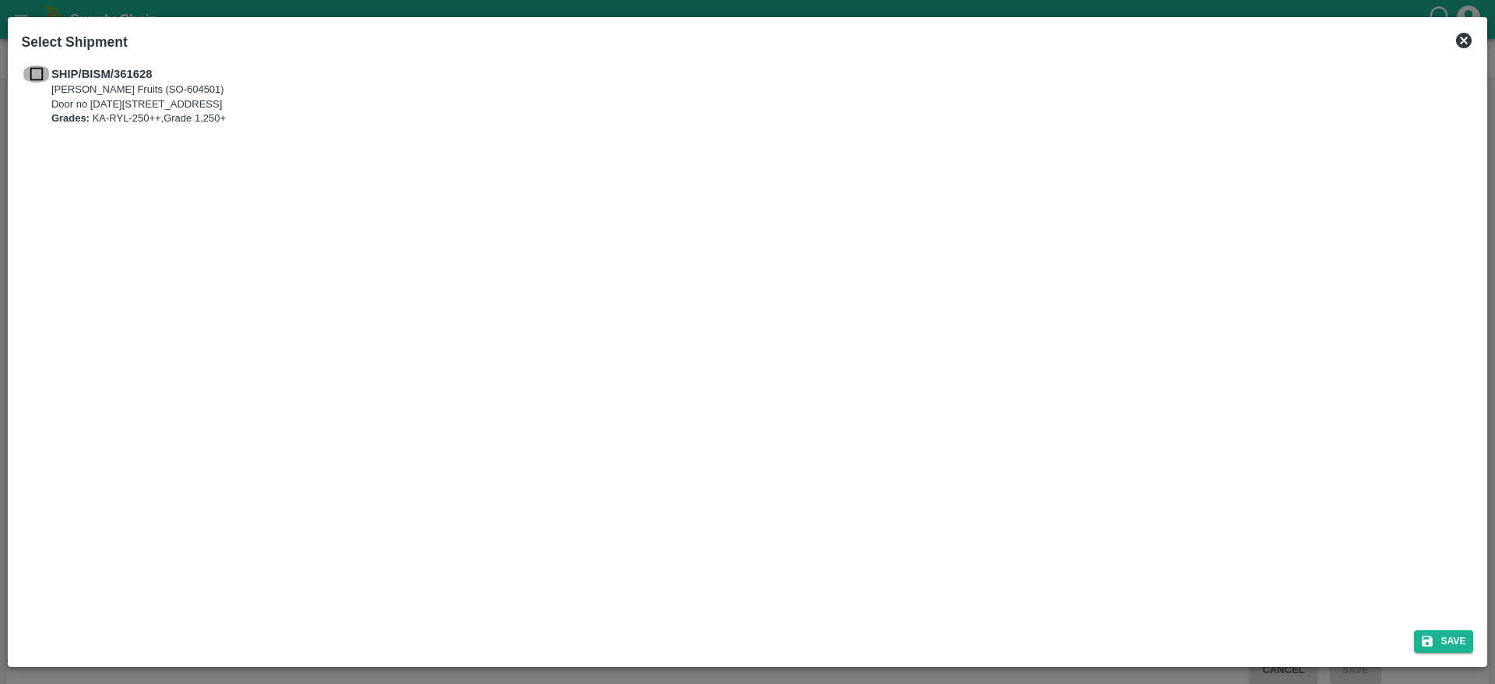
click at [39, 79] on input "checkbox" at bounding box center [37, 73] width 30 height 17
checkbox input "true"
click at [1433, 646] on icon "submit" at bounding box center [1428, 641] width 14 height 14
type input "[DATE]"
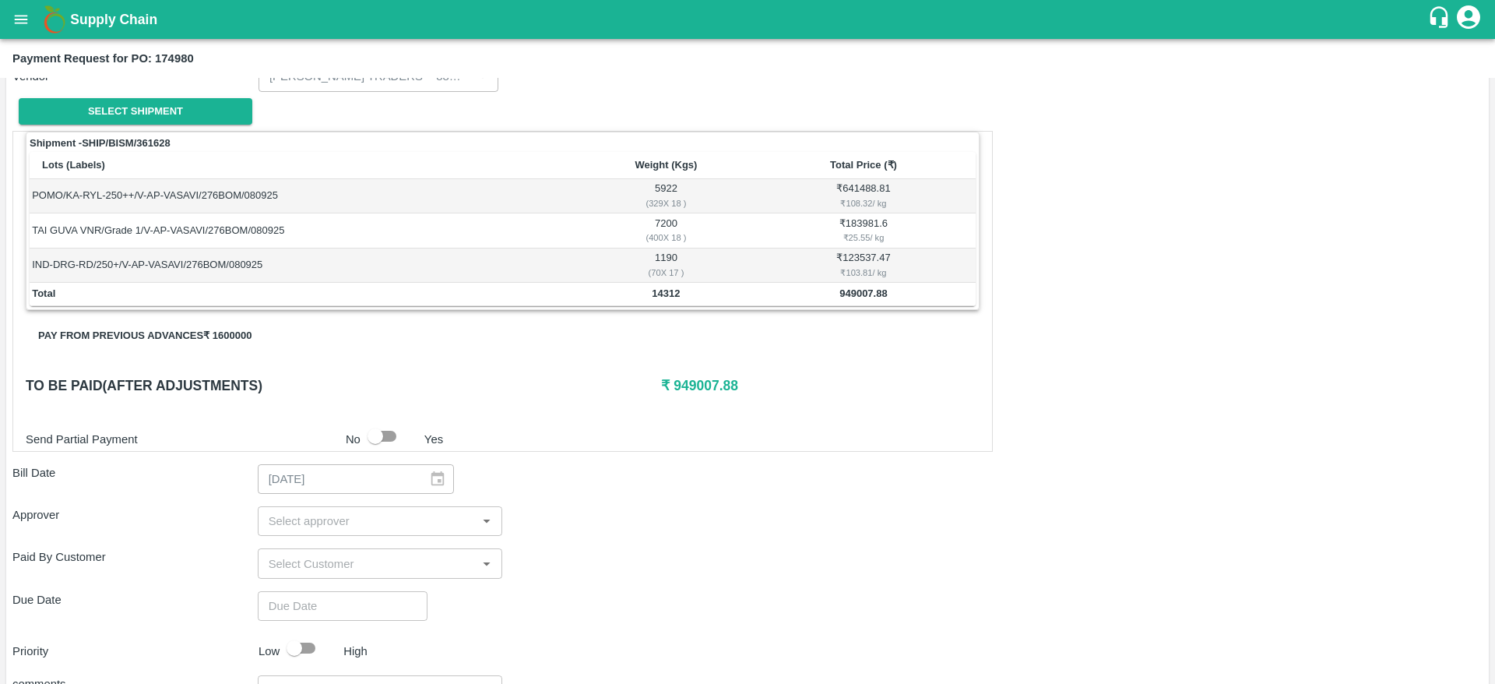
scroll to position [340, 0]
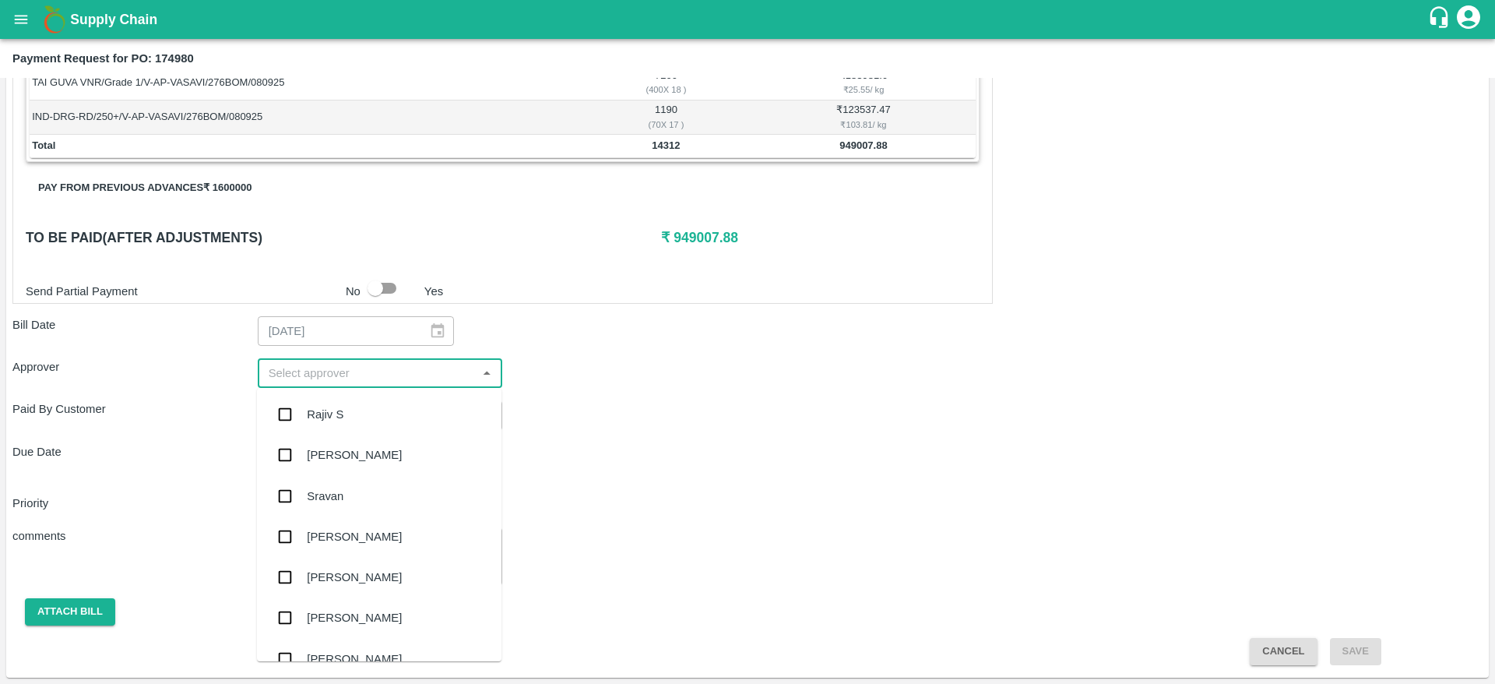
click at [338, 364] on input "input" at bounding box center [367, 373] width 210 height 20
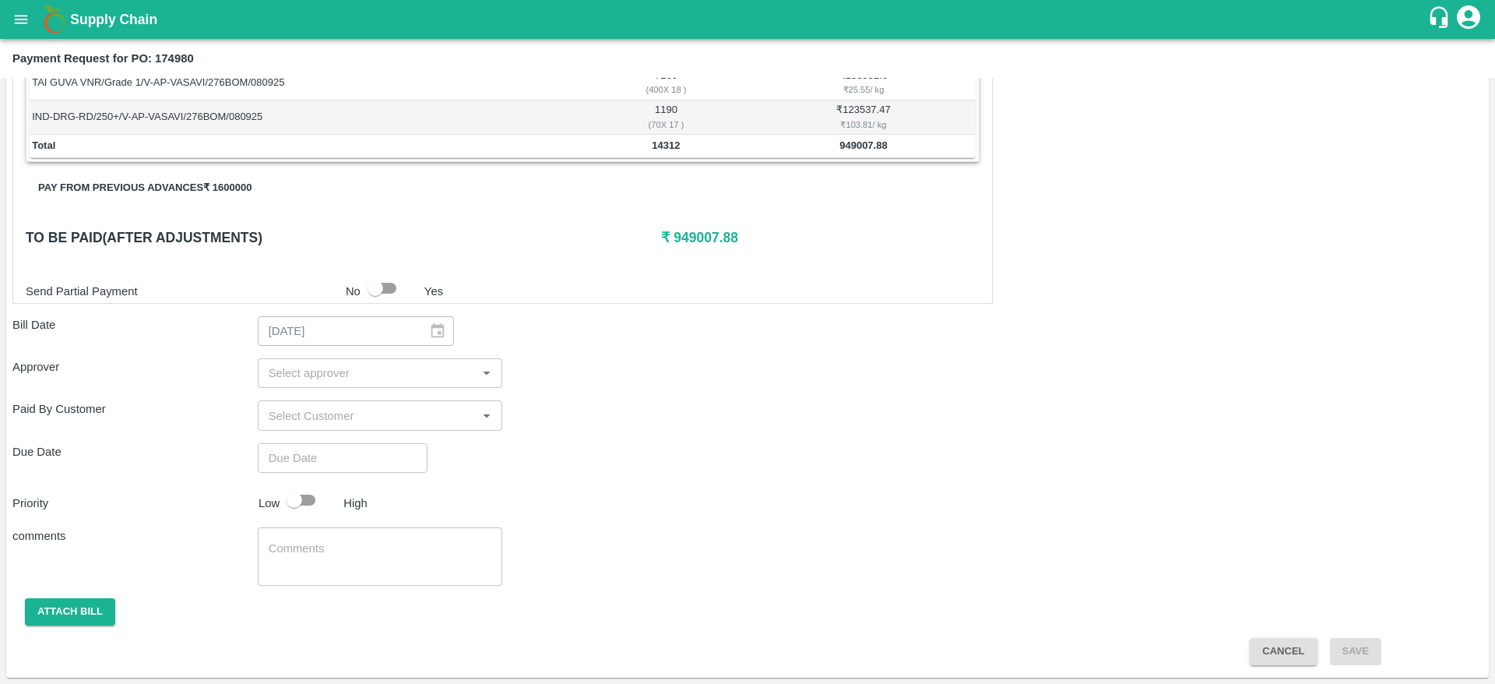
click at [646, 407] on div "Paid By Customer ​" at bounding box center [747, 415] width 1470 height 30
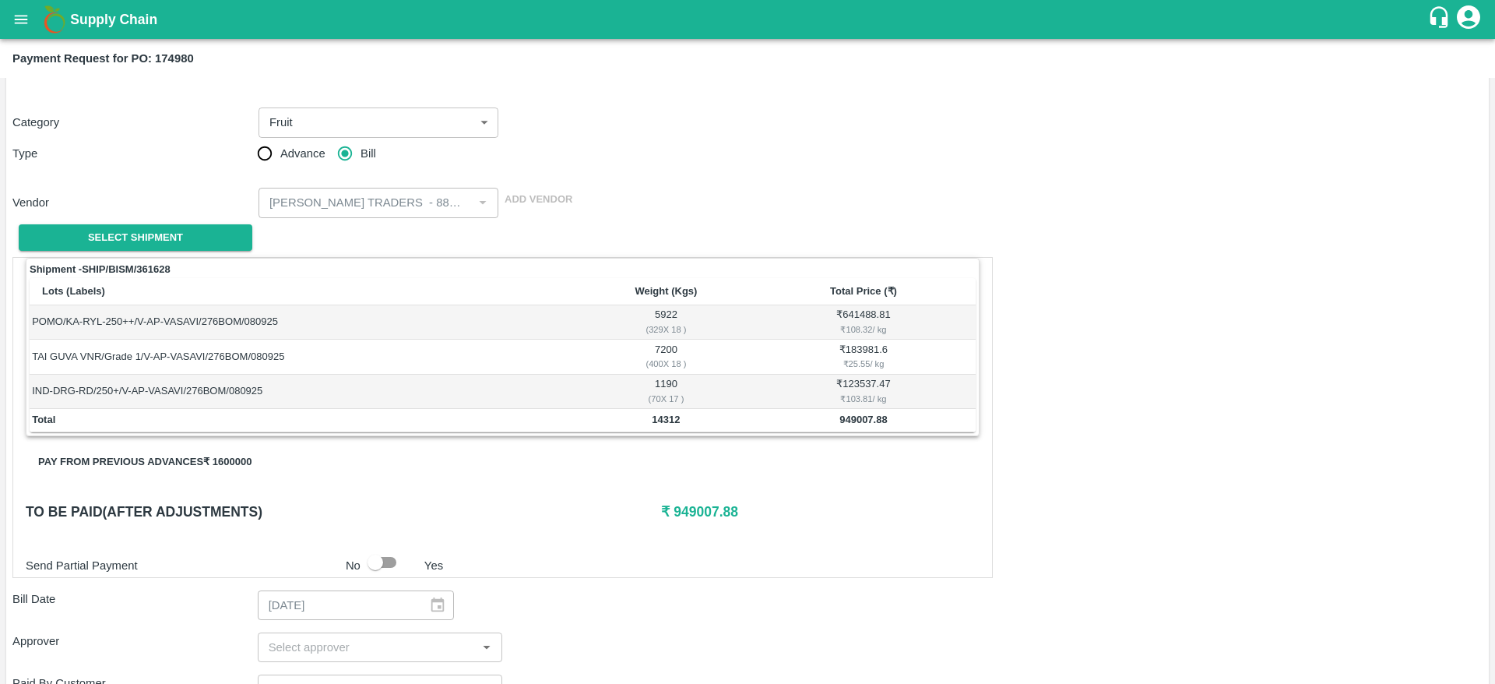
scroll to position [64, 0]
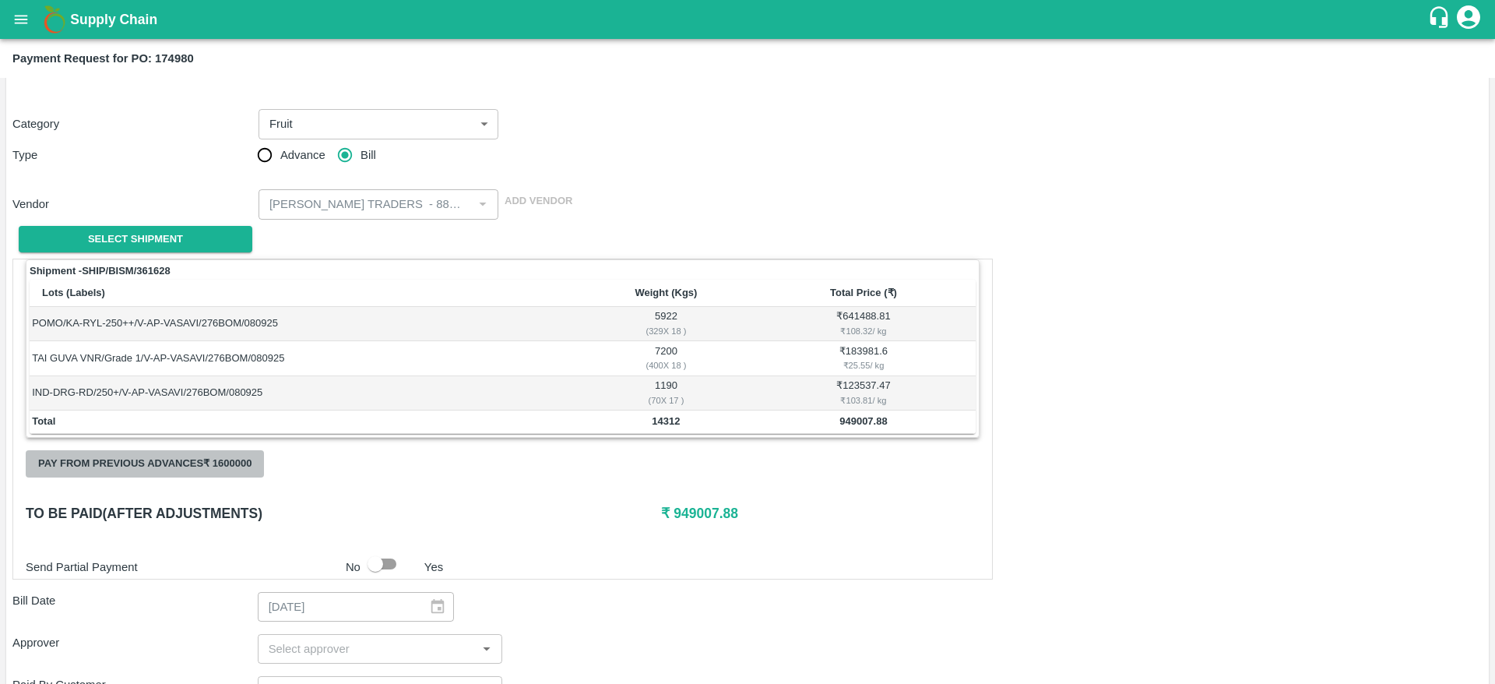
click at [68, 467] on button "Pay from previous advances ₹ 1600000" at bounding box center [145, 463] width 238 height 27
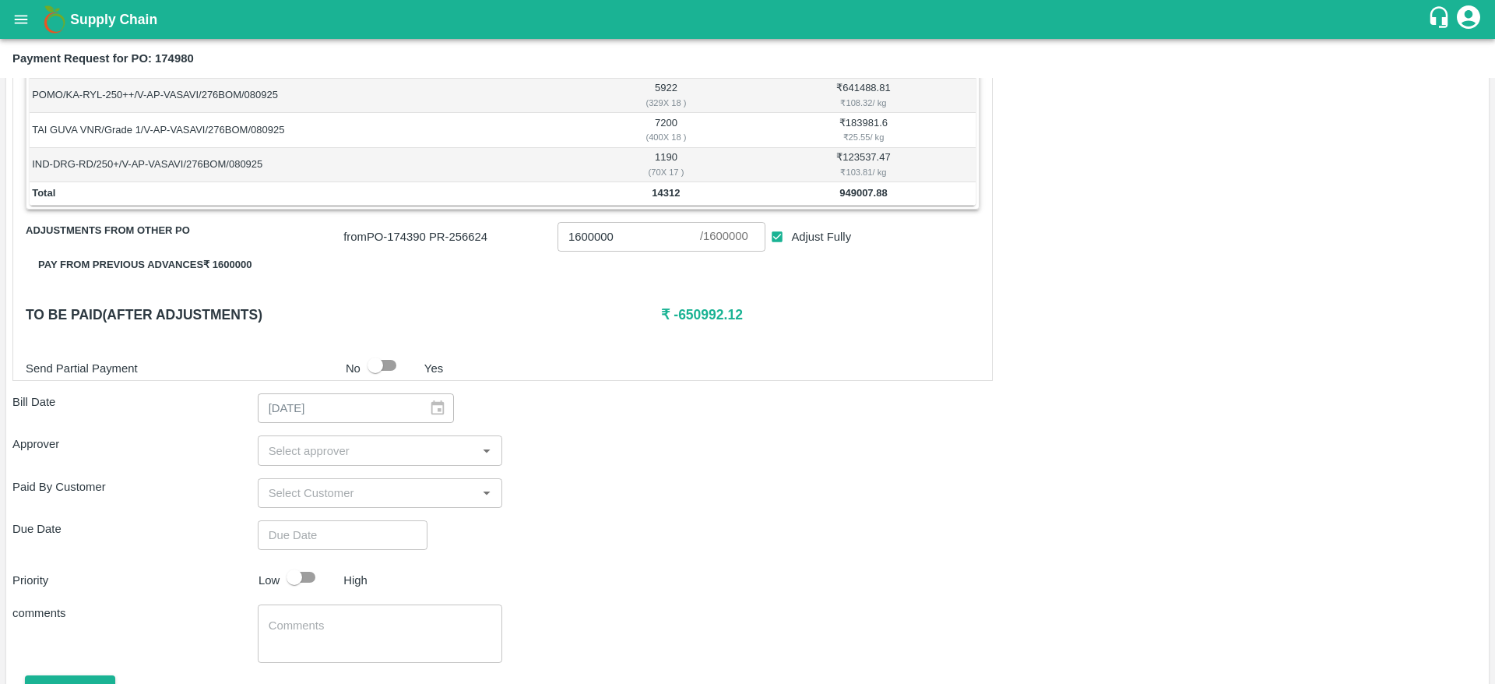
scroll to position [280, 0]
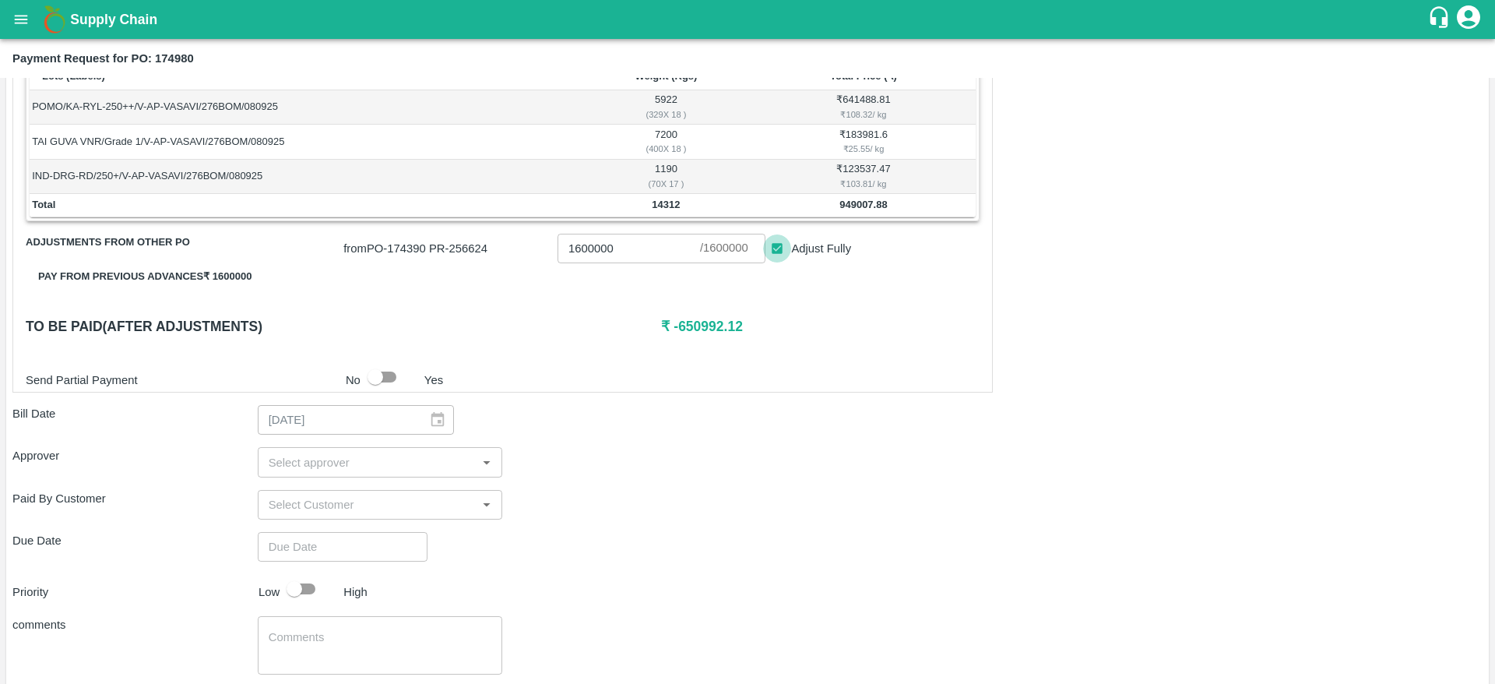
click at [778, 255] on input "Adjust Fully" at bounding box center [777, 248] width 29 height 29
checkbox input "false"
type input "0"
click at [778, 255] on input "Adjust Fully" at bounding box center [777, 248] width 29 height 29
checkbox input "true"
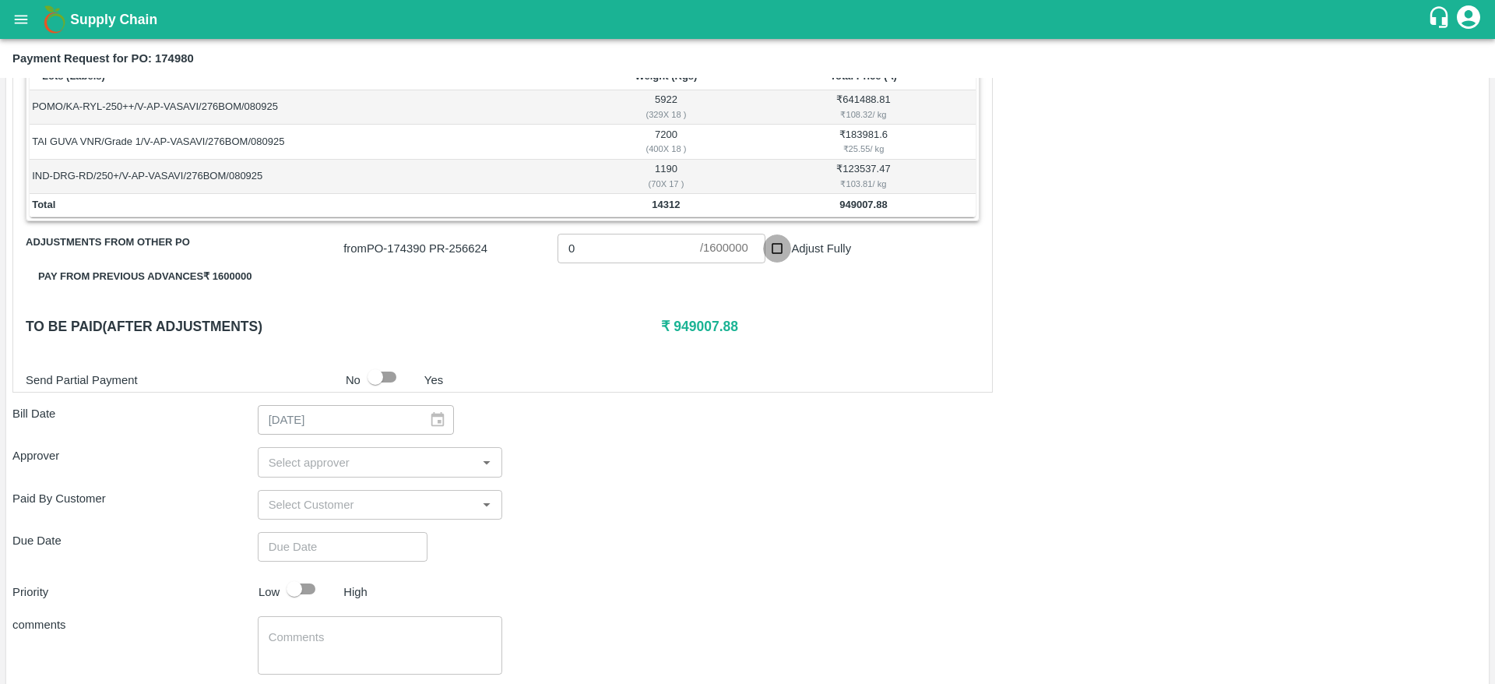
type input "1600000"
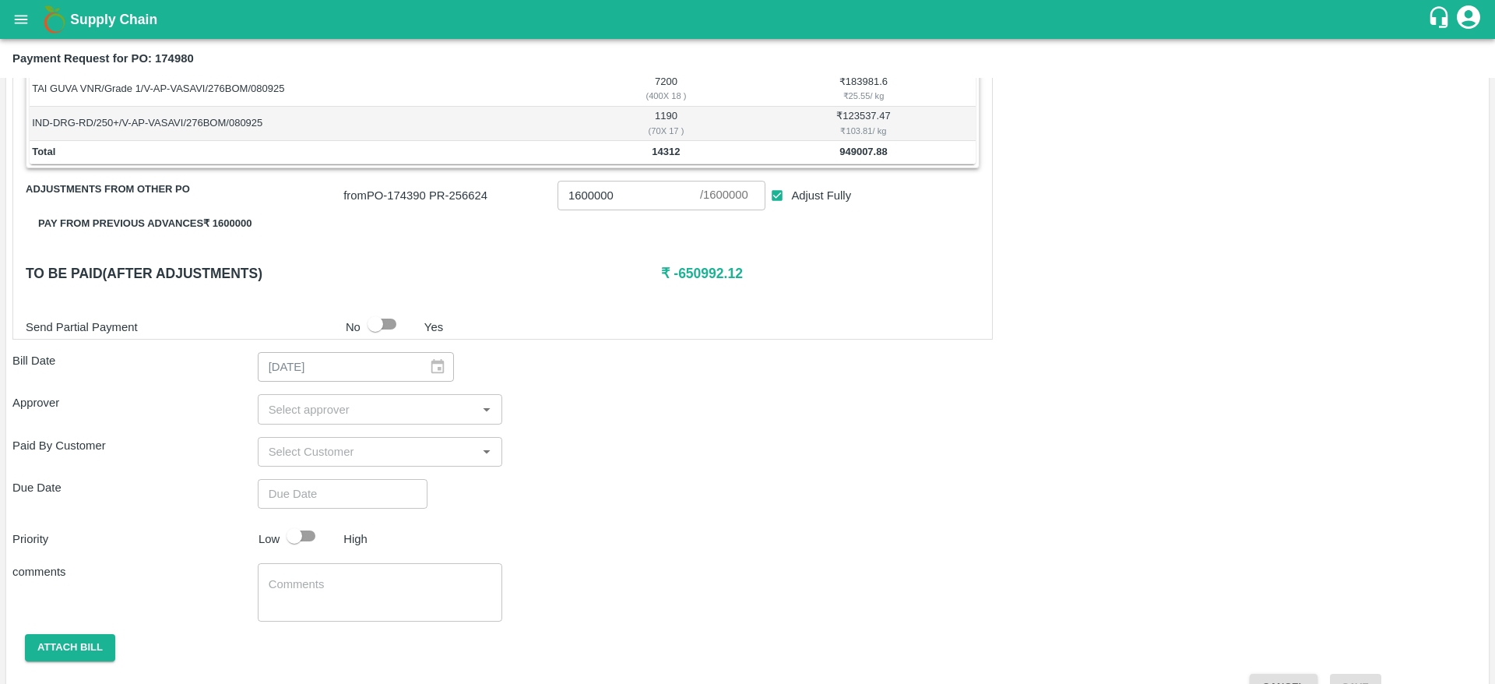
scroll to position [334, 0]
click at [563, 373] on div "Bill Date [DATE] ​" at bounding box center [747, 366] width 1470 height 30
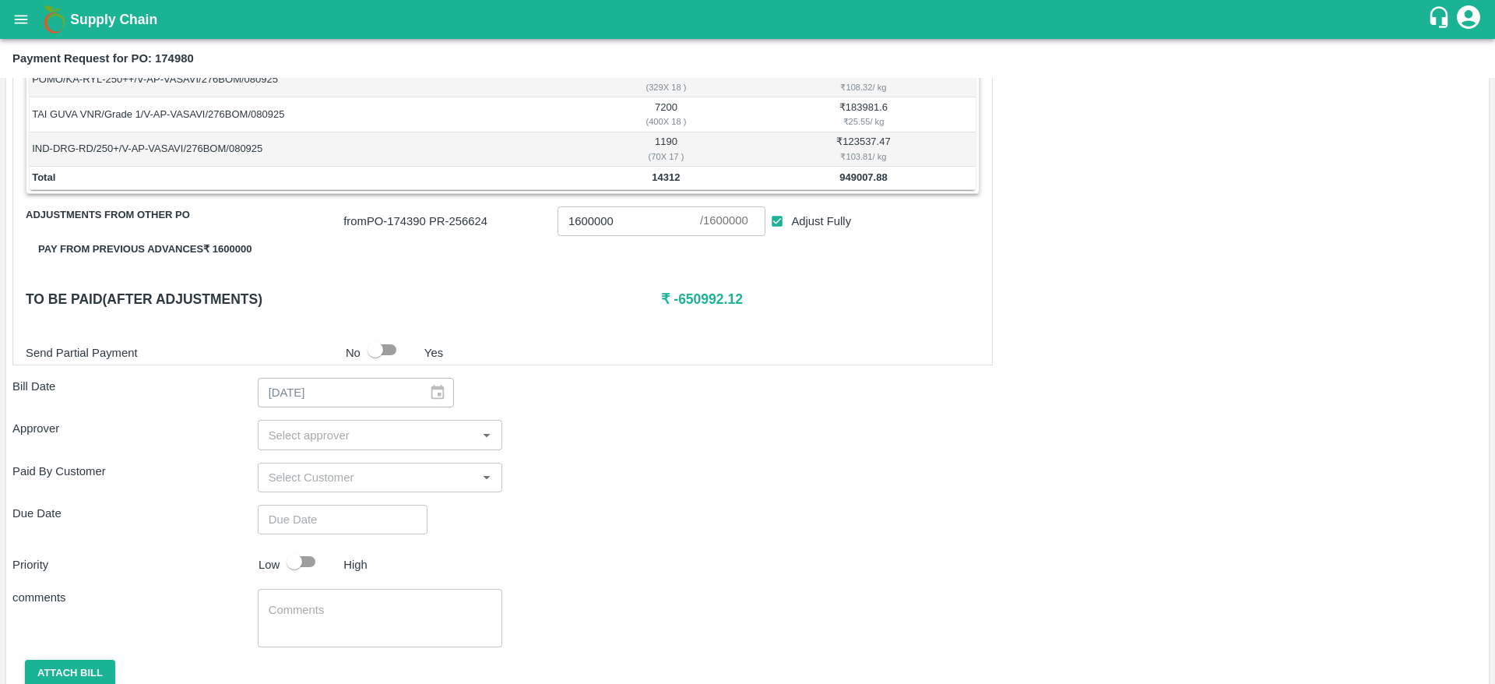
scroll to position [306, 0]
drag, startPoint x: 671, startPoint y: 305, endPoint x: 752, endPoint y: 309, distance: 81.9
click at [752, 309] on h6 "₹ -650992.12" at bounding box center [820, 301] width 318 height 22
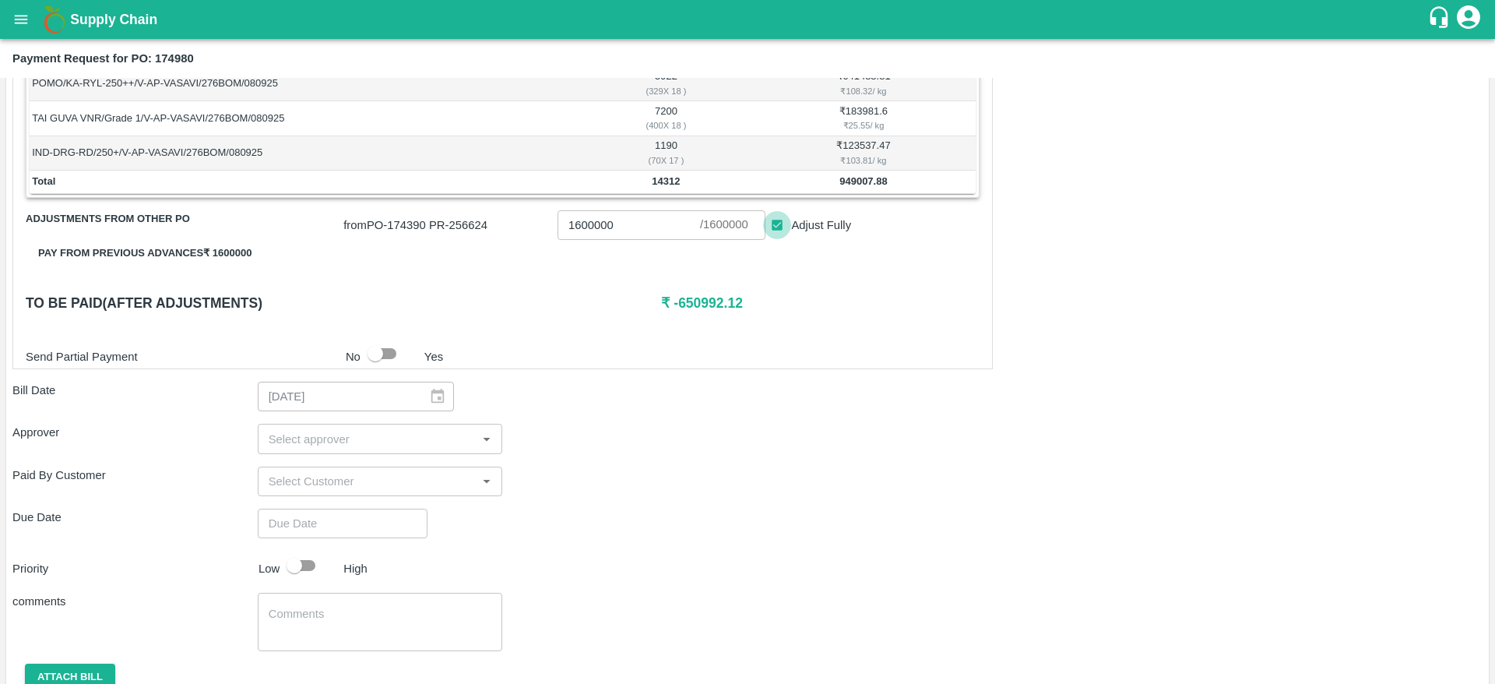
click at [776, 223] on input "Adjust Fully" at bounding box center [777, 225] width 29 height 29
checkbox input "false"
type input "0"
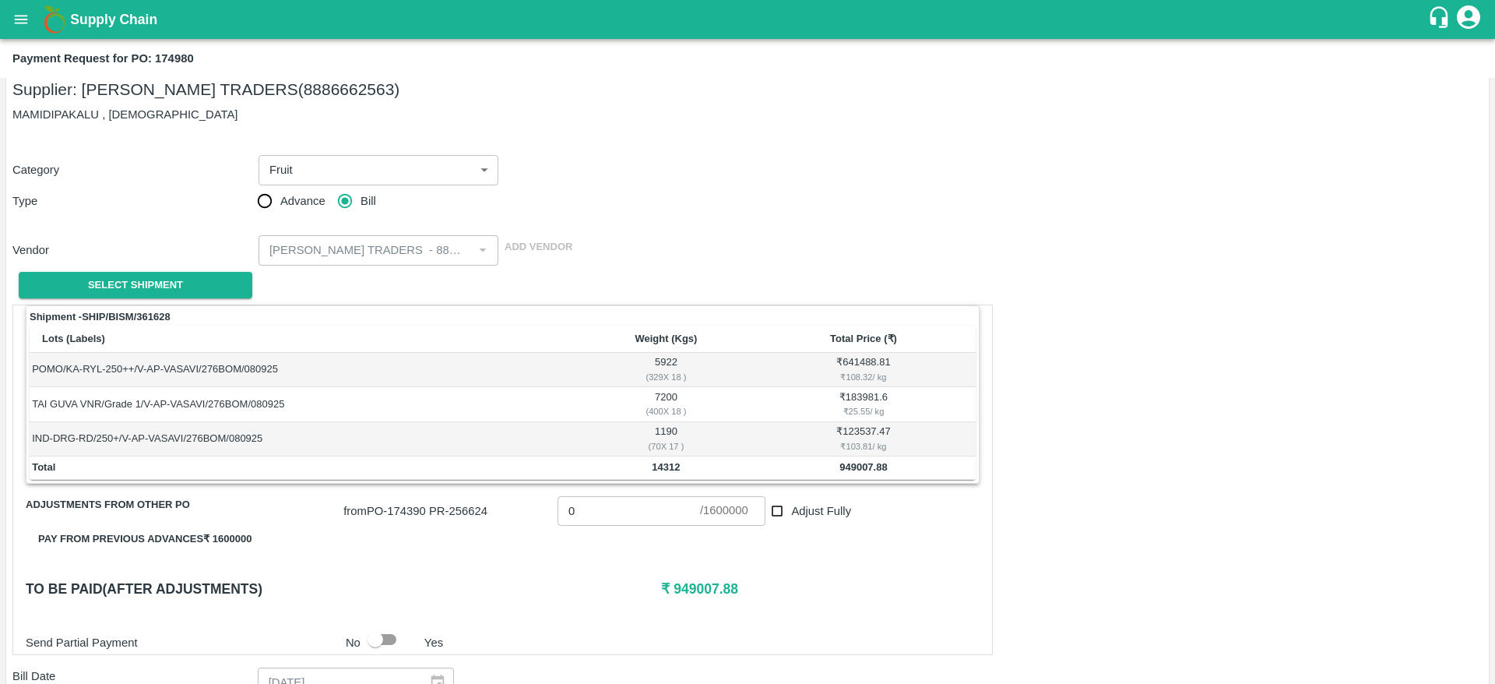
scroll to position [0, 0]
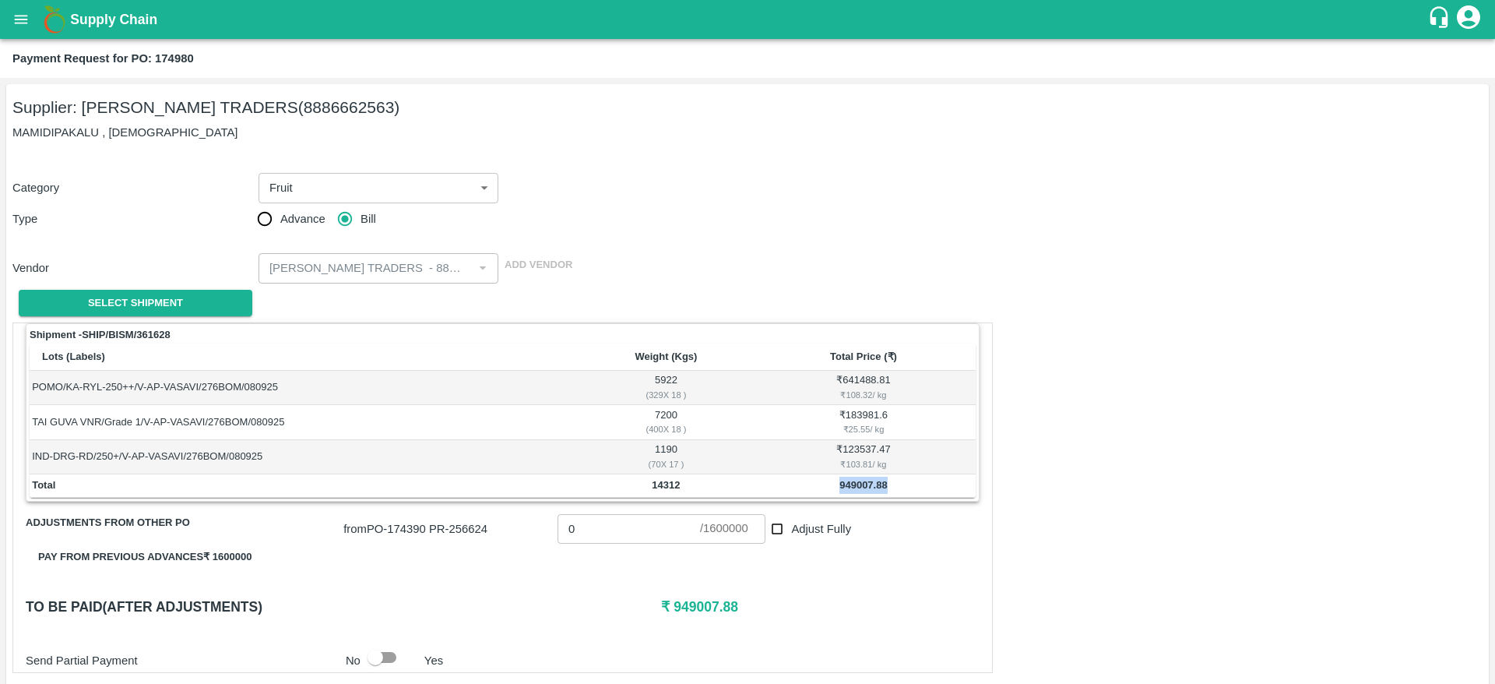
drag, startPoint x: 839, startPoint y: 484, endPoint x: 893, endPoint y: 487, distance: 53.8
click at [893, 487] on td "949007.88" at bounding box center [864, 485] width 224 height 23
copy b "949007.88"
click at [865, 579] on div "Shipment - SHIP/BISM/361628 Lots (Labels) Weight (Kgs) Total Price (₹) POMO/KA-…" at bounding box center [502, 497] width 981 height 350
drag, startPoint x: 593, startPoint y: 523, endPoint x: 579, endPoint y: 523, distance: 14.0
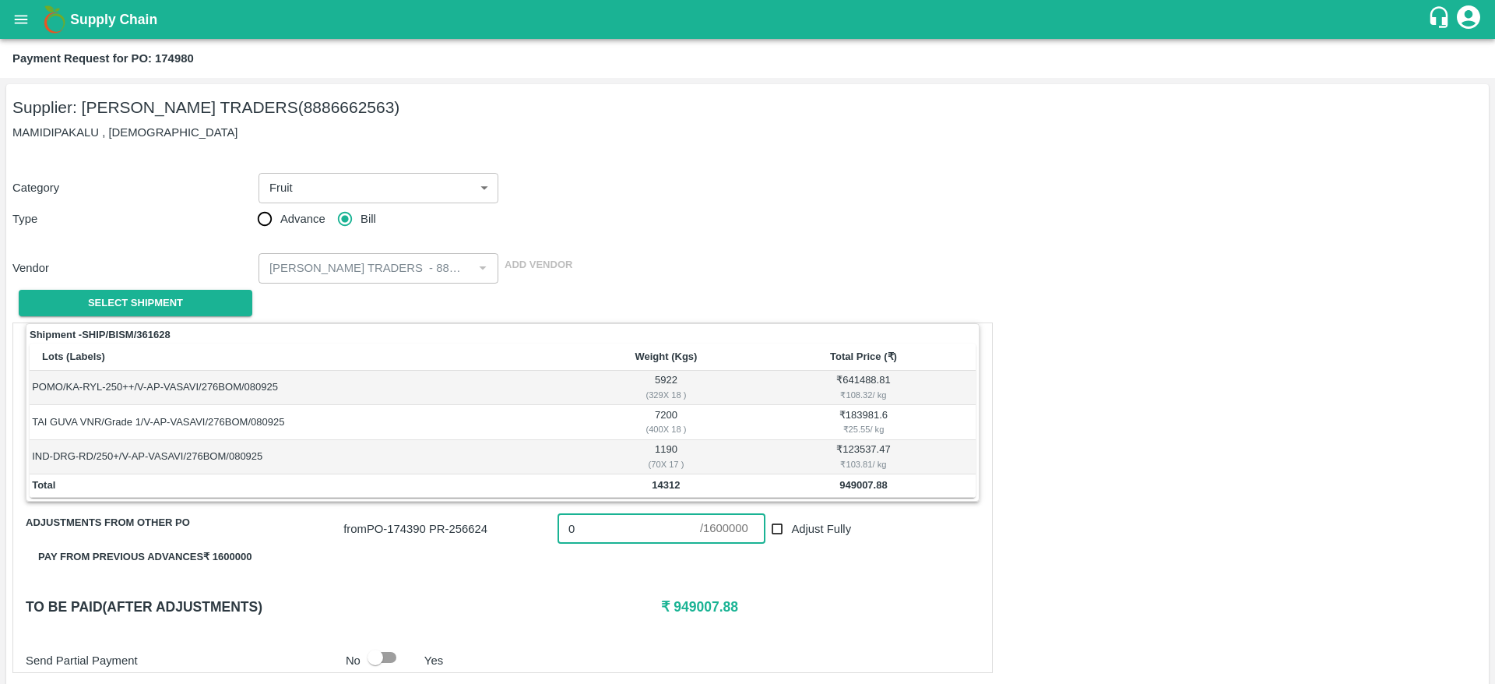
click at [579, 523] on input "0" at bounding box center [629, 529] width 143 height 30
click at [722, 573] on div "Shipment - SHIP/BISM/361628 Lots (Labels) Weight (Kgs) Total Price (₹) POMO/KA-…" at bounding box center [502, 497] width 981 height 350
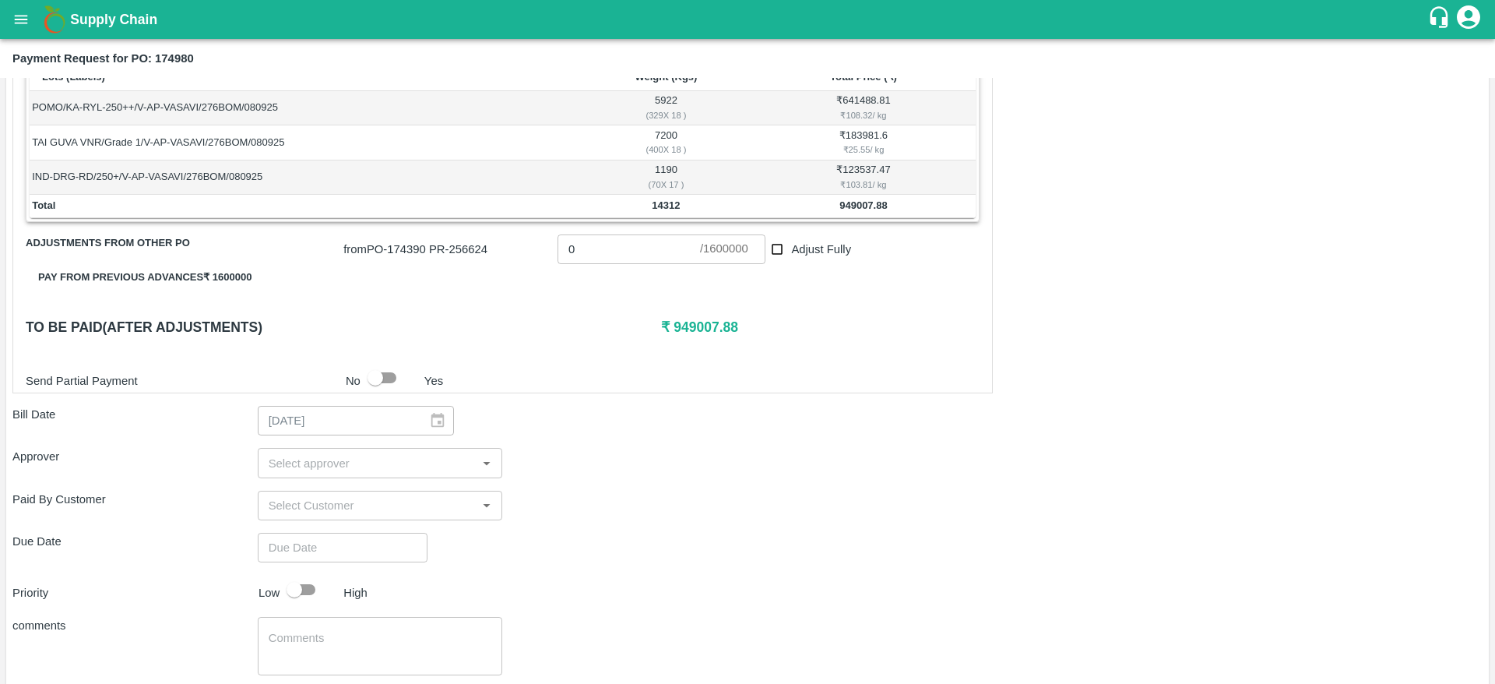
scroll to position [282, 0]
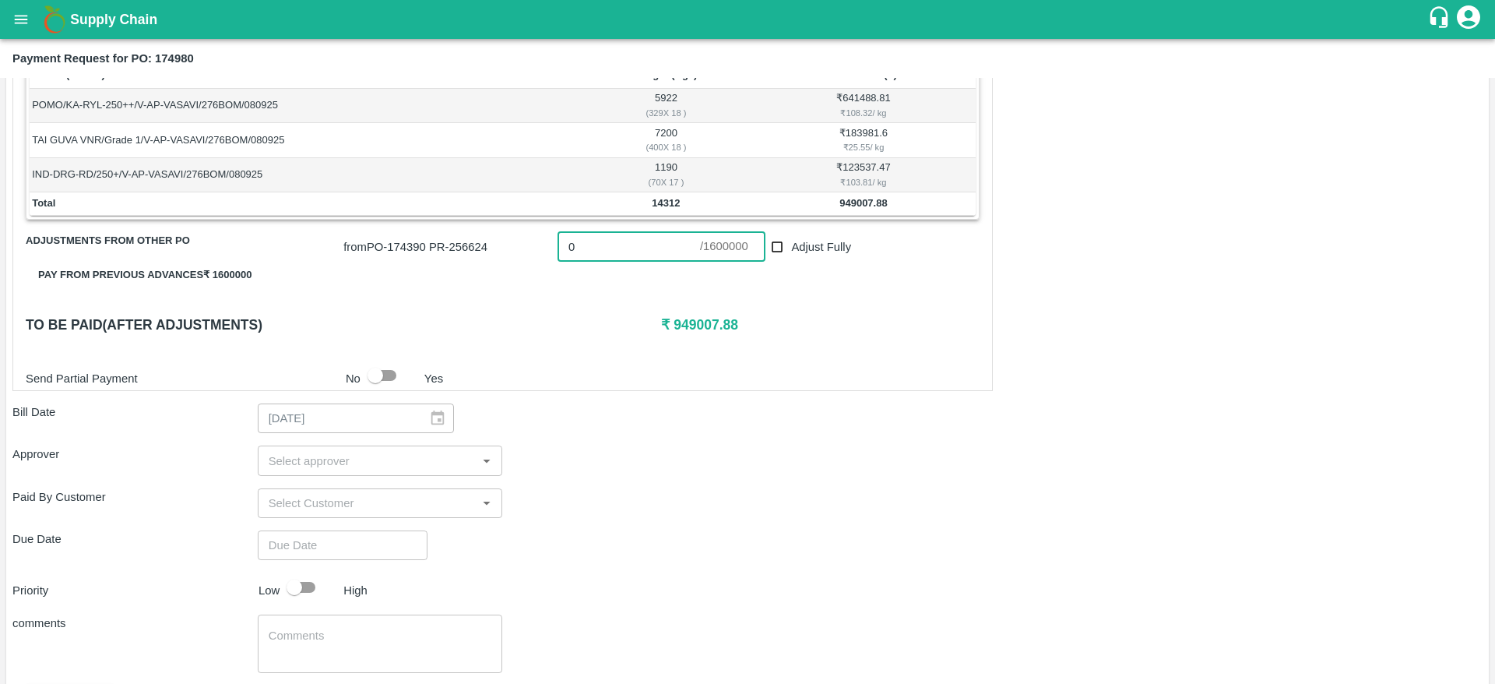
click at [650, 261] on input "0" at bounding box center [629, 247] width 143 height 30
paste input "949007.88"
type input "949007.88"
click at [735, 319] on h6 "₹ 0" at bounding box center [820, 325] width 318 height 22
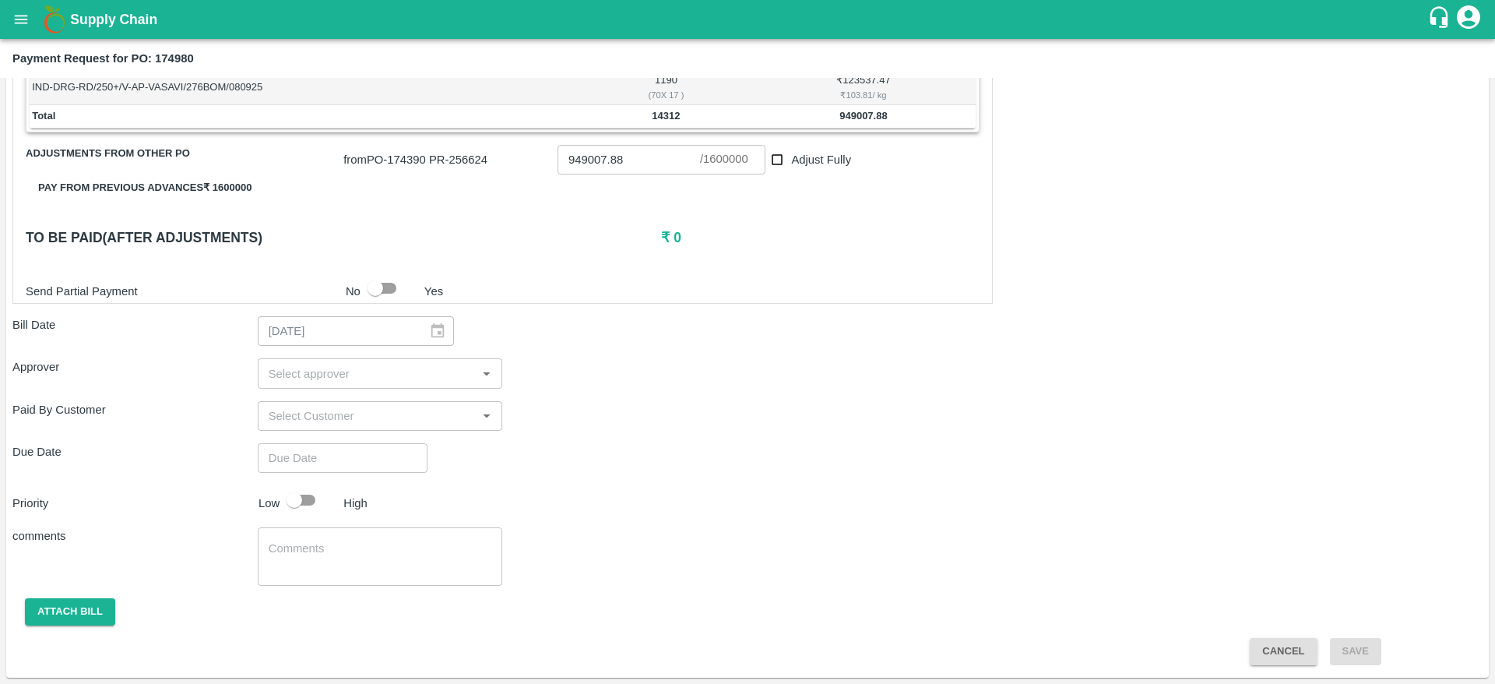
scroll to position [368, 0]
click at [498, 378] on div "​" at bounding box center [380, 374] width 245 height 30
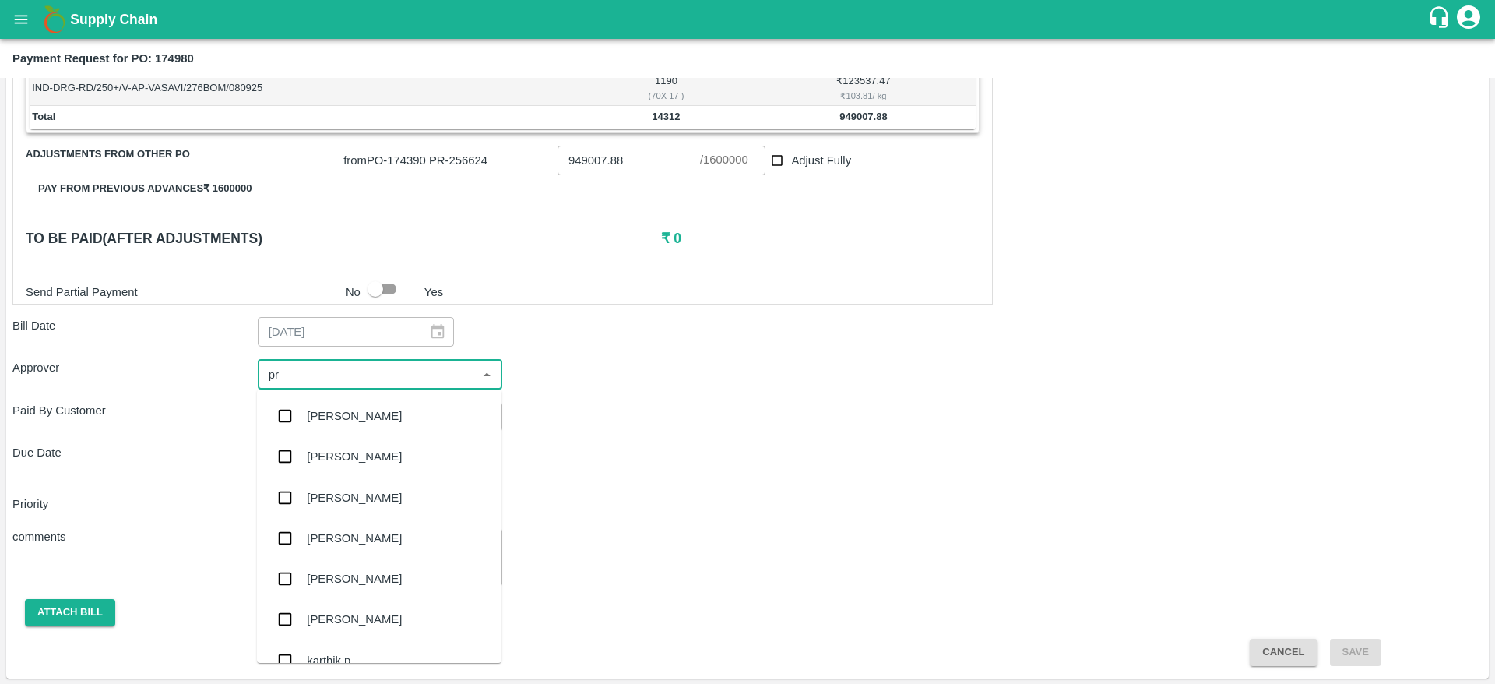
type input "pra"
click at [289, 528] on input "checkbox" at bounding box center [284, 538] width 31 height 31
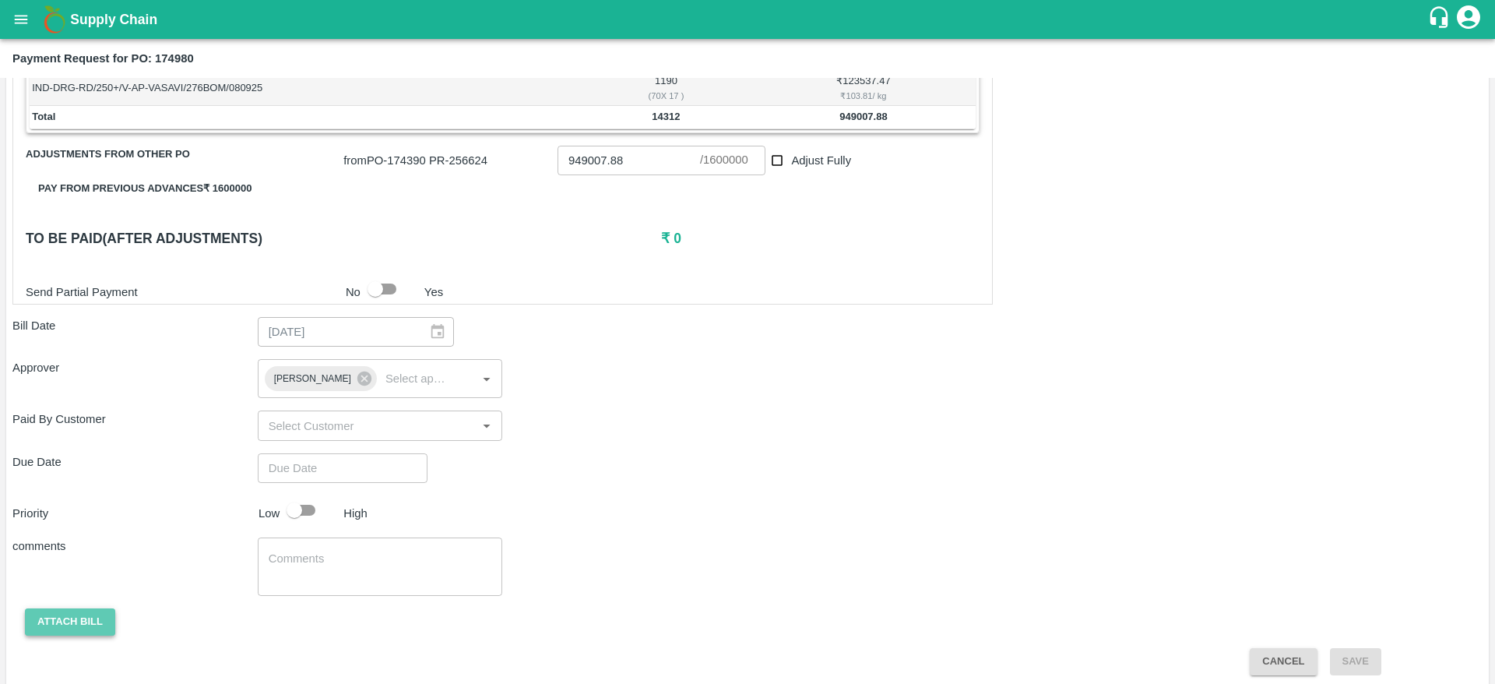
click at [86, 626] on button "Attach bill" at bounding box center [70, 621] width 90 height 27
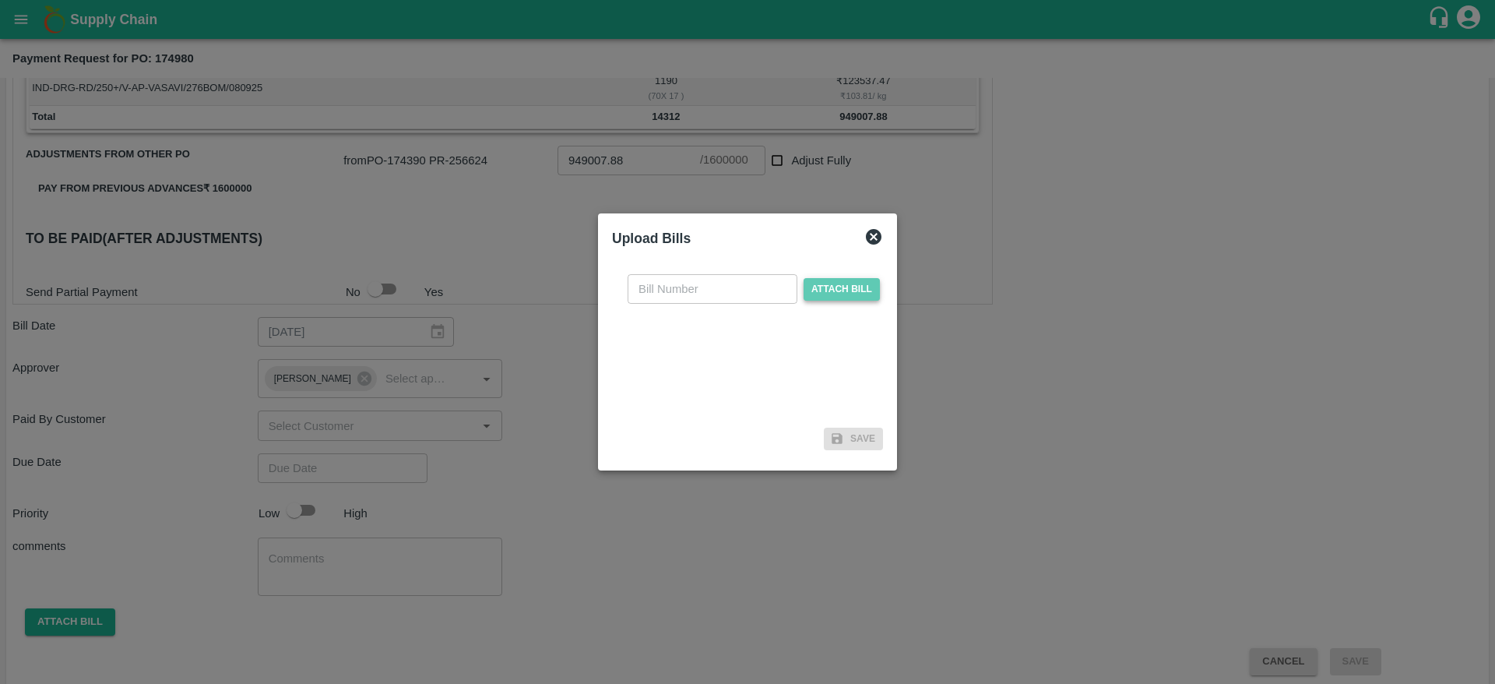
click at [820, 290] on span "Attach bill" at bounding box center [842, 289] width 76 height 23
click at [0, 0] on input "Attach bill" at bounding box center [0, 0] width 0 height 0
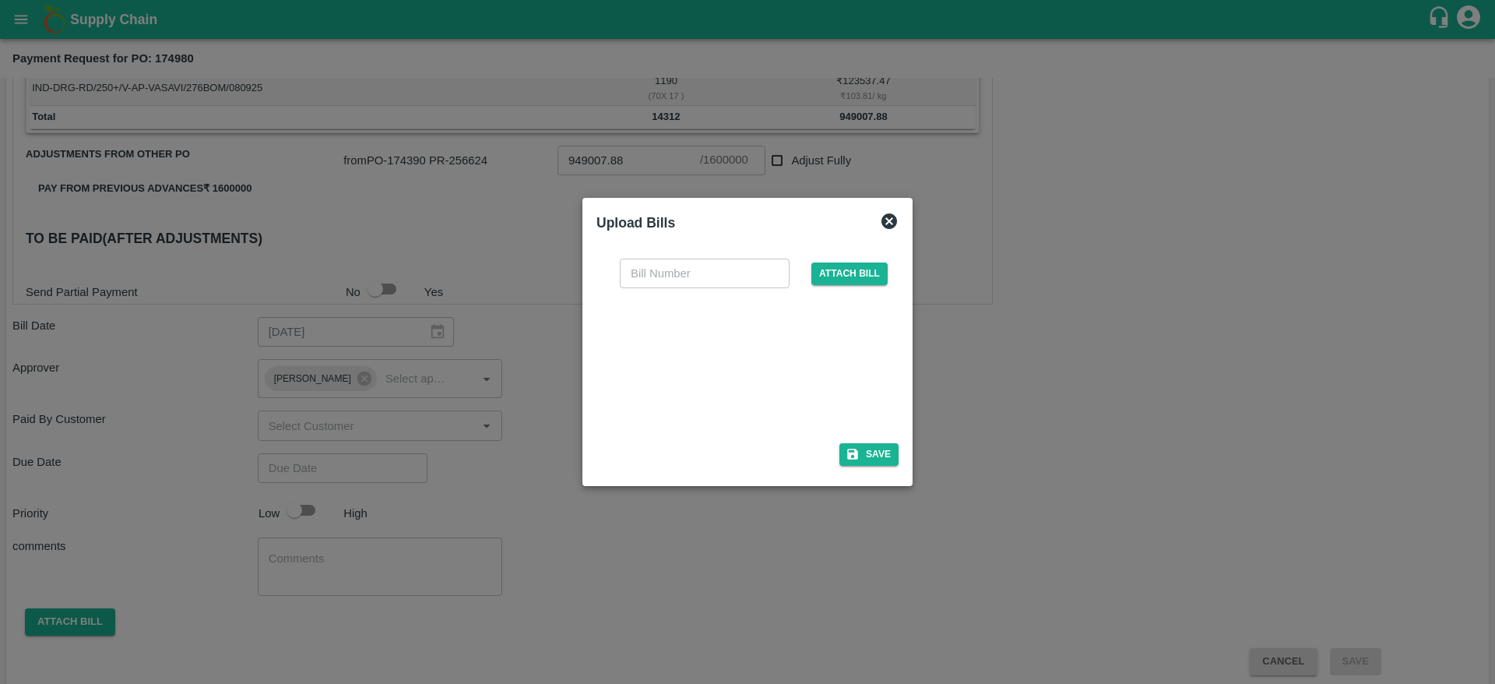
click at [854, 369] on div at bounding box center [745, 360] width 234 height 83
click at [874, 451] on button "Save" at bounding box center [869, 454] width 59 height 23
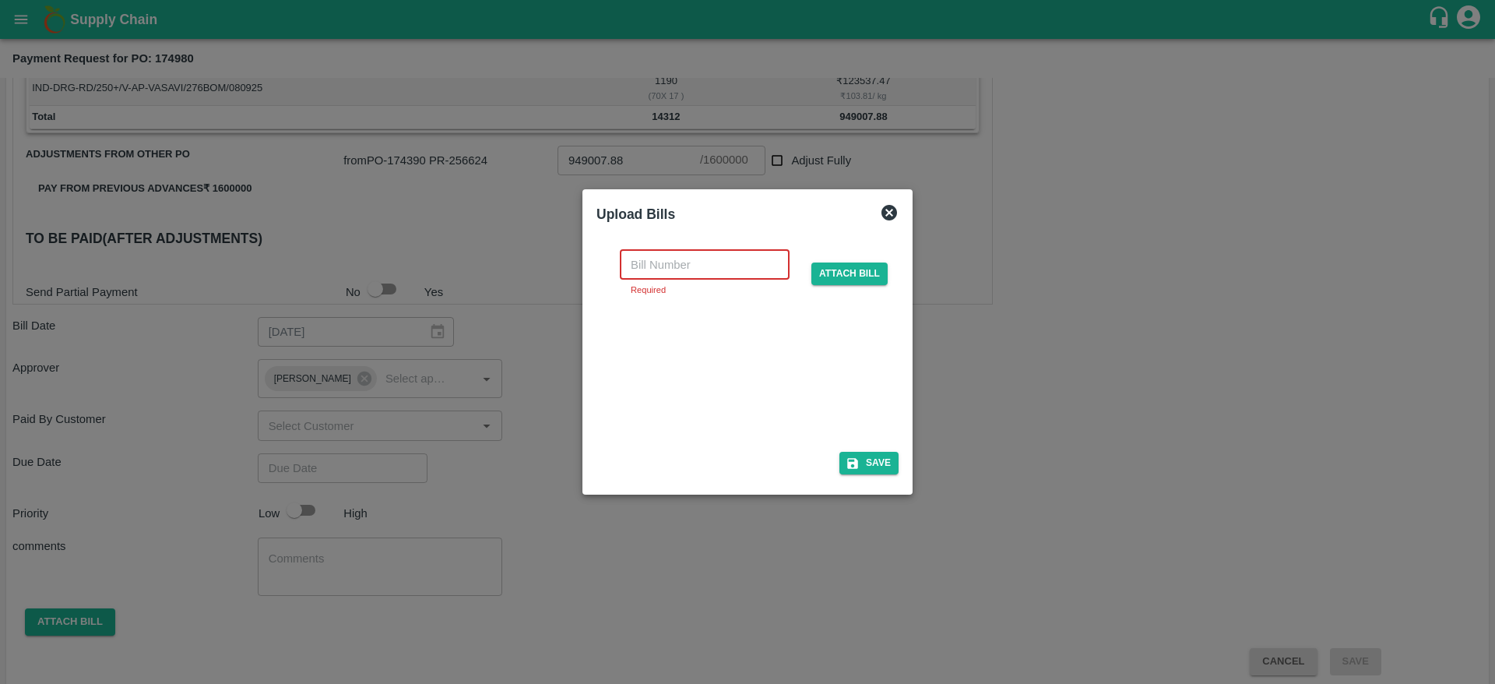
click at [721, 277] on input "text" at bounding box center [705, 265] width 170 height 30
paste input "174980"
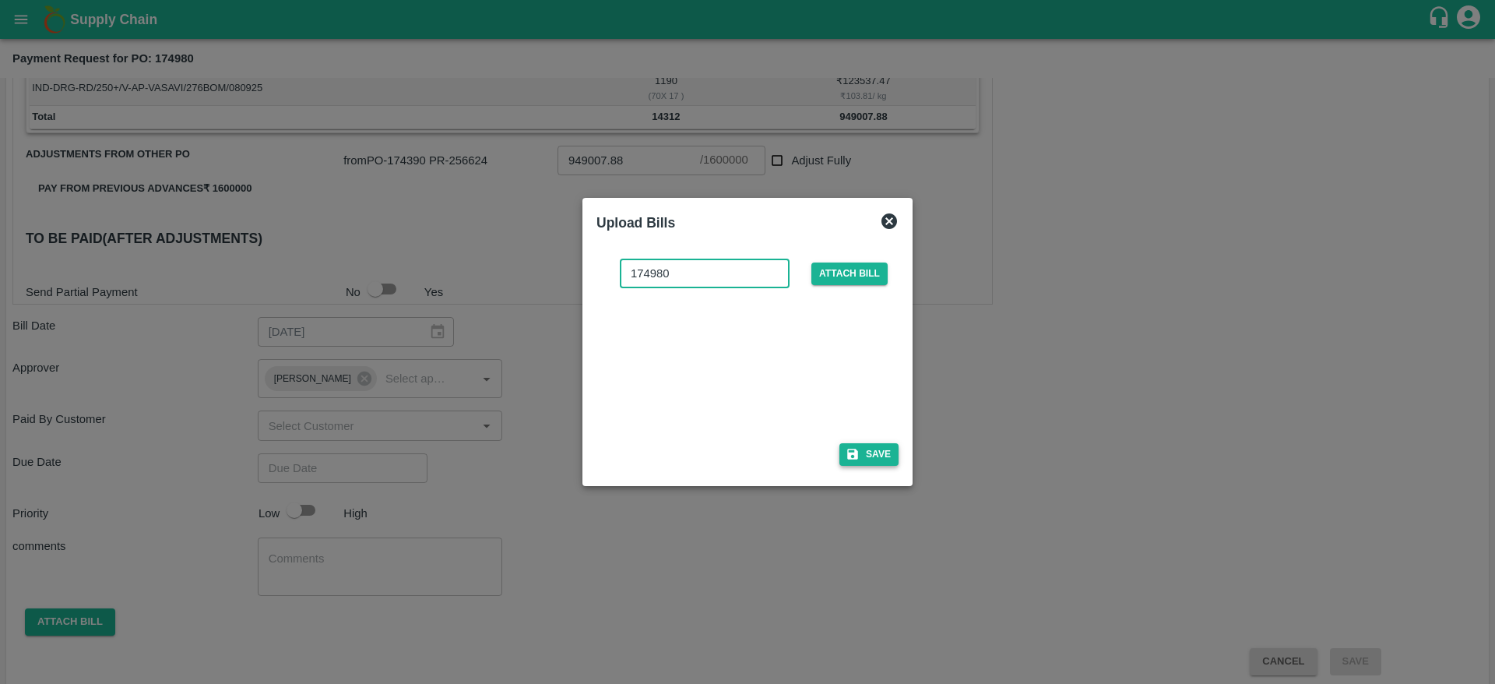
type input "174980"
click at [881, 453] on button "Save" at bounding box center [869, 454] width 59 height 23
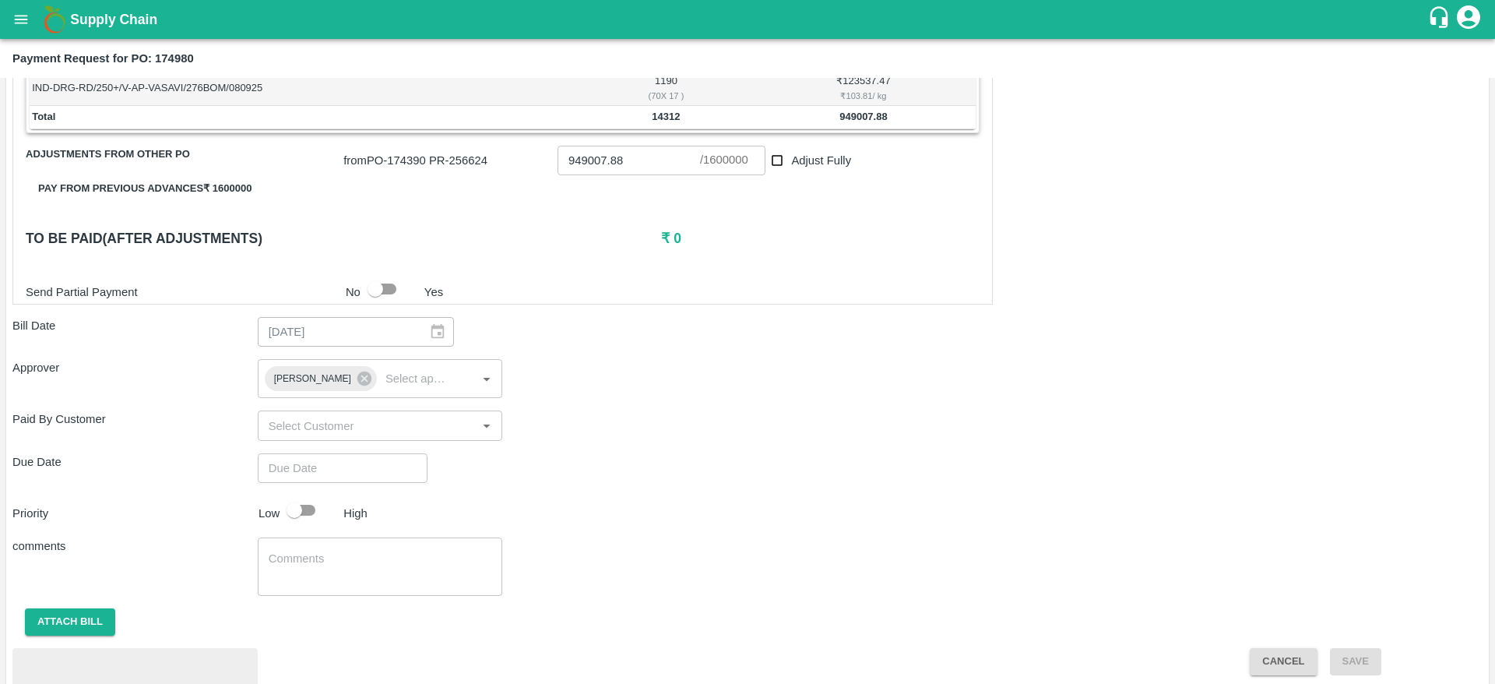
scroll to position [461, 0]
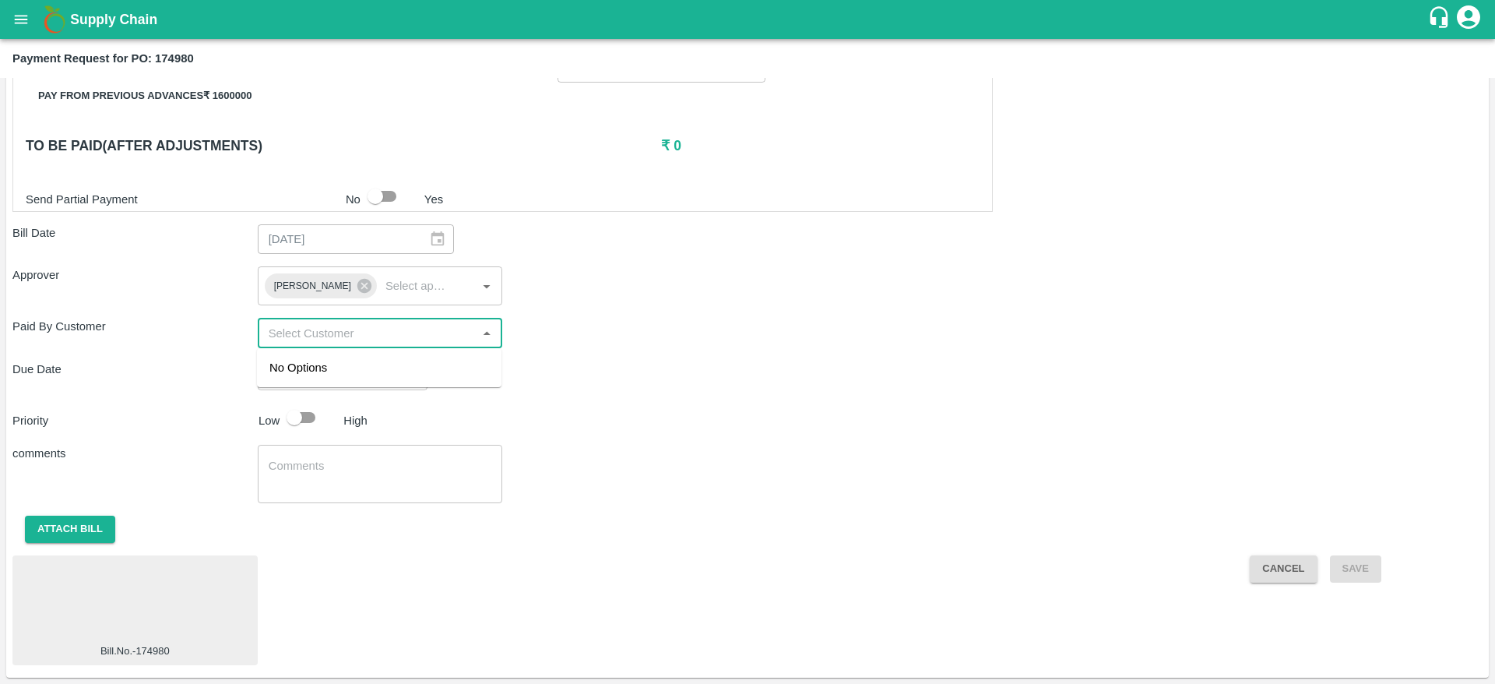
click at [341, 336] on input "input" at bounding box center [367, 332] width 210 height 20
click at [323, 378] on div "No Options" at bounding box center [379, 367] width 245 height 39
click at [577, 381] on div "Due Date ​" at bounding box center [747, 376] width 1470 height 30
type input "DD/MM/YYYY hh:mm aa"
click at [372, 371] on input "DD/MM/YYYY hh:mm aa" at bounding box center [337, 376] width 159 height 30
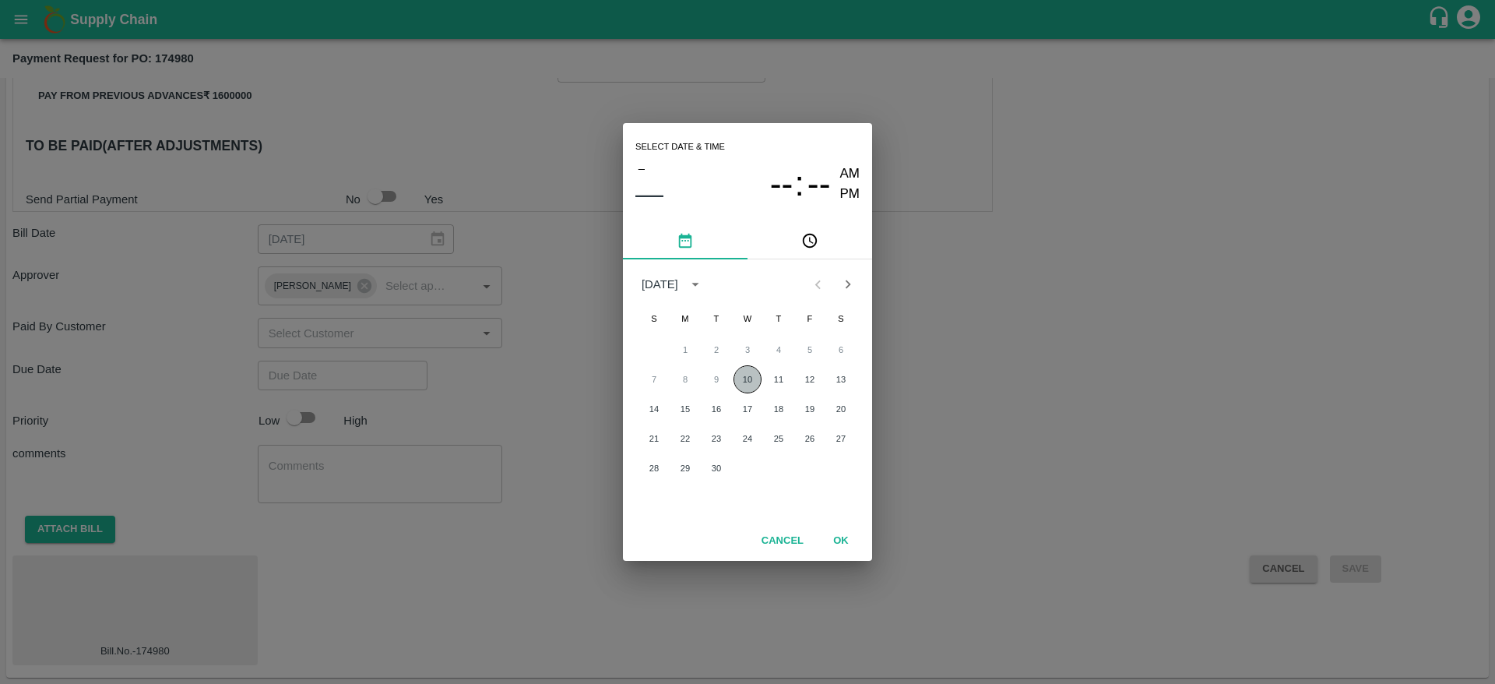
click at [746, 372] on button "10" at bounding box center [748, 379] width 28 height 28
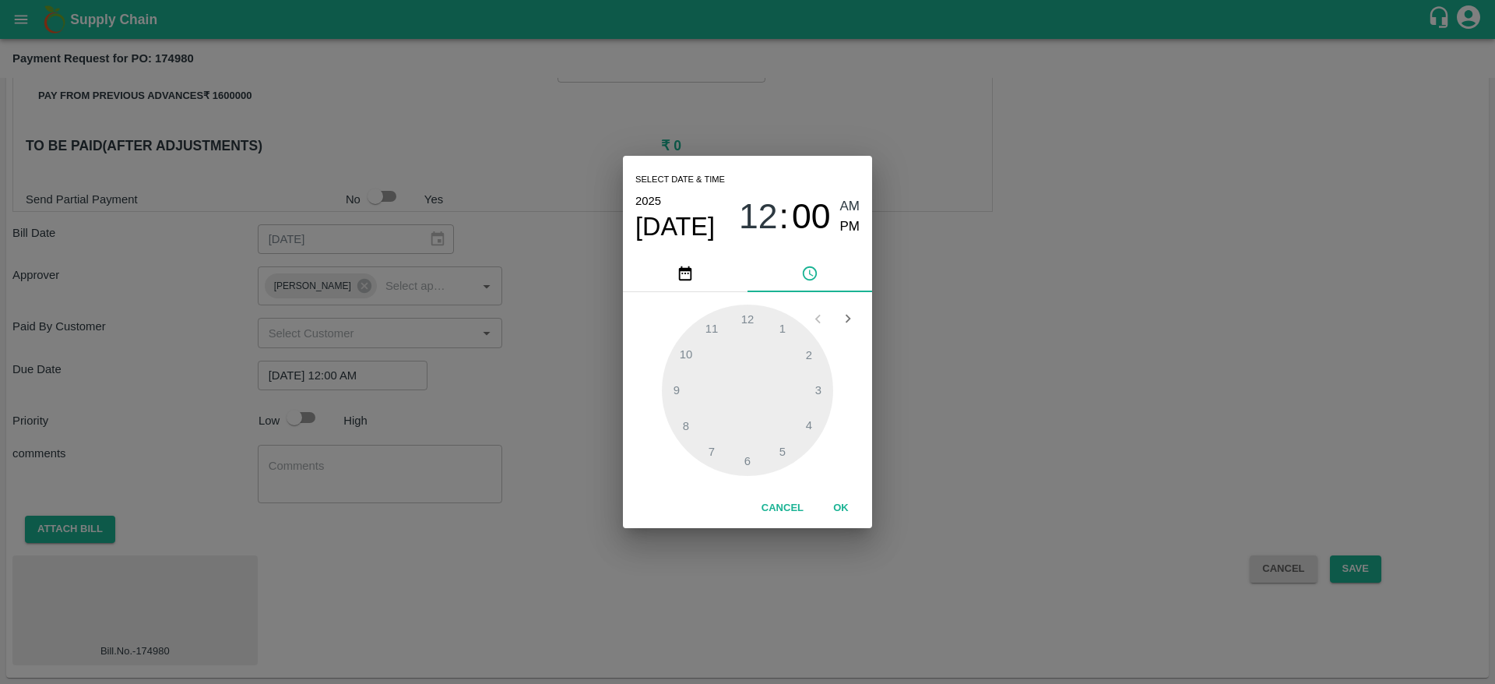
click at [846, 225] on span "PM" at bounding box center [850, 227] width 20 height 21
click at [692, 344] on div at bounding box center [747, 390] width 171 height 171
type input "[DATE] 10:00 PM"
click at [848, 509] on button "OK" at bounding box center [841, 508] width 50 height 27
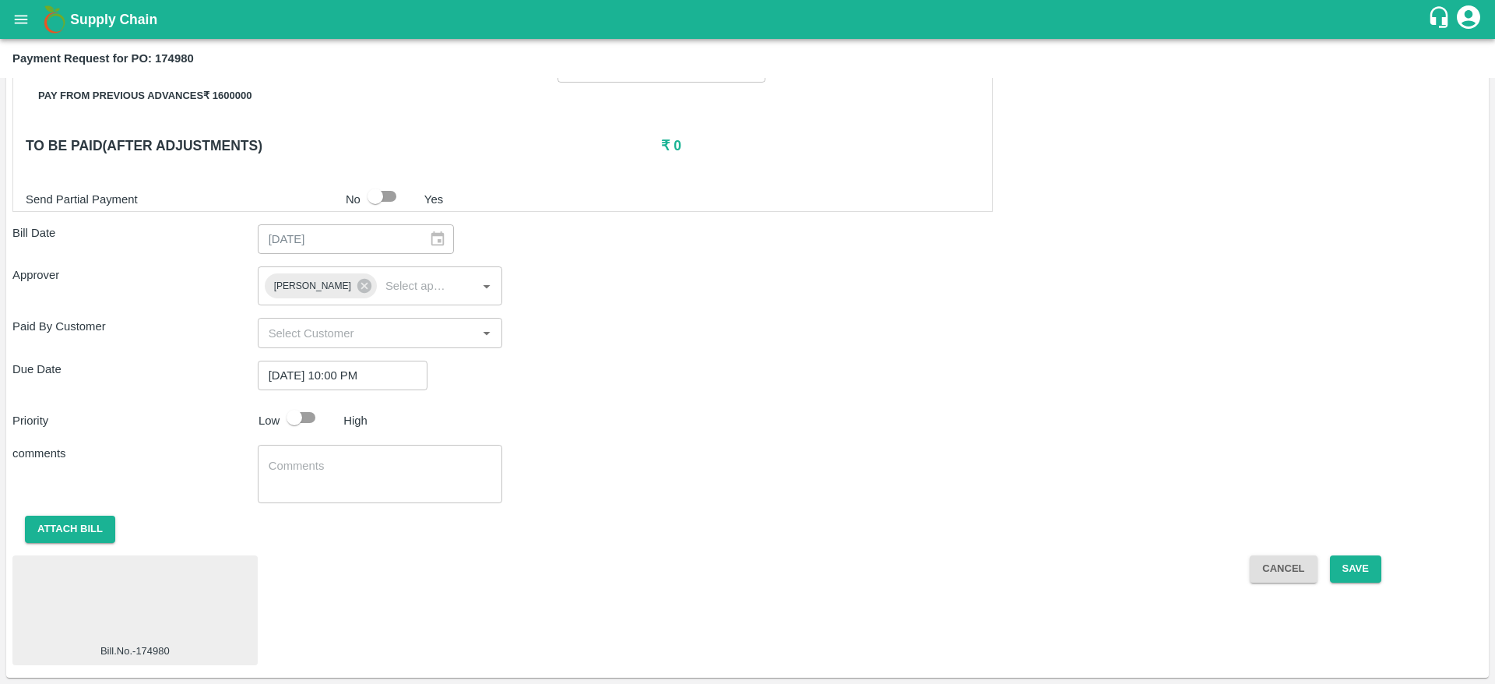
click at [623, 484] on div "comments x ​" at bounding box center [747, 474] width 1470 height 58
click at [319, 479] on textarea at bounding box center [381, 474] width 224 height 33
click at [1357, 569] on button "Save" at bounding box center [1355, 568] width 51 height 27
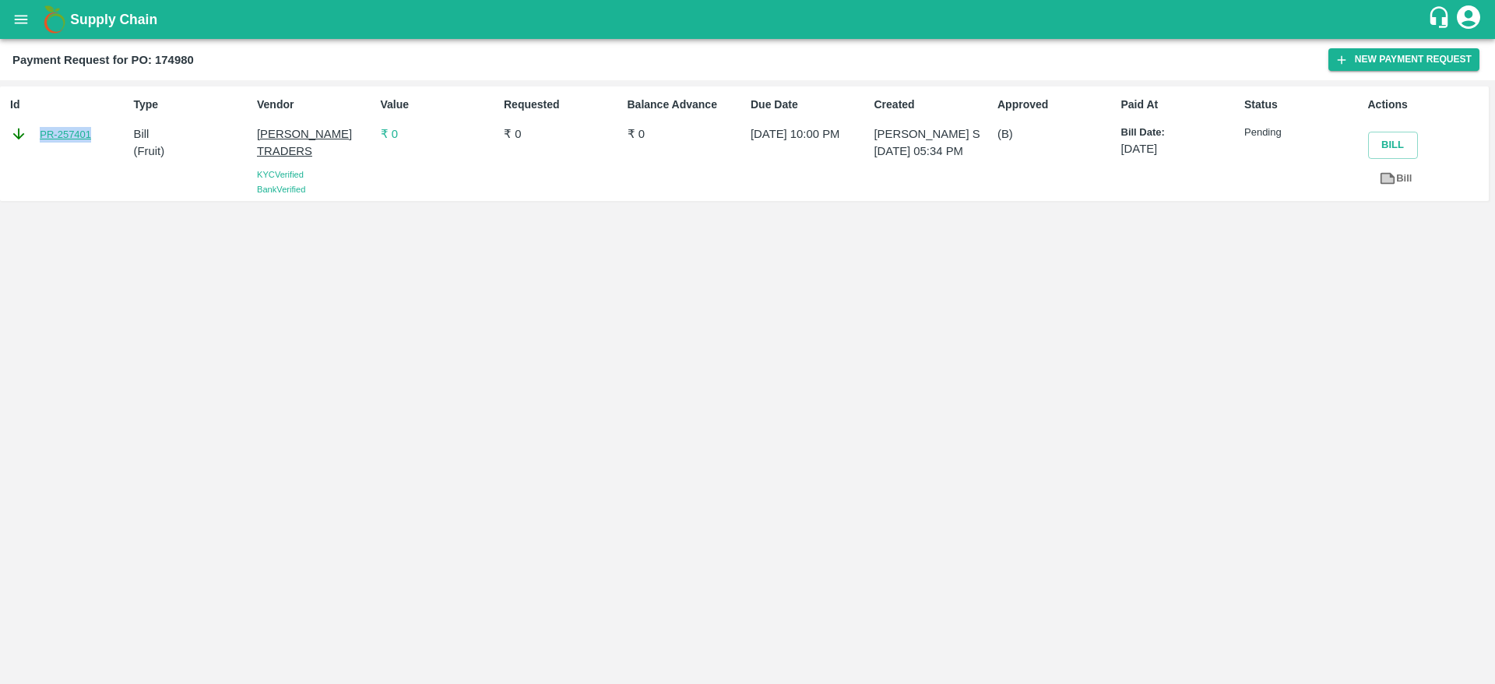
drag, startPoint x: 111, startPoint y: 153, endPoint x: 40, endPoint y: 136, distance: 72.9
click at [40, 136] on div "Id PR-257401" at bounding box center [65, 143] width 123 height 107
copy link "PR-257401"
click at [1069, 406] on div "Id PR-257401 Type Bill ( Fruit ) Vendor [PERSON_NAME] TRADERS KYC Verified Bank…" at bounding box center [747, 382] width 1495 height 604
drag, startPoint x: 1238, startPoint y: 129, endPoint x: 1302, endPoint y: 132, distance: 63.9
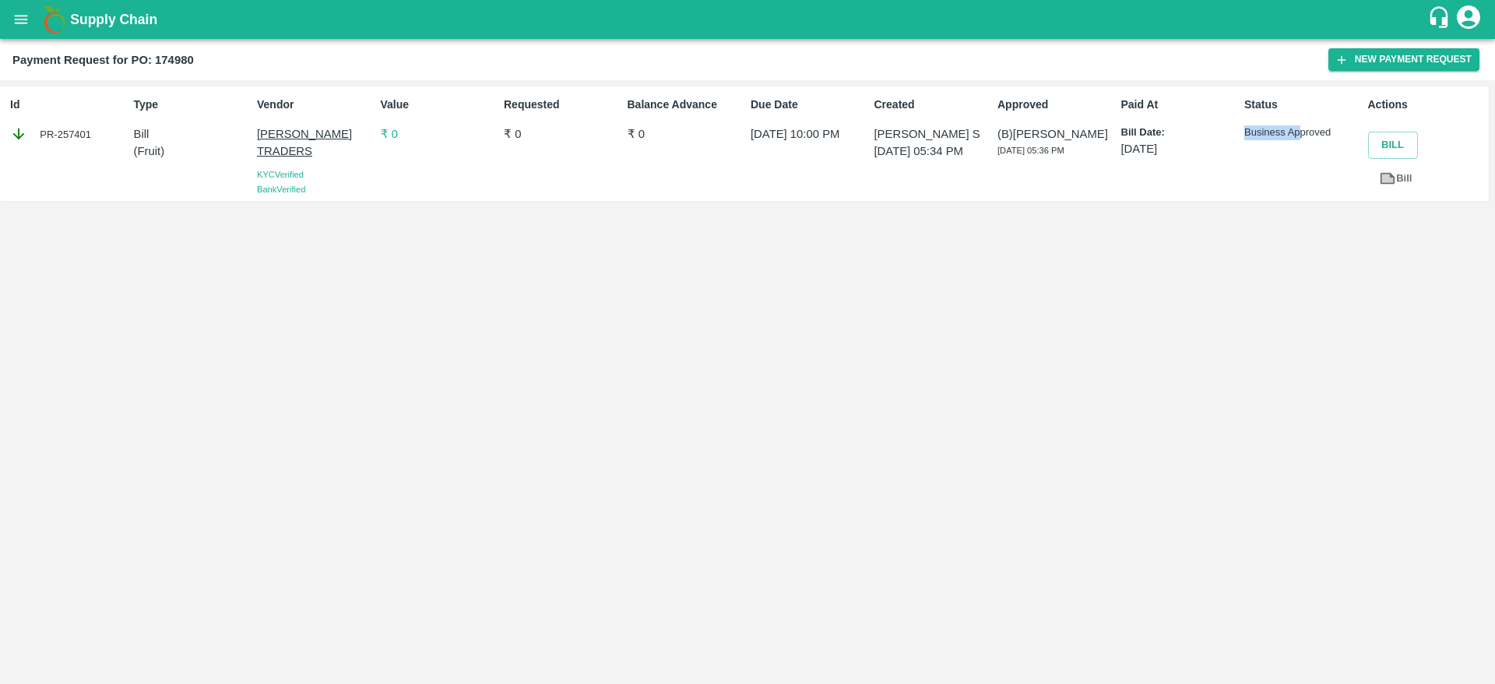
click at [1302, 132] on div "Status Business Approved" at bounding box center [1299, 143] width 123 height 107
click at [1291, 149] on div "Status Business Approved" at bounding box center [1299, 143] width 123 height 107
click at [1394, 146] on button "Bill" at bounding box center [1393, 145] width 50 height 27
